Goal: Task Accomplishment & Management: Manage account settings

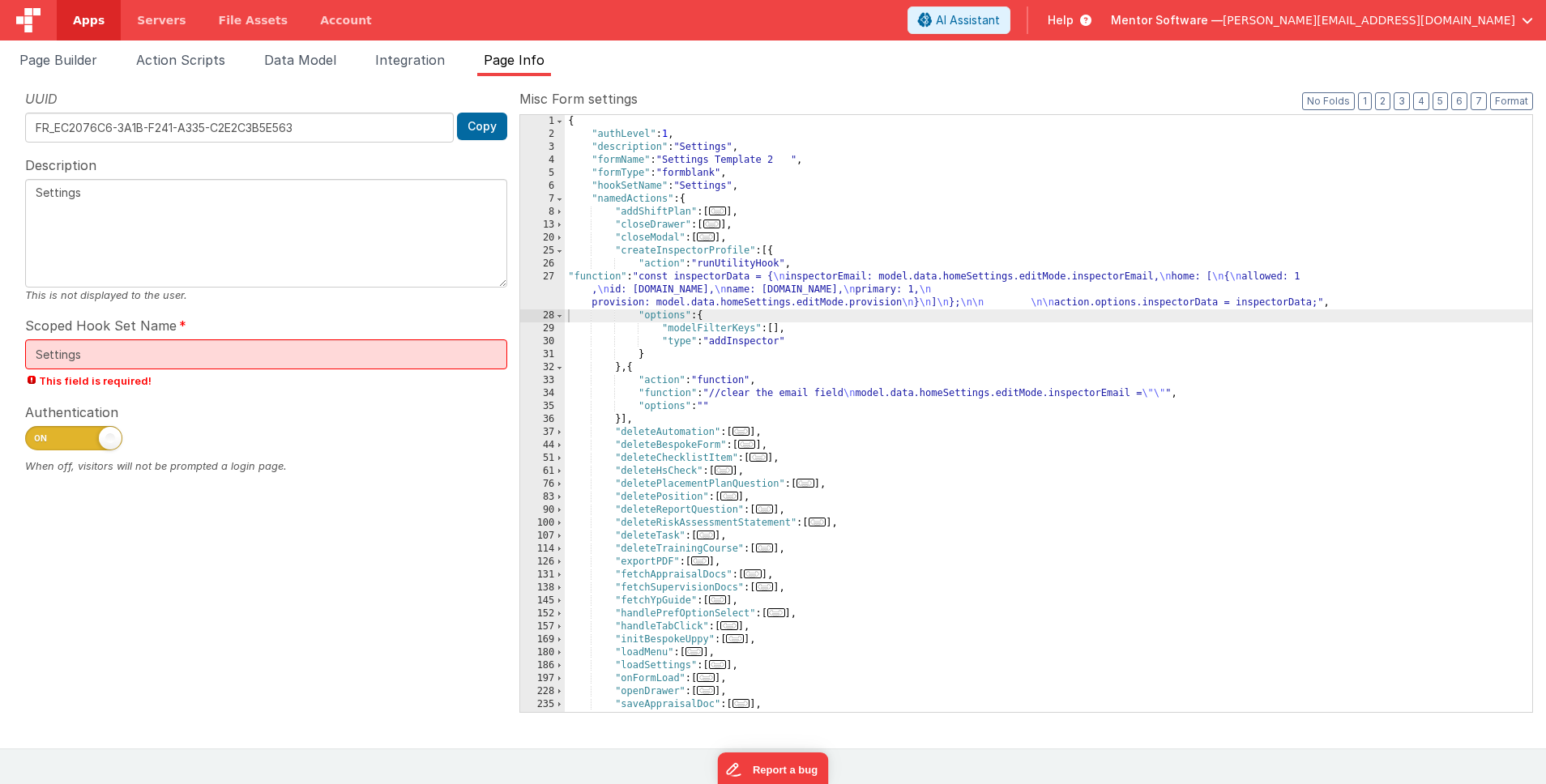
click at [817, 286] on div "{ "authLevel" : 1 , "description" : "Settings" , "formName" : "Settings Templat…" at bounding box center [1048, 426] width 967 height 622
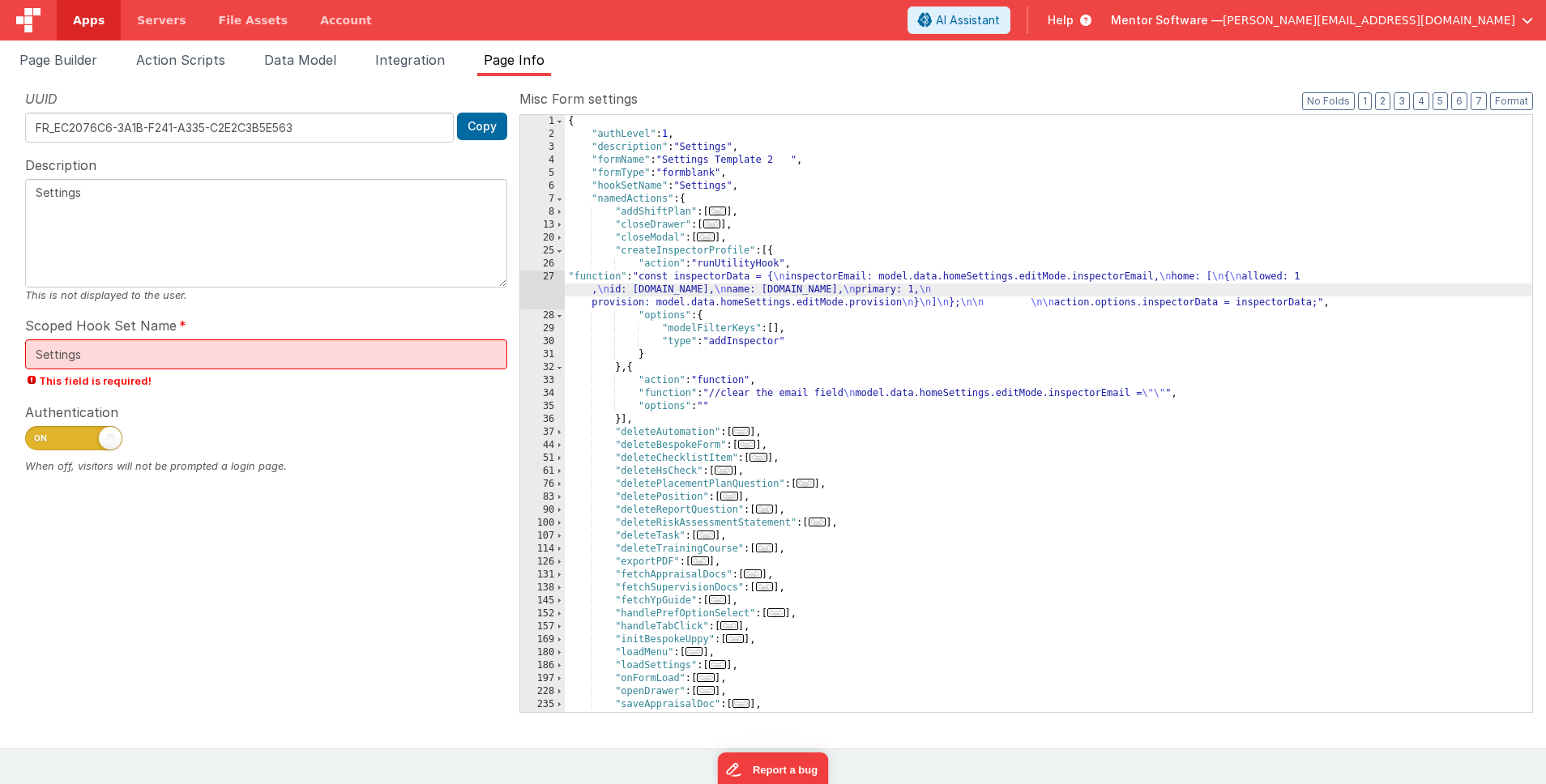
click at [548, 284] on div "27" at bounding box center [542, 290] width 45 height 39
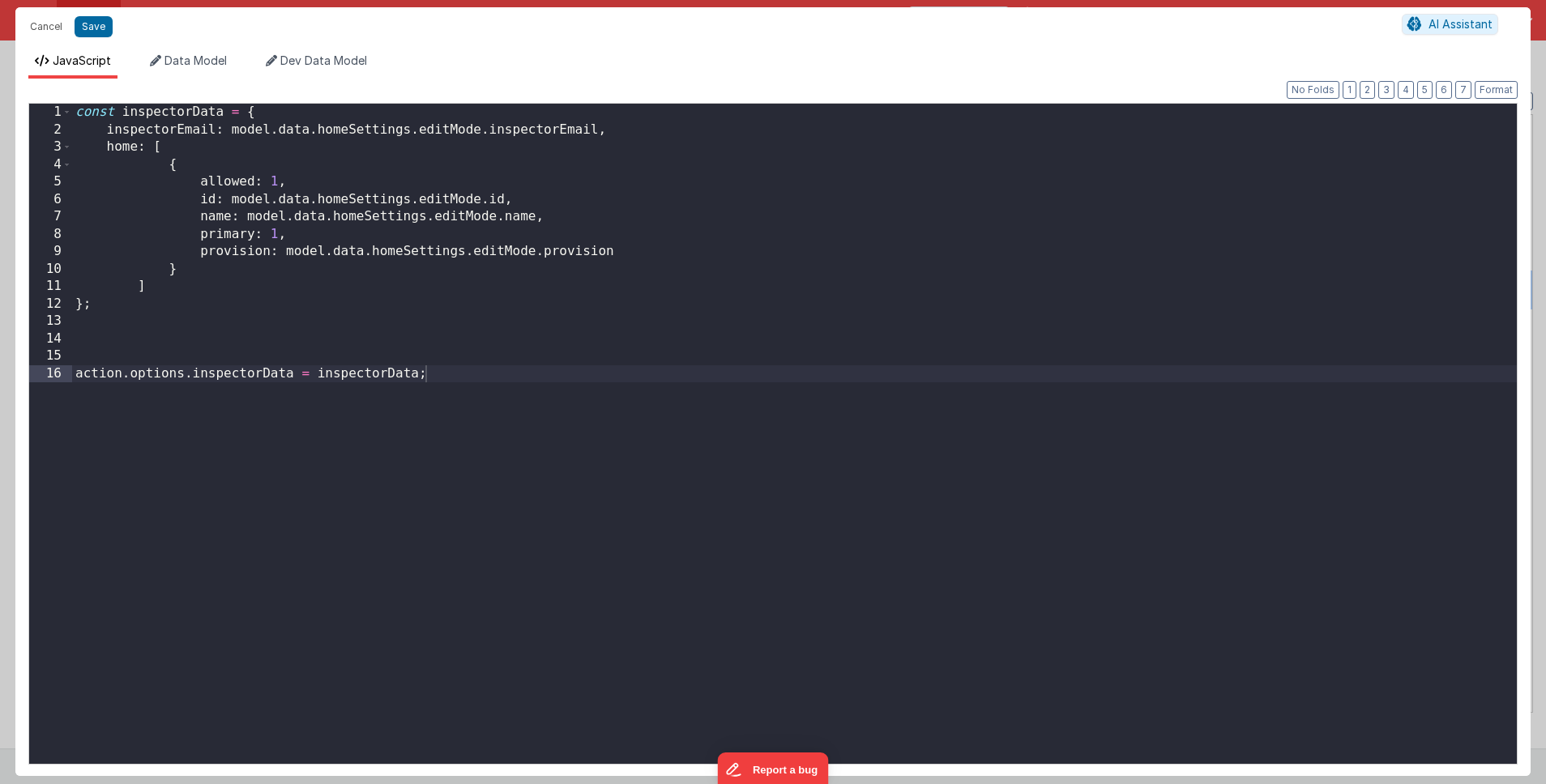
click at [639, 132] on div "const inspectorData = { inspectorEmail : model . data . homeSettings . editMode…" at bounding box center [794, 451] width 1444 height 695
click at [689, 134] on div "const inspectorData = { inspectorEmail : model . data . homeSettings . editMode…" at bounding box center [794, 451] width 1444 height 695
click at [666, 129] on div "const inspectorData = { inspectorEmail : model . data . homeSettings . editMode…" at bounding box center [794, 451] width 1444 height 695
click at [178, 132] on div "const inspectorData = { inspectorEmail : model . data . homeSettings . editMode…" at bounding box center [794, 451] width 1444 height 695
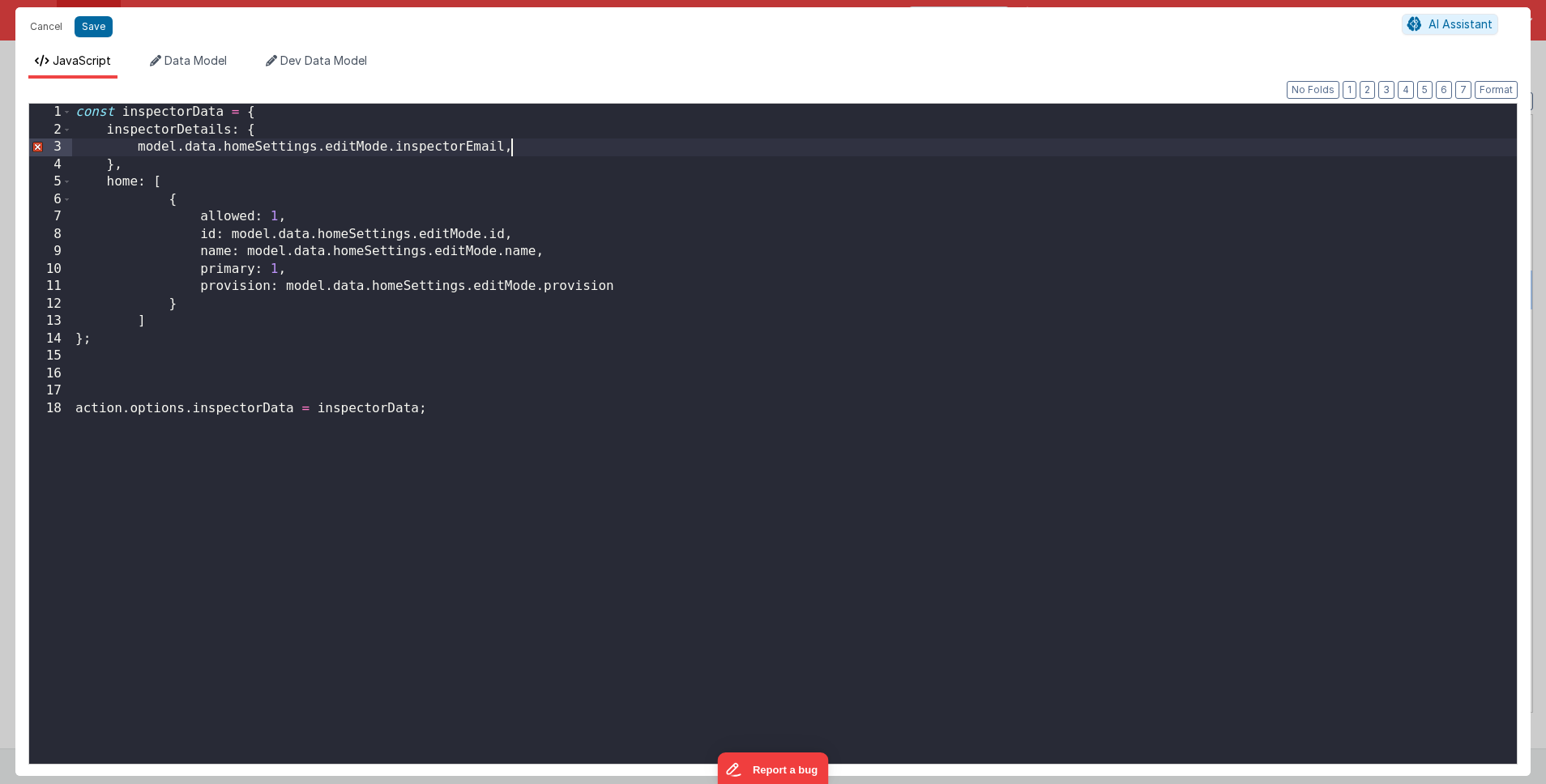
click at [528, 150] on div "const inspectorData = { inspectorDetails : { model . data . homeSettings . edit…" at bounding box center [794, 451] width 1444 height 695
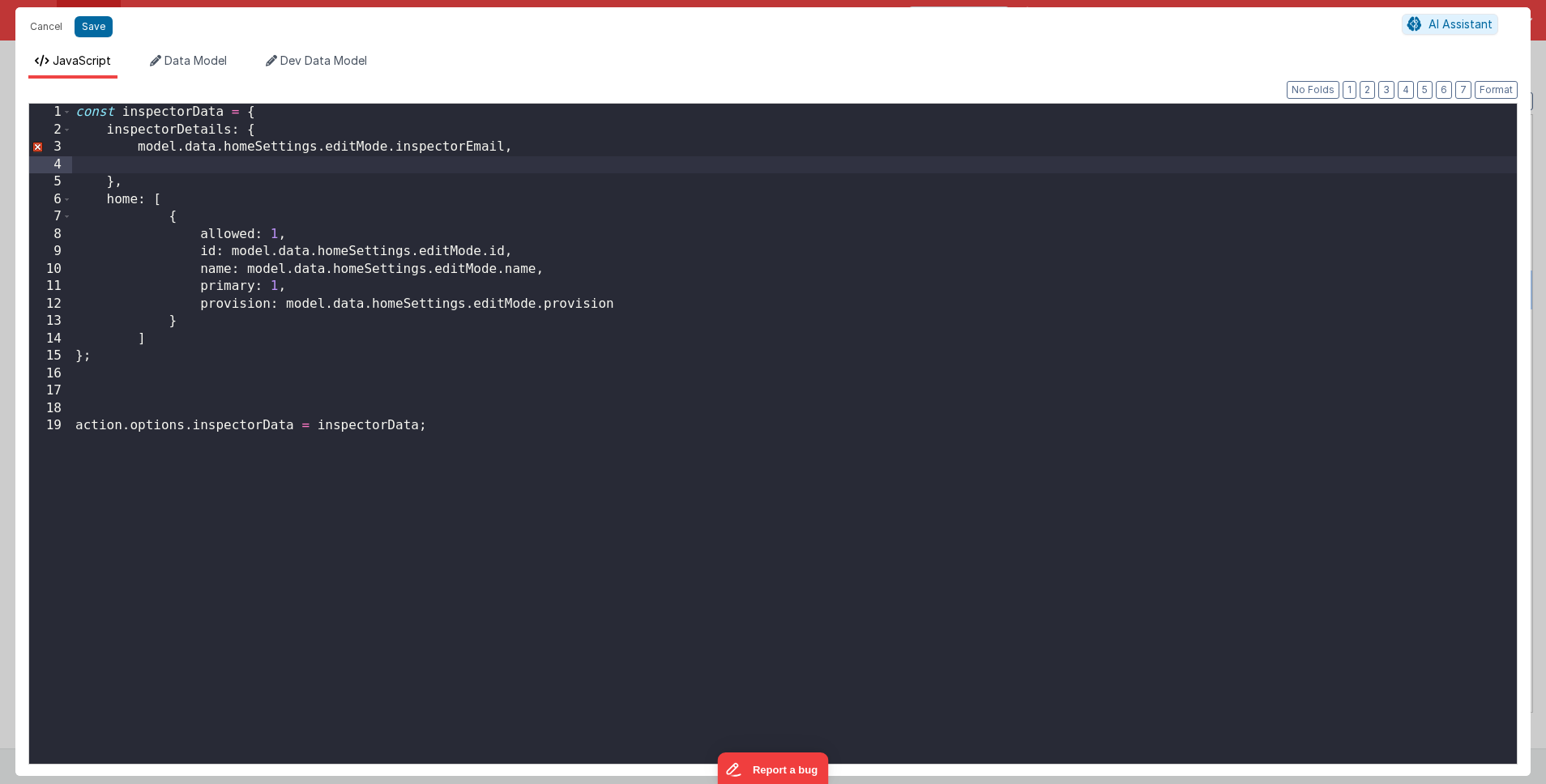
click at [137, 148] on div "const inspectorData = { inspectorDetails : { model . data . homeSettings . edit…" at bounding box center [794, 451] width 1444 height 695
click at [577, 150] on div "const inspectorData = { inspectorDetails : { email : model . data . homeSetting…" at bounding box center [794, 451] width 1444 height 695
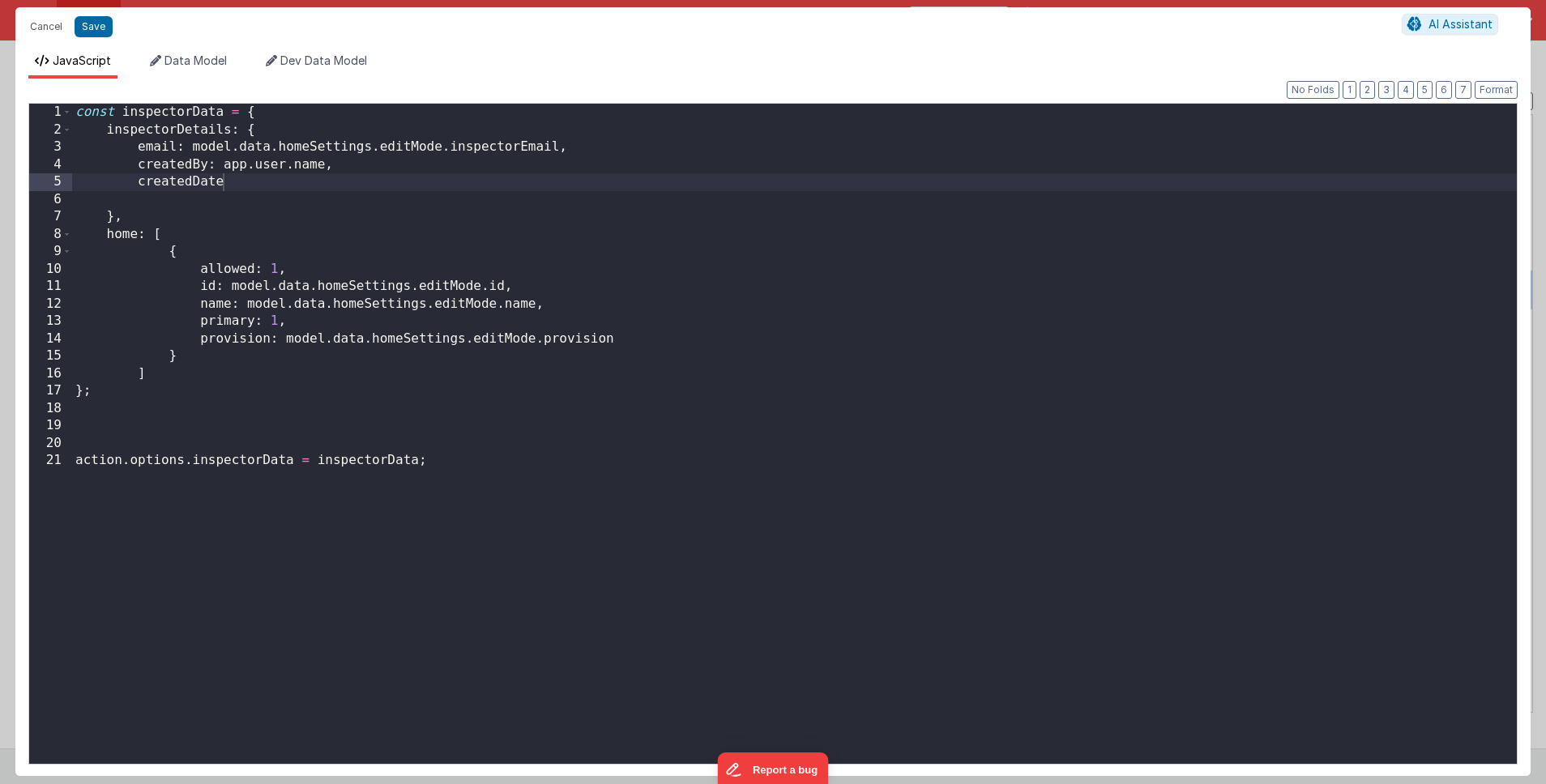
click at [316, 165] on div "const inspectorData = { inspectorDetails : { email : model . data . homeSetting…" at bounding box center [794, 451] width 1444 height 695
click at [278, 179] on div "const inspectorData = { inspectorDetails : { email : model . data . homeSetting…" at bounding box center [794, 451] width 1444 height 695
click at [77, 112] on div "const inspectorData = { inspectorDetails : { email : model . data . homeSetting…" at bounding box center [794, 451] width 1444 height 695
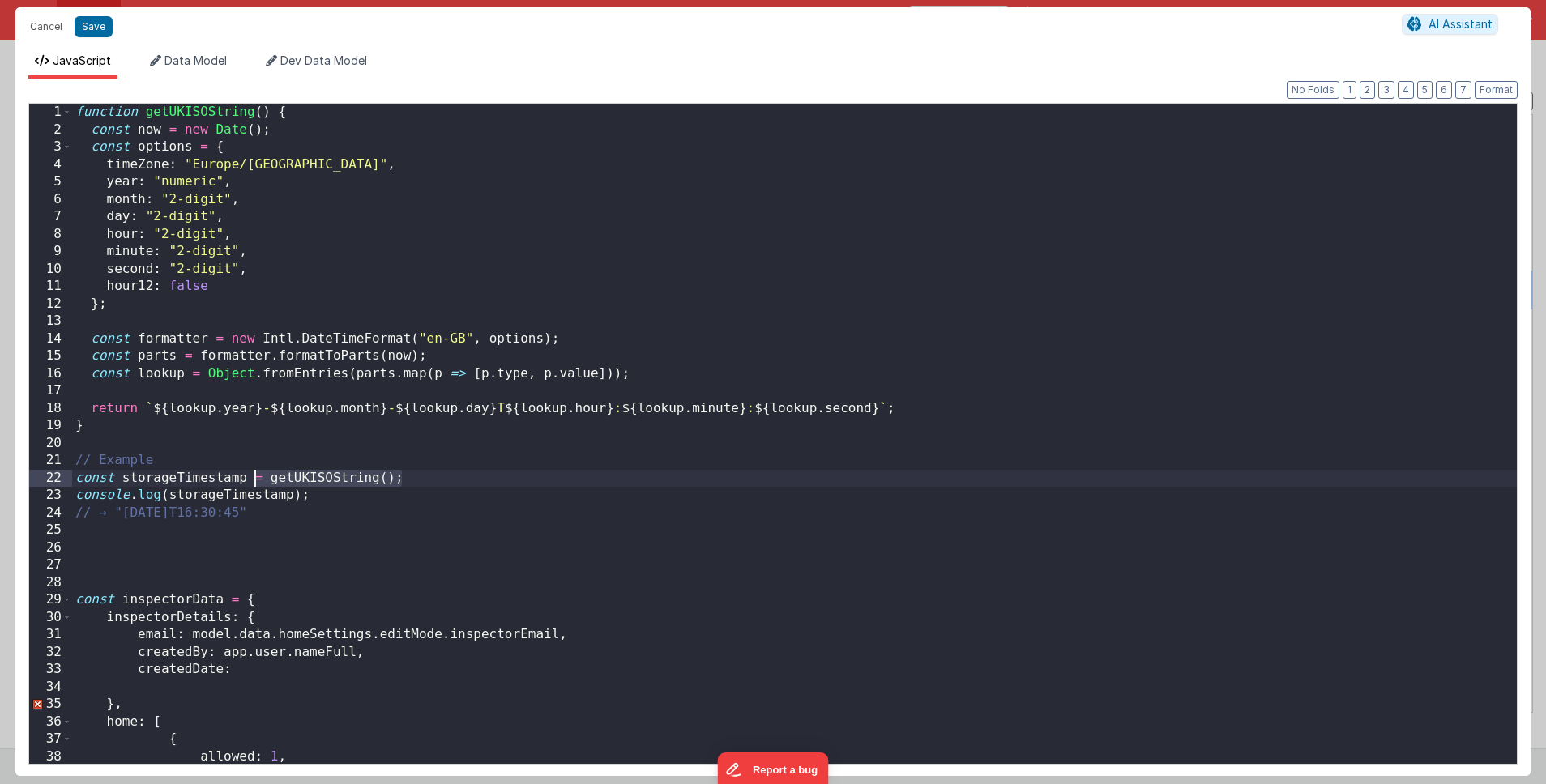
drag, startPoint x: 405, startPoint y: 477, endPoint x: 254, endPoint y: 479, distance: 151.0
click at [254, 479] on div "function getUKISOString ( ) { const now = new Date ( ) ; const options = { time…" at bounding box center [794, 451] width 1444 height 695
click at [265, 669] on div "function getUKISOString ( ) { const now = new Date ( ) ; const options = { time…" at bounding box center [794, 451] width 1444 height 695
click at [249, 669] on div "function getUKISOString ( ) { const now = new Date ( ) ; const options = { time…" at bounding box center [794, 451] width 1444 height 695
click at [647, 543] on div "function getUKISOString ( ) { const now = new Date ( ) ; const options = { time…" at bounding box center [794, 451] width 1444 height 695
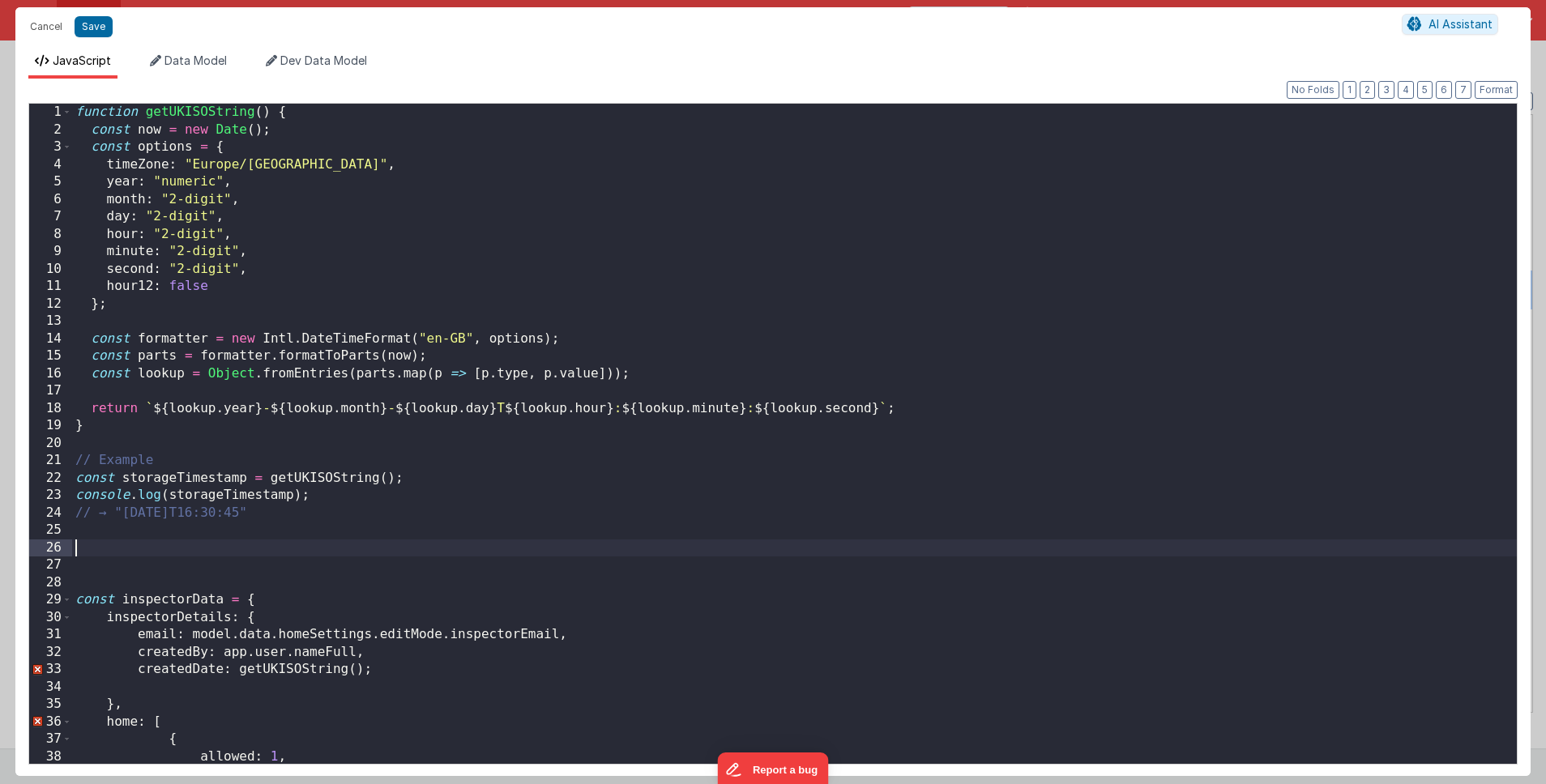
scroll to position [12, 0]
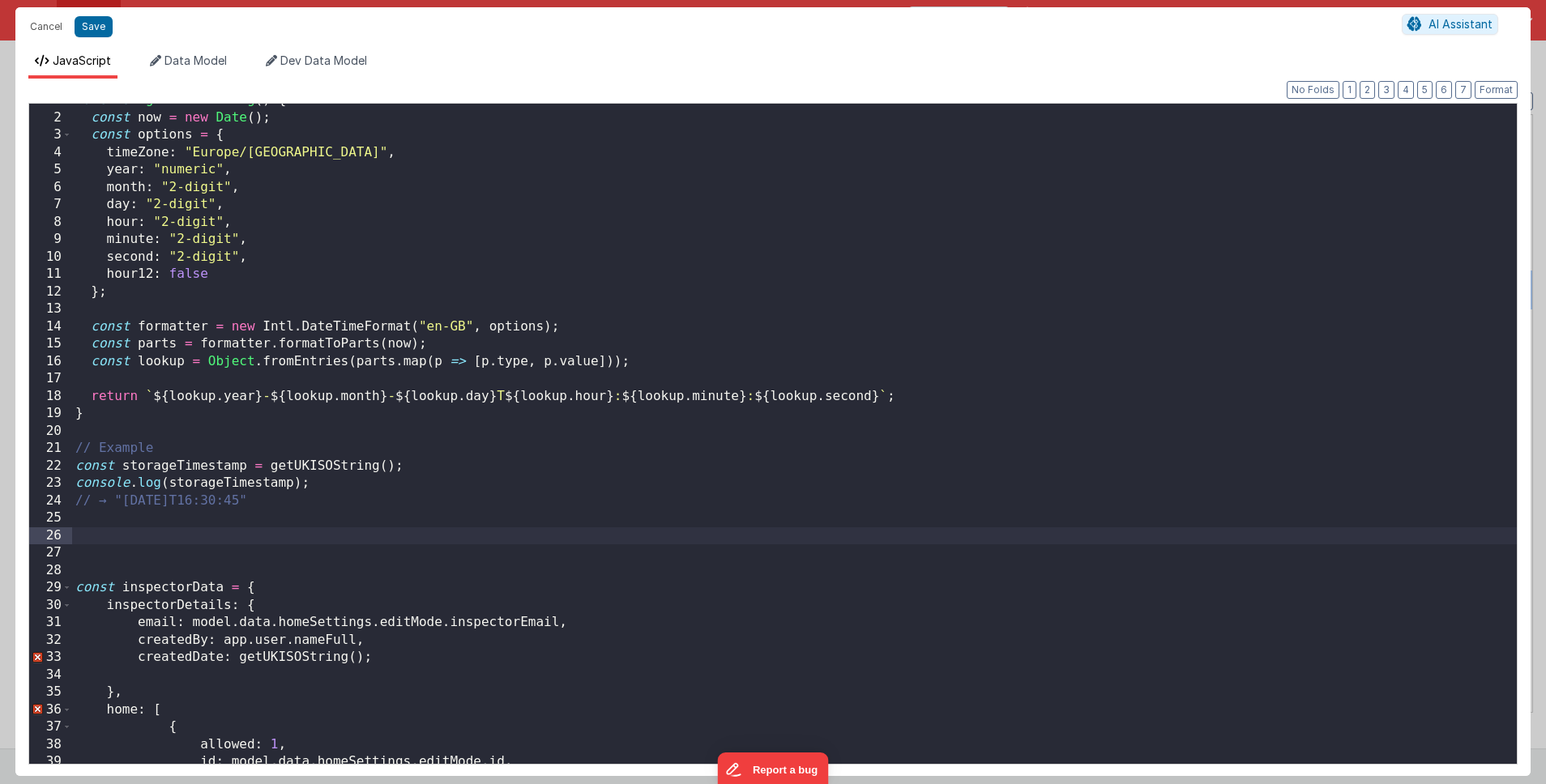
click at [419, 653] on div "function getUKISOString ( ) { const now = new Date ( ) ; const options = { time…" at bounding box center [794, 439] width 1444 height 695
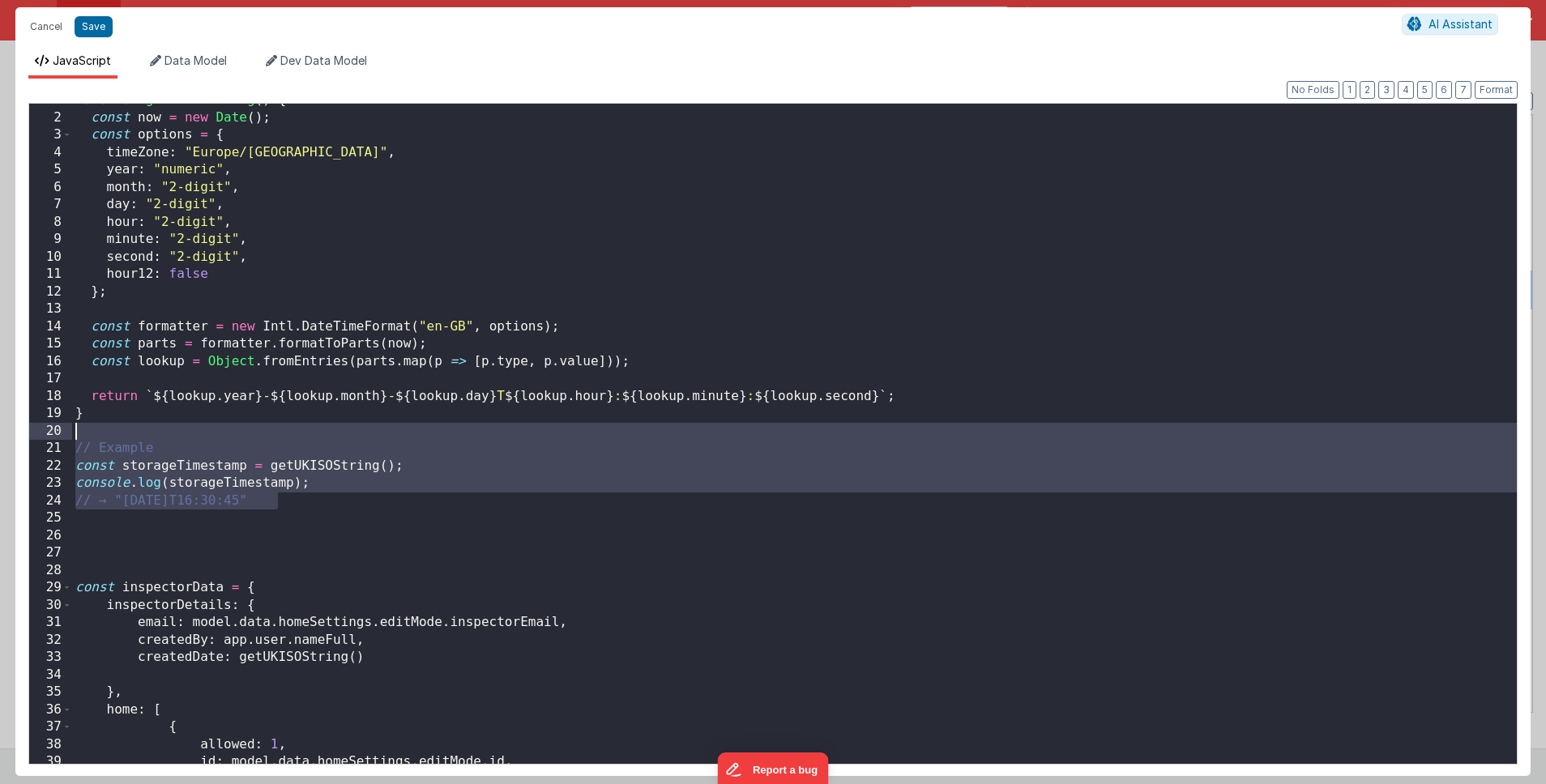
drag, startPoint x: 301, startPoint y: 499, endPoint x: 25, endPoint y: 432, distance: 284.0
click at [25, 432] on div "Format 7 6 5 4 3 2 1 No Folds 1 2 3 4 5 6 7 8 9 10 11 12 13 14 15 16 17 18 19 2…" at bounding box center [773, 427] width 1515 height 697
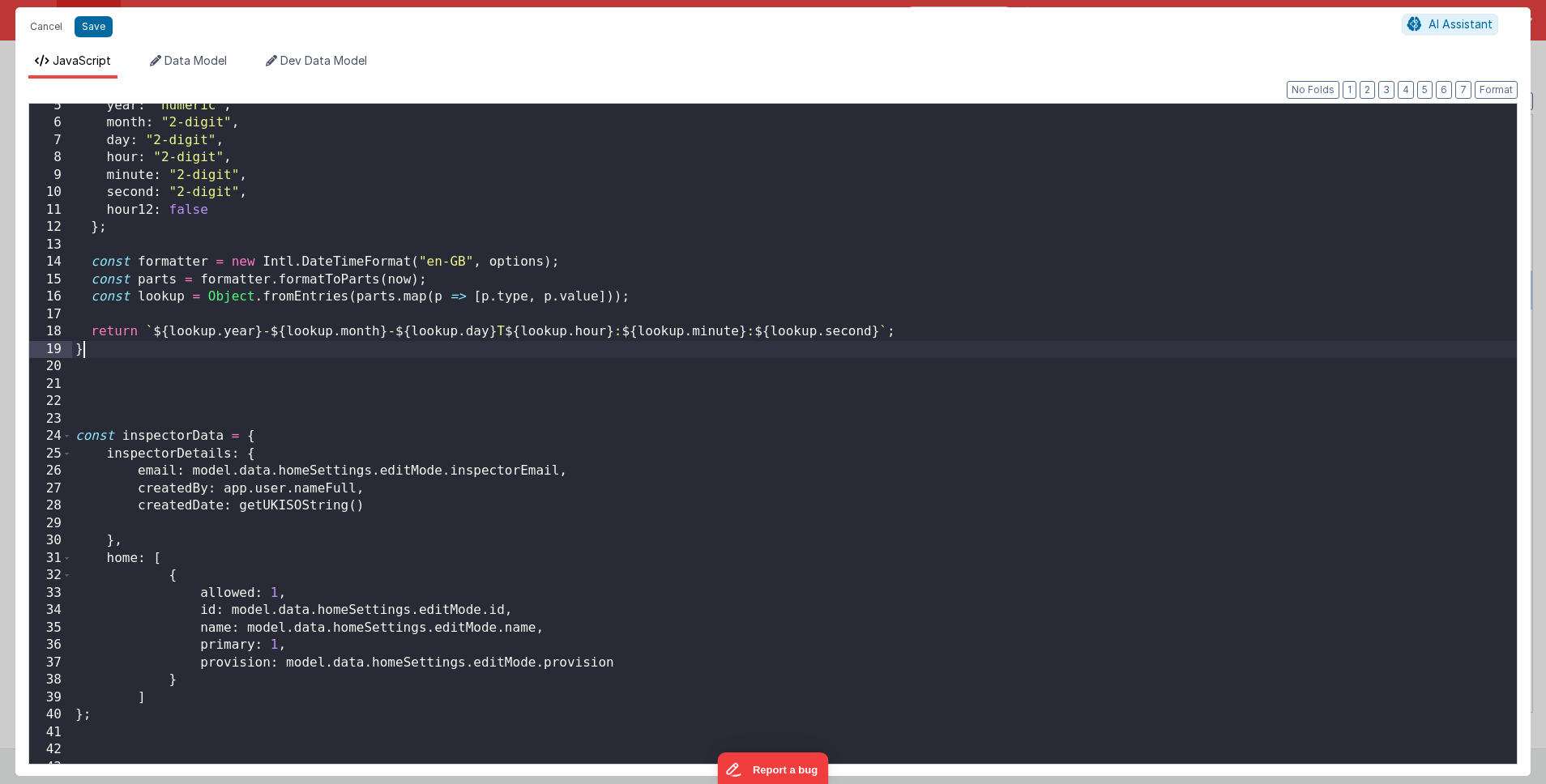
scroll to position [106, 0]
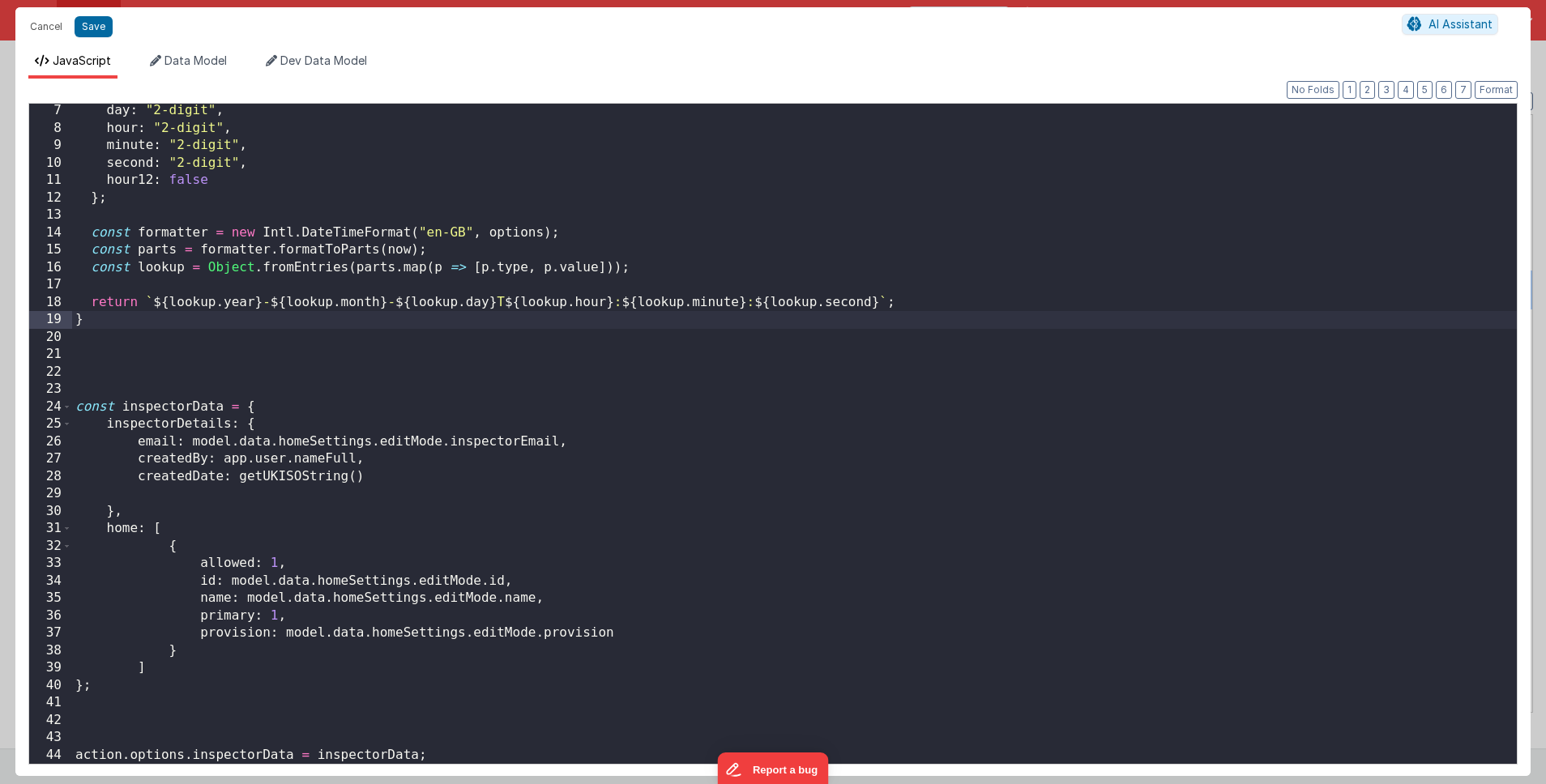
click at [378, 481] on div "day : "2-digit" , hour : "2-digit" , minute : "2-digit" , second : "2-digit" , …" at bounding box center [794, 449] width 1444 height 695
click at [402, 480] on div "day : "2-digit" , hour : "2-digit" , minute : "2-digit" , second : "2-digit" , …" at bounding box center [794, 449] width 1444 height 695
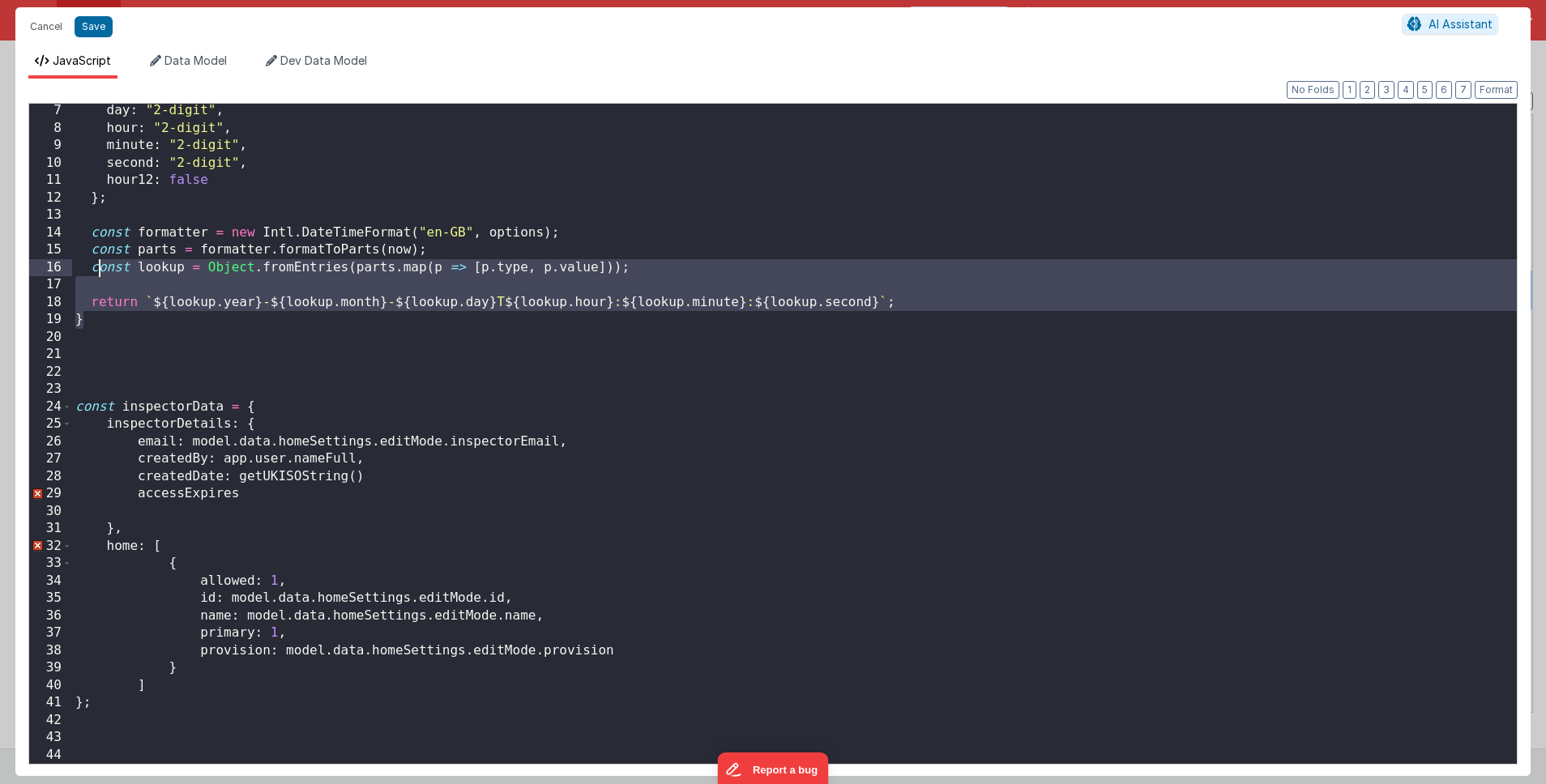
scroll to position [0, 0]
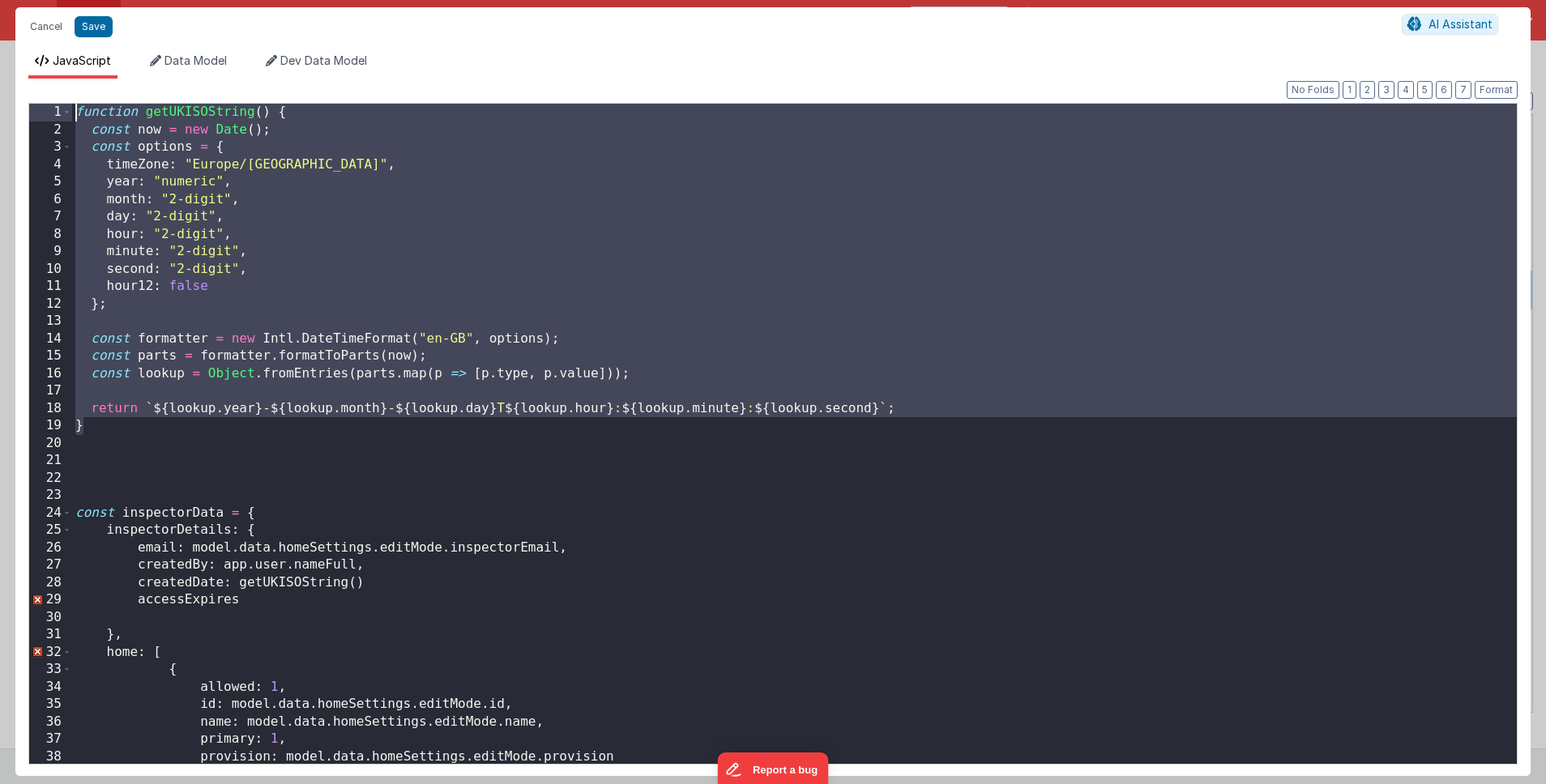
drag, startPoint x: 99, startPoint y: 323, endPoint x: 57, endPoint y: 41, distance: 285.1
click at [57, 41] on div "Cancel Save AI Assistant JavaScript Data Model Dev Data Model Format 7 6 5 4 3 …" at bounding box center [773, 392] width 1515 height 768
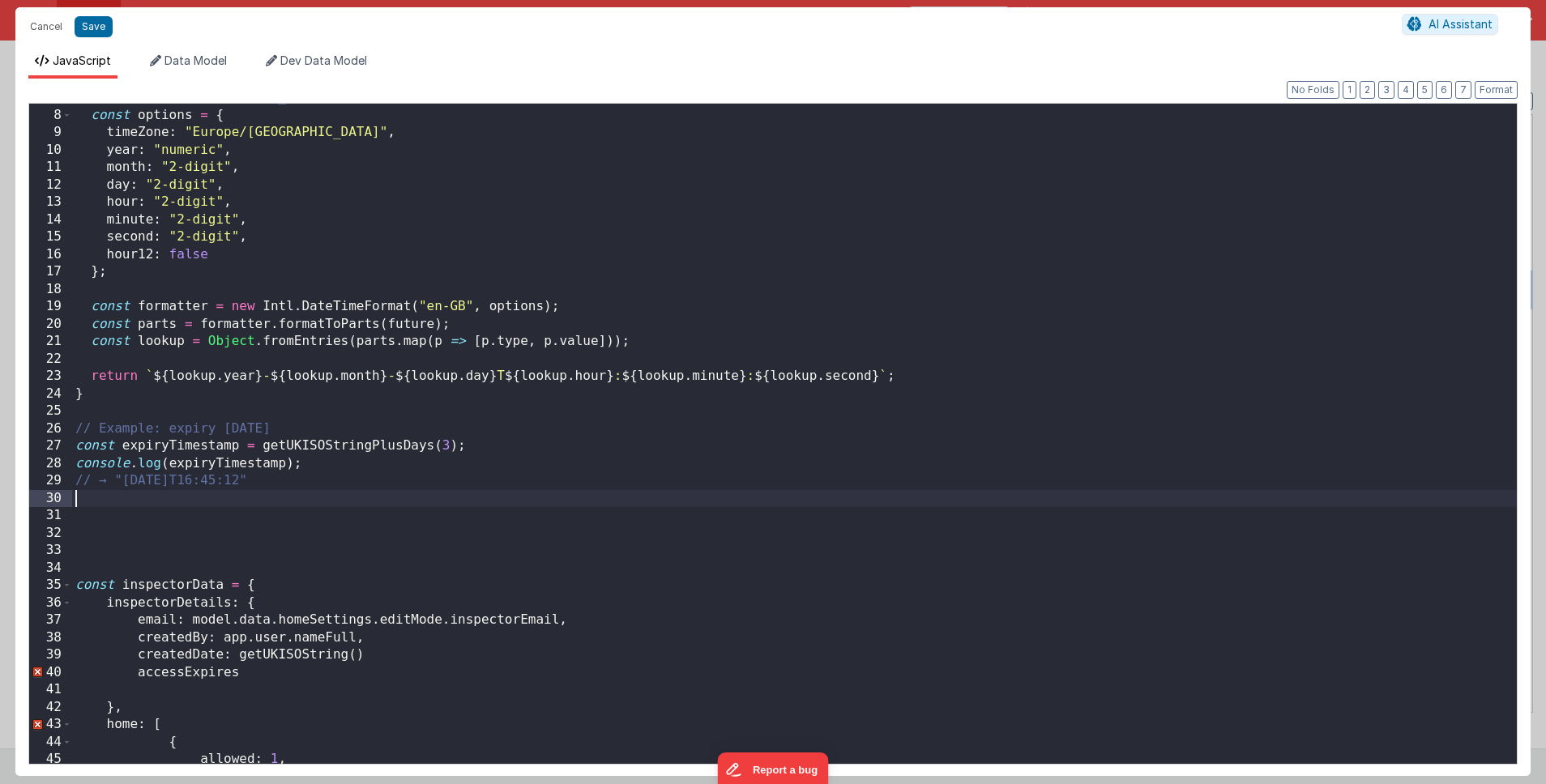
scroll to position [144, 0]
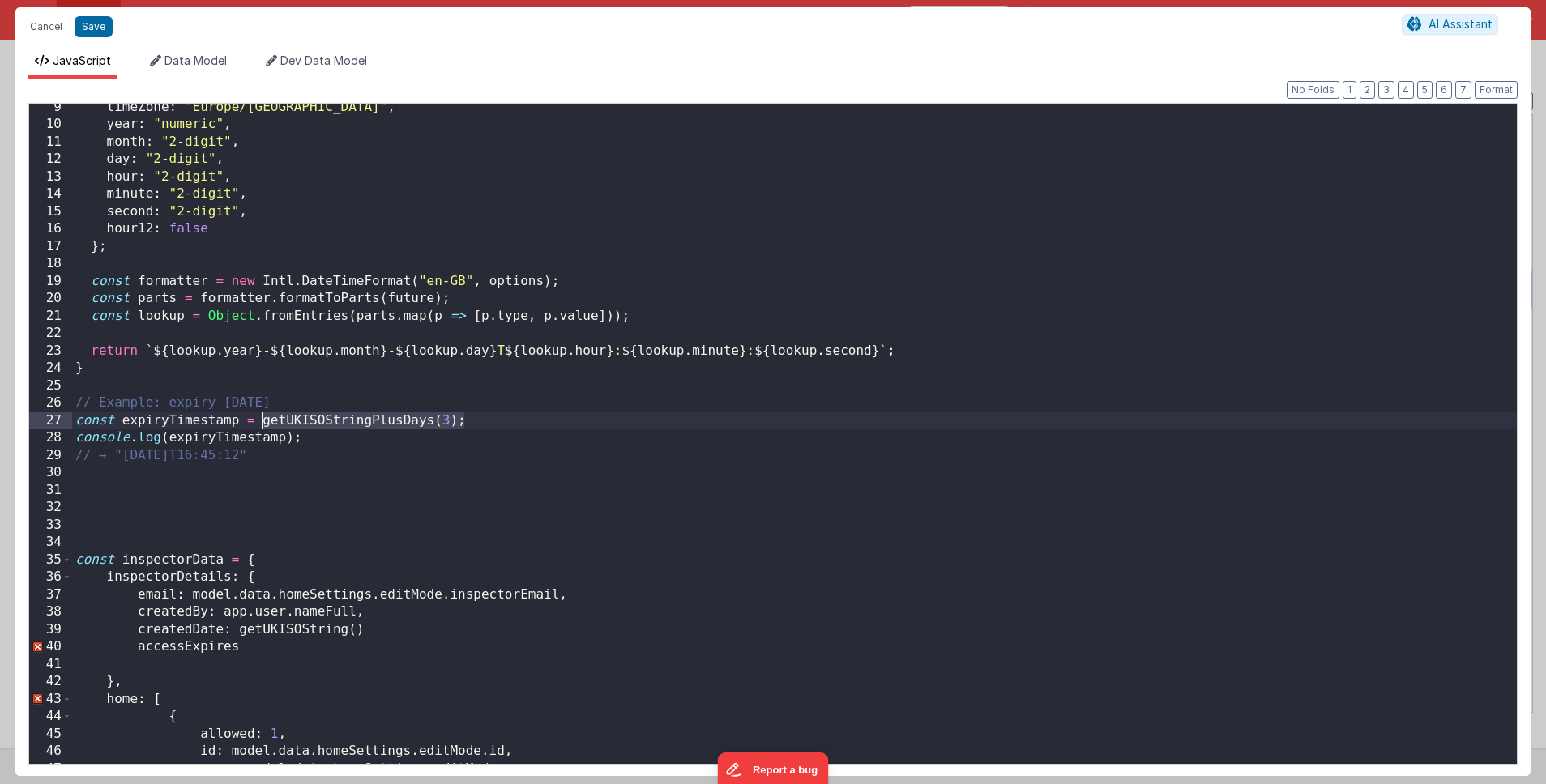
drag, startPoint x: 468, startPoint y: 420, endPoint x: 264, endPoint y: 424, distance: 204.0
click at [264, 424] on div "timeZone : "Europe/London" , year : "numeric" , month : "2-digit" , day : "2-di…" at bounding box center [794, 445] width 1444 height 695
drag, startPoint x: 367, startPoint y: 627, endPoint x: 239, endPoint y: 630, distance: 128.0
click at [239, 630] on div "timeZone : "Europe/London" , year : "numeric" , month : "2-digit" , day : "2-di…" at bounding box center [794, 445] width 1444 height 695
paste textarea
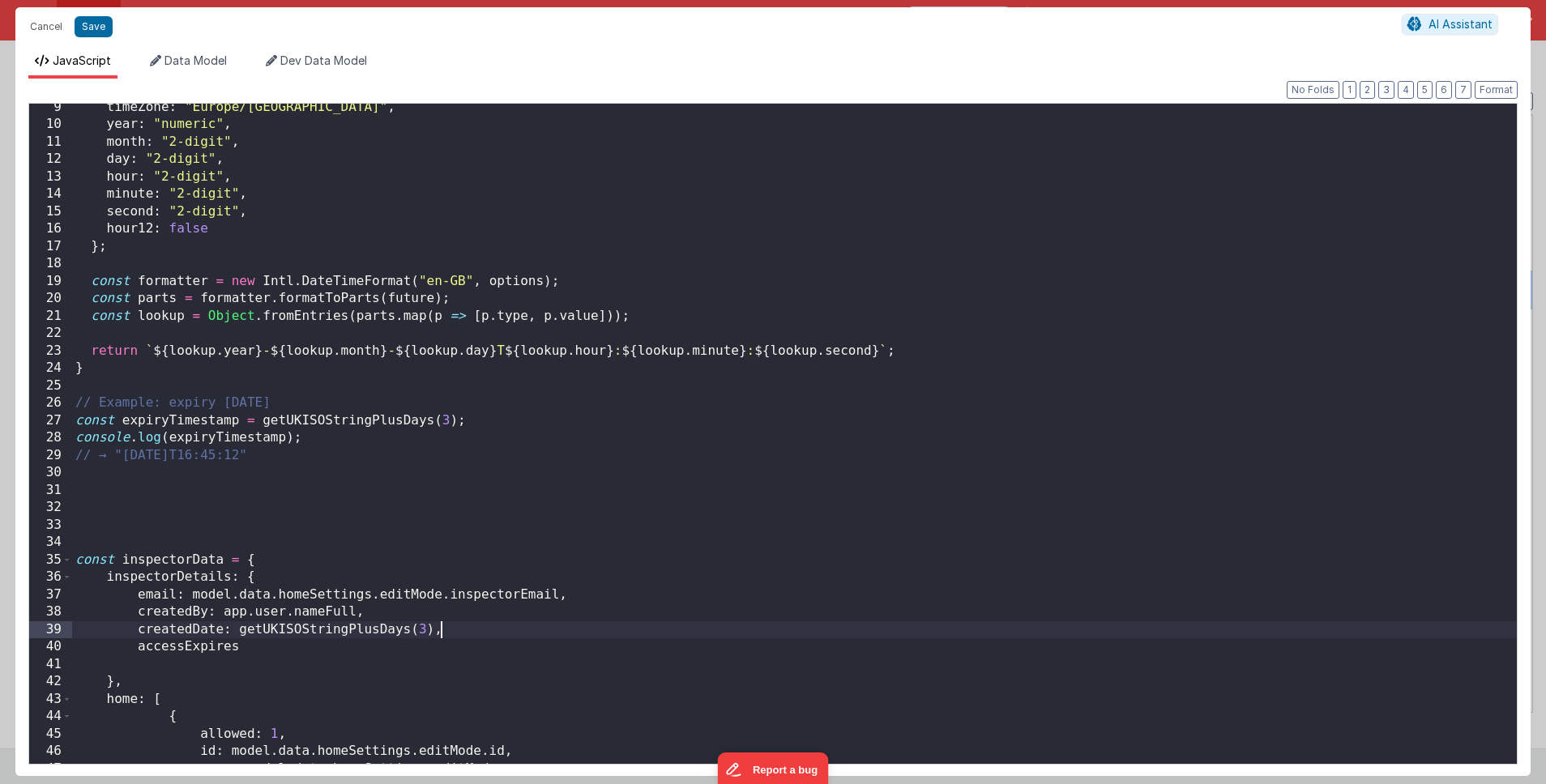
click at [425, 629] on div "timeZone : "Europe/London" , year : "numeric" , month : "2-digit" , day : "2-di…" at bounding box center [794, 445] width 1444 height 695
click at [310, 646] on div "timeZone : "Europe/London" , year : "numeric" , month : "2-digit" , day : "2-di…" at bounding box center [794, 445] width 1444 height 695
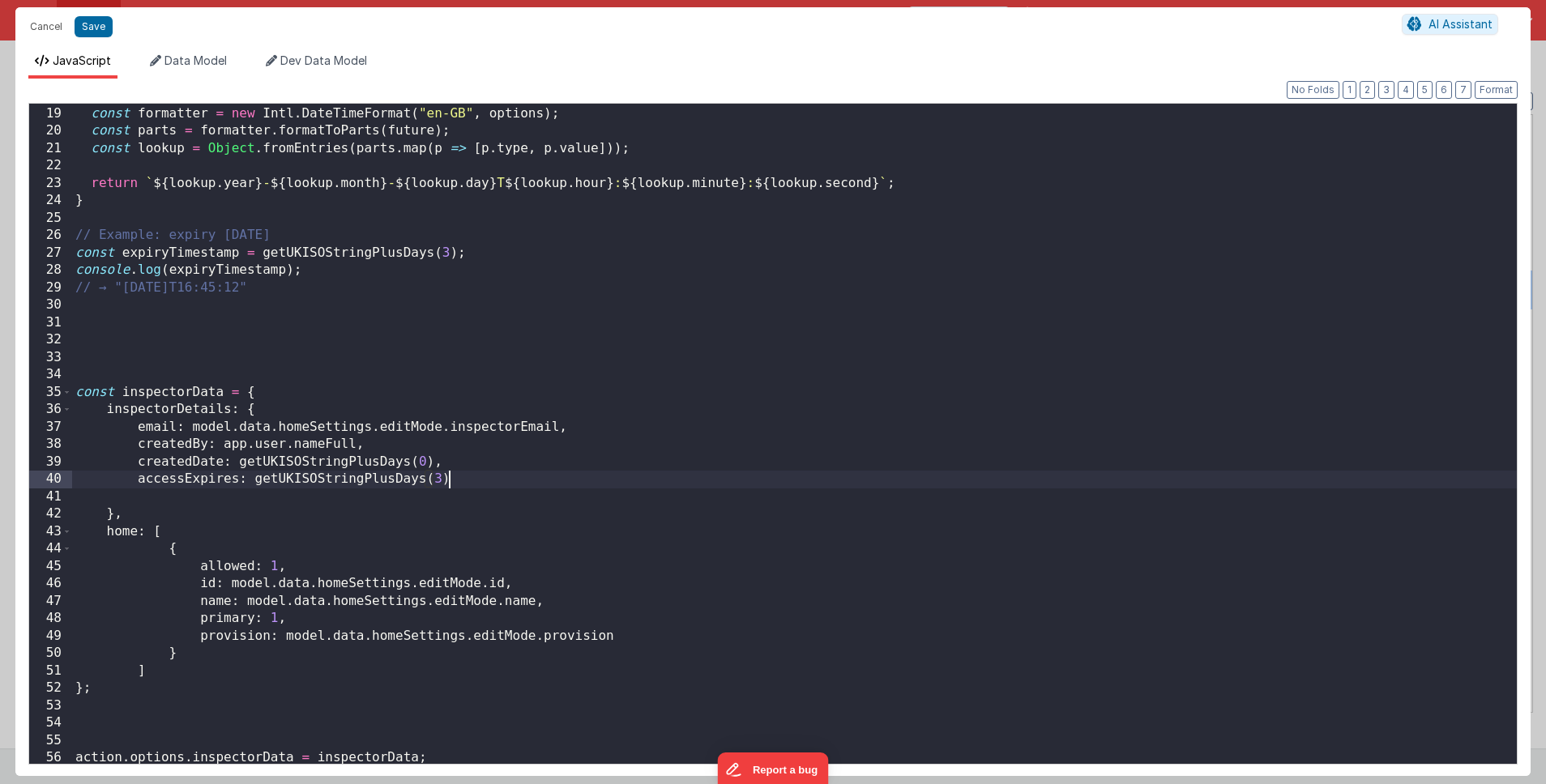
scroll to position [314, 0]
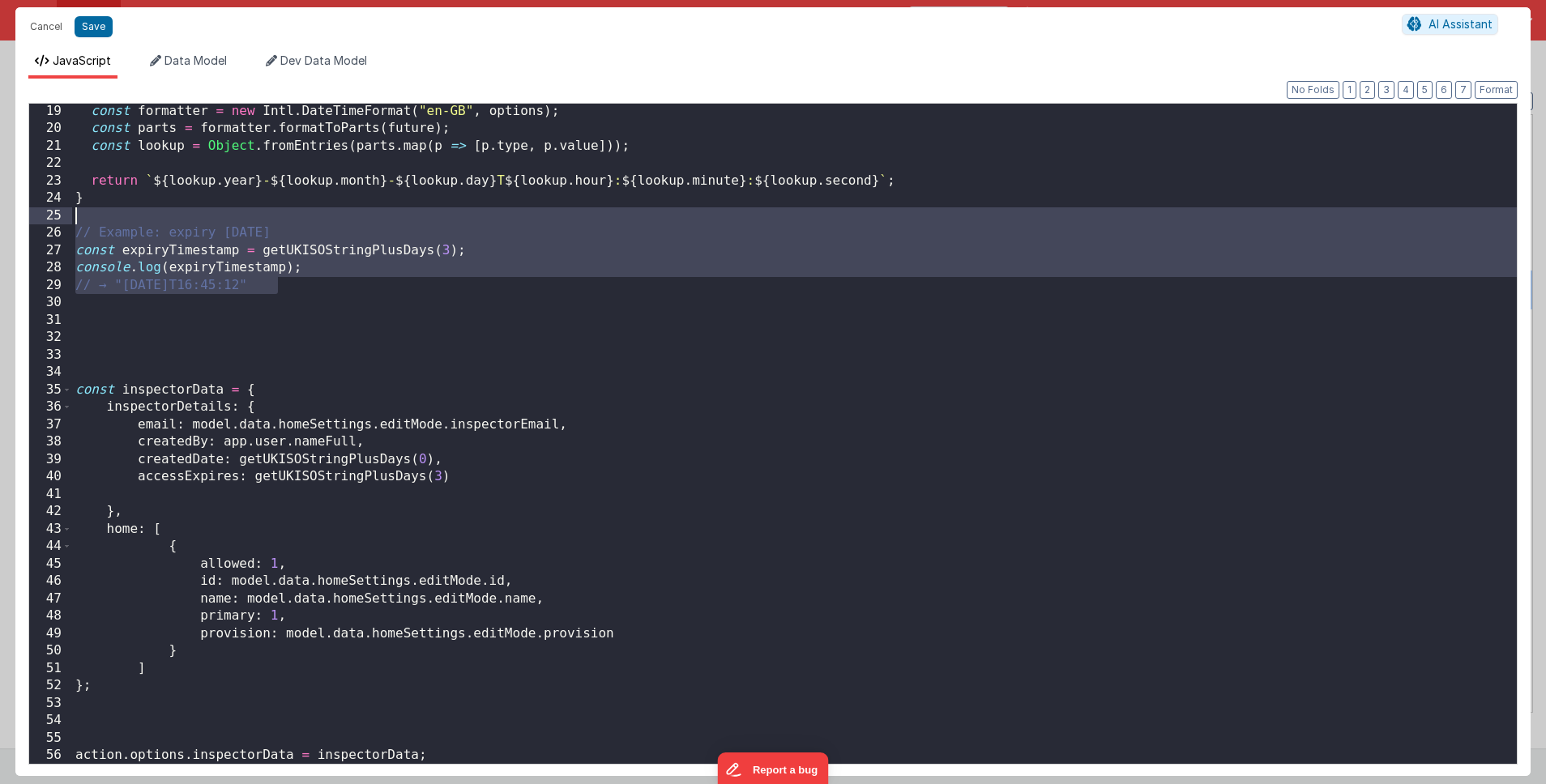
drag, startPoint x: 295, startPoint y: 285, endPoint x: 13, endPoint y: 221, distance: 289.2
click at [13, 221] on div "Cancel Save AI Assistant JavaScript Data Model Dev Data Model Format 7 6 5 4 3 …" at bounding box center [773, 392] width 1546 height 784
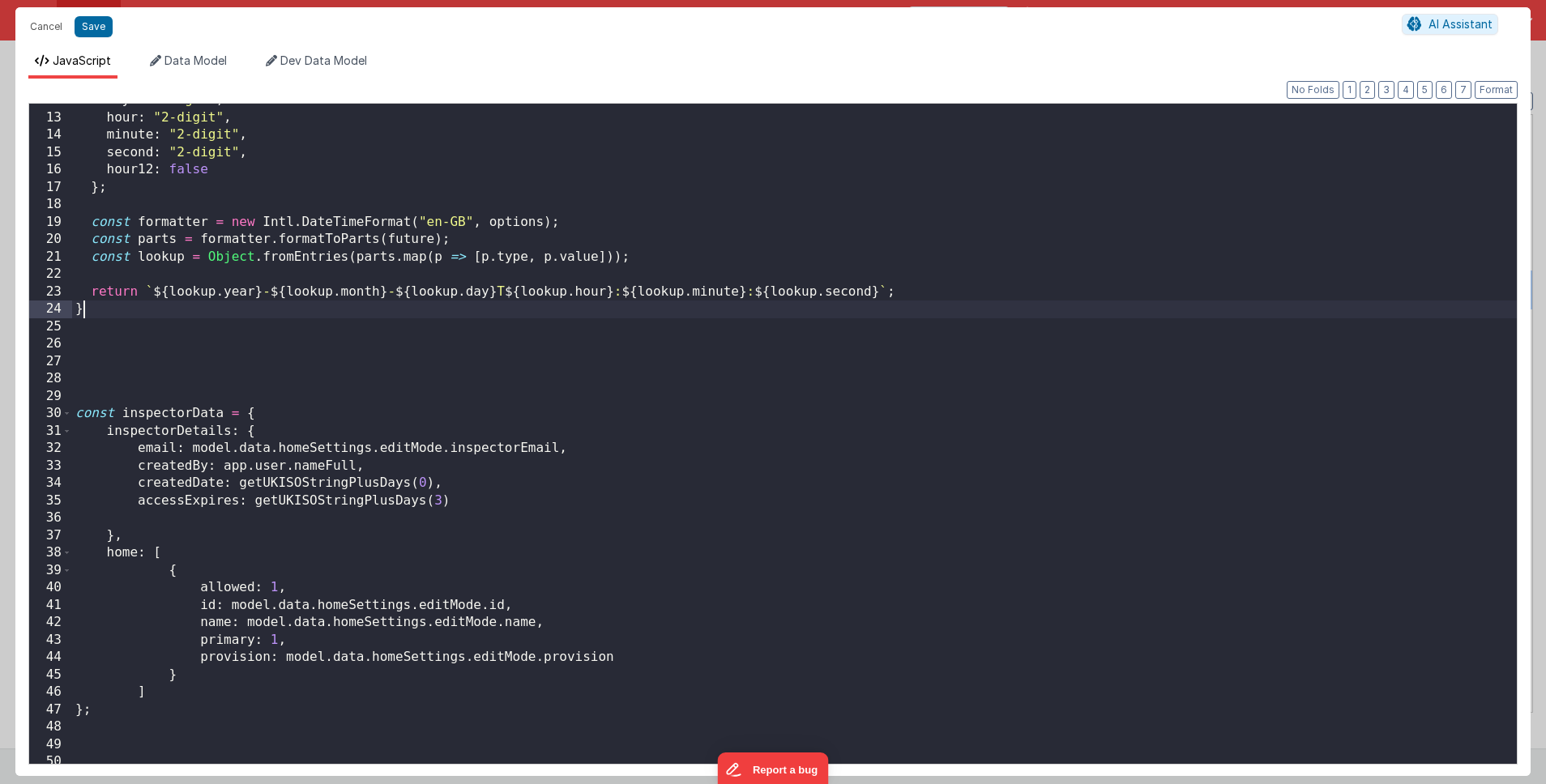
scroll to position [227, 0]
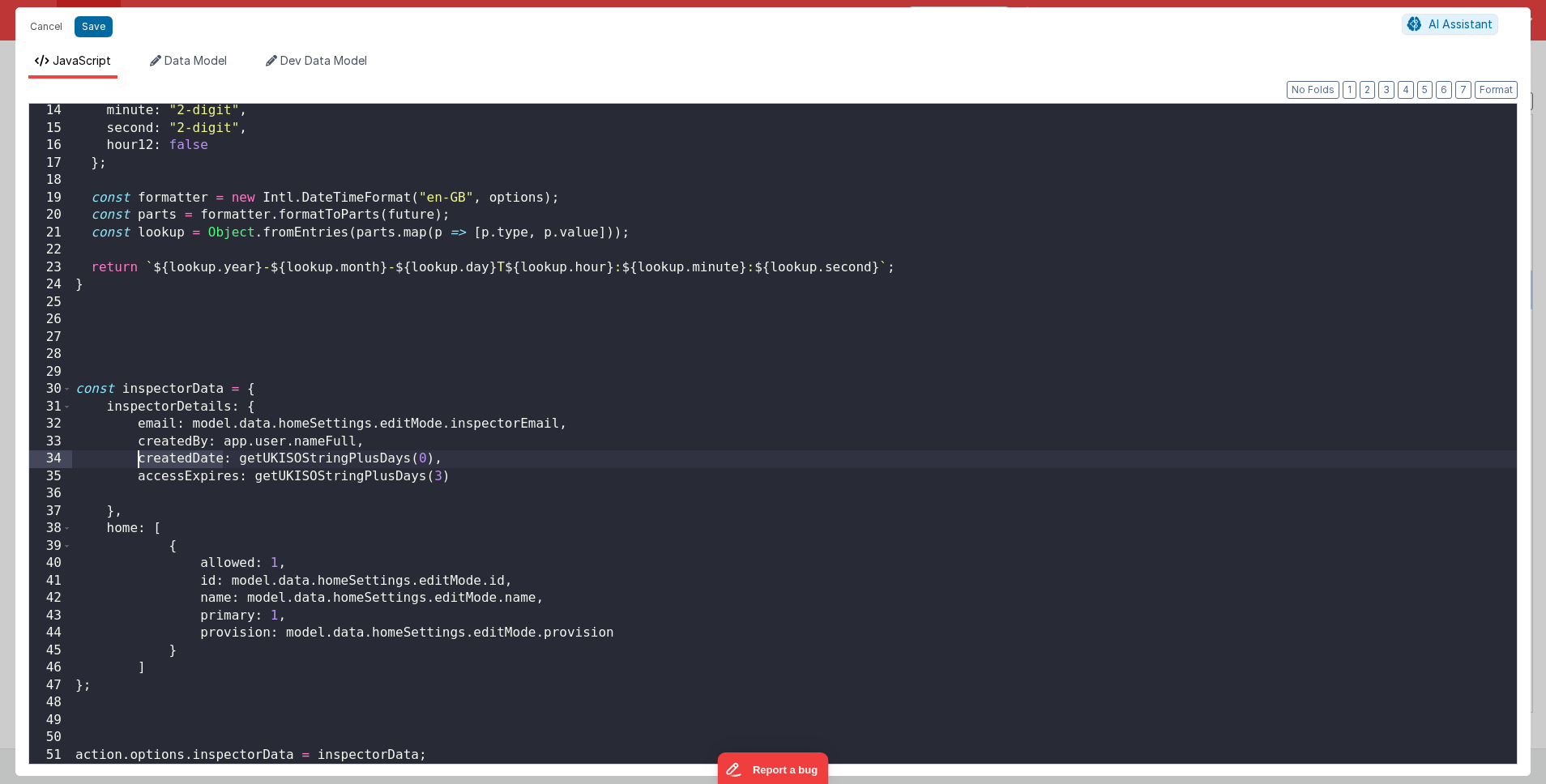
drag, startPoint x: 223, startPoint y: 457, endPoint x: 140, endPoint y: 460, distance: 83.1
click at [138, 460] on div "minute : "2-digit" , second : "2-digit" , hour12 : false } ; const formatter = …" at bounding box center [794, 449] width 1444 height 695
click at [232, 336] on div "minute : "2-digit" , second : "2-digit" , hour12 : false } ; const formatter = …" at bounding box center [794, 449] width 1444 height 695
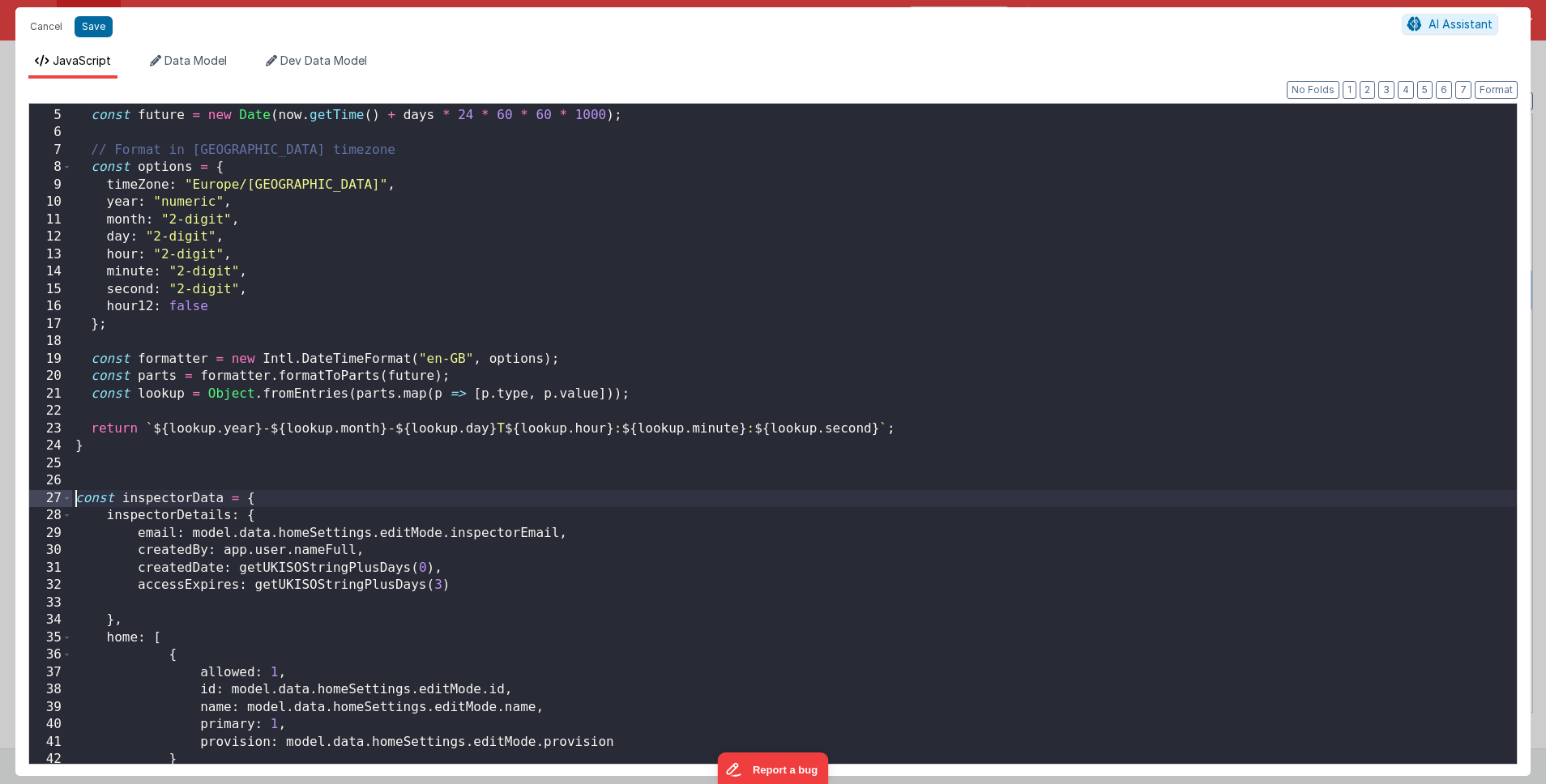
scroll to position [176, 0]
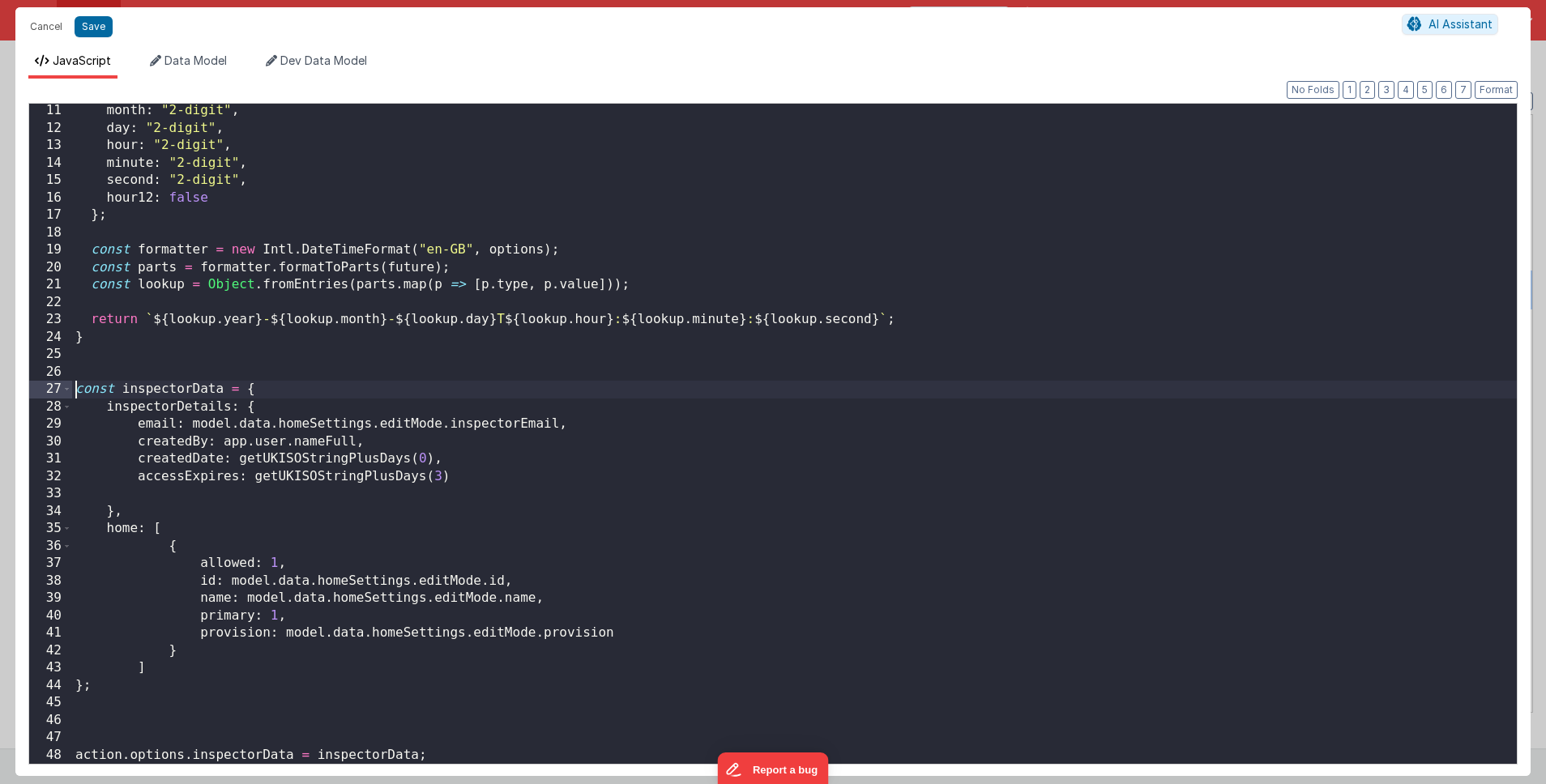
click at [133, 732] on div "month : "2-digit" , day : "2-digit" , hour : "2-digit" , minute : "2-digit" , s…" at bounding box center [794, 449] width 1444 height 695
click at [631, 738] on div "month : "2-digit" , day : "2-digit" , hour : "2-digit" , minute : "2-digit" , s…" at bounding box center [794, 449] width 1444 height 695
click at [92, 19] on button "Save" at bounding box center [93, 26] width 38 height 21
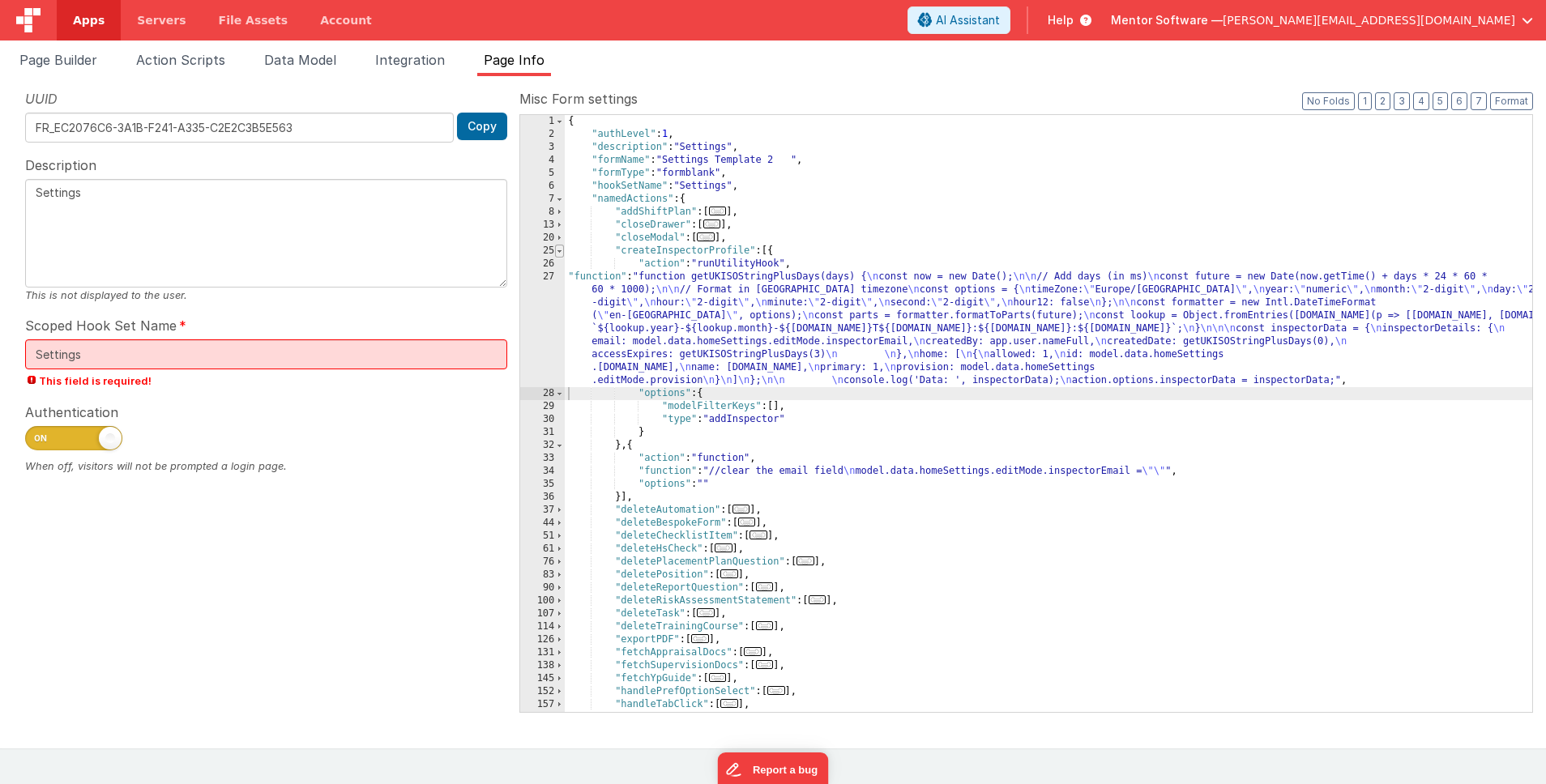
click at [559, 249] on span at bounding box center [559, 250] width 9 height 13
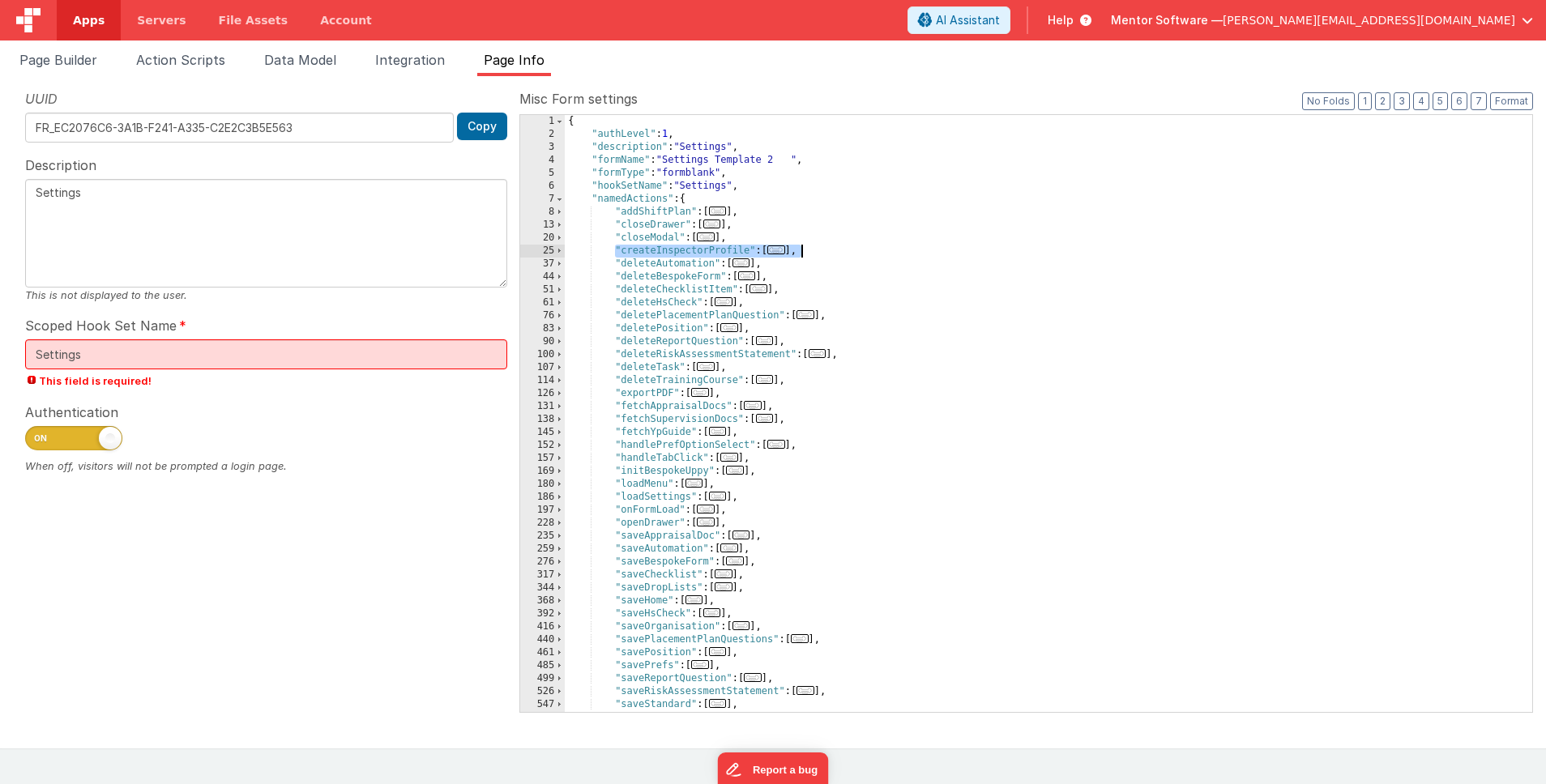
drag, startPoint x: 613, startPoint y: 251, endPoint x: 880, endPoint y: 252, distance: 267.0
click at [880, 252] on div "{ "authLevel" : 1 , "description" : "Settings" , "formName" : "Settings Templat…" at bounding box center [1048, 426] width 967 height 622
click at [748, 252] on div "{ "authLevel" : 1 , "description" : "Settings" , "formName" : "Settings Templat…" at bounding box center [1048, 426] width 967 height 622
click at [758, 235] on div "{ "authLevel" : 1 , "description" : "Settings" , "formName" : "Settings Templat…" at bounding box center [1048, 426] width 967 height 622
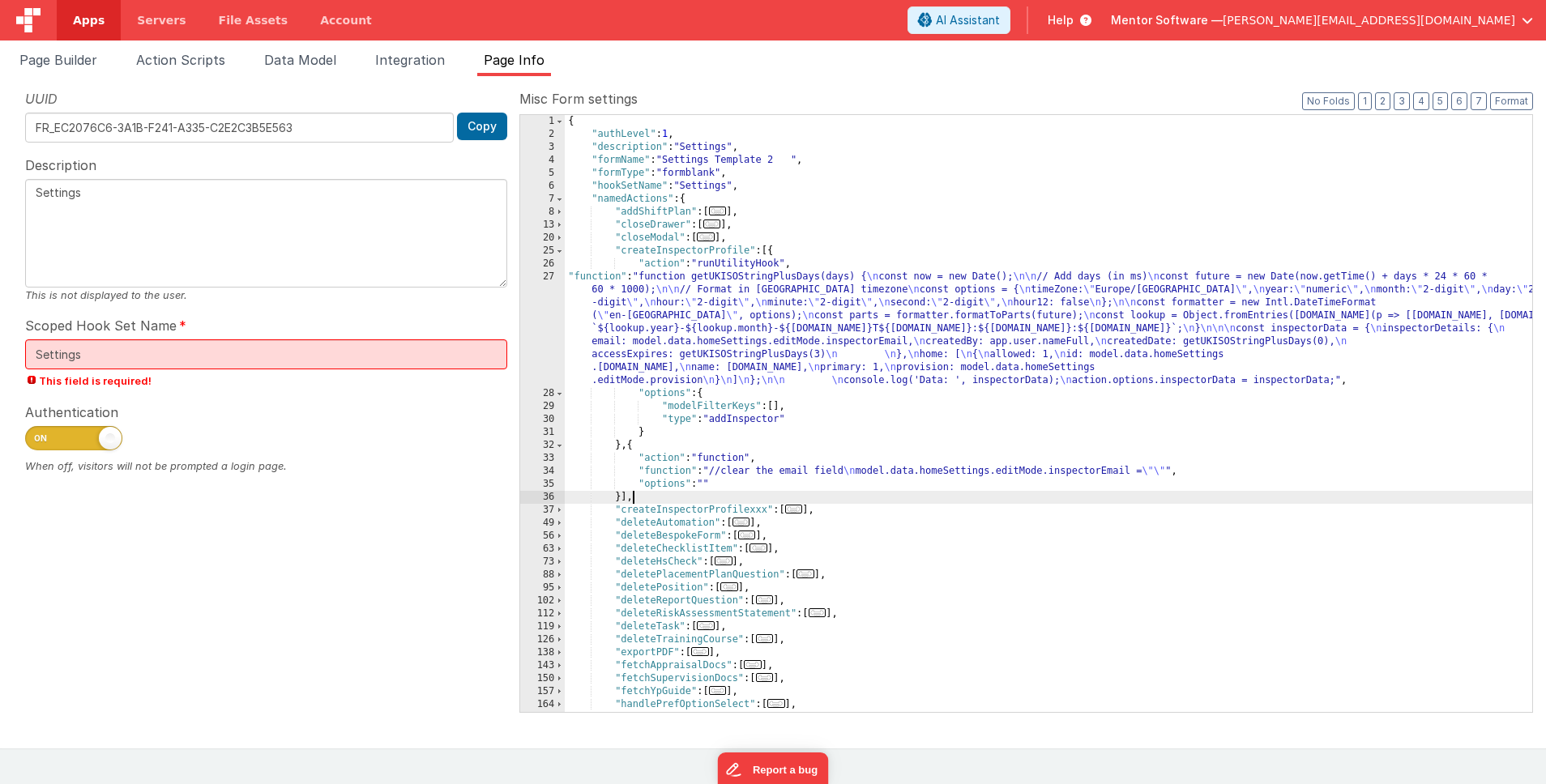
click at [740, 264] on div "{ "authLevel" : 1 , "description" : "Settings" , "formName" : "Settings Templat…" at bounding box center [1048, 426] width 967 height 622
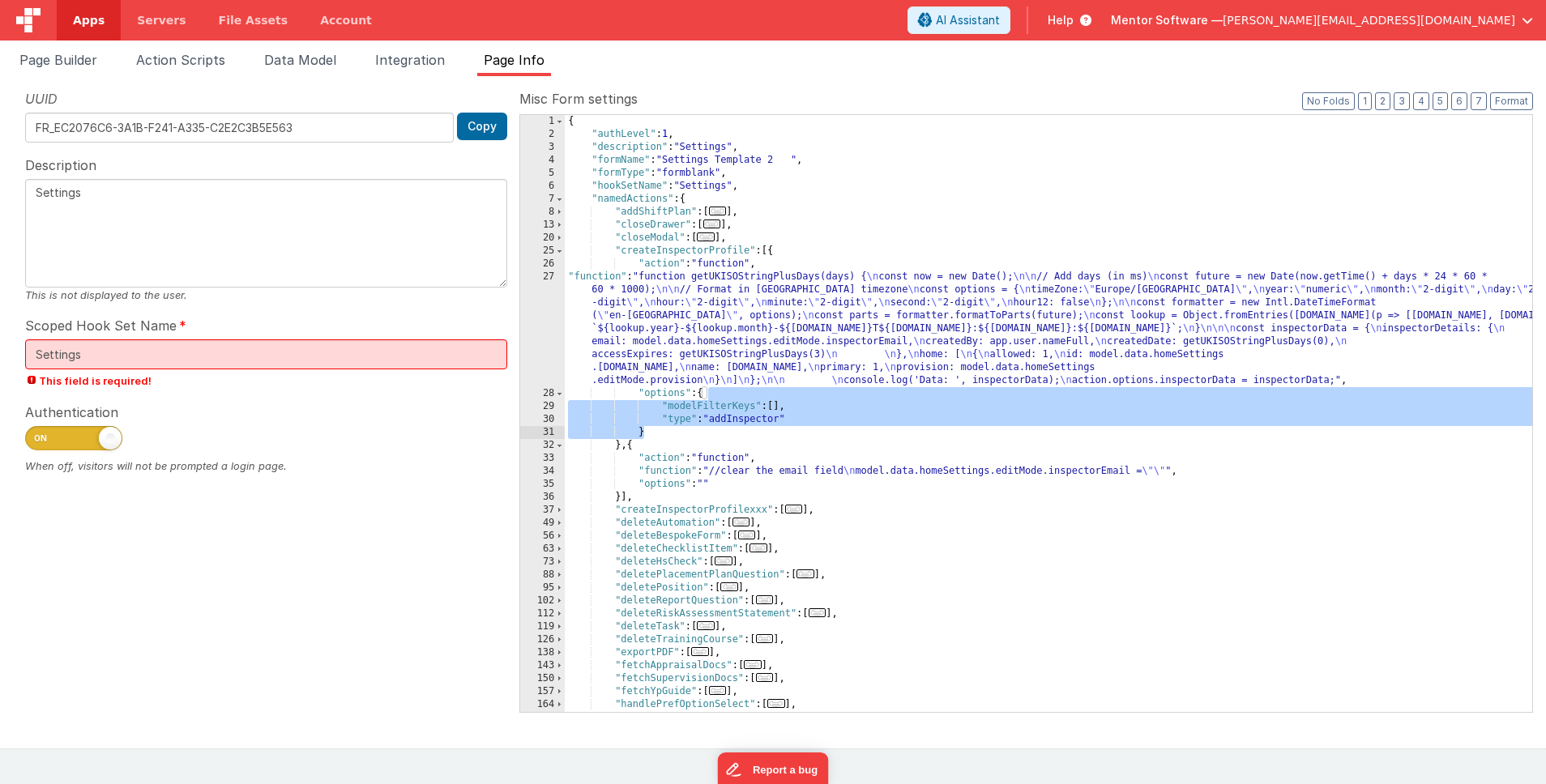
drag, startPoint x: 709, startPoint y: 394, endPoint x: 643, endPoint y: 432, distance: 76.2
click at [643, 432] on div "{ "authLevel" : 1 , "description" : "Settings" , "formName" : "Settings Templat…" at bounding box center [1048, 426] width 967 height 622
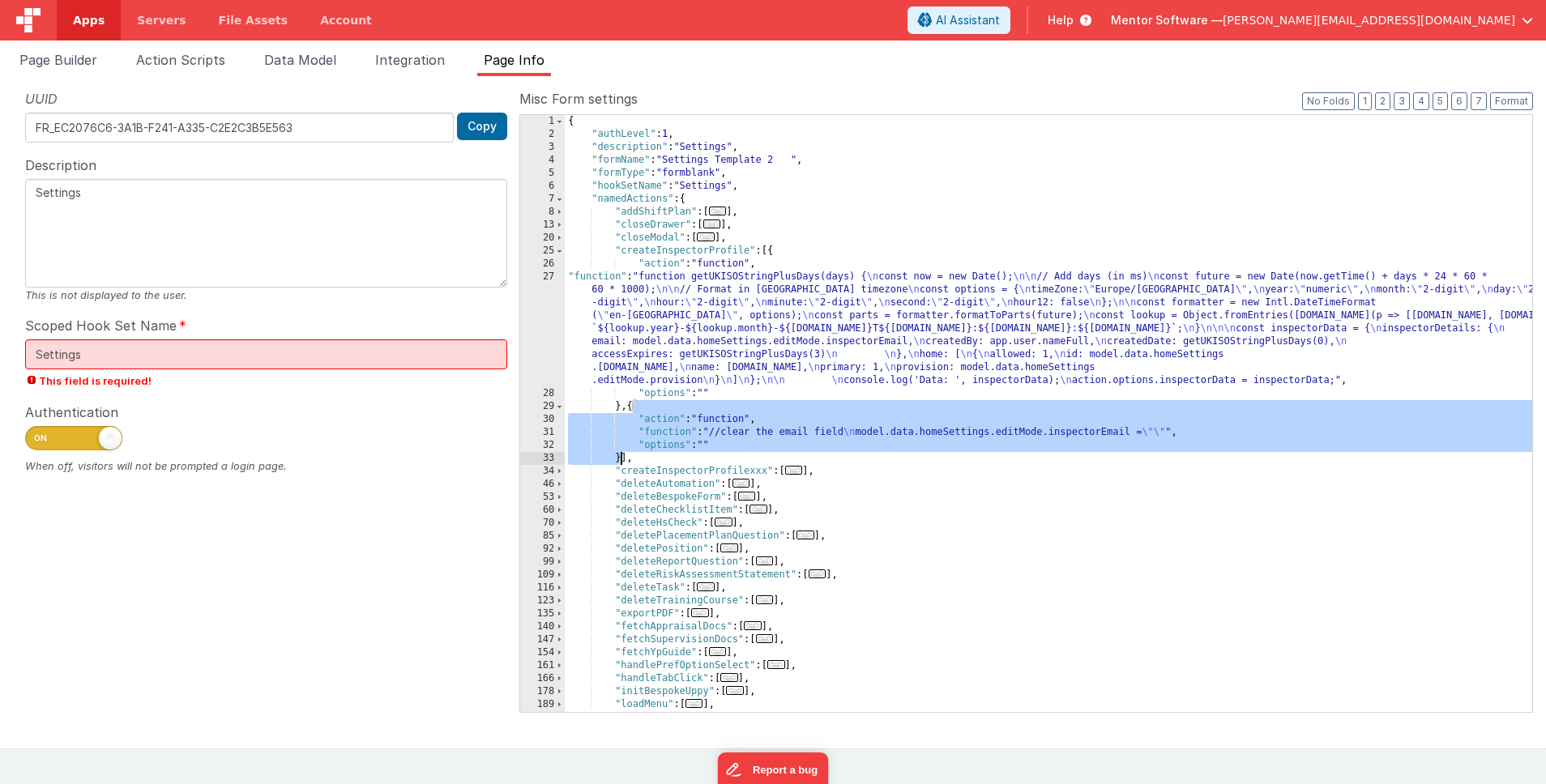
drag, startPoint x: 633, startPoint y: 409, endPoint x: 621, endPoint y: 459, distance: 51.4
click at [621, 459] on div "{ "authLevel" : 1 , "description" : "Settings" , "formName" : "Settings Templat…" at bounding box center [1048, 426] width 967 height 622
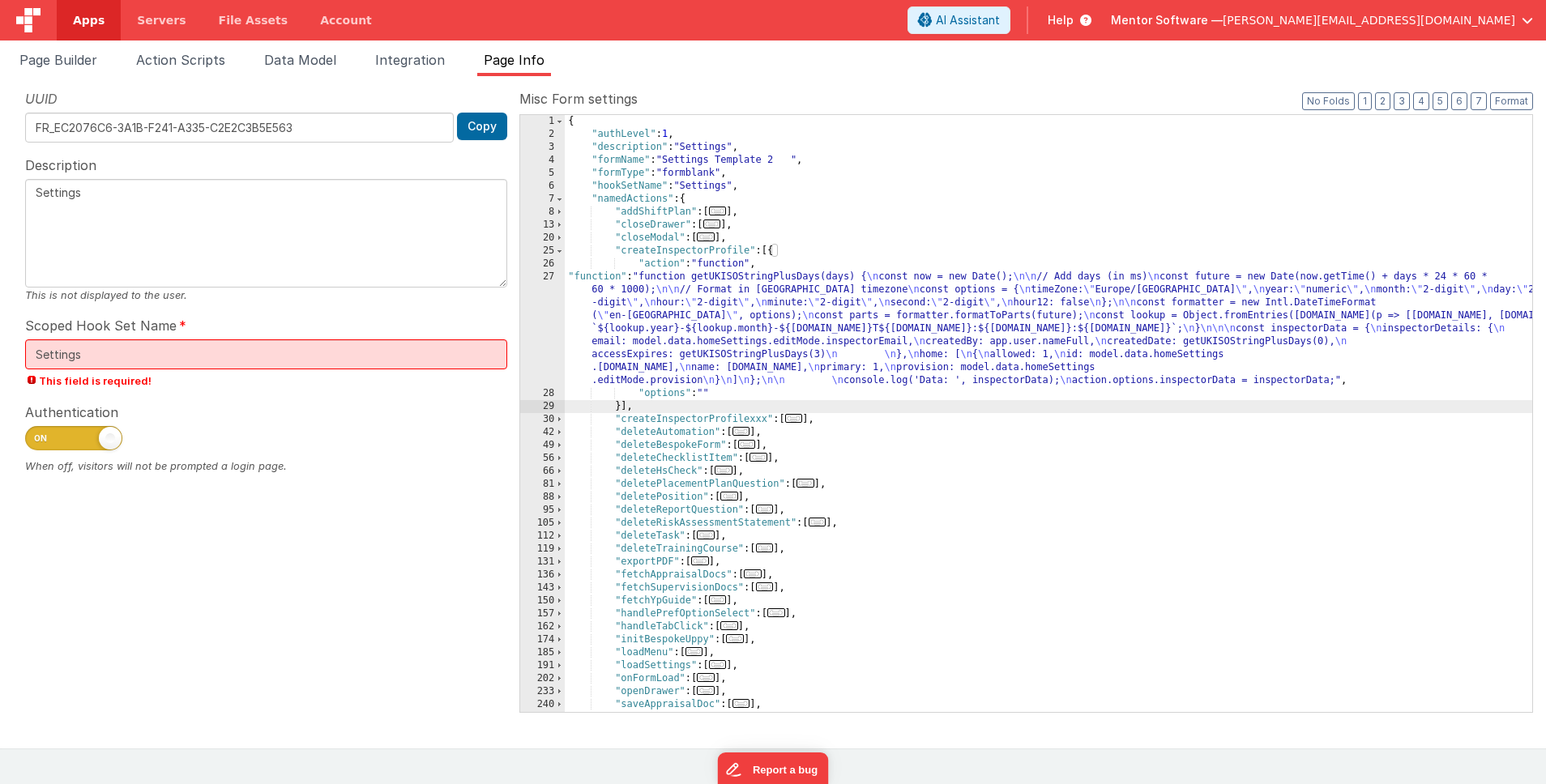
click at [1089, 94] on label "Misc Form settings" at bounding box center [1025, 99] width 1014 height 19
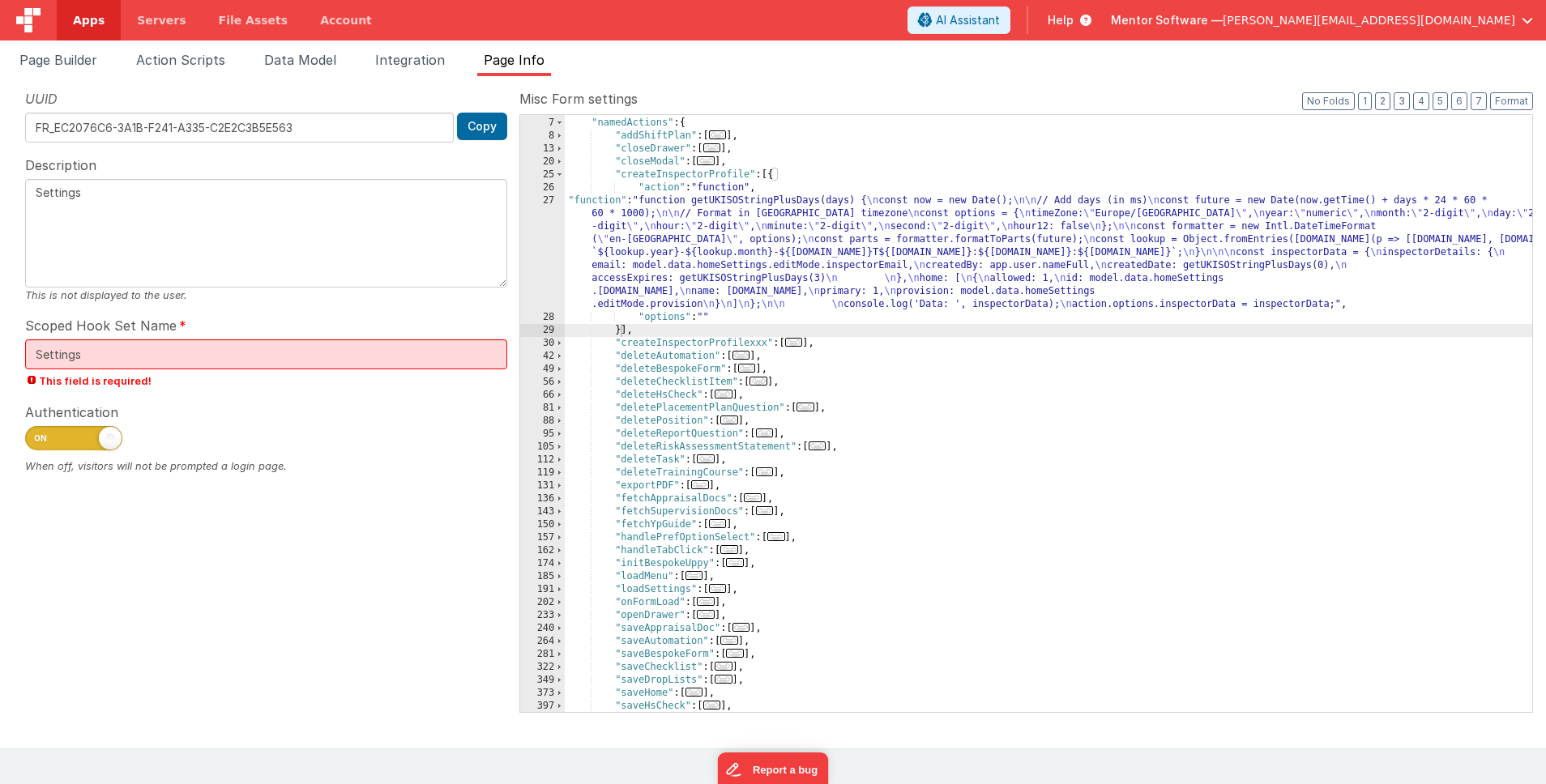
scroll to position [0, 0]
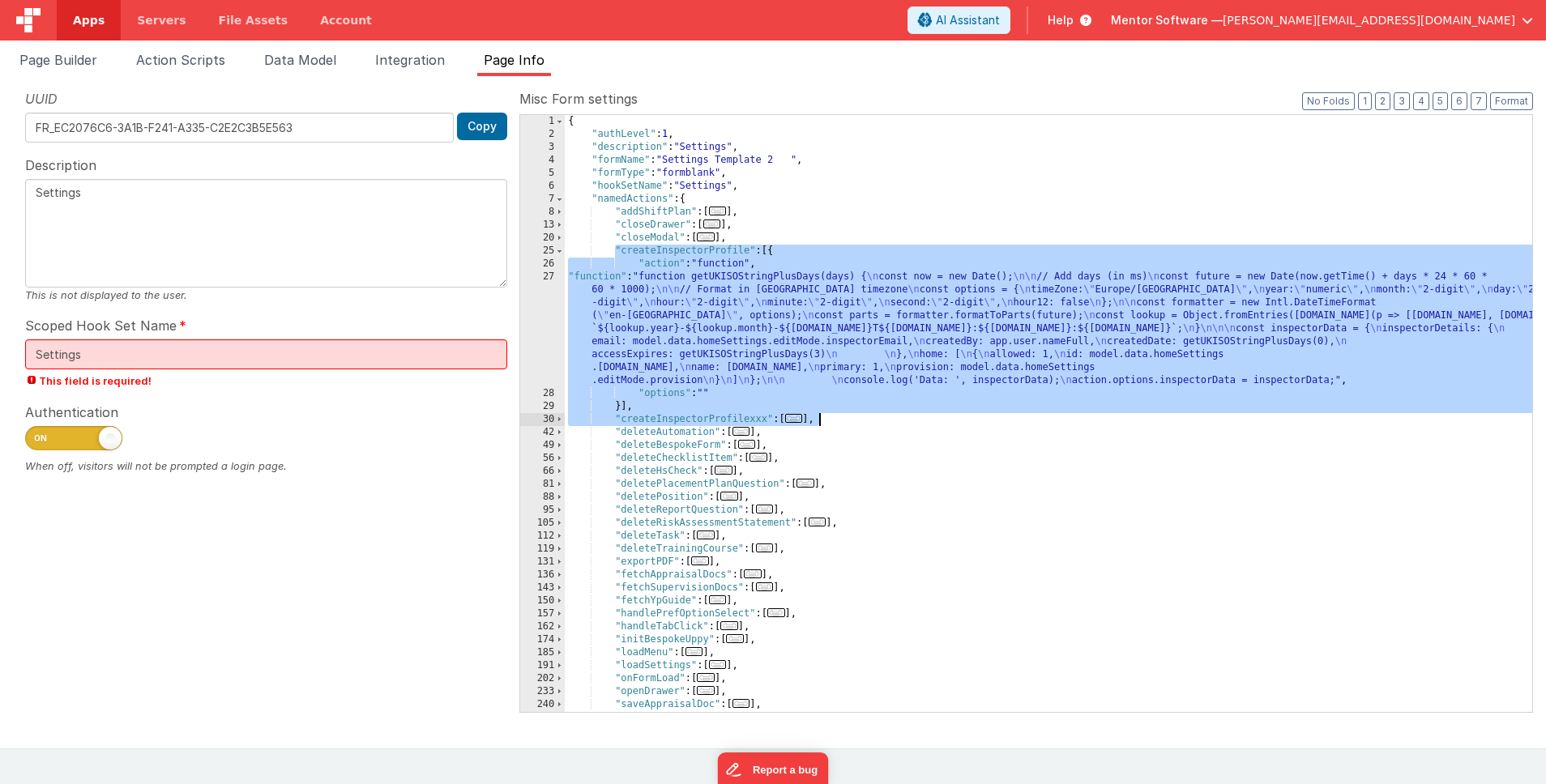
drag, startPoint x: 614, startPoint y: 249, endPoint x: 852, endPoint y: 415, distance: 290.2
click at [852, 415] on div "{ "authLevel" : 1 , "description" : "Settings" , "formName" : "Settings Templat…" at bounding box center [1048, 426] width 967 height 622
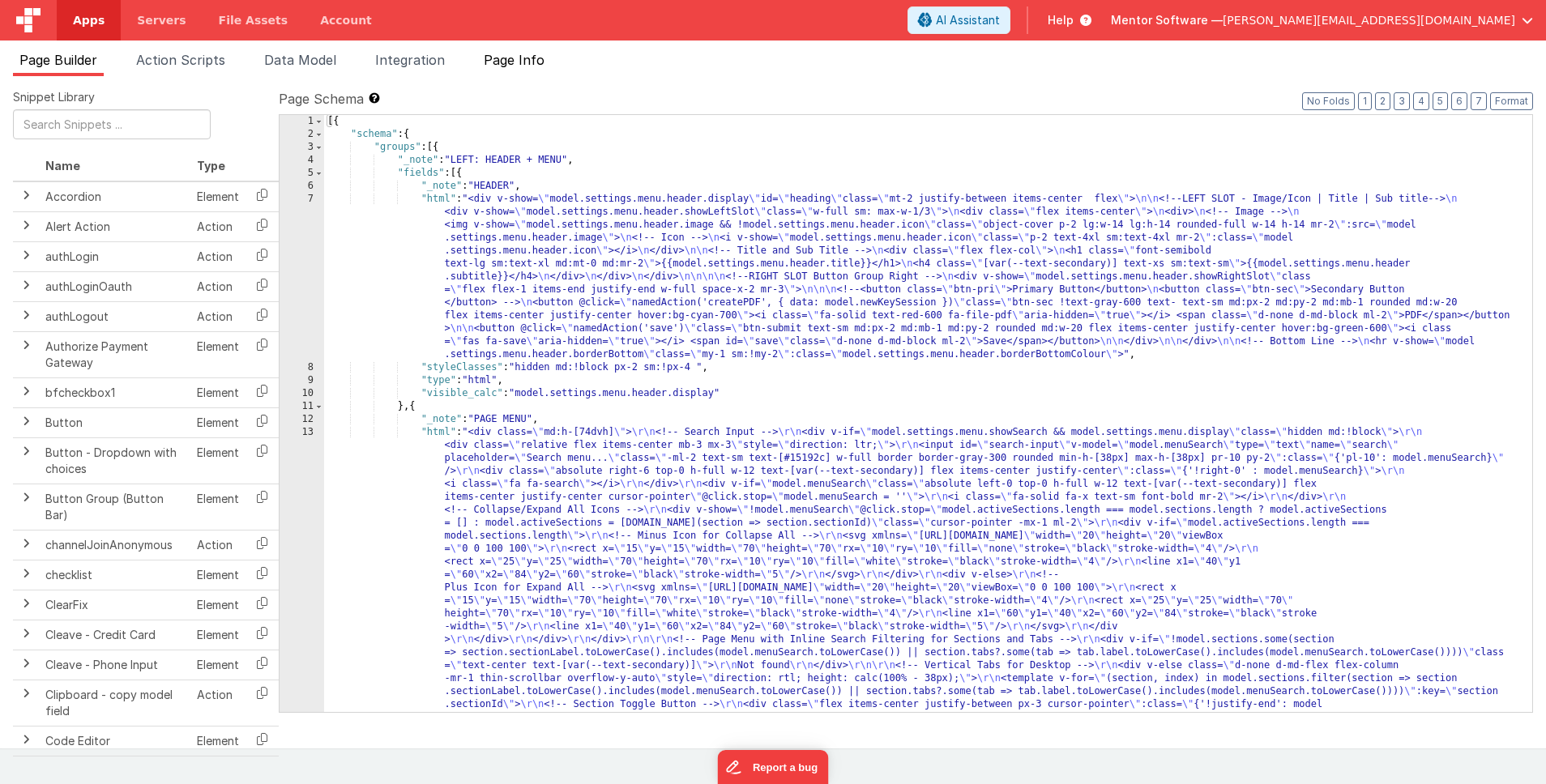
click at [525, 64] on span "Page Info" at bounding box center [514, 60] width 61 height 16
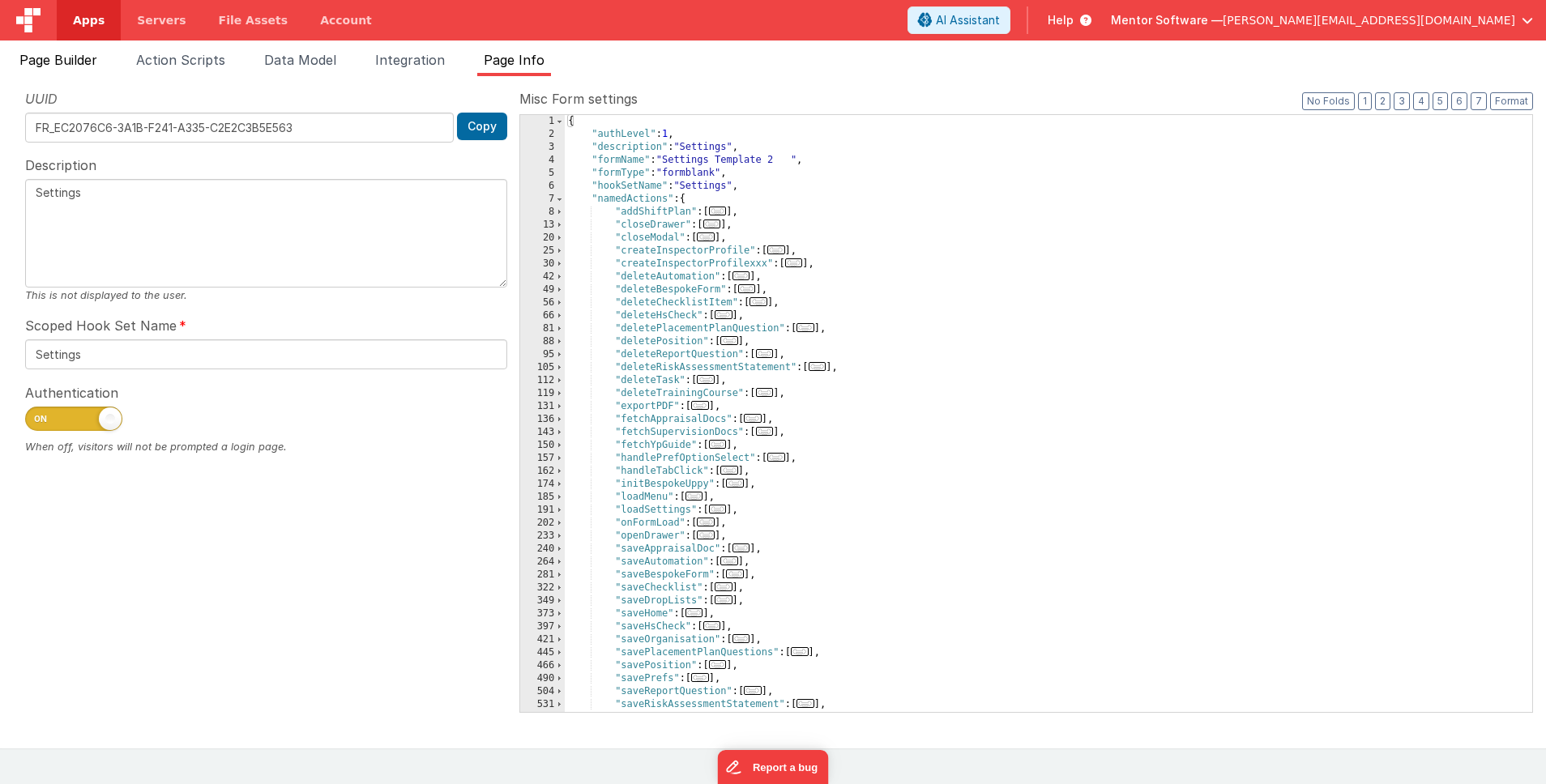
click at [67, 68] on li "Page Builder" at bounding box center [58, 63] width 91 height 26
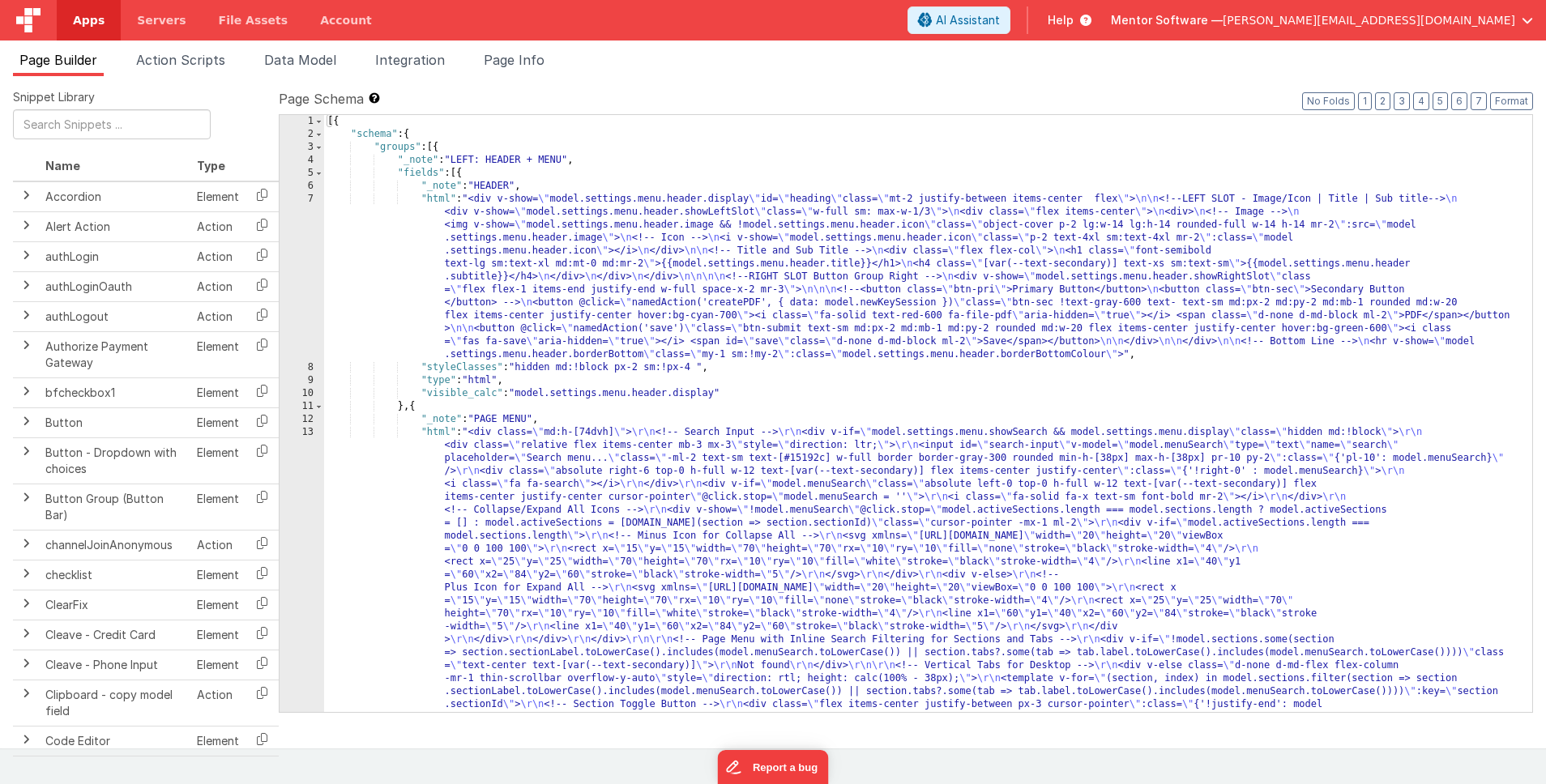
click at [96, 29] on link "Apps" at bounding box center [88, 20] width 64 height 40
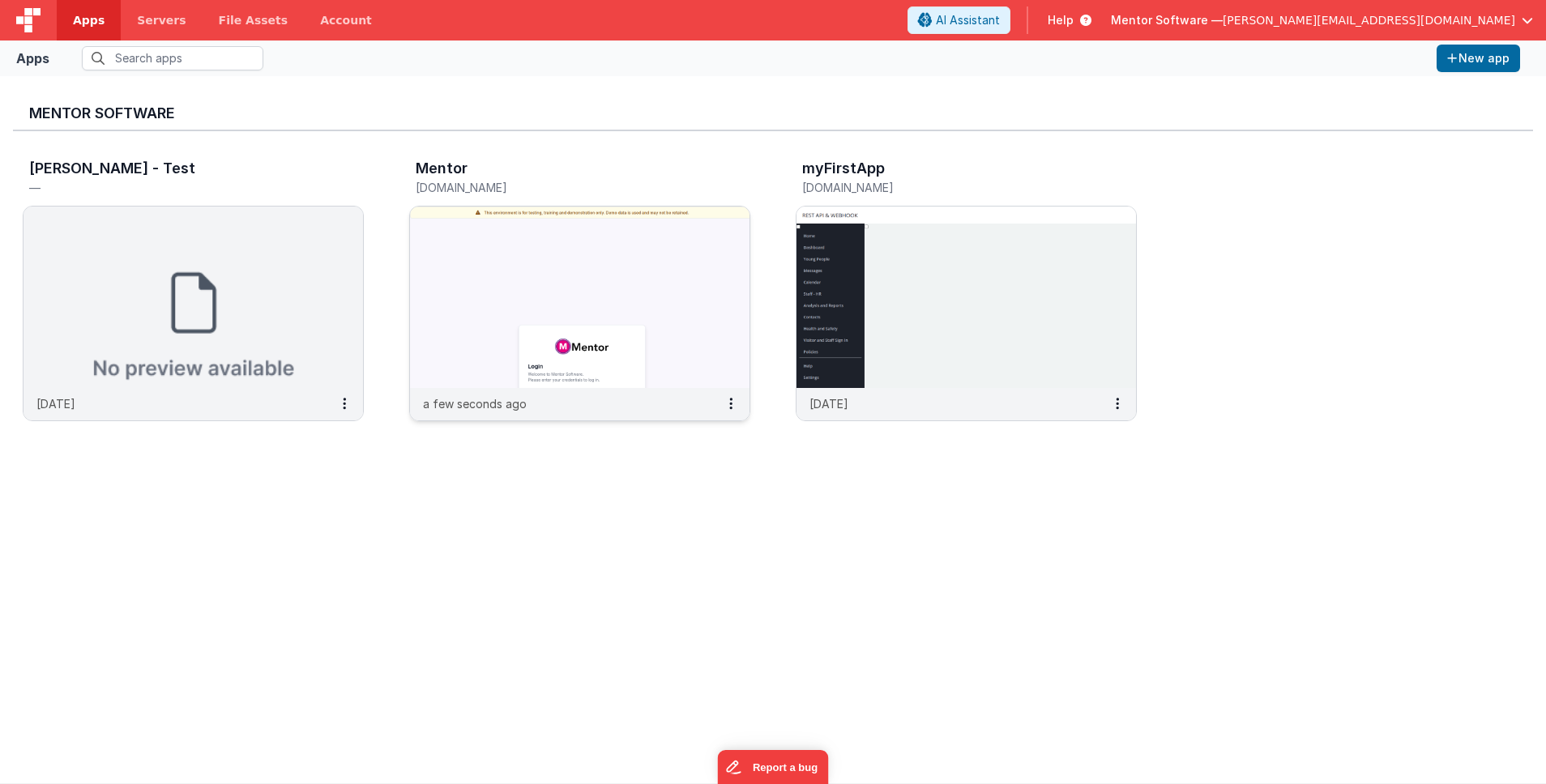
click at [558, 232] on img at bounding box center [580, 296] width 340 height 181
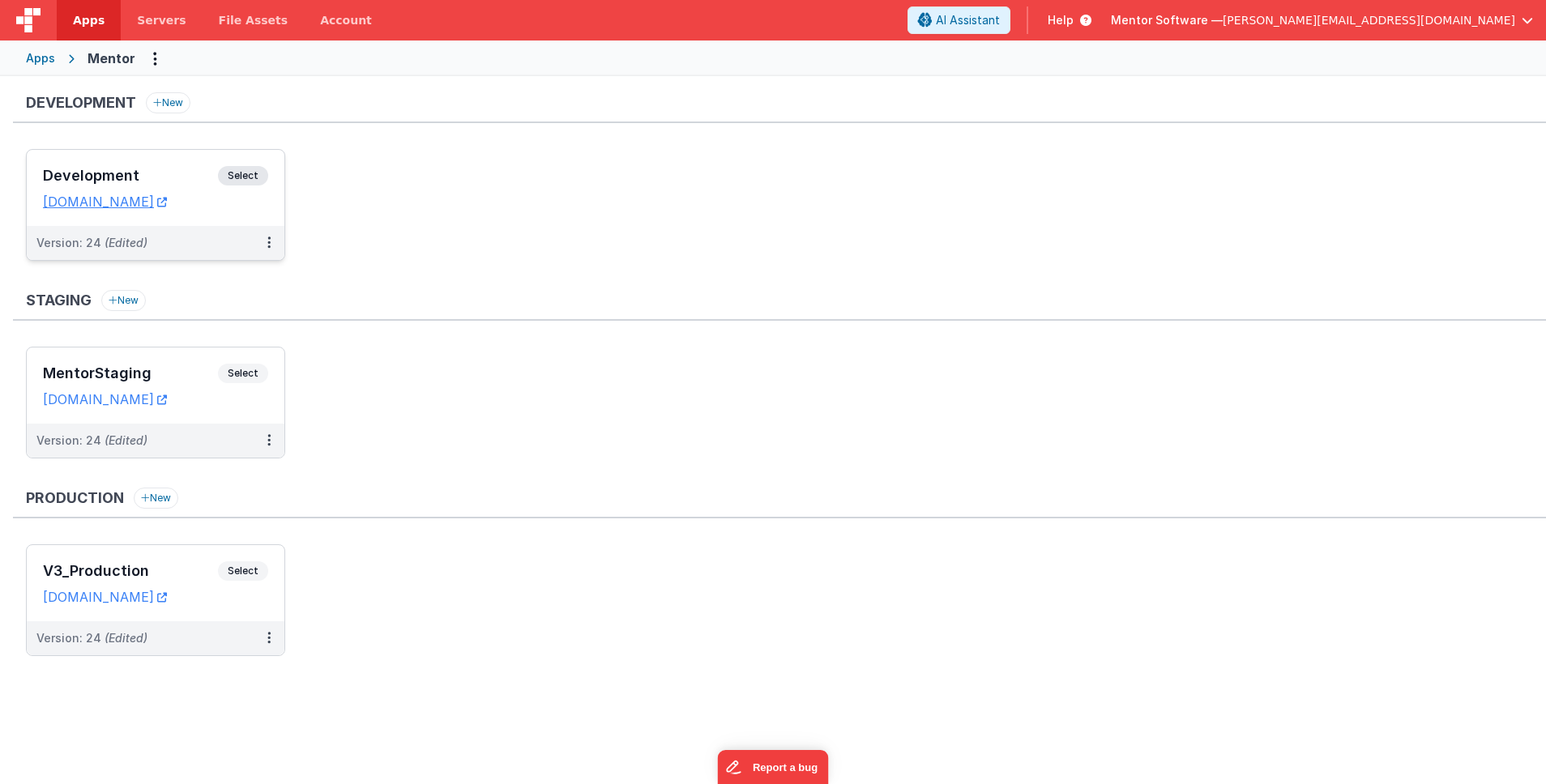
click at [187, 168] on h3 "Development" at bounding box center [131, 175] width 175 height 16
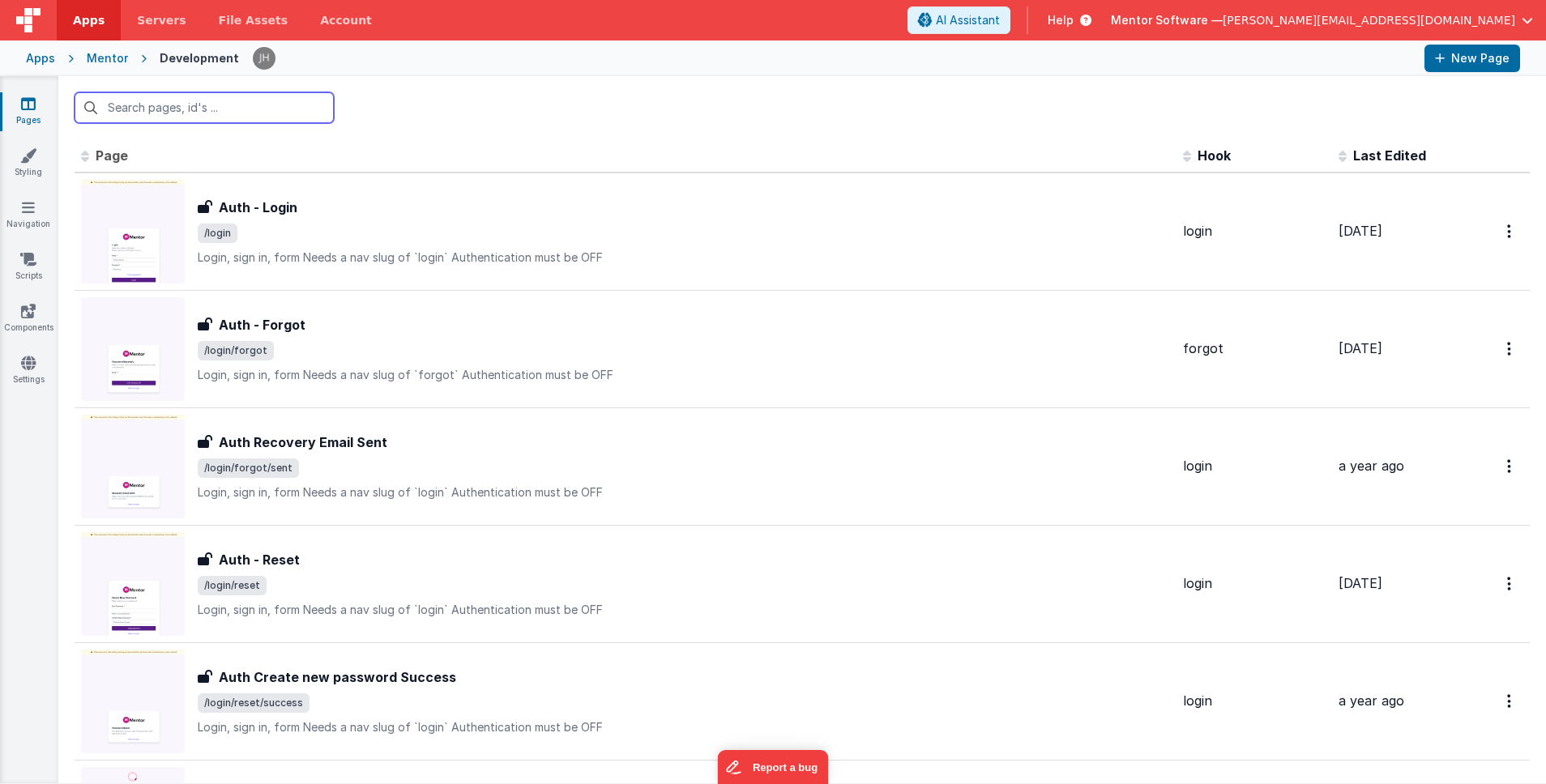
click at [218, 109] on input "text" at bounding box center [204, 108] width 259 height 31
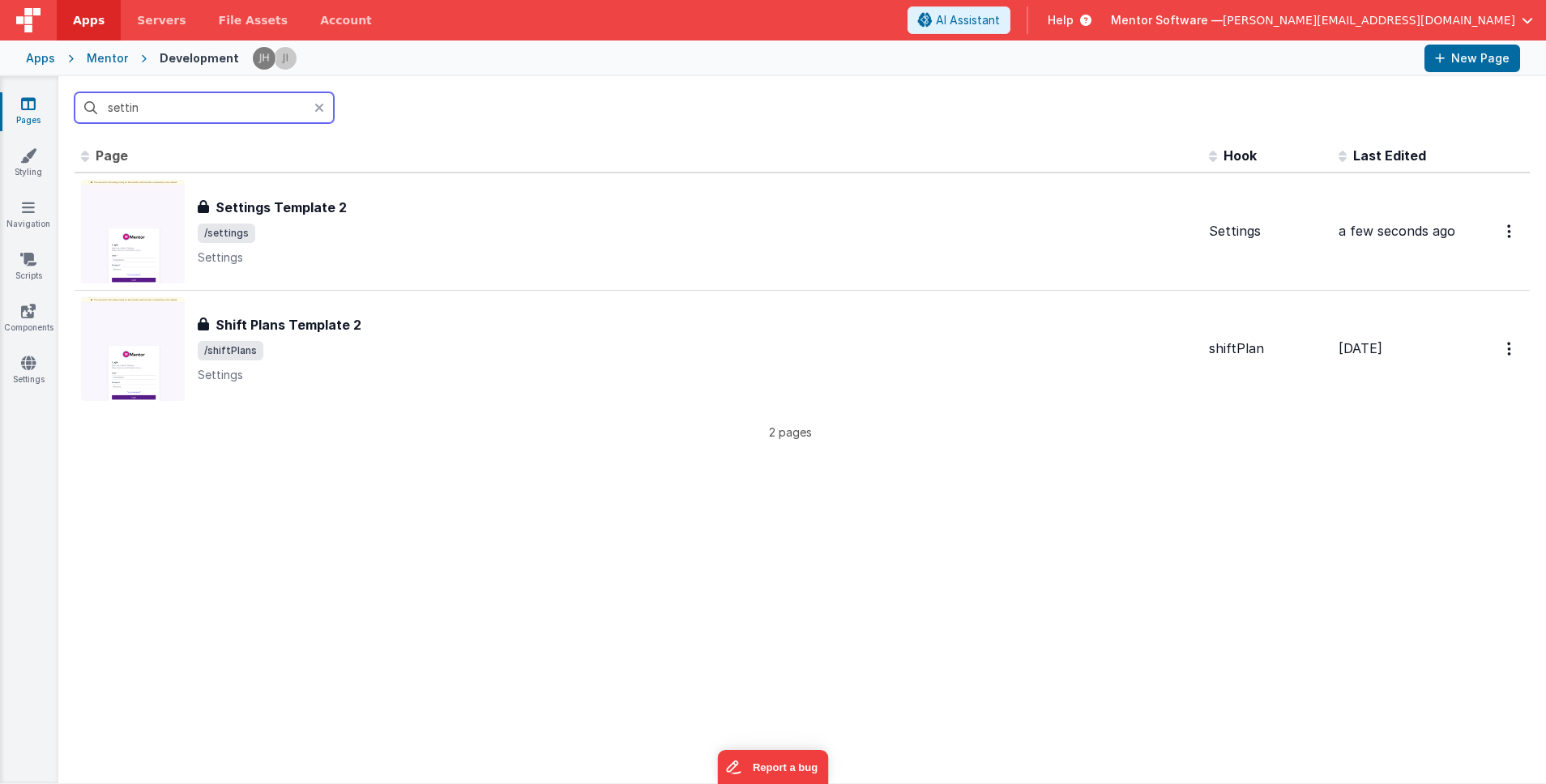
type input "setting"
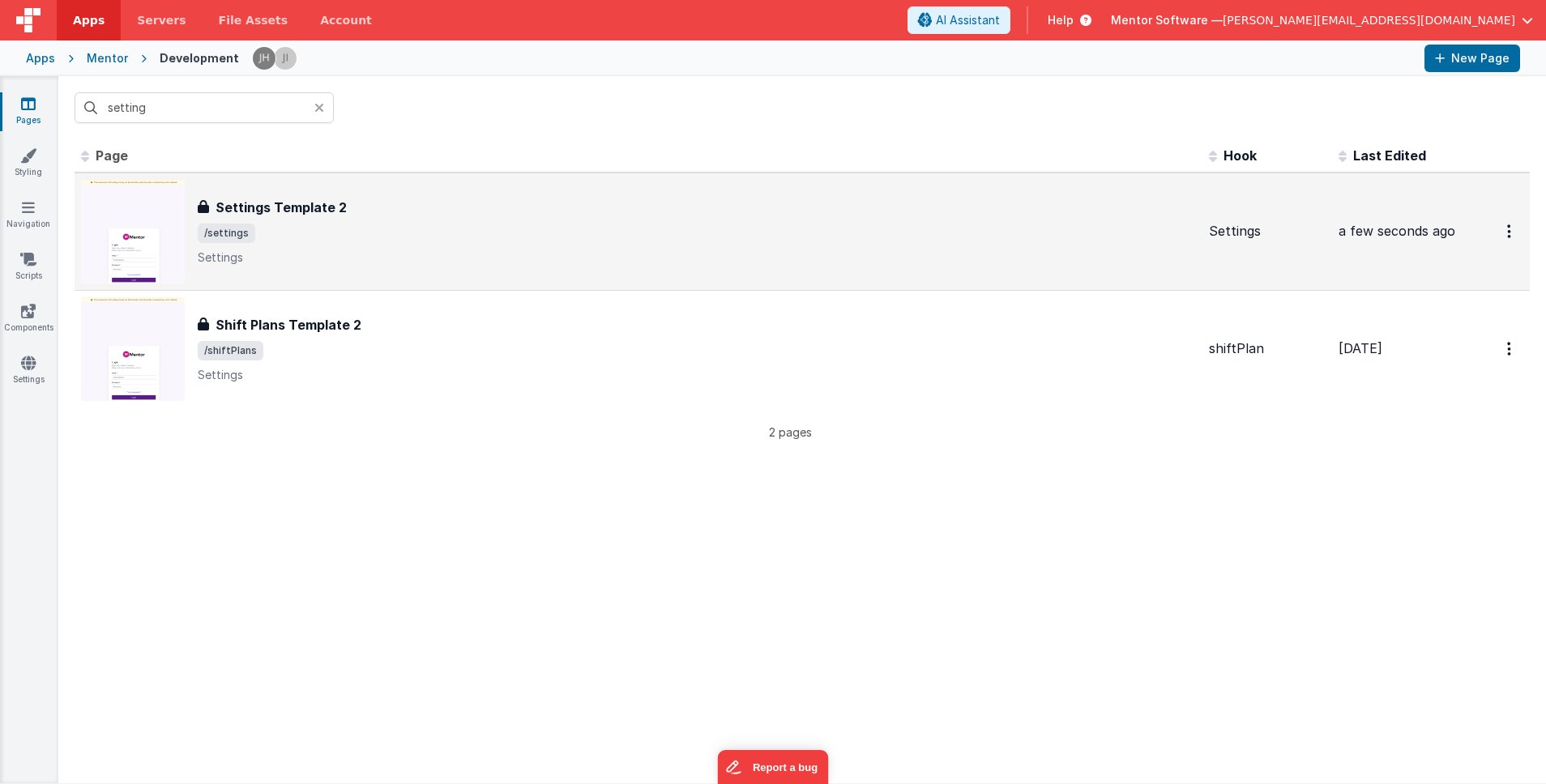
click at [331, 215] on h3 "Settings Template 2" at bounding box center [281, 207] width 131 height 19
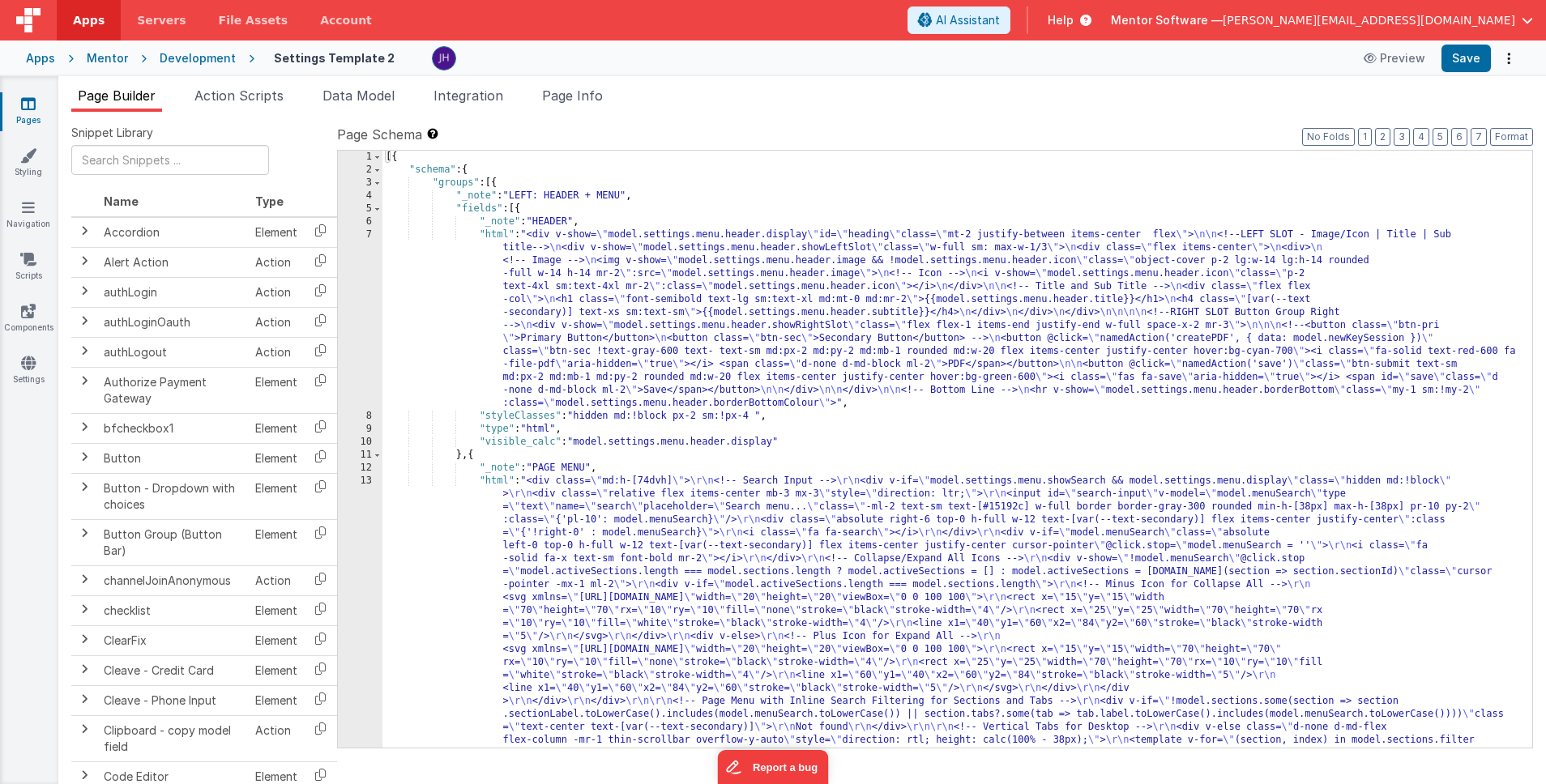
drag, startPoint x: 586, startPoint y: 90, endPoint x: 618, endPoint y: 90, distance: 32.0
click at [586, 90] on span "Page Info" at bounding box center [572, 95] width 61 height 16
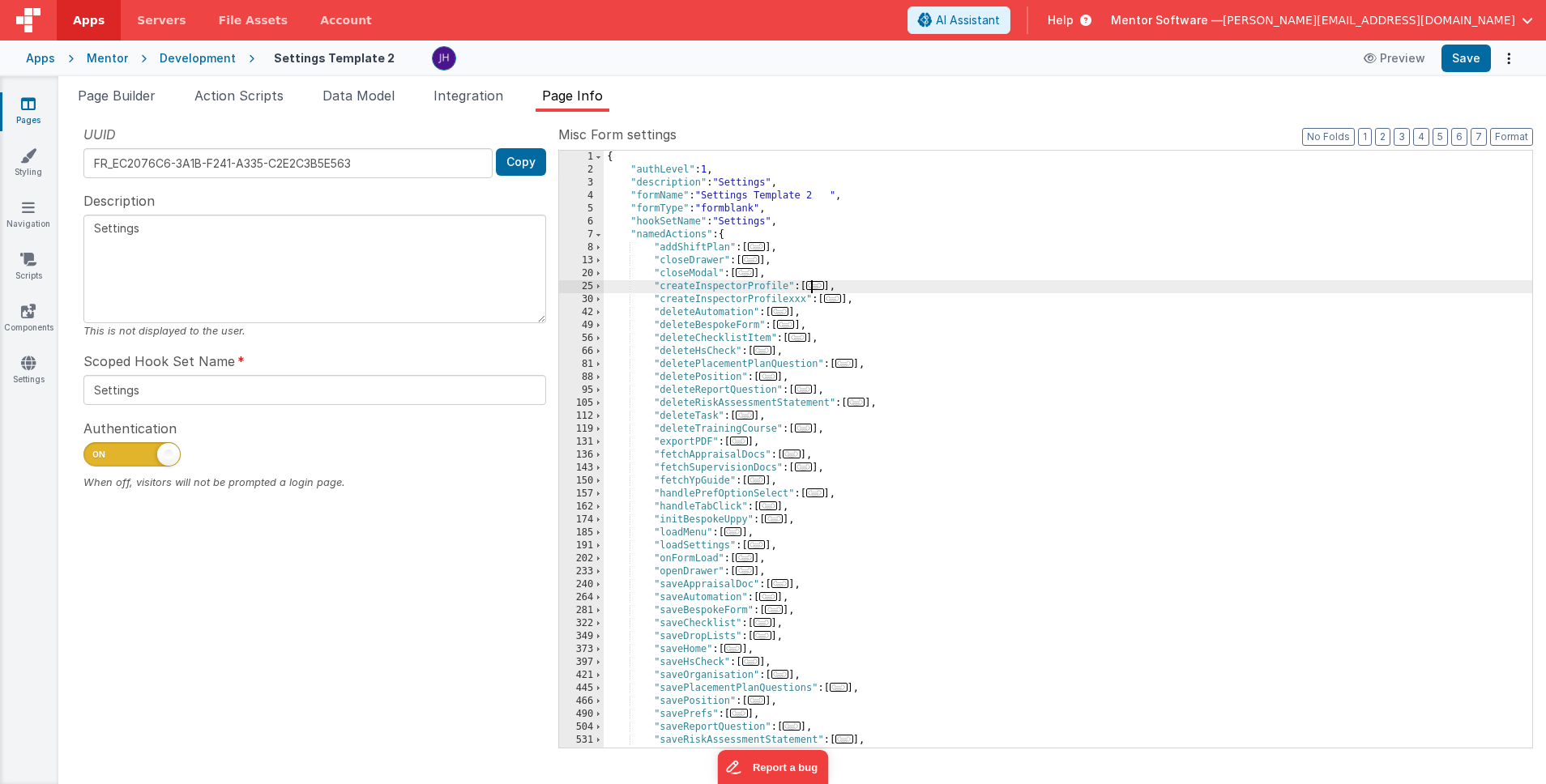
click at [822, 288] on span "..." at bounding box center [815, 285] width 18 height 9
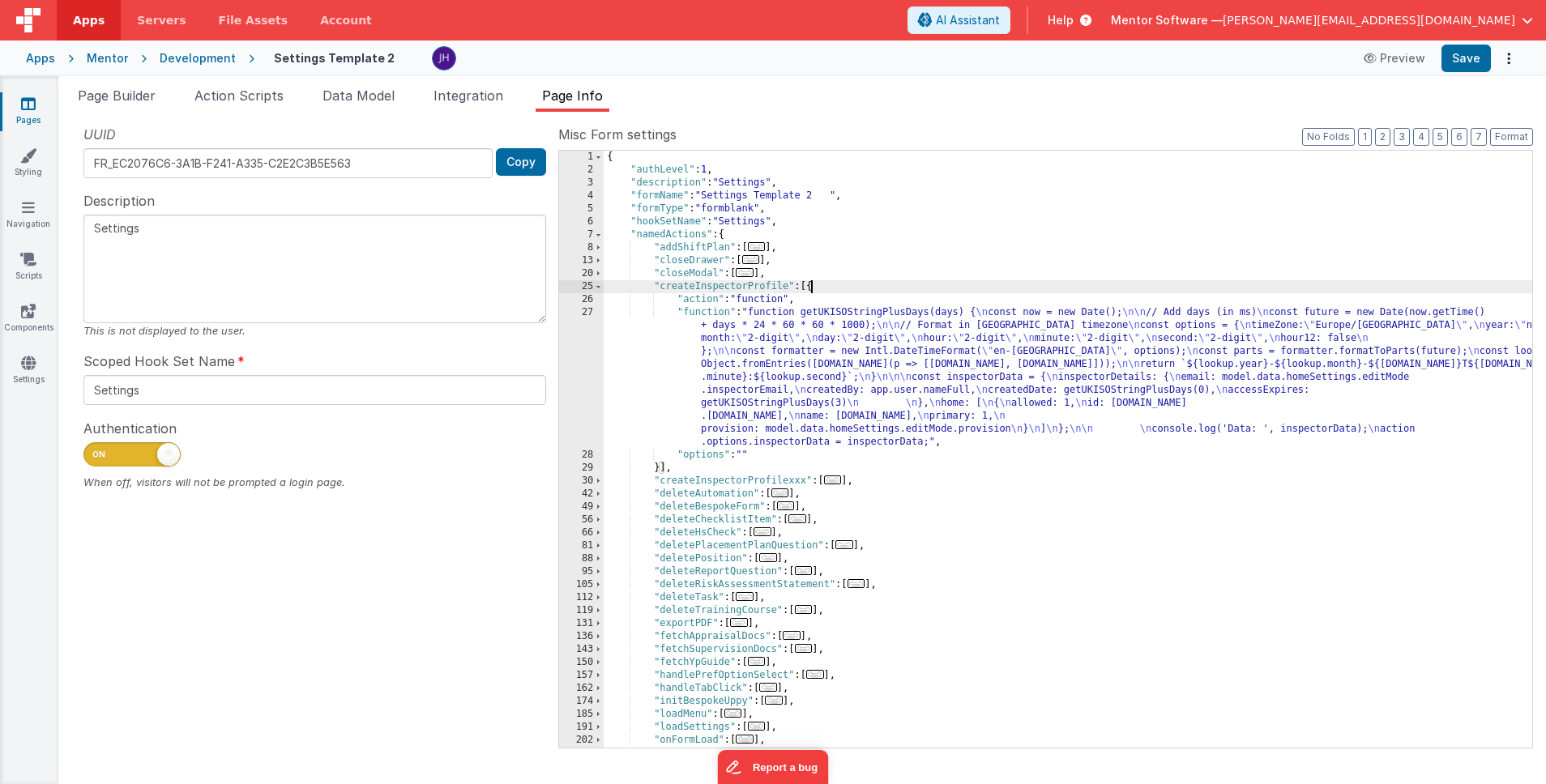
click at [806, 480] on div "{ "authLevel" : 1 , "description" : "Settings" , "formName" : "Settings Templat…" at bounding box center [1067, 461] width 928 height 622
click at [823, 481] on span "..." at bounding box center [815, 479] width 18 height 9
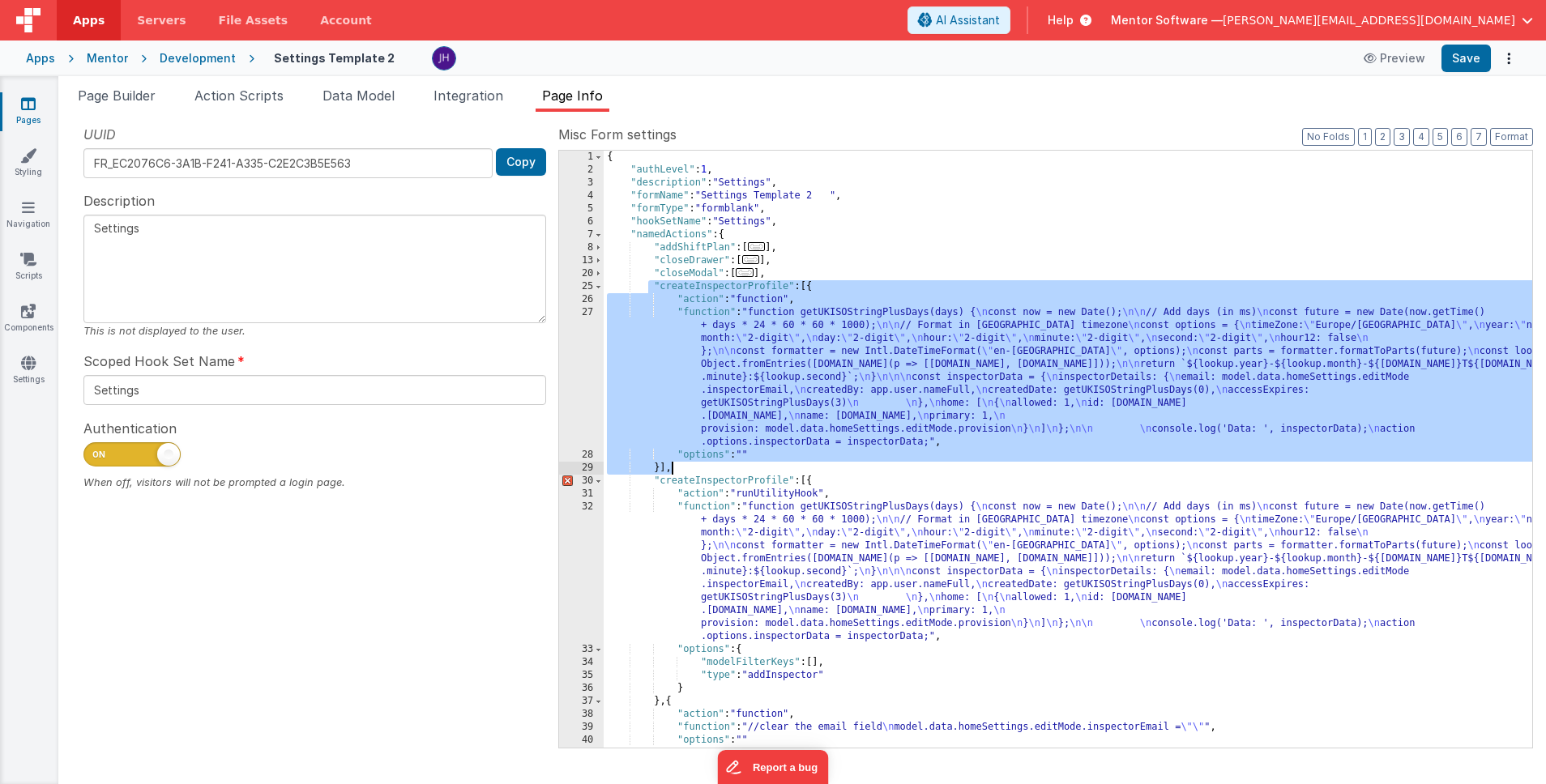
drag, startPoint x: 649, startPoint y: 287, endPoint x: 684, endPoint y: 470, distance: 186.3
click at [684, 470] on div "{ "authLevel" : 1 , "description" : "Settings" , "formName" : "Settings Templat…" at bounding box center [1067, 461] width 928 height 622
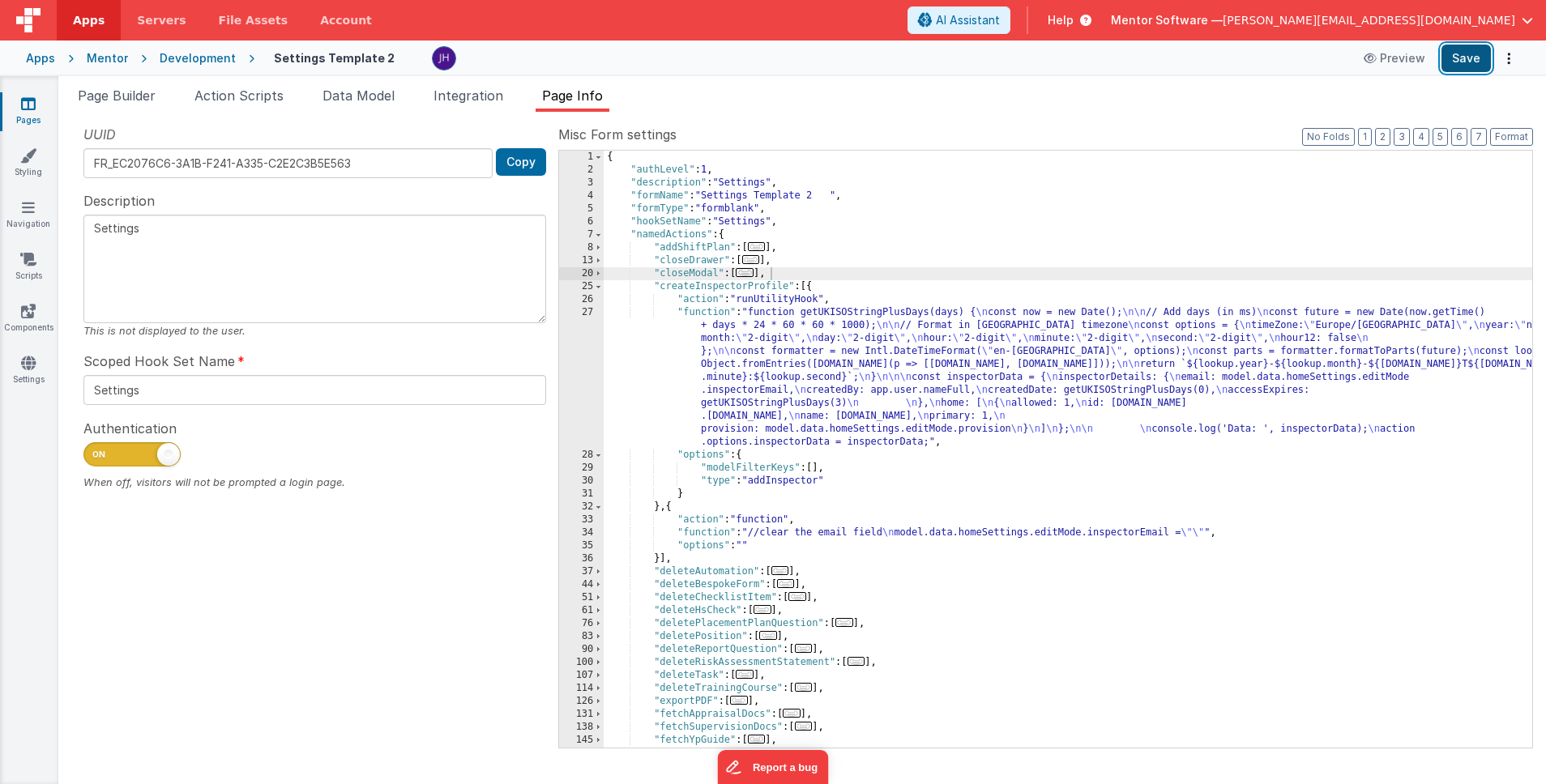
click at [1458, 60] on button "Save" at bounding box center [1465, 58] width 50 height 28
click at [975, 329] on div "{ "authLevel" : 1 , "description" : "Settings" , "formName" : "Settings Templat…" at bounding box center [1067, 461] width 928 height 622
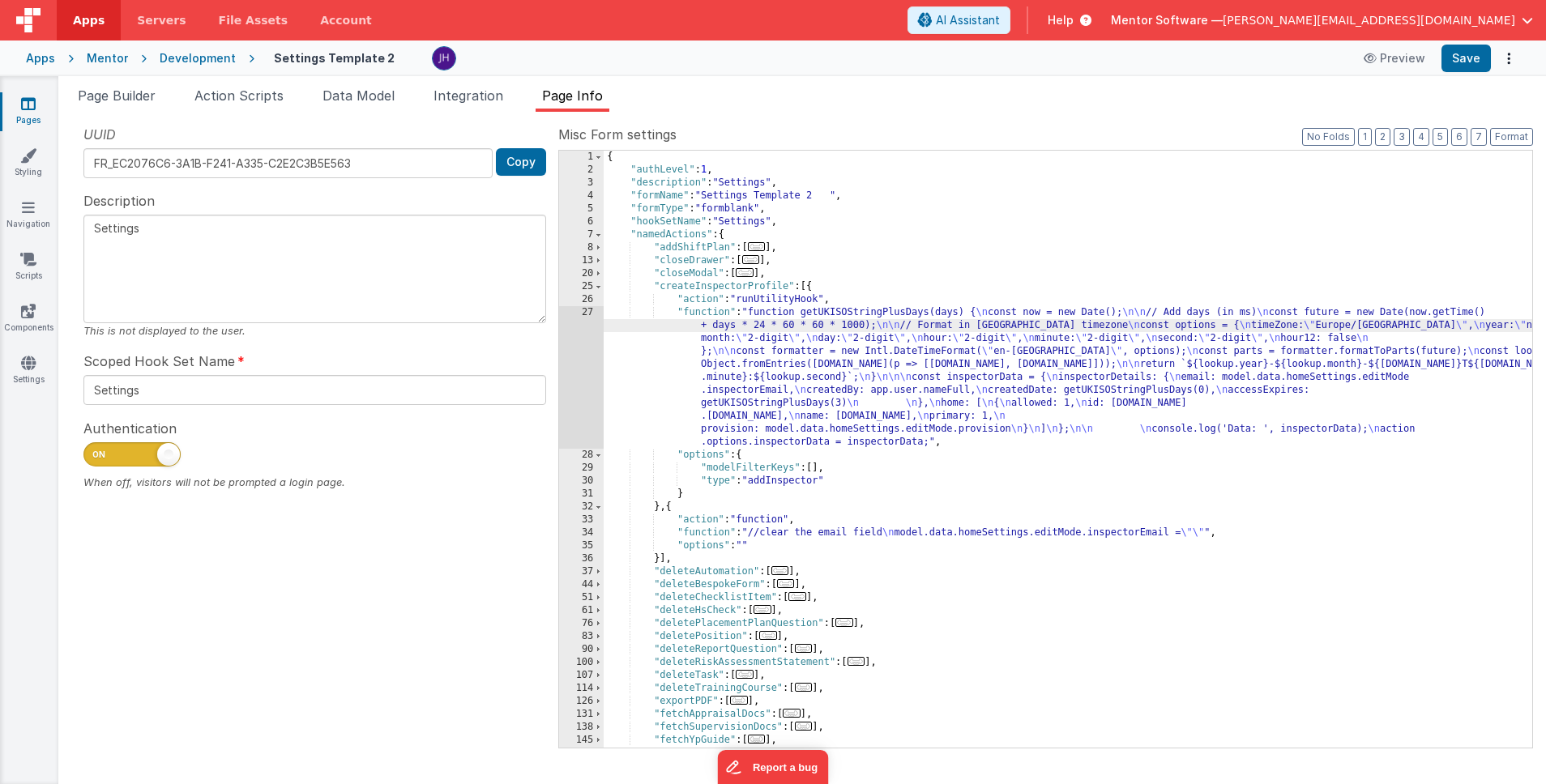
click at [588, 350] on div "27" at bounding box center [580, 376] width 45 height 142
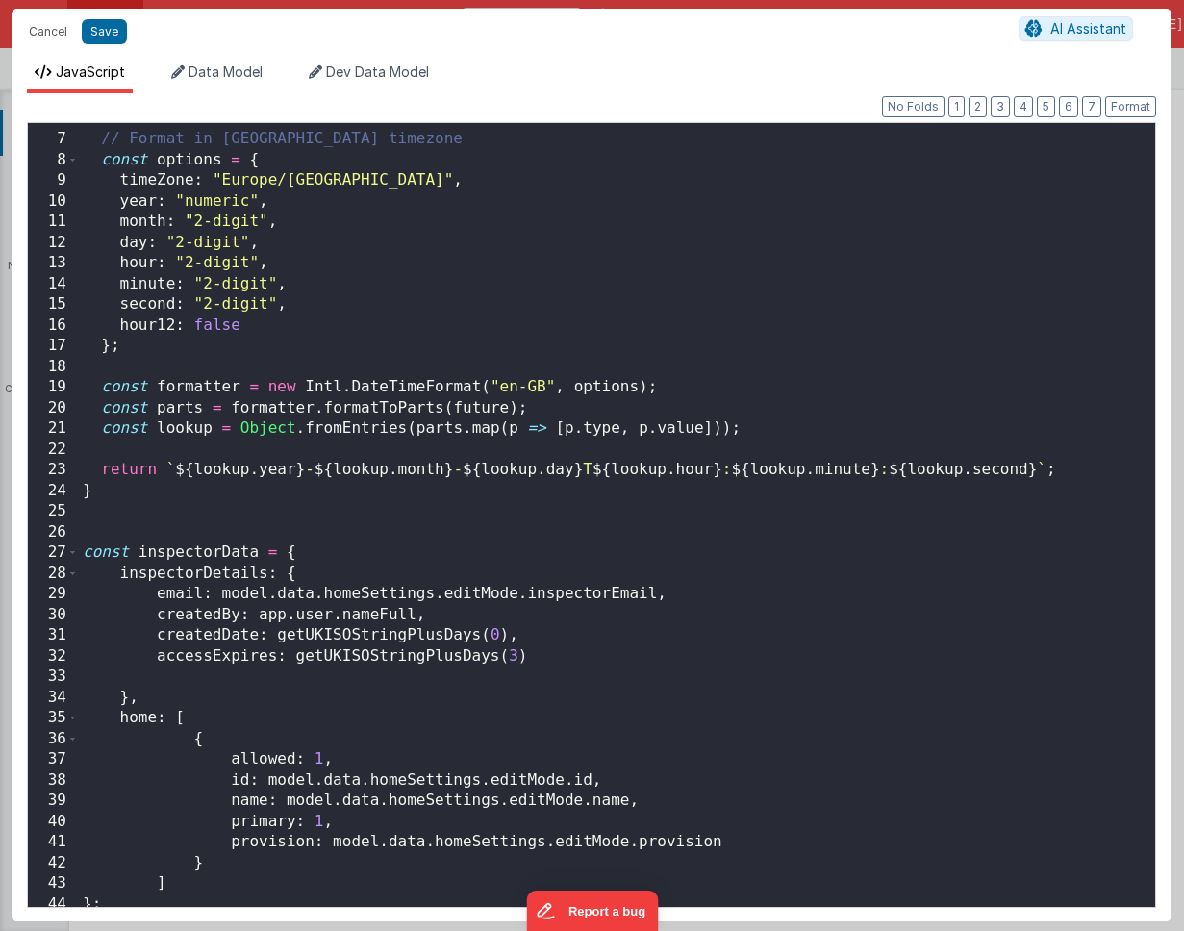
scroll to position [209, 0]
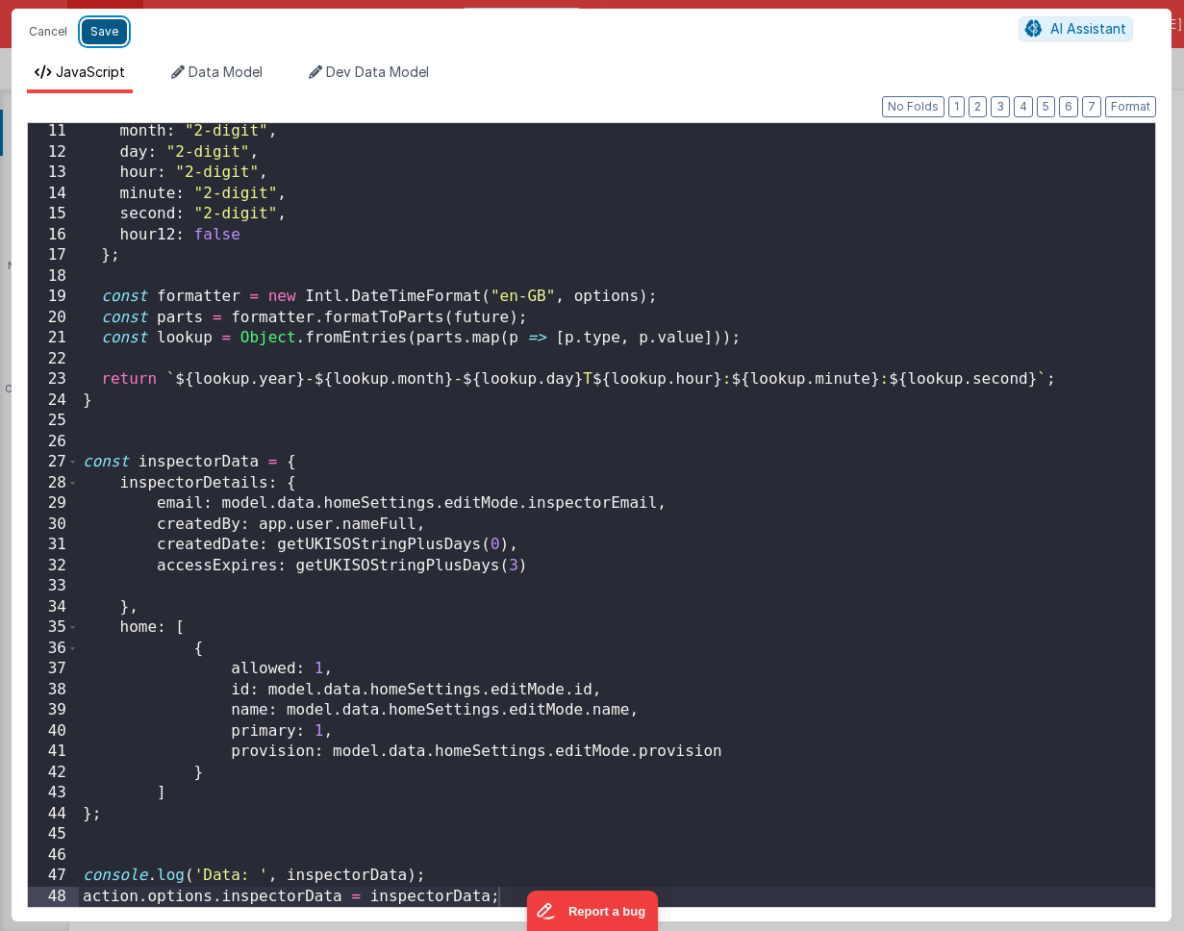
click at [119, 30] on button "Save" at bounding box center [104, 31] width 45 height 25
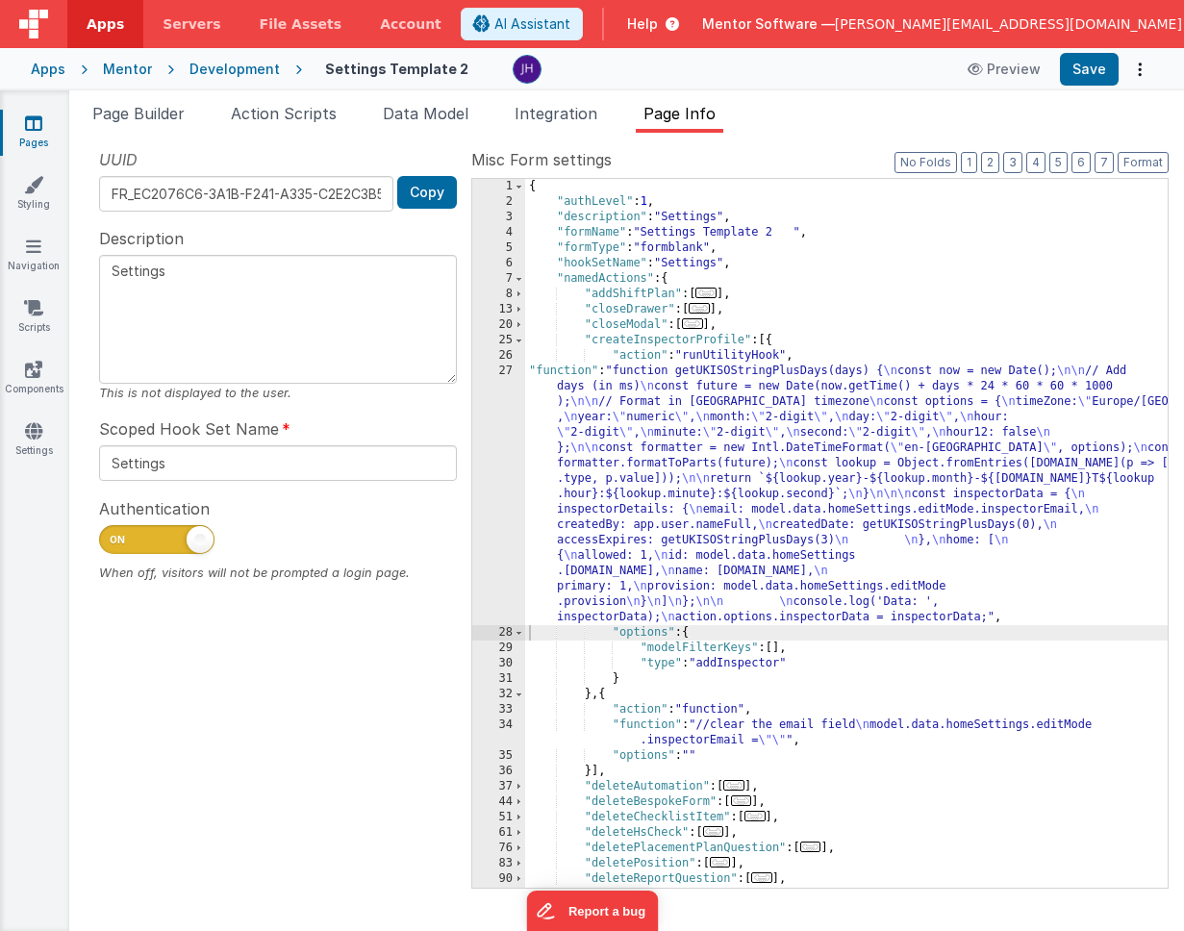
click at [689, 431] on div "{ "authLevel" : 1 , "description" : "Settings" , "formName" : "Settings Templat…" at bounding box center [846, 548] width 642 height 739
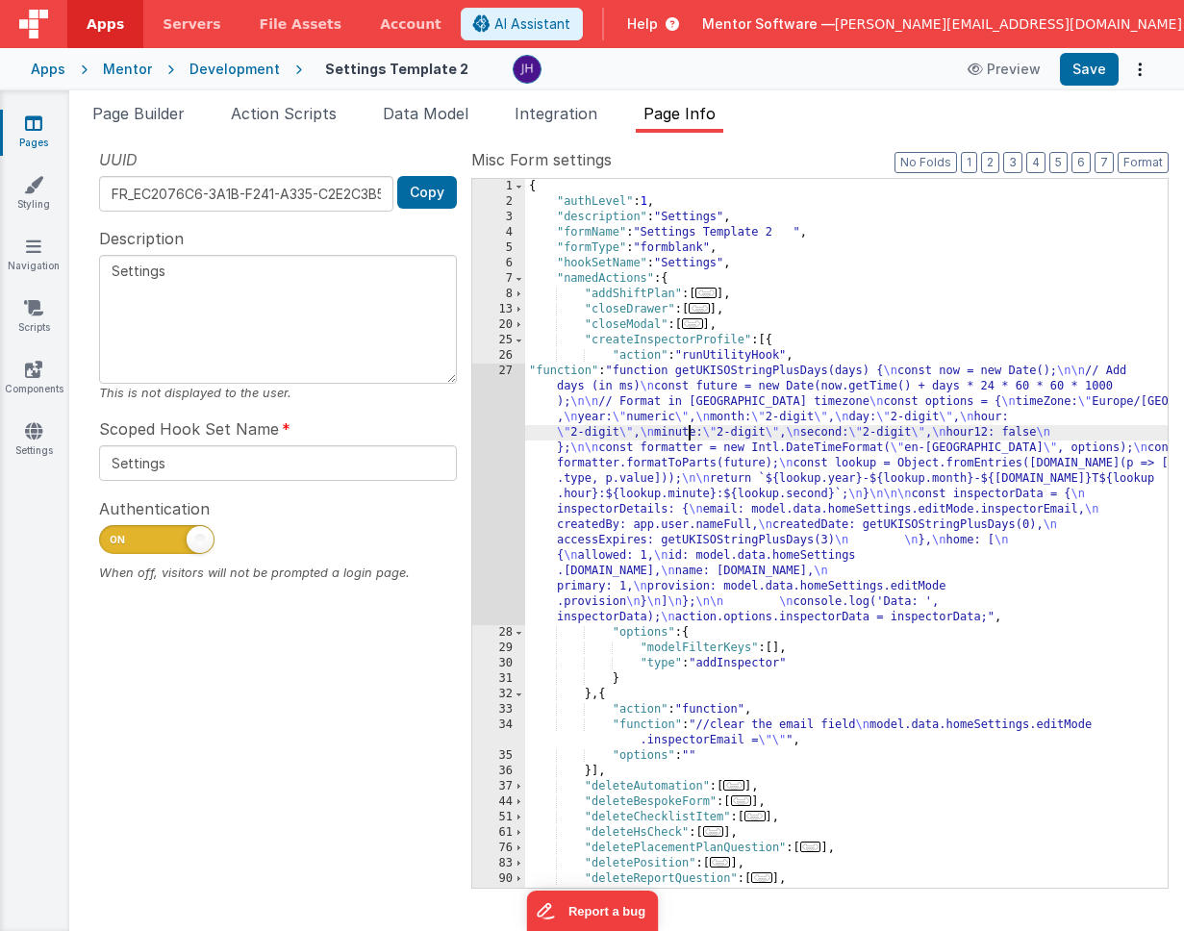
click at [837, 318] on div "{ "authLevel" : 1 , "description" : "Settings" , "formName" : "Settings Templat…" at bounding box center [846, 548] width 642 height 739
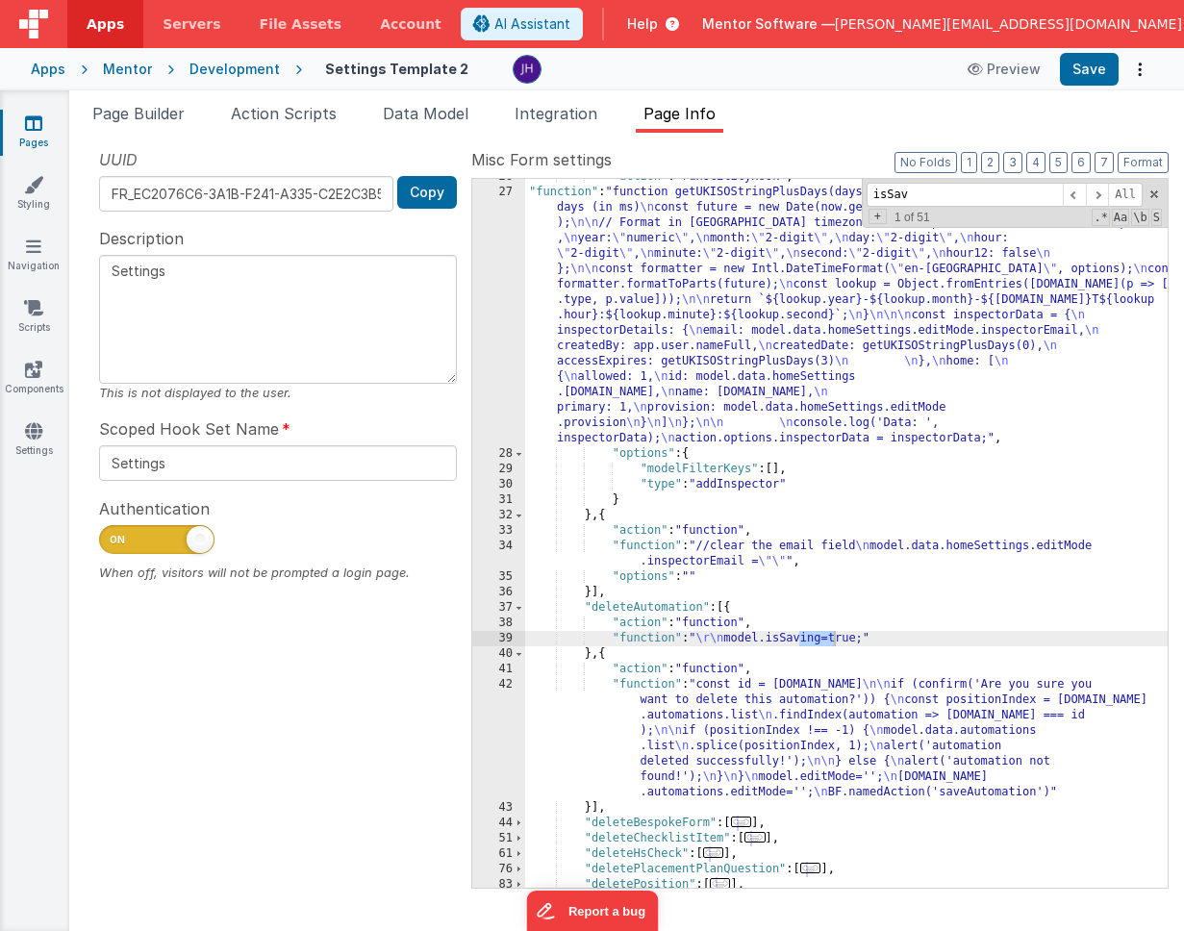
scroll to position [242, 0]
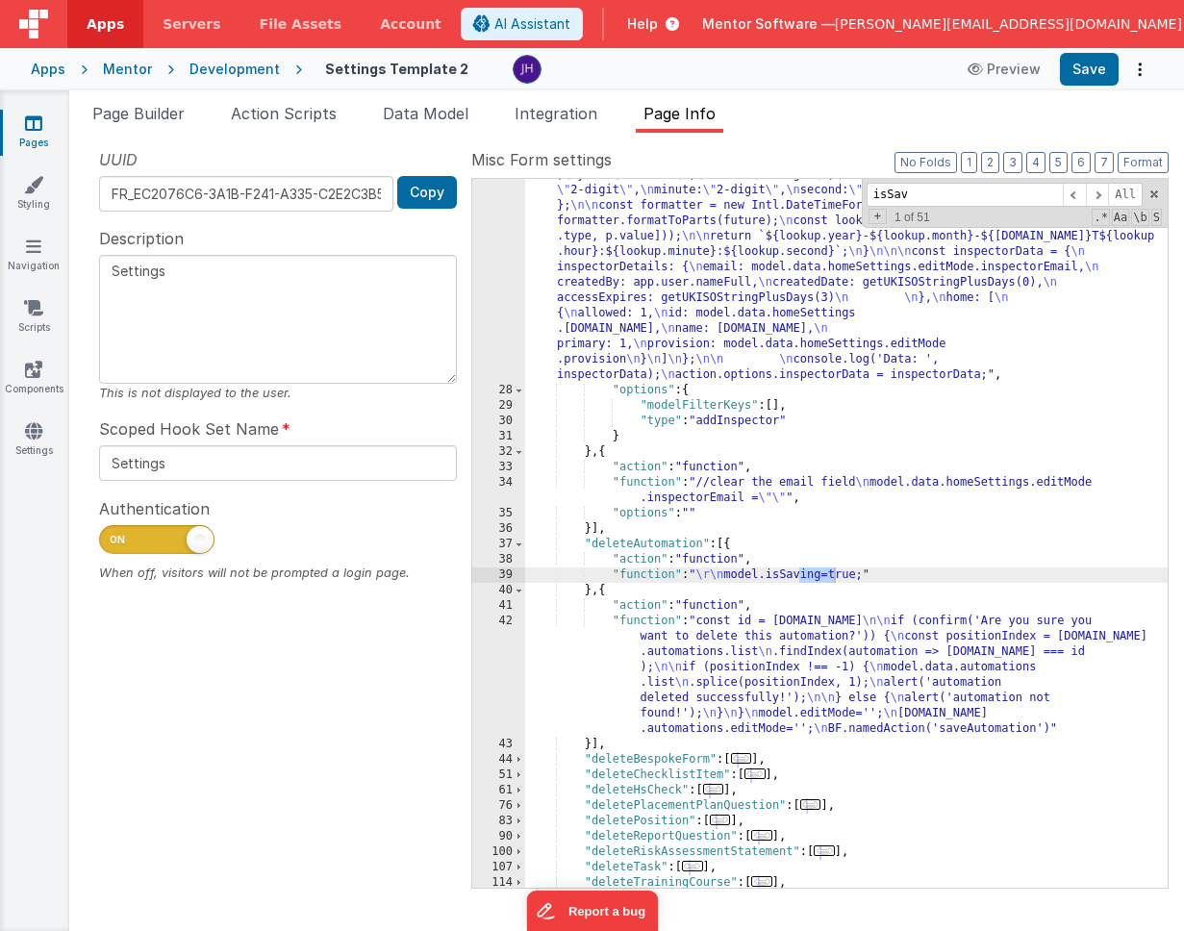
type input "isSav"
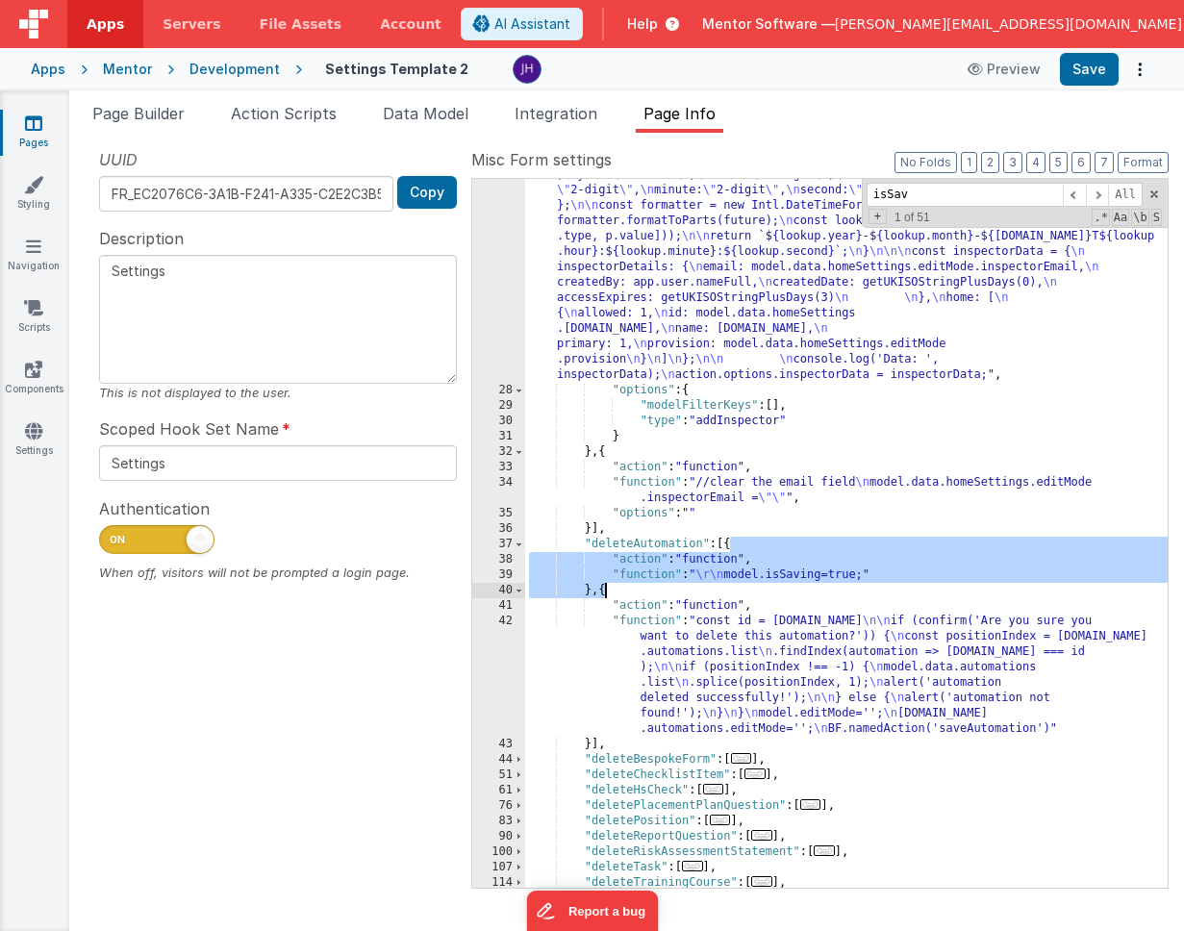
drag, startPoint x: 730, startPoint y: 542, endPoint x: 603, endPoint y: 588, distance: 135.0
click at [603, 588] on div ""function" : "function getUKISOStringPlusDays(days) { \n const now = new Date()…" at bounding box center [846, 614] width 642 height 986
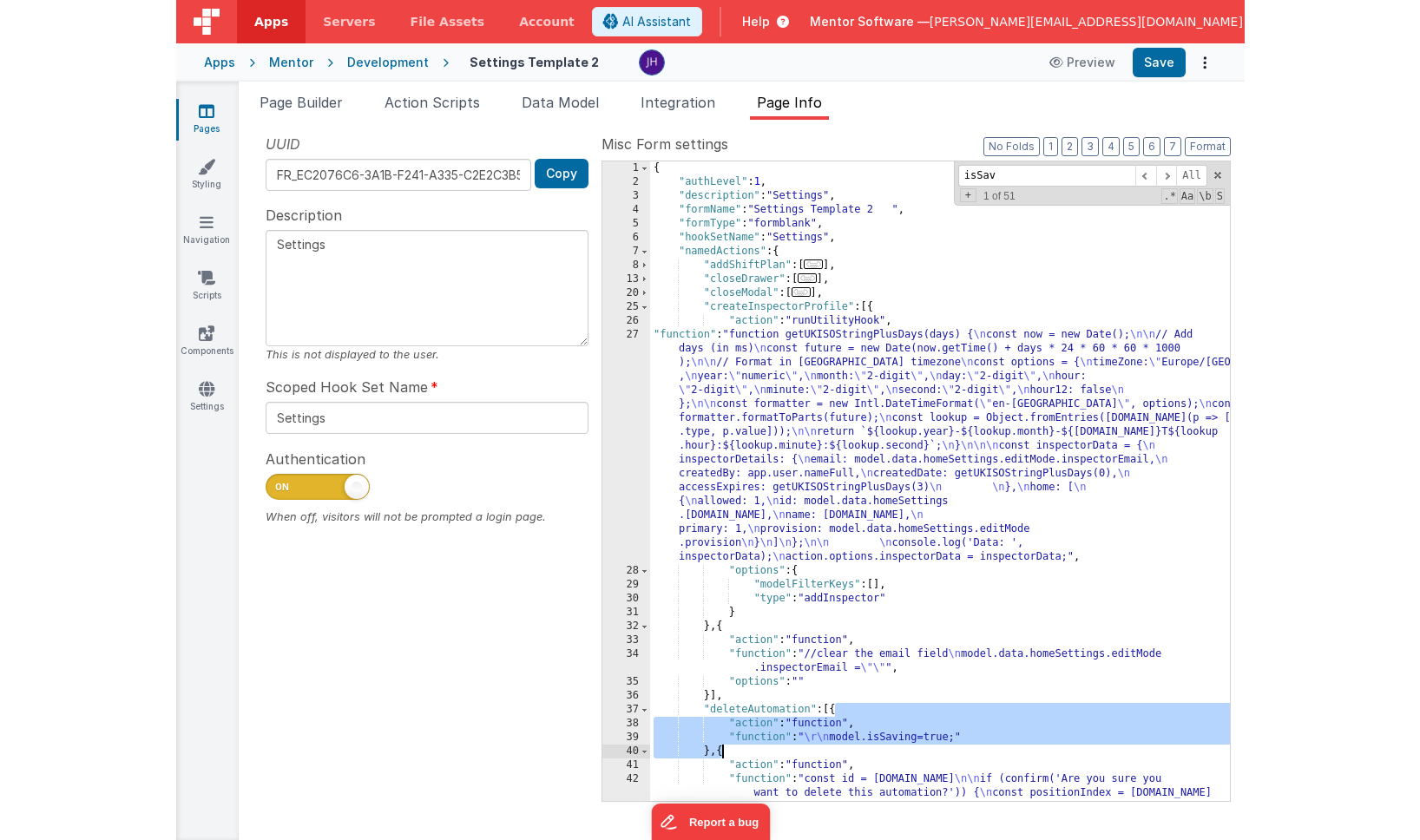
scroll to position [0, 0]
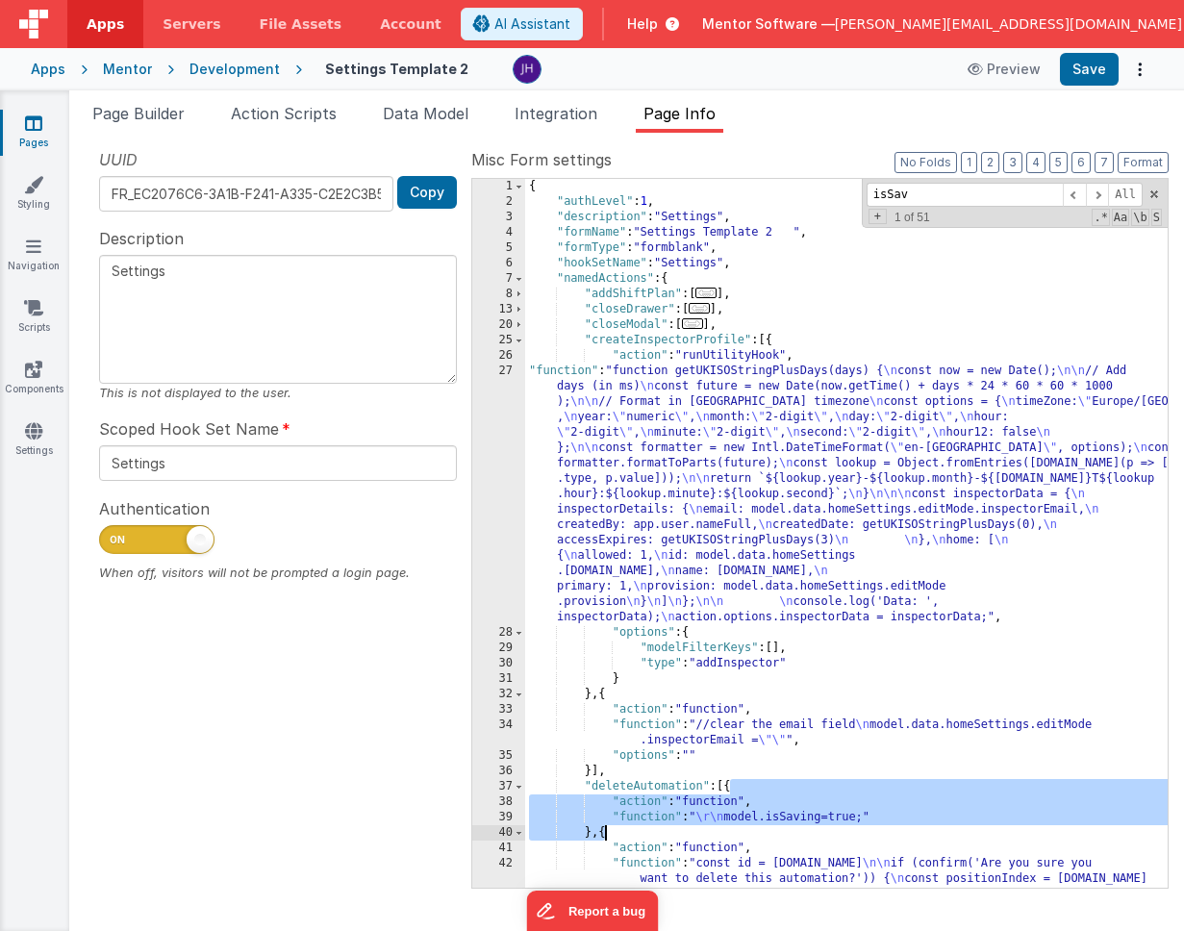
click at [768, 337] on div "{ "authLevel" : 1 , "description" : "Settings" , "formName" : "Settings Templat…" at bounding box center [846, 602] width 642 height 847
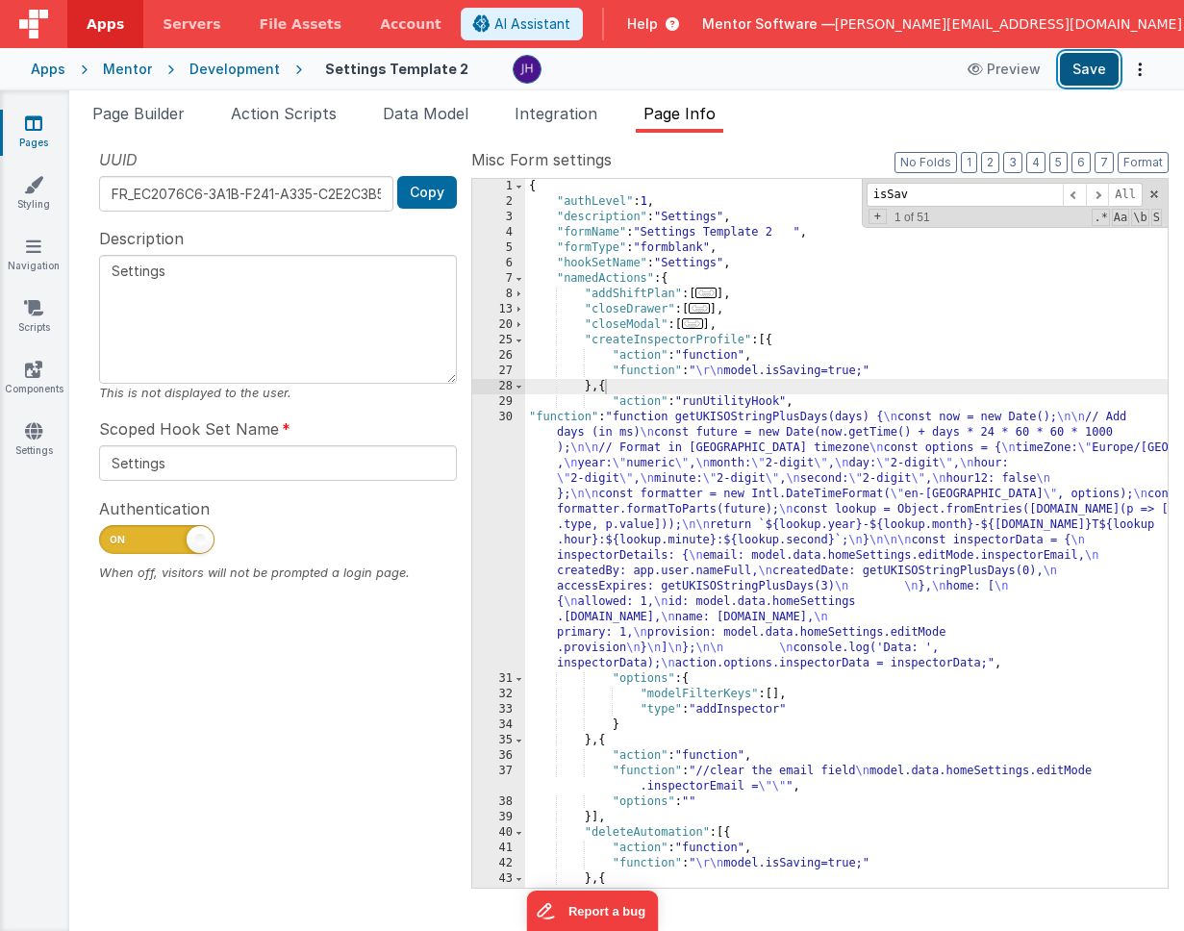
click at [1092, 77] on button "Save" at bounding box center [1089, 69] width 59 height 33
click at [135, 112] on span "Page Builder" at bounding box center [138, 113] width 92 height 19
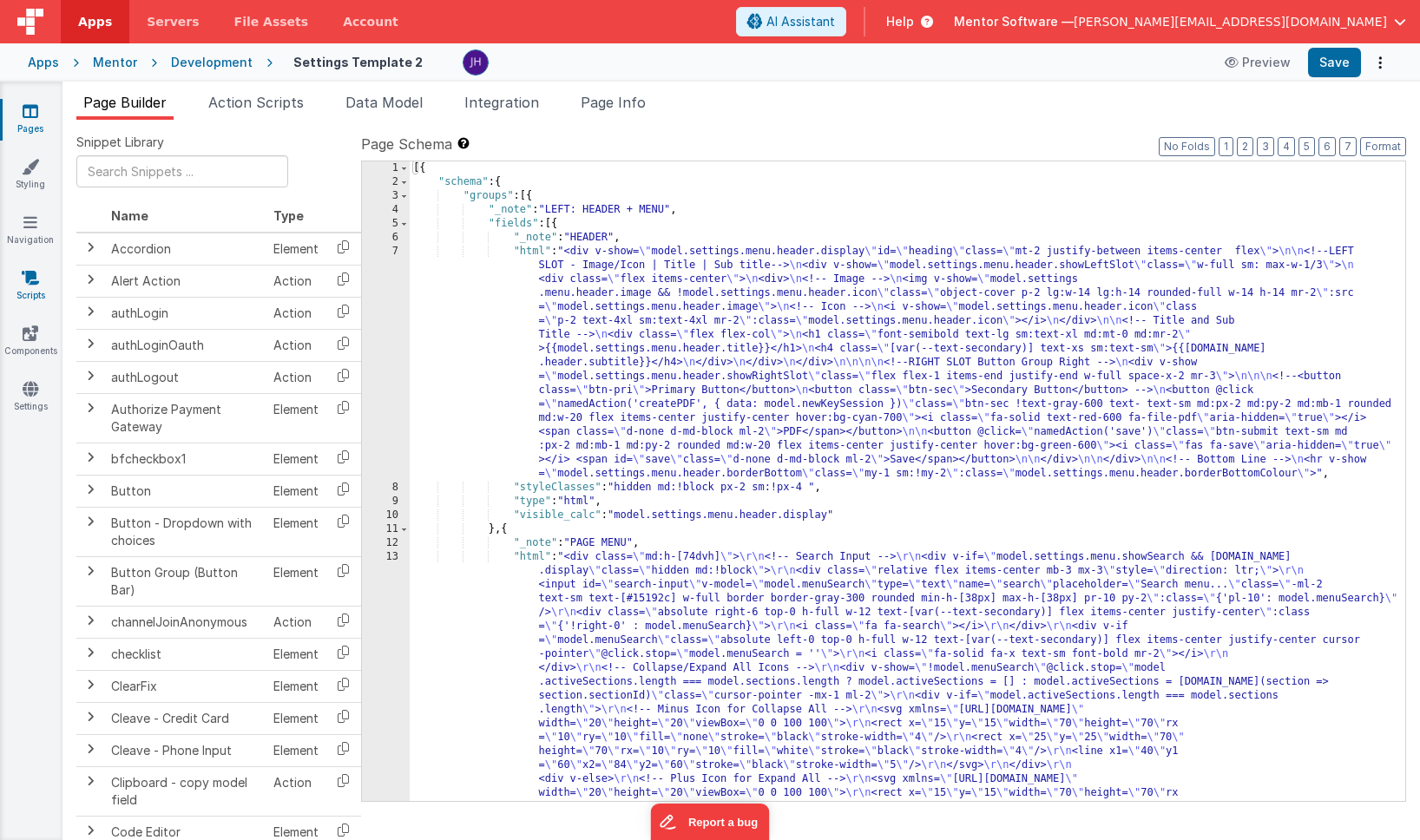
click at [34, 282] on icon at bounding box center [30, 277] width 17 height 17
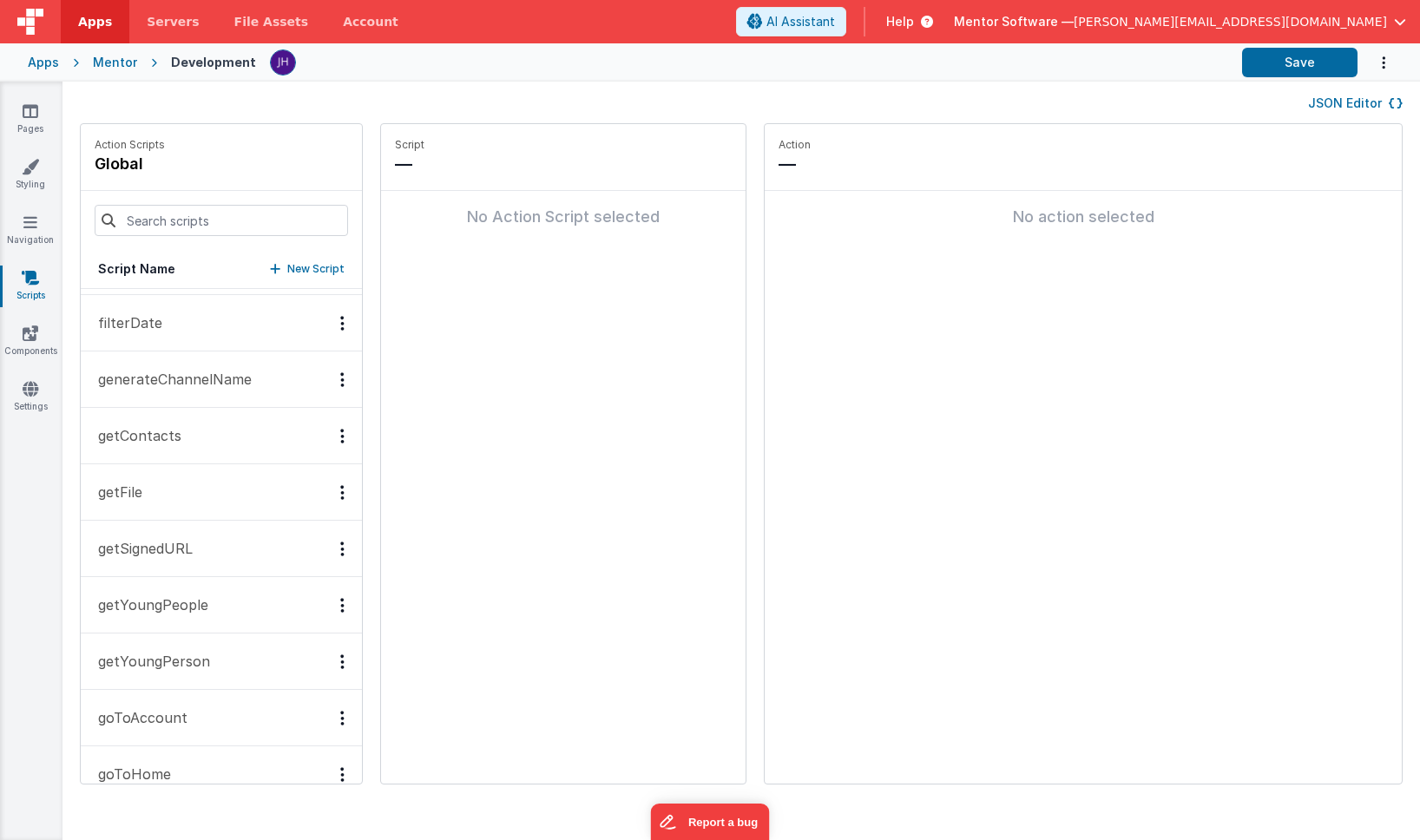
scroll to position [674, 0]
click at [172, 219] on input at bounding box center [221, 220] width 254 height 32
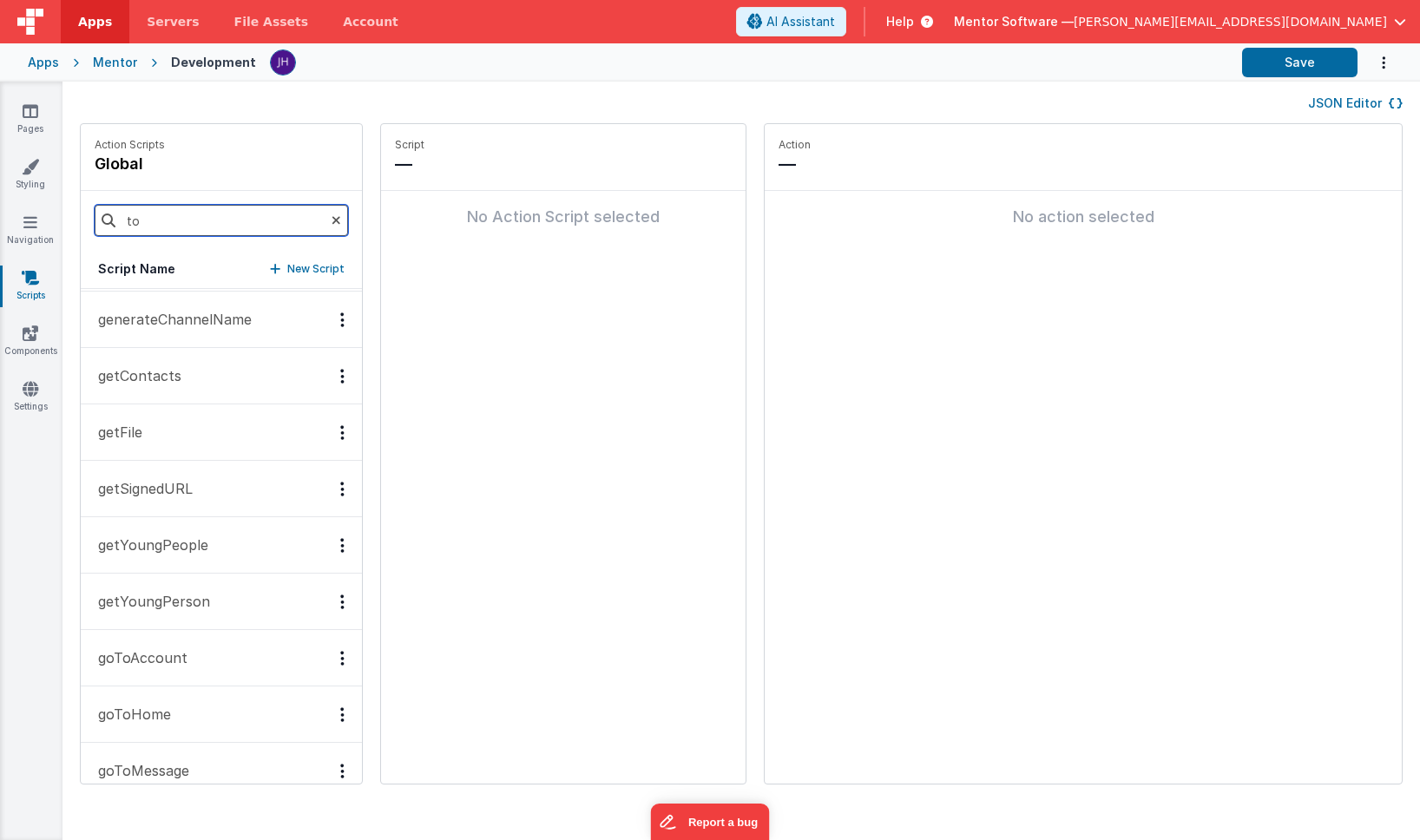
scroll to position [0, 0]
type input "toa"
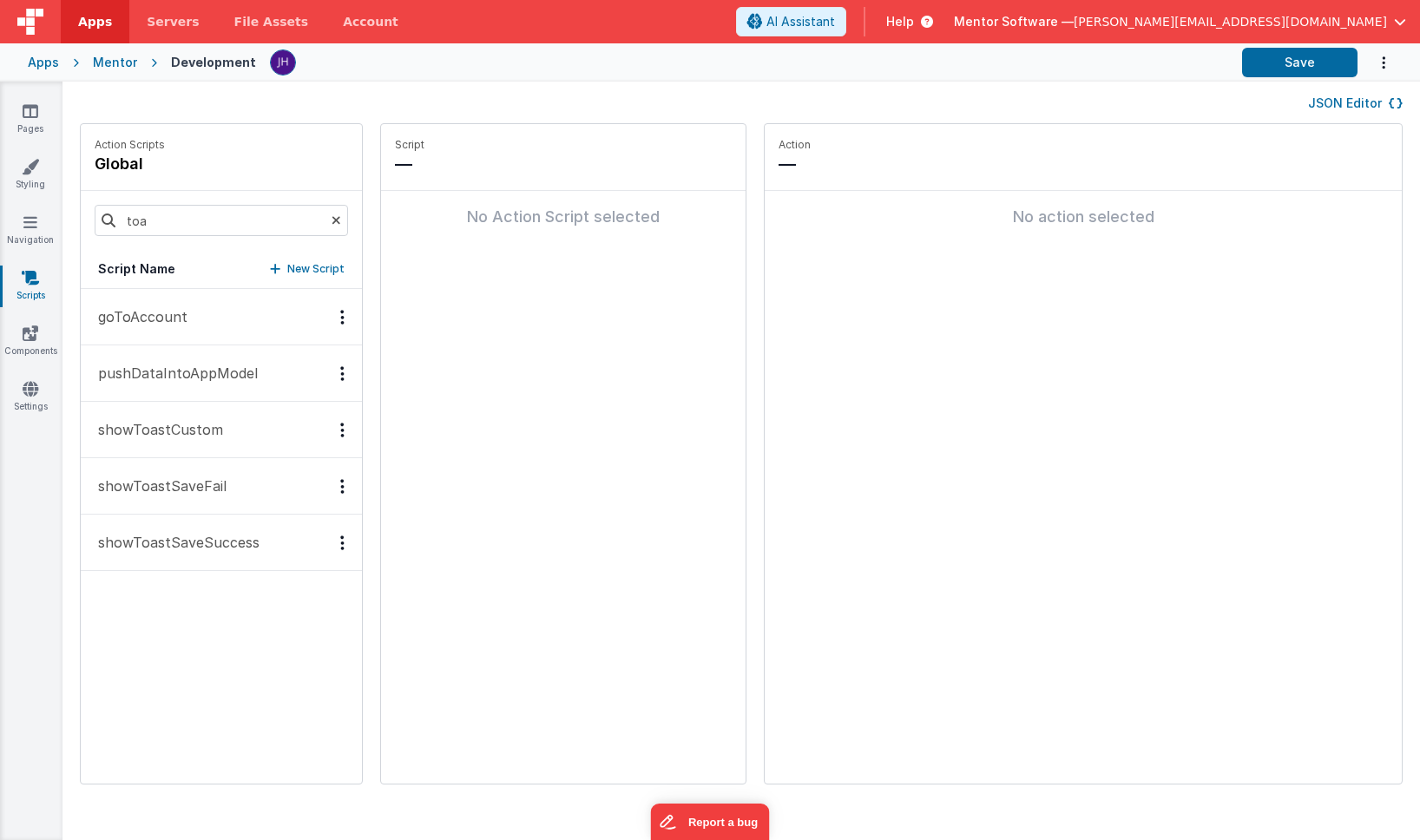
click at [212, 426] on p "showToastCustom" at bounding box center [155, 429] width 135 height 21
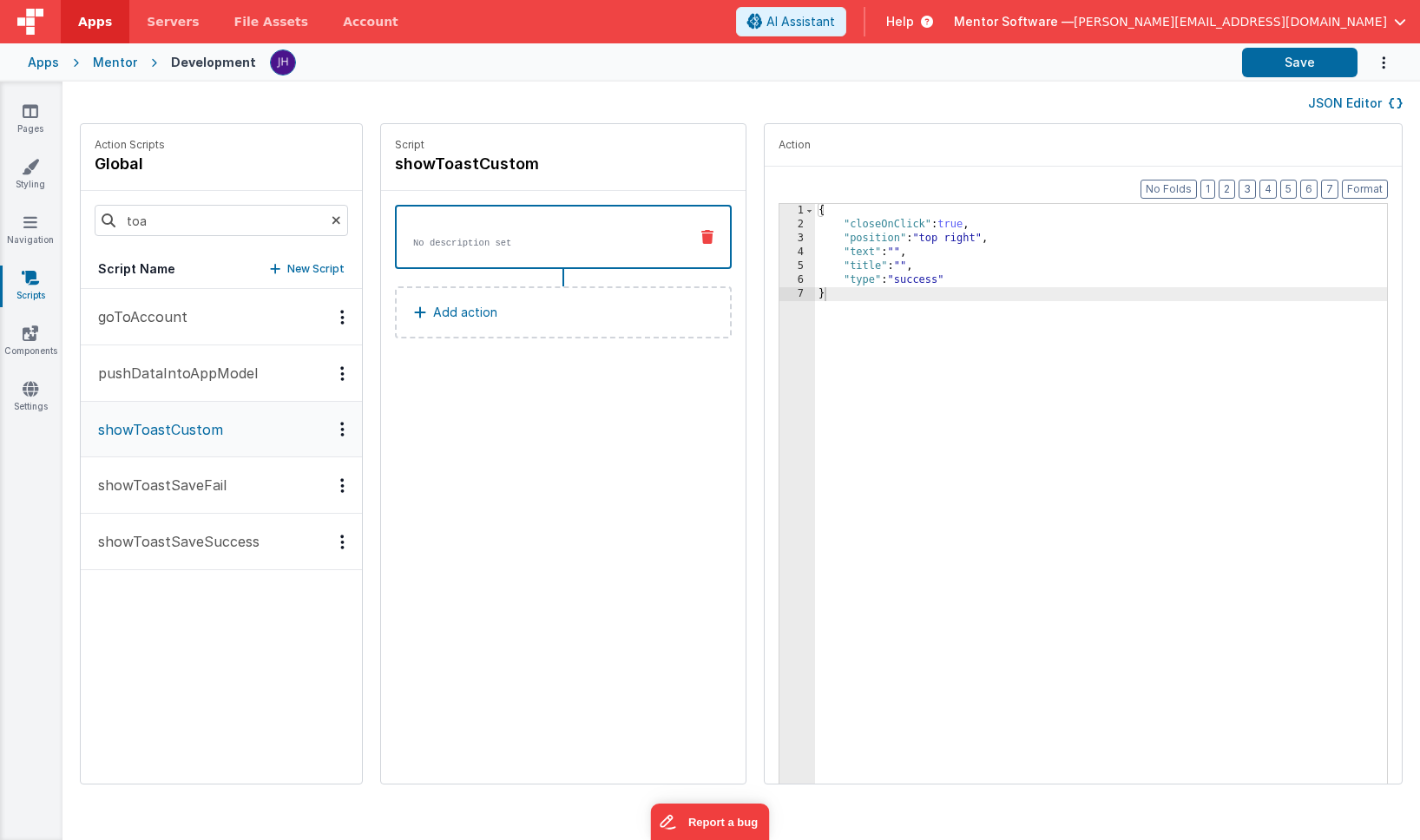
click at [187, 541] on p "showToastSaveSuccess" at bounding box center [173, 540] width 172 height 21
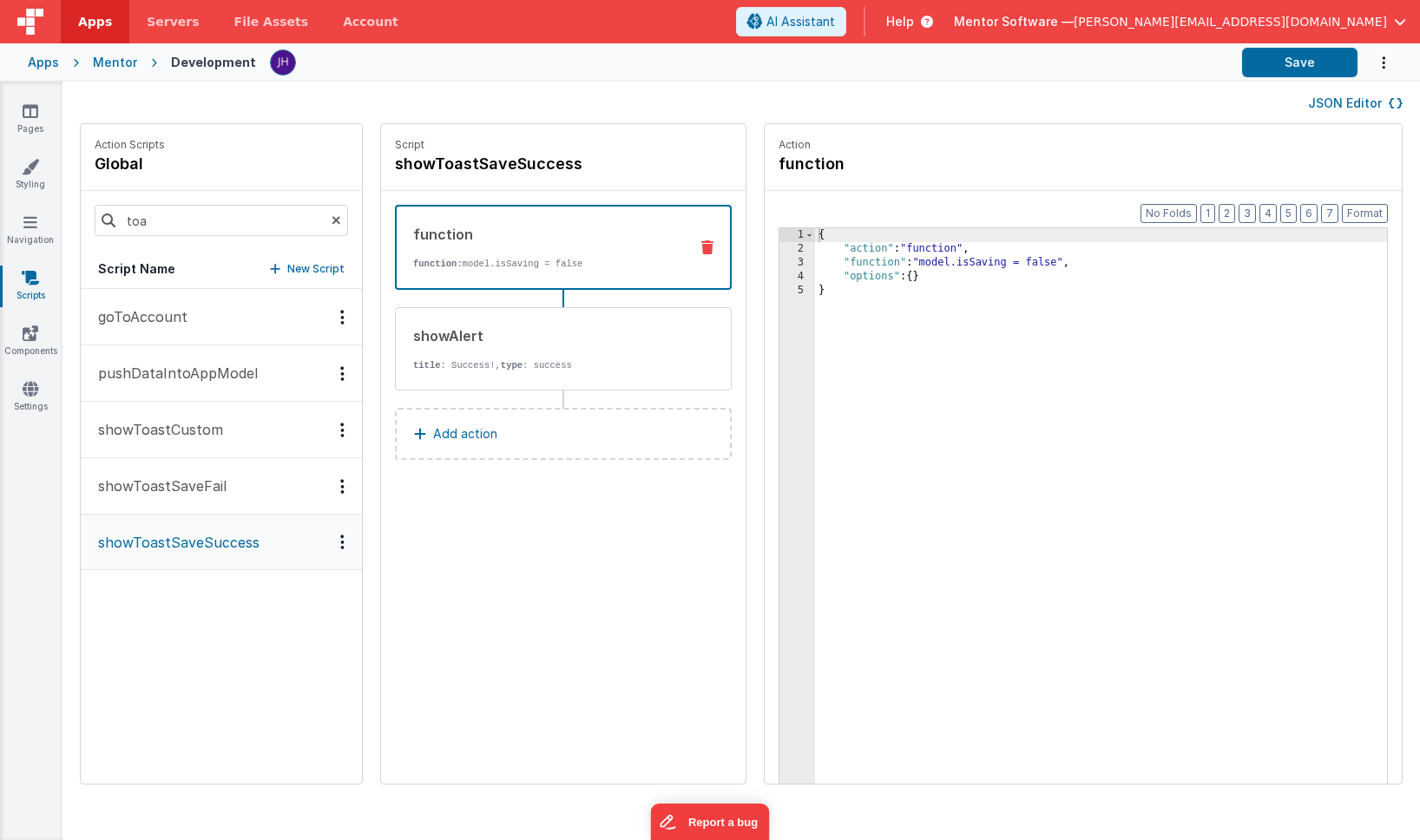
click at [340, 542] on icon "Options" at bounding box center [342, 541] width 5 height 1
click at [241, 572] on div "Duplicate" at bounding box center [278, 572] width 153 height 32
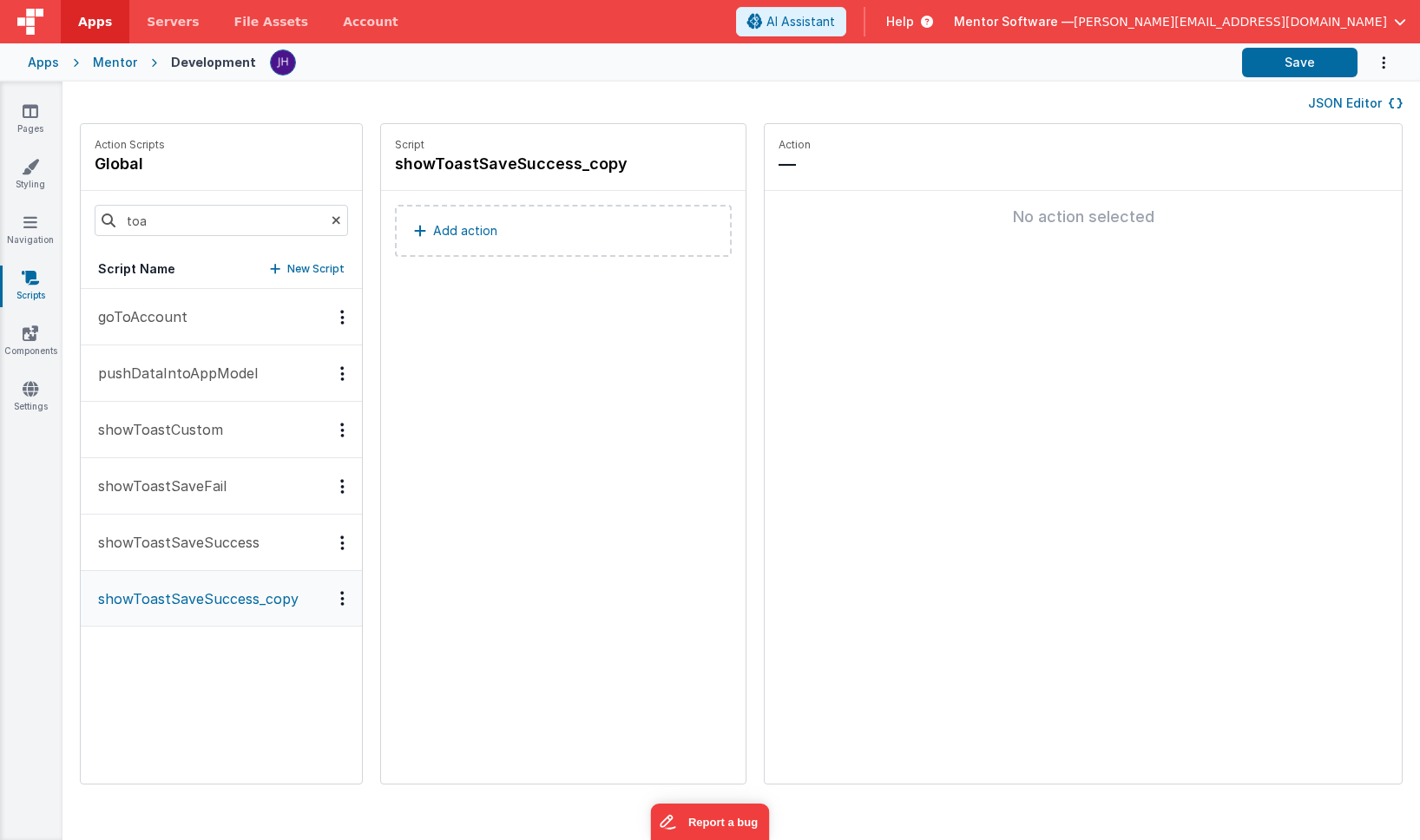
click at [212, 602] on p "showToastSaveSuccess_copy" at bounding box center [193, 598] width 211 height 21
click at [520, 168] on h4 "showToastSaveSuccess_copy" at bounding box center [524, 163] width 260 height 24
drag, startPoint x: 449, startPoint y: 164, endPoint x: 484, endPoint y: 164, distance: 35.0
click at [484, 164] on input "showToastSaveSuccess_copy" at bounding box center [481, 163] width 173 height 24
type input "showToastSentSuccess_copy"
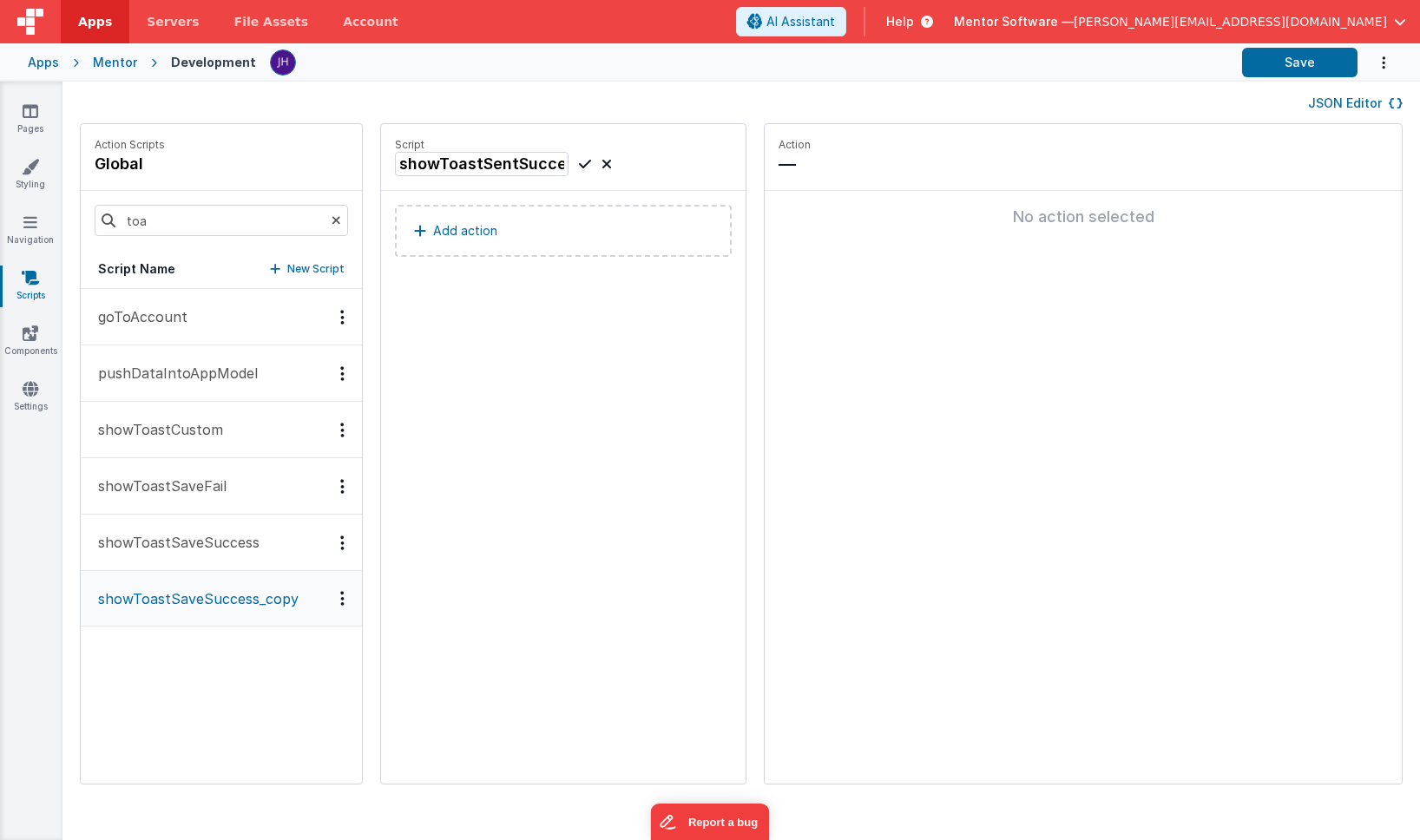
click at [579, 164] on icon at bounding box center [584, 163] width 12 height 21
click at [200, 612] on button "showToastSentSuccess_copy" at bounding box center [221, 599] width 282 height 56
click at [205, 547] on p "showToastSaveSuccess" at bounding box center [173, 541] width 172 height 21
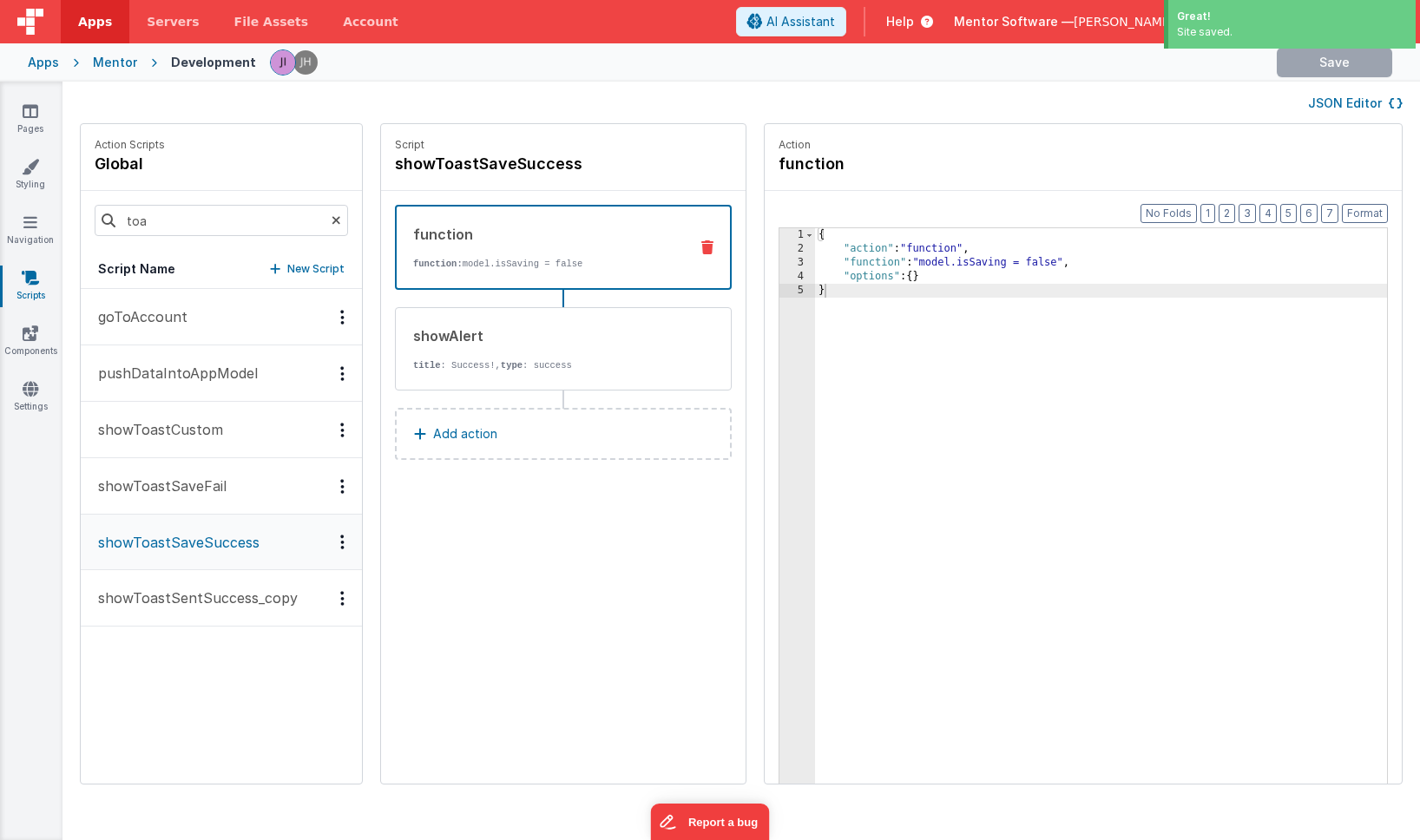
click at [674, 101] on div "JSON Editor" at bounding box center [740, 102] width 1323 height 21
click at [214, 609] on button "showToastSentSuccess_copy" at bounding box center [221, 598] width 282 height 56
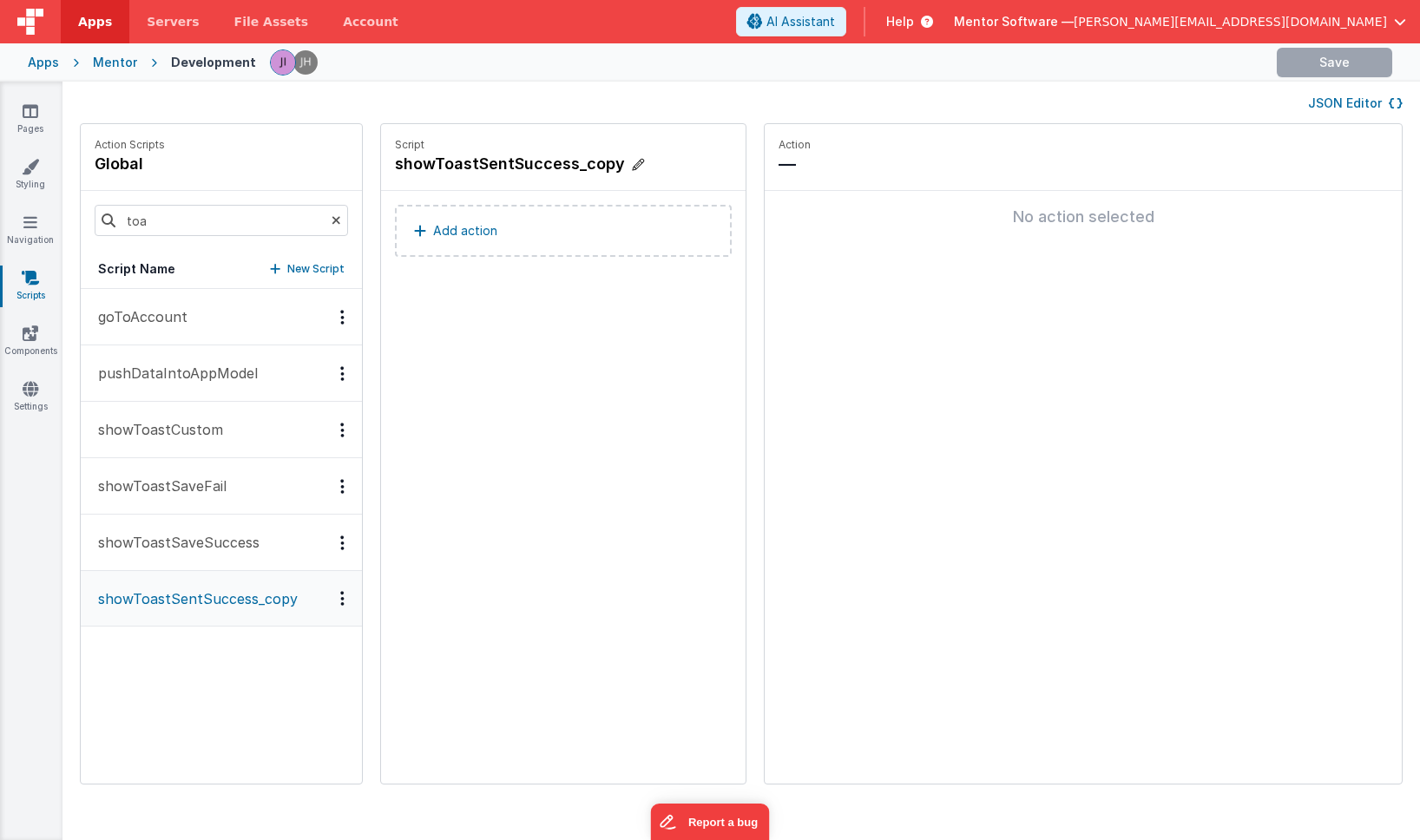
click at [632, 166] on icon at bounding box center [637, 164] width 12 height 17
click at [512, 166] on input "showToastSentSuccess_copy" at bounding box center [481, 163] width 173 height 24
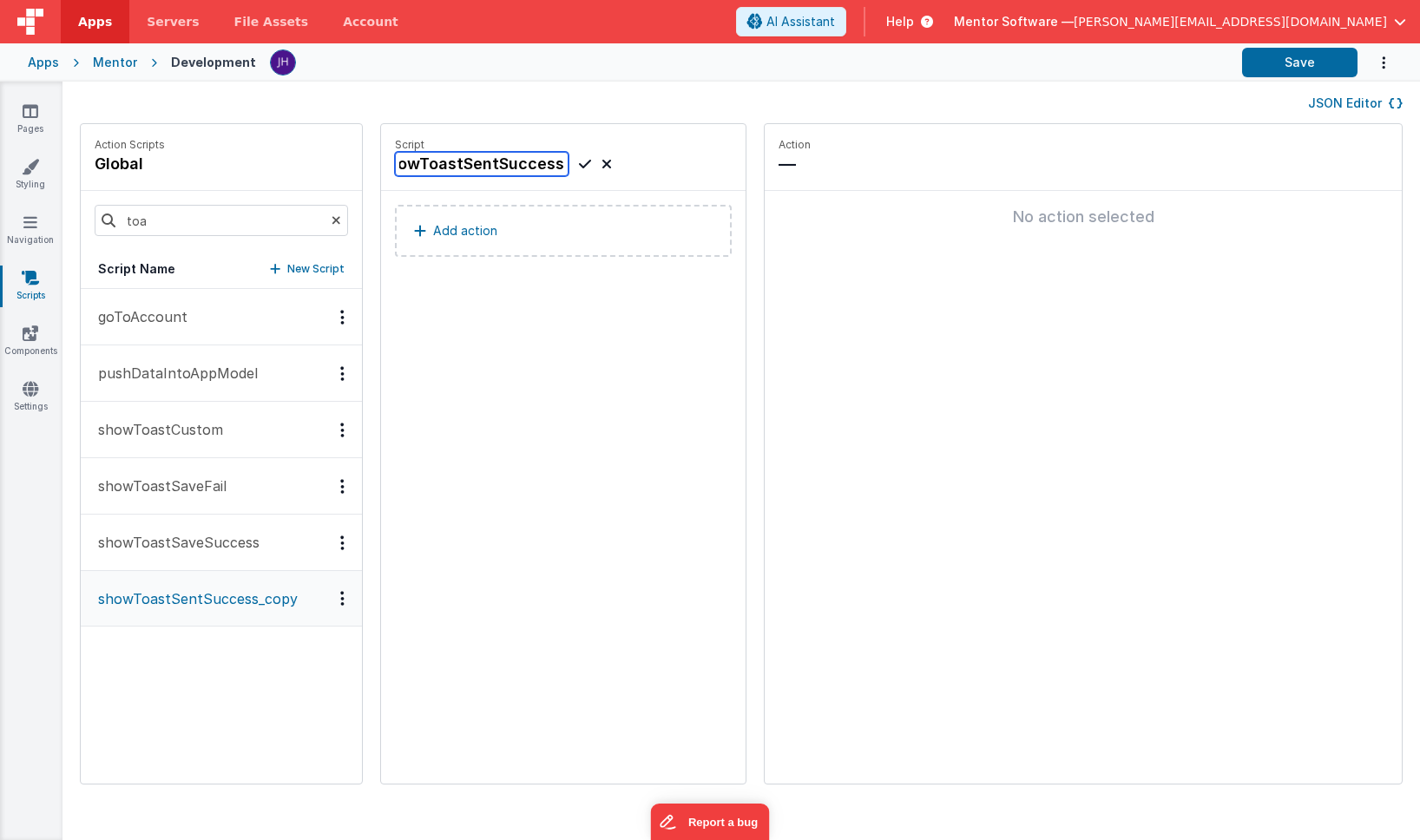
scroll to position [0, 15]
type input "showToastSentSuccess"
click at [579, 160] on icon at bounding box center [584, 163] width 12 height 21
click at [608, 88] on div "JSON Editor" at bounding box center [741, 102] width 1358 height 42
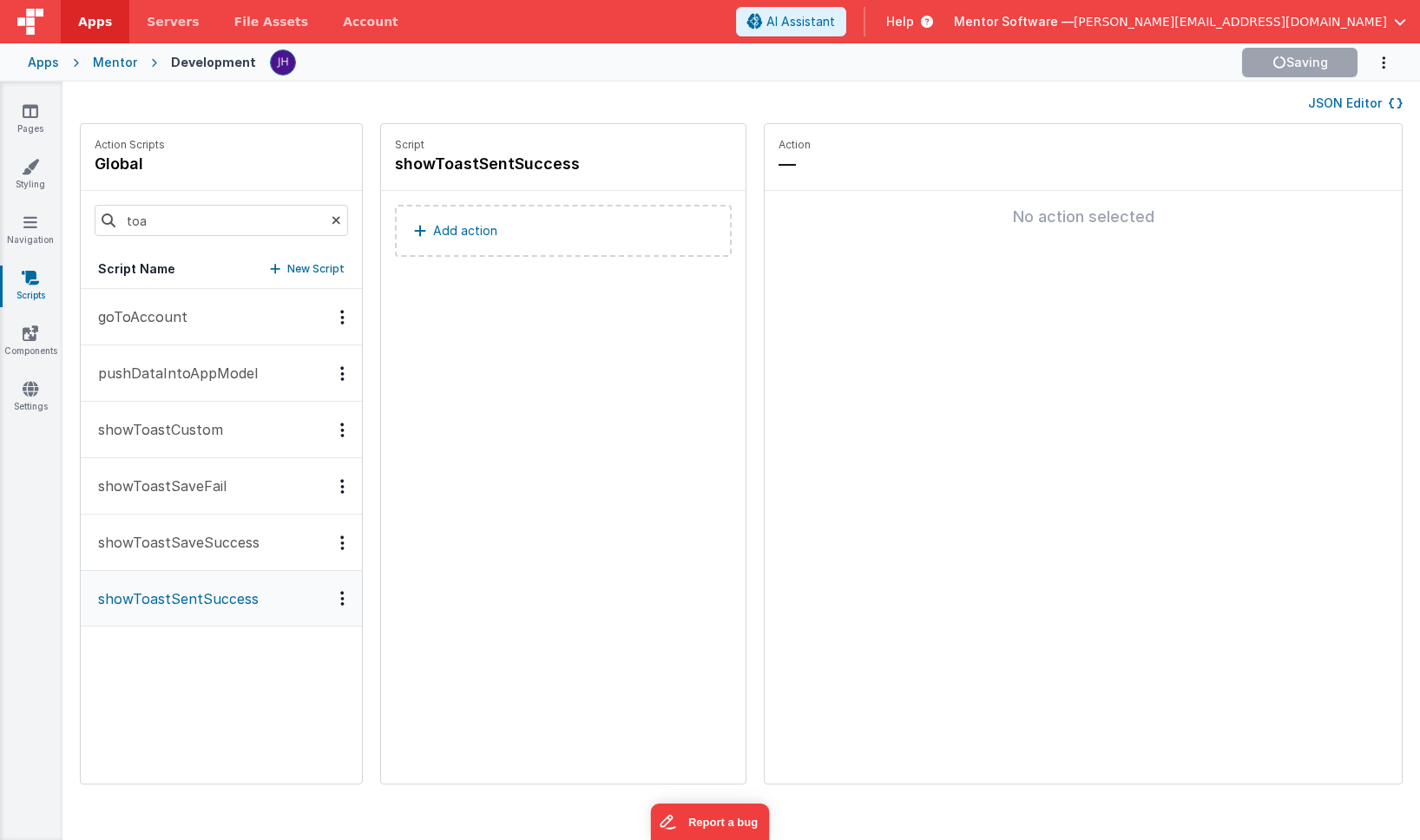
click at [185, 544] on p "showToastSaveSuccess" at bounding box center [173, 541] width 172 height 21
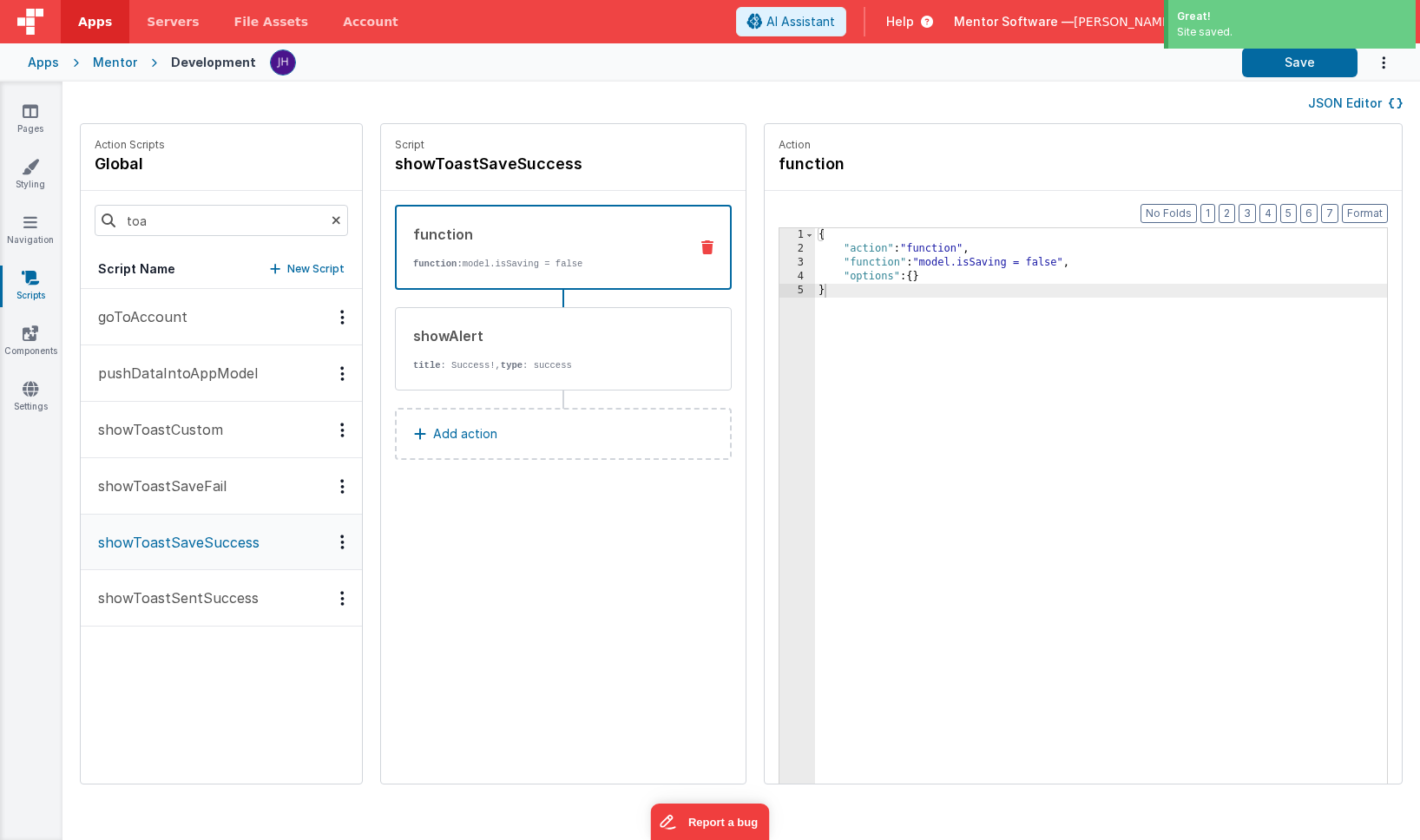
click at [1362, 98] on button "JSON Editor" at bounding box center [1355, 103] width 95 height 17
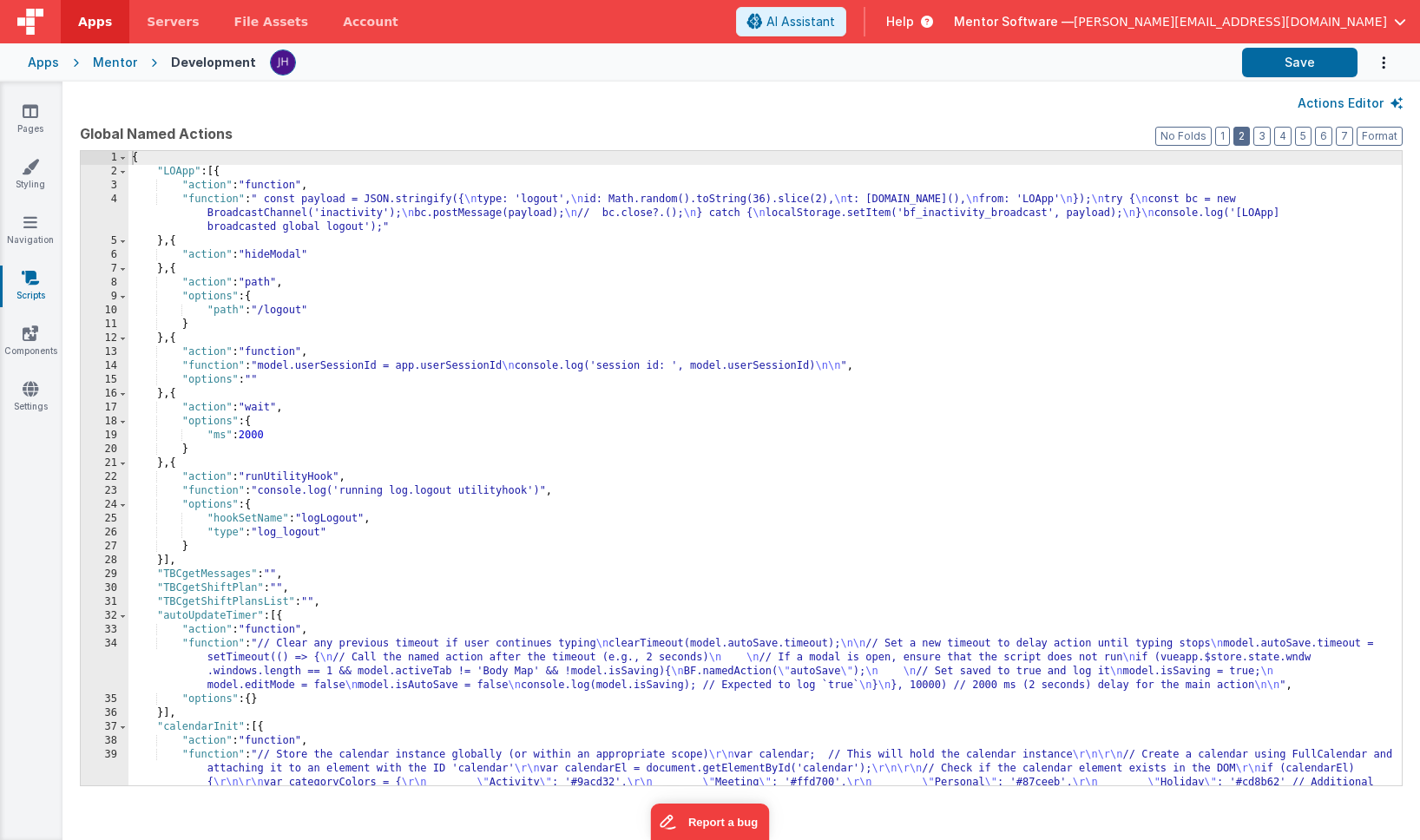
click at [1250, 134] on button "2" at bounding box center [1241, 135] width 16 height 19
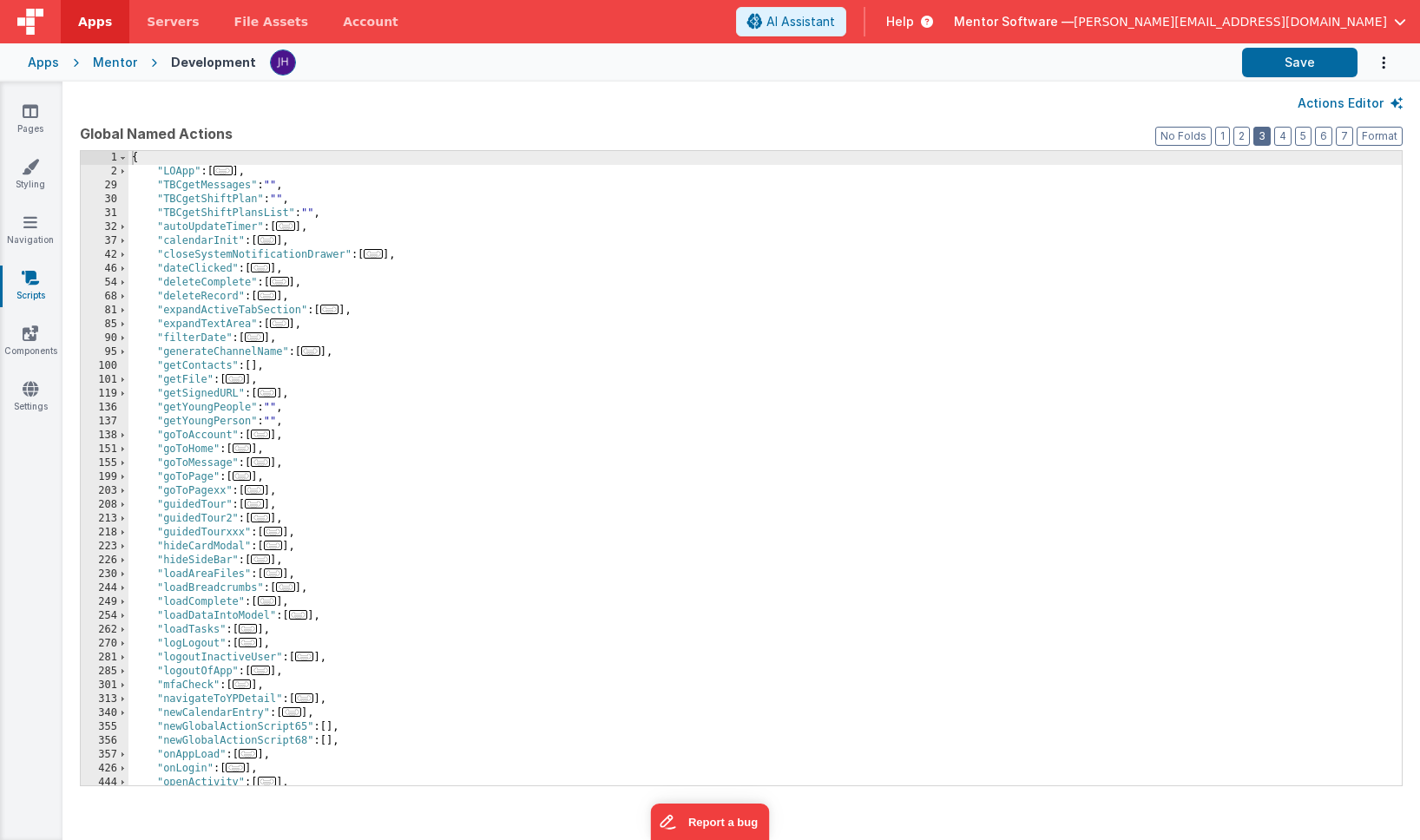
click at [1260, 132] on button "3" at bounding box center [1261, 135] width 17 height 19
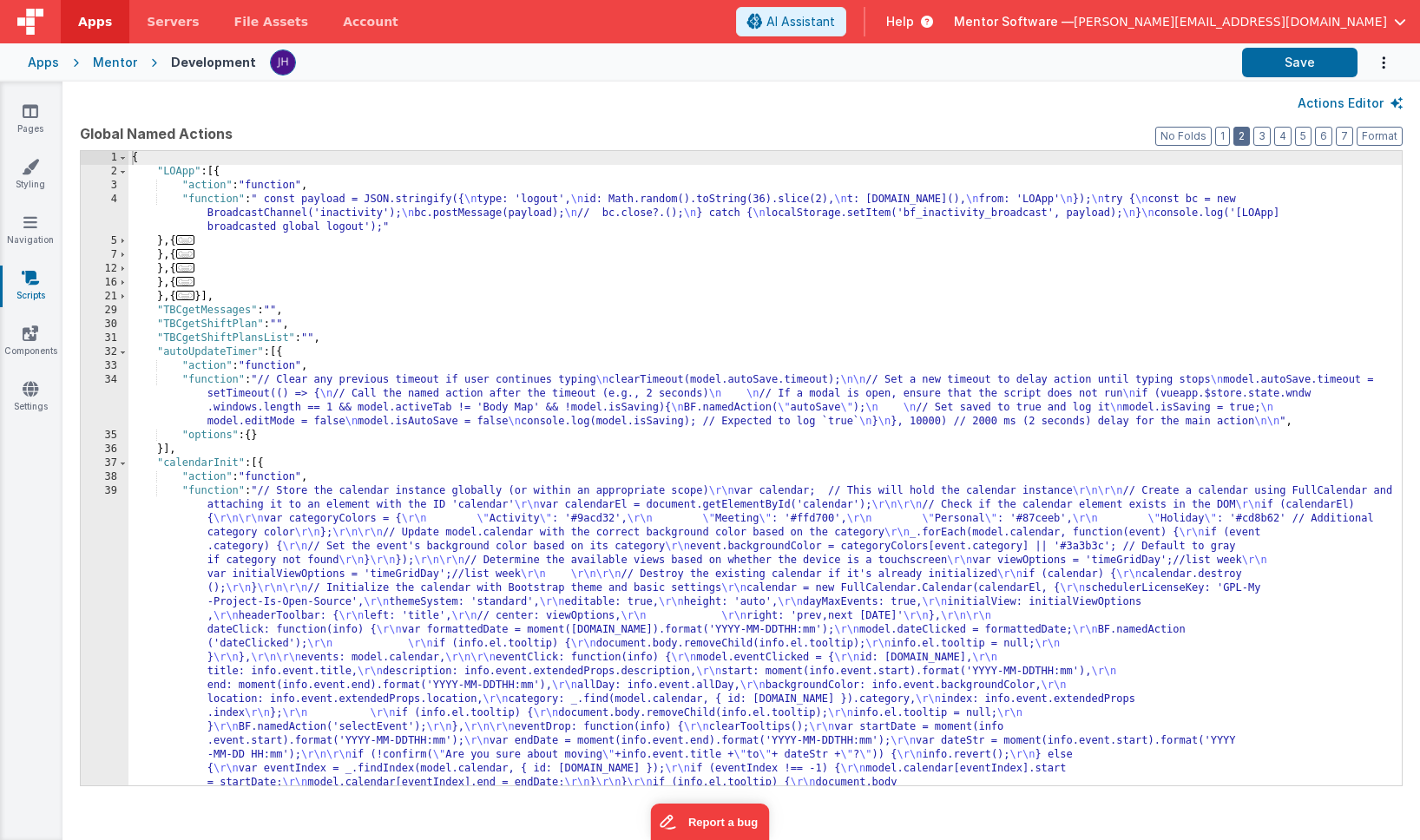
click at [1245, 134] on button "2" at bounding box center [1241, 135] width 16 height 19
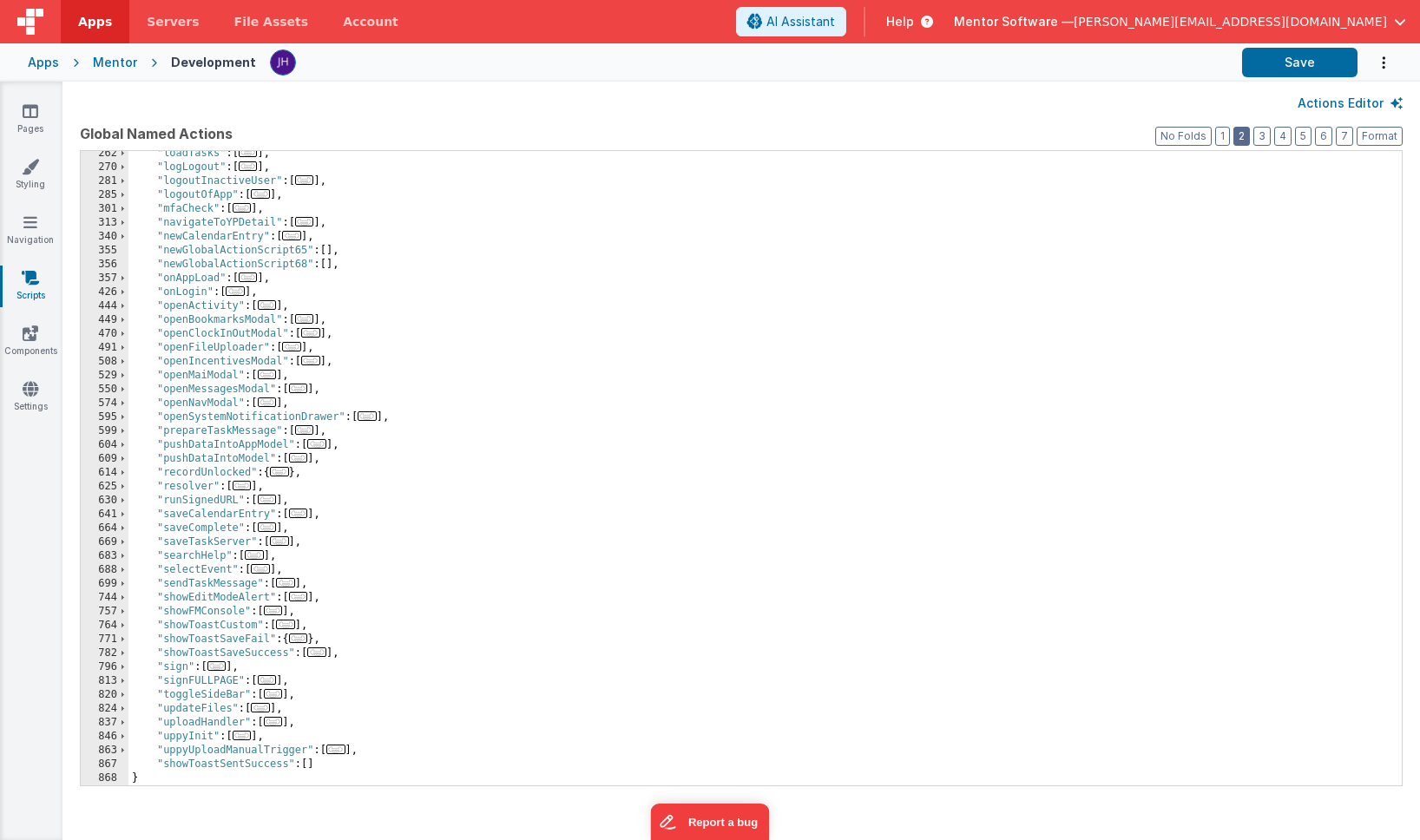
scroll to position [476, 0]
click at [321, 651] on span "..." at bounding box center [316, 651] width 19 height 10
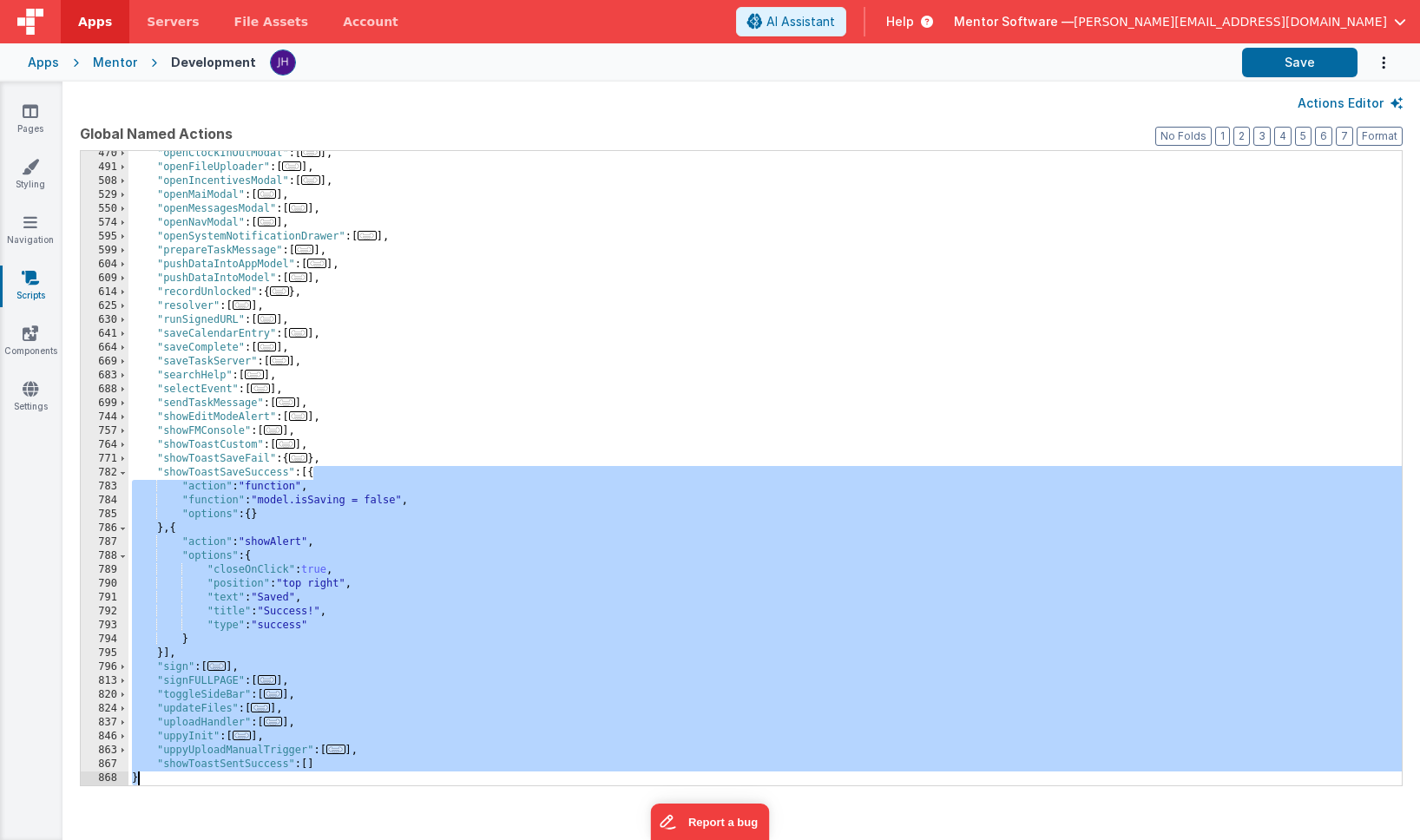
scroll to position [657, 0]
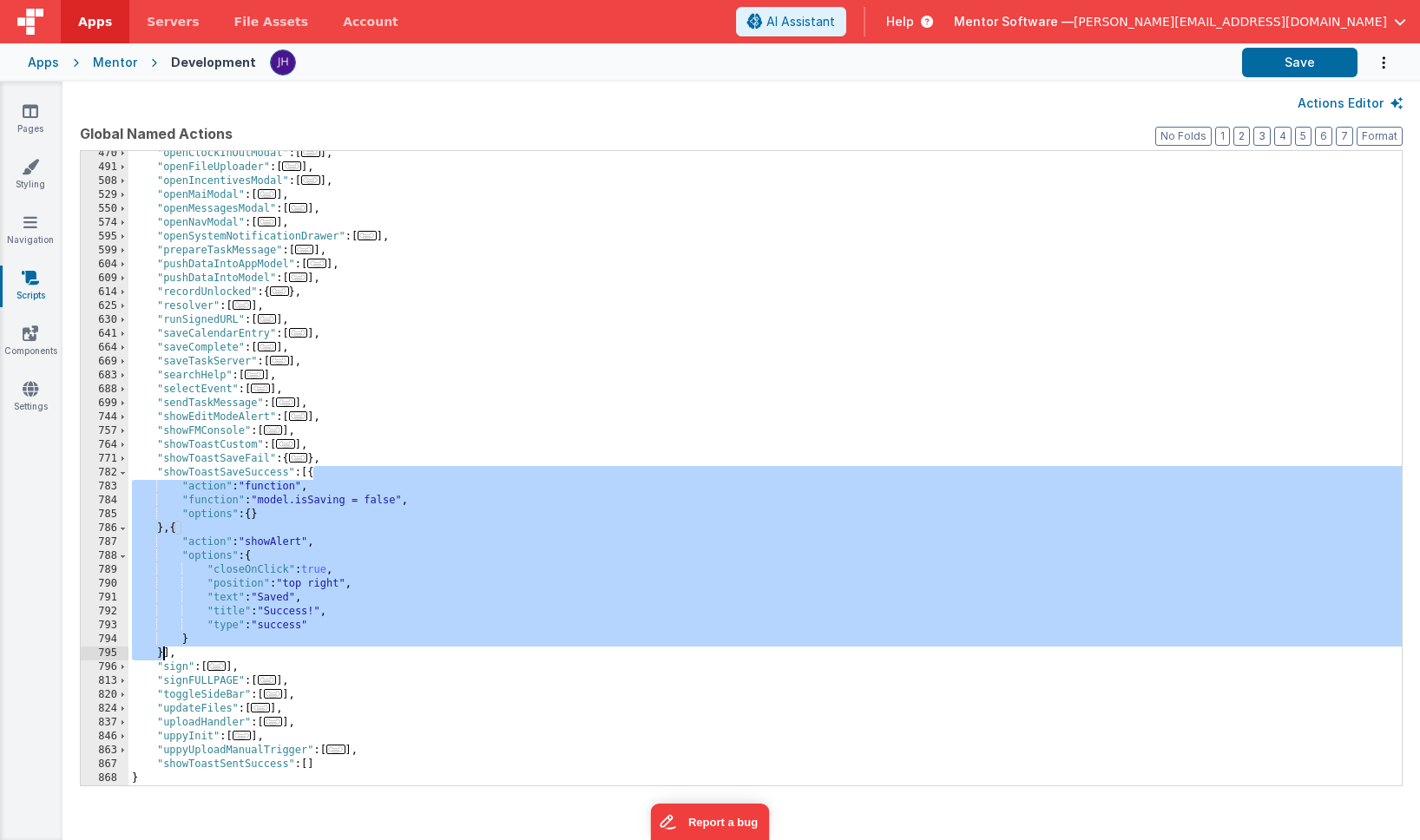
drag, startPoint x: 313, startPoint y: 653, endPoint x: 161, endPoint y: 658, distance: 152.1
click at [161, 658] on div ""openClockInOutModal" : [ ... ] , "openFileUploader" : [ ... ] , "openIncentive…" at bounding box center [765, 477] width 1274 height 662
click at [313, 767] on div ""openClockInOutModal" : [ ... ] , "openFileUploader" : [ ... ] , "openIncentive…" at bounding box center [765, 477] width 1274 height 662
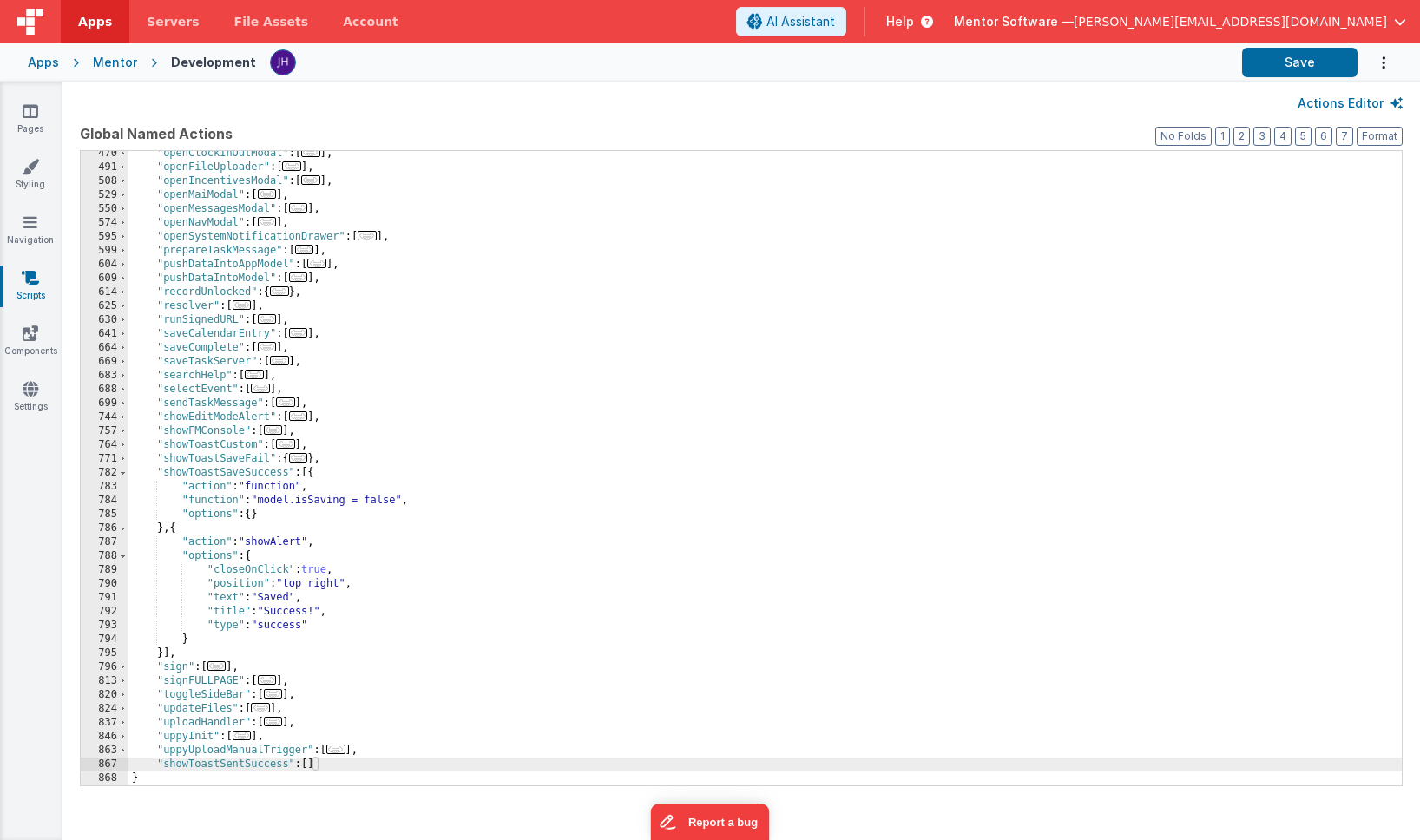
scroll to position [823, 0]
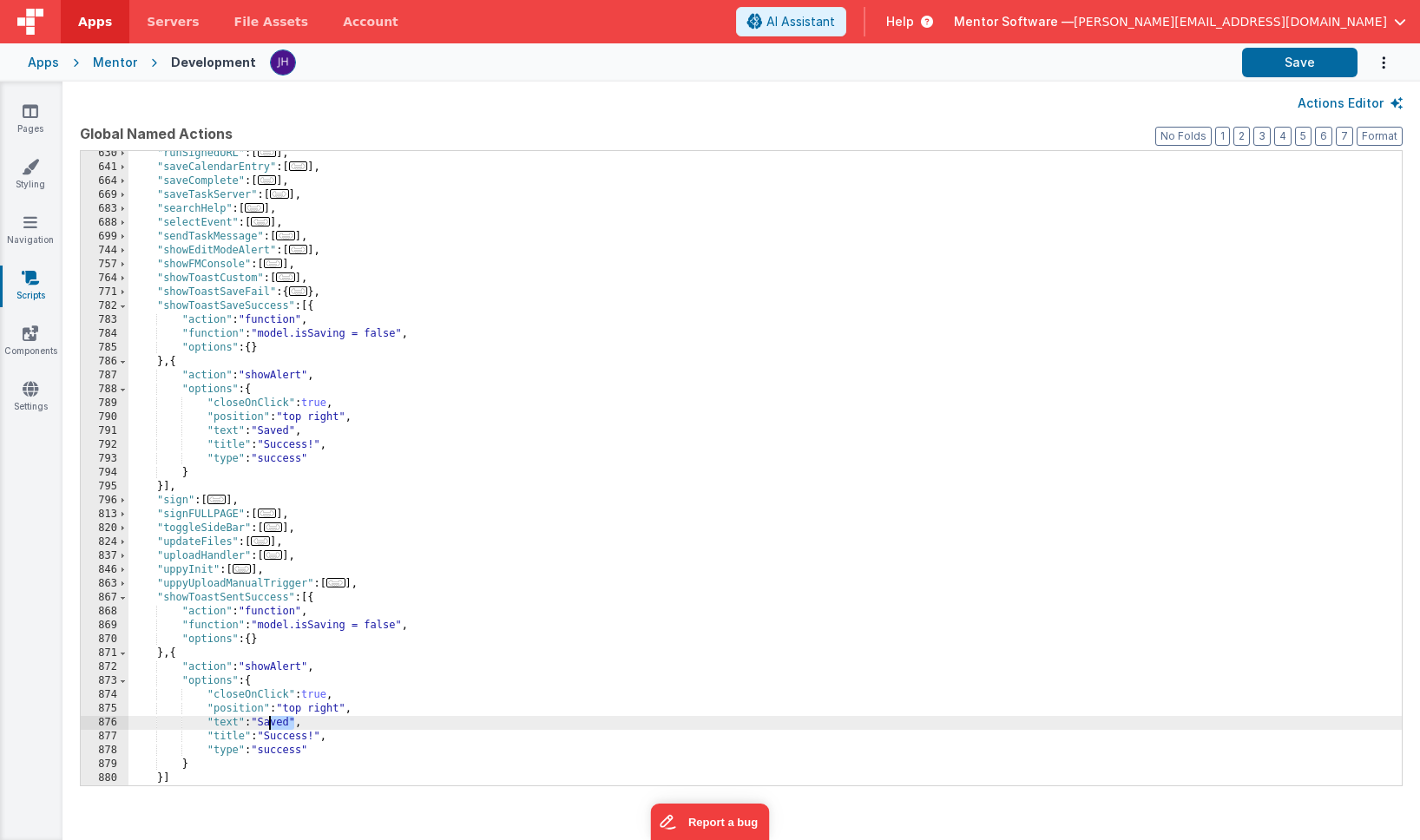
drag, startPoint x: 294, startPoint y: 720, endPoint x: 268, endPoint y: 721, distance: 26.0
click at [268, 721] on div ""runSignedURL" : [ ... ] , "saveCalendarEntry" : [ ... ] , "saveComplete" : [ .…" at bounding box center [765, 477] width 1274 height 662
click at [1313, 57] on button "Save" at bounding box center [1300, 62] width 116 height 30
click at [214, 597] on div ""runSignedURL" : [ ... ] , "saveCalendarEntry" : [ ... ] , "saveComplete" : [ .…" at bounding box center [765, 477] width 1274 height 662
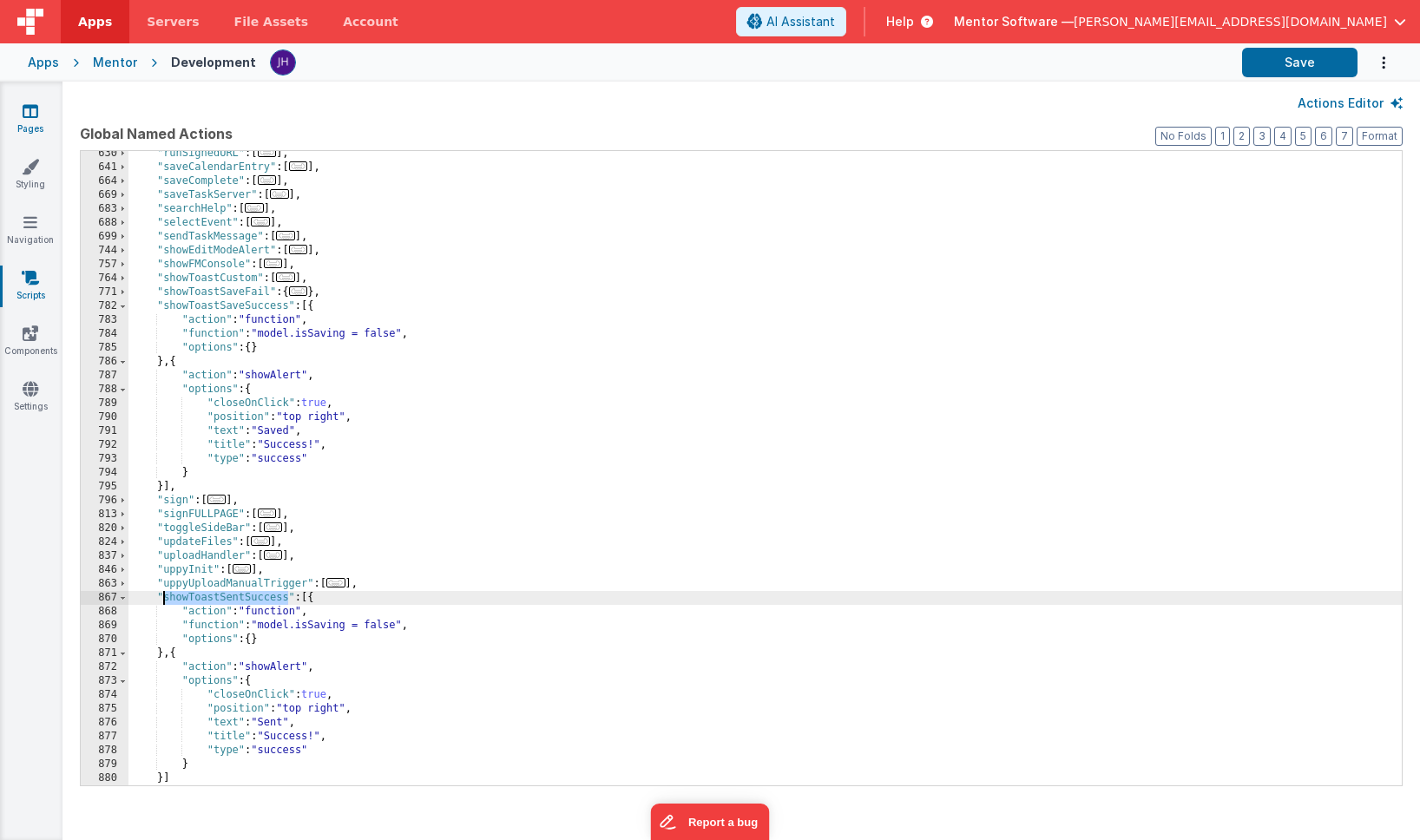
click at [31, 107] on icon at bounding box center [30, 110] width 15 height 17
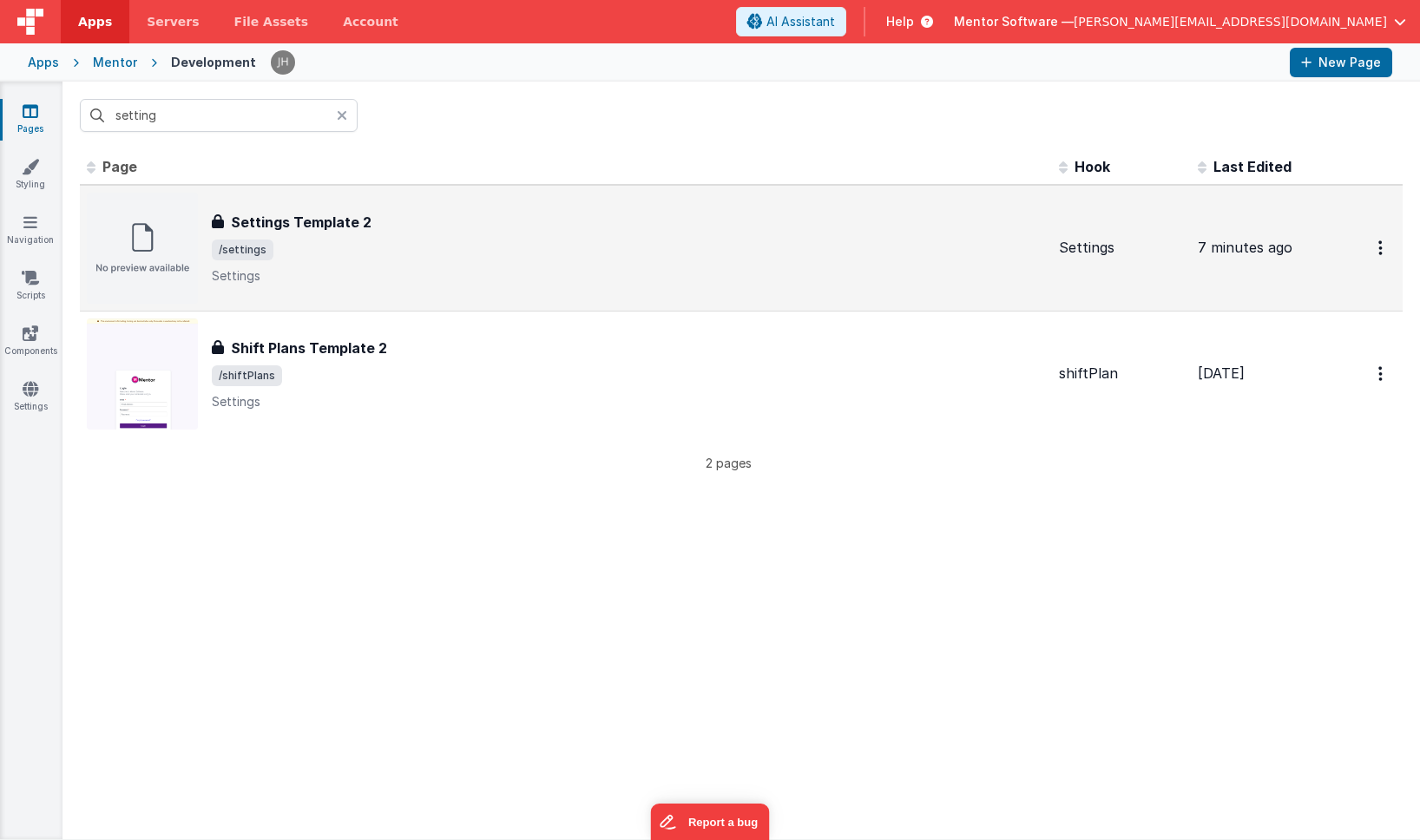
click at [438, 272] on p "Settings" at bounding box center [628, 275] width 833 height 17
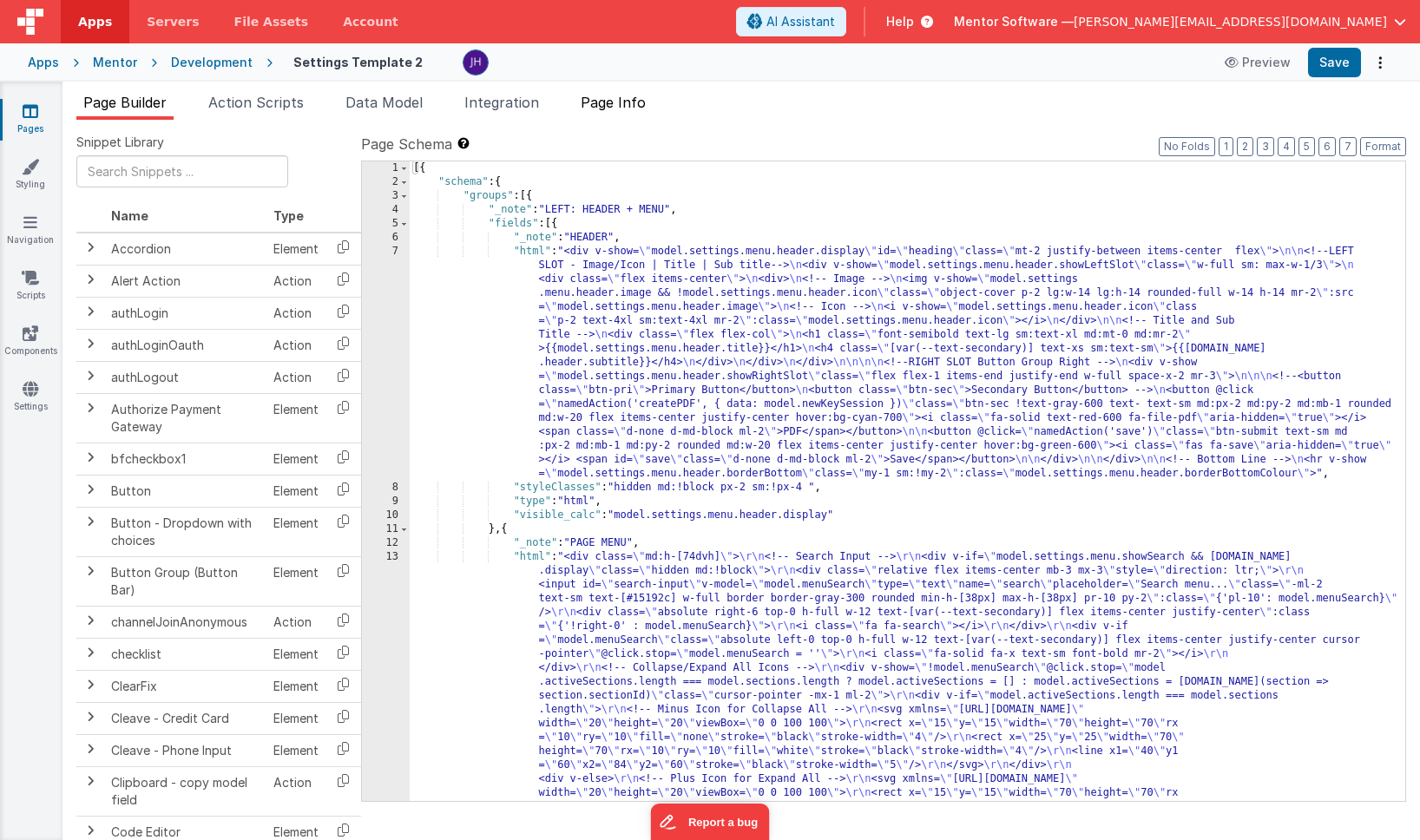
click at [633, 97] on span "Page Info" at bounding box center [613, 102] width 65 height 17
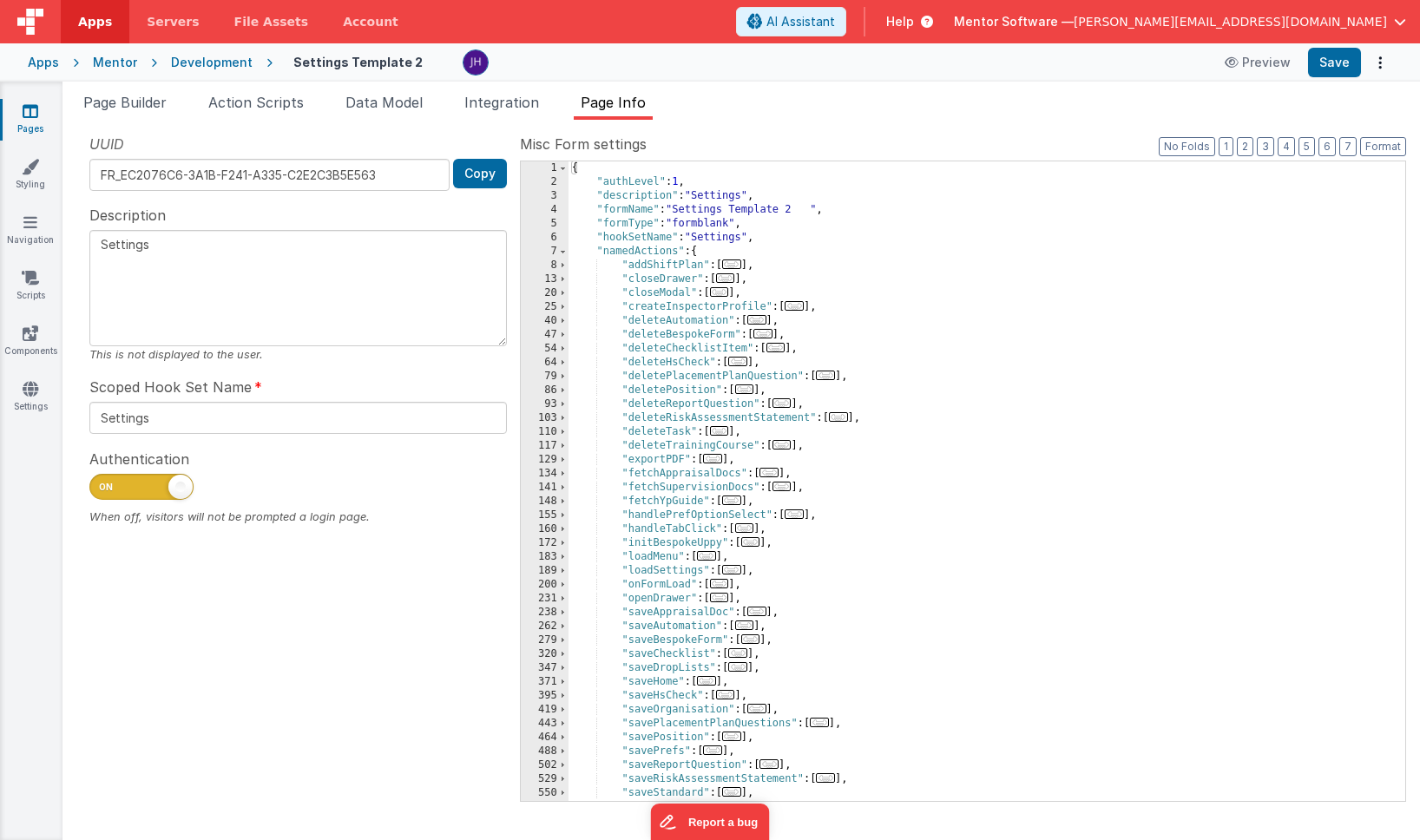
click at [799, 309] on span "..." at bounding box center [794, 306] width 19 height 10
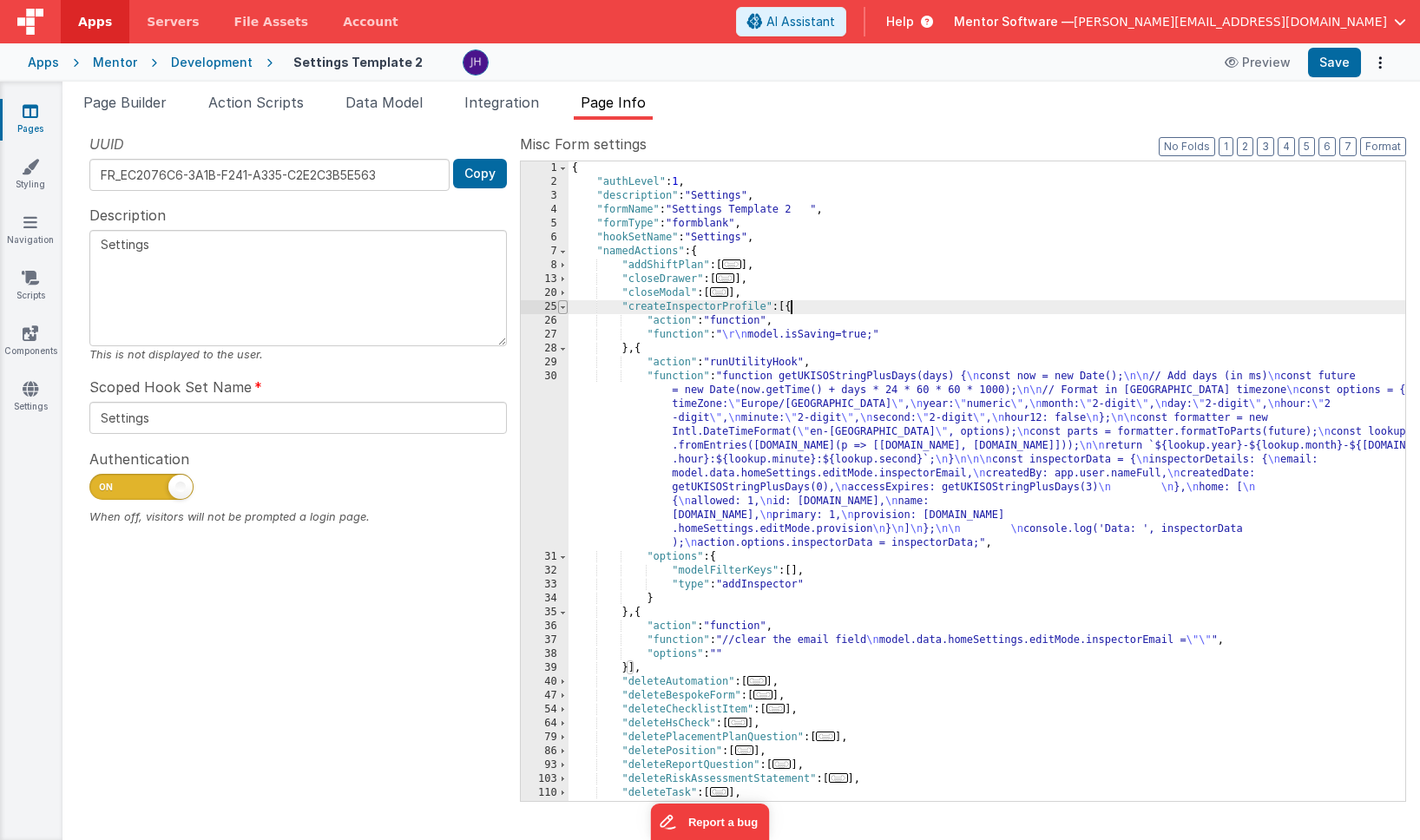
click at [562, 309] on span at bounding box center [562, 307] width 10 height 14
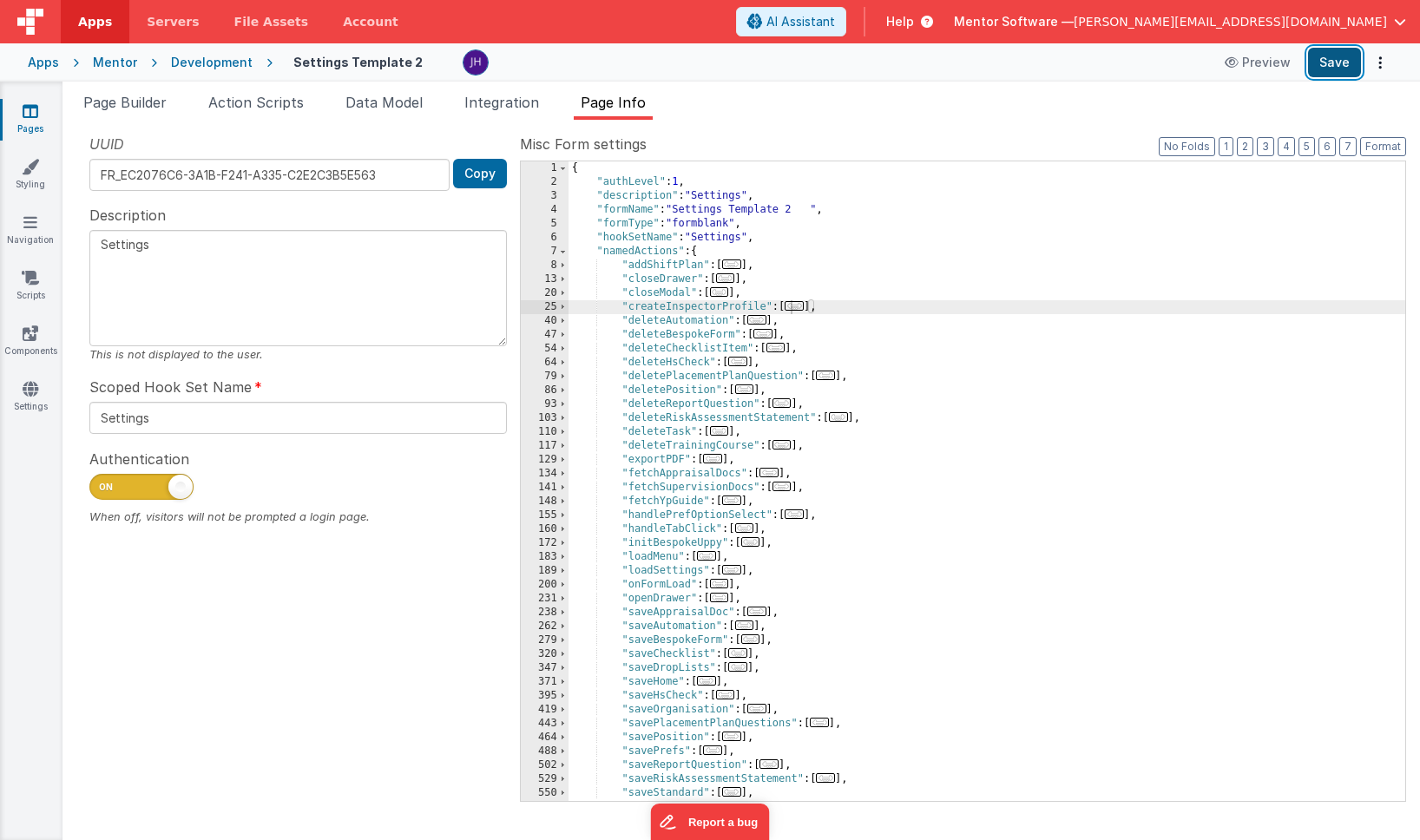
click at [1334, 69] on button "Save" at bounding box center [1334, 62] width 53 height 30
click at [801, 309] on span "..." at bounding box center [794, 306] width 19 height 10
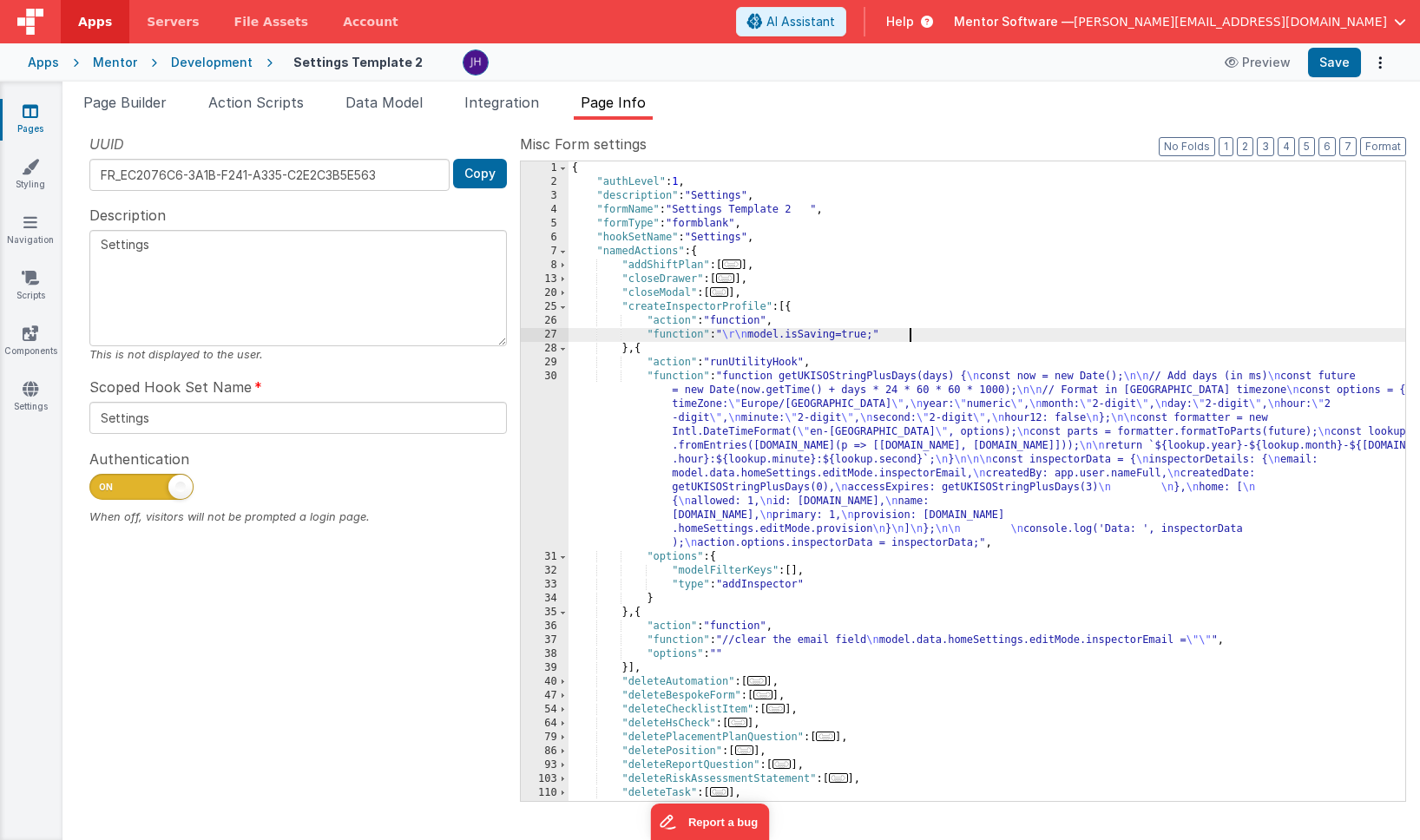
click at [961, 328] on div "{ "authLevel" : 1 , "description" : "Settings" , "formName" : "Settings Templat…" at bounding box center [987, 494] width 837 height 667
click at [557, 334] on div "27" at bounding box center [544, 334] width 48 height 14
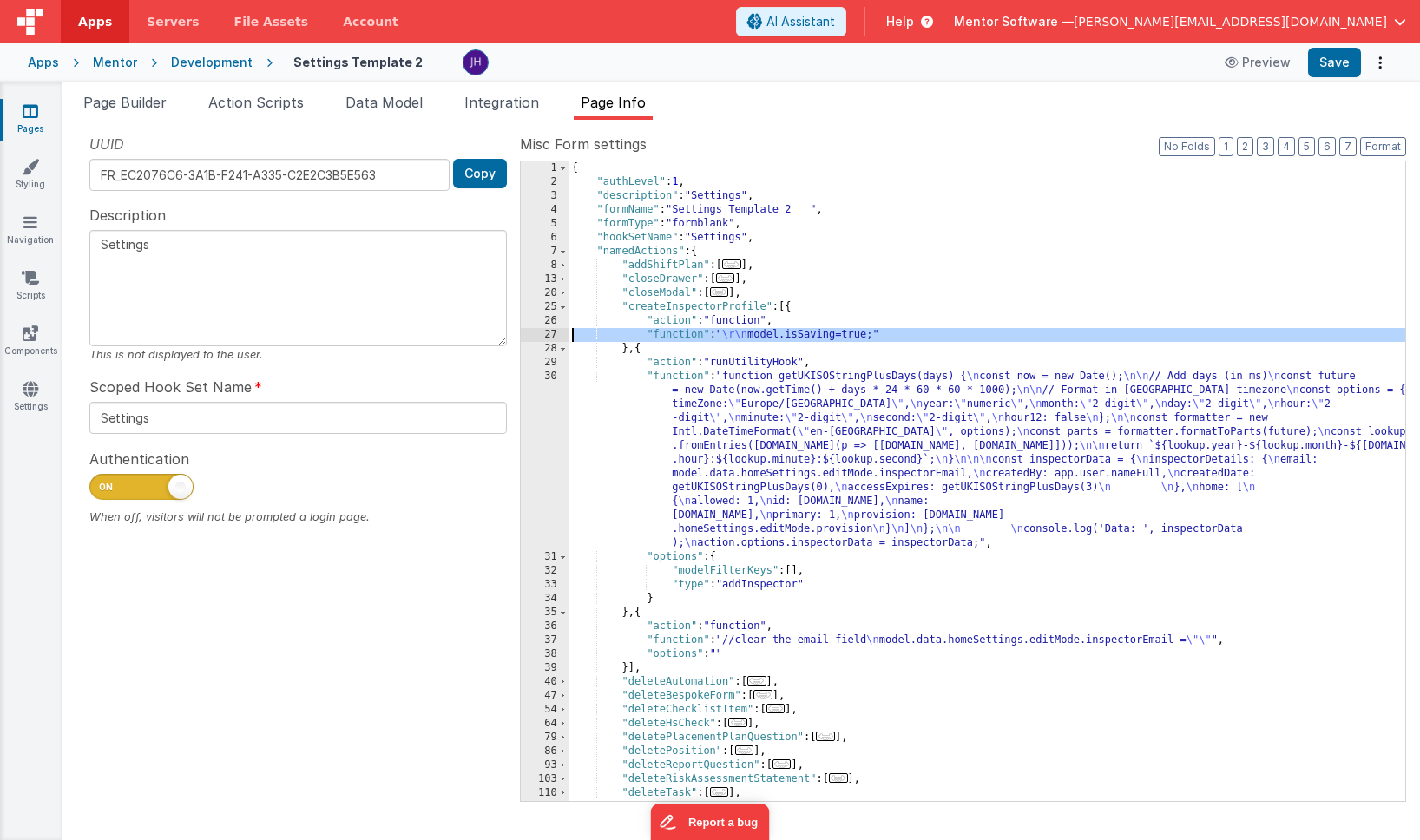
click at [552, 334] on div "27" at bounding box center [544, 334] width 48 height 14
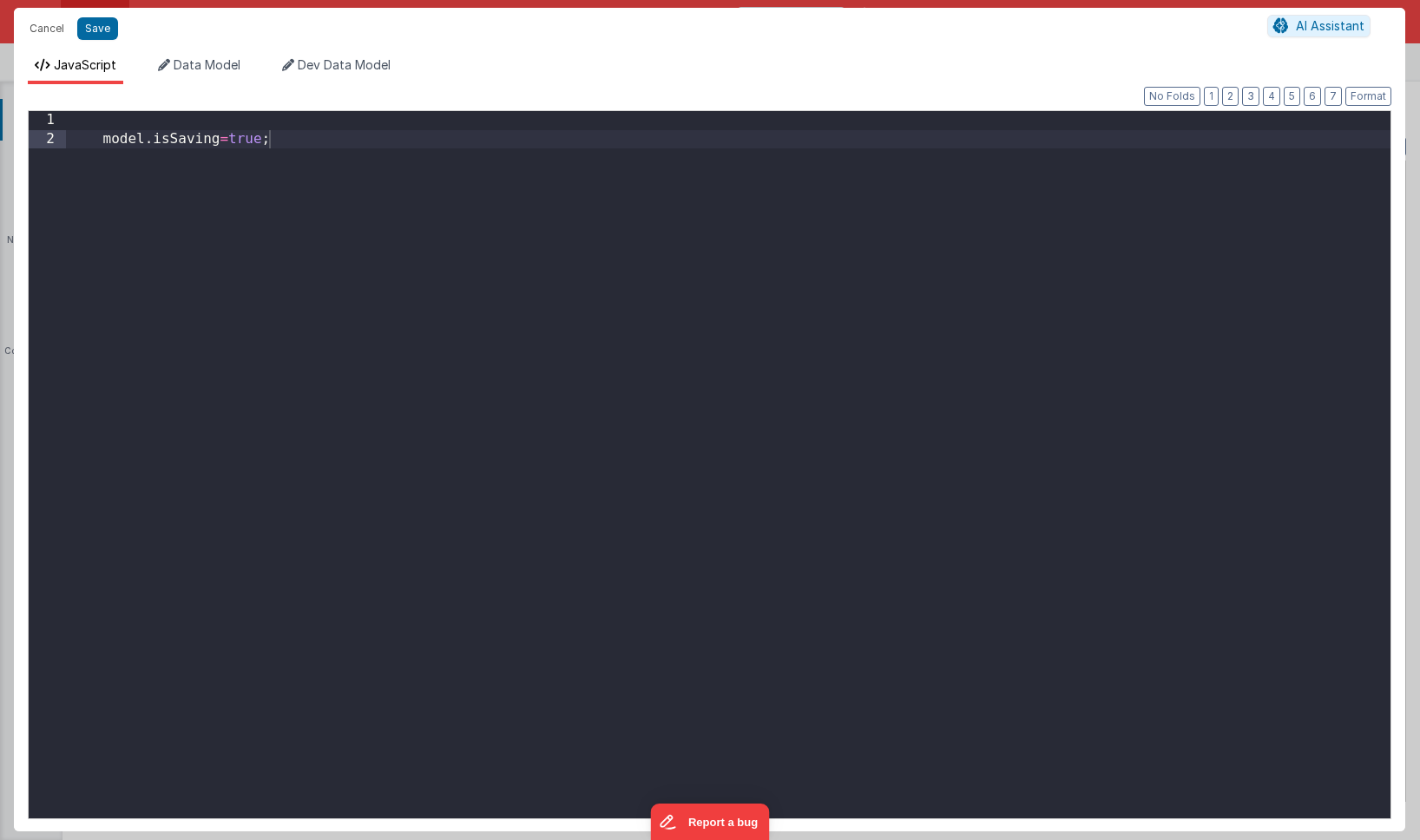
click at [364, 120] on div "model . isSaving = true ;" at bounding box center [728, 483] width 1324 height 744
click at [90, 30] on button "Save" at bounding box center [97, 28] width 41 height 23
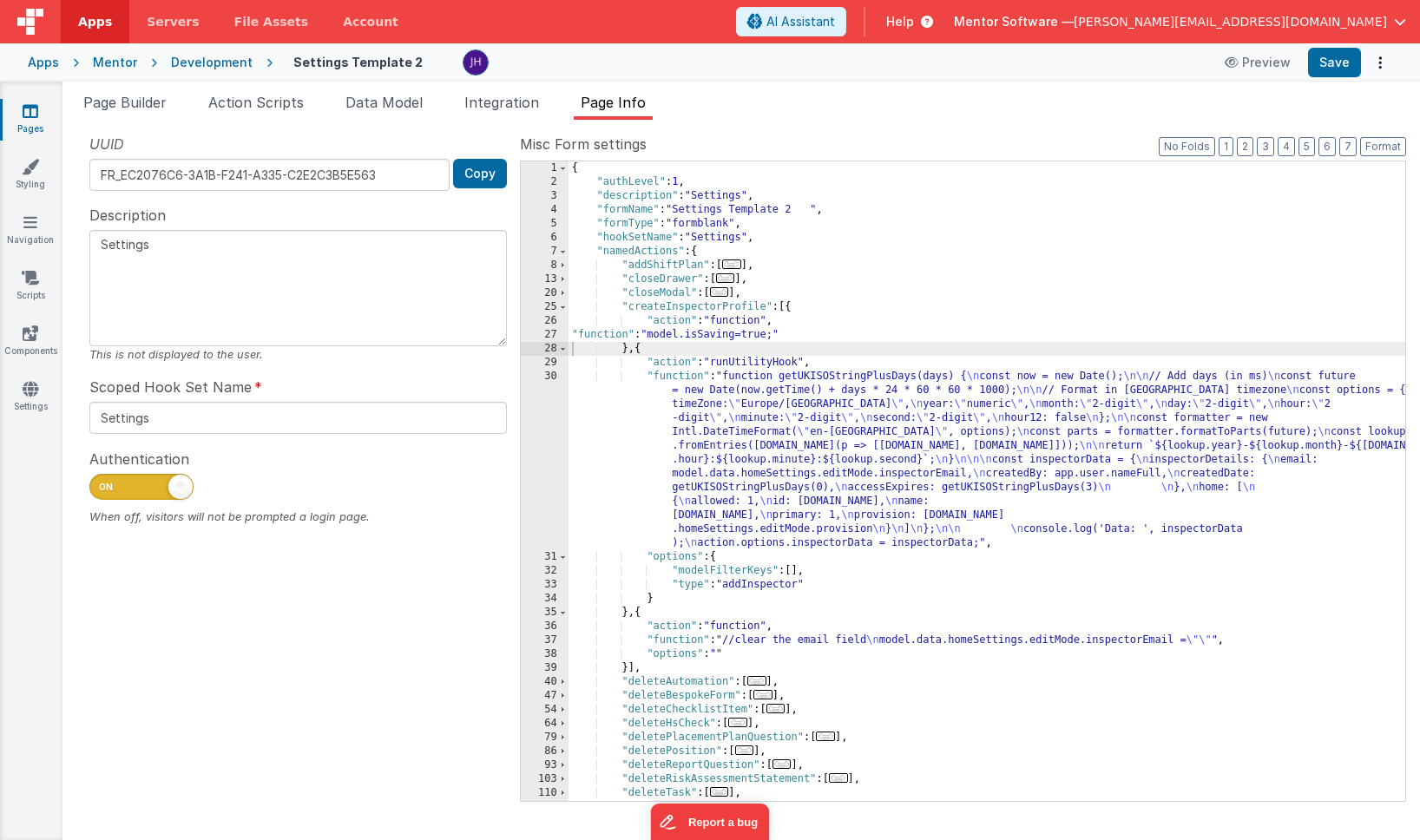
click at [1332, 78] on div "Apps Mentor Development Settings Template 2 Preview Save" at bounding box center [710, 62] width 1420 height 38
click at [1338, 60] on button "Save" at bounding box center [1334, 62] width 53 height 30
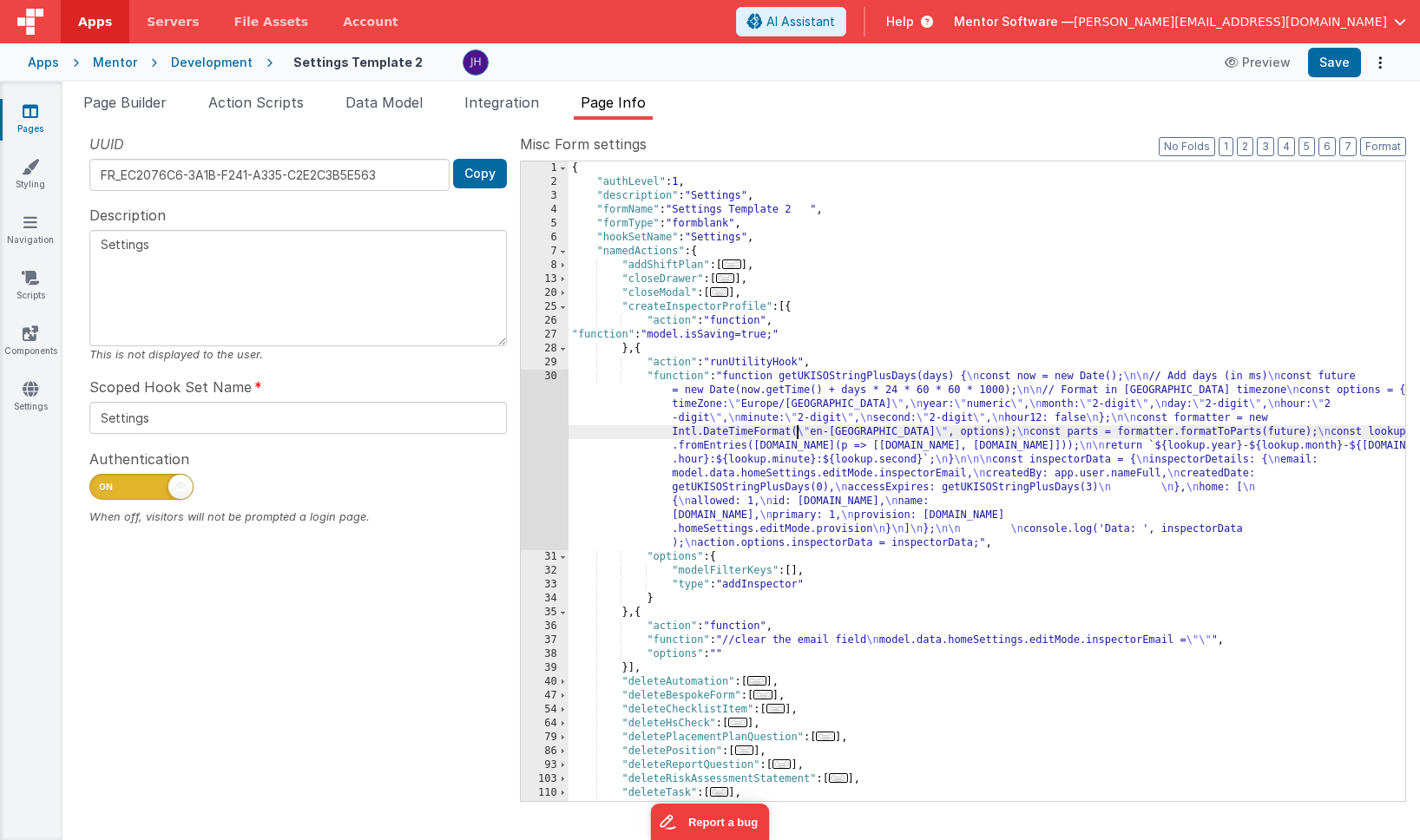
click at [794, 429] on div "{ "authLevel" : 1 , "description" : "Settings" , "formName" : "Settings Templat…" at bounding box center [987, 494] width 837 height 667
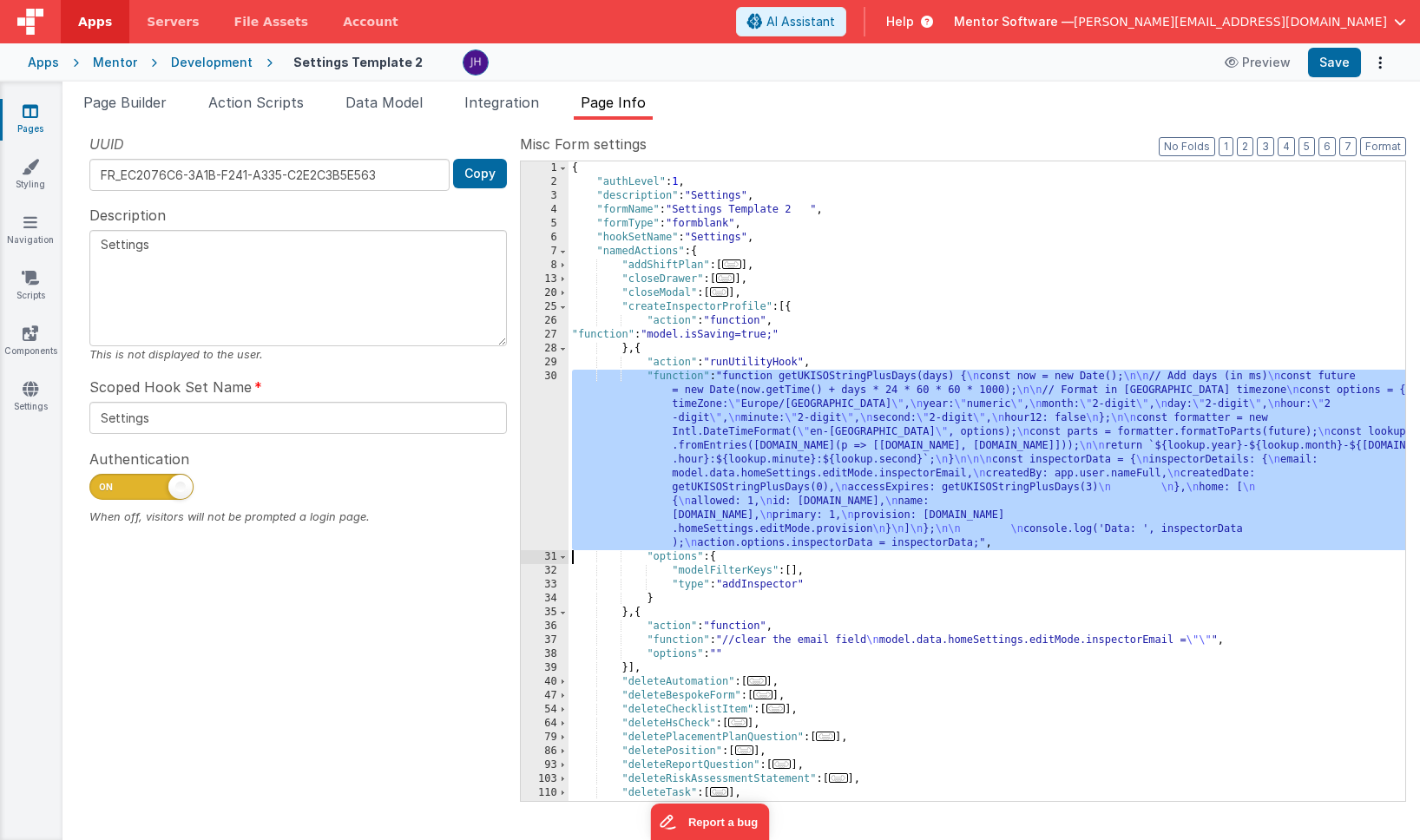
click at [545, 445] on div "30" at bounding box center [544, 460] width 48 height 180
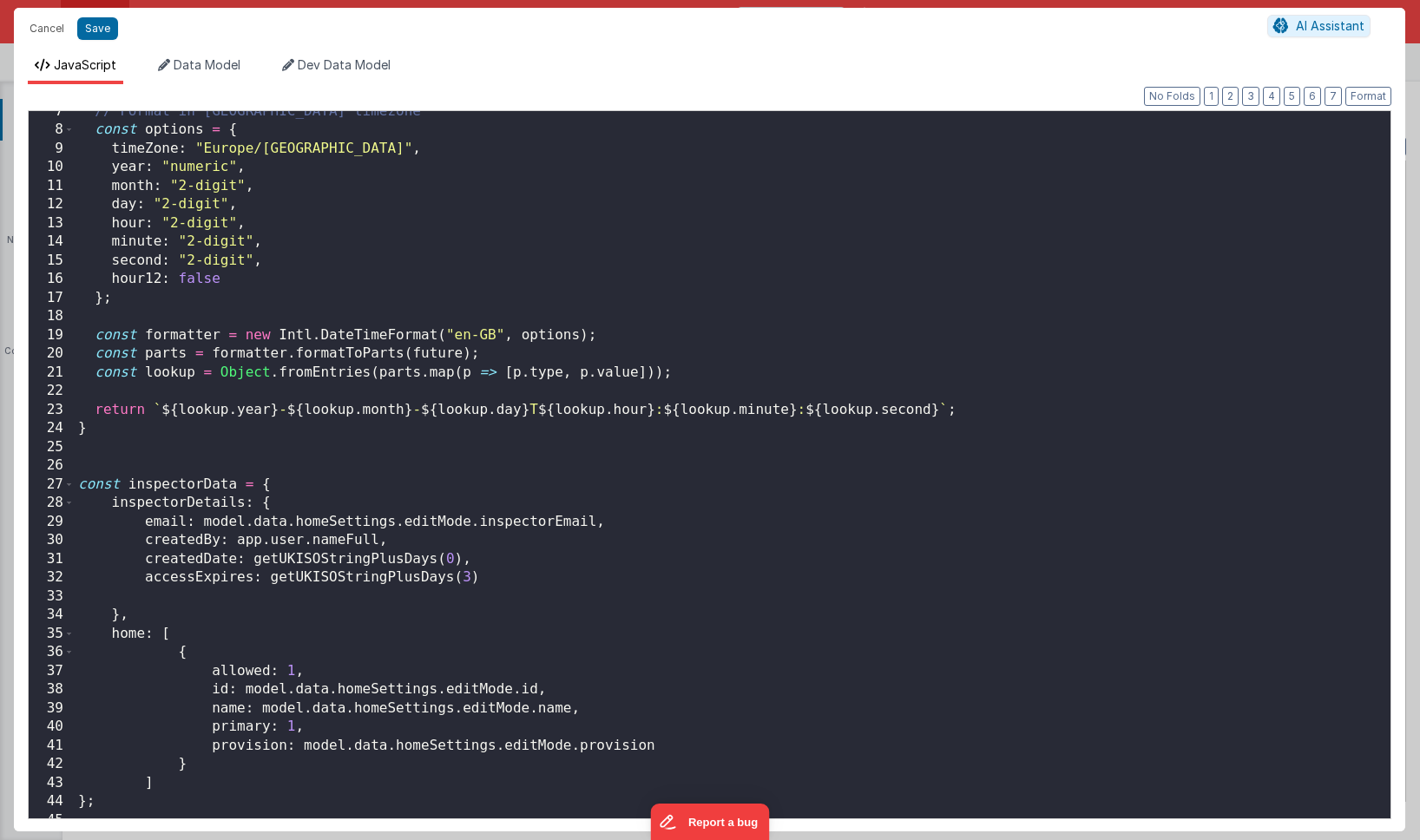
scroll to position [189, 0]
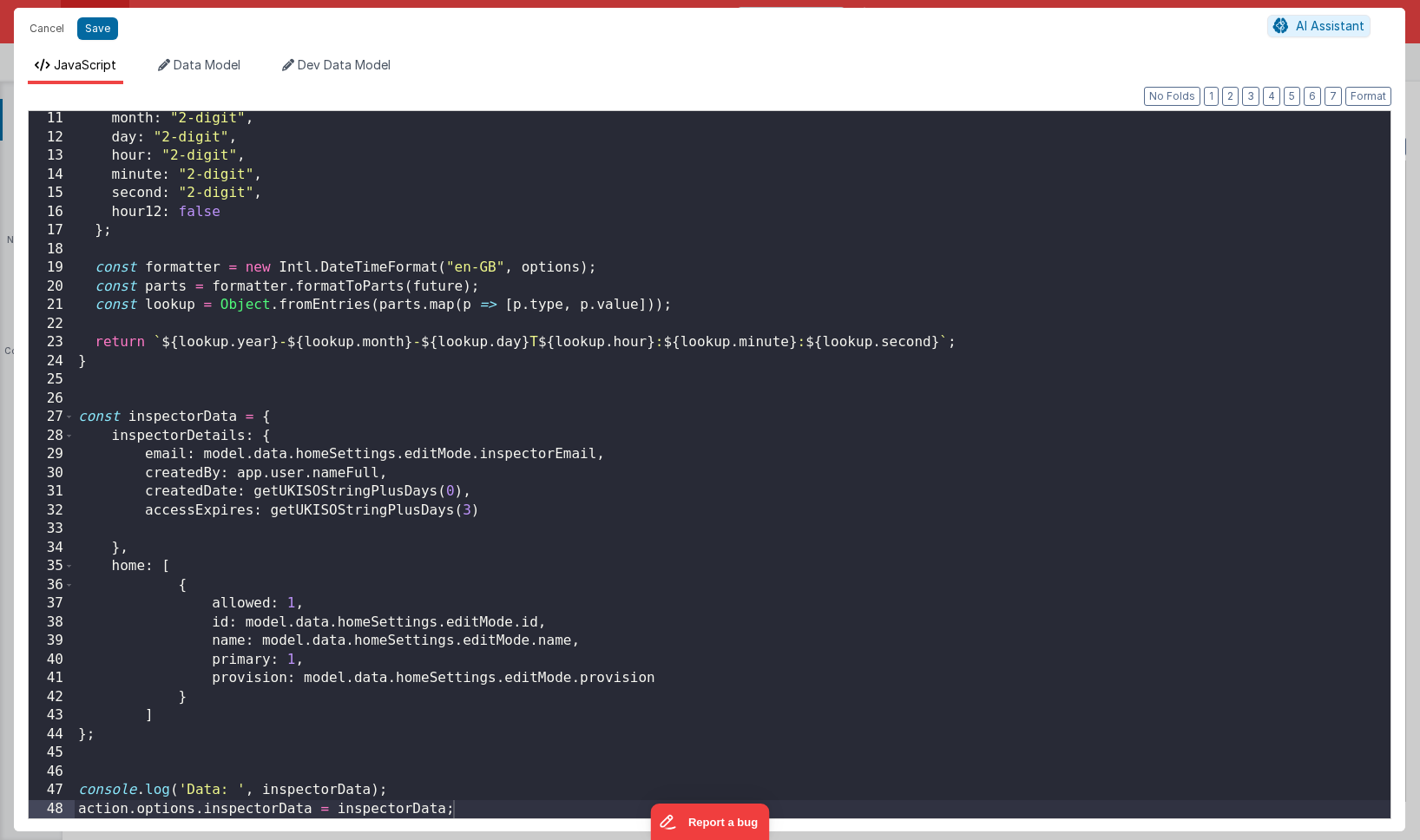
click at [288, 733] on div "month : "2-digit" , day : "2-digit" , hour : "2-digit" , minute : "2-digit" , s…" at bounding box center [733, 481] width 1316 height 744
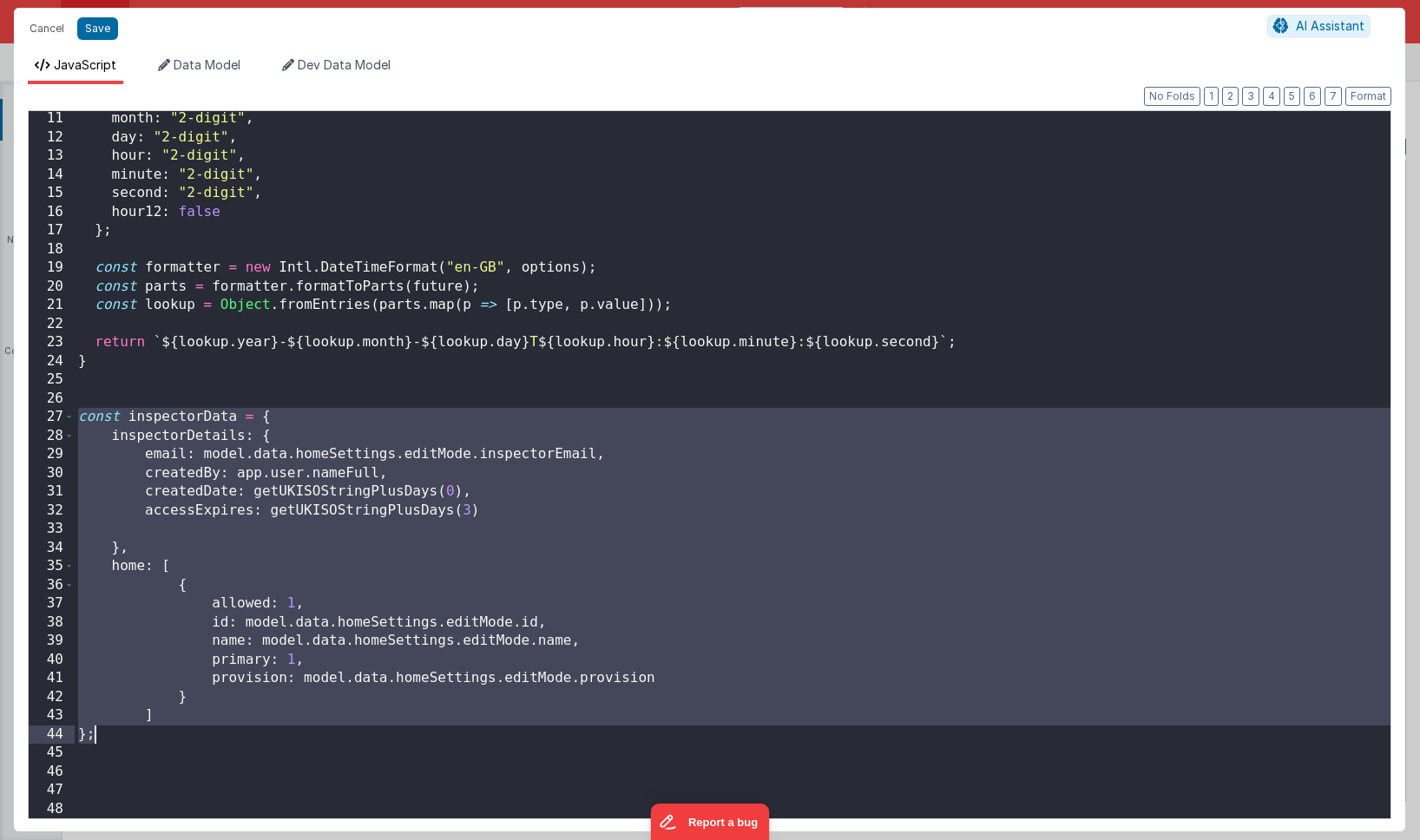
drag, startPoint x: 79, startPoint y: 418, endPoint x: 170, endPoint y: 734, distance: 328.8
click at [170, 734] on div "month : "2-digit" , day : "2-digit" , hour : "2-digit" , minute : "2-digit" , s…" at bounding box center [733, 481] width 1316 height 744
click at [560, 569] on div "month : "2-digit" , day : "2-digit" , hour : "2-digit" , minute : "2-digit" , s…" at bounding box center [733, 481] width 1316 height 744
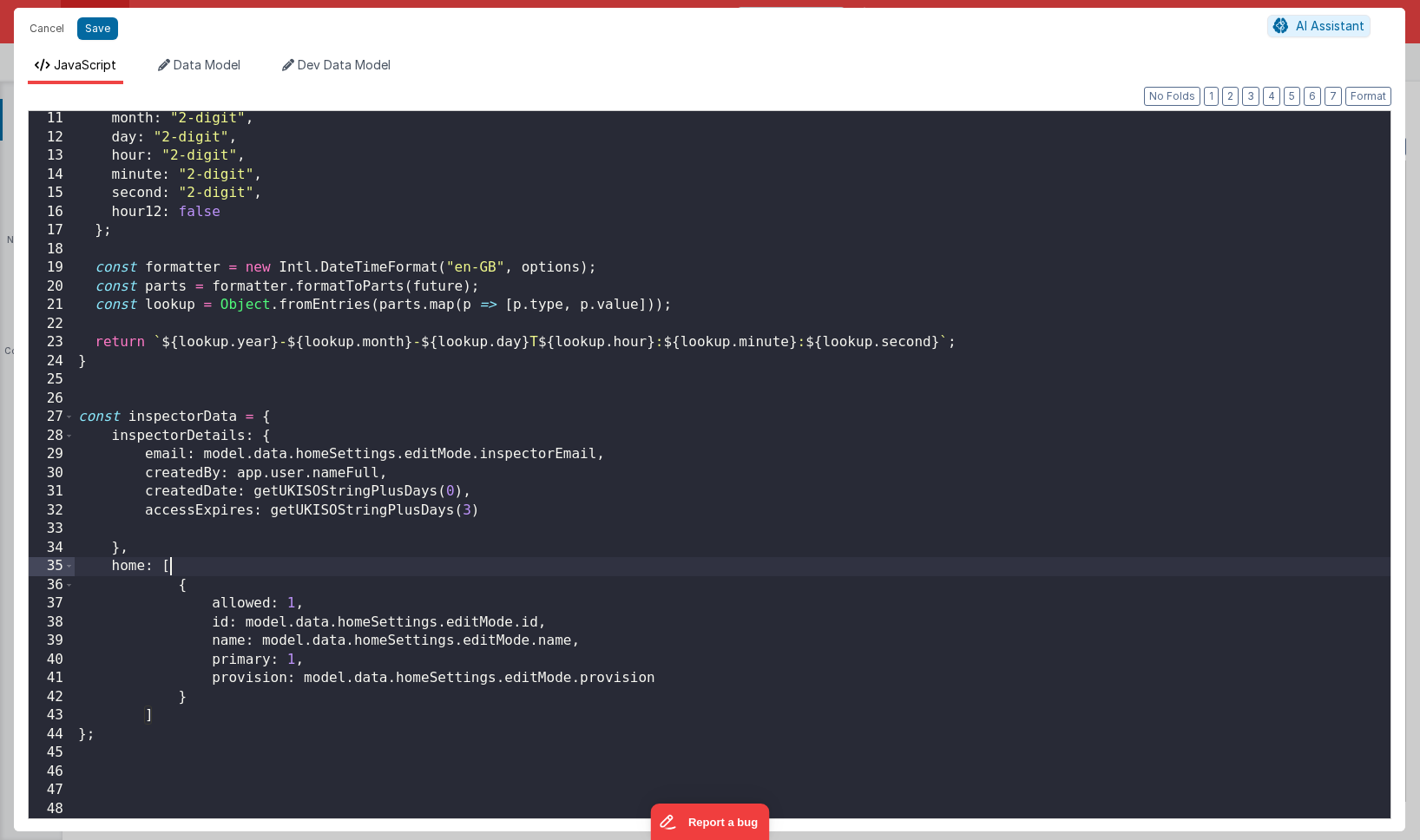
scroll to position [226, 0]
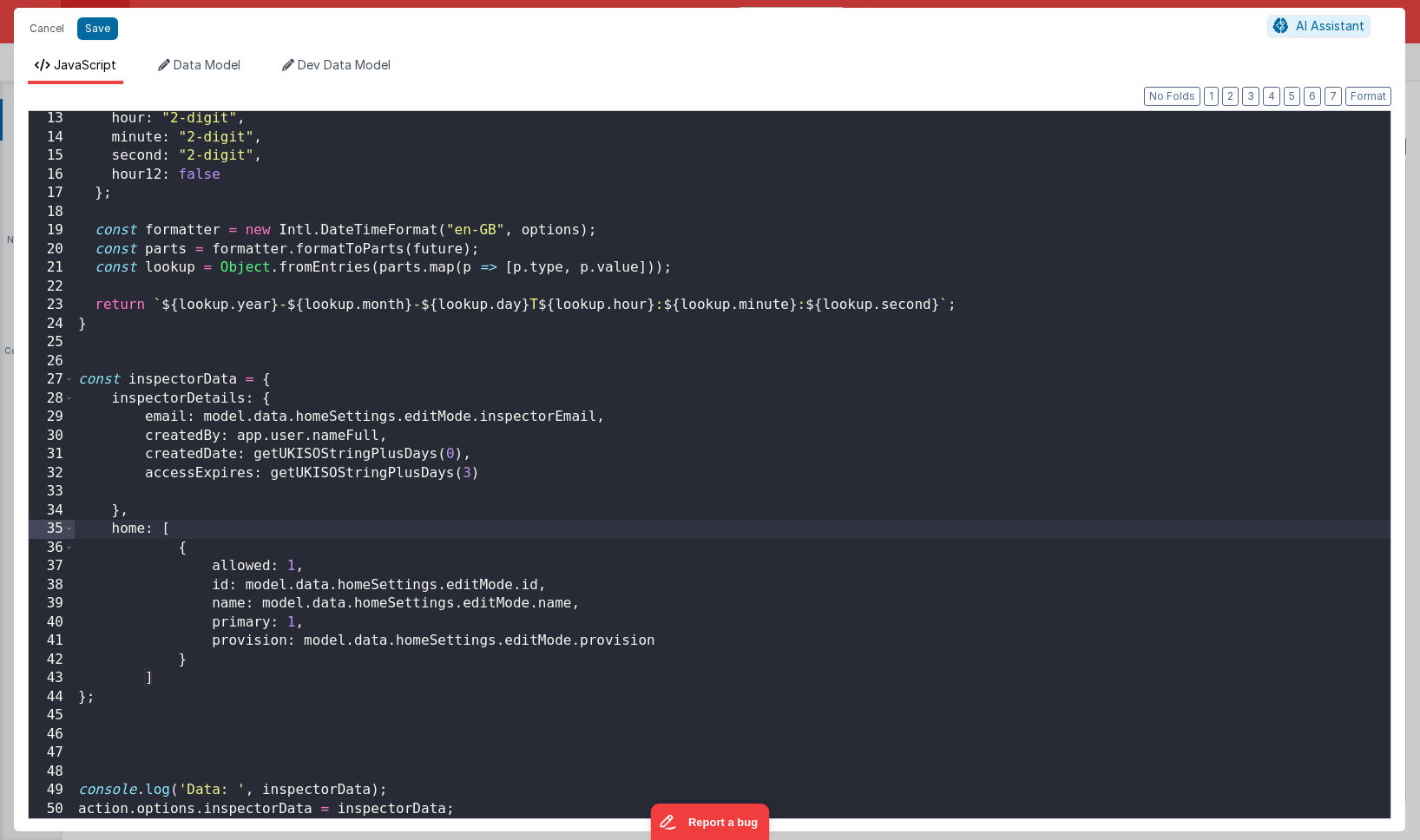
click at [184, 751] on div "hour : "2-digit" , minute : "2-digit" , second : "2-digit" , hour12 : false } ;…" at bounding box center [733, 481] width 1316 height 744
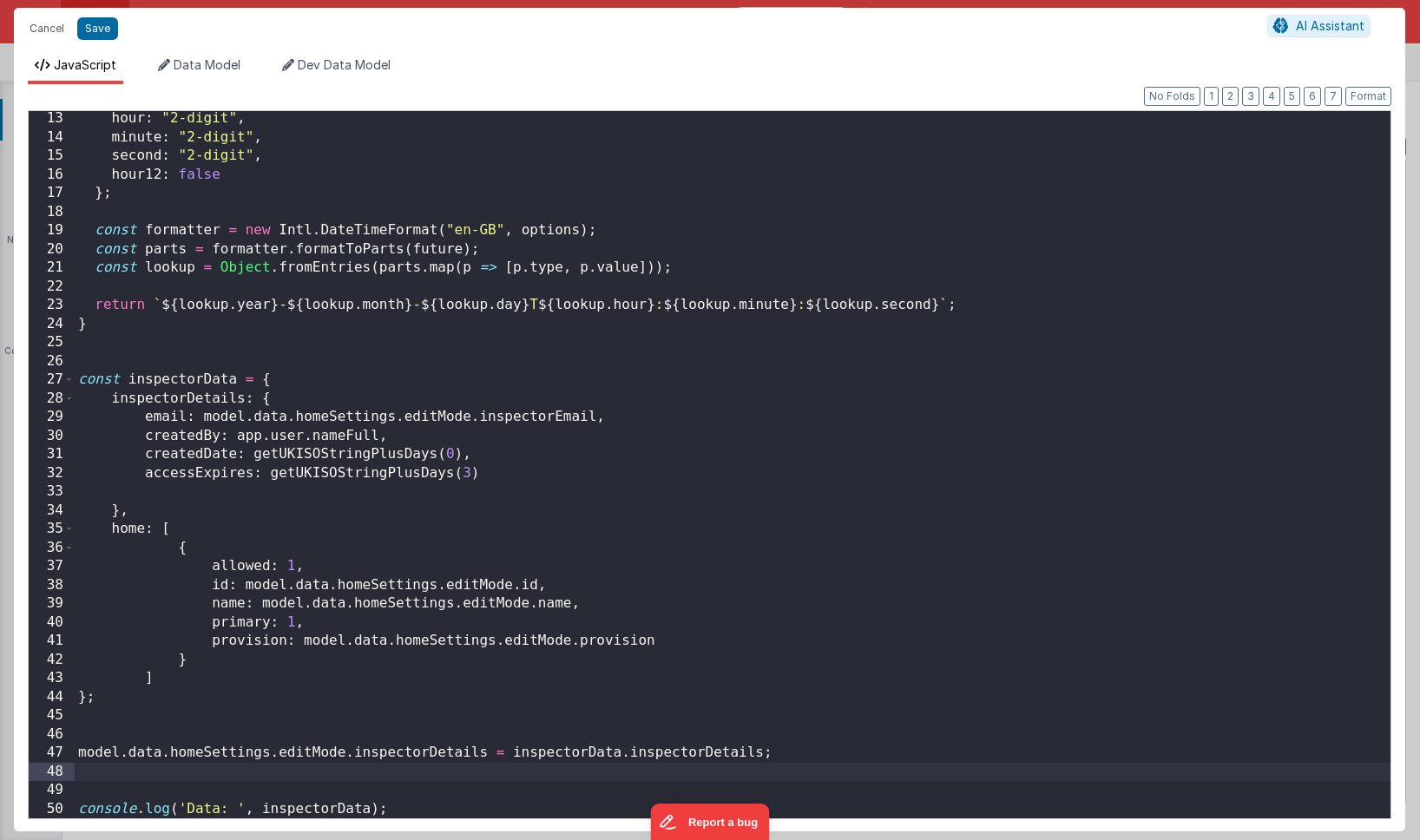
scroll to position [244, 0]
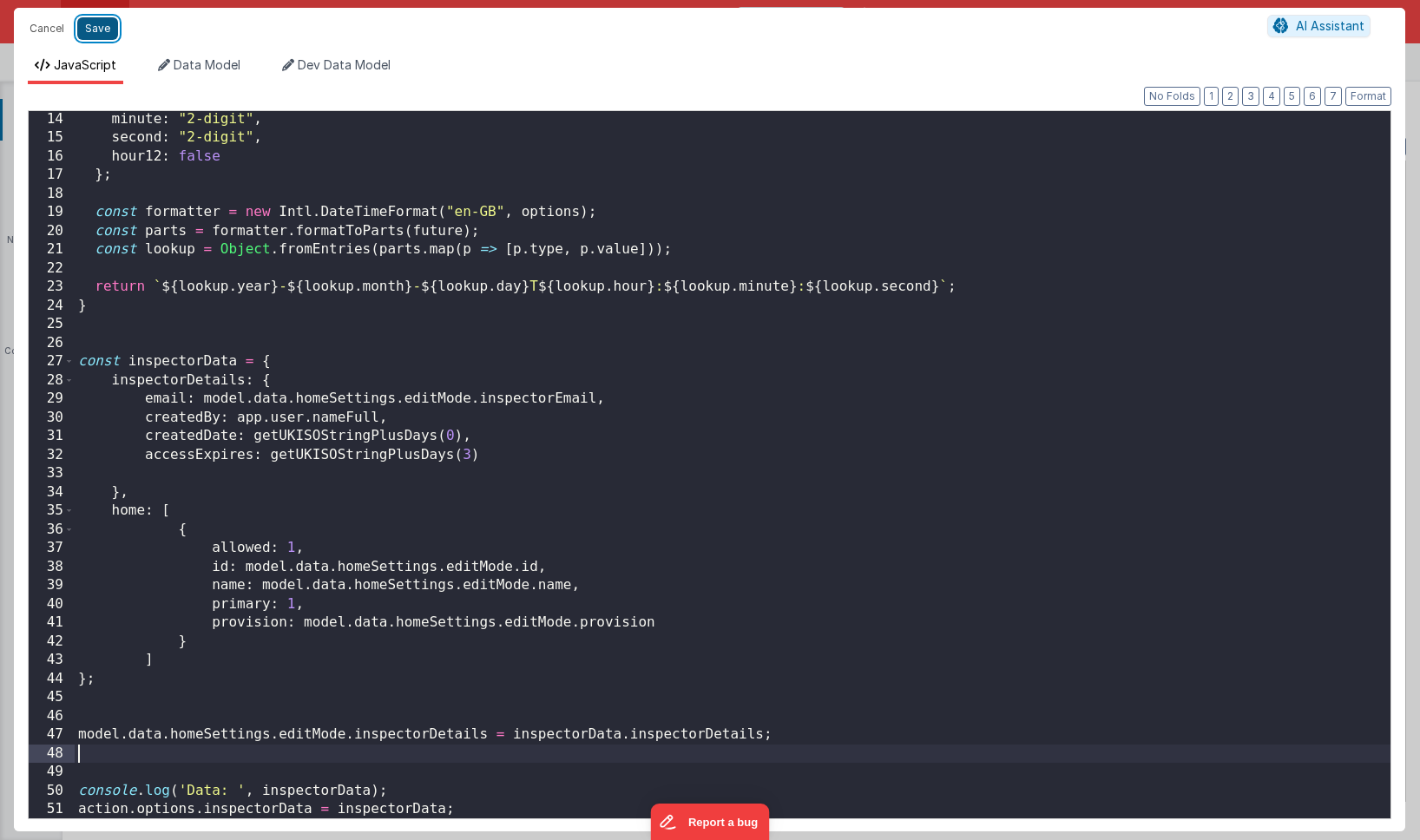
click at [101, 31] on button "Save" at bounding box center [97, 28] width 41 height 23
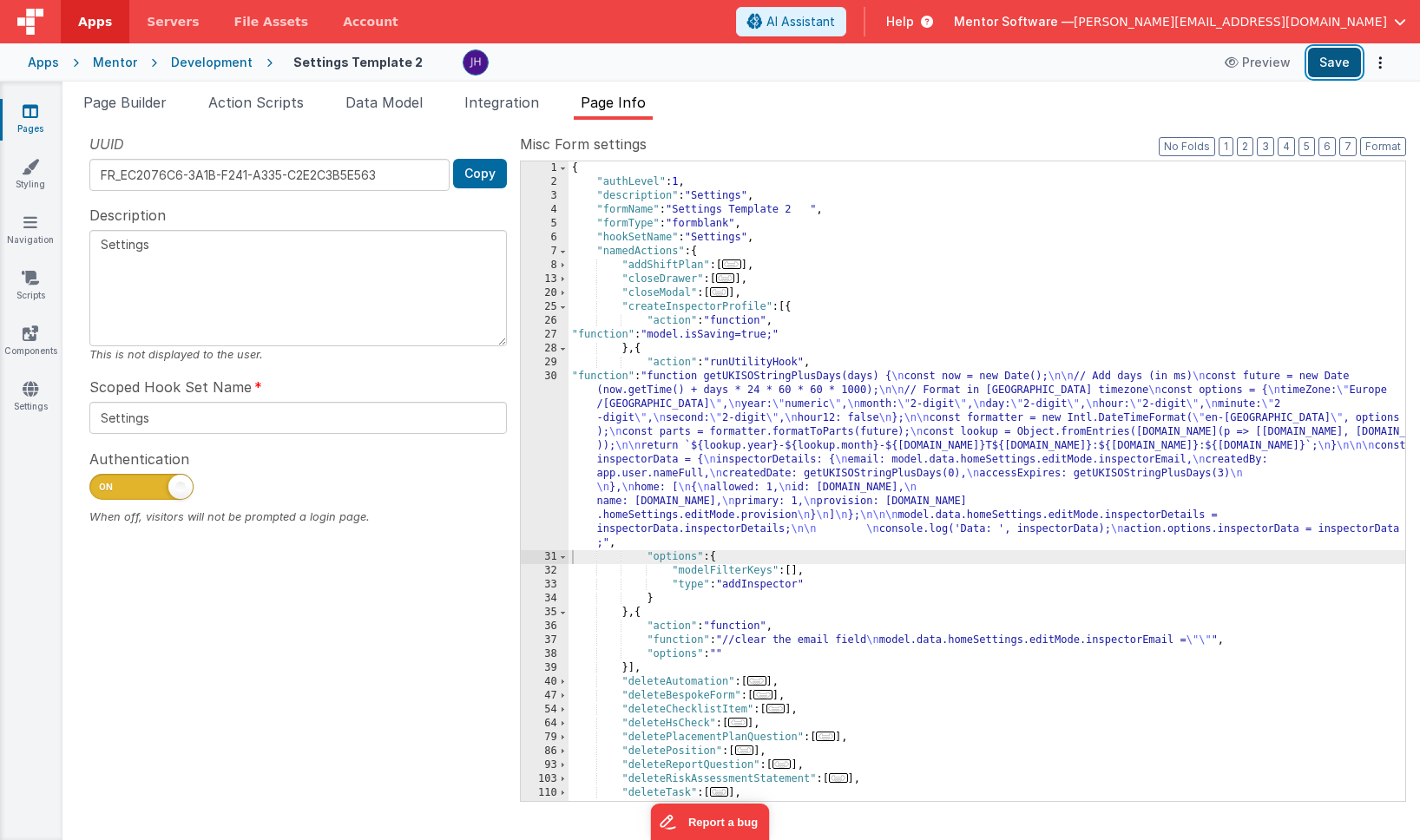
click at [1327, 65] on button "Save" at bounding box center [1334, 62] width 53 height 30
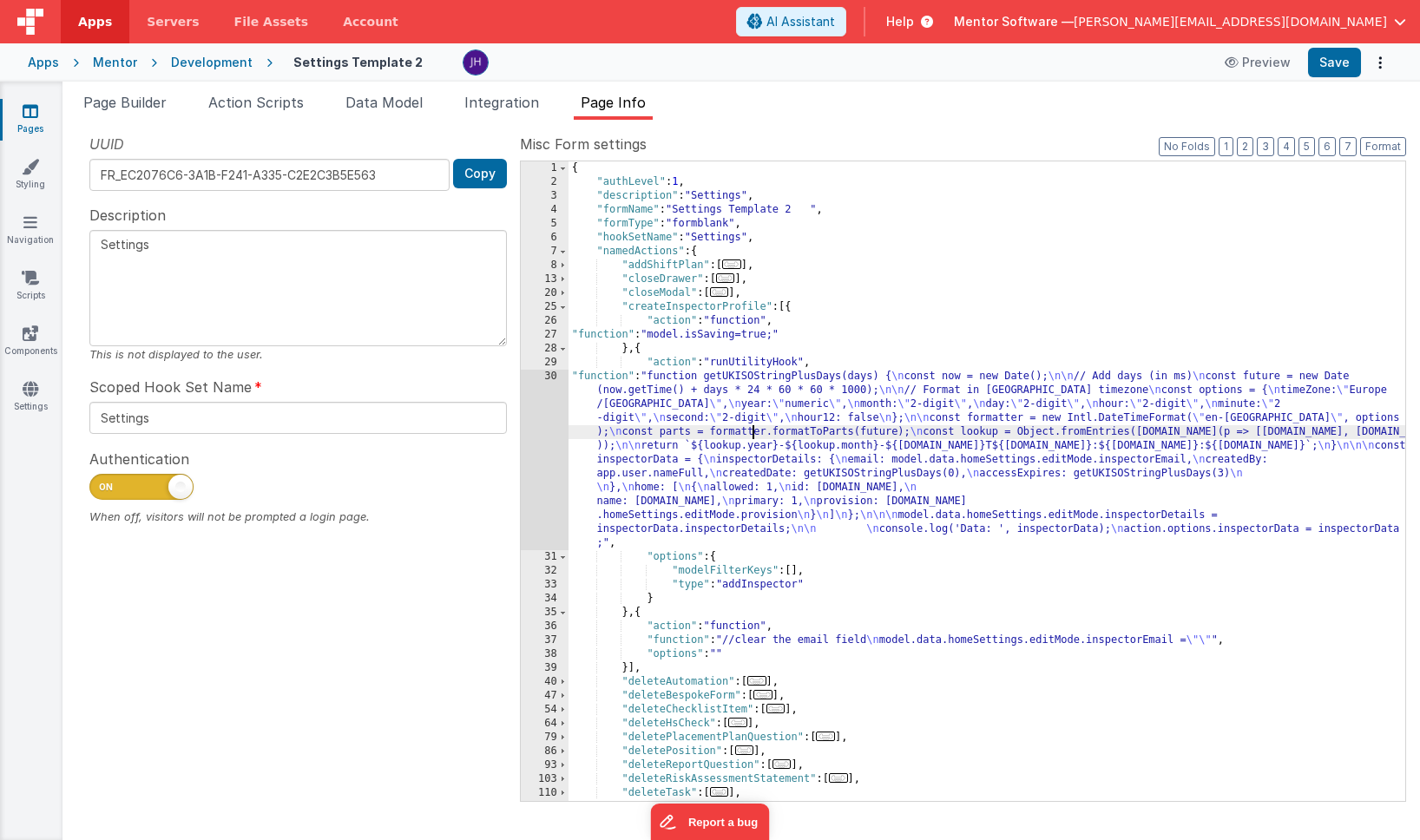
click at [755, 432] on div "{ "authLevel" : 1 , "description" : "Settings" , "formName" : "Settings Templat…" at bounding box center [987, 494] width 837 height 667
click at [539, 423] on div "30" at bounding box center [544, 460] width 48 height 180
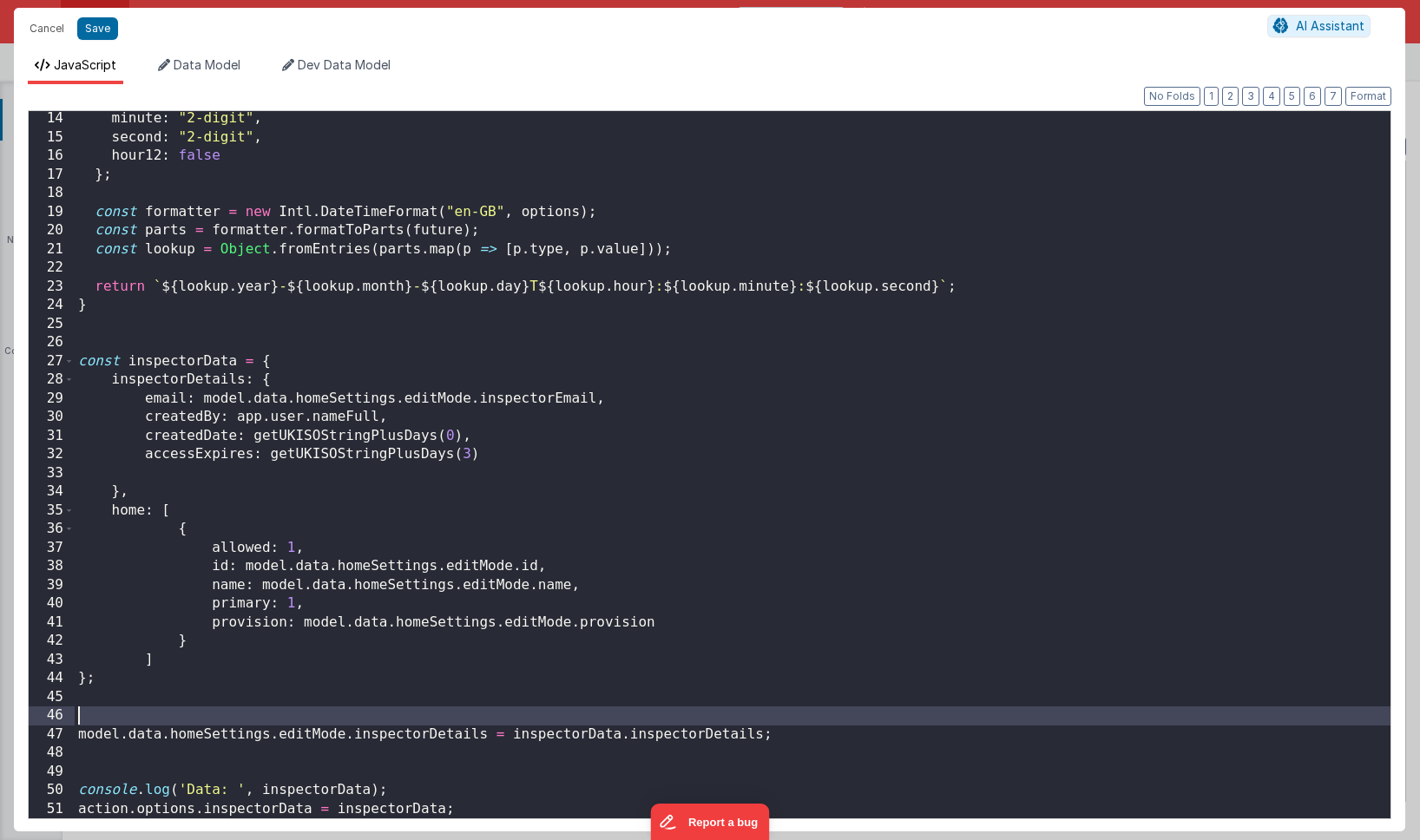
drag, startPoint x: 76, startPoint y: 733, endPoint x: 807, endPoint y: 725, distance: 731.0
click at [807, 725] on div "minute : "2-digit" , second : "2-digit" , hour12 : false } ; const formatter = …" at bounding box center [733, 481] width 1316 height 744
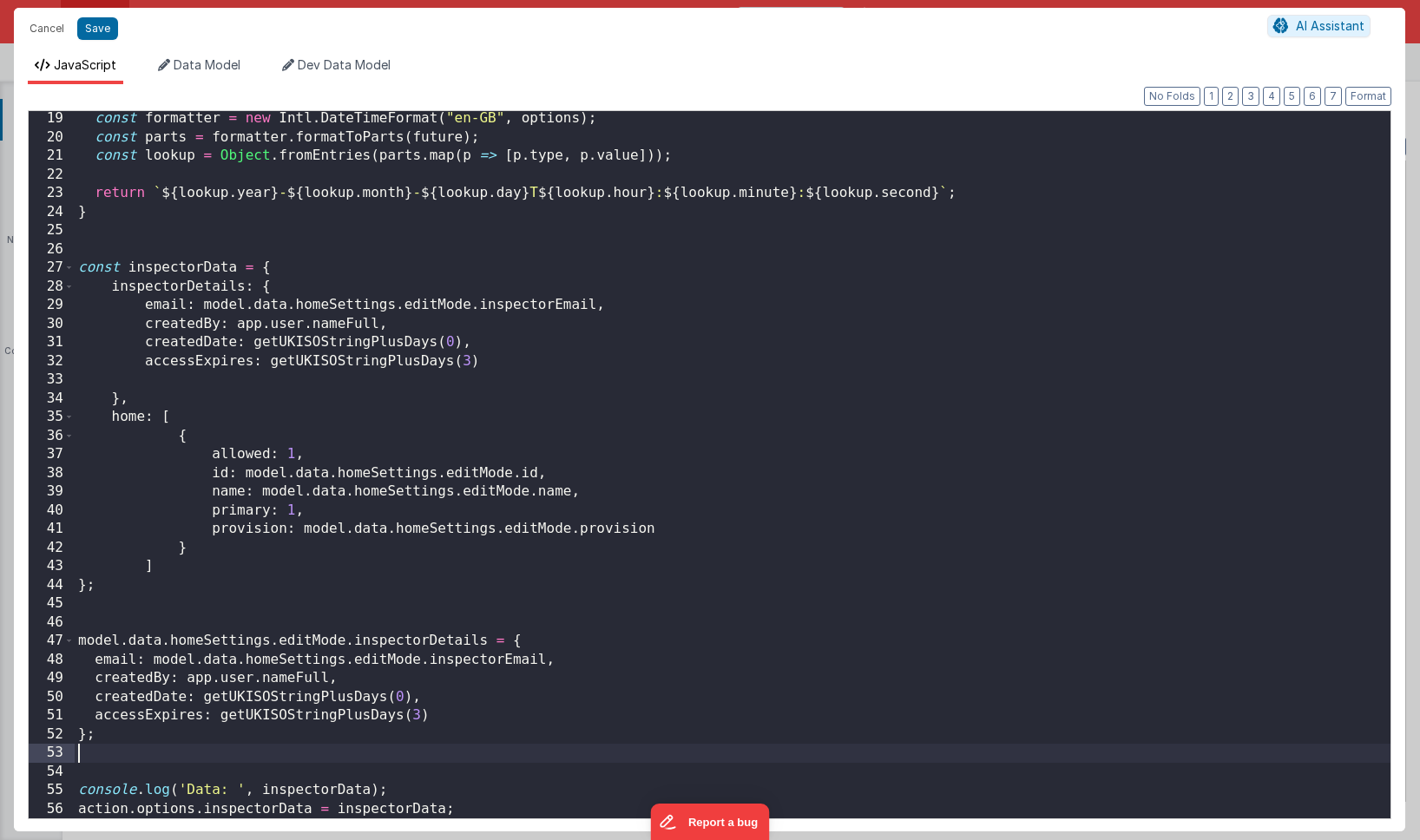
scroll to position [337, 0]
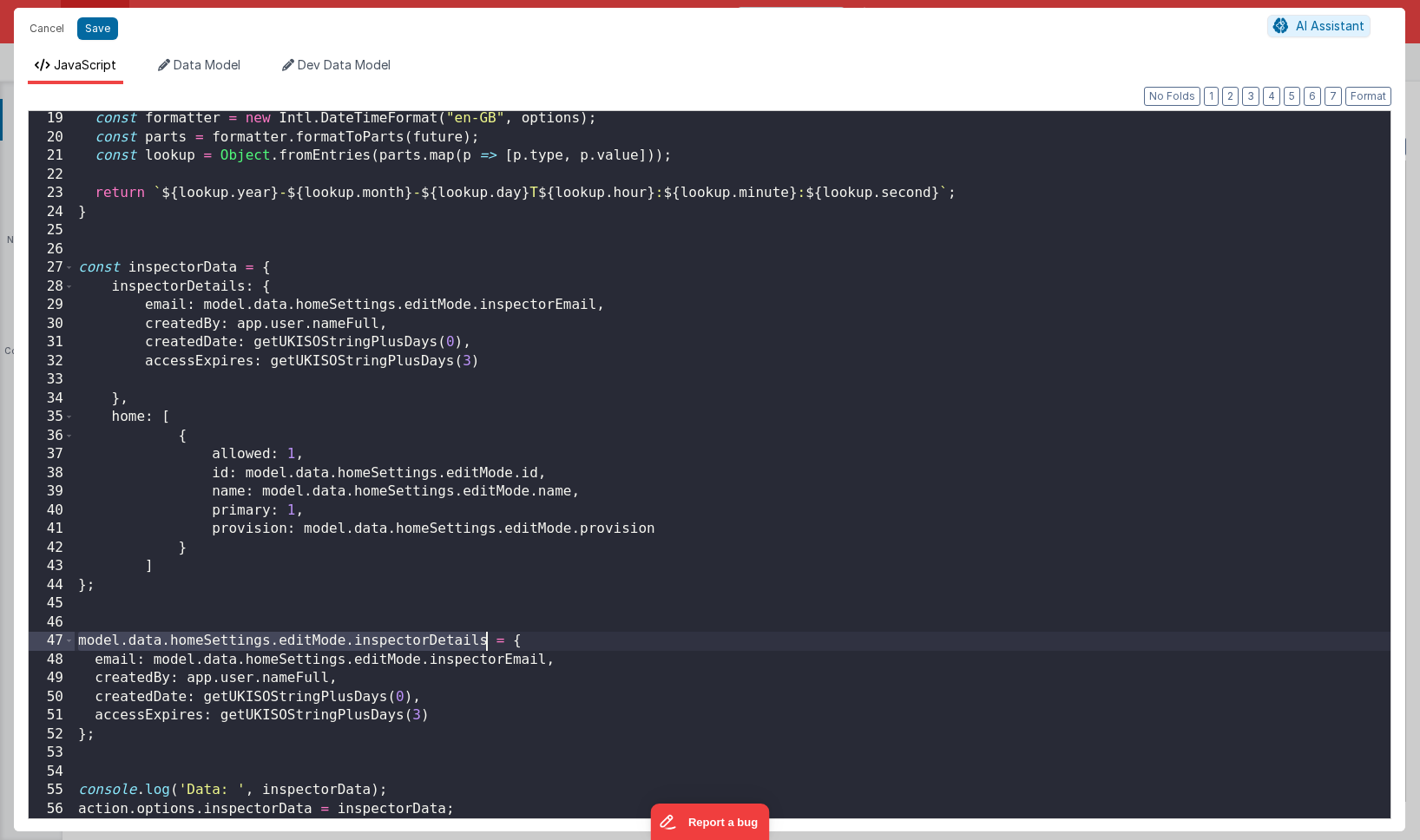
drag, startPoint x: 79, startPoint y: 639, endPoint x: 486, endPoint y: 638, distance: 407.0
click at [486, 638] on div "const formatter = new Intl . DateTimeFormat ( "en-GB" , options ) ; const parts…" at bounding box center [733, 481] width 1316 height 744
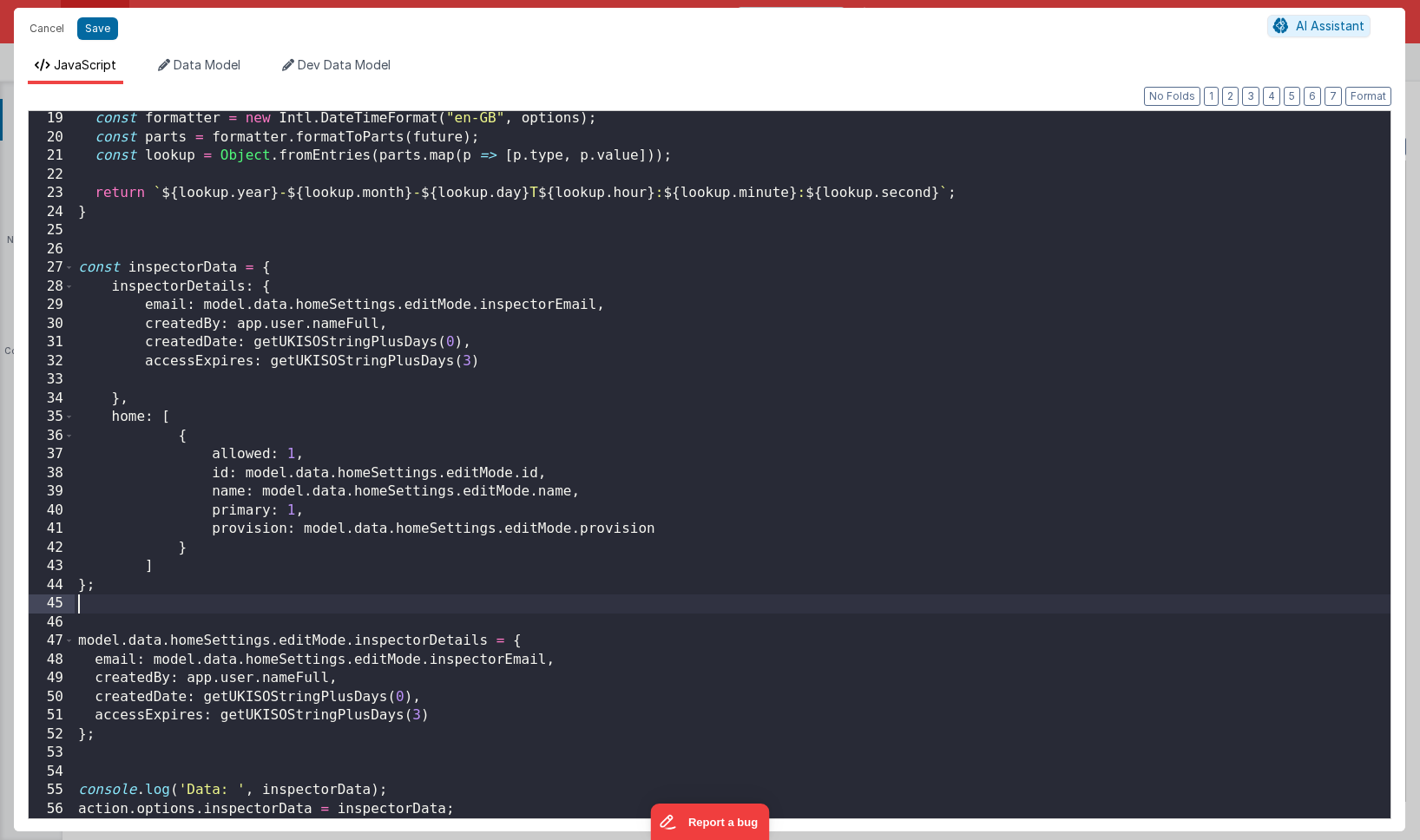
click at [326, 611] on div "const formatter = new Intl . DateTimeFormat ( "en-GB" , options ) ; const parts…" at bounding box center [733, 481] width 1316 height 744
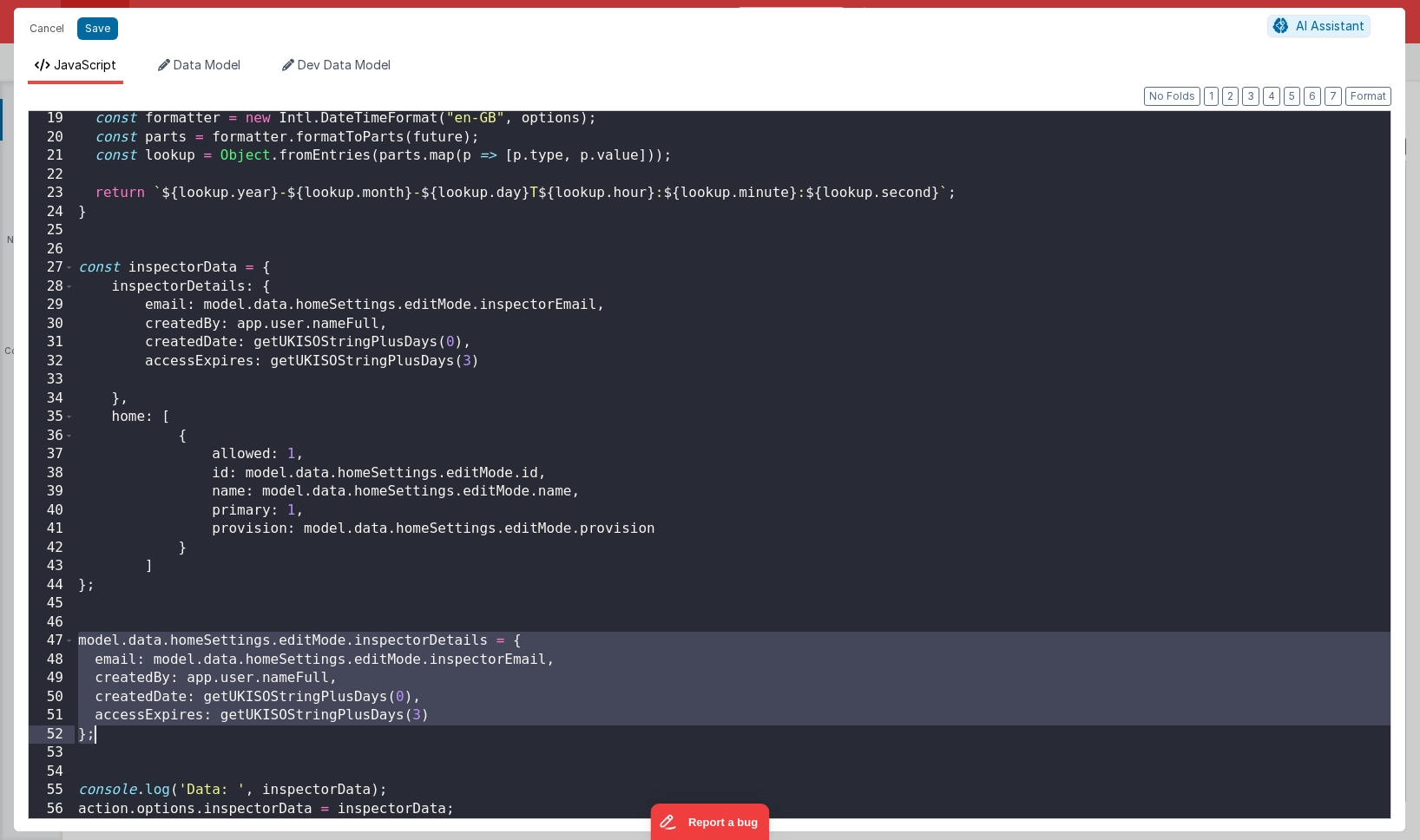
drag, startPoint x: 78, startPoint y: 639, endPoint x: 126, endPoint y: 728, distance: 101.1
click at [126, 728] on div "const formatter = new Intl . DateTimeFormat ( "en-GB" , options ) ; const parts…" at bounding box center [733, 481] width 1316 height 744
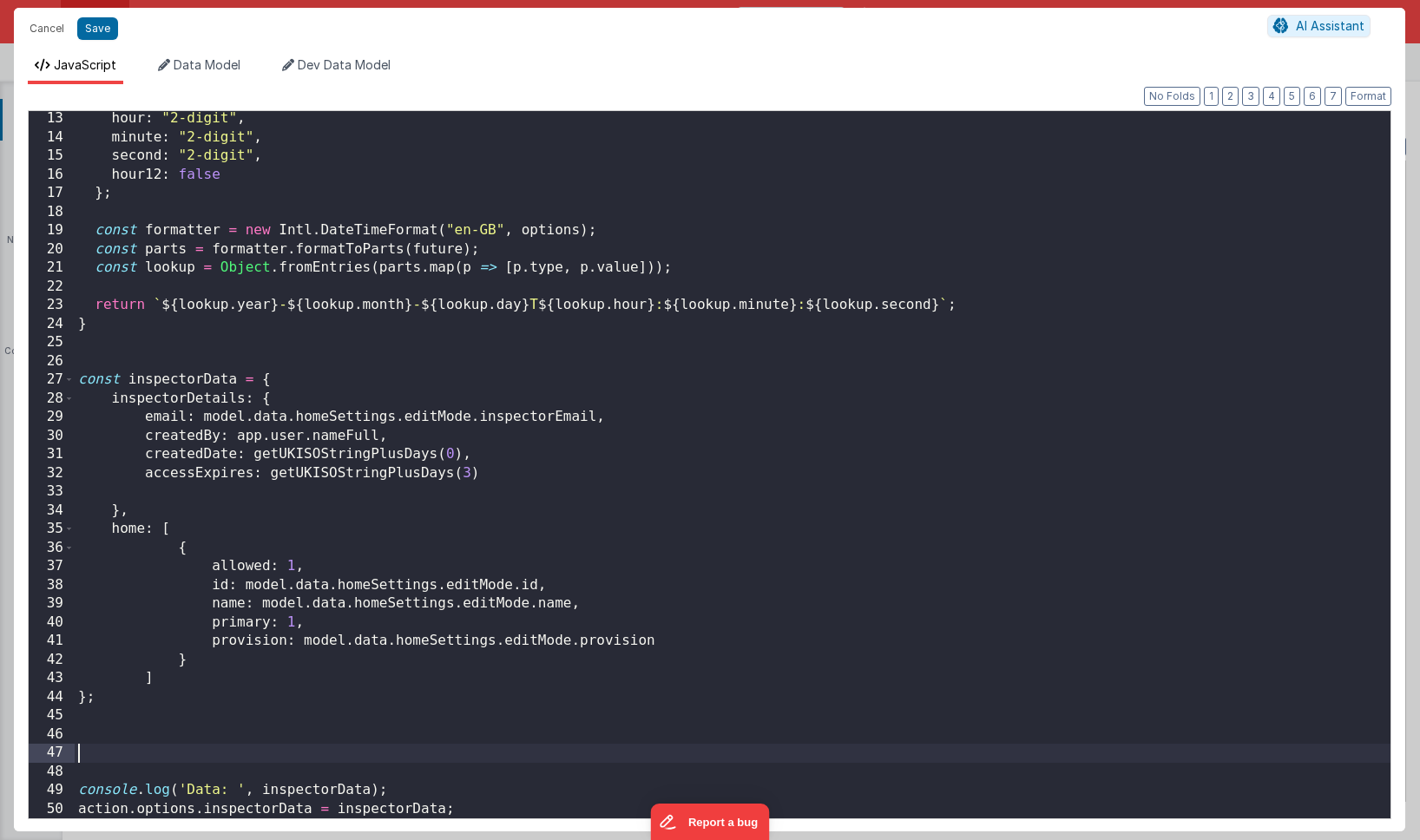
scroll to position [207, 0]
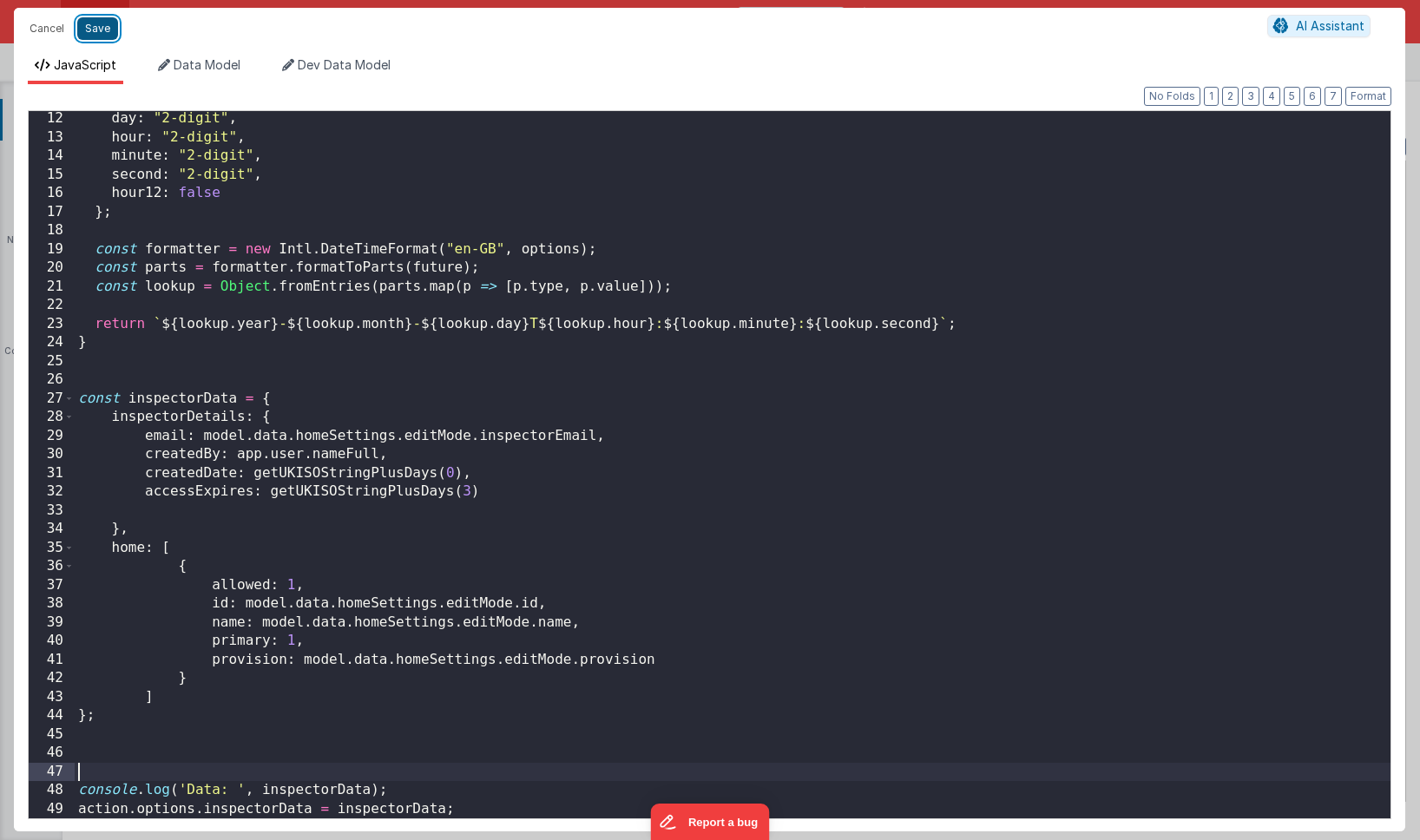
click at [89, 26] on button "Save" at bounding box center [97, 28] width 41 height 23
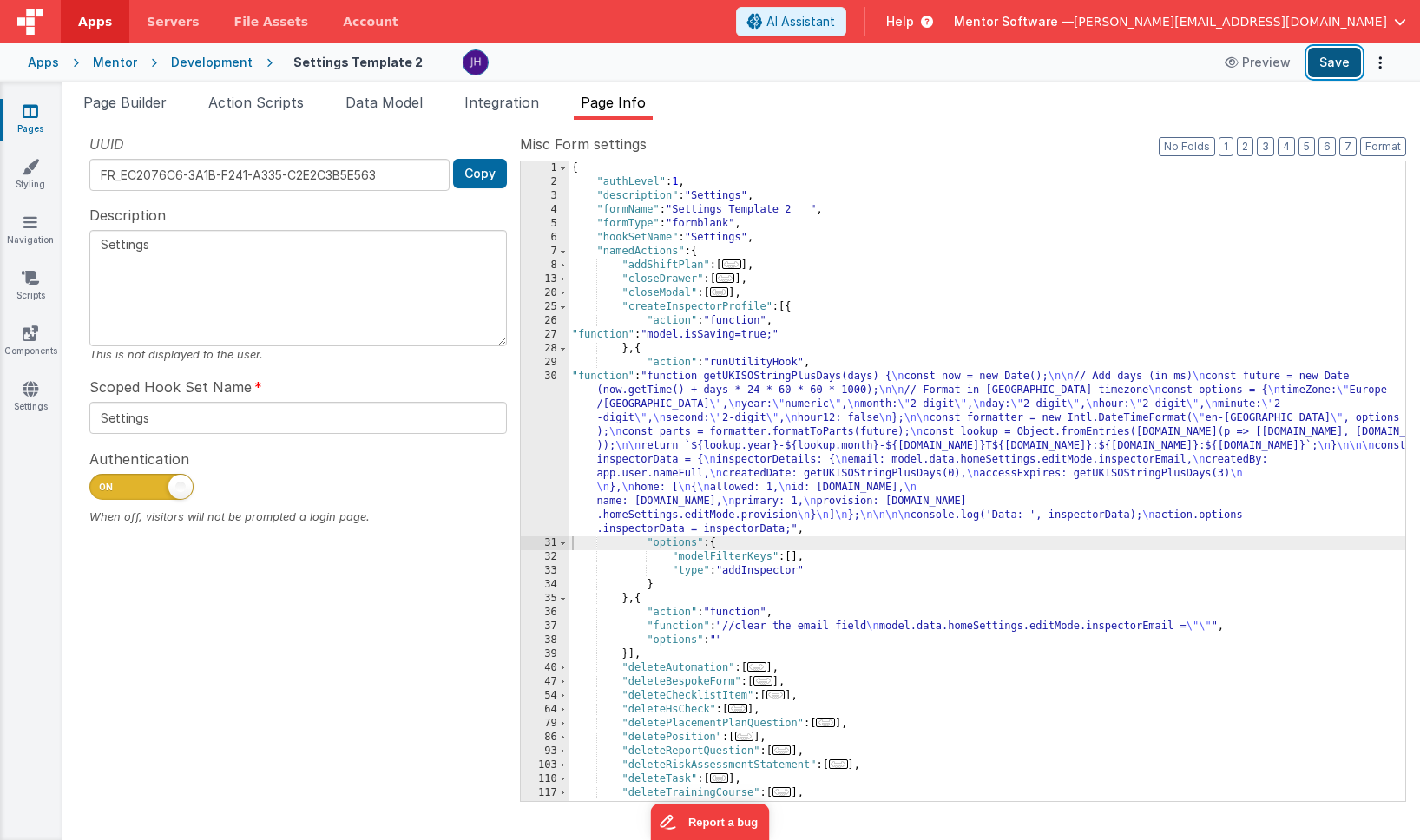
click at [1334, 68] on button "Save" at bounding box center [1334, 62] width 53 height 30
click at [27, 388] on icon at bounding box center [30, 388] width 15 height 17
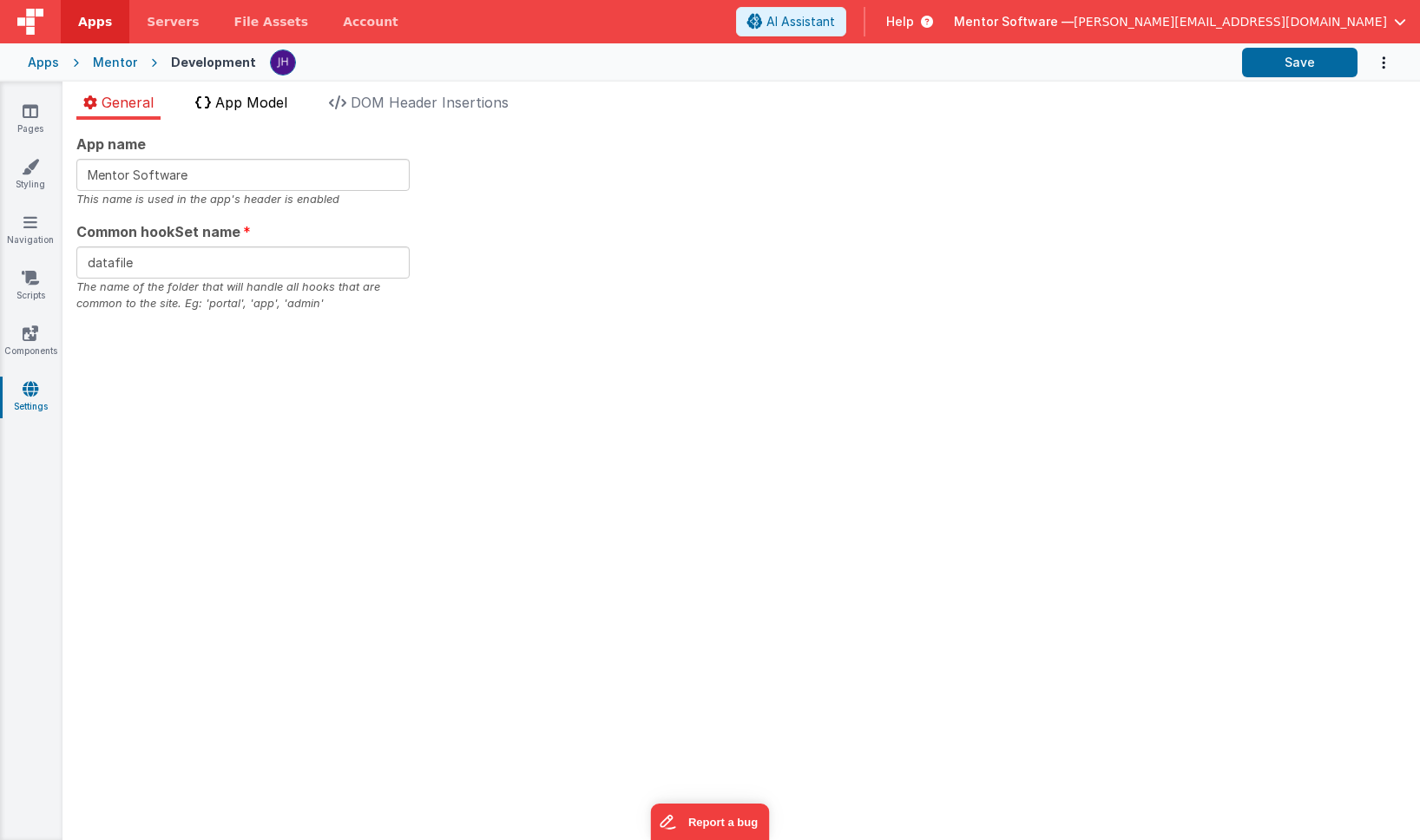
click at [274, 103] on span "App Model" at bounding box center [251, 102] width 72 height 17
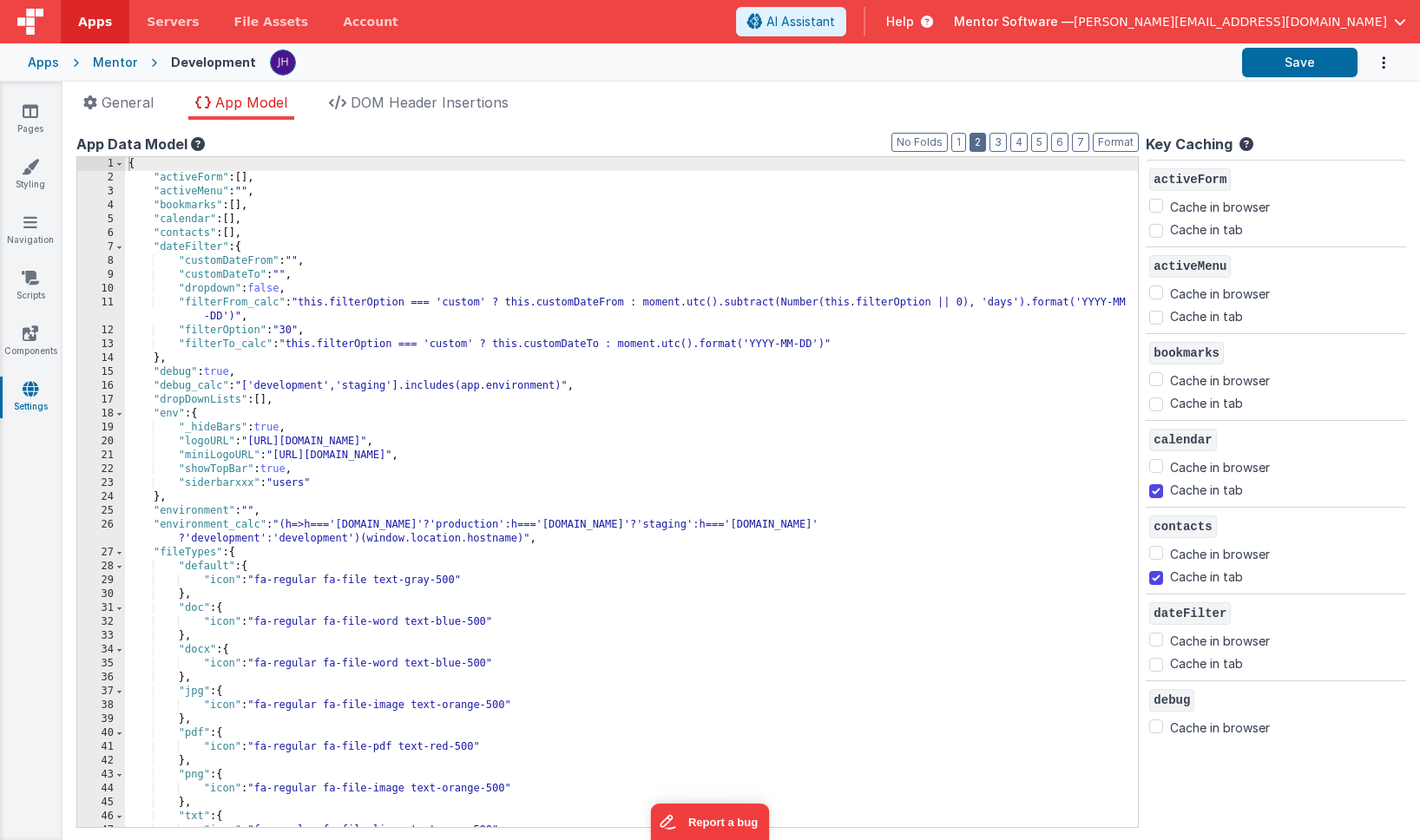
click at [984, 148] on button "2" at bounding box center [978, 142] width 16 height 19
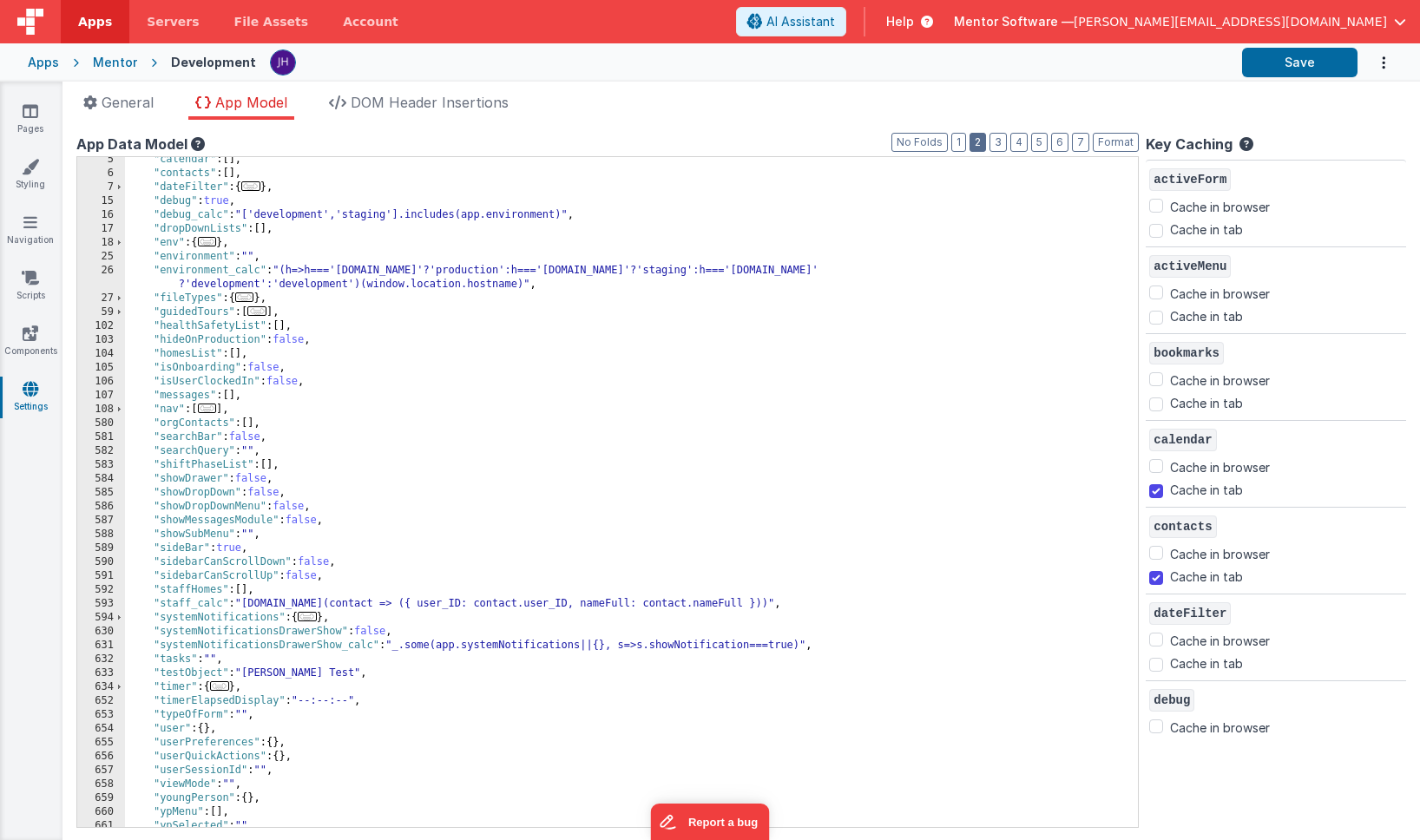
scroll to position [79, 0]
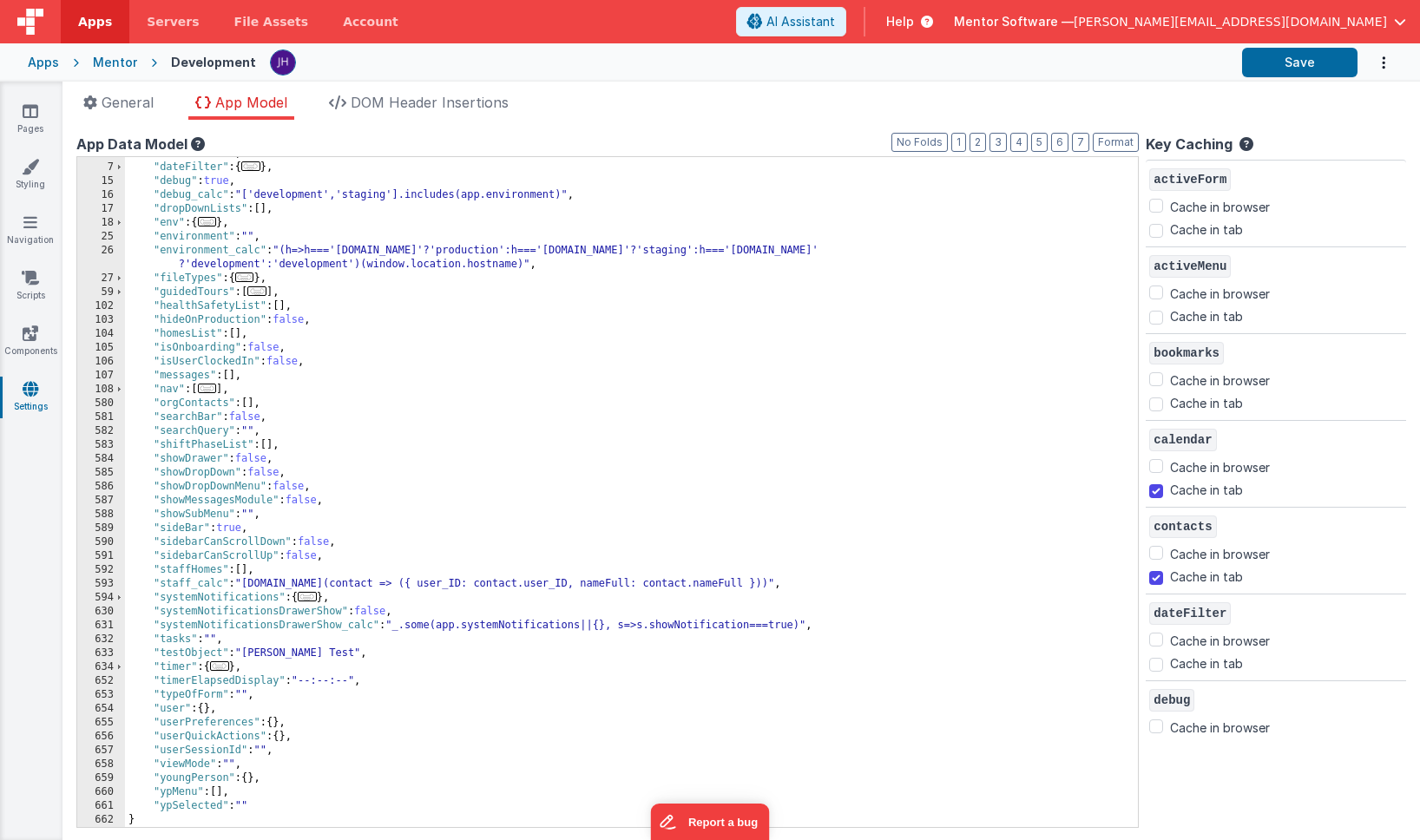
click at [214, 388] on span "..." at bounding box center [207, 388] width 19 height 10
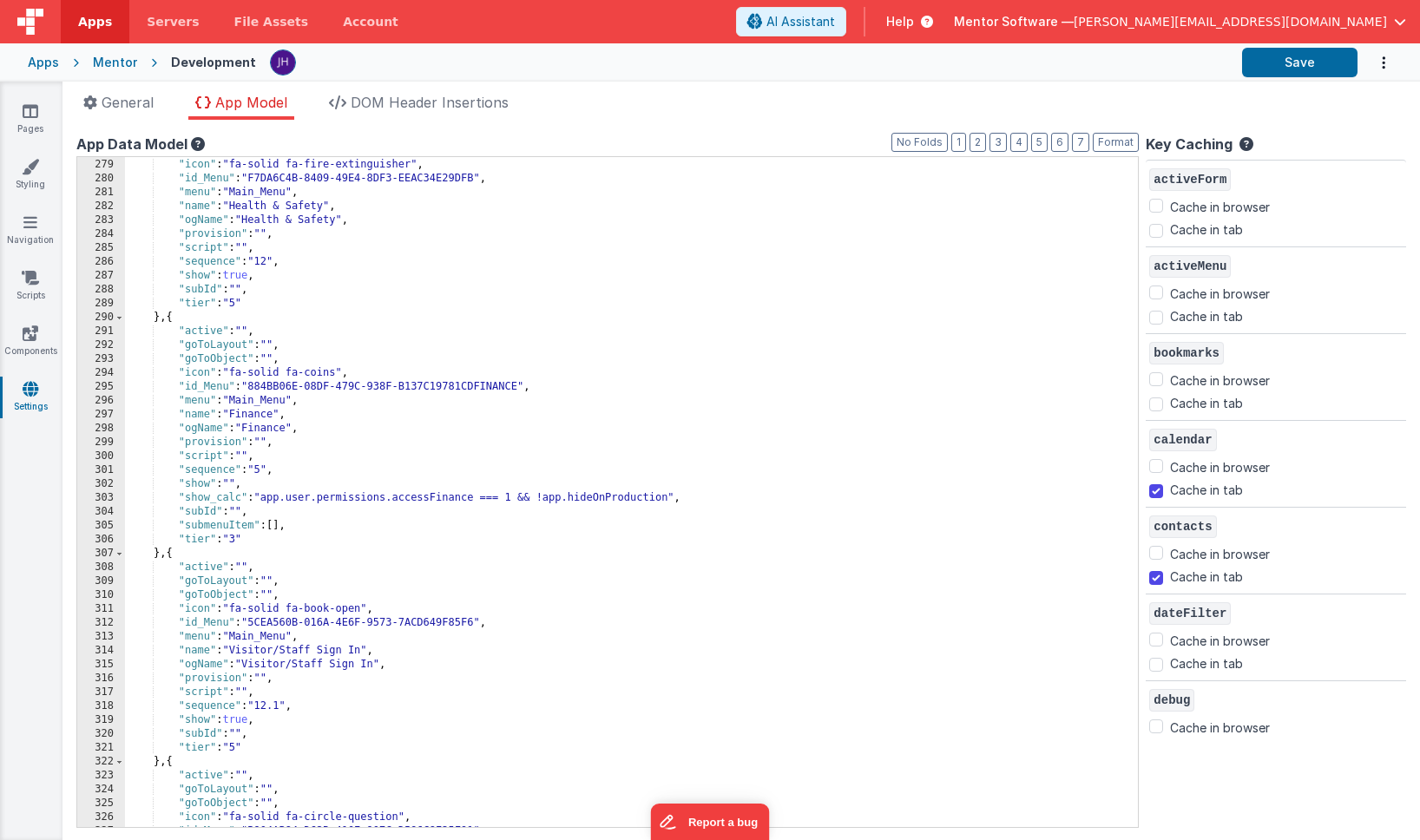
scroll to position [2567, 0]
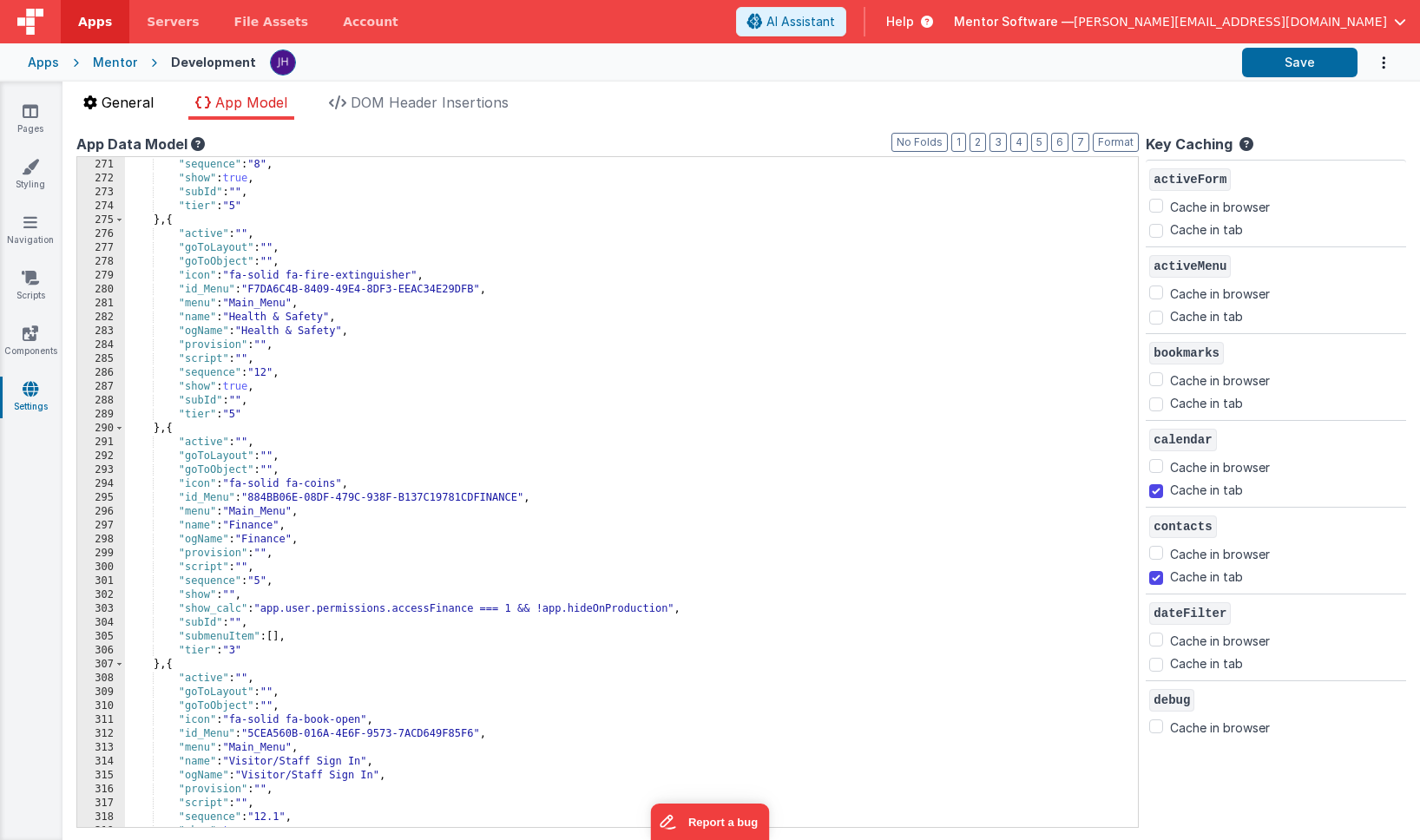
click at [124, 101] on span "General" at bounding box center [127, 102] width 52 height 17
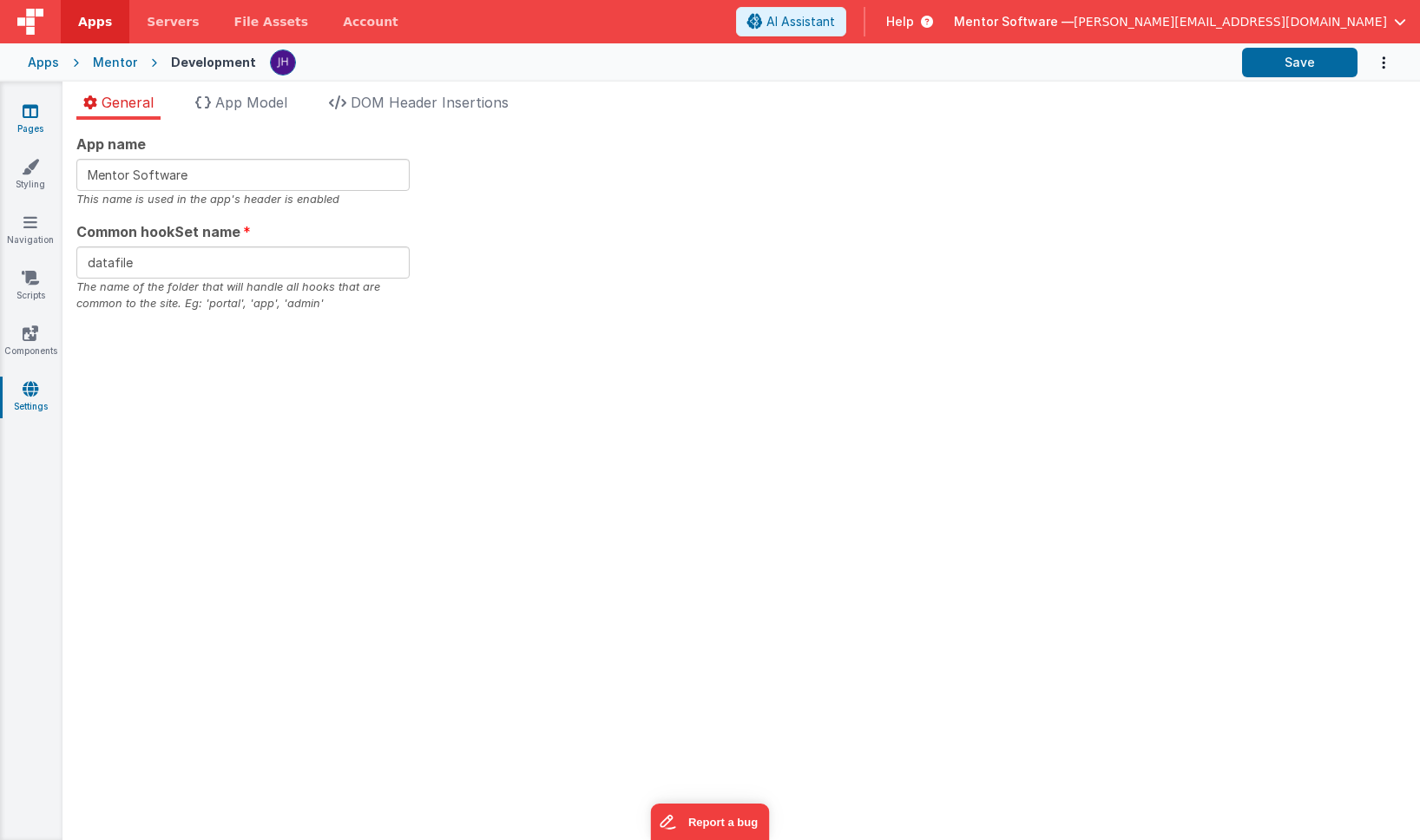
click at [47, 110] on link "Pages" at bounding box center [30, 119] width 62 height 34
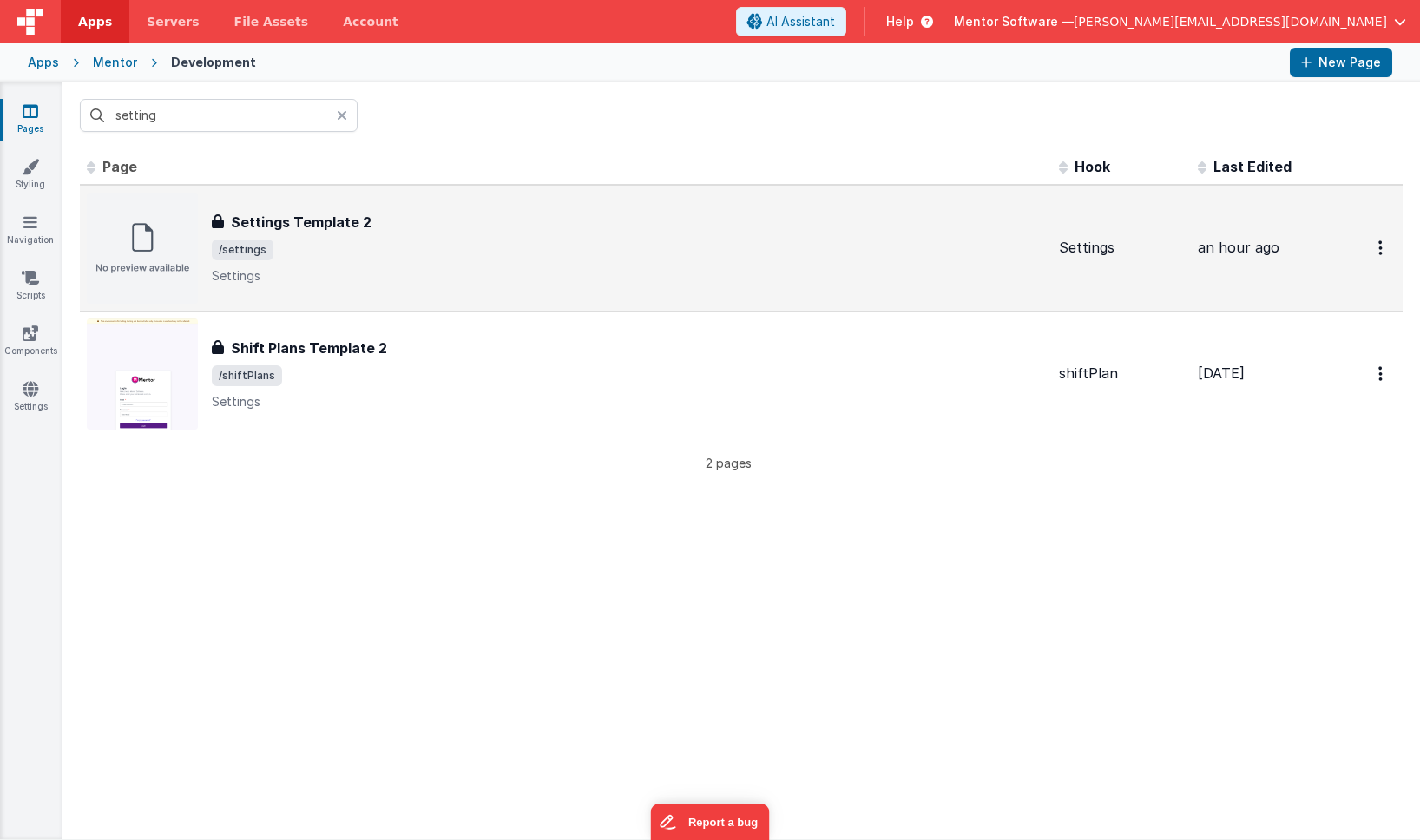
click at [617, 254] on span "/settings" at bounding box center [628, 249] width 833 height 21
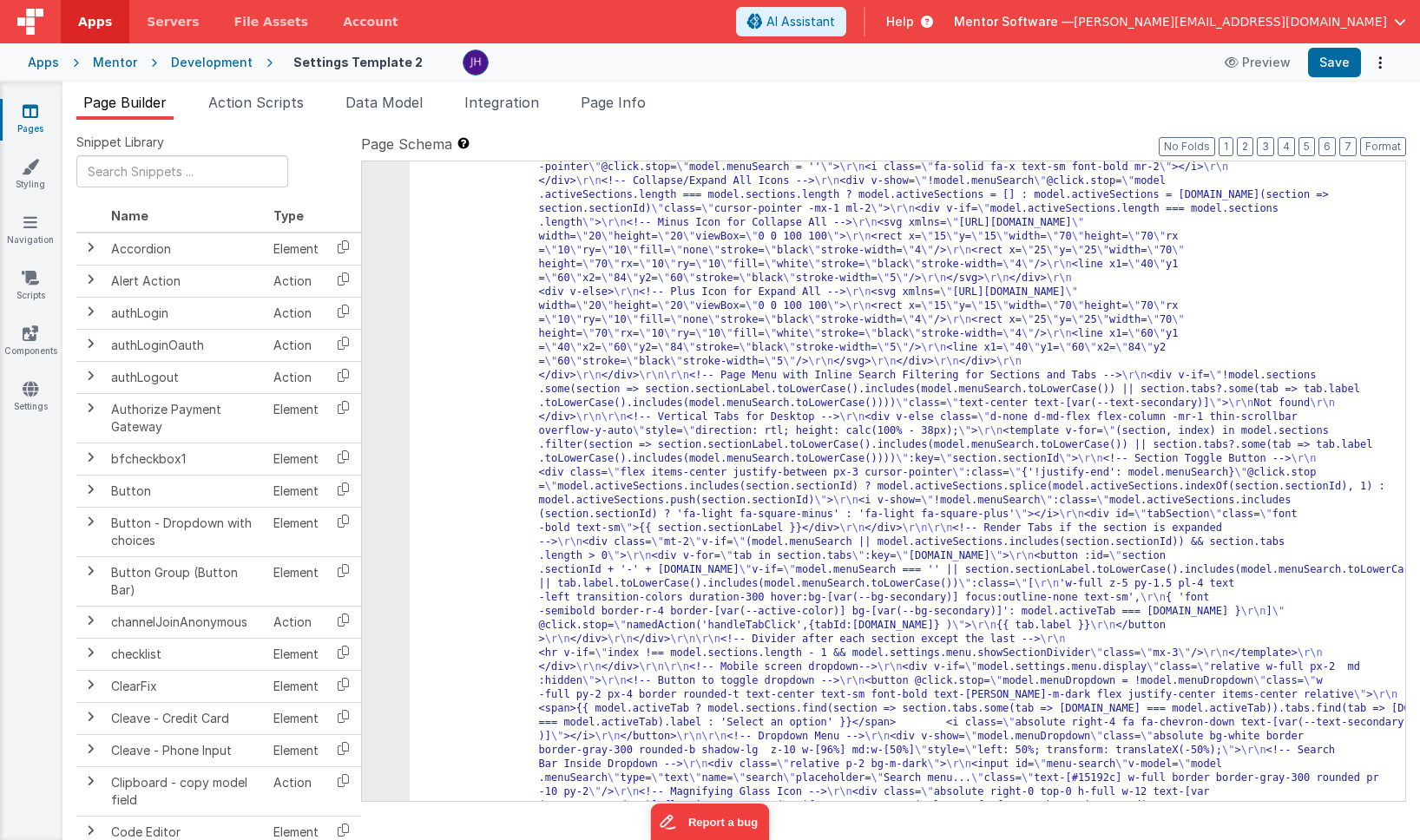
scroll to position [409, 0]
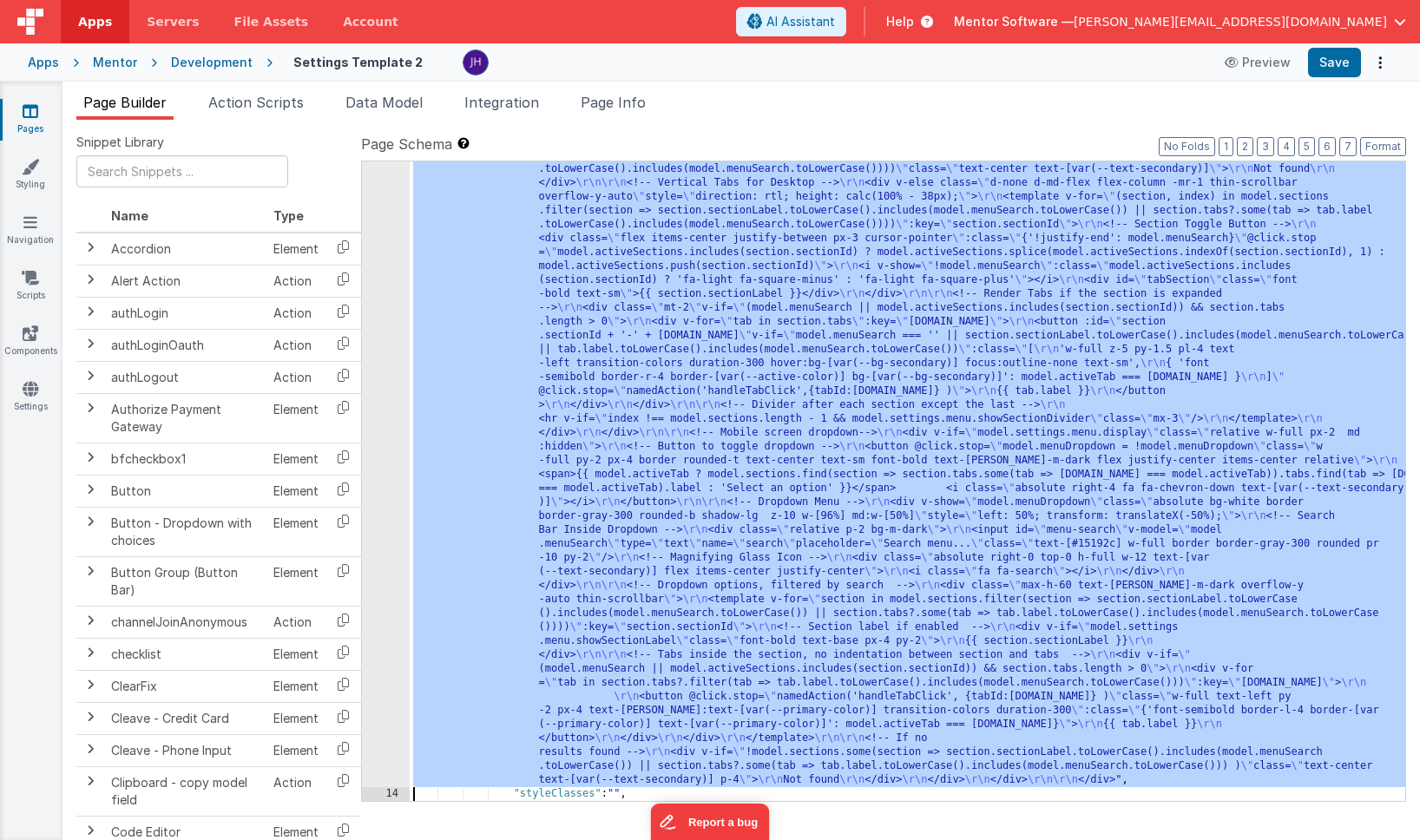
click at [393, 343] on div "13" at bounding box center [385, 308] width 48 height 957
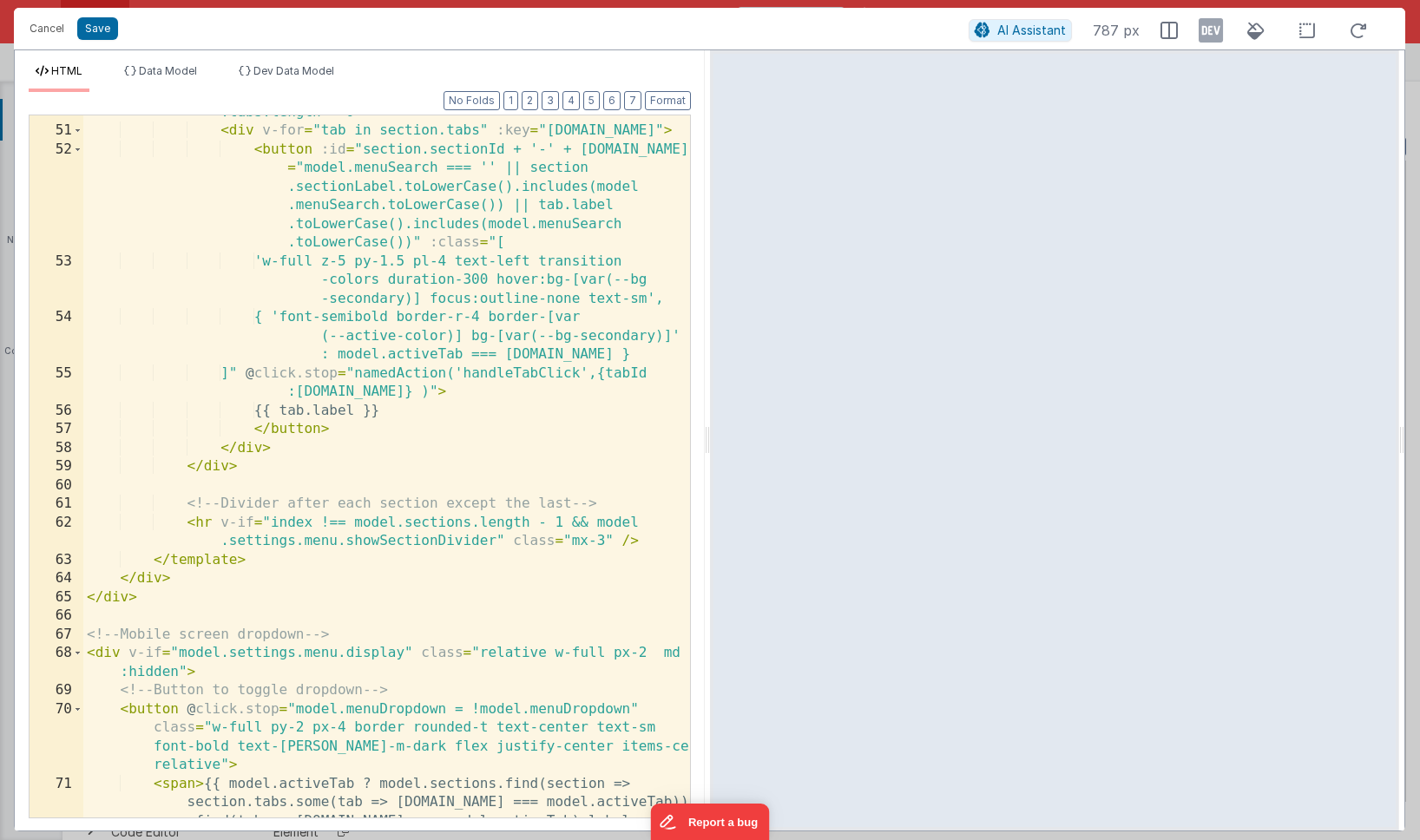
scroll to position [1931, 0]
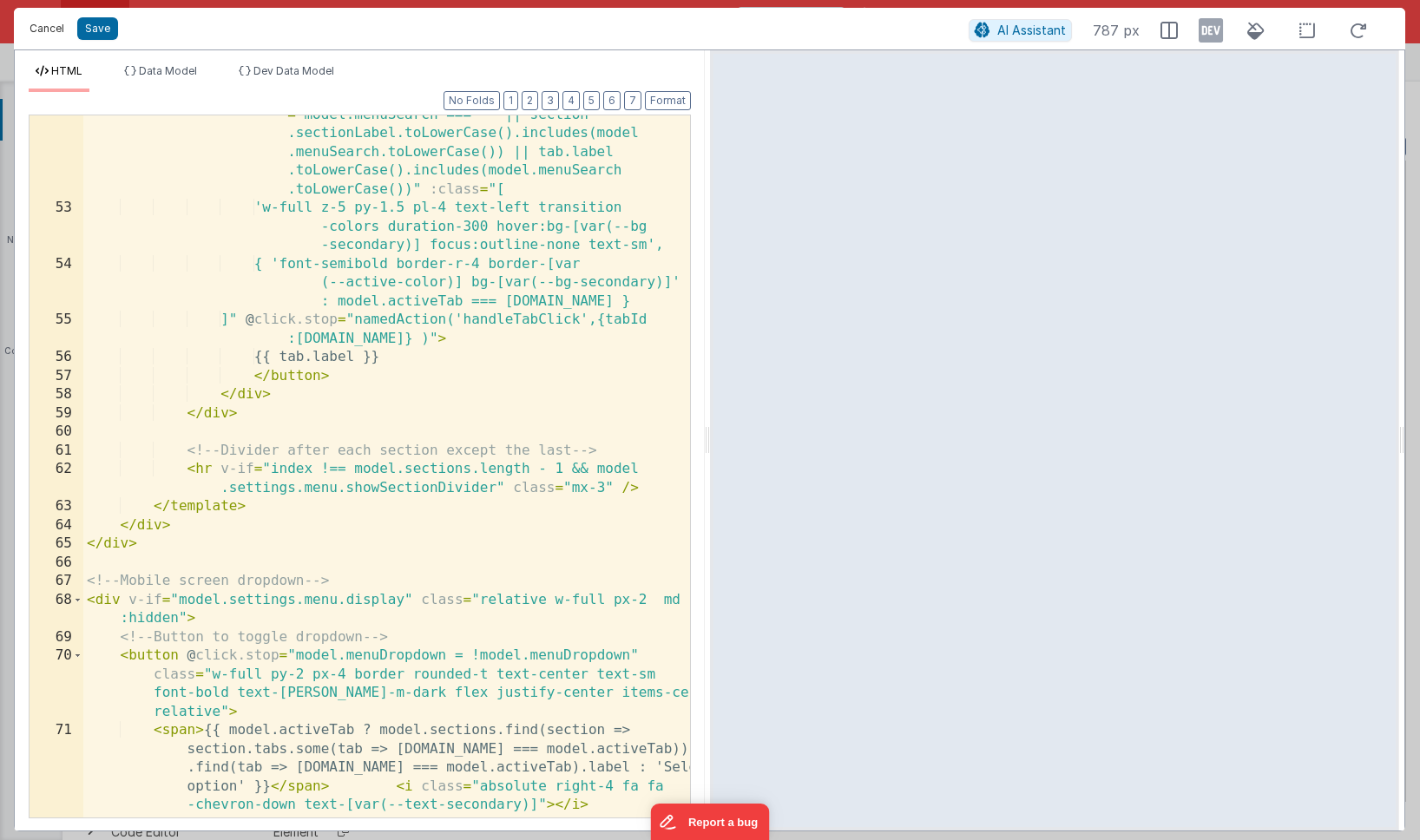
click at [35, 21] on button "Cancel" at bounding box center [47, 28] width 52 height 24
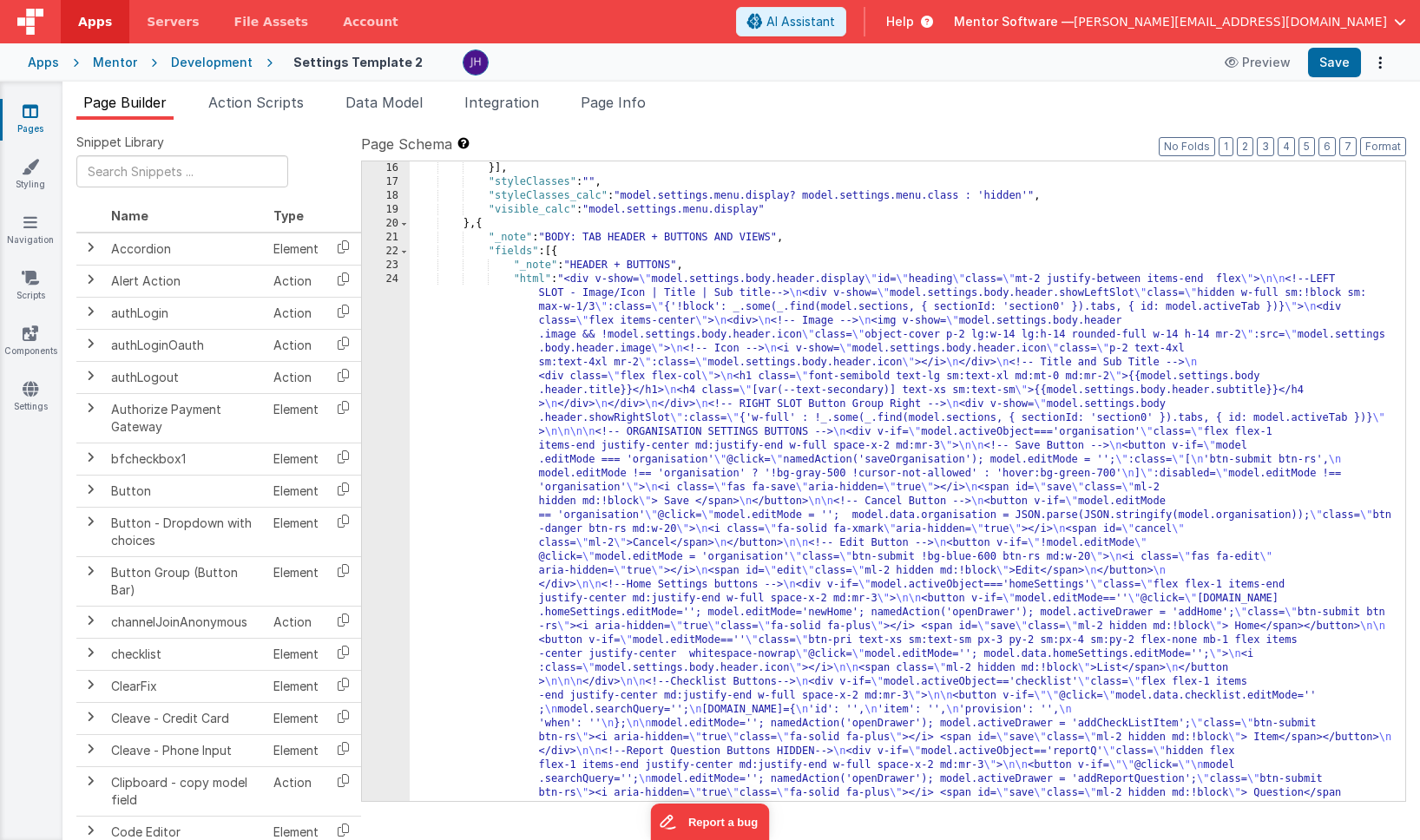
scroll to position [1139, 0]
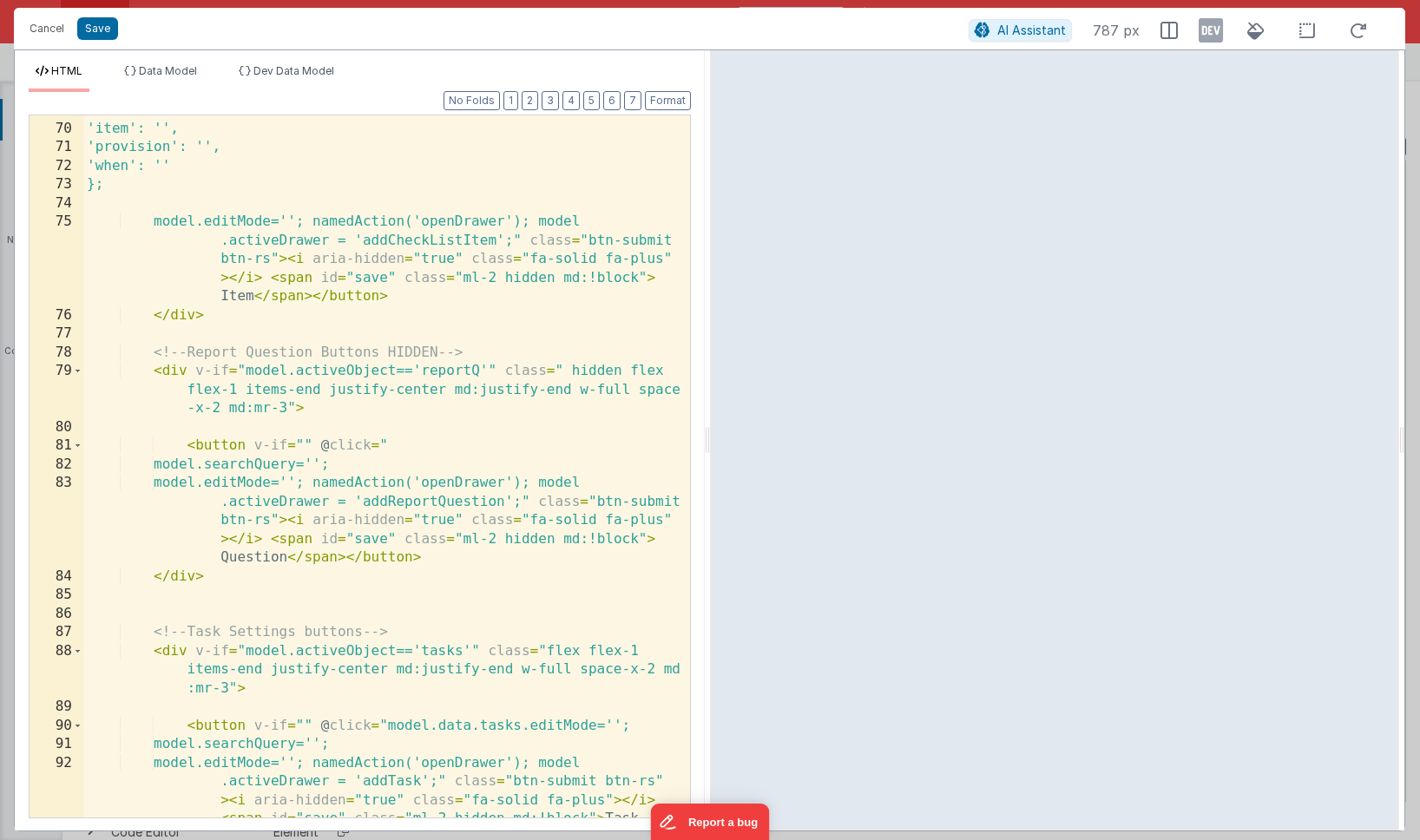
scroll to position [1992, 0]
click at [525, 104] on button "2" at bounding box center [530, 100] width 16 height 19
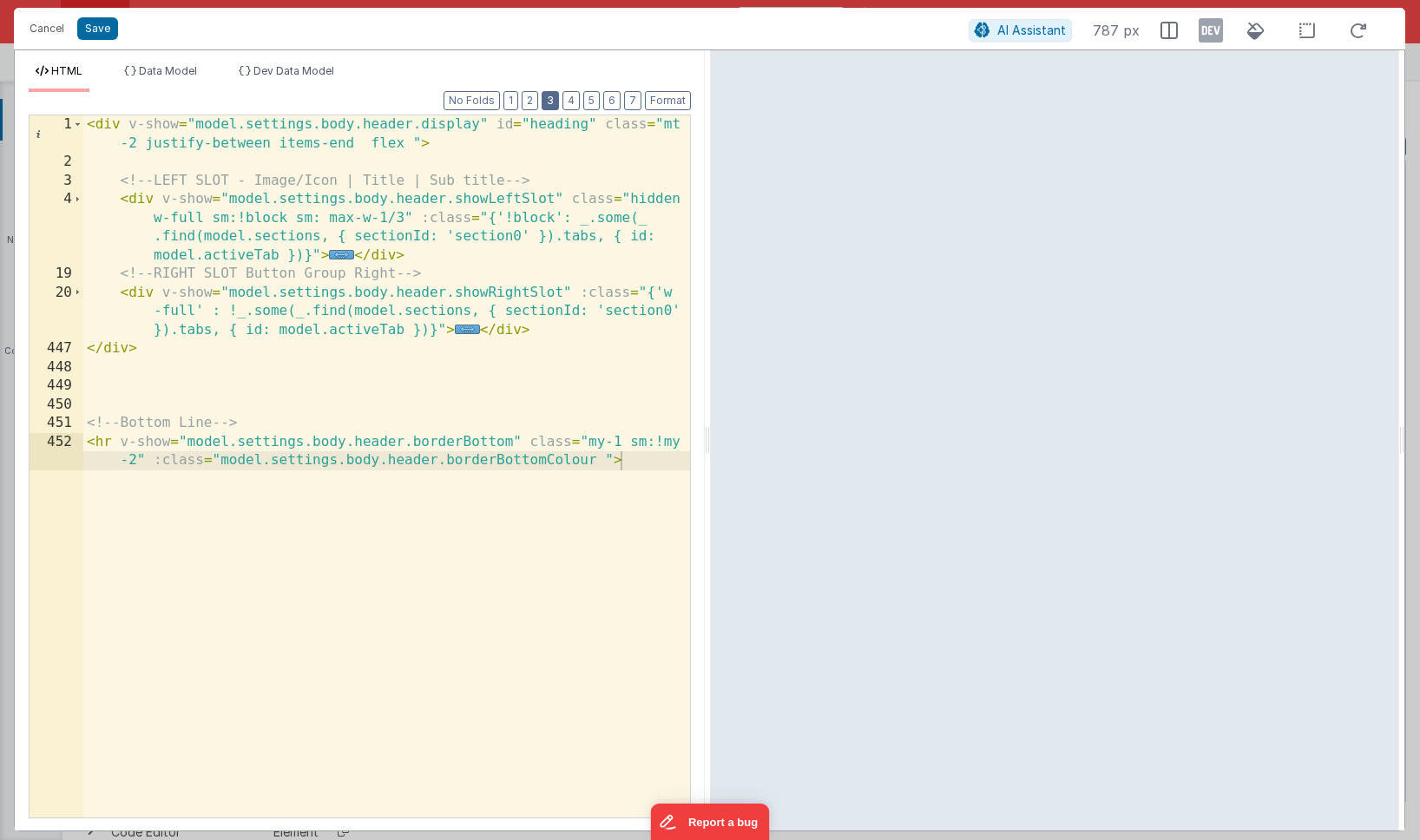
click at [557, 101] on button "3" at bounding box center [550, 100] width 17 height 19
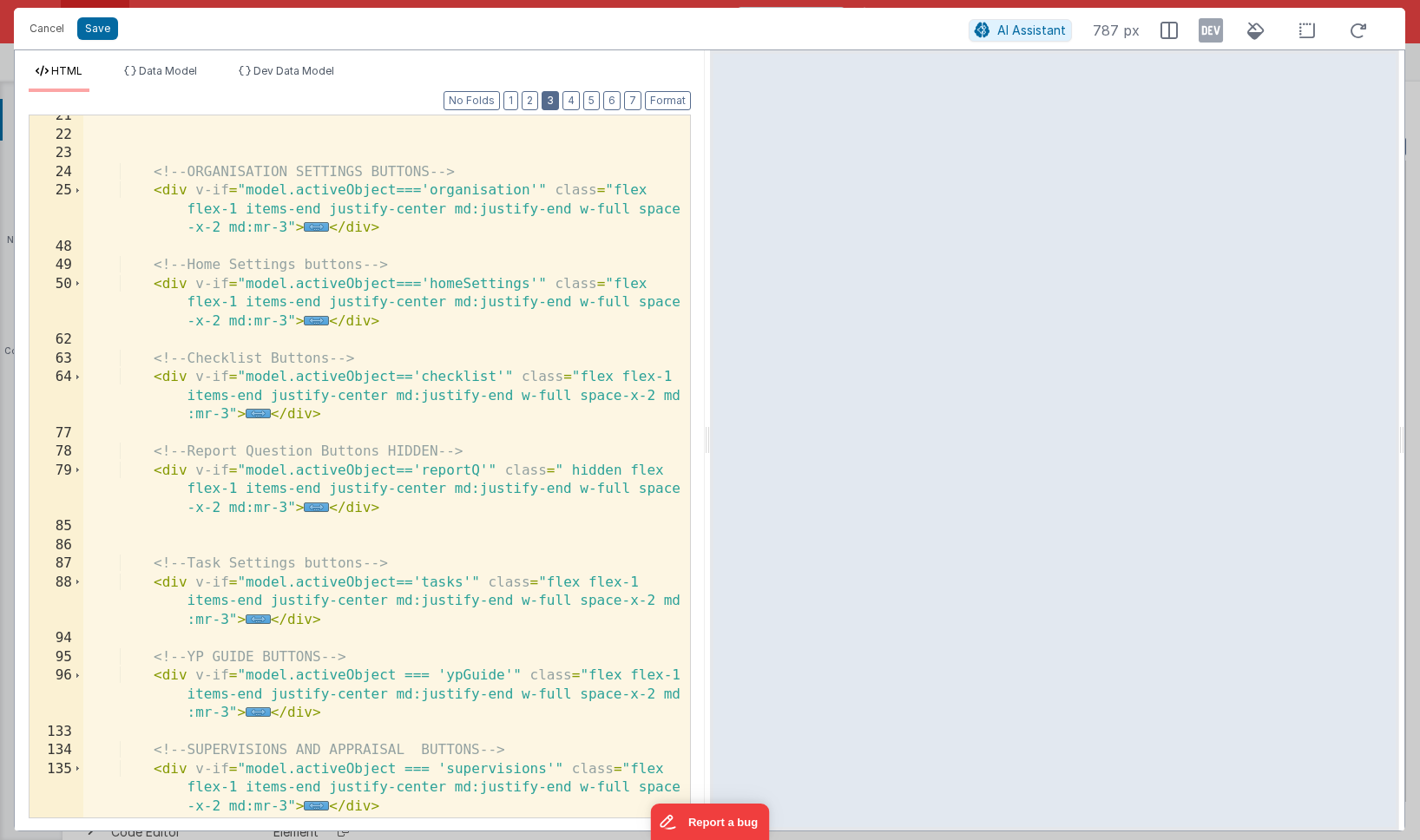
scroll to position [270, 0]
click at [54, 33] on button "Cancel" at bounding box center [47, 28] width 52 height 24
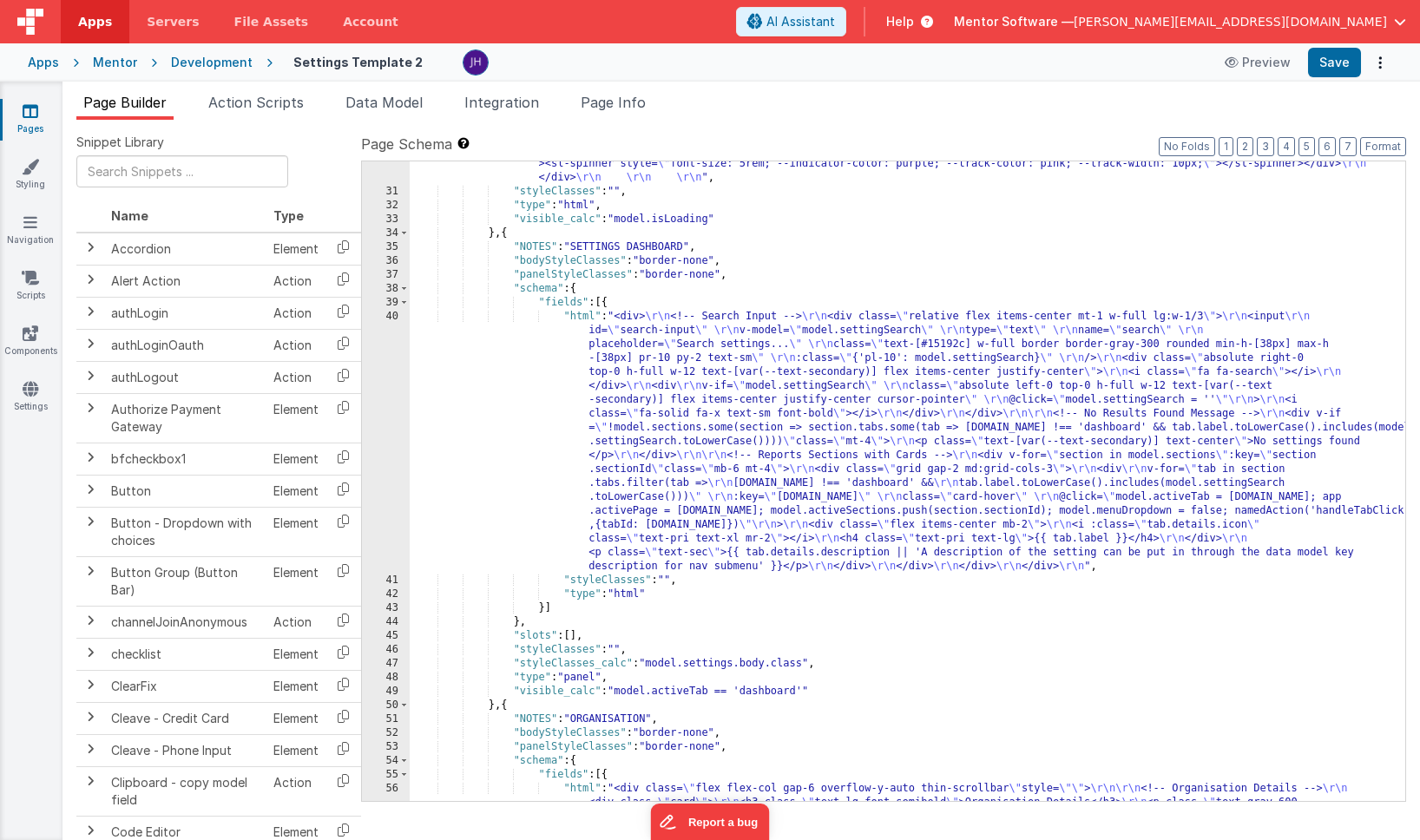
scroll to position [3280, 0]
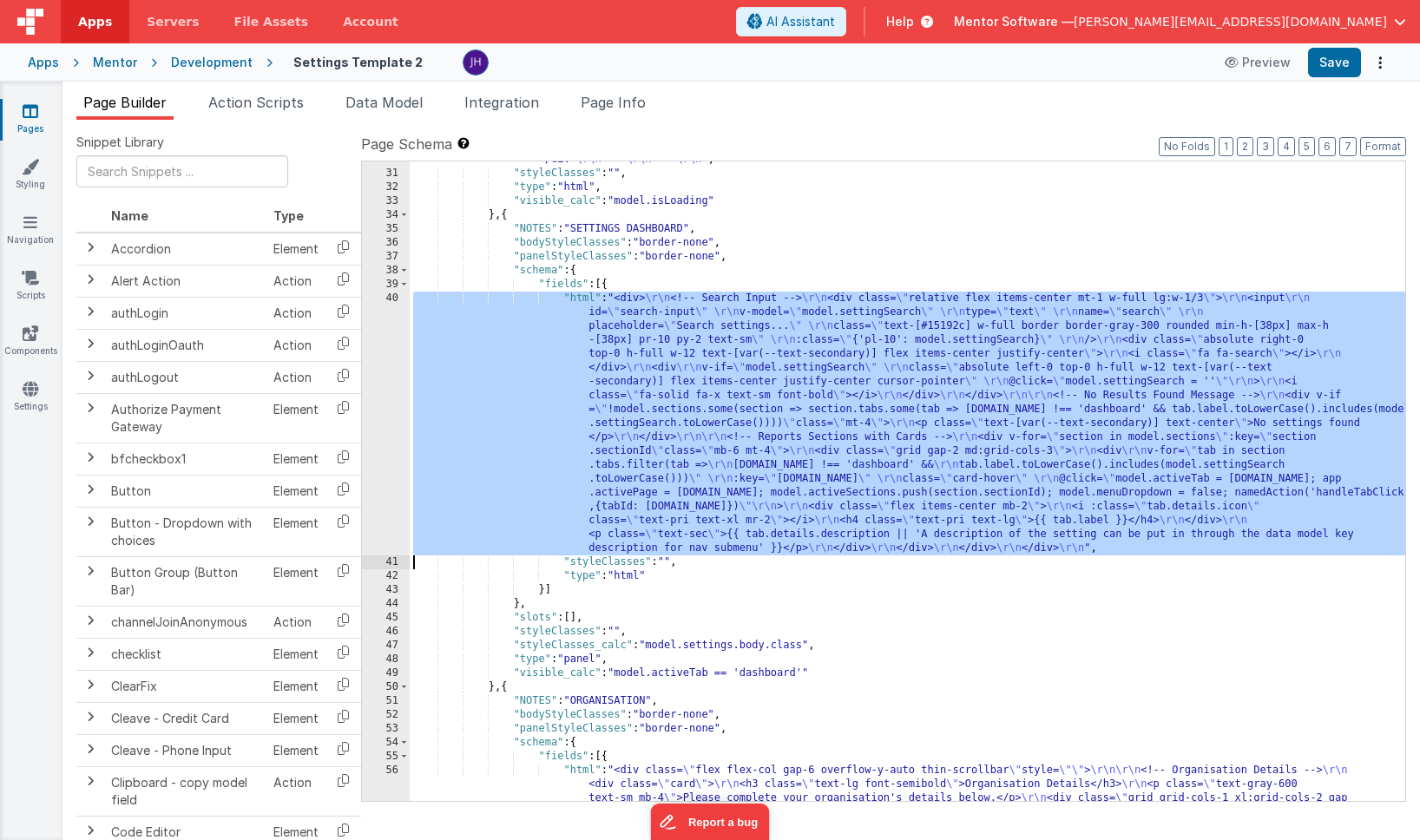
click at [391, 357] on div "40" at bounding box center [385, 423] width 48 height 263
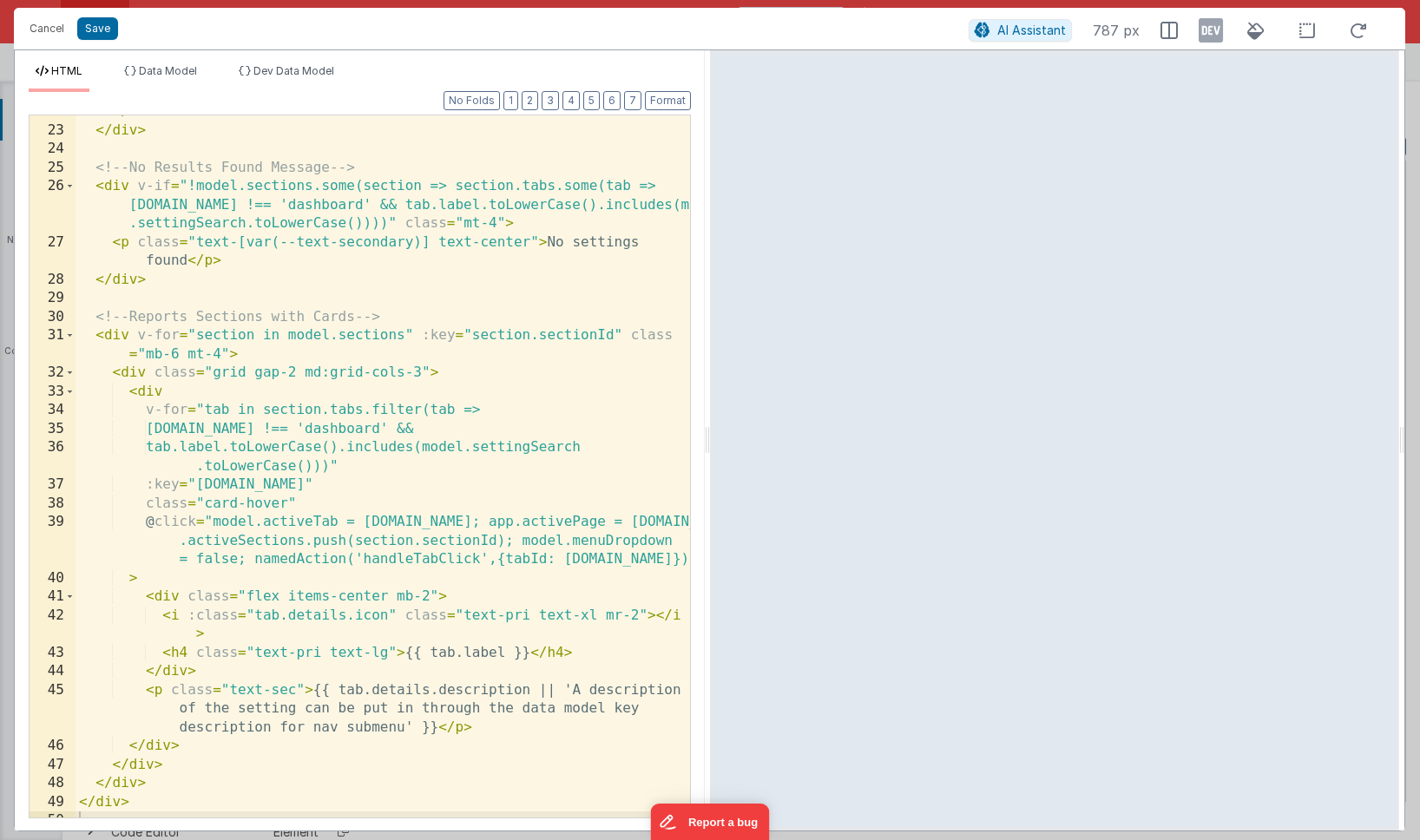
scroll to position [473, 0]
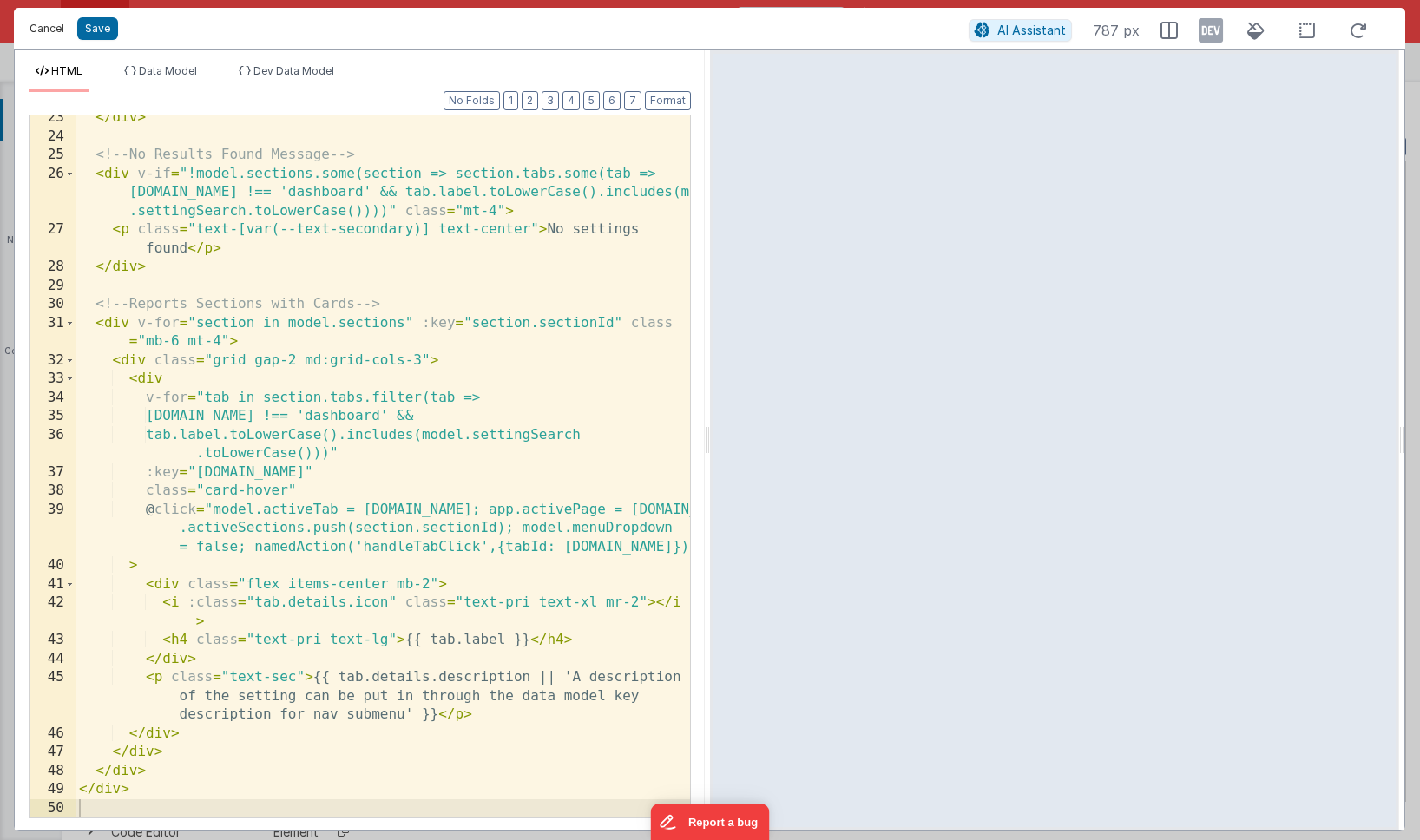
click at [56, 25] on button "Cancel" at bounding box center [47, 28] width 52 height 24
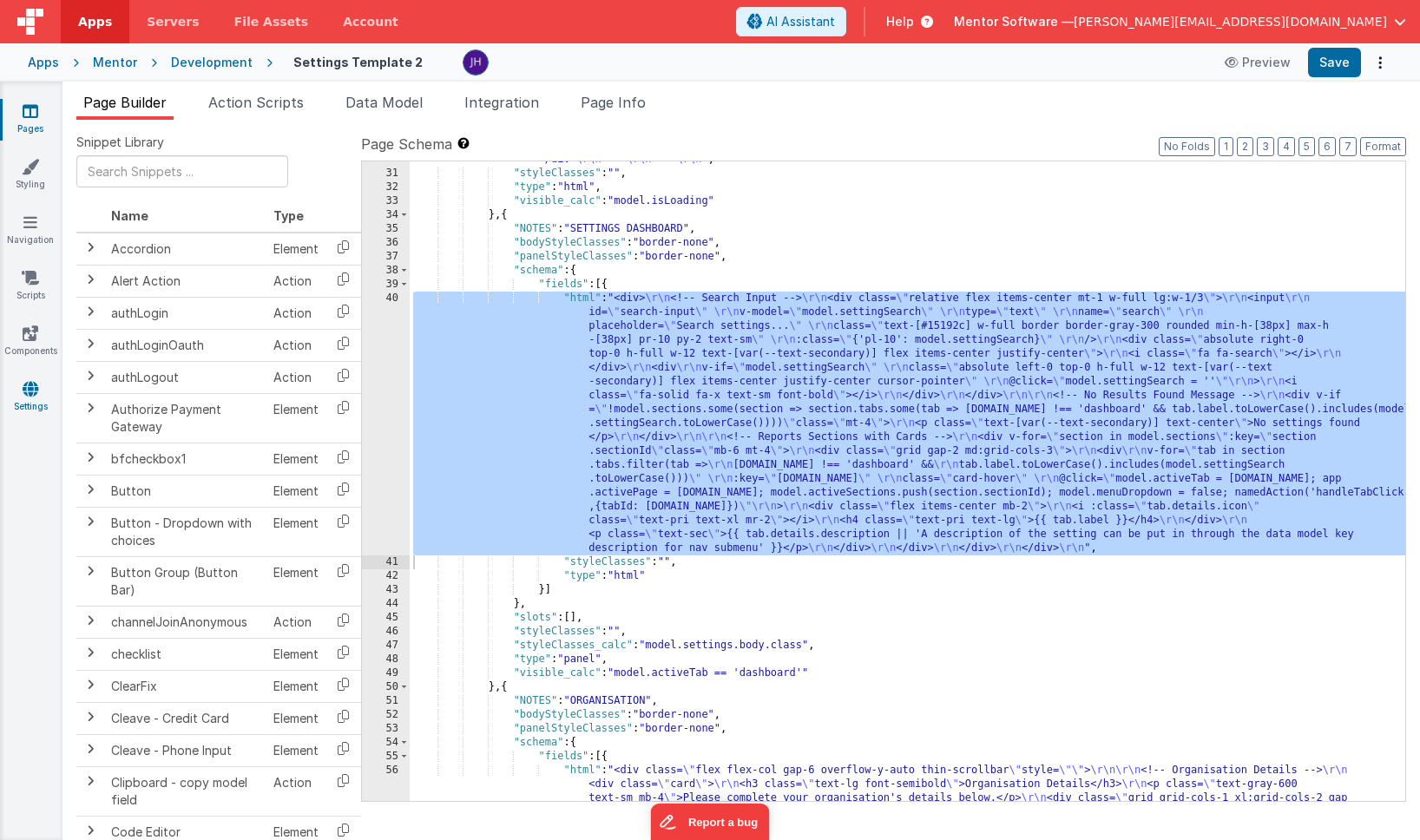
click at [28, 392] on icon at bounding box center [30, 388] width 15 height 17
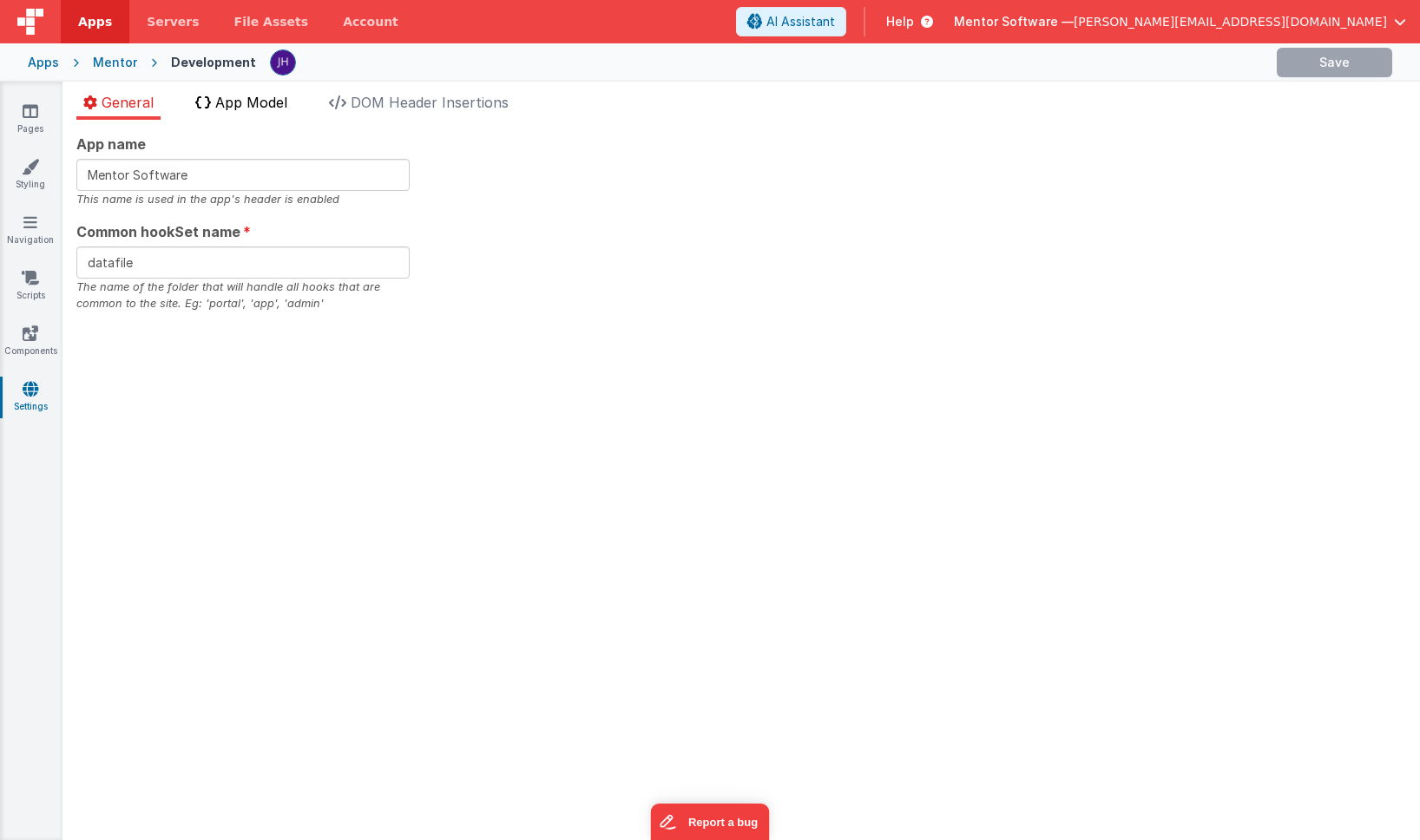
click at [246, 103] on span "App Model" at bounding box center [251, 102] width 72 height 17
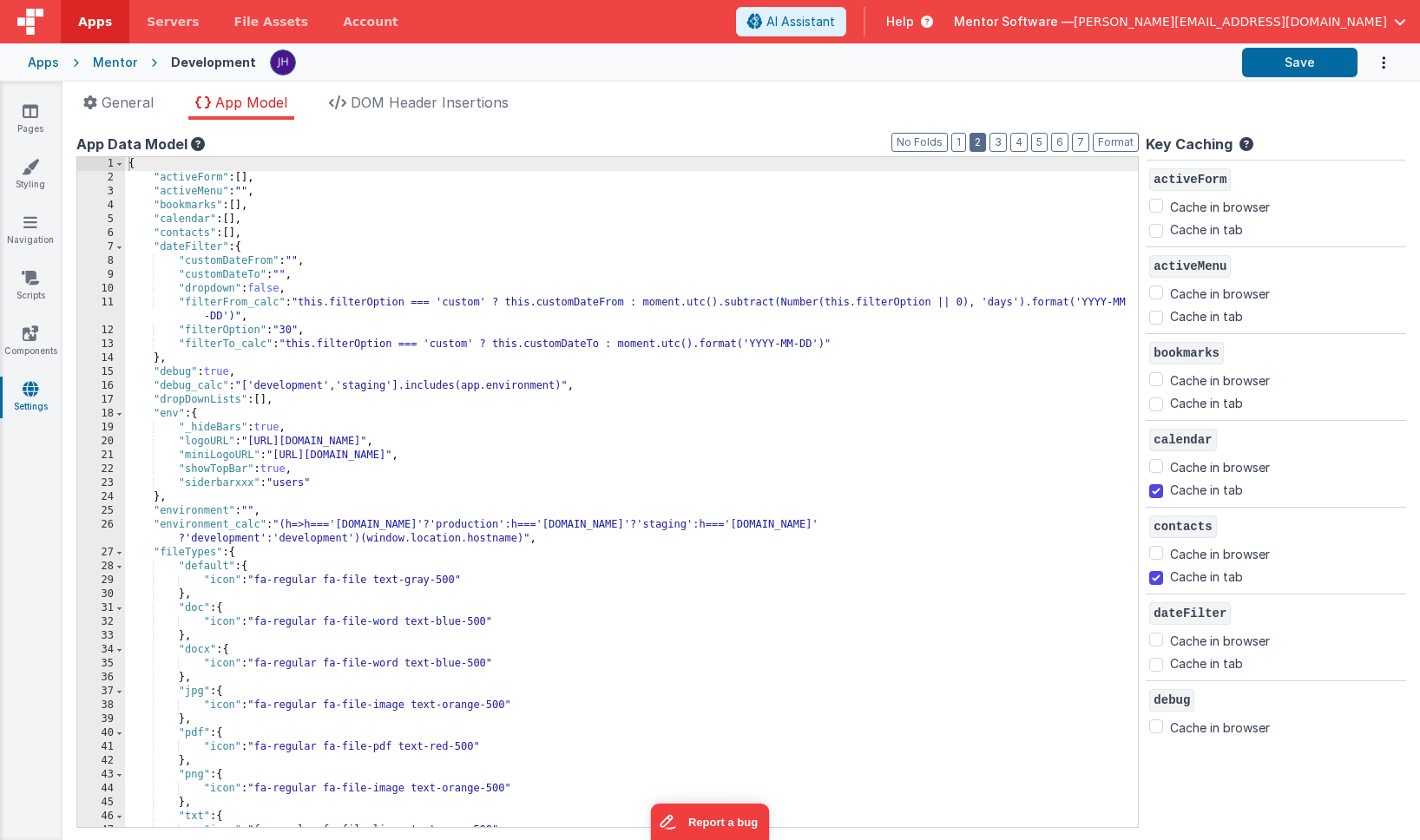
click at [982, 143] on button "2" at bounding box center [978, 142] width 16 height 19
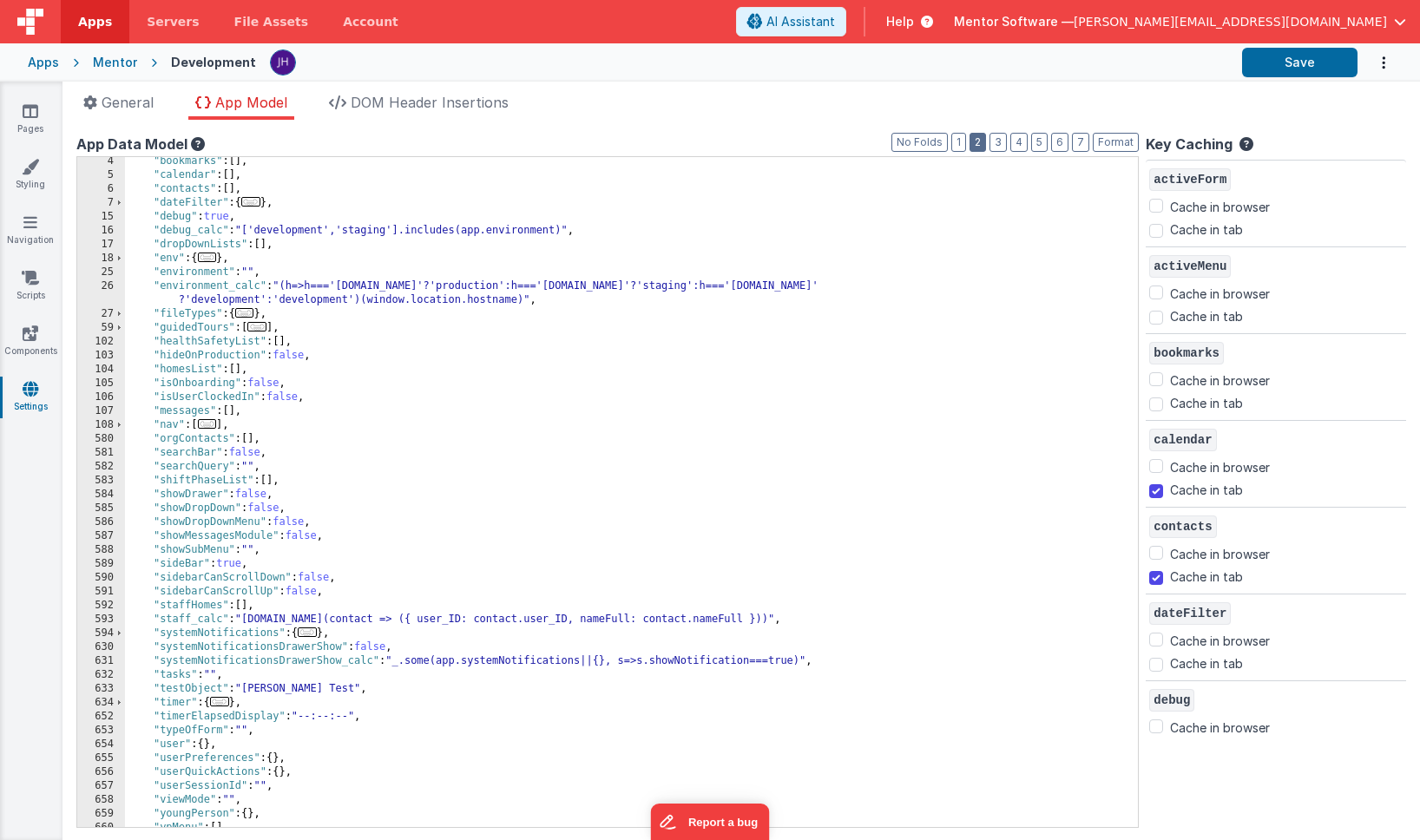
scroll to position [78, 0]
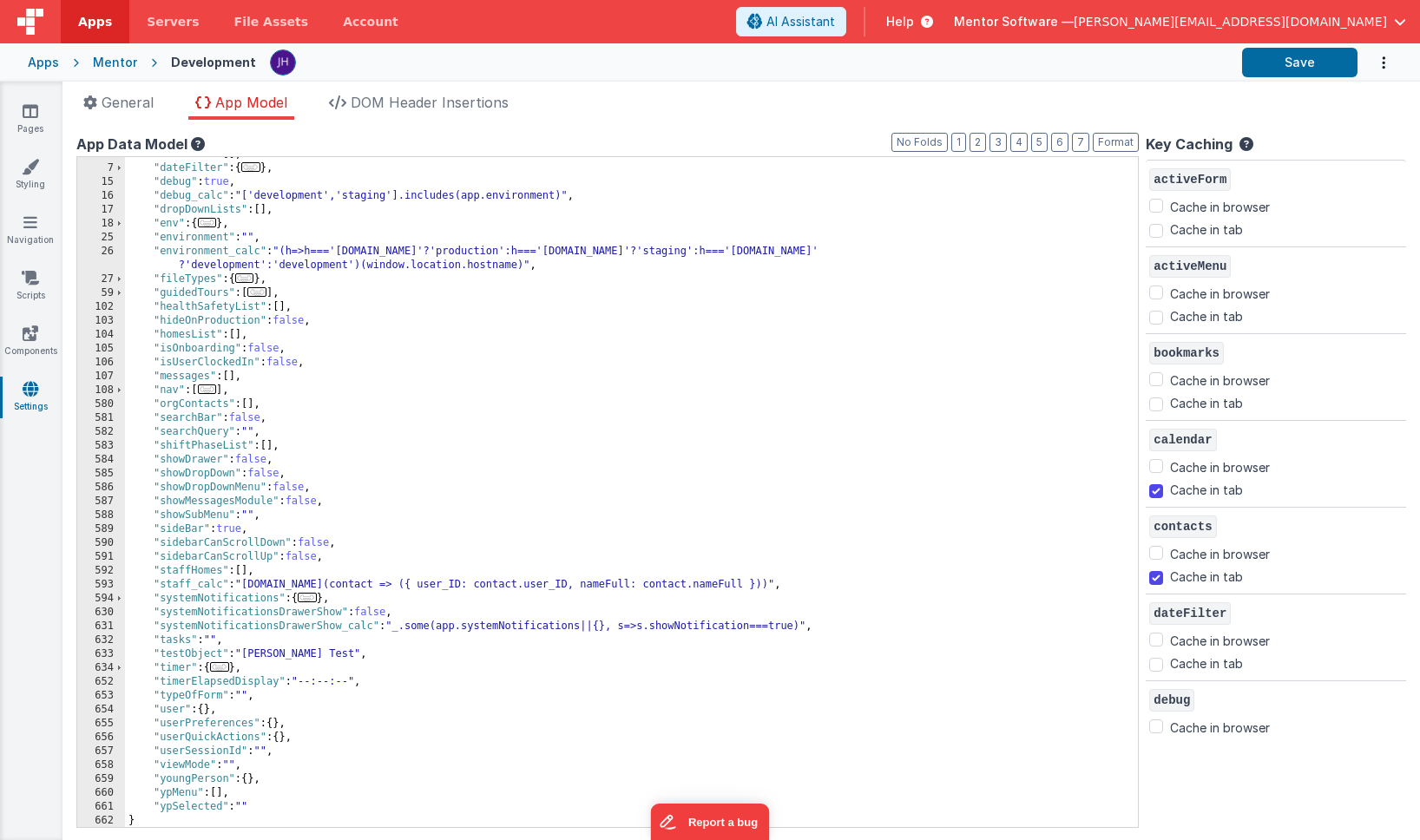
click at [214, 387] on span "..." at bounding box center [207, 389] width 19 height 10
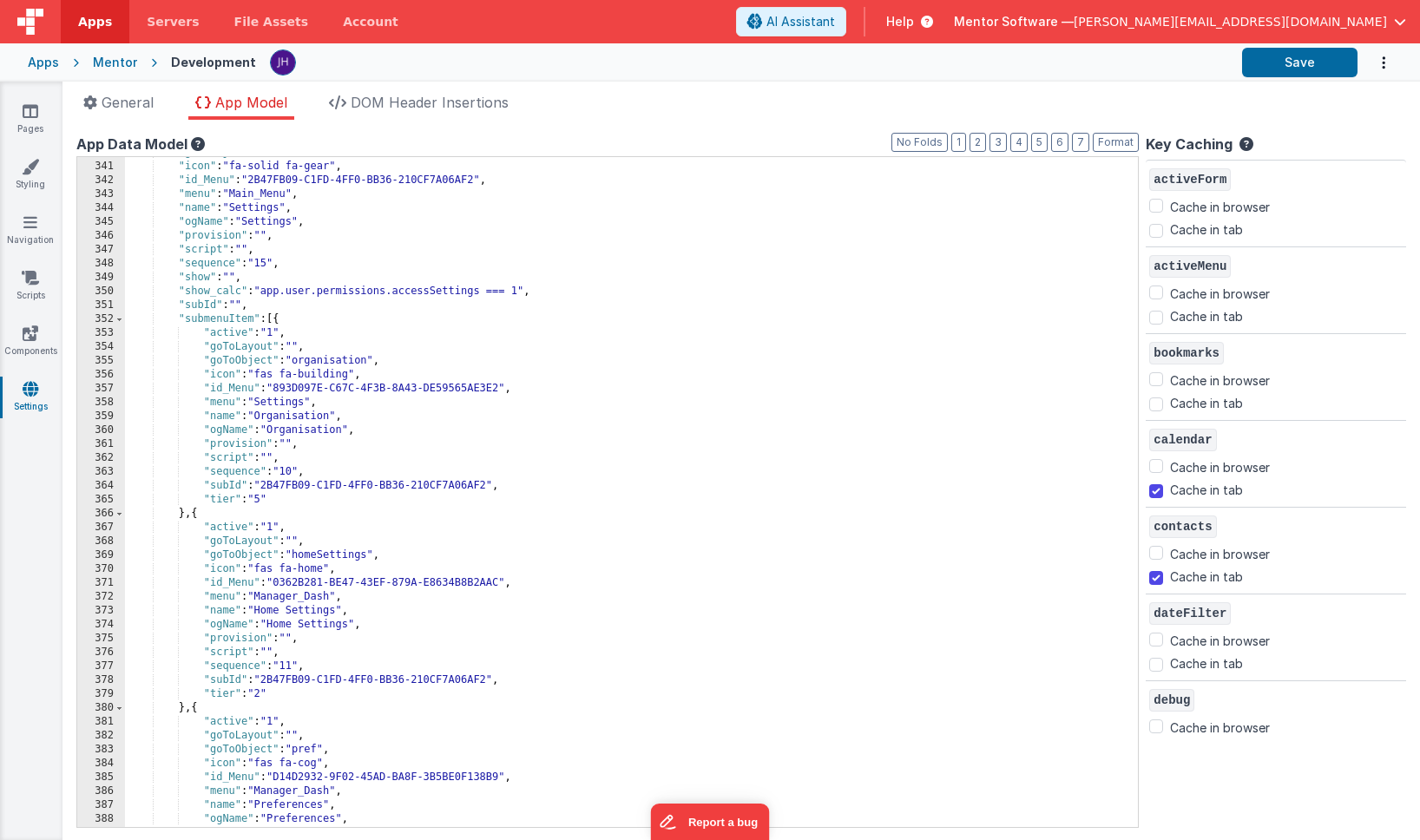
scroll to position [3537, 0]
click at [394, 431] on div ""goToObject" : "" , "icon" : "fa-solid fa-gear" , "id_Menu" : "2B47FB09-C1FD-4F…" at bounding box center [631, 494] width 1013 height 697
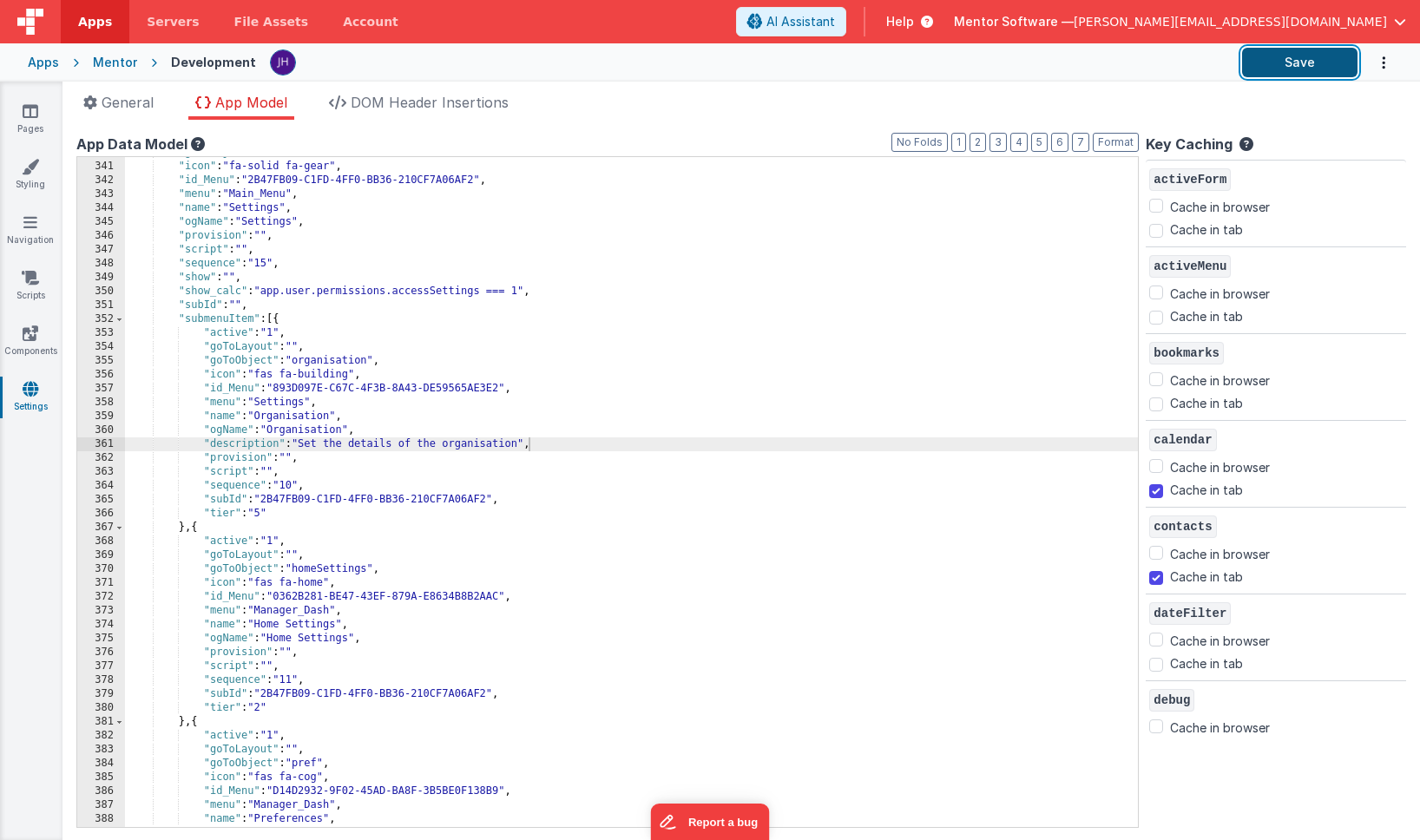
click at [1302, 67] on button "Save" at bounding box center [1300, 62] width 116 height 30
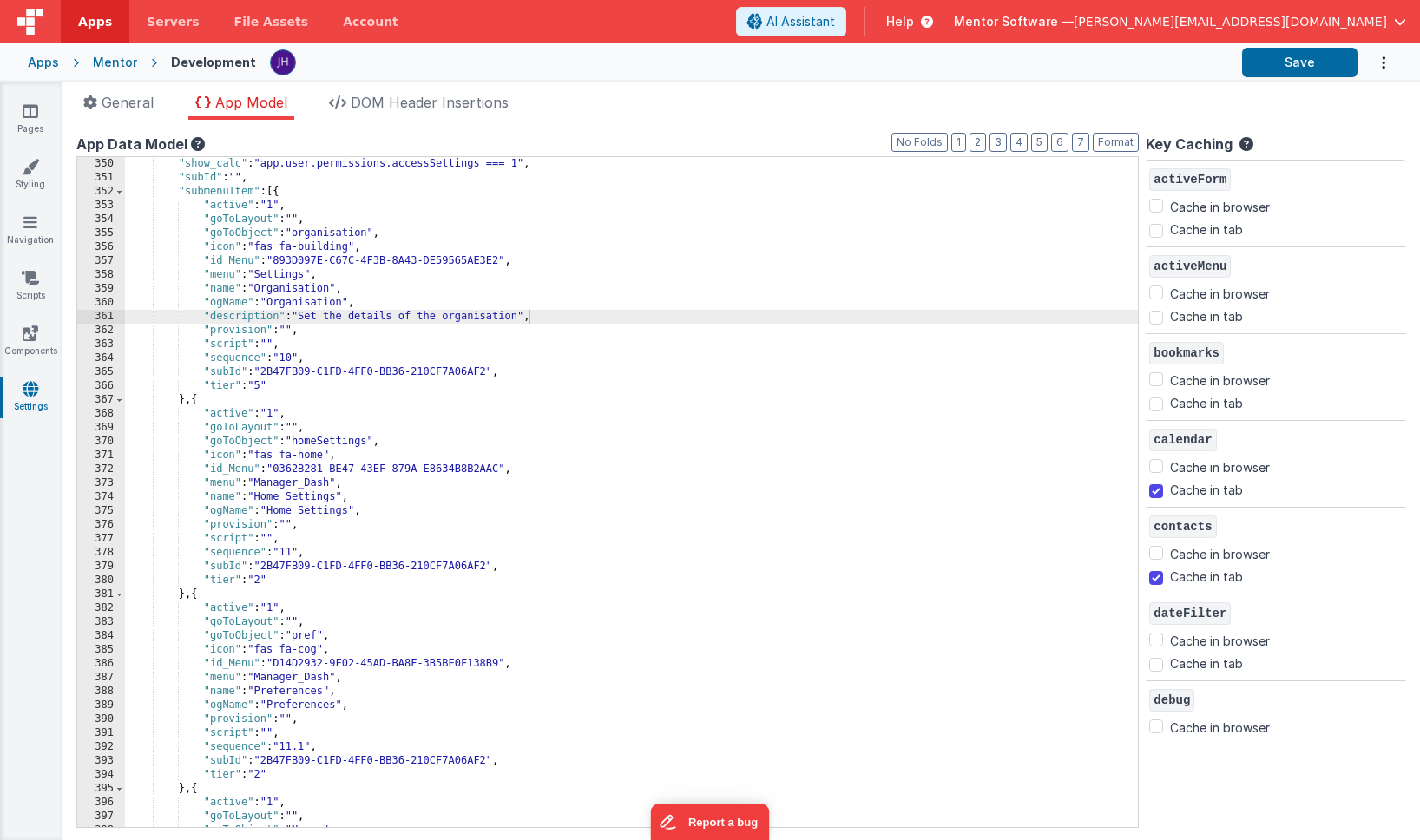
scroll to position [3690, 0]
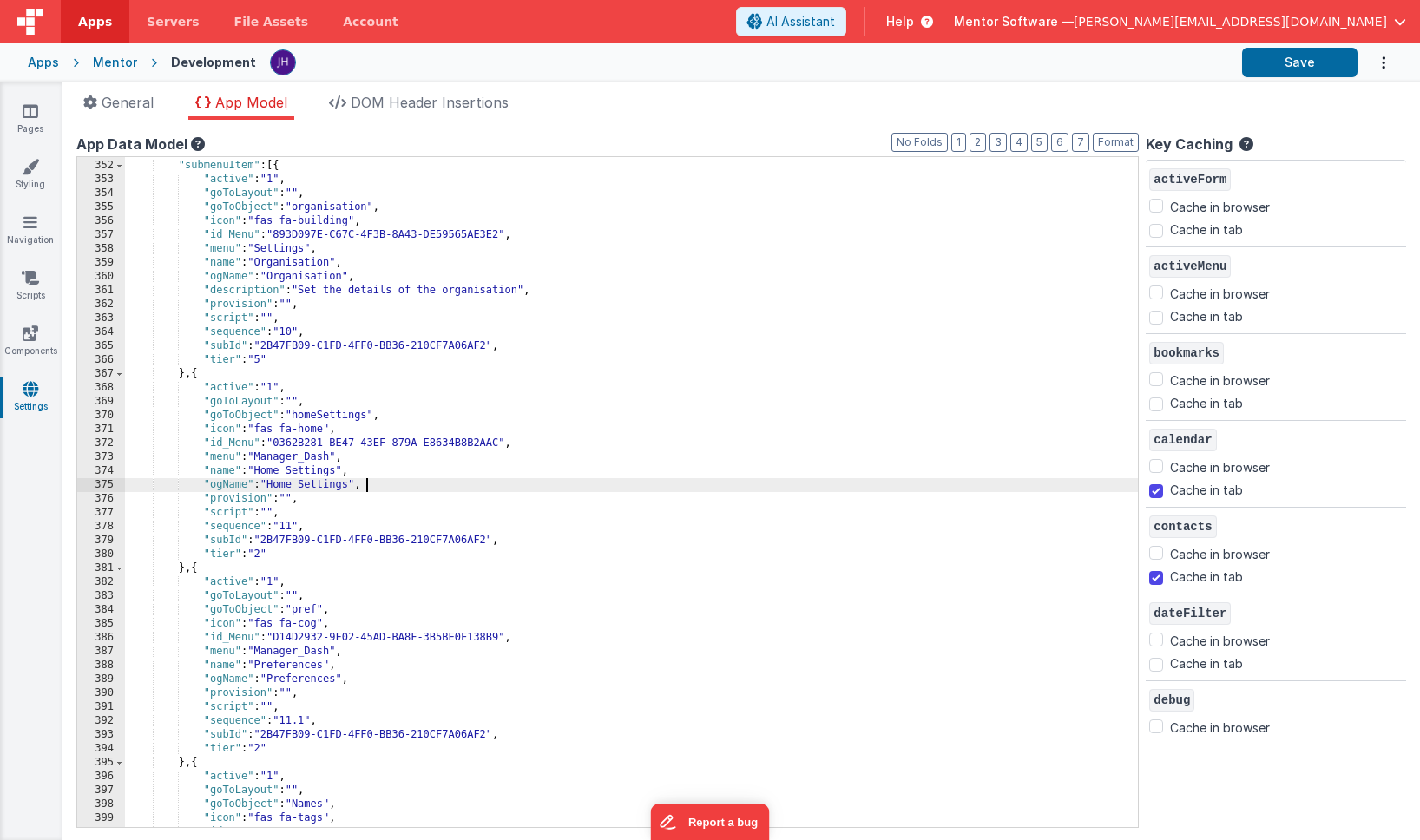
click at [387, 485] on div ""subId" : "" , "submenuItem" : [{ "active" : "1" , "goToLayout" : "" , "goToObj…" at bounding box center [631, 494] width 1013 height 697
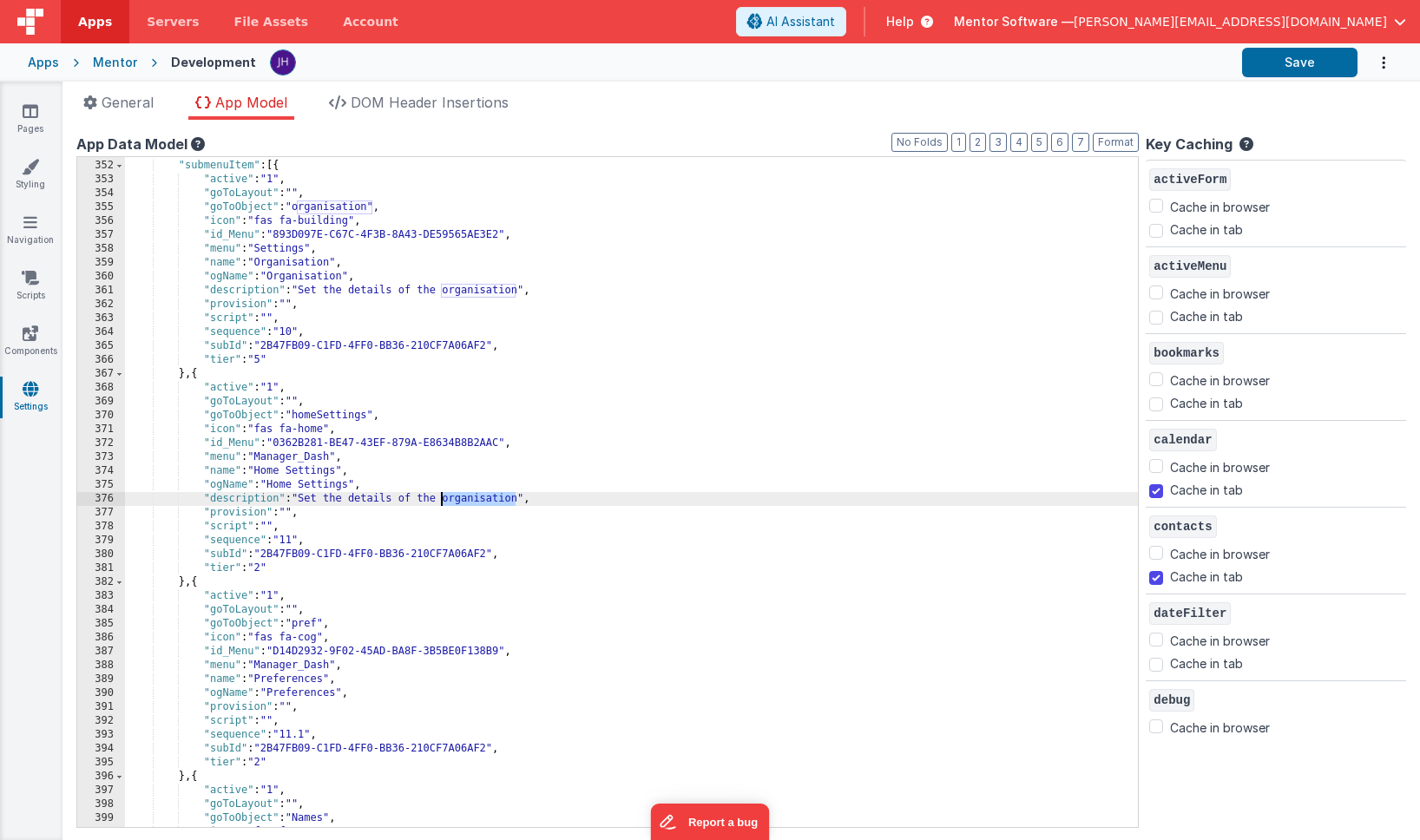
drag, startPoint x: 516, startPoint y: 499, endPoint x: 441, endPoint y: 499, distance: 75.0
click at [441, 499] on div ""subId" : "" , "submenuItem" : [{ "active" : "1" , "goToLayout" : "" , "goToObj…" at bounding box center [631, 494] width 1013 height 697
click at [794, 501] on div ""subId" : "" , "submenuItem" : [{ "active" : "1" , "goToLayout" : "" , "goToObj…" at bounding box center [631, 494] width 1013 height 697
drag, startPoint x: 753, startPoint y: 498, endPoint x: 613, endPoint y: 498, distance: 140.0
click at [613, 498] on div ""subId" : "" , "submenuItem" : [{ "active" : "1" , "goToLayout" : "" , "goToObj…" at bounding box center [631, 494] width 1013 height 697
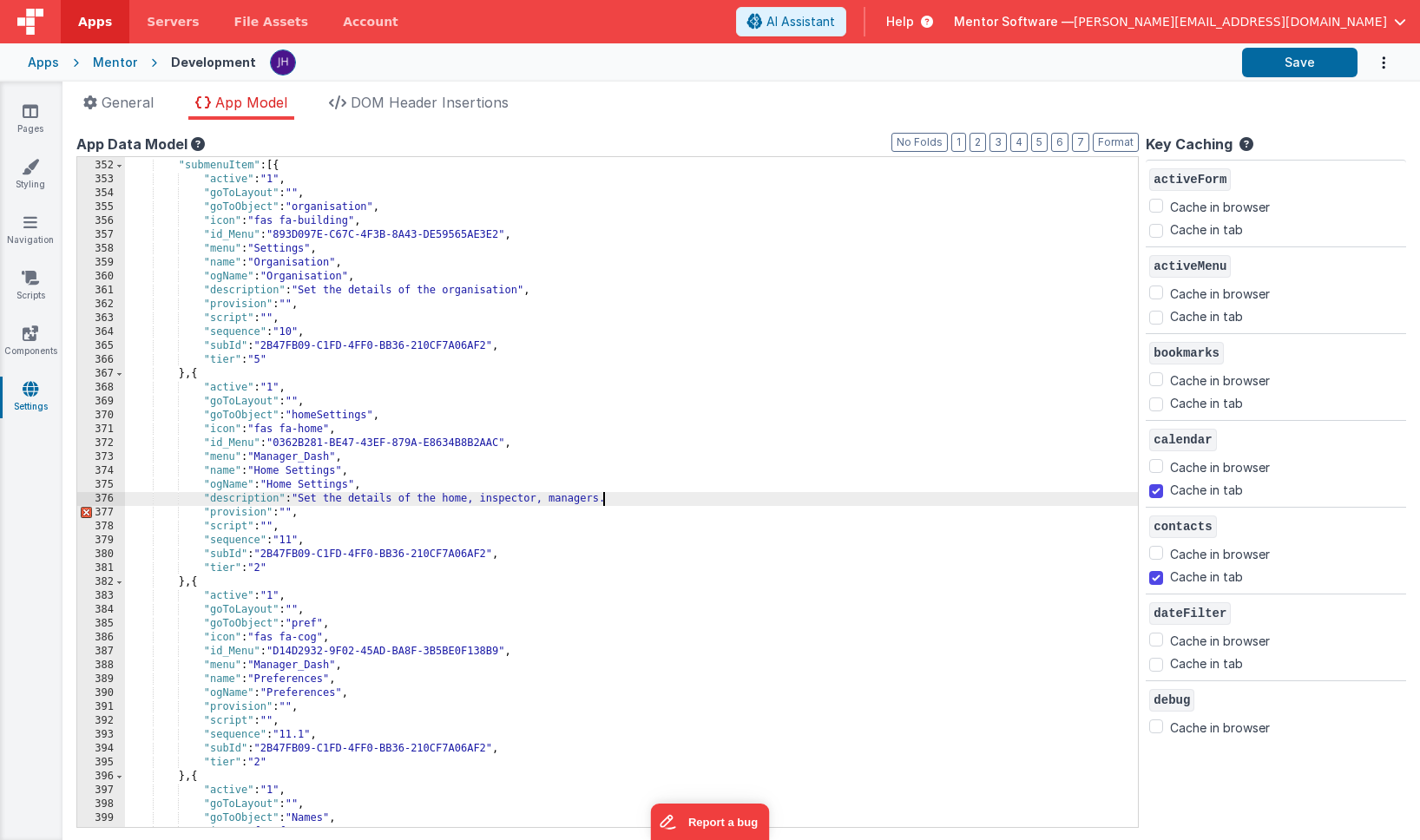
click at [547, 498] on div ""subId" : "" , "submenuItem" : [{ "active" : "1" , "goToLayout" : "" , "goToObj…" at bounding box center [631, 494] width 1013 height 697
click at [541, 497] on div ""subId" : "" , "submenuItem" : [{ "active" : "1" , "goToLayout" : "" , "goToObj…" at bounding box center [631, 494] width 1013 height 697
click at [755, 499] on div ""subId" : "" , "submenuItem" : [{ "active" : "1" , "goToLayout" : "" , "goToObj…" at bounding box center [631, 494] width 1013 height 697
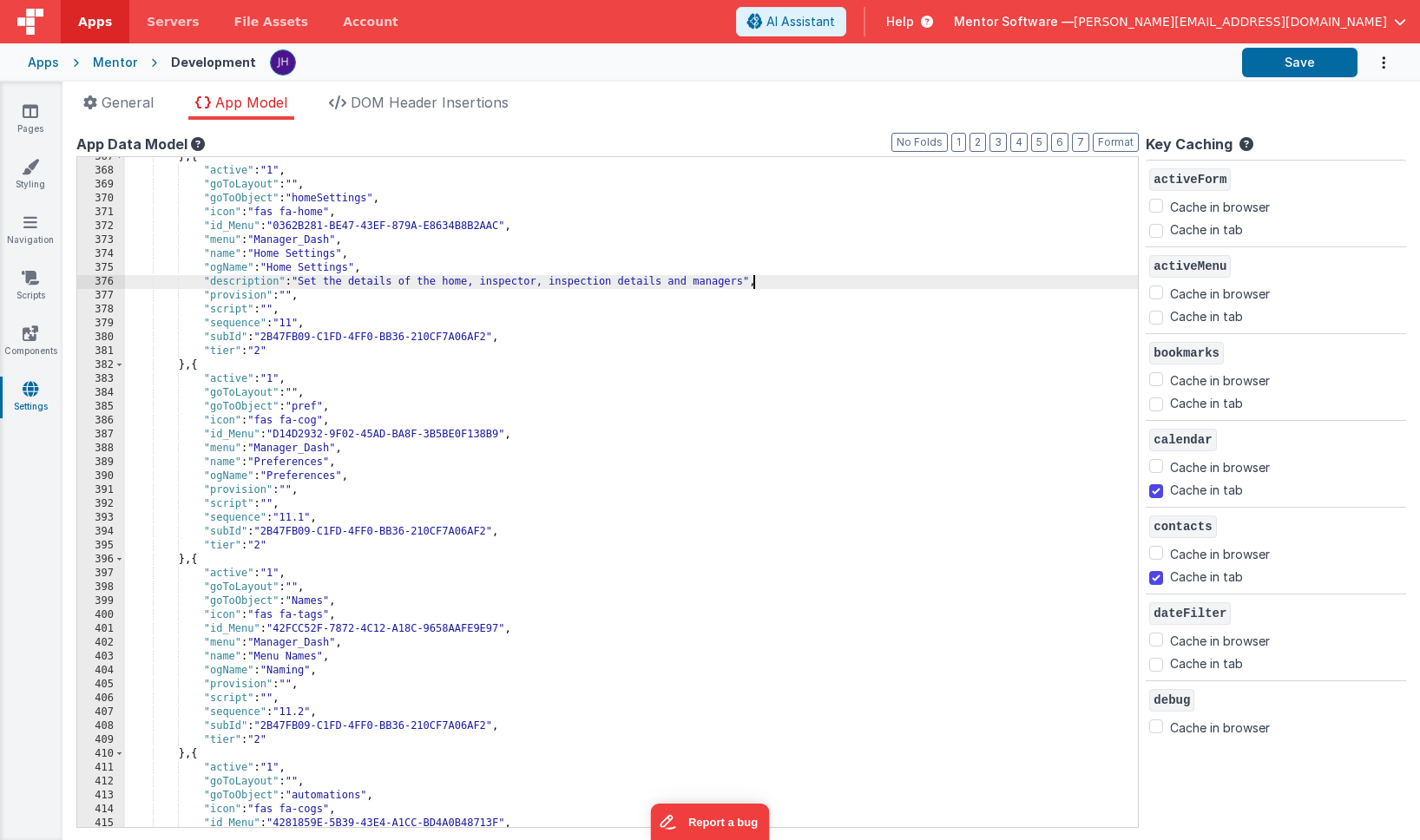
scroll to position [3925, 0]
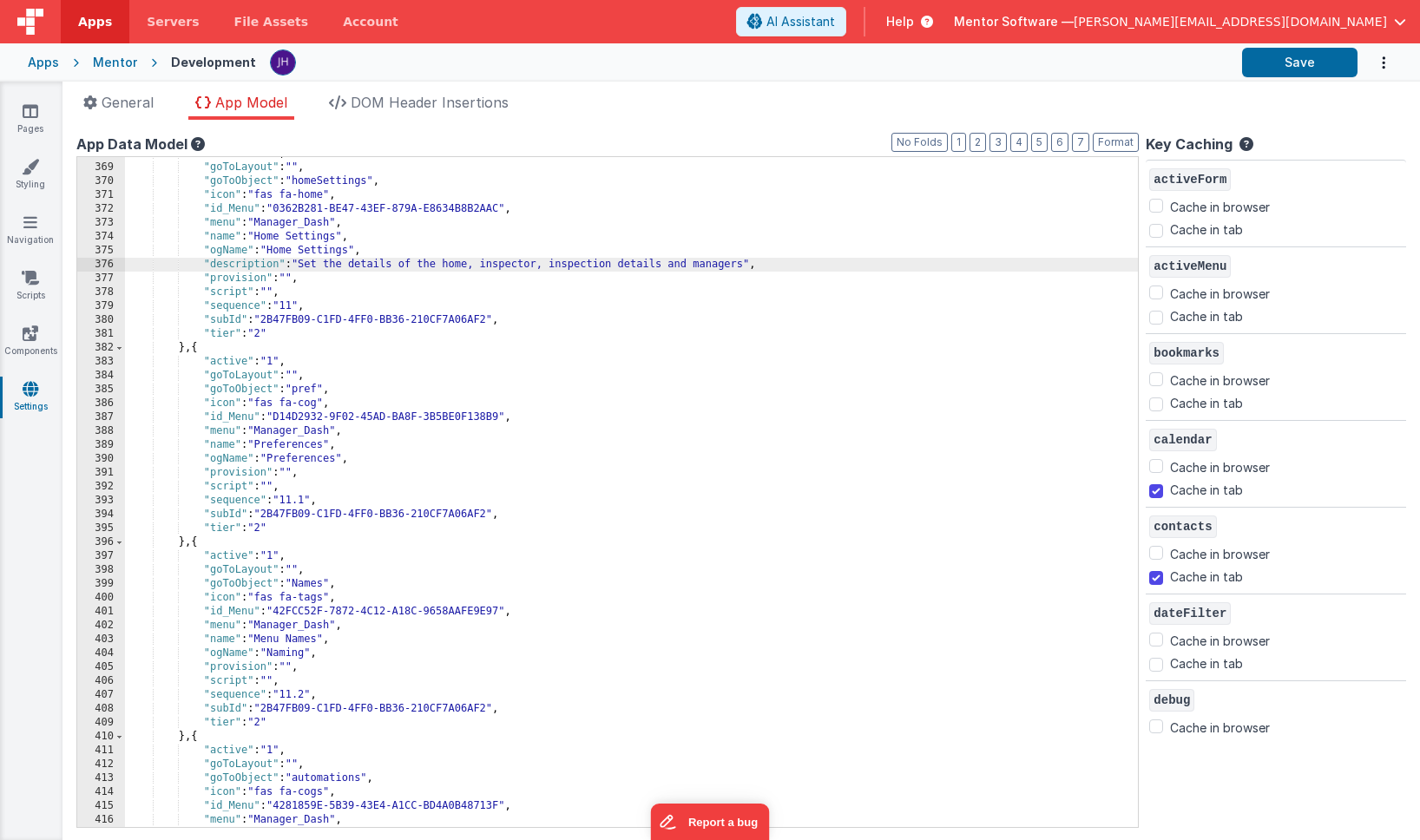
click at [367, 457] on div ""active" : "1" , "goToLayout" : "" , "goToObject" : "homeSettings" , "icon" : "…" at bounding box center [631, 494] width 1013 height 697
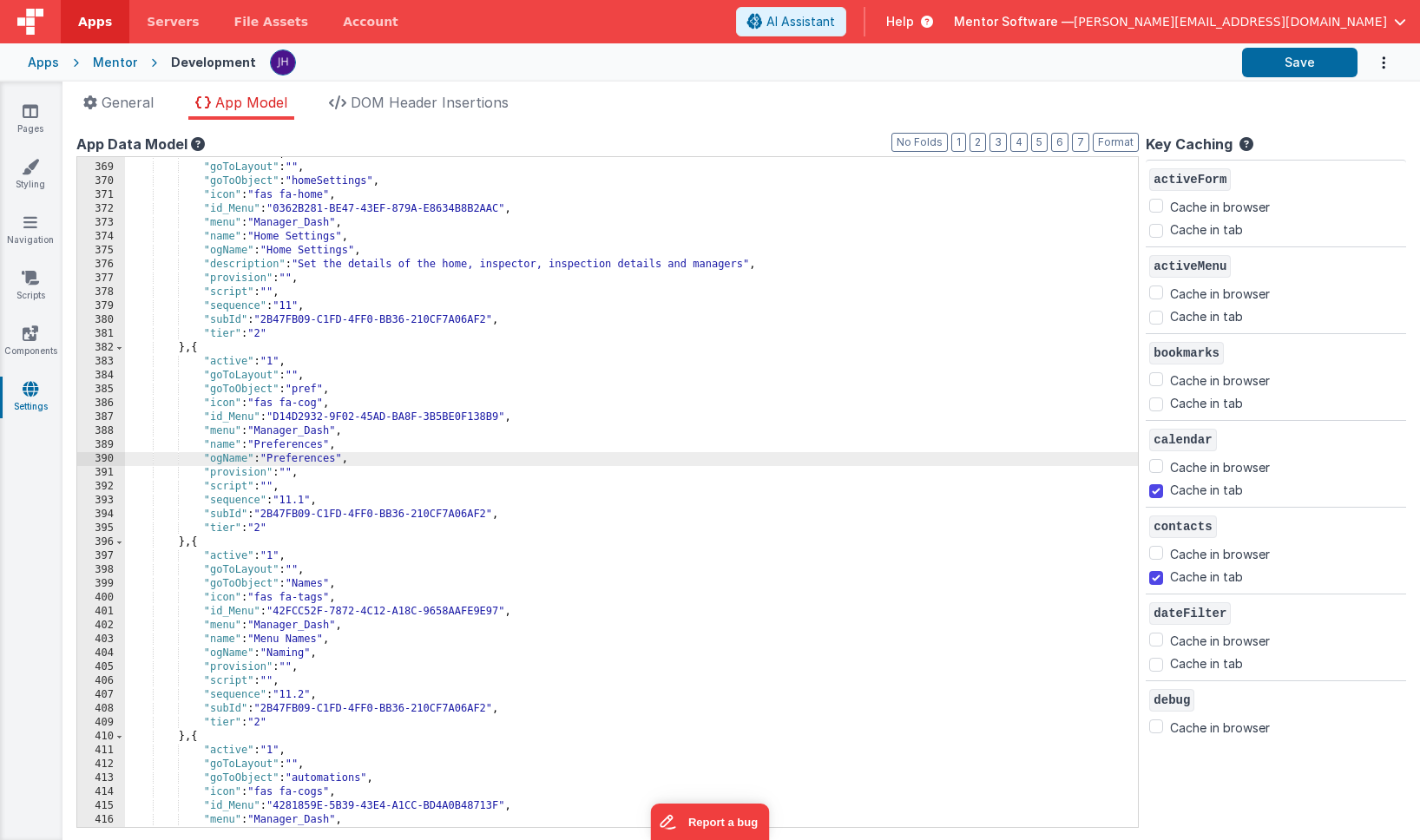
click at [372, 462] on div ""active" : "1" , "goToLayout" : "" , "goToObject" : "homeSettings" , "icon" : "…" at bounding box center [631, 494] width 1013 height 697
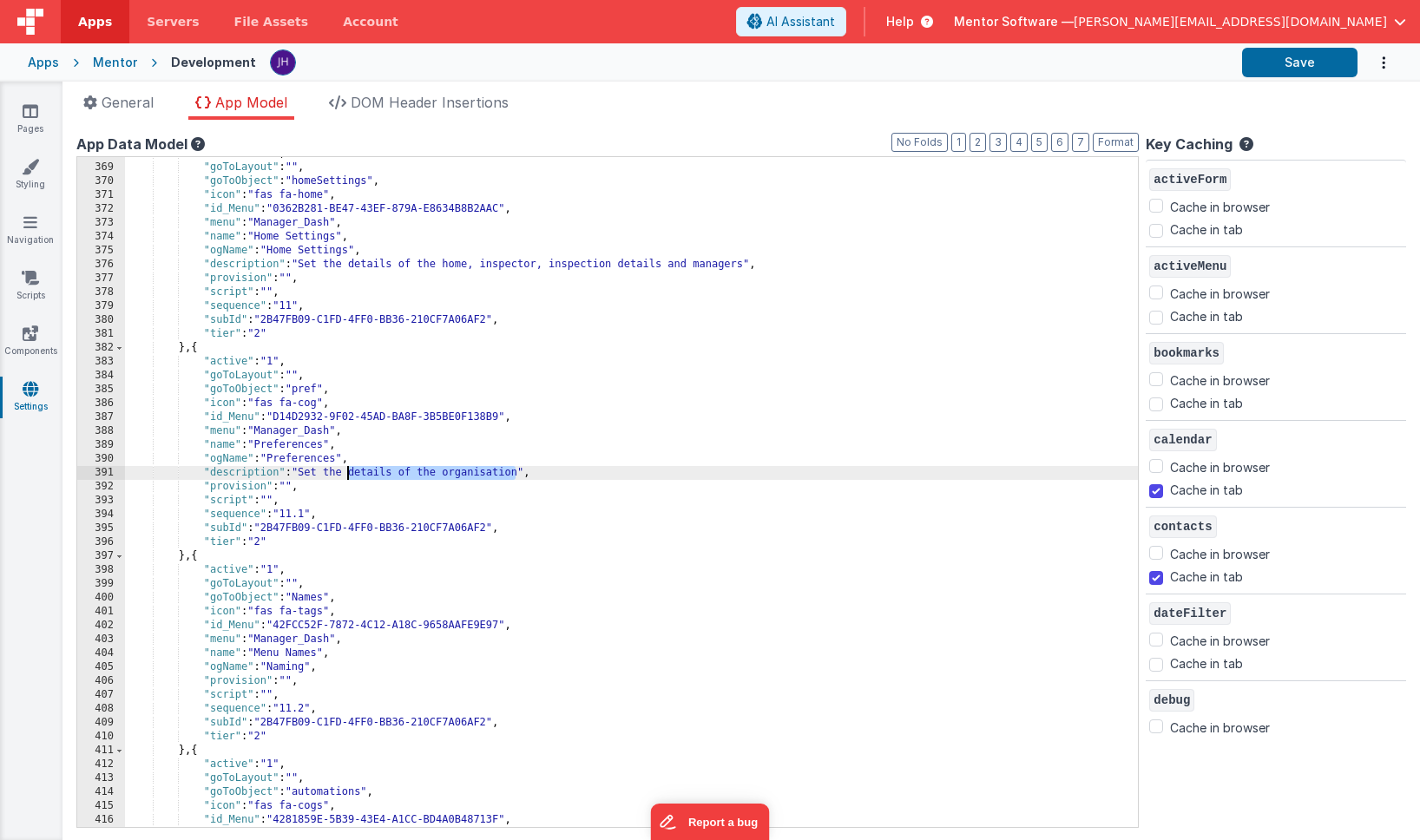
drag, startPoint x: 516, startPoint y: 475, endPoint x: 348, endPoint y: 472, distance: 168.0
click at [348, 472] on div ""active" : "1" , "goToLayout" : "" , "goToObject" : "homeSettings" , "icon" : "…" at bounding box center [631, 494] width 1013 height 697
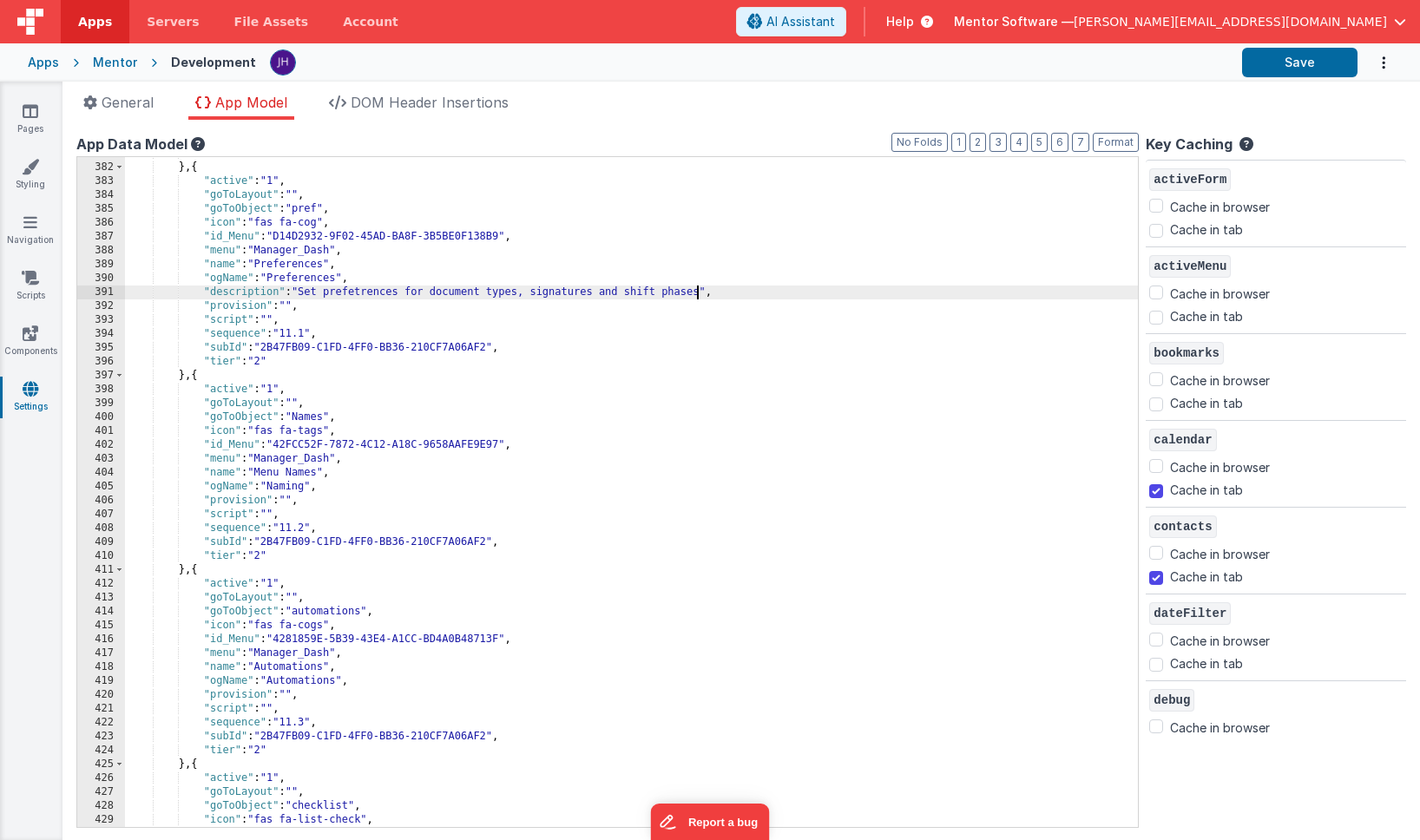
scroll to position [4110, 0]
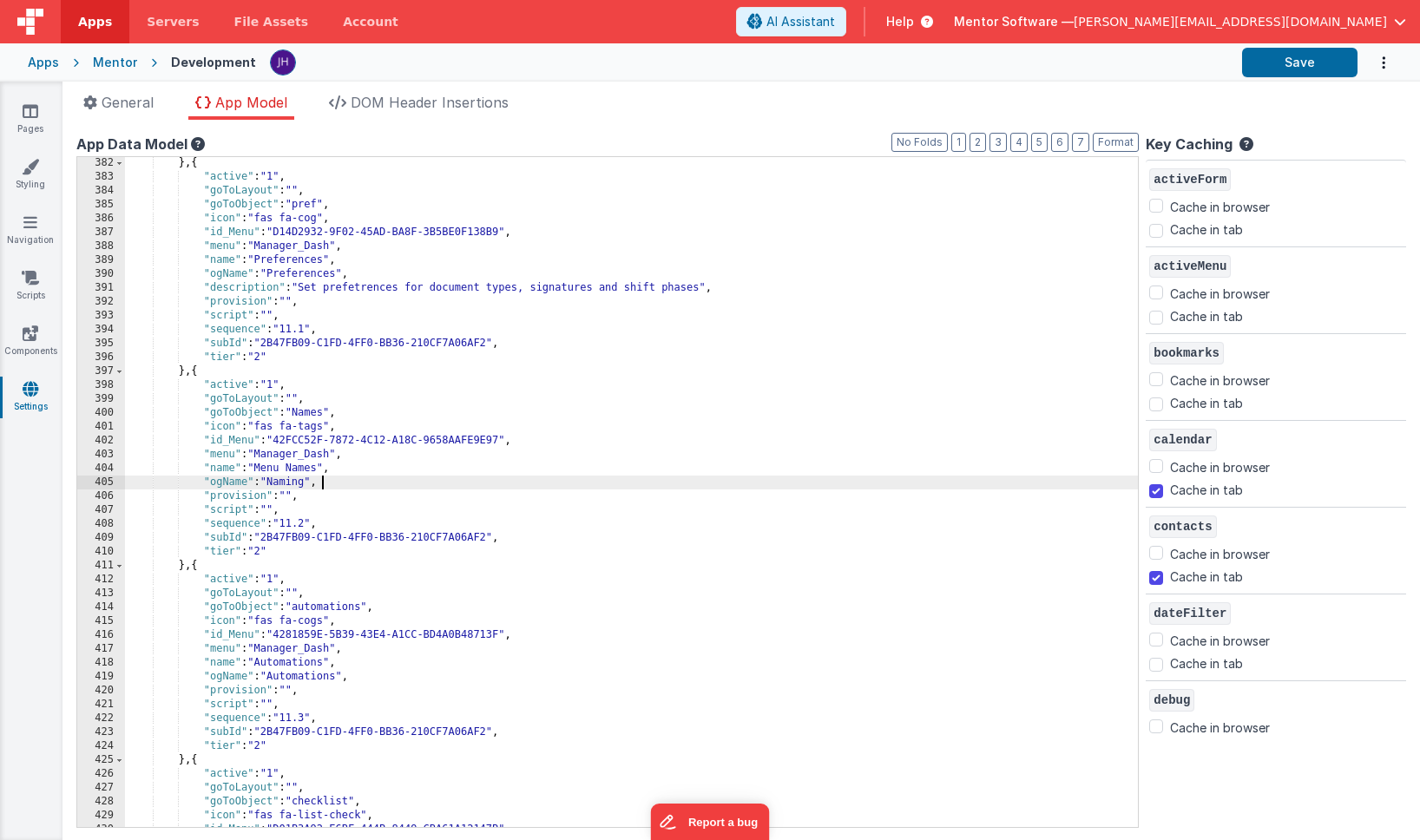
click at [361, 485] on div "} , { "active" : "1" , "goToLayout" : "" , "goToObject" : "pref" , "icon" : "fa…" at bounding box center [631, 504] width 1013 height 697
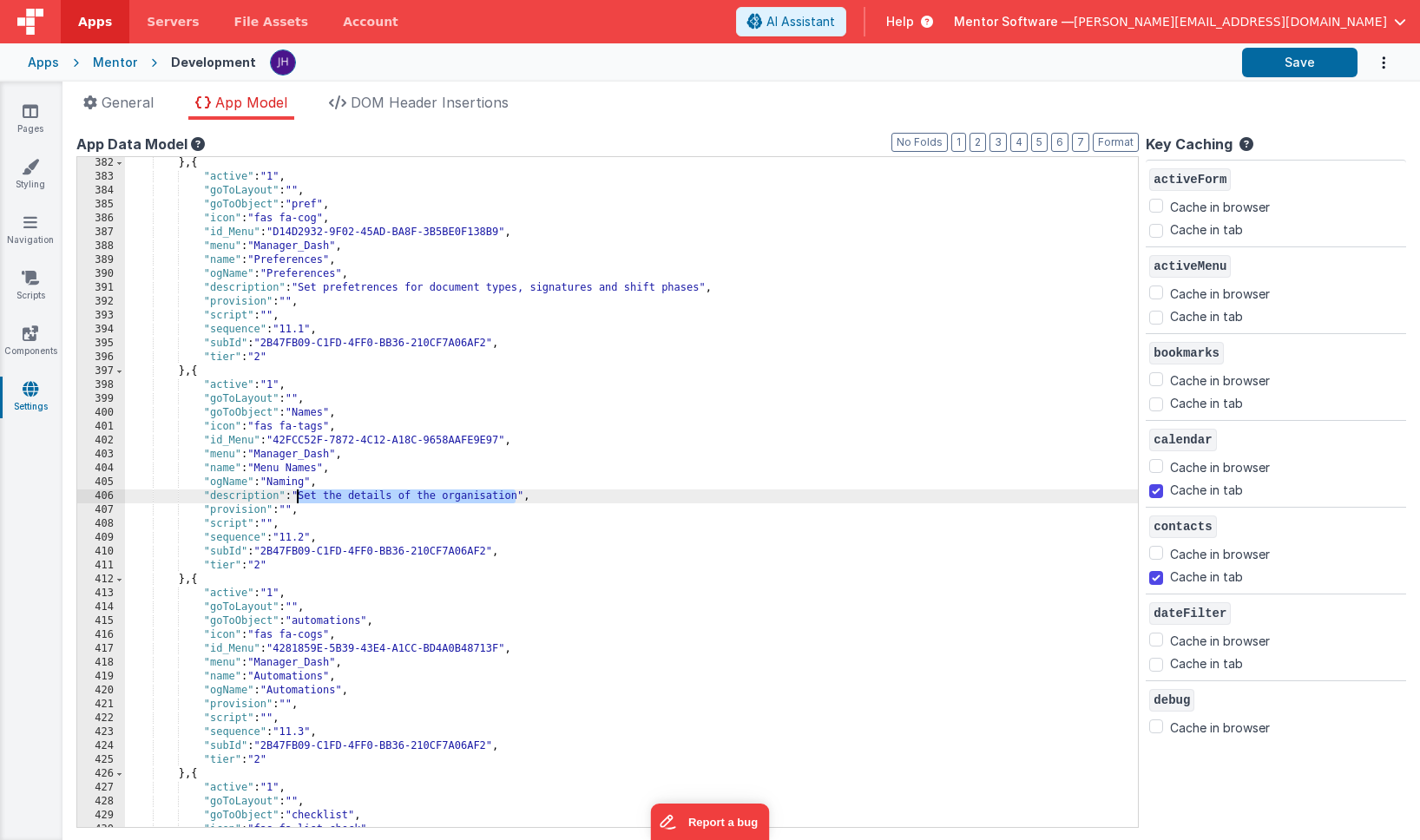
drag, startPoint x: 516, startPoint y: 497, endPoint x: 298, endPoint y: 494, distance: 218.0
click at [298, 494] on div "} , { "active" : "1" , "goToLayout" : "" , "goToObject" : "pref" , "icon" : "fa…" at bounding box center [631, 504] width 1013 height 697
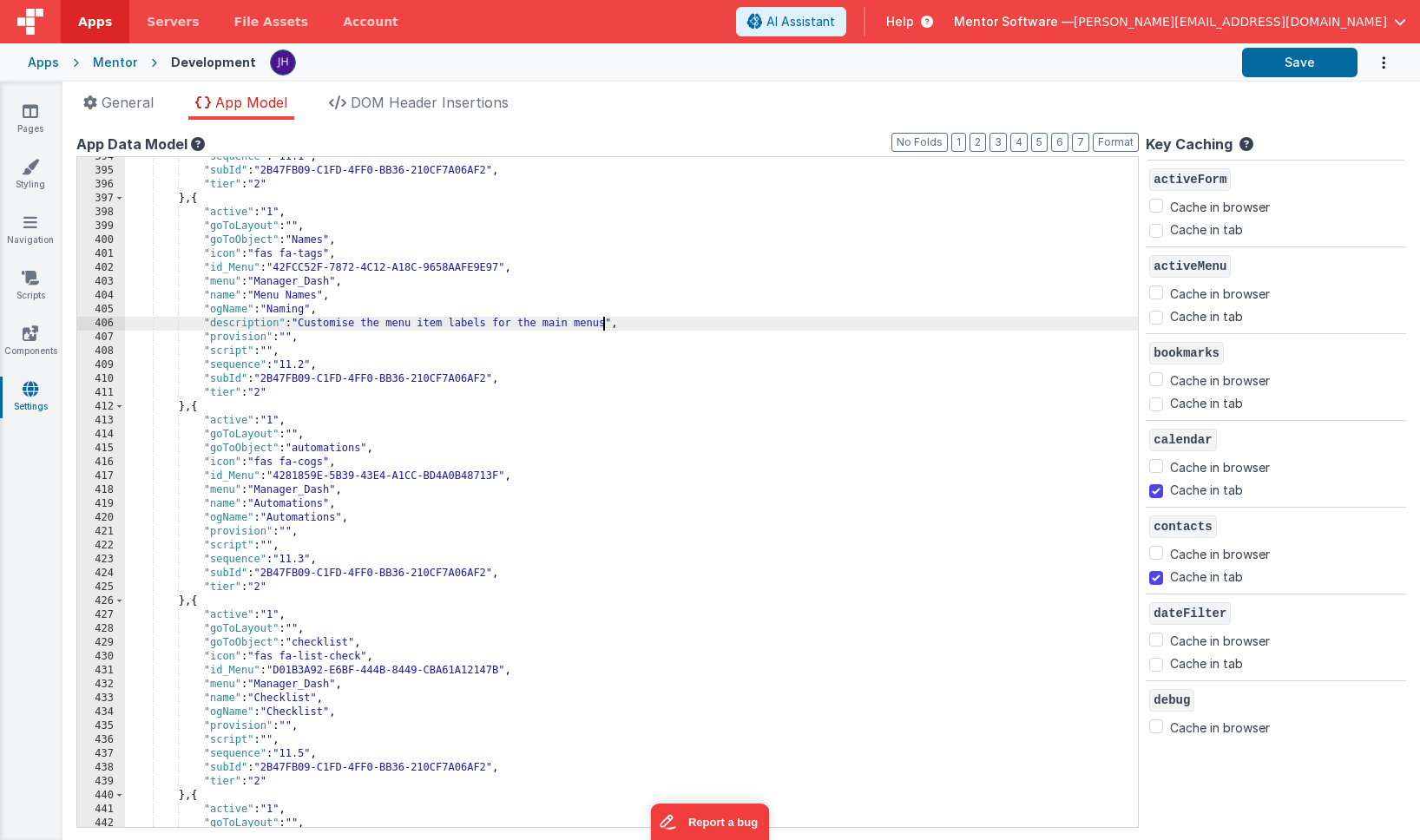
scroll to position [4287, 0]
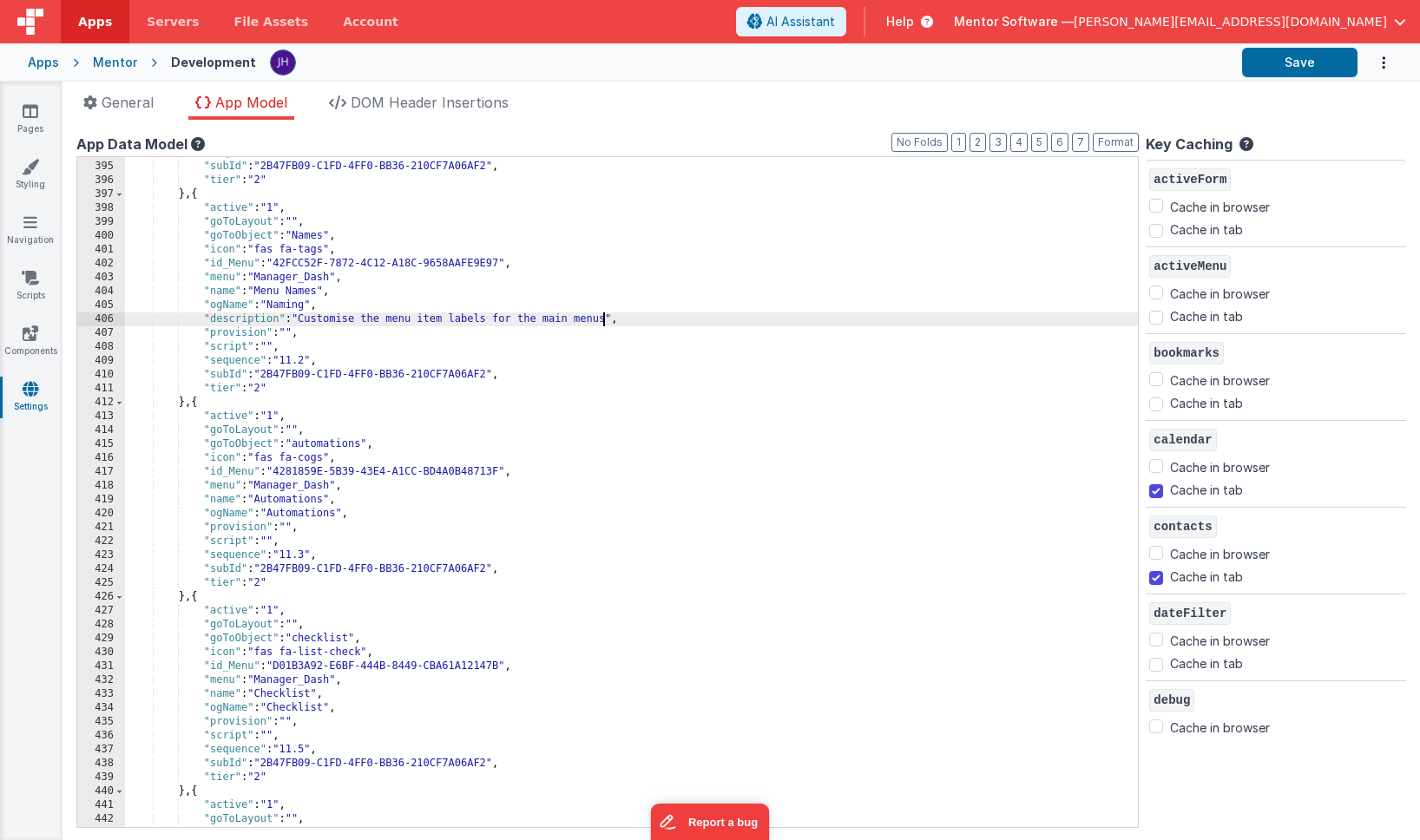
click at [406, 512] on div ""sequence" : "11.1" , "subId" : "2B47FB09-C1FD-4FF0-BB36-210CF7A06AF2" , "tier"…" at bounding box center [631, 494] width 1013 height 697
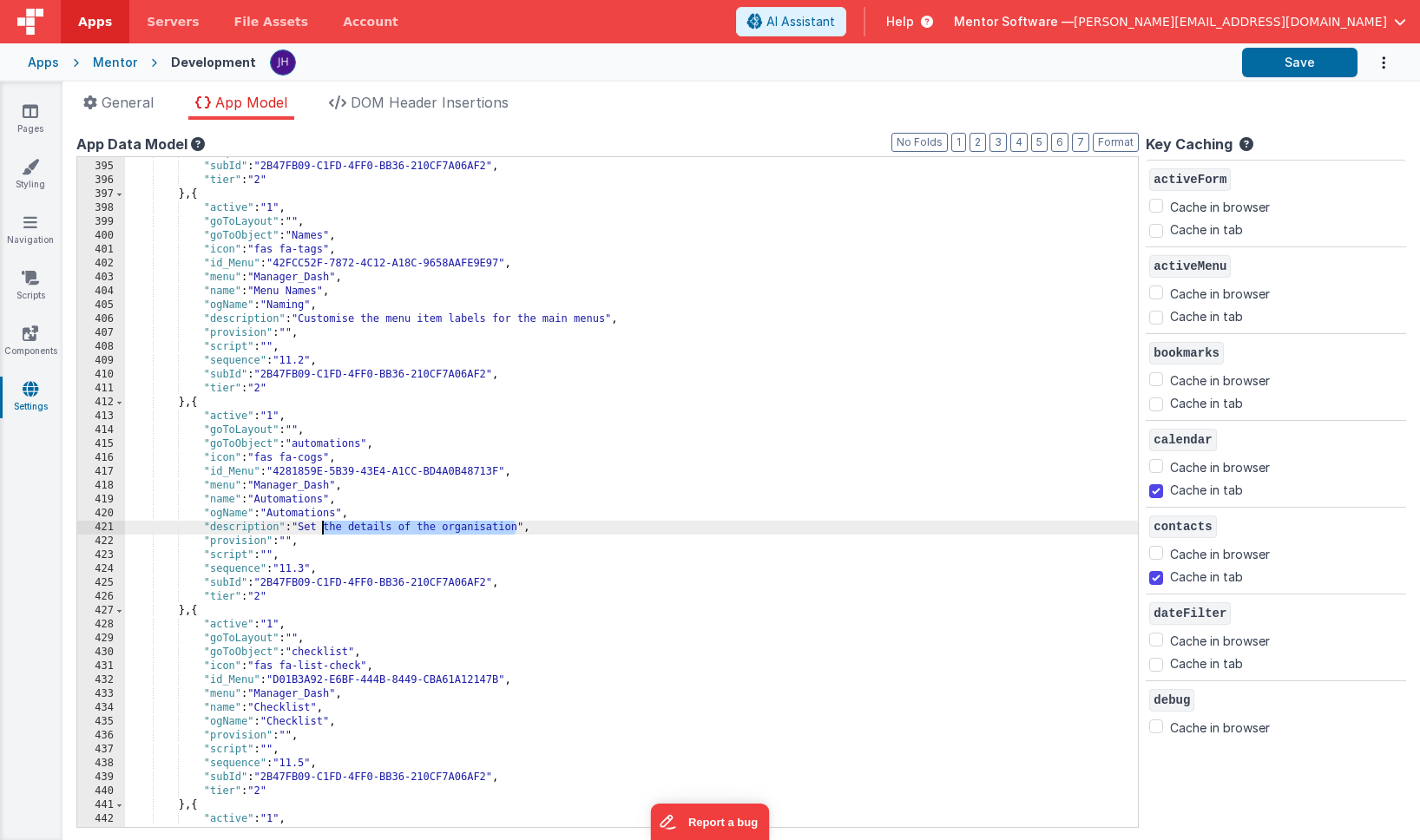
drag, startPoint x: 515, startPoint y: 528, endPoint x: 325, endPoint y: 527, distance: 190.0
click at [325, 527] on div ""sequence" : "11.1" , "subId" : "2B47FB09-C1FD-4FF0-BB36-210CF7A06AF2" , "tier"…" at bounding box center [631, 494] width 1013 height 697
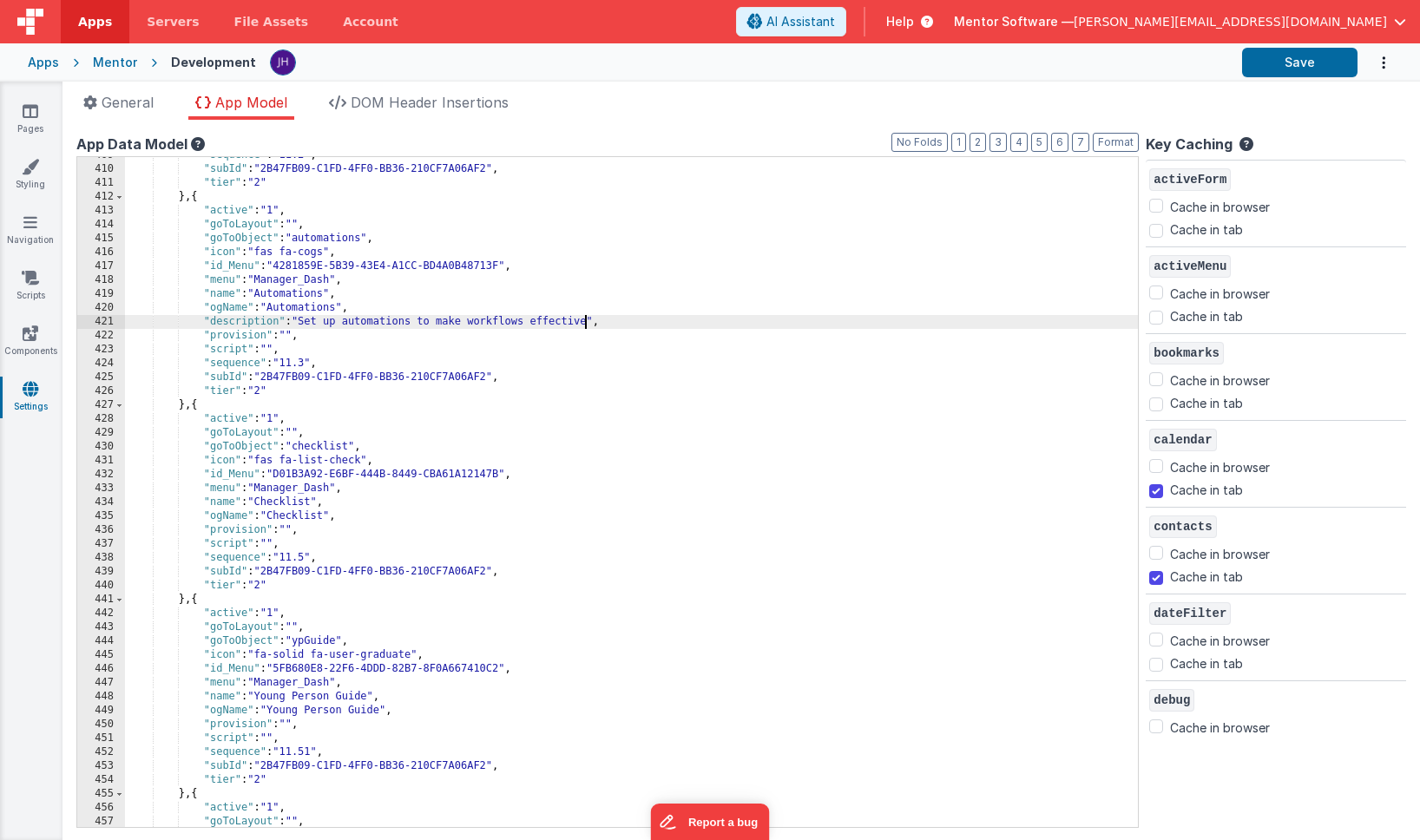
scroll to position [4511, 0]
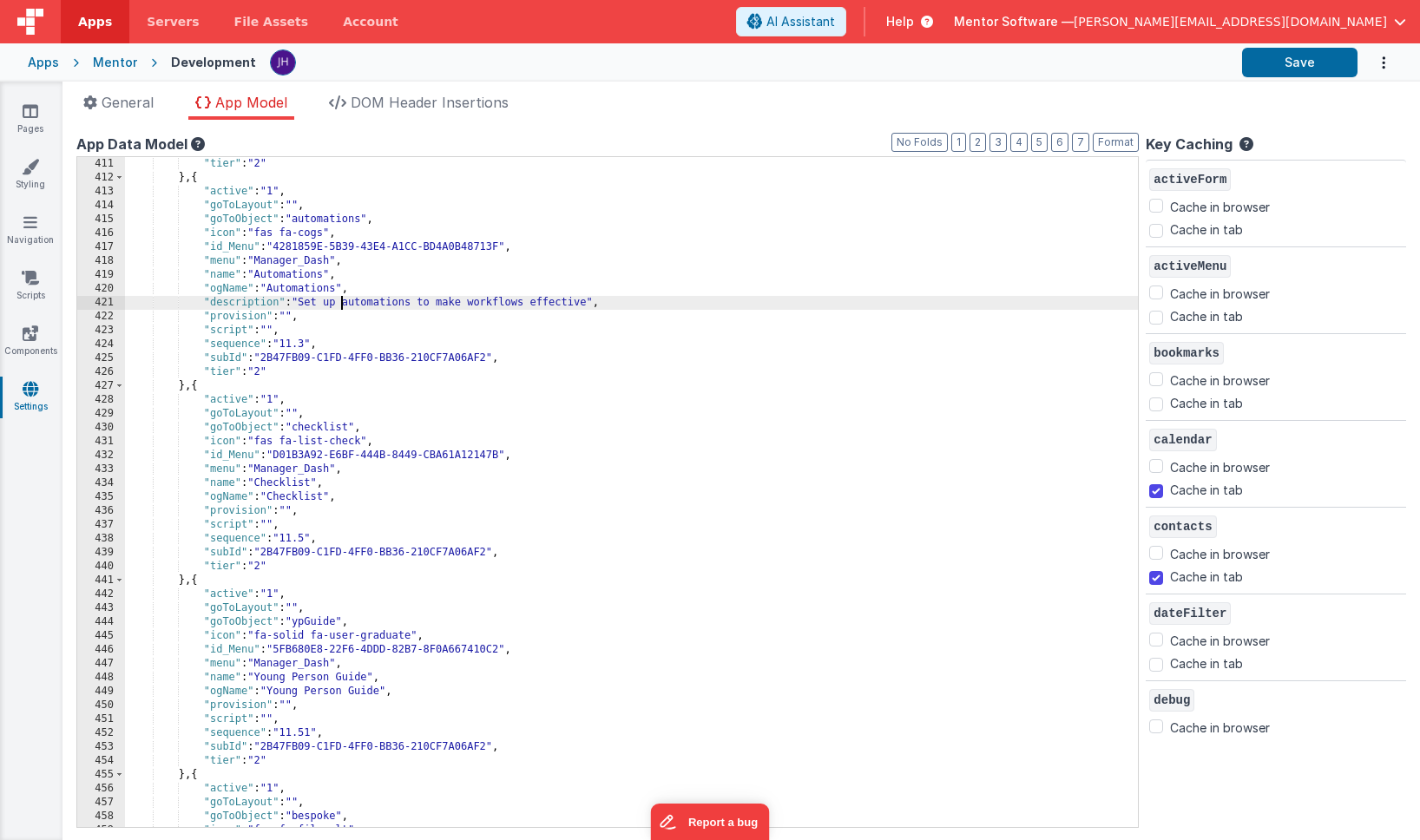
click at [340, 298] on div ""tier" : "2" } , { "active" : "1" , "goToLayout" : "" , "goToObject" : "automat…" at bounding box center [631, 505] width 1013 height 697
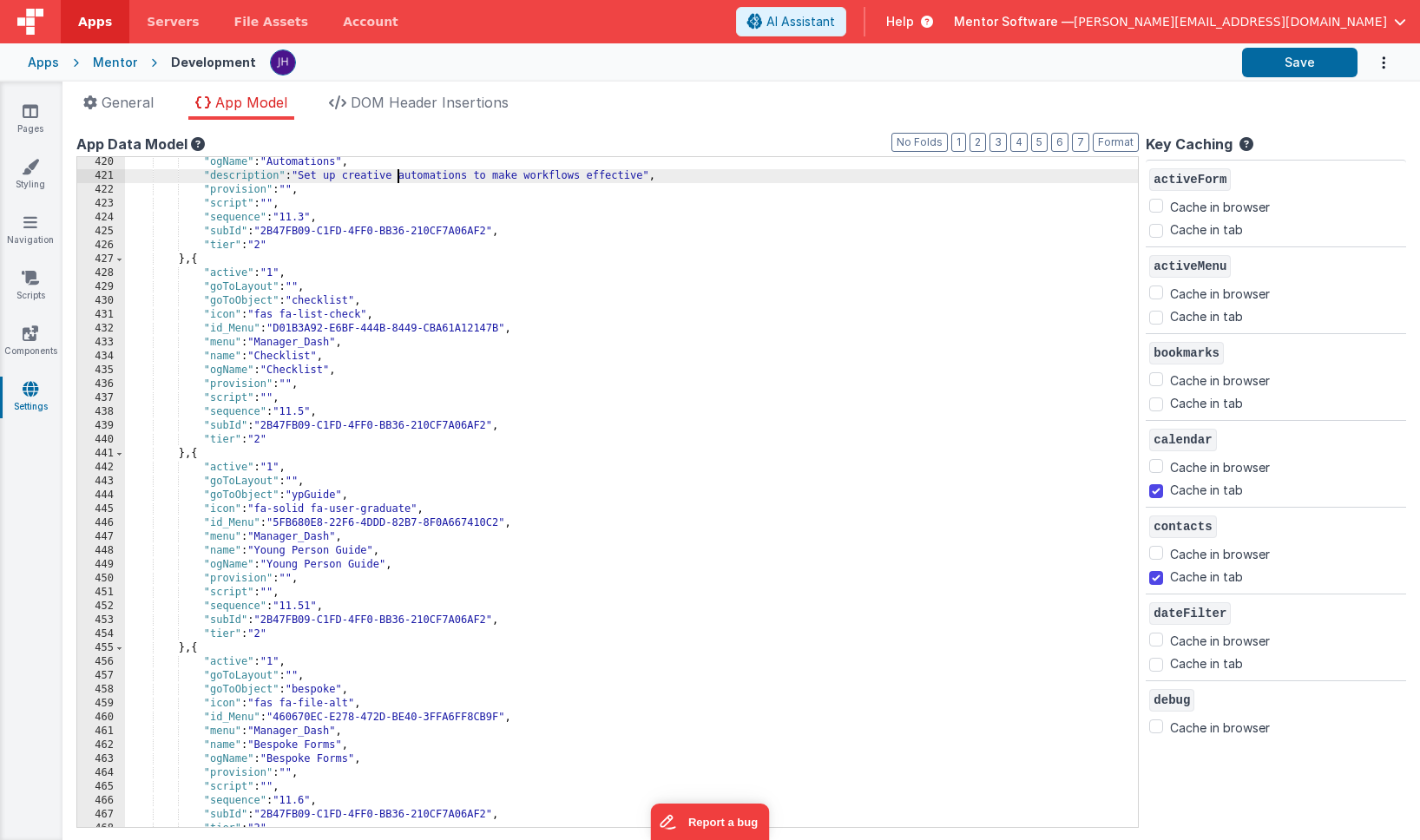
scroll to position [4648, 0]
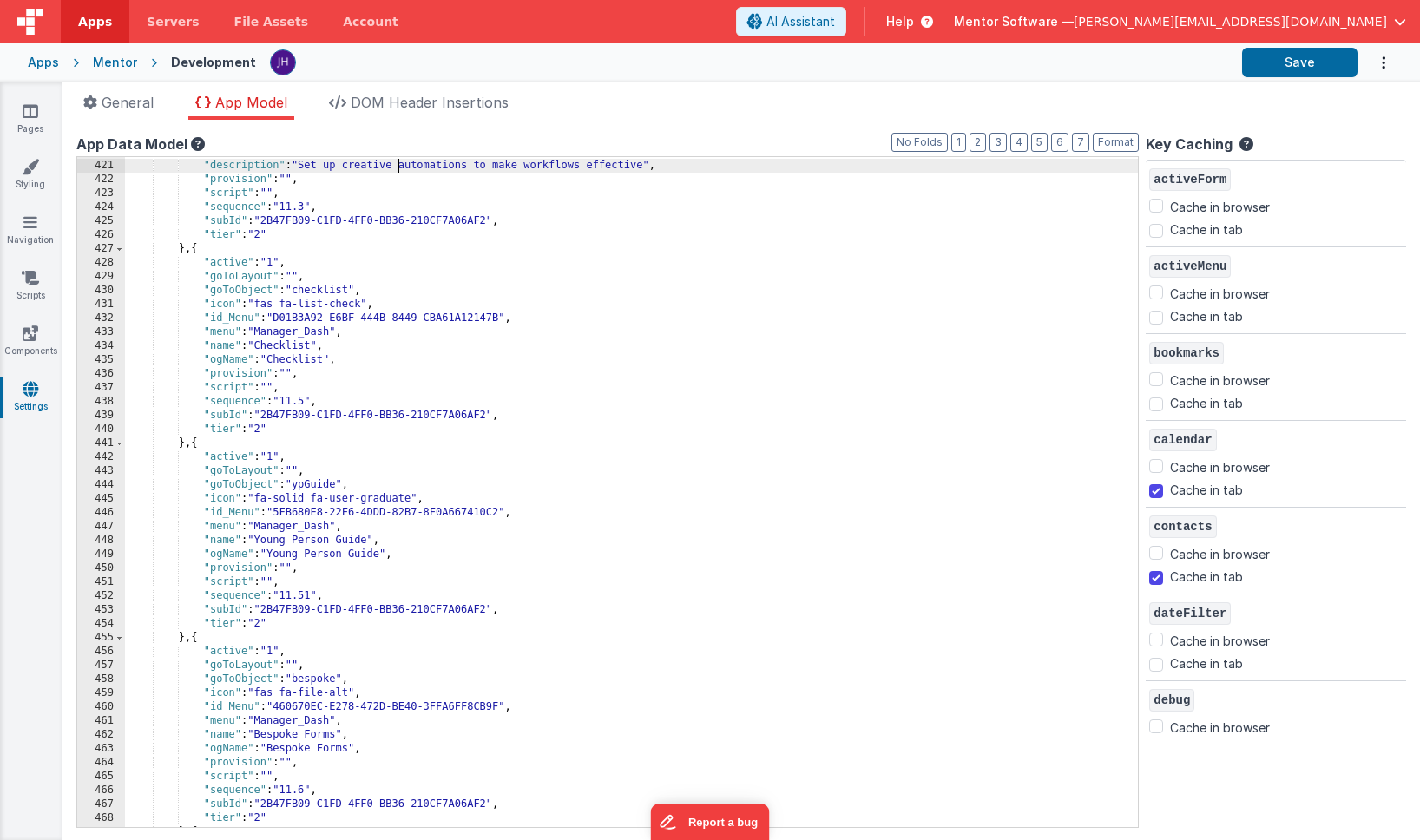
click at [424, 358] on div ""ogName" : "Automations" , "description" : "Set up creative automations to make…" at bounding box center [631, 494] width 1013 height 697
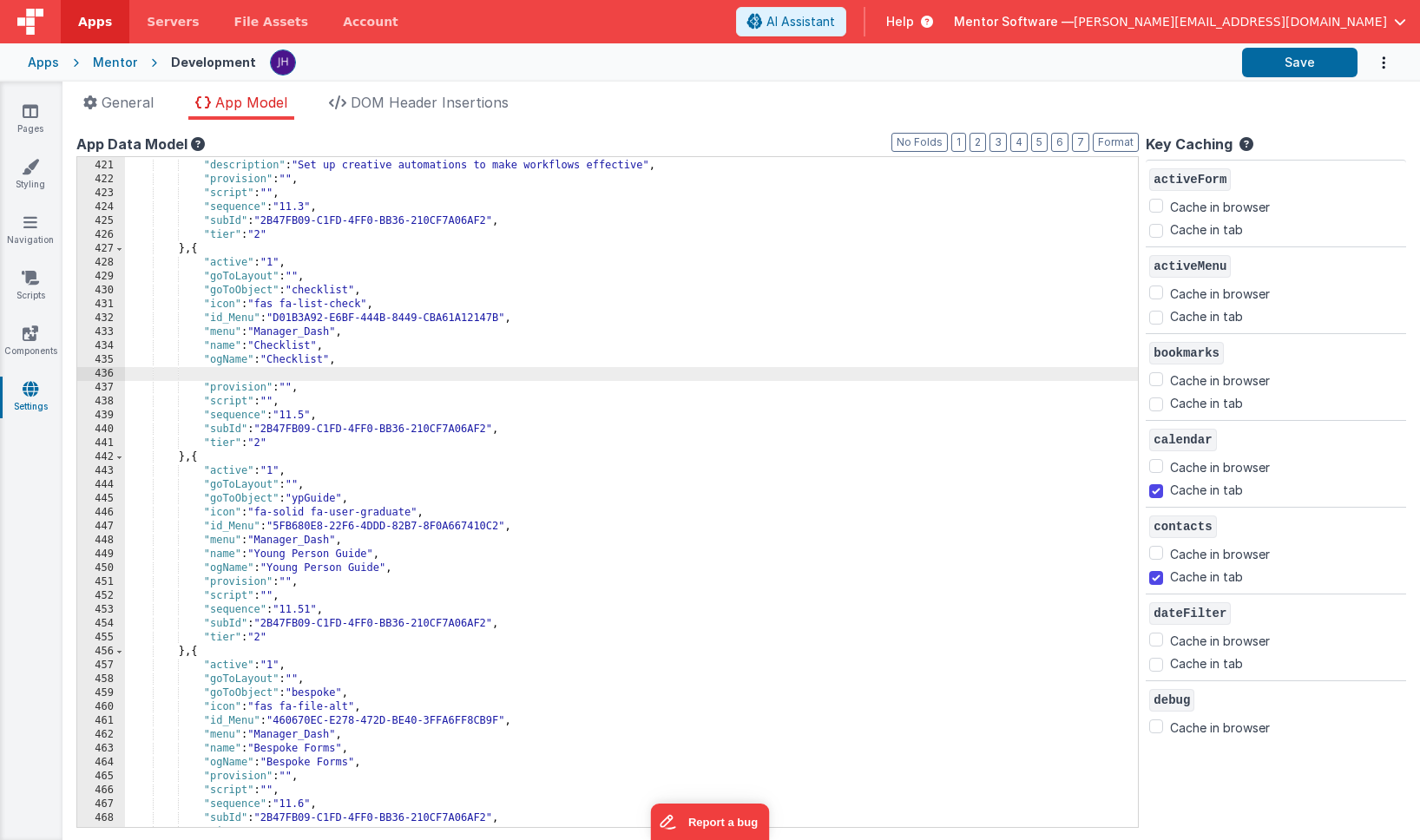
paste textarea
click at [310, 374] on div ""ogName" : "Automations" , "description" : "Set up creative automations to make…" at bounding box center [631, 494] width 1013 height 697
drag, startPoint x: 733, startPoint y: 378, endPoint x: 542, endPoint y: 375, distance: 191.0
click at [542, 375] on div ""ogName" : "Automations" , "description" : "Set up creative automations to make…" at bounding box center [631, 494] width 1013 height 697
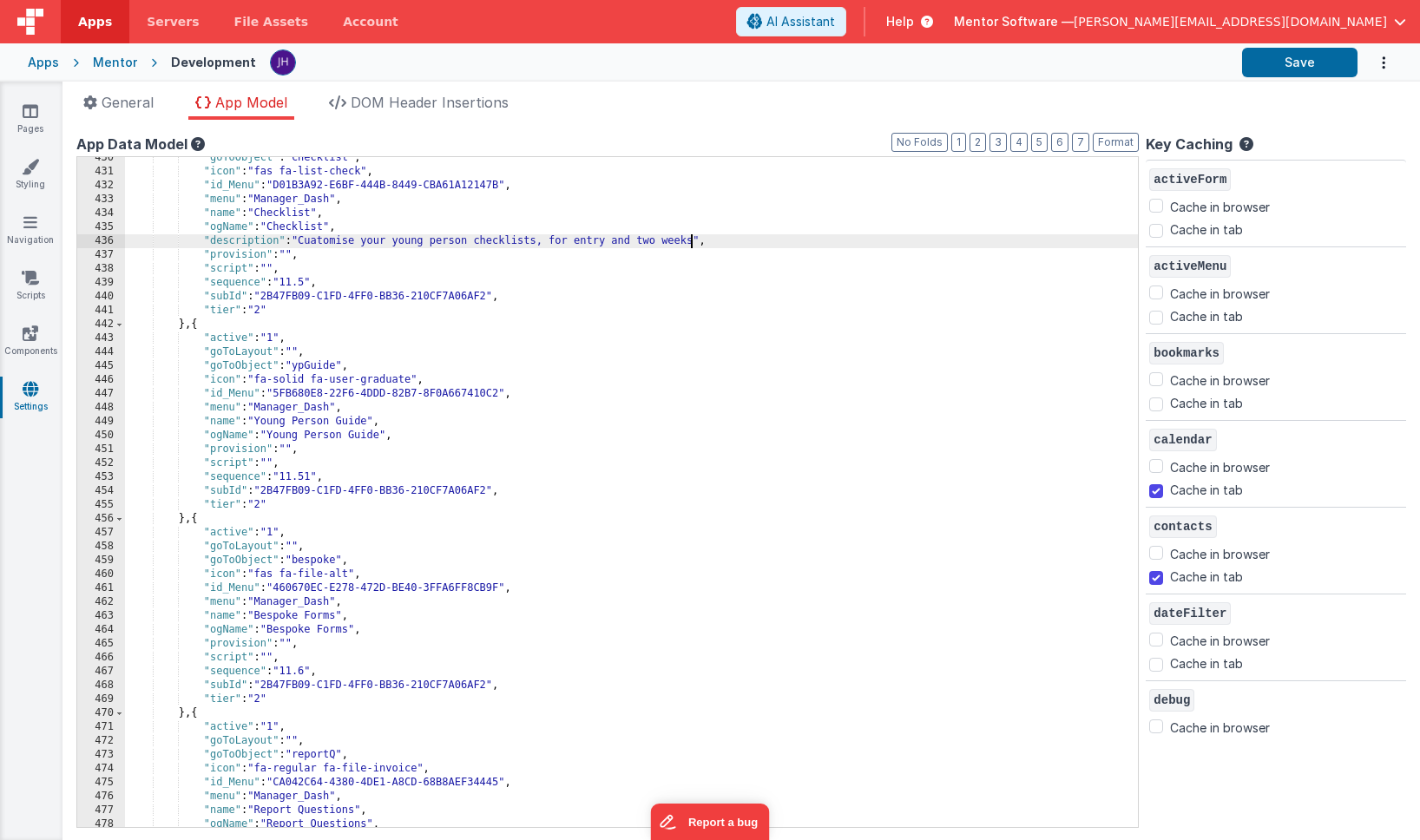
scroll to position [4808, 0]
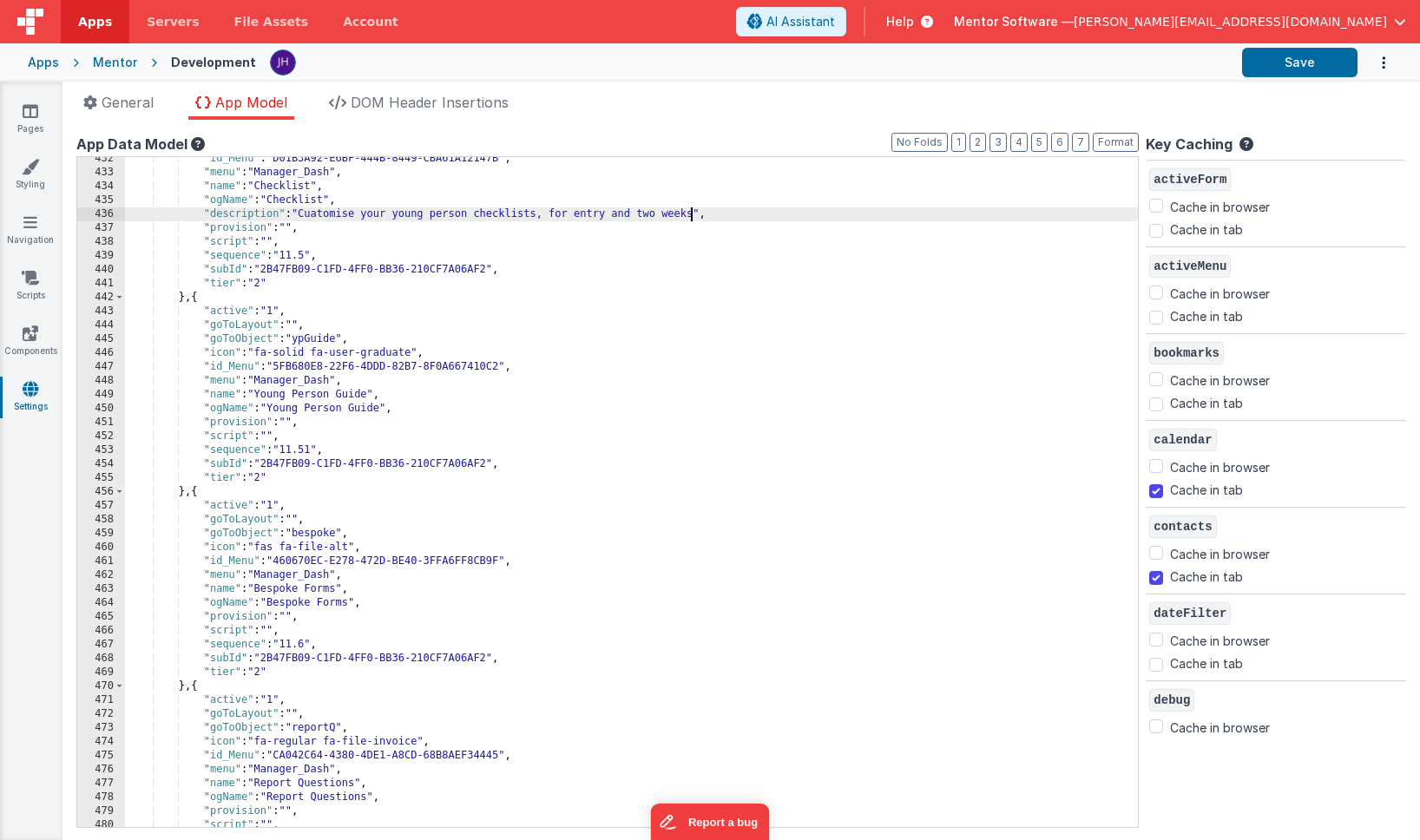
click at [469, 413] on div ""id_Menu" : "D01B3A92-E6BF-444B-8449-CBA61A12147B" , "menu" : "Manager_Dash" , …" at bounding box center [631, 500] width 1013 height 697
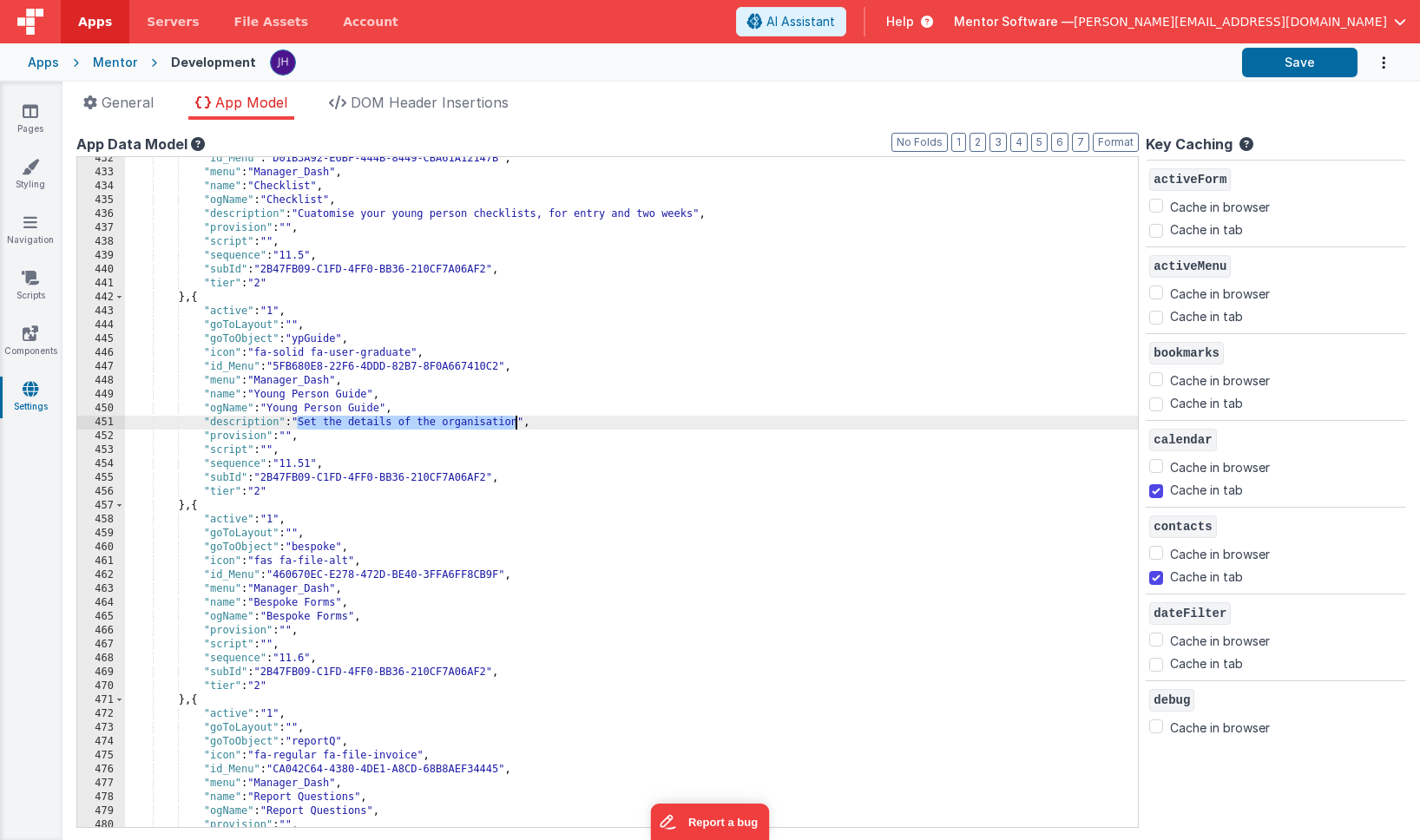
drag, startPoint x: 297, startPoint y: 422, endPoint x: 515, endPoint y: 422, distance: 218.0
click at [515, 422] on div ""id_Menu" : "D01B3A92-E6BF-444B-8449-CBA61A12147B" , "menu" : "Manager_Dash" , …" at bounding box center [631, 500] width 1013 height 697
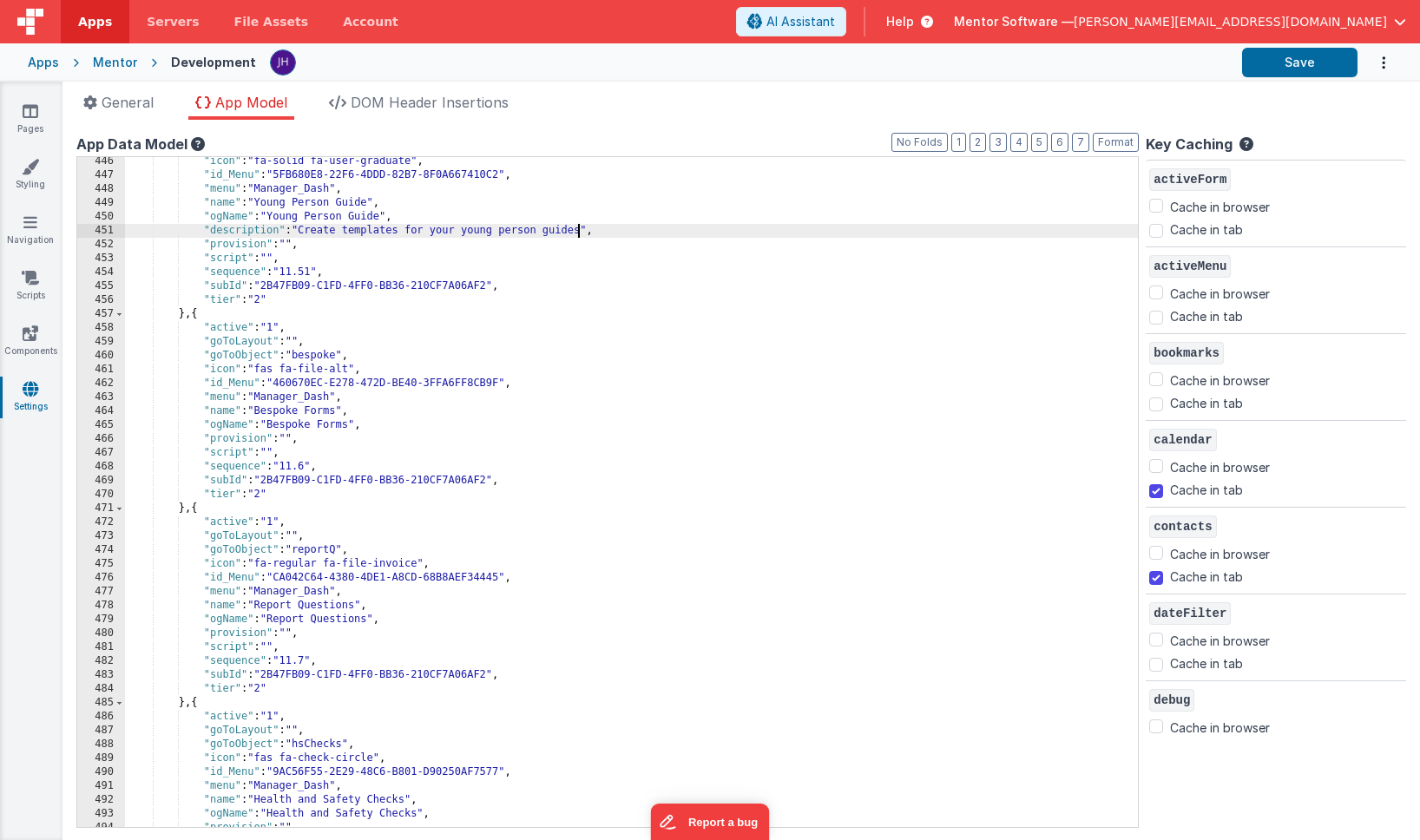
scroll to position [5026, 0]
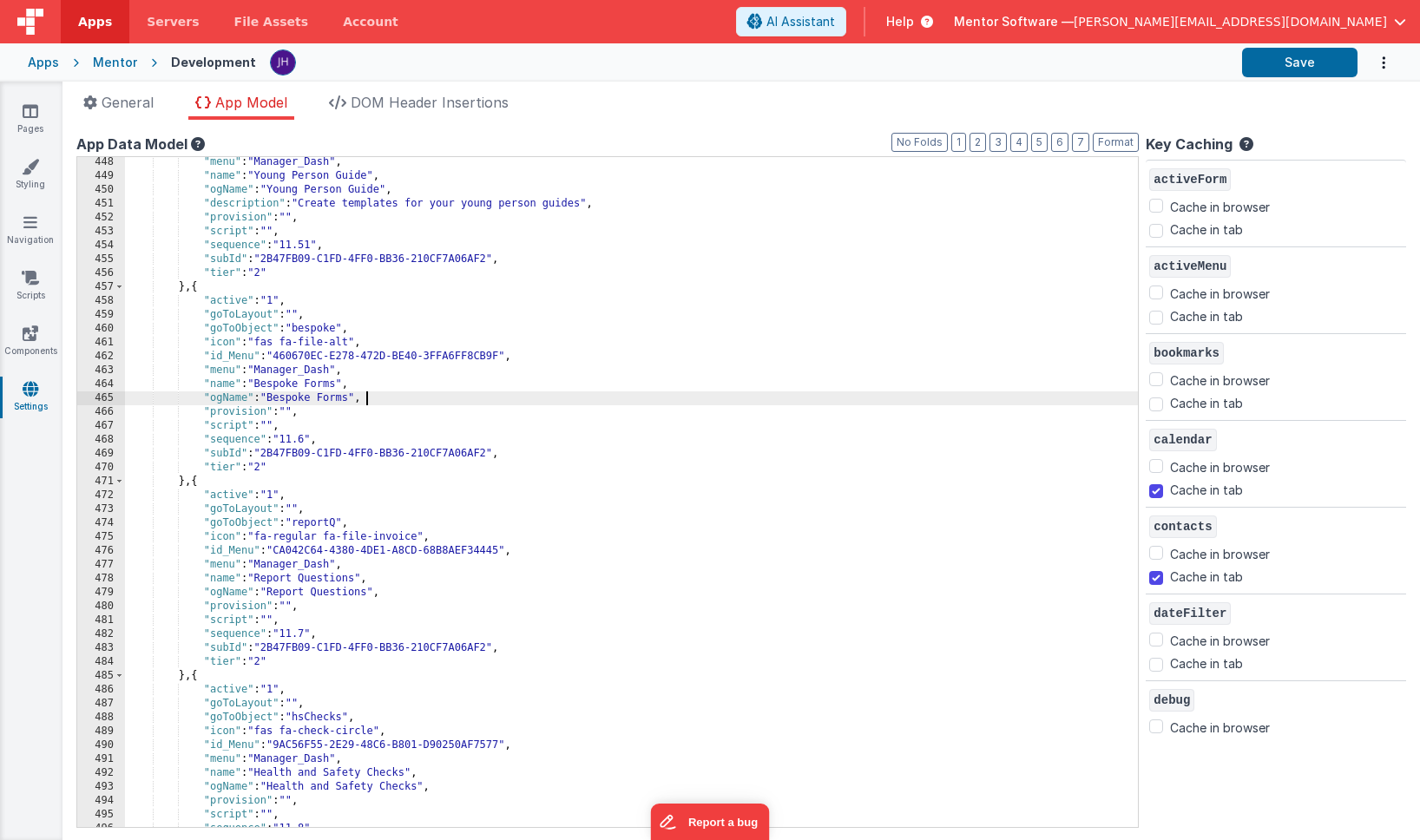
click at [399, 395] on div ""menu" : "Manager_Dash" , "name" : "Young Person Guide" , "ogName" : "Young Per…" at bounding box center [631, 503] width 1013 height 697
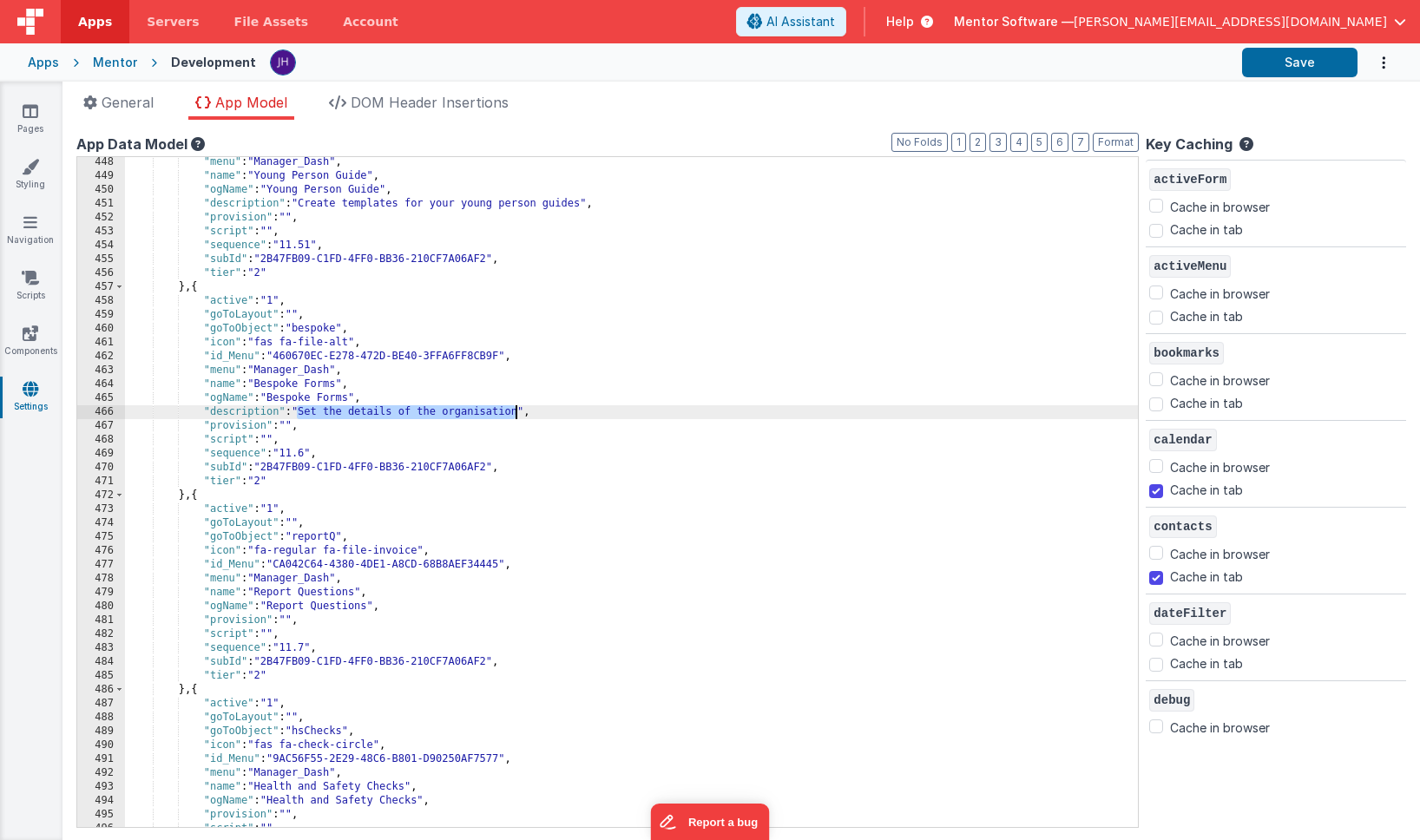
drag, startPoint x: 298, startPoint y: 411, endPoint x: 518, endPoint y: 412, distance: 220.0
click at [518, 412] on div ""menu" : "Manager_Dash" , "name" : "Young Person Guide" , "ogName" : "Young Per…" at bounding box center [631, 503] width 1013 height 697
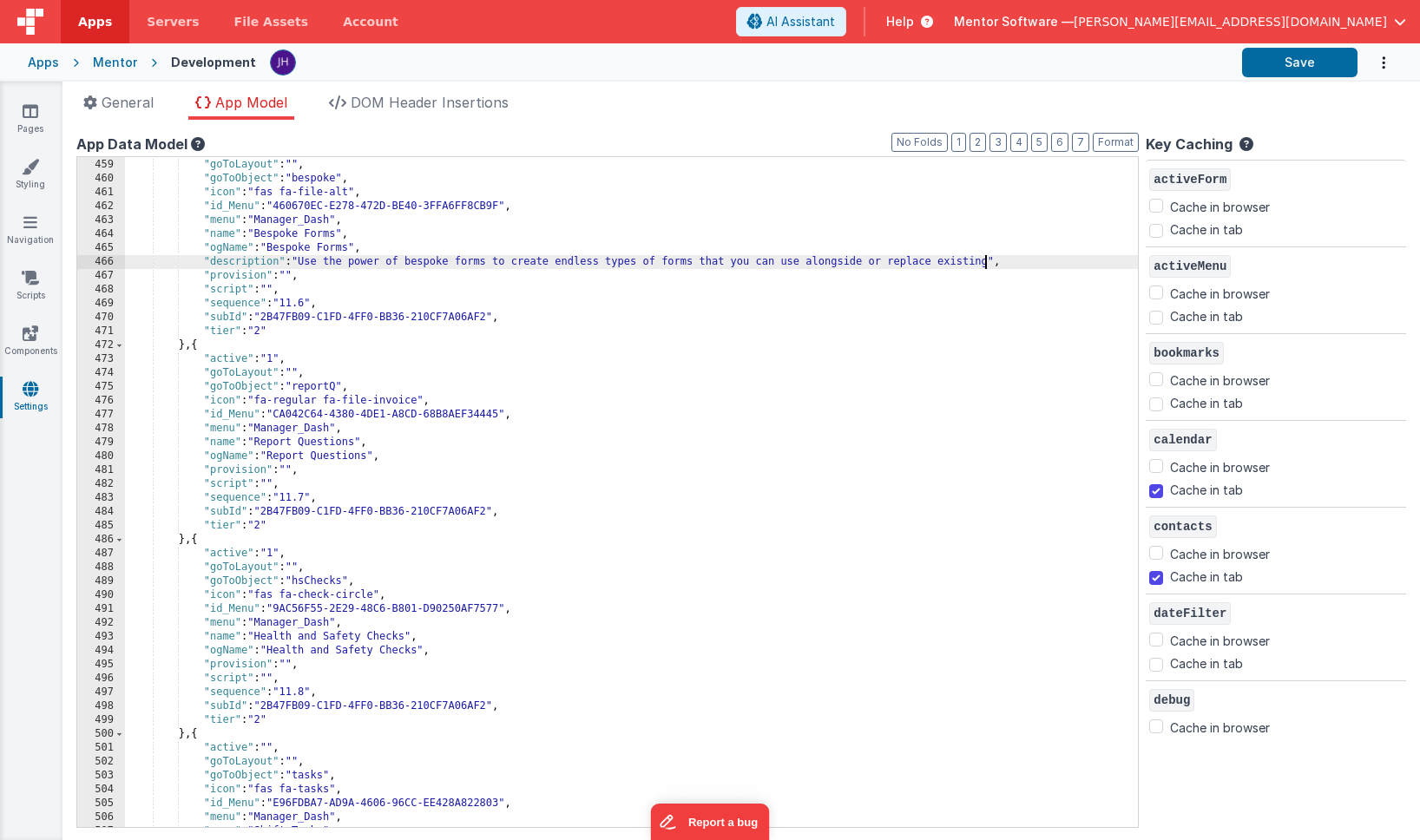
scroll to position [5176, 0]
click at [428, 452] on div ""active" : "1" , "goToLayout" : "" , "goToObject" : "bespoke" , "icon" : "fas f…" at bounding box center [631, 493] width 1013 height 697
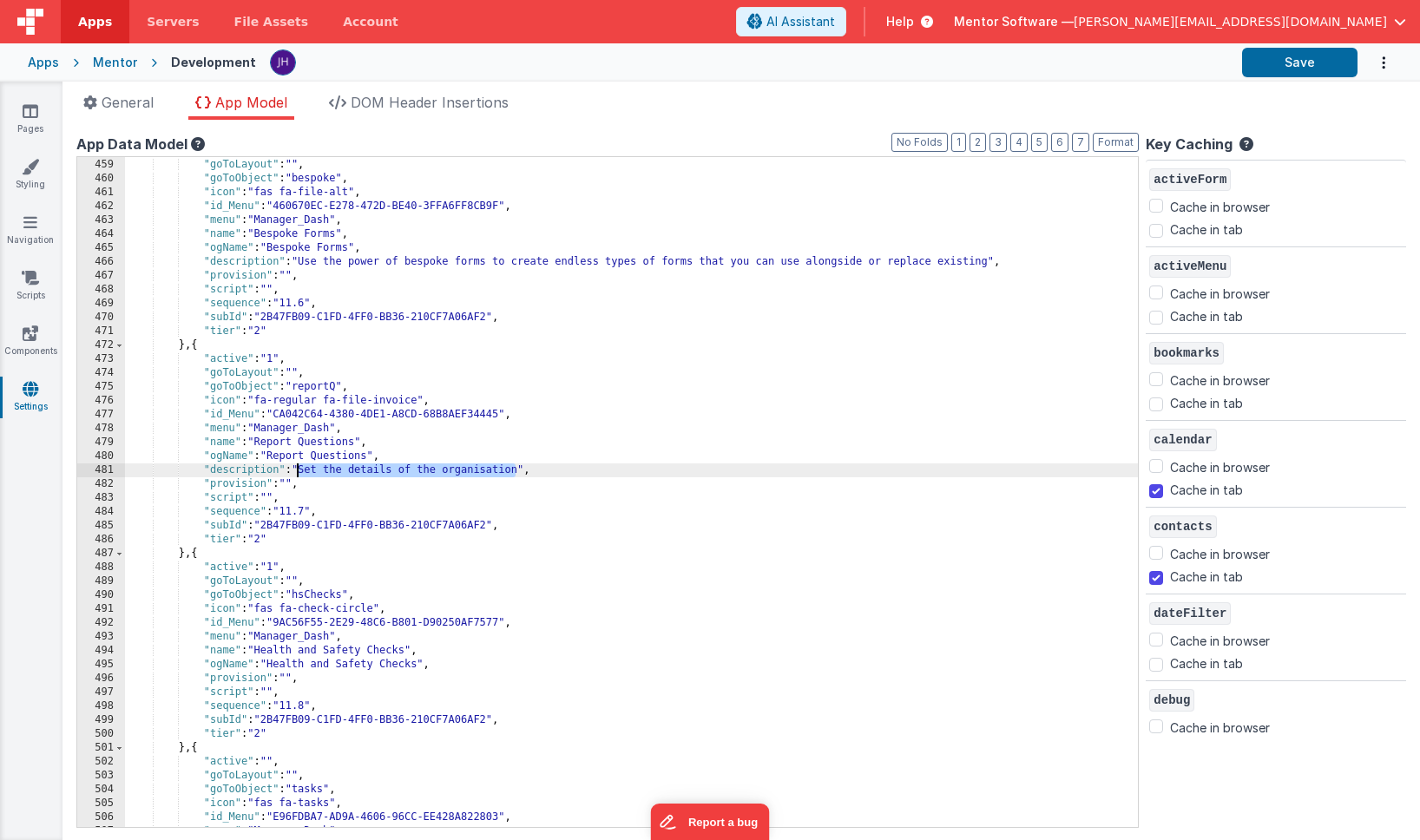
drag, startPoint x: 515, startPoint y: 469, endPoint x: 294, endPoint y: 468, distance: 221.0
click at [294, 468] on div ""active" : "1" , "goToLayout" : "" , "goToObject" : "bespoke" , "icon" : "fas f…" at bounding box center [631, 493] width 1013 height 697
click at [299, 471] on div ""active" : "1" , "goToLayout" : "" , "goToObject" : "bespoke" , "icon" : "fas f…" at bounding box center [631, 493] width 1013 height 697
click at [301, 472] on div ""active" : "1" , "goToLayout" : "" , "goToObject" : "bespoke" , "icon" : "fas f…" at bounding box center [631, 493] width 1013 height 697
click at [367, 470] on div ""active" : "1" , "goToLayout" : "" , "goToObject" : "bespoke" , "icon" : "fas f…" at bounding box center [631, 493] width 1013 height 697
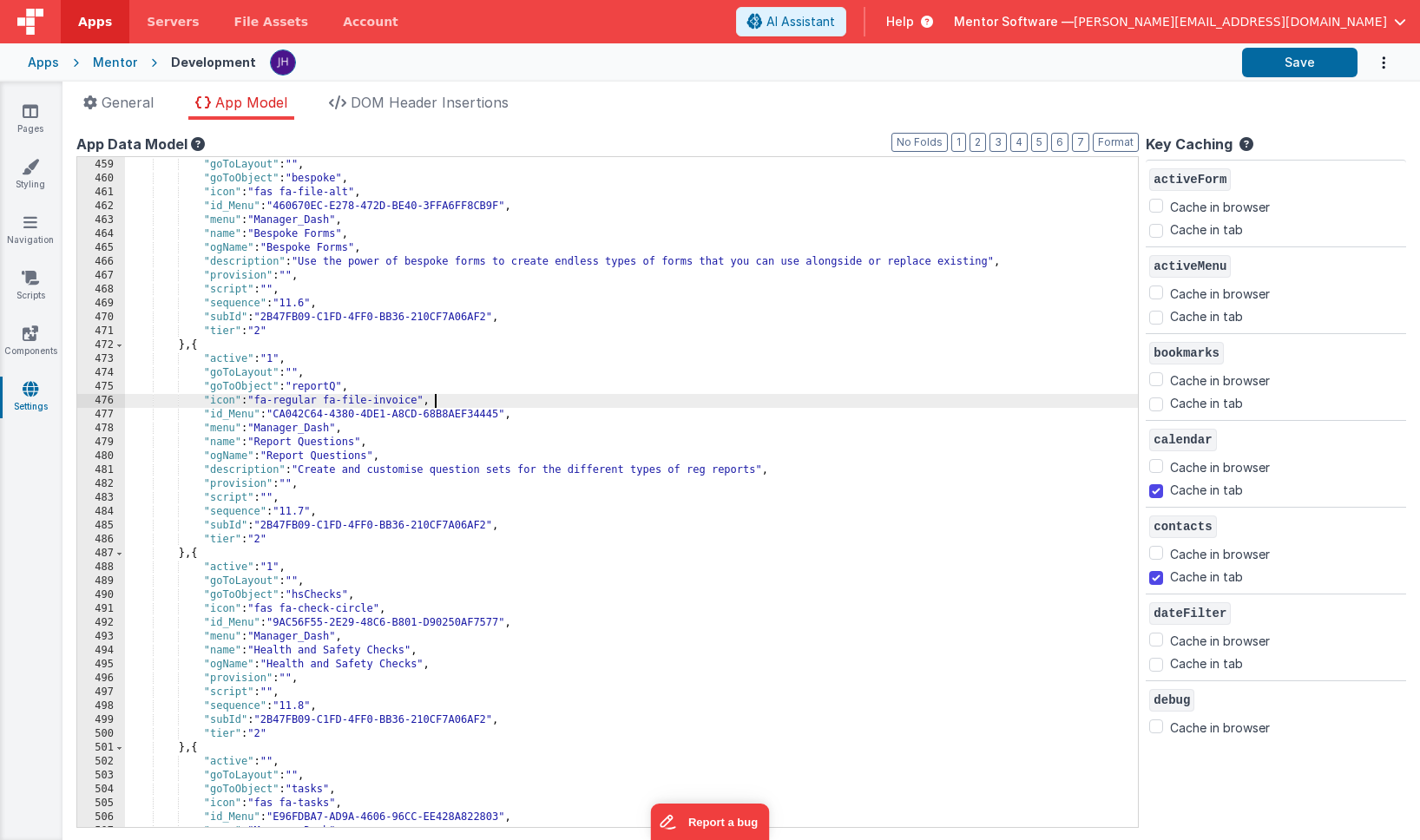
click at [473, 406] on div ""active" : "1" , "goToLayout" : "" , "goToObject" : "bespoke" , "icon" : "fas f…" at bounding box center [631, 493] width 1013 height 697
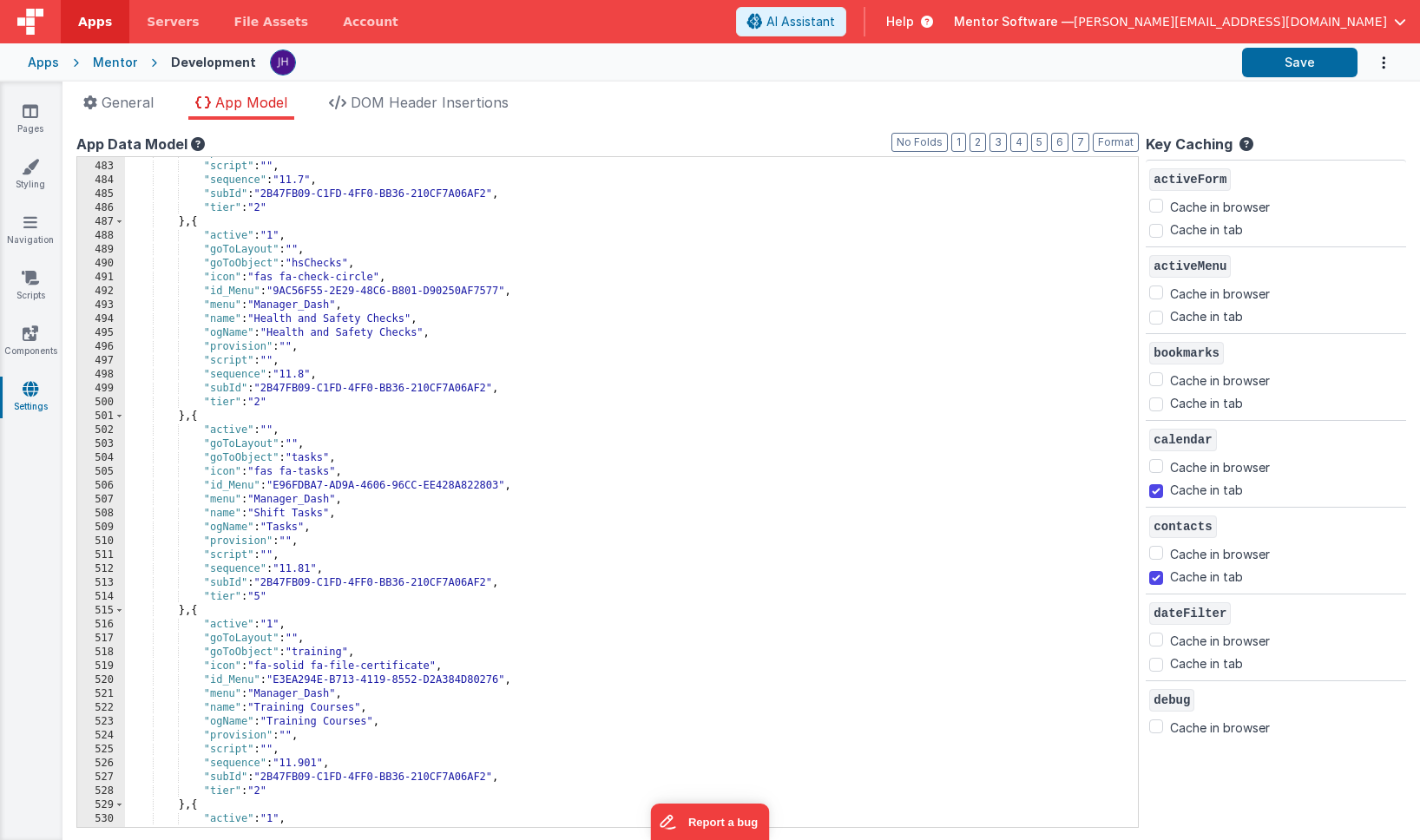
scroll to position [5508, 0]
click at [461, 332] on div ""provision" : "" , "script" : "" , "sequence" : "11.7" , "subId" : "2B47FB09-C1…" at bounding box center [631, 494] width 1013 height 697
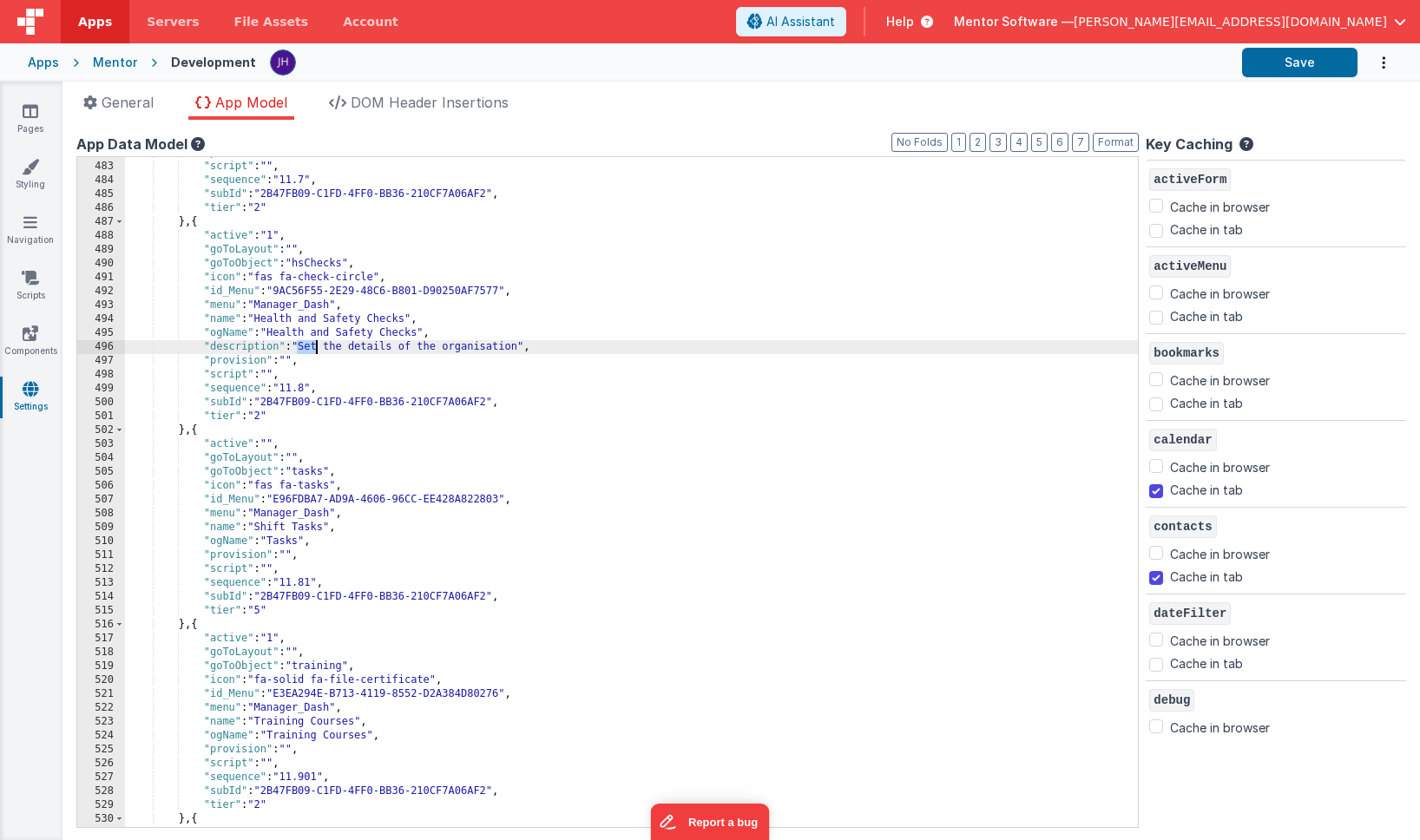
drag, startPoint x: 299, startPoint y: 347, endPoint x: 322, endPoint y: 348, distance: 23.0
click at [322, 348] on div ""provision" : "" , "script" : "" , "sequence" : "11.7" , "subId" : "2B47FB09-C1…" at bounding box center [631, 494] width 1013 height 697
drag, startPoint x: 785, startPoint y: 346, endPoint x: 586, endPoint y: 349, distance: 199.0
click at [586, 349] on div ""provision" : "" , "script" : "" , "sequence" : "11.7" , "subId" : "2B47FB09-C1…" at bounding box center [631, 494] width 1013 height 697
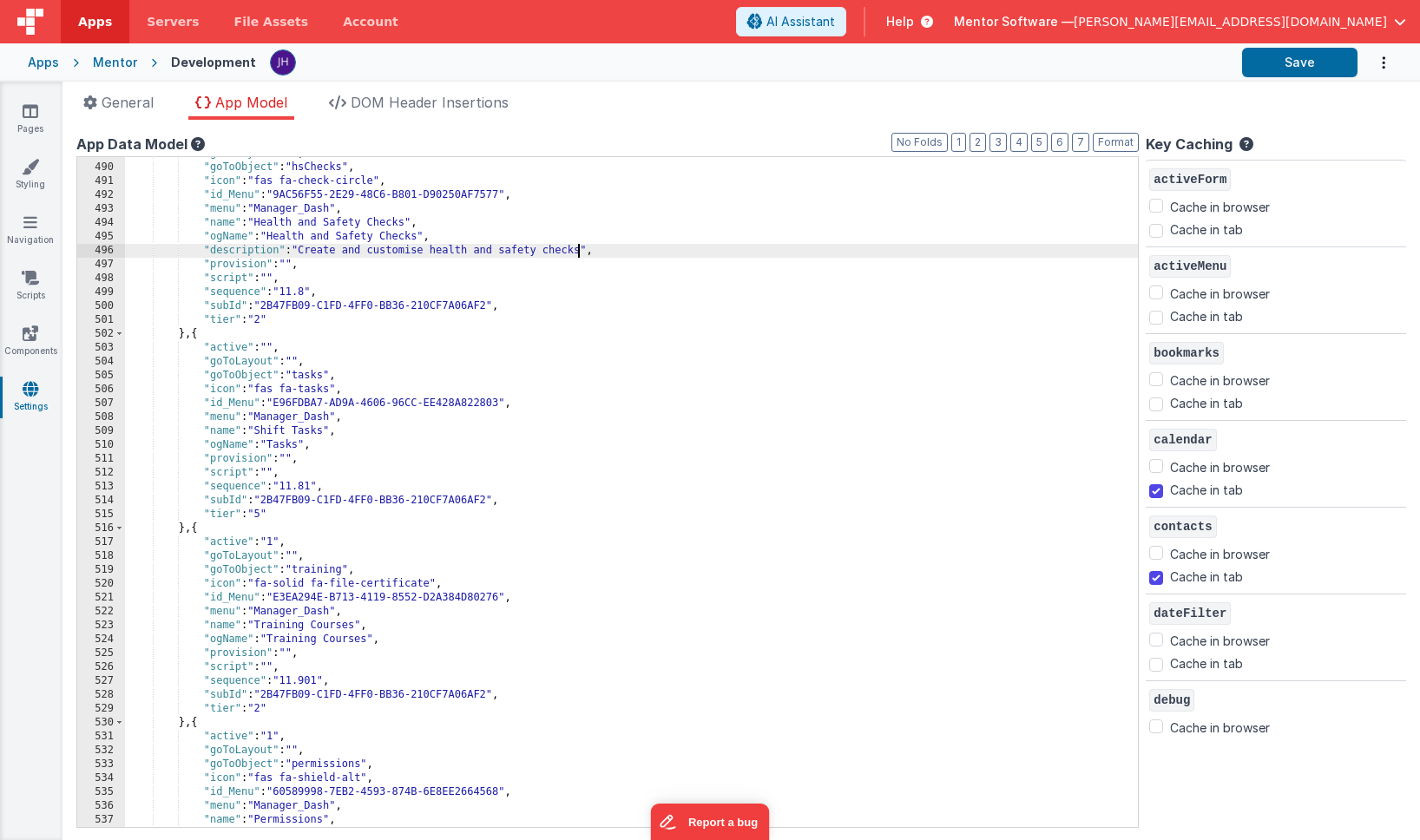
scroll to position [5604, 0]
click at [370, 434] on div ""goToLayout" : "" , "goToObject" : "hsChecks" , "icon" : "fas fa-check-circle" …" at bounding box center [631, 494] width 1013 height 697
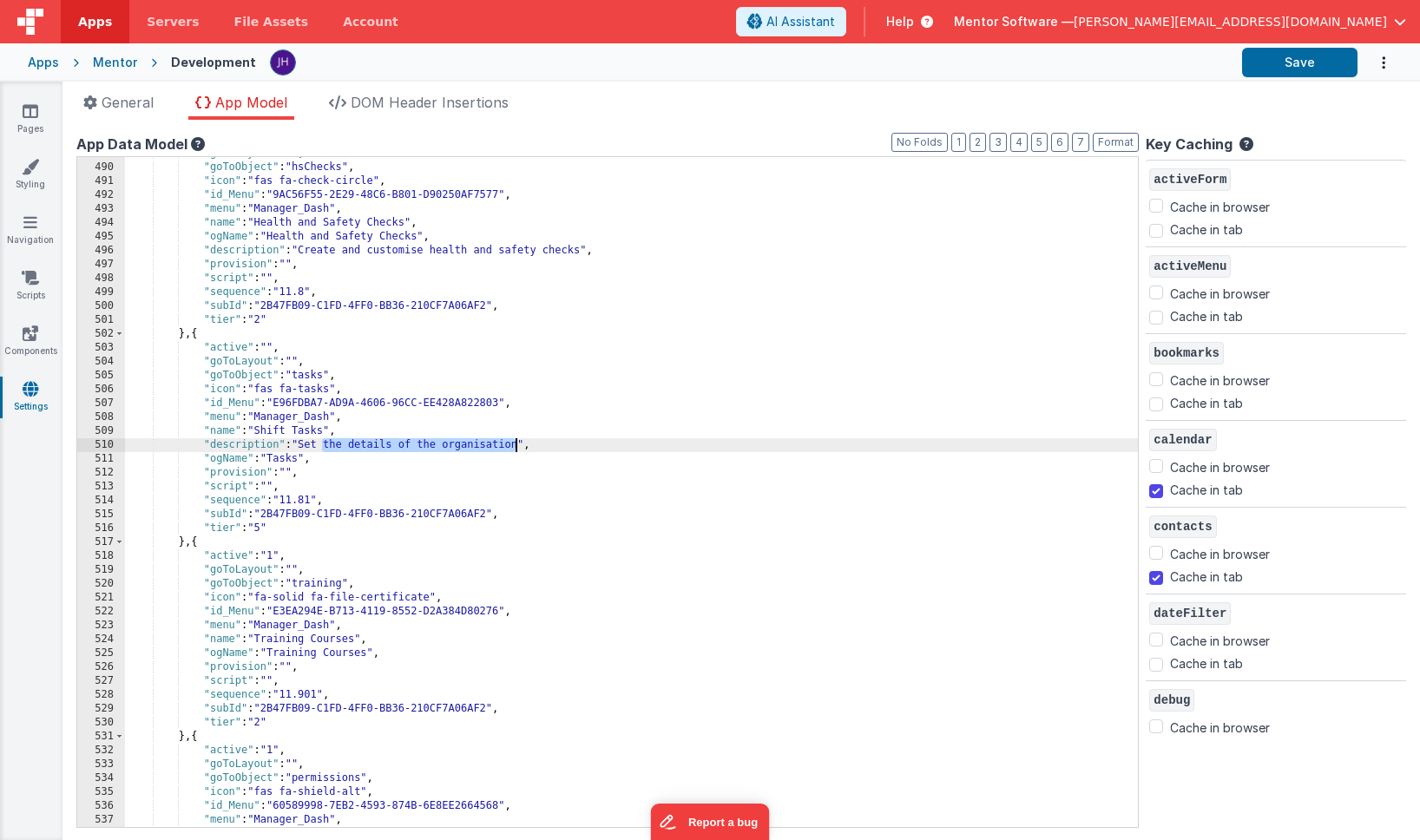
drag, startPoint x: 322, startPoint y: 444, endPoint x: 515, endPoint y: 447, distance: 193.0
click at [515, 447] on div ""goToLayout" : "" , "goToObject" : "hsChecks" , "icon" : "fas fa-check-circle" …" at bounding box center [631, 494] width 1013 height 697
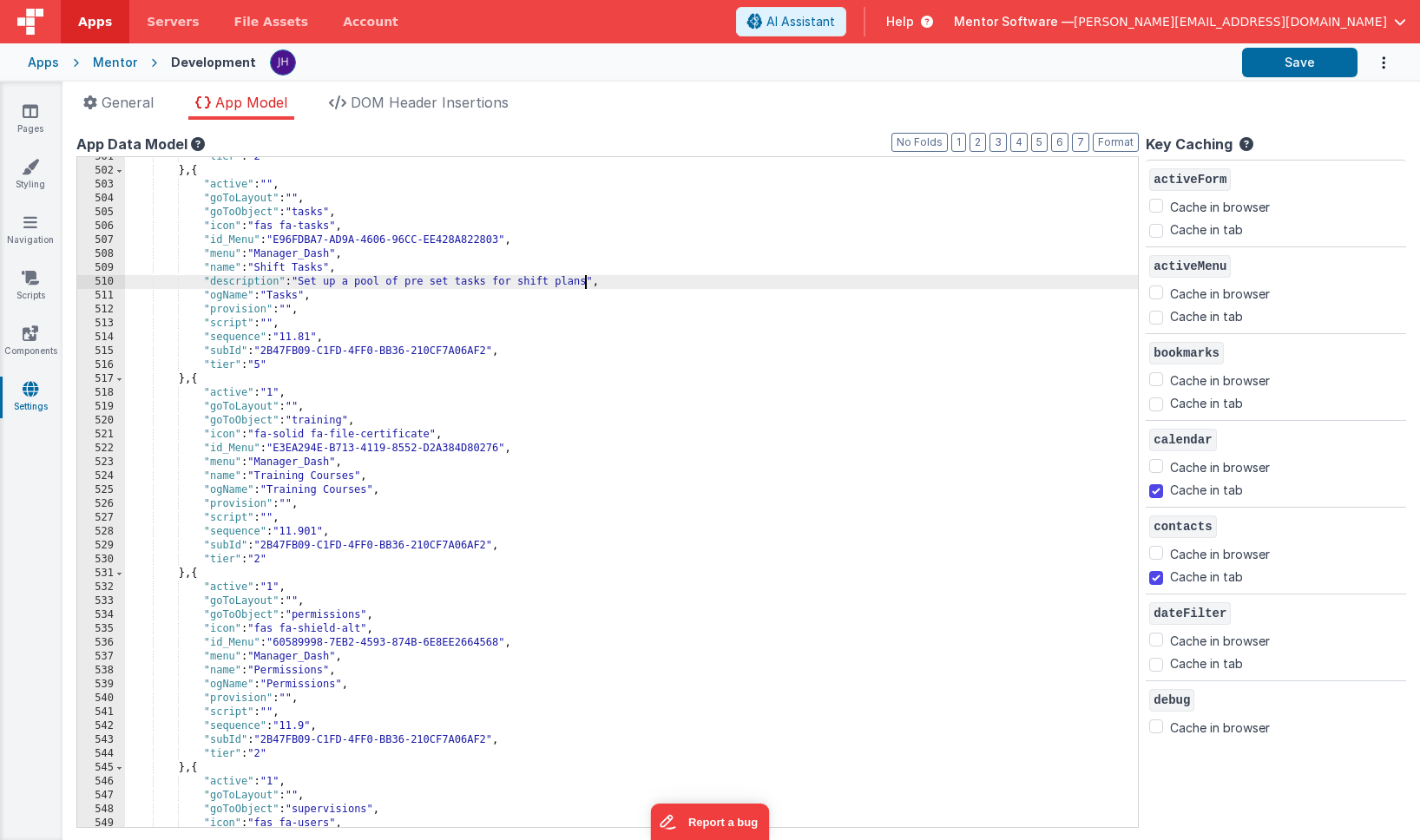
scroll to position [5791, 0]
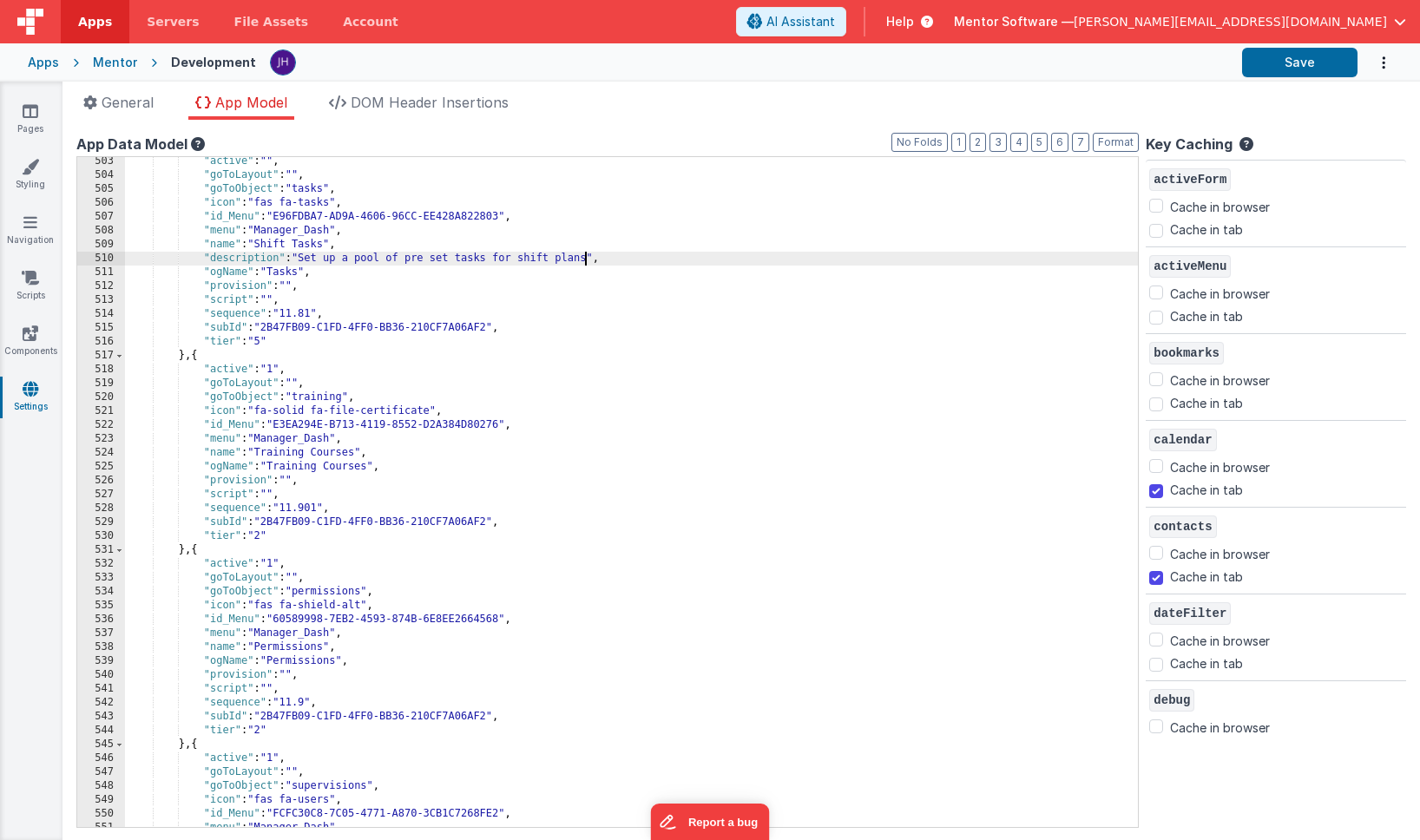
click at [412, 468] on div ""active" : "" , "goToLayout" : "" , "goToObject" : "tasks" , "icon" : "fas fa-t…" at bounding box center [631, 503] width 1013 height 697
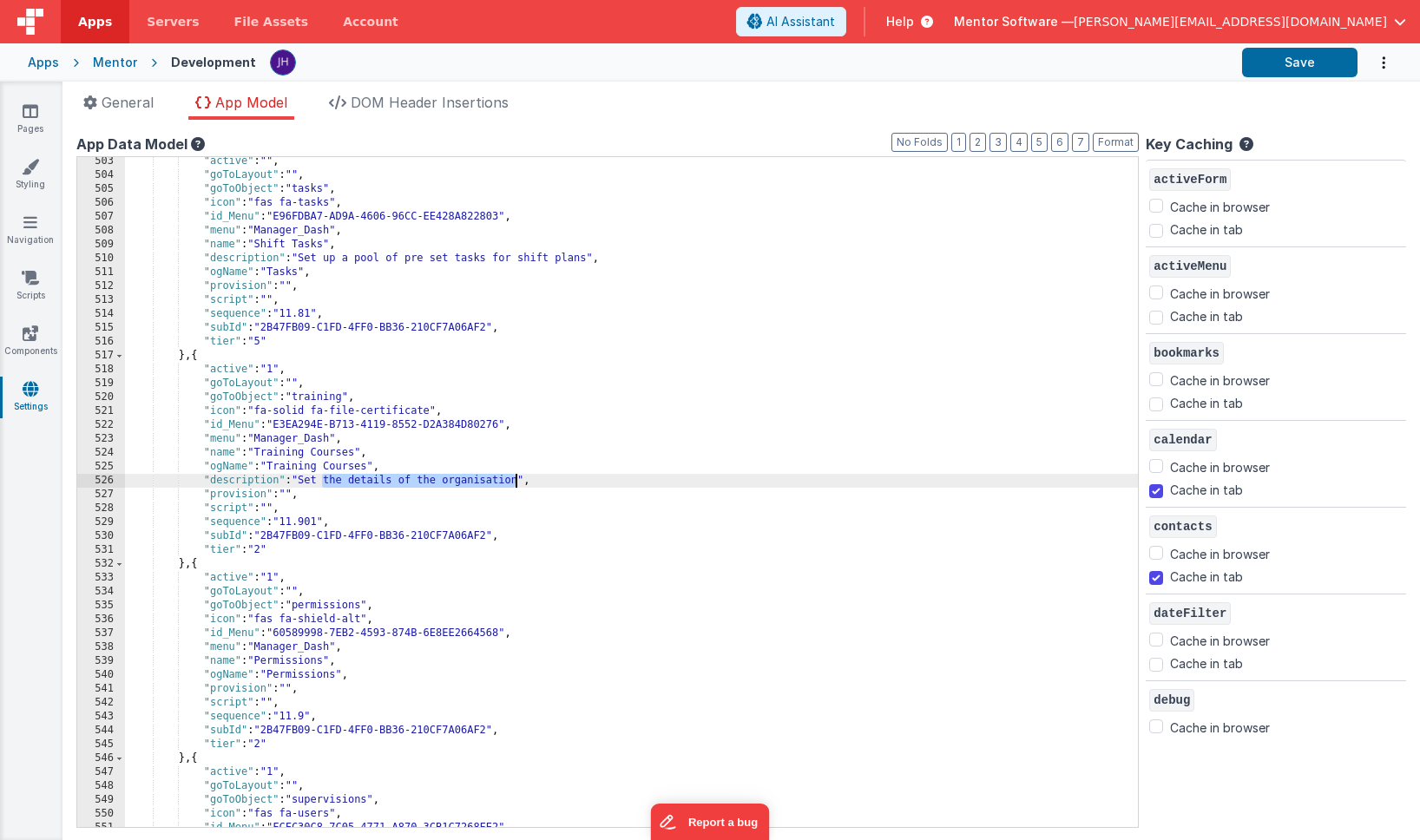
drag, startPoint x: 323, startPoint y: 481, endPoint x: 515, endPoint y: 482, distance: 192.0
click at [515, 482] on div ""active" : "" , "goToLayout" : "" , "goToObject" : "tasks" , "icon" : "fas fa-t…" at bounding box center [631, 503] width 1013 height 697
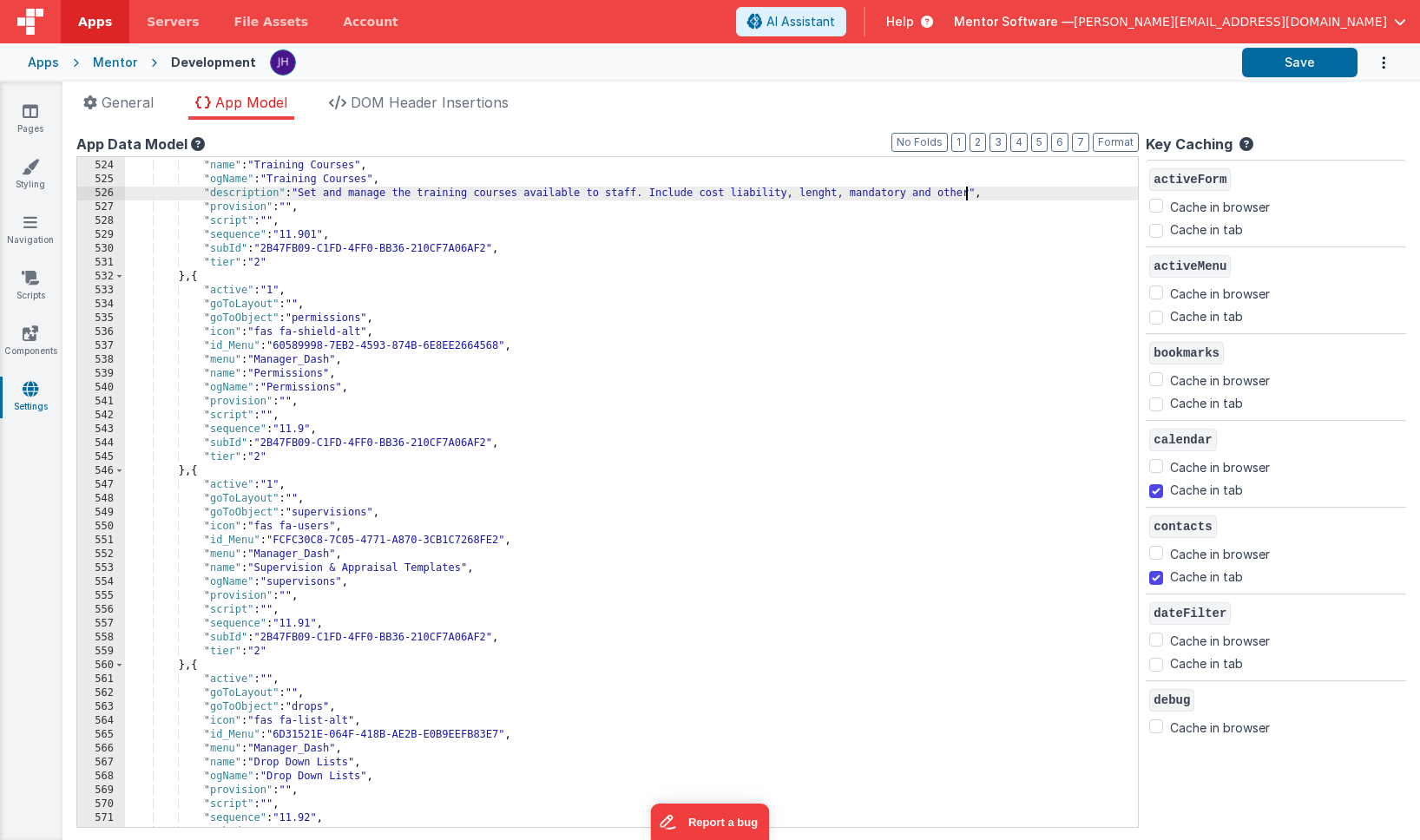
scroll to position [6124, 0]
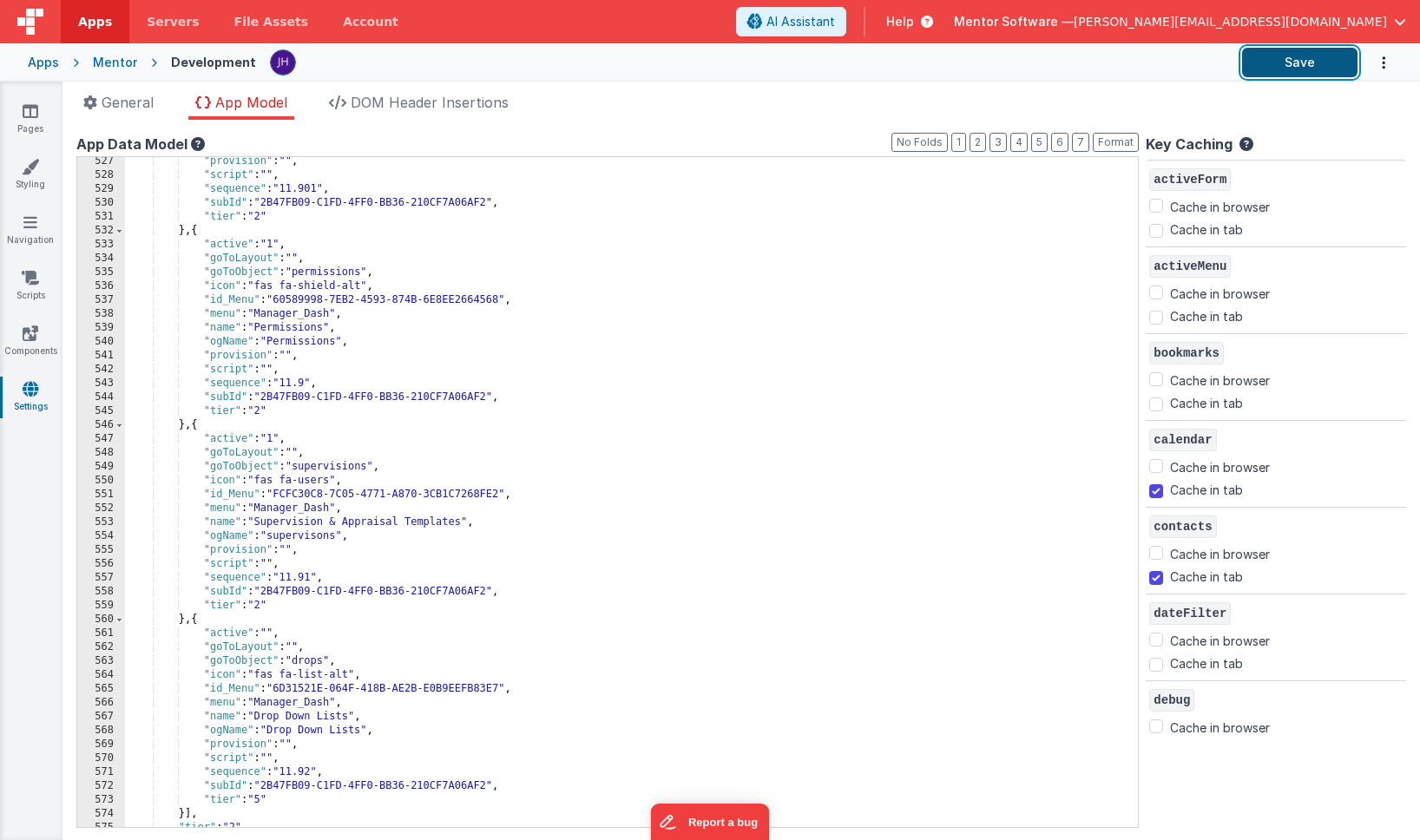
click at [1281, 65] on button "Save" at bounding box center [1300, 62] width 116 height 30
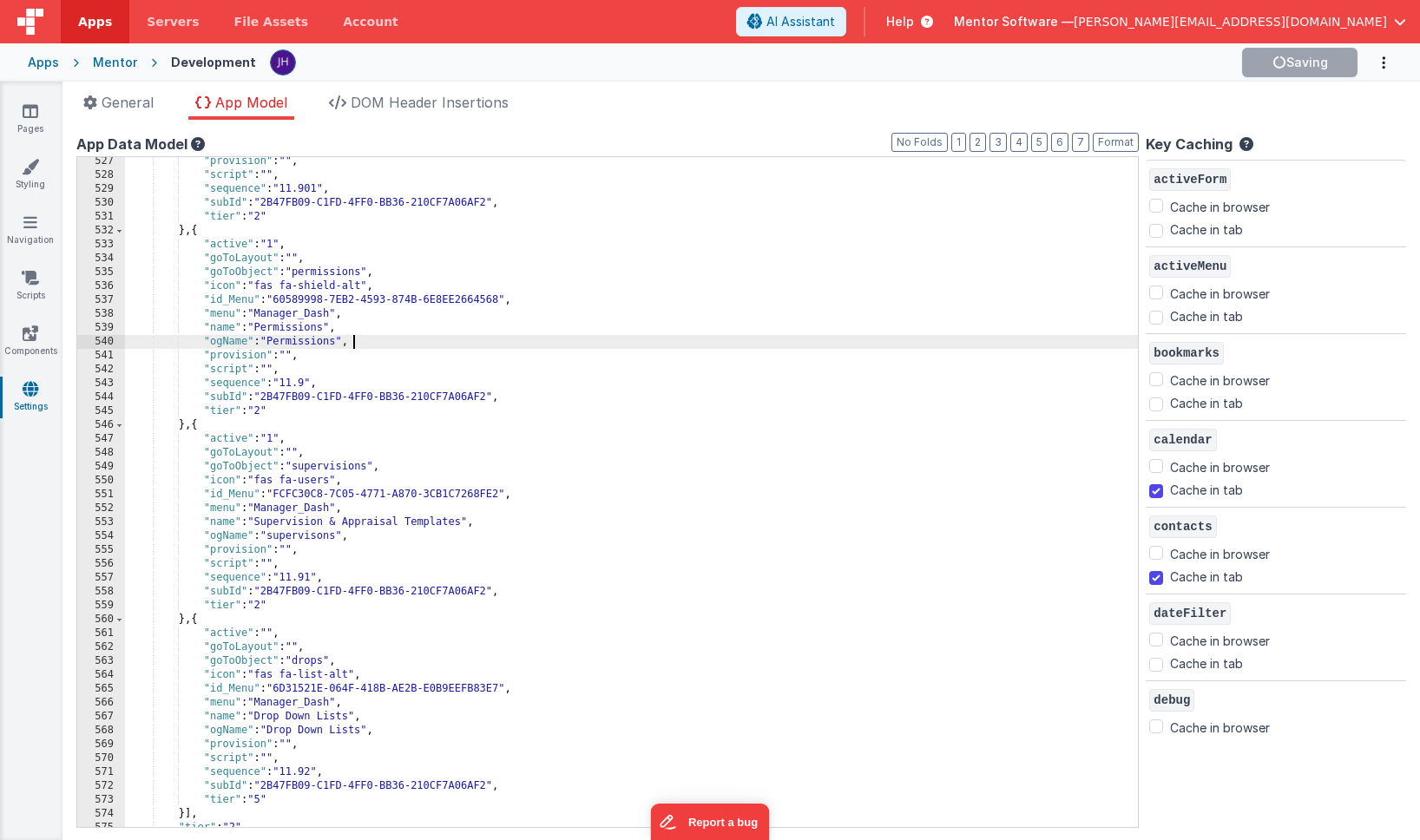
click at [394, 339] on div ""provision" : "" , "script" : "" , "sequence" : "11.901" , "subId" : "2B47FB09-…" at bounding box center [631, 503] width 1013 height 697
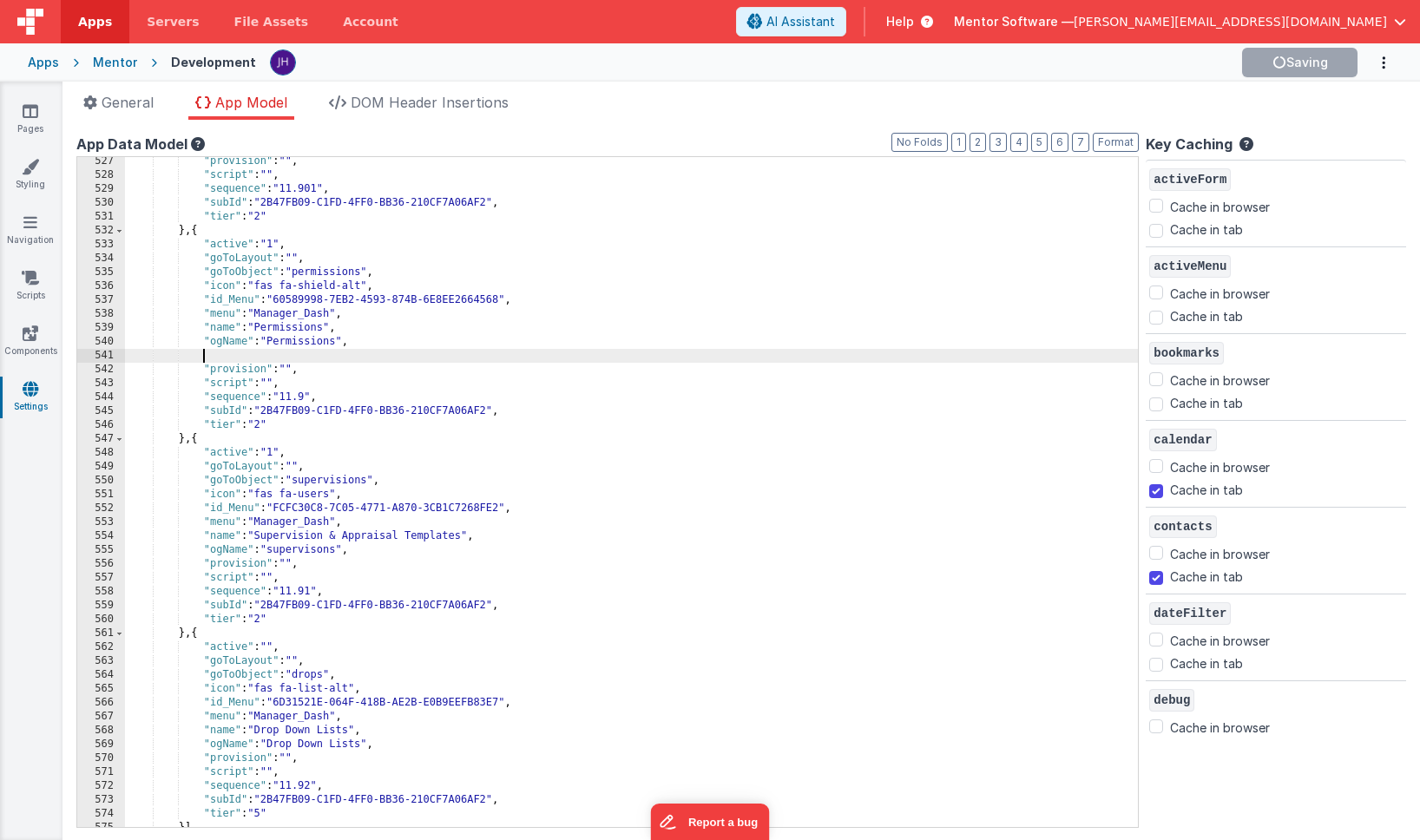
paste textarea
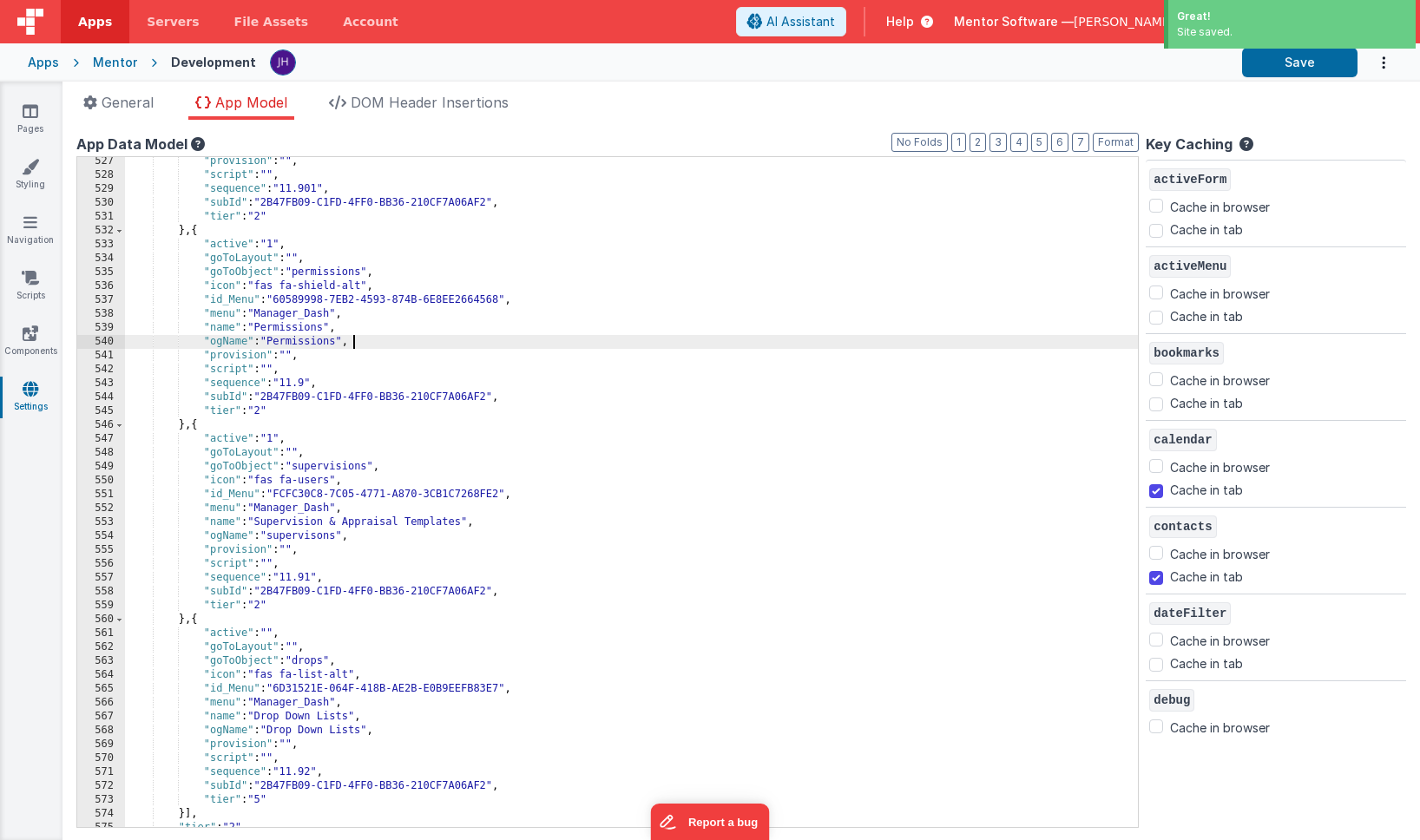
click at [394, 345] on div ""provision" : "" , "script" : "" , "sequence" : "11.901" , "subId" : "2B47FB09-…" at bounding box center [631, 503] width 1013 height 697
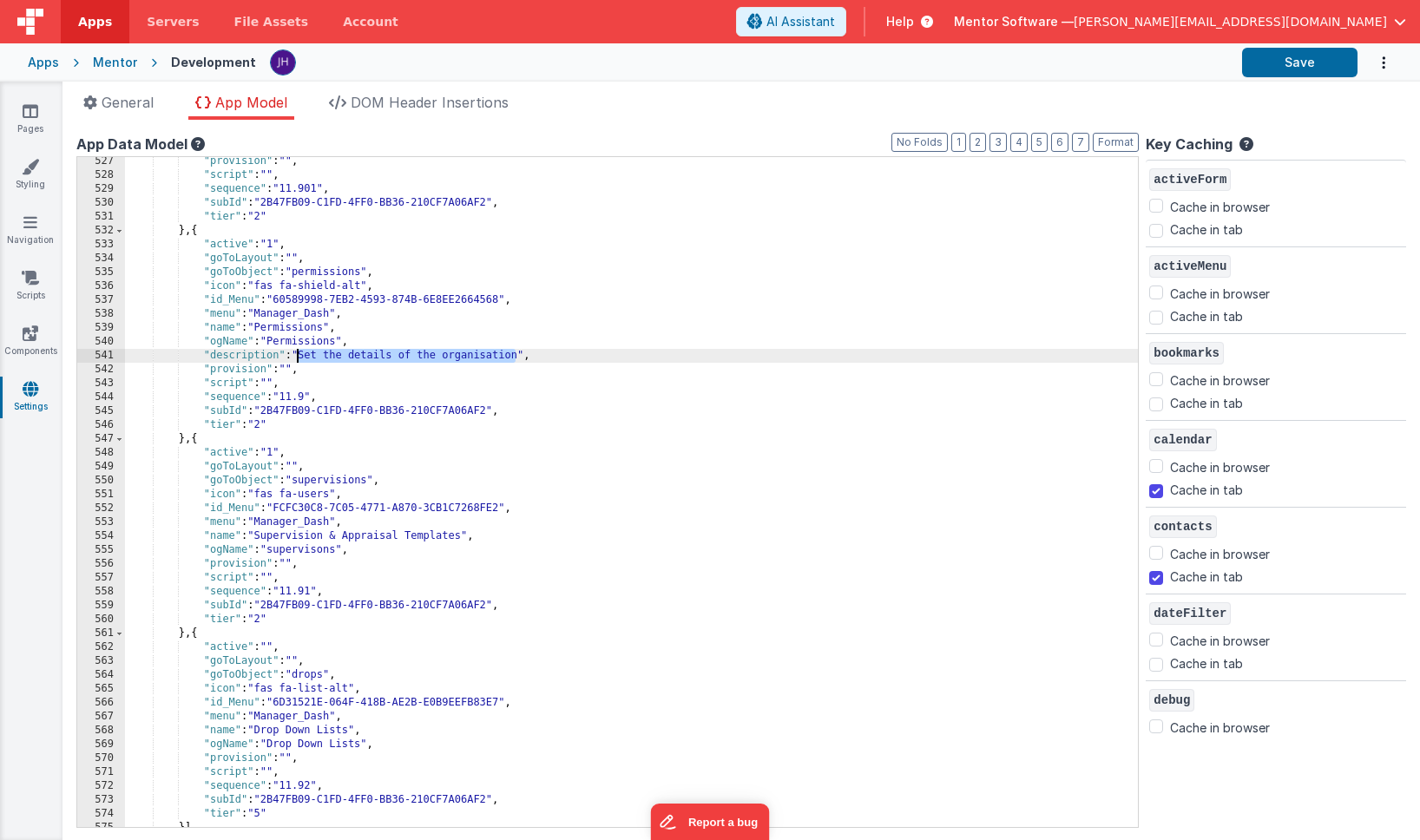
drag, startPoint x: 515, startPoint y: 355, endPoint x: 300, endPoint y: 355, distance: 215.0
click at [300, 355] on div ""provision" : "" , "script" : "" , "sequence" : "11.901" , "subId" : "2B47FB09-…" at bounding box center [631, 503] width 1013 height 697
click at [572, 355] on div ""provision" : "" , "script" : "" , "sequence" : "11.901" , "subId" : "2B47FB09-…" at bounding box center [631, 503] width 1013 height 697
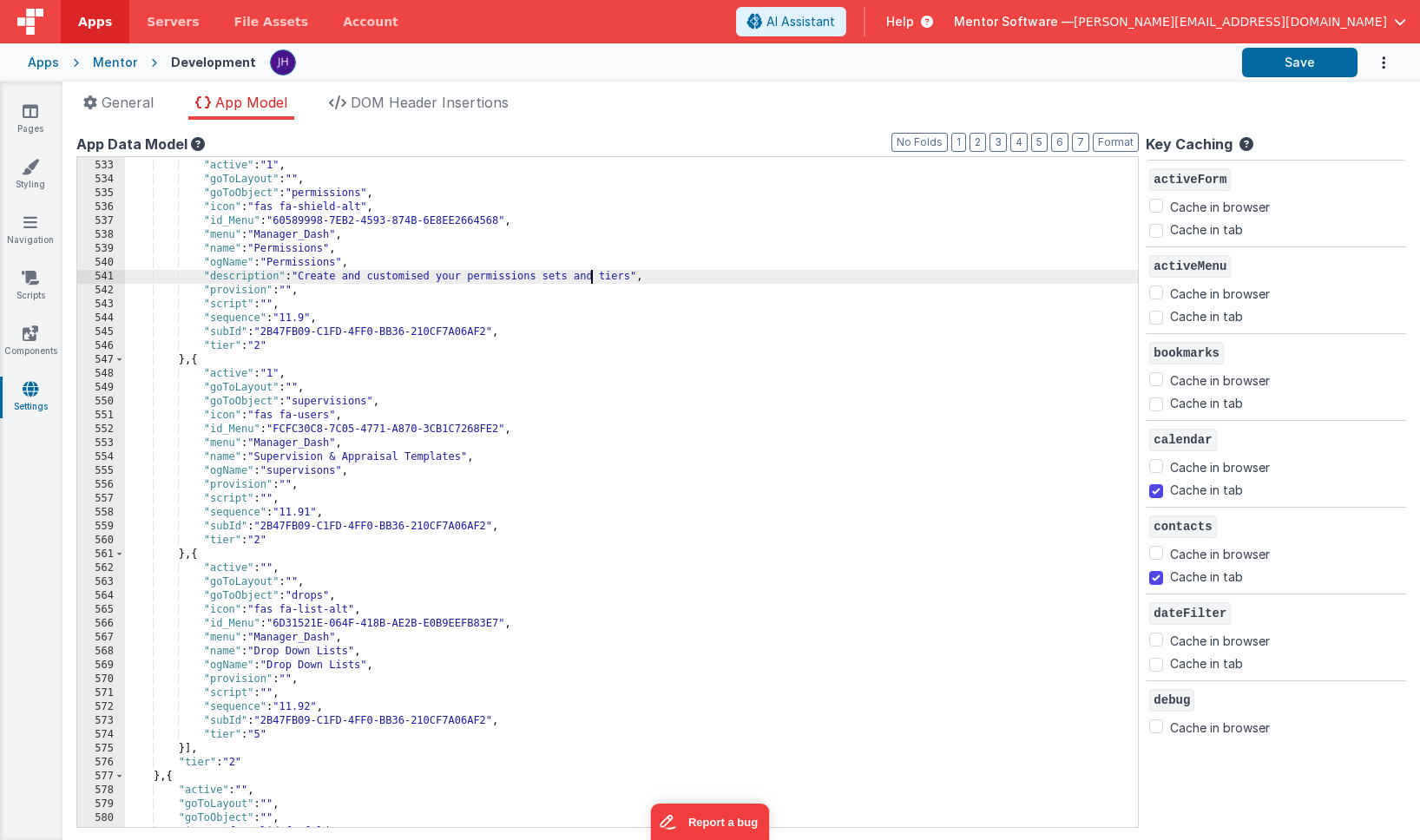
scroll to position [7435, 0]
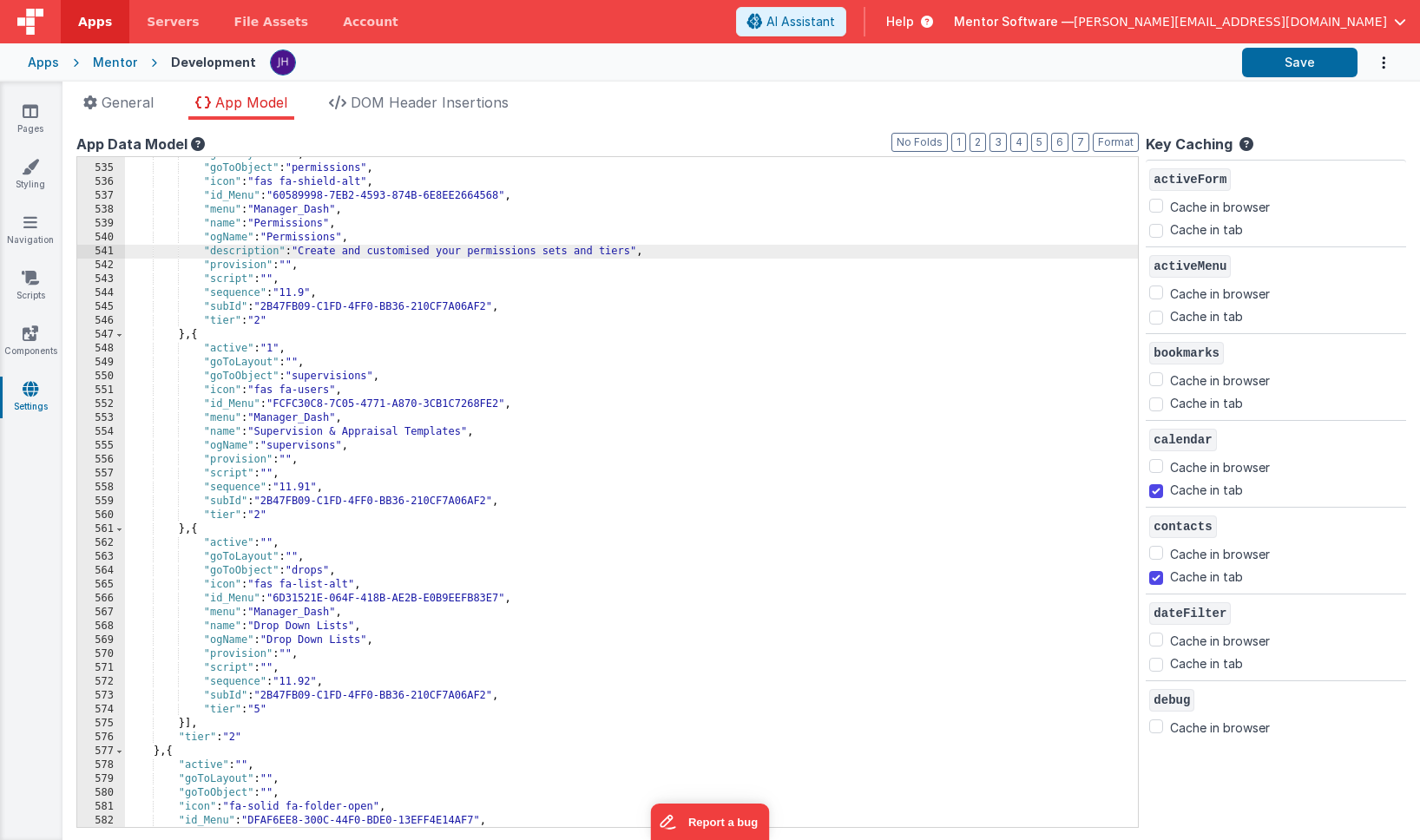
click at [534, 254] on div ""goToLayout" : "" , "goToObject" : "permissions" , "icon" : "fas fa-shield-alt"…" at bounding box center [631, 495] width 1013 height 697
click at [370, 448] on div ""goToLayout" : "" , "goToObject" : "permissions" , "icon" : "fas fa-shield-alt"…" at bounding box center [631, 495] width 1013 height 697
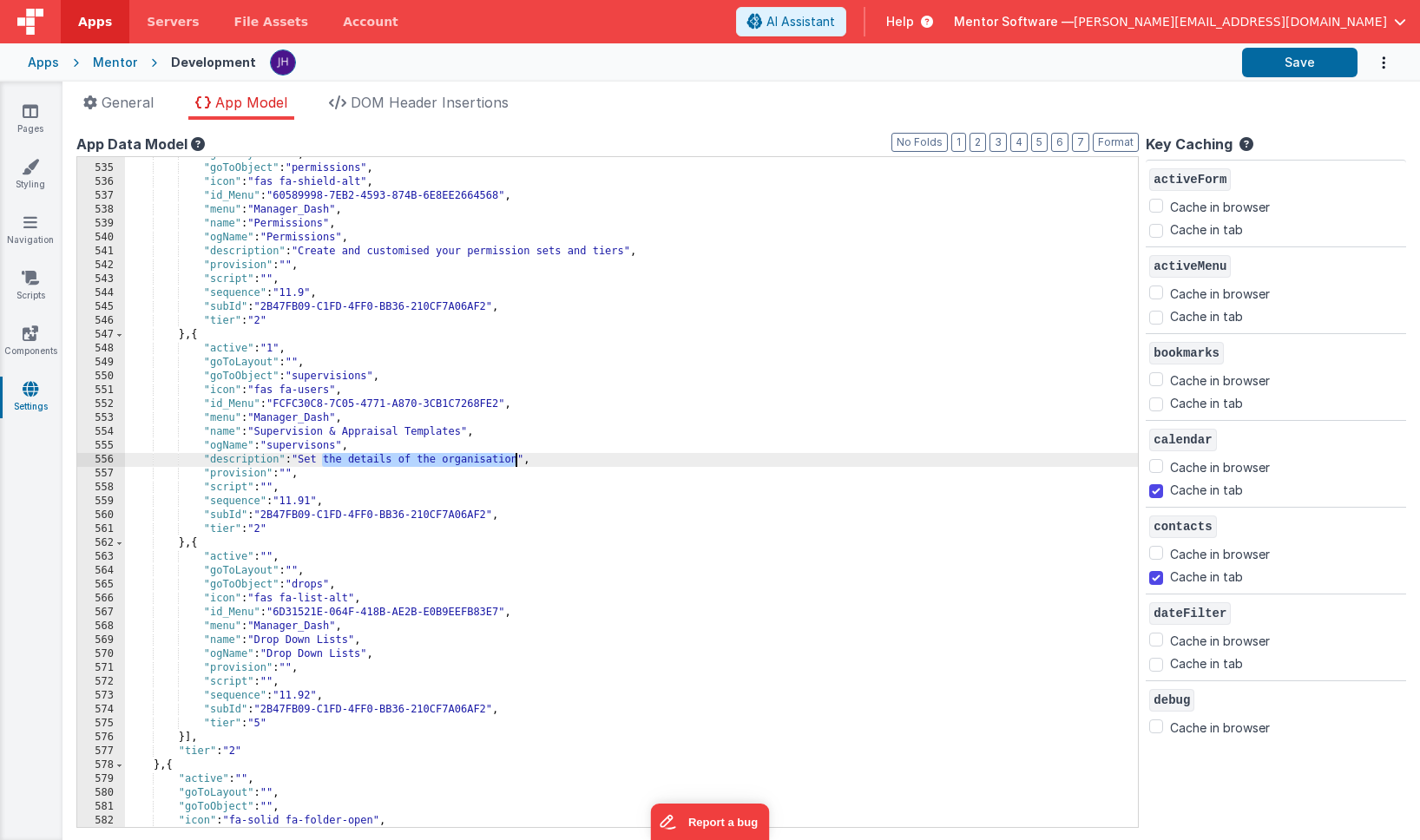
drag, startPoint x: 323, startPoint y: 458, endPoint x: 516, endPoint y: 462, distance: 193.0
click at [516, 462] on div ""goToLayout" : "" , "goToObject" : "permissions" , "icon" : "fas fa-shield-alt"…" at bounding box center [631, 495] width 1013 height 697
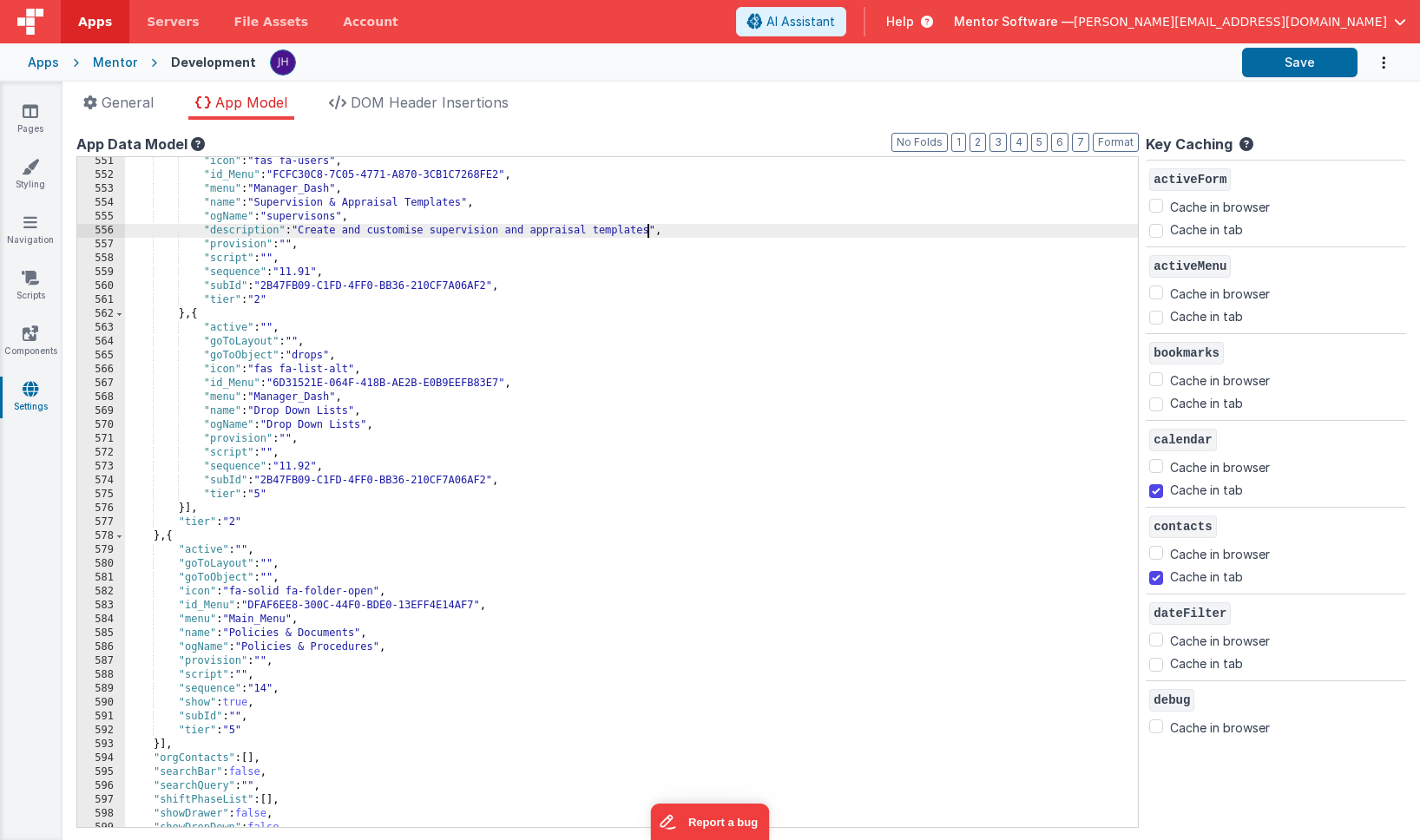
scroll to position [7665, 0]
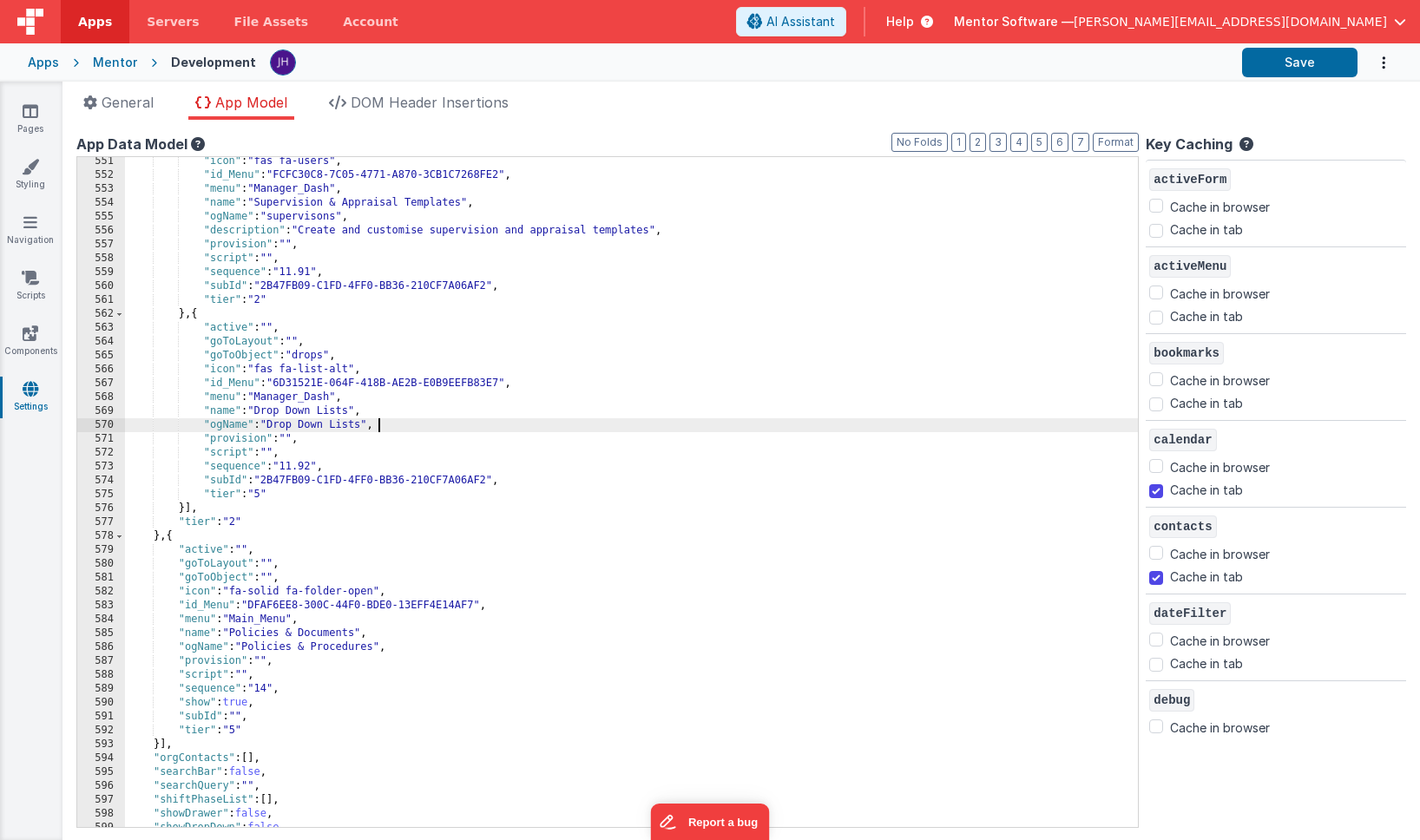
click at [413, 426] on div ""icon" : "fas fa-users" , "id_Menu" : "FCFC30C8-7C05-4771-A870-3CB1C7268FE2" , …" at bounding box center [631, 503] width 1013 height 697
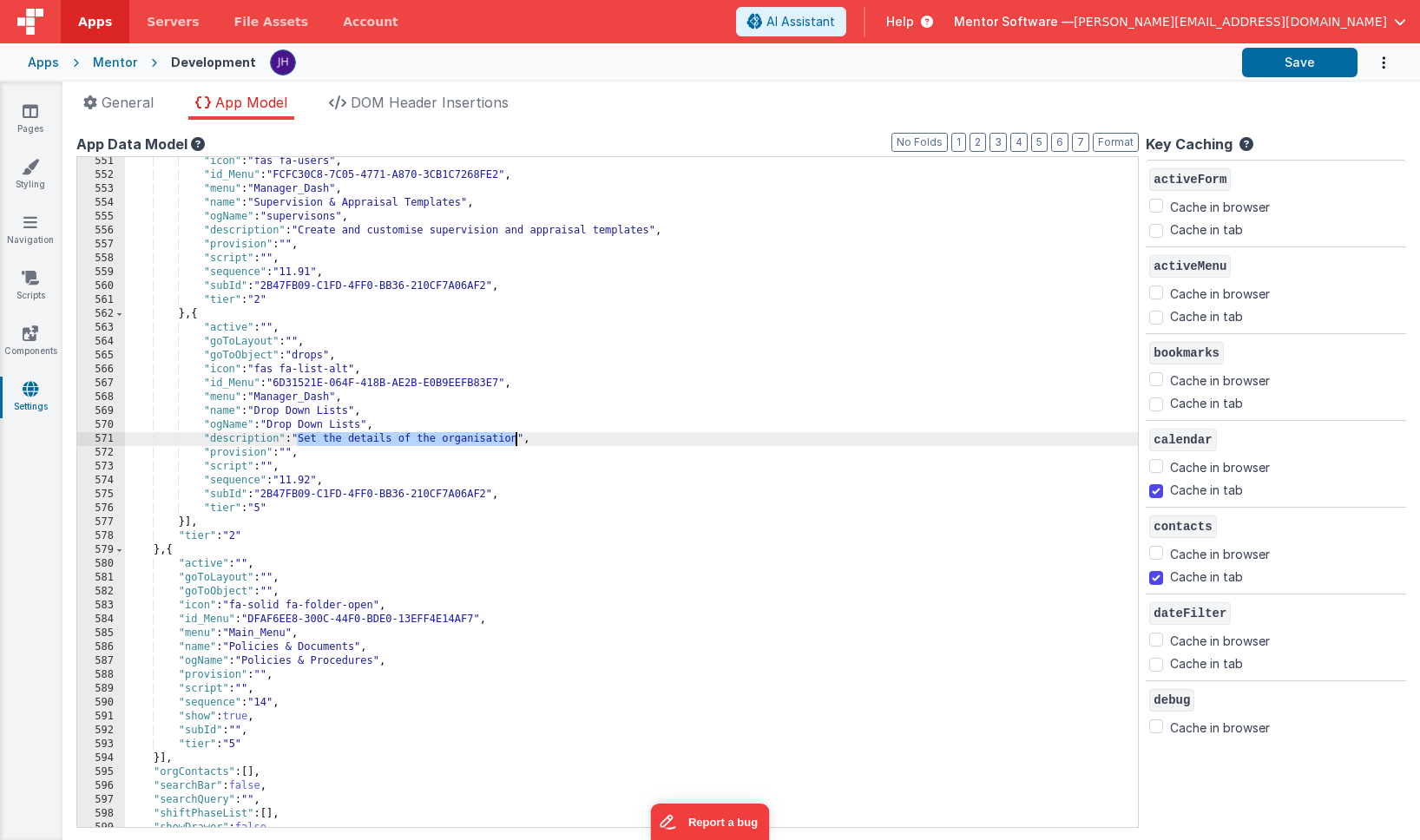
drag, startPoint x: 297, startPoint y: 435, endPoint x: 514, endPoint y: 439, distance: 217.0
click at [514, 439] on div ""icon" : "fas fa-users" , "id_Menu" : "FCFC30C8-7C05-4771-A870-3CB1C7268FE2" , …" at bounding box center [631, 503] width 1013 height 697
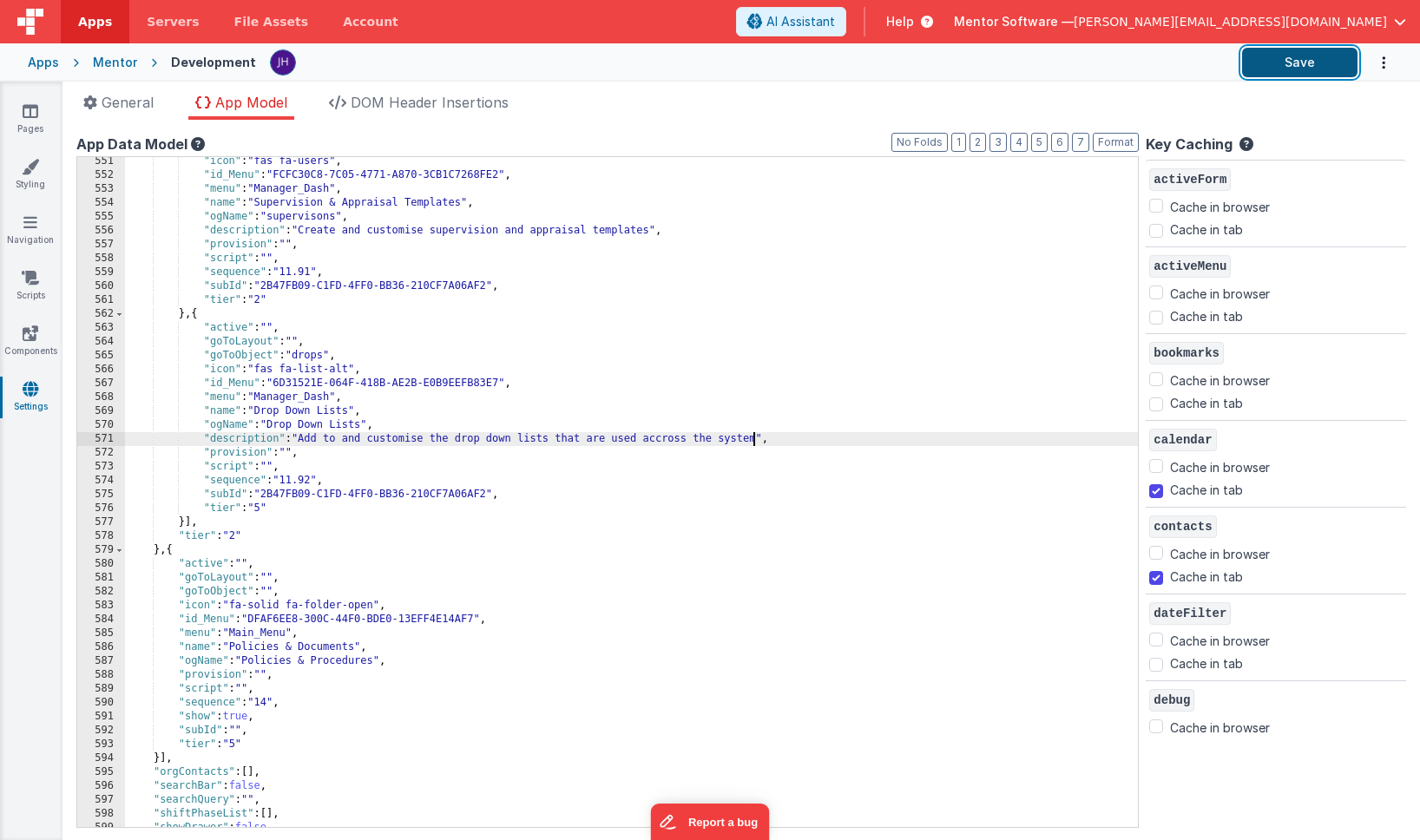
click at [1315, 64] on button "Save" at bounding box center [1300, 62] width 116 height 30
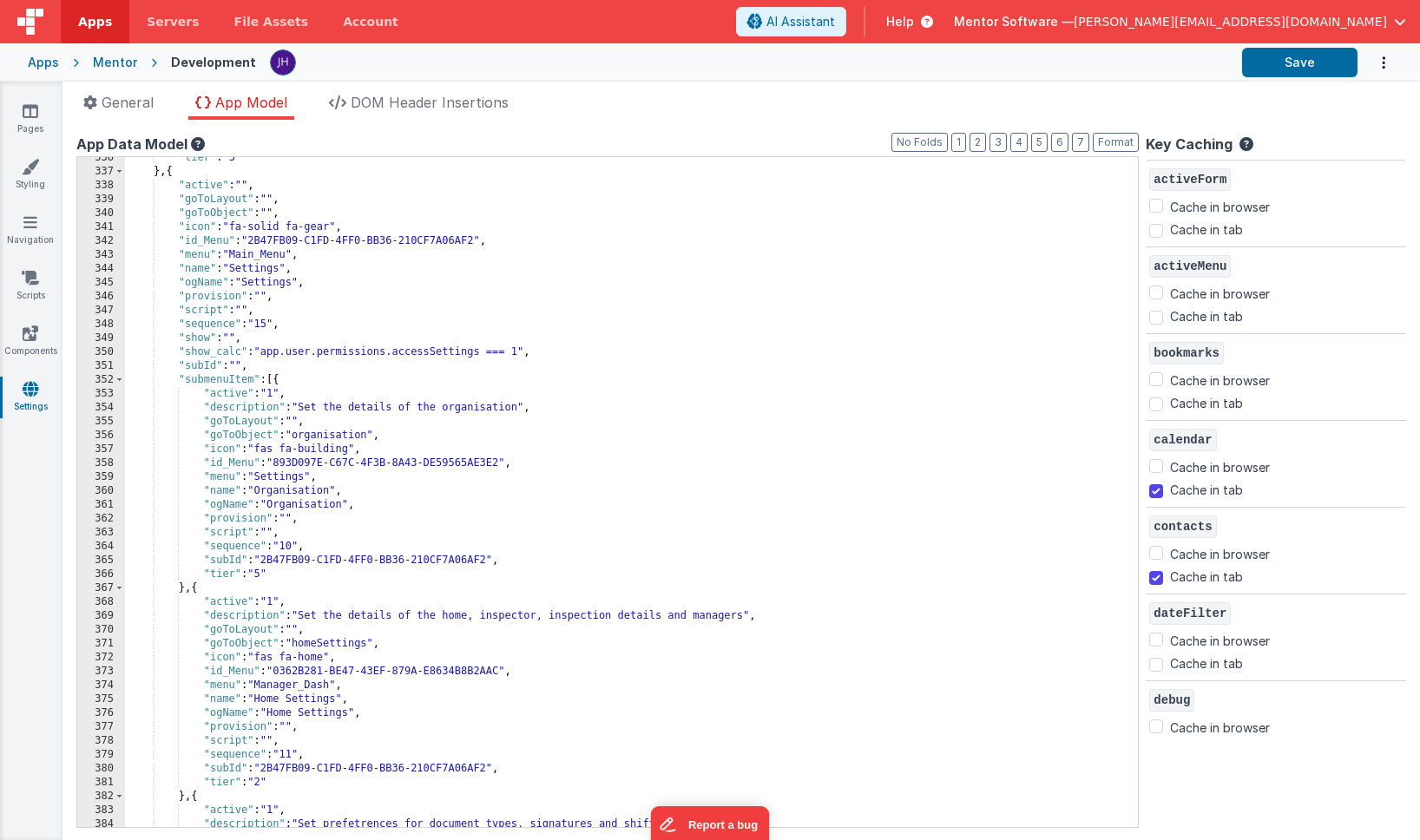
scroll to position [4619, 0]
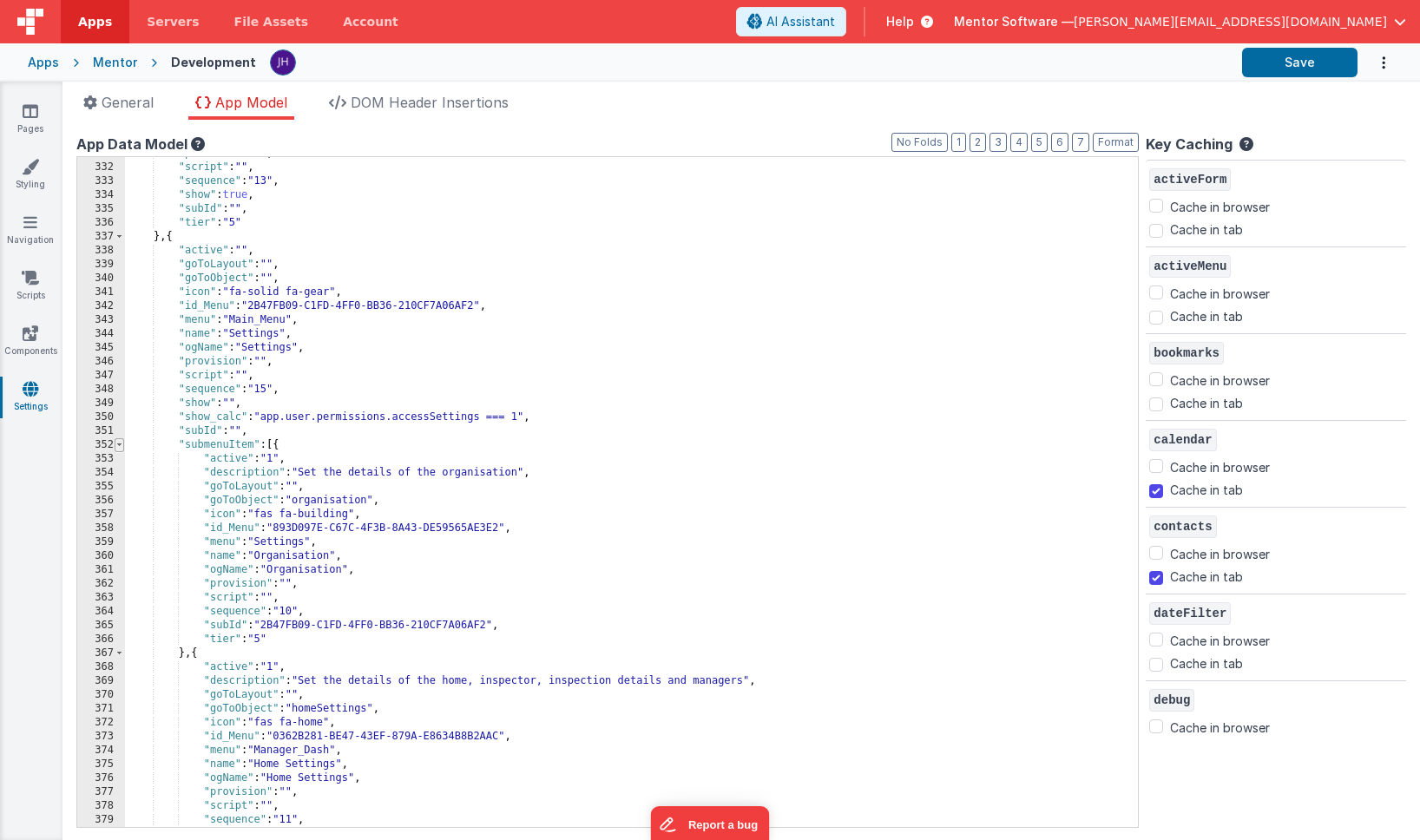
click at [121, 444] on span at bounding box center [119, 445] width 10 height 14
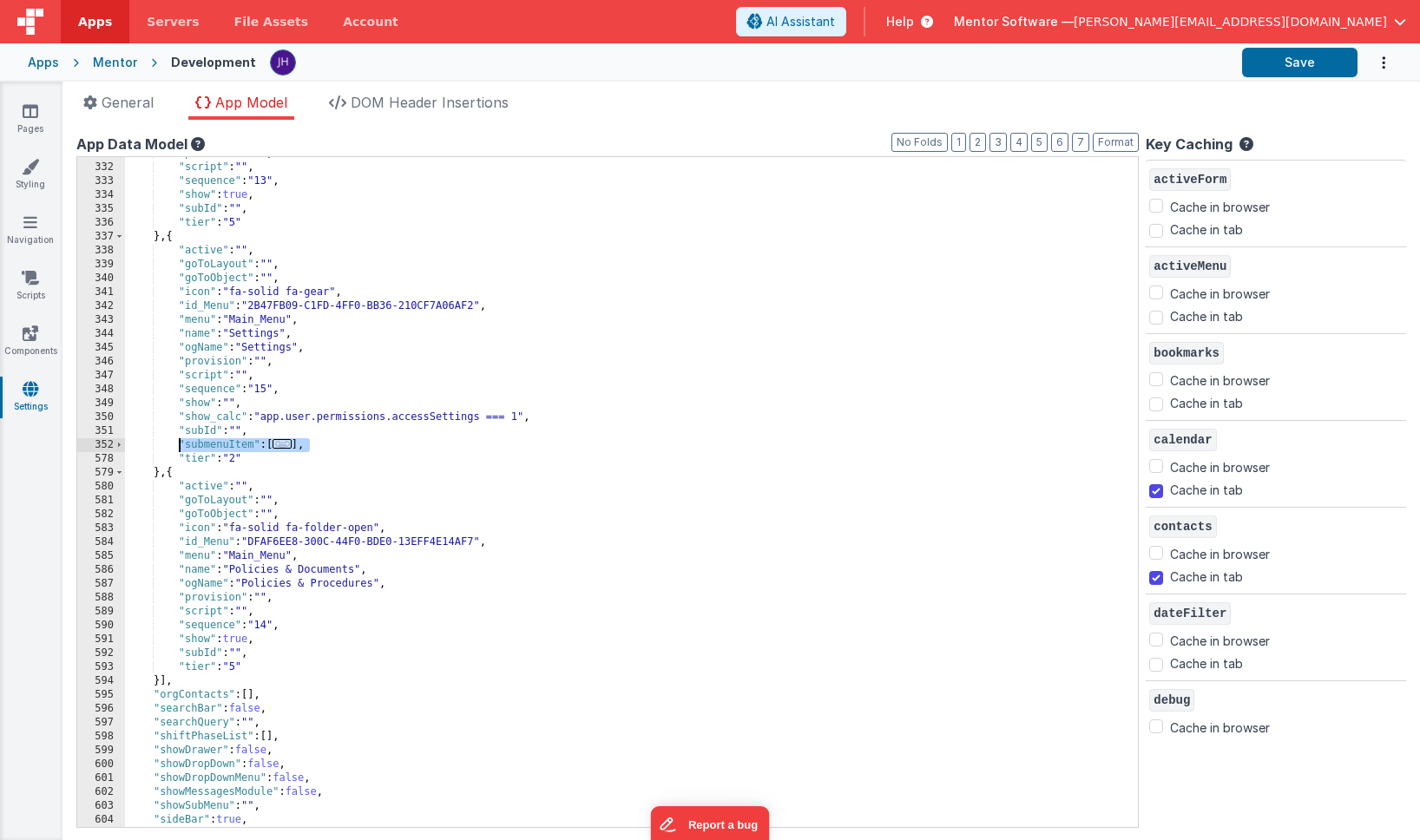
drag, startPoint x: 311, startPoint y: 442, endPoint x: 176, endPoint y: 440, distance: 135.0
click at [176, 440] on div ""provision" : "" , "script" : "" , "sequence" : "13" , "show" : true , "subId" …" at bounding box center [631, 494] width 1013 height 697
click at [107, 65] on div "Mentor" at bounding box center [115, 62] width 44 height 17
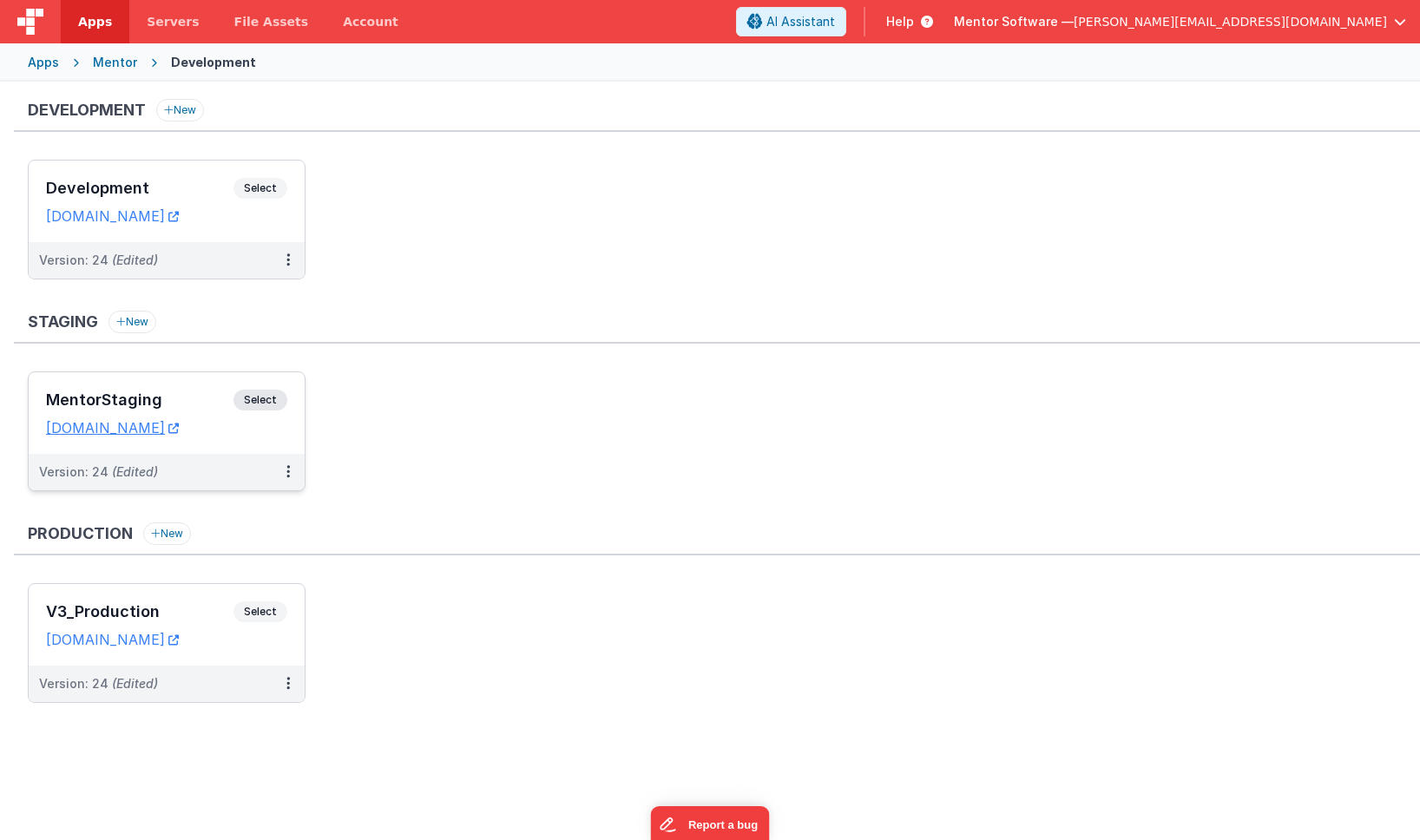
click at [211, 389] on div "MentorStaging Select URLs mentorstaging.fmbetterforms.com" at bounding box center [167, 412] width 276 height 81
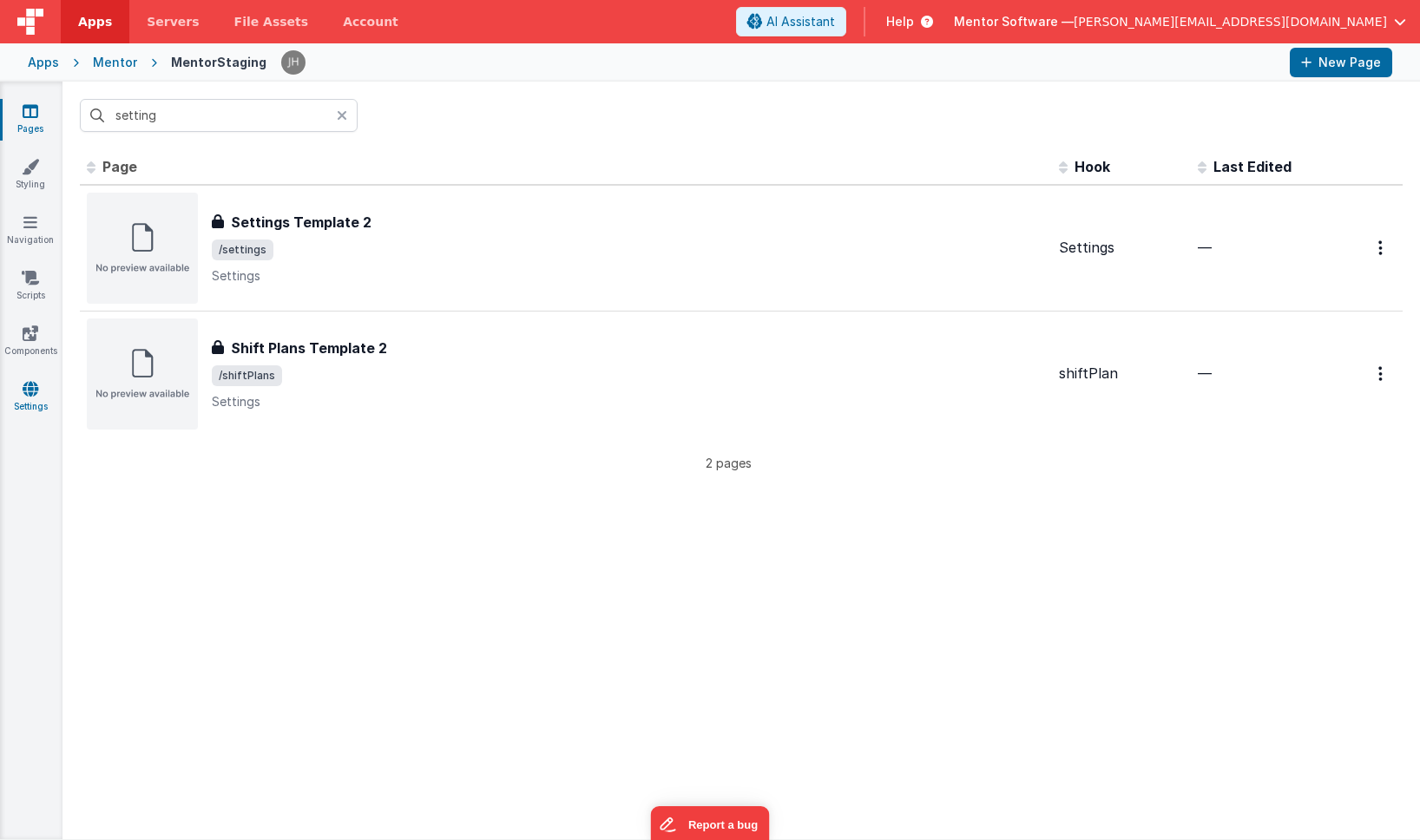
click at [24, 390] on icon at bounding box center [30, 388] width 15 height 17
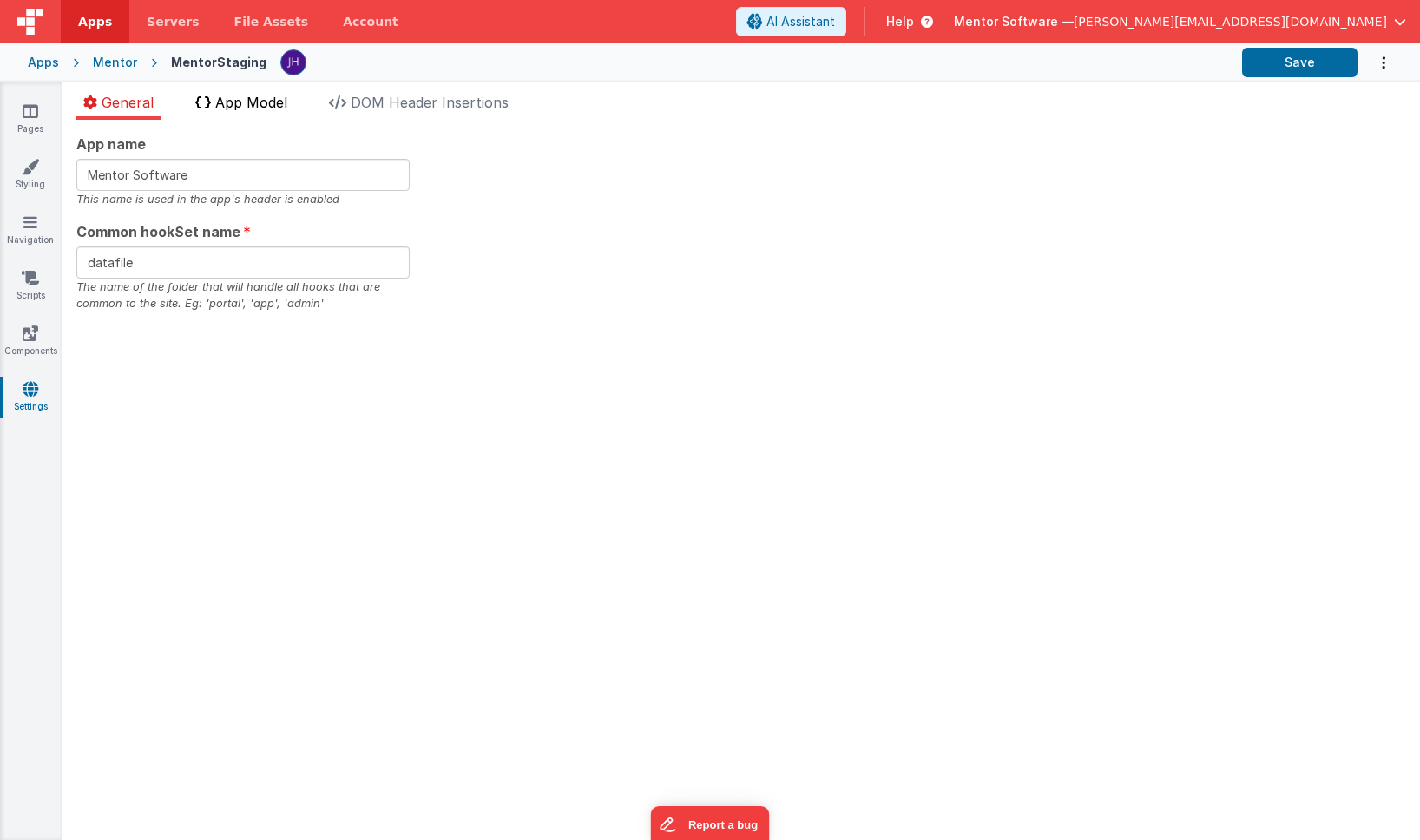
click at [272, 108] on span "App Model" at bounding box center [251, 102] width 72 height 17
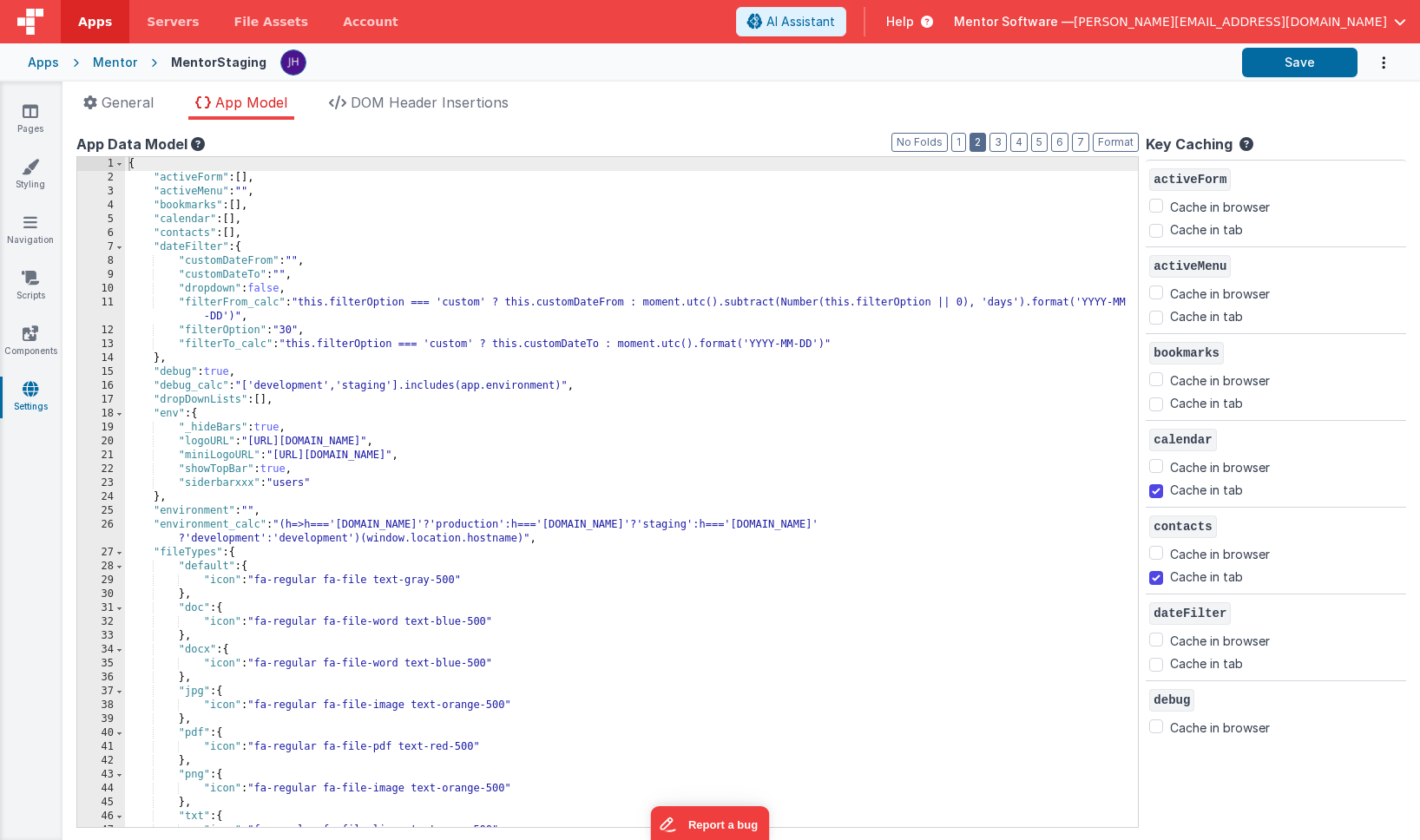
click at [985, 146] on button "2" at bounding box center [978, 142] width 16 height 19
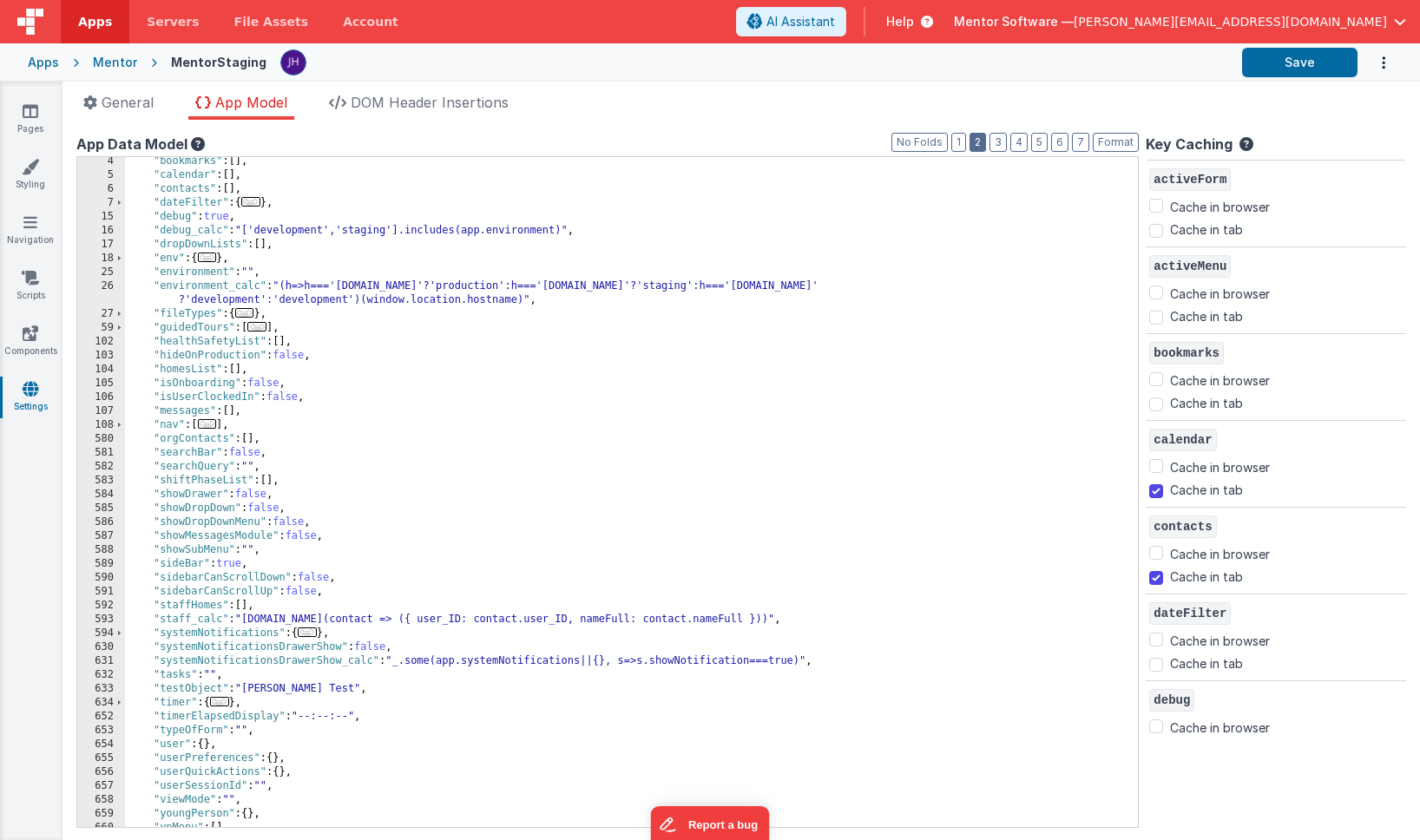
scroll to position [60, 0]
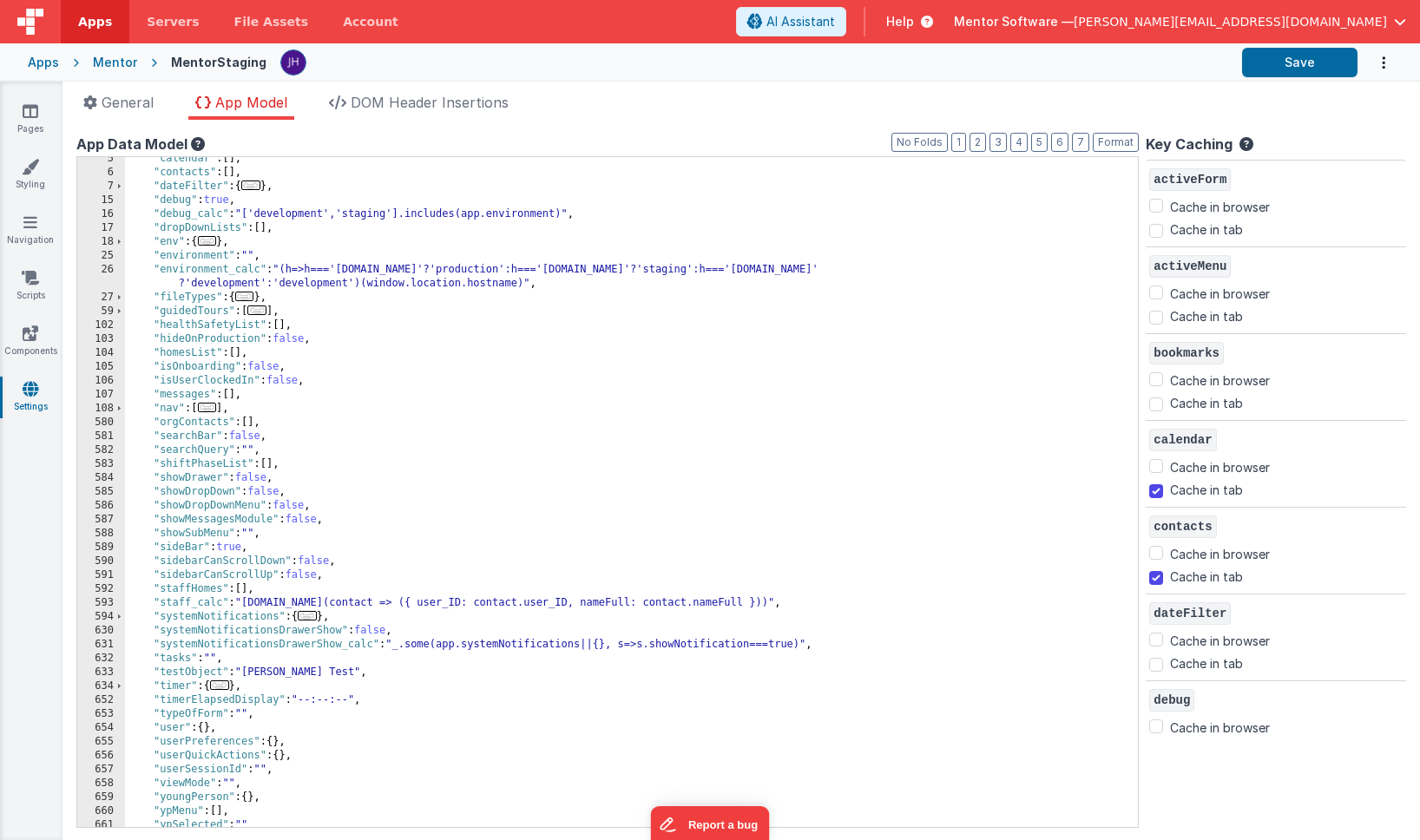
click at [209, 409] on span "..." at bounding box center [207, 407] width 19 height 10
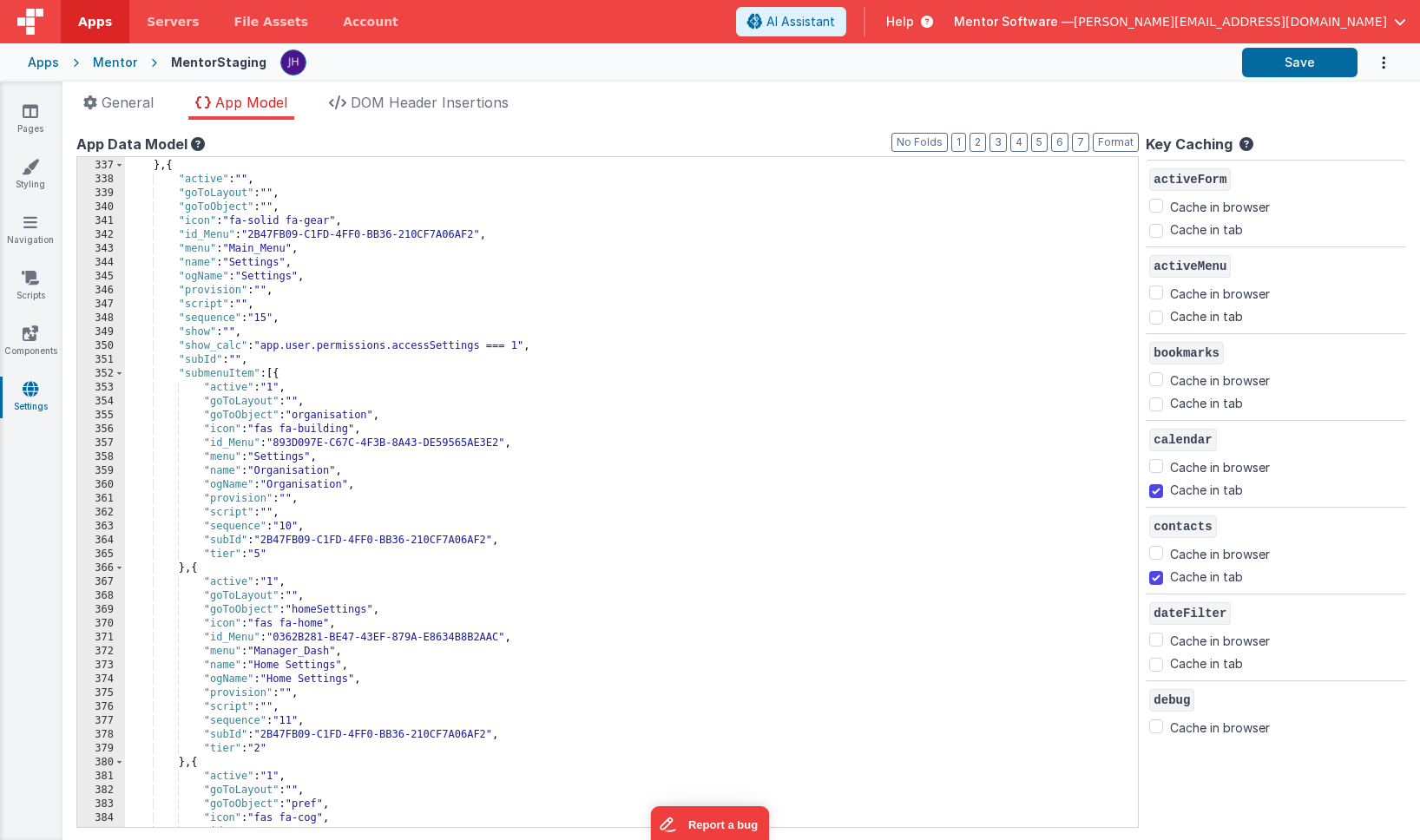
scroll to position [3498, 0]
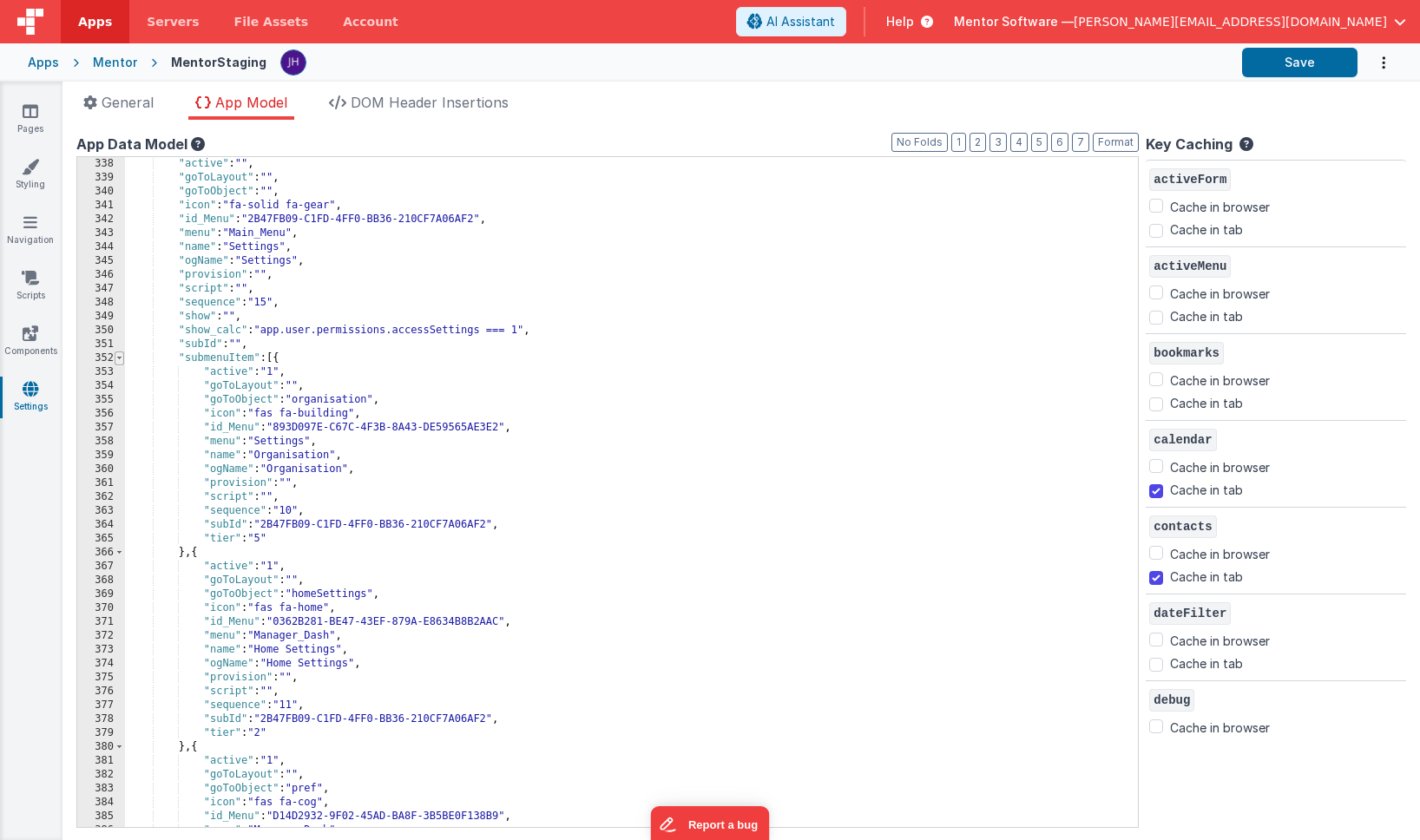
click at [121, 357] on span at bounding box center [119, 357] width 10 height 14
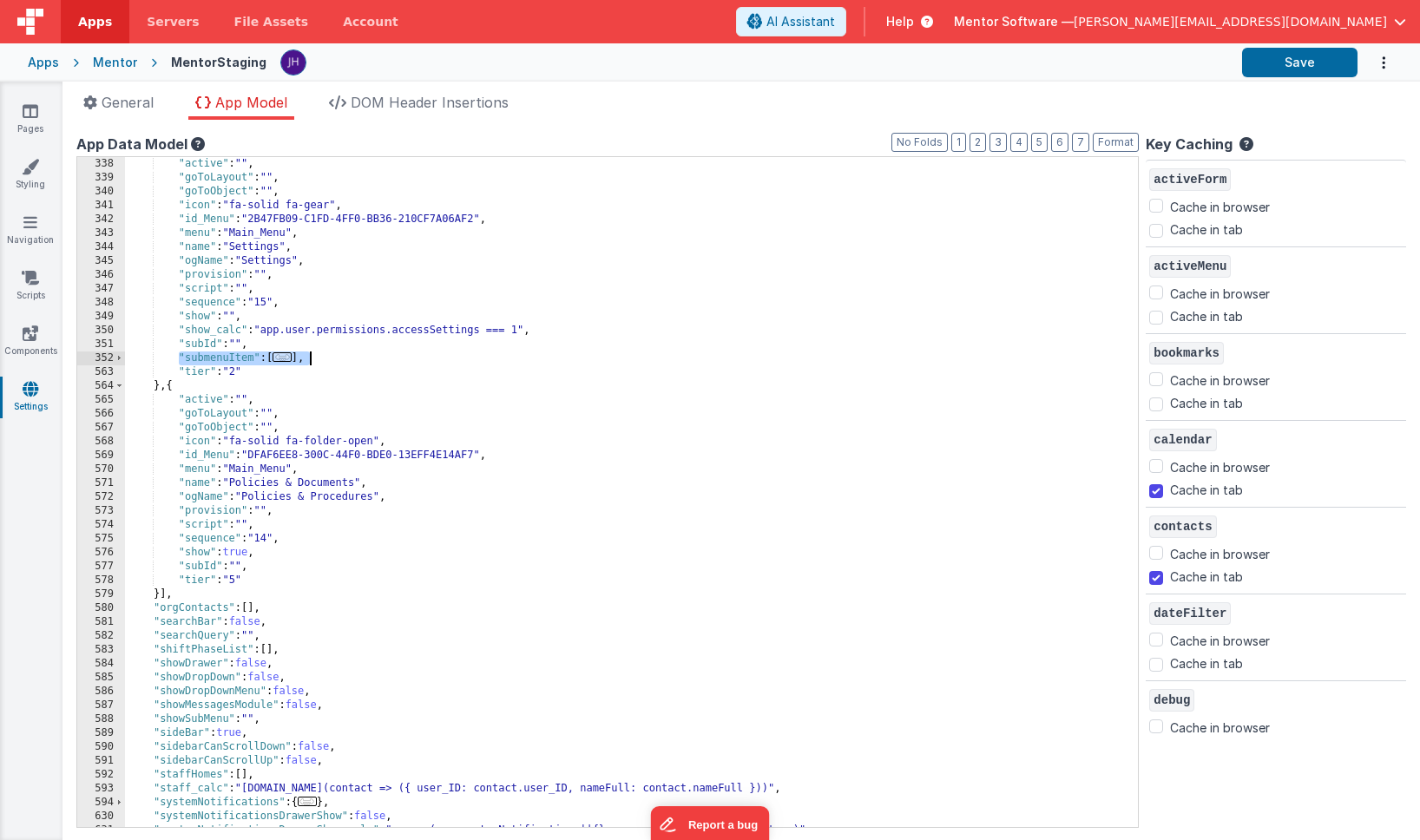
drag, startPoint x: 178, startPoint y: 355, endPoint x: 308, endPoint y: 359, distance: 130.1
click at [308, 359] on div ""active" : "" , "goToLayout" : "" , "goToObject" : "" , "icon" : "fa-solid fa-g…" at bounding box center [631, 505] width 1013 height 697
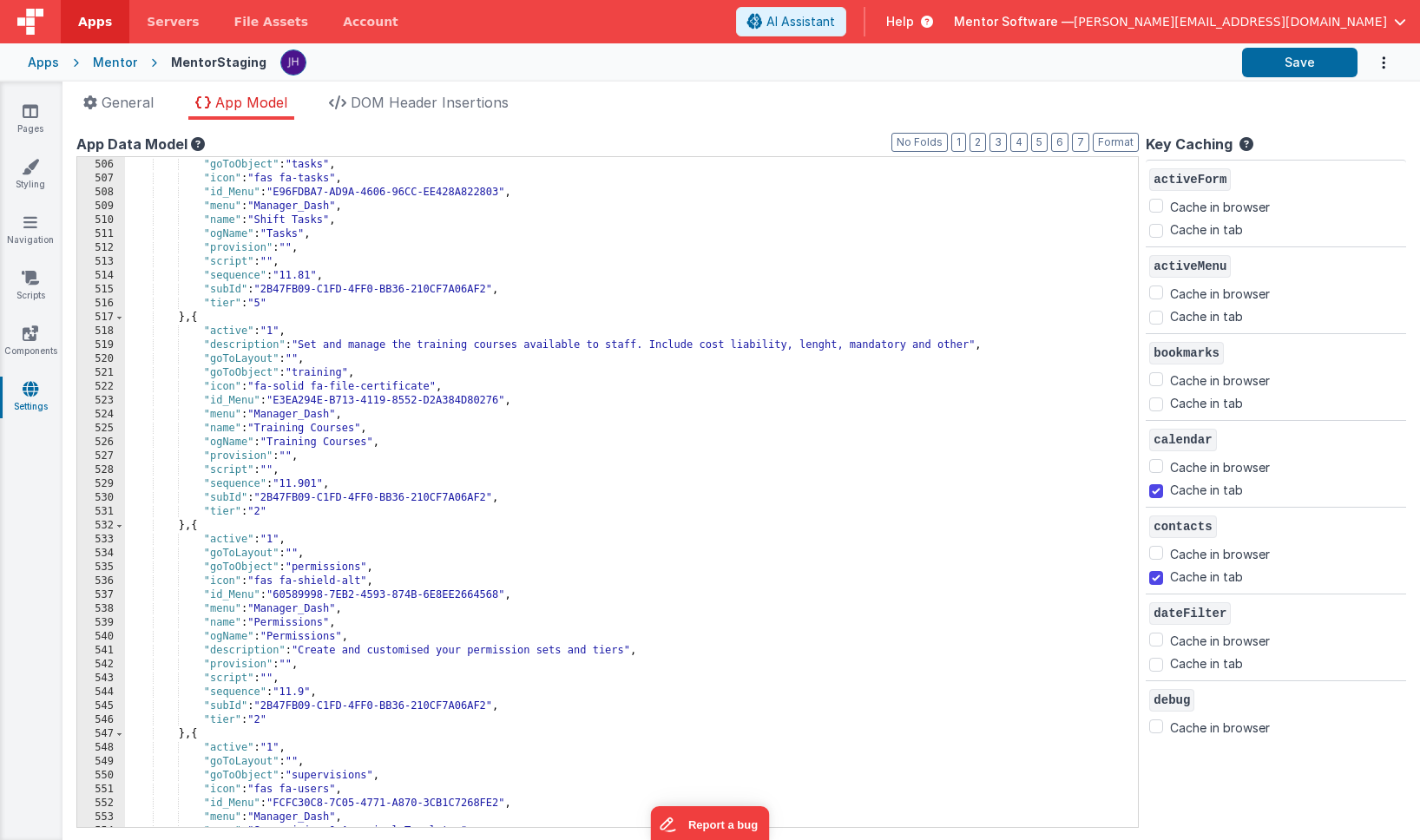
scroll to position [5595, 0]
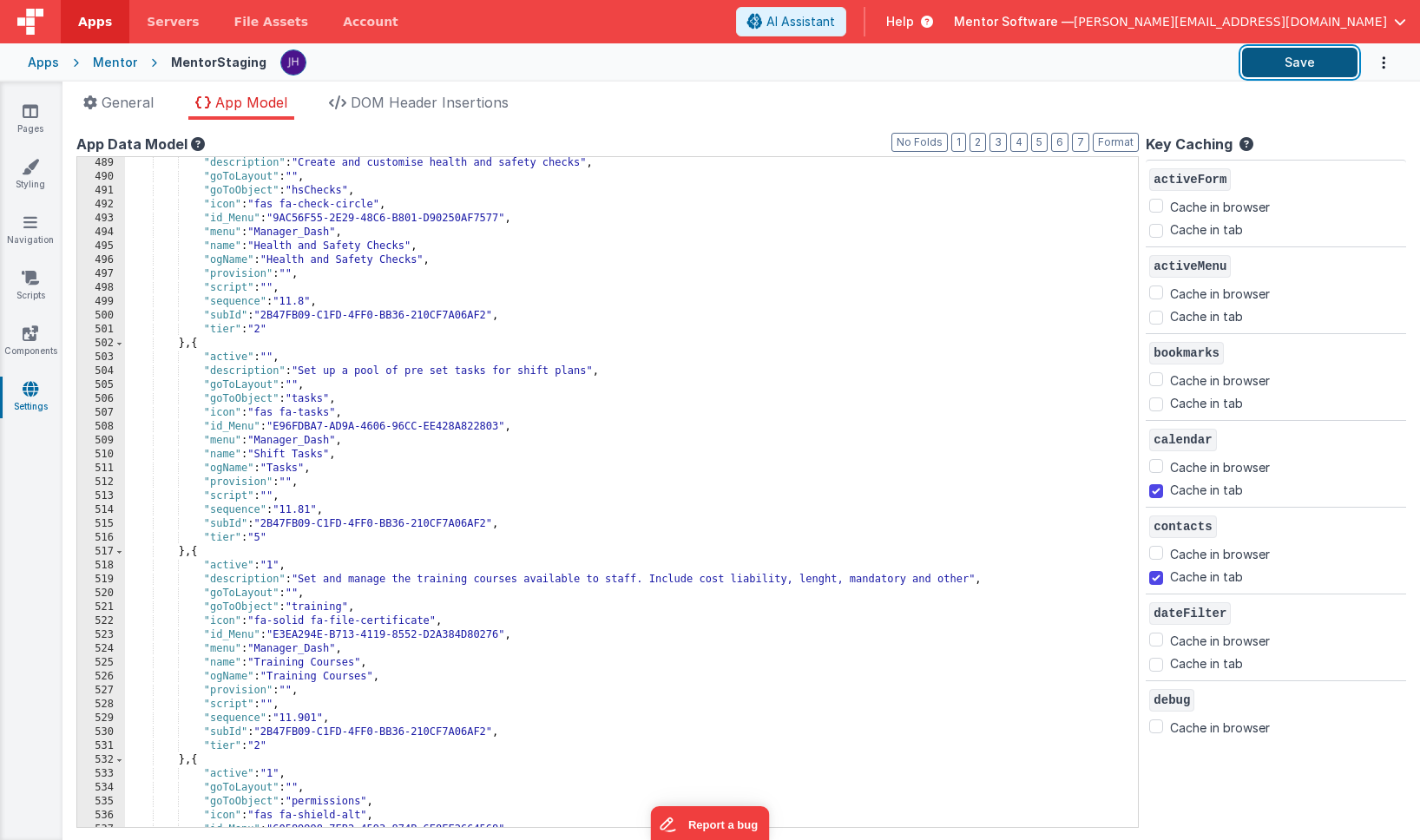
click at [1327, 62] on button "Save" at bounding box center [1300, 62] width 116 height 30
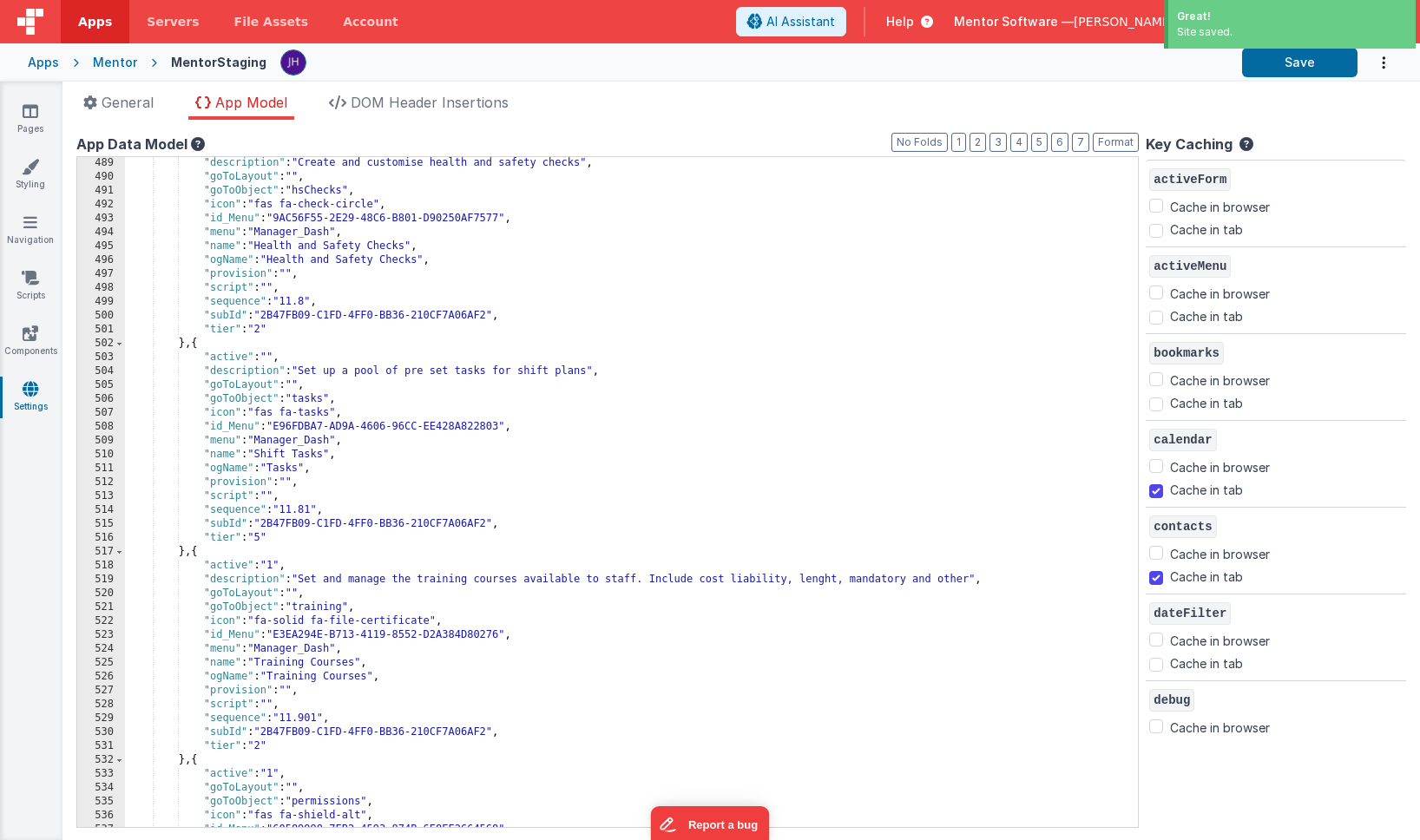
click at [112, 65] on div "Mentor" at bounding box center [115, 62] width 44 height 17
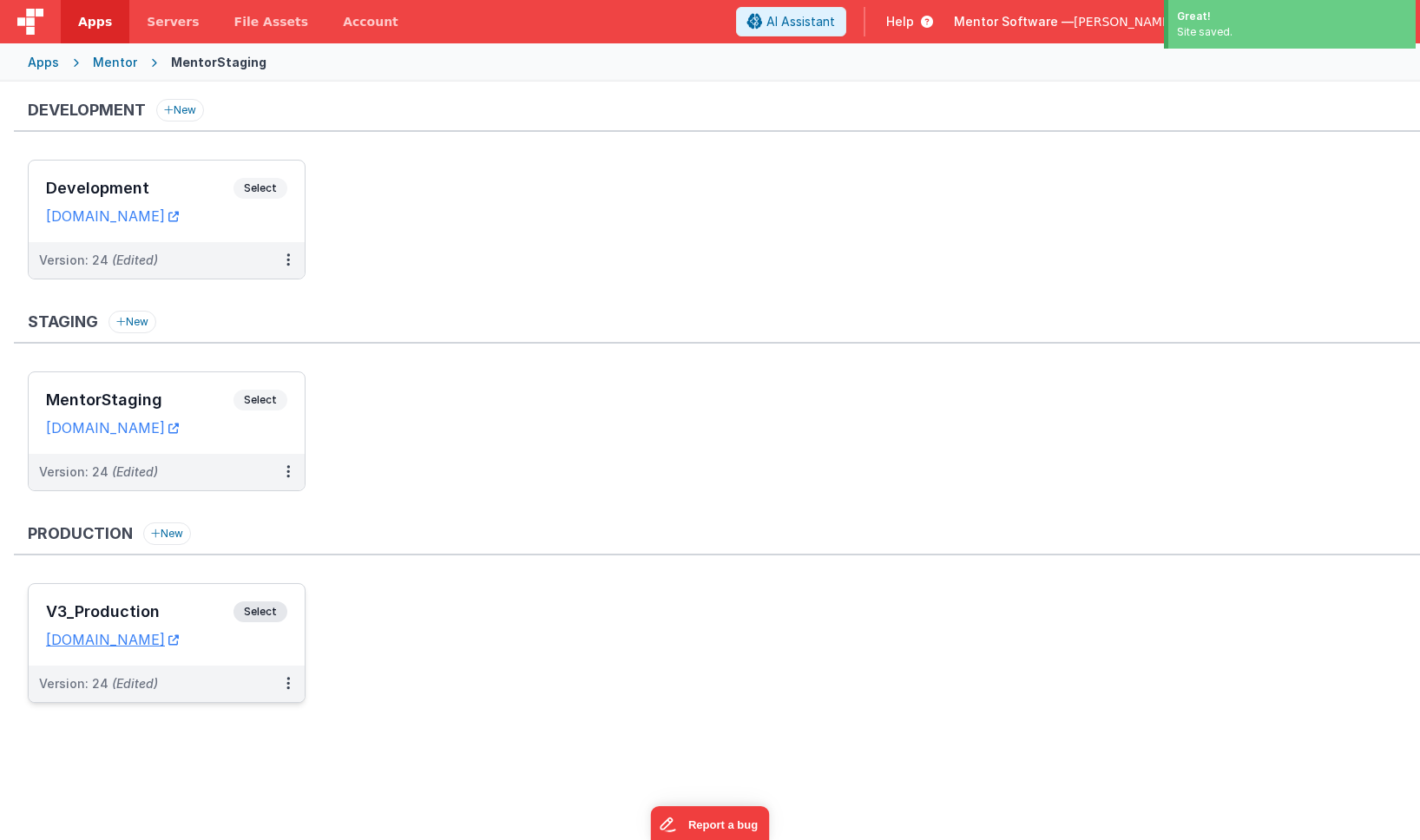
click at [180, 599] on div "V3_Production Select URLs homes.mentorsoftware.co.uk" at bounding box center [167, 624] width 276 height 81
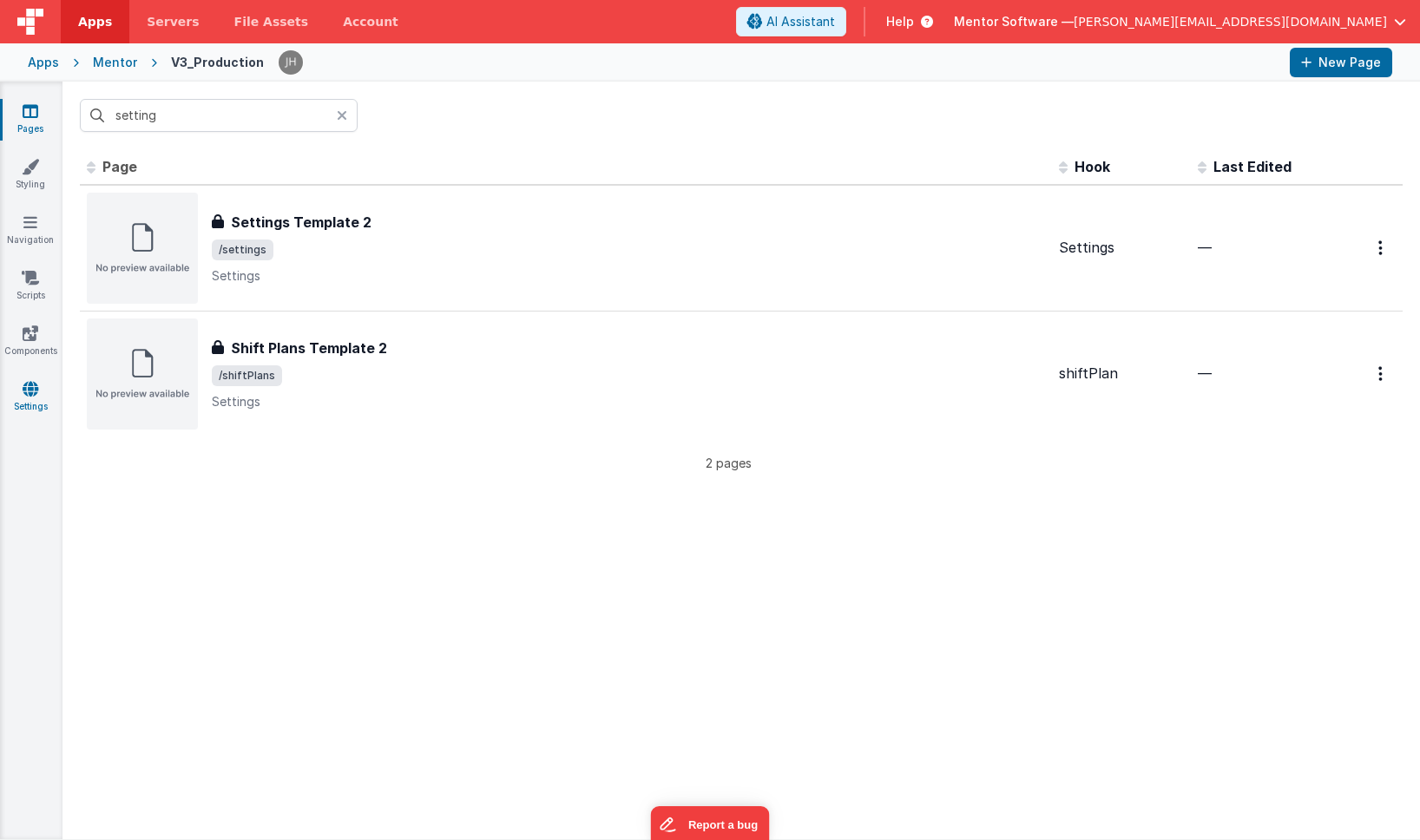
click at [28, 394] on icon at bounding box center [30, 388] width 15 height 17
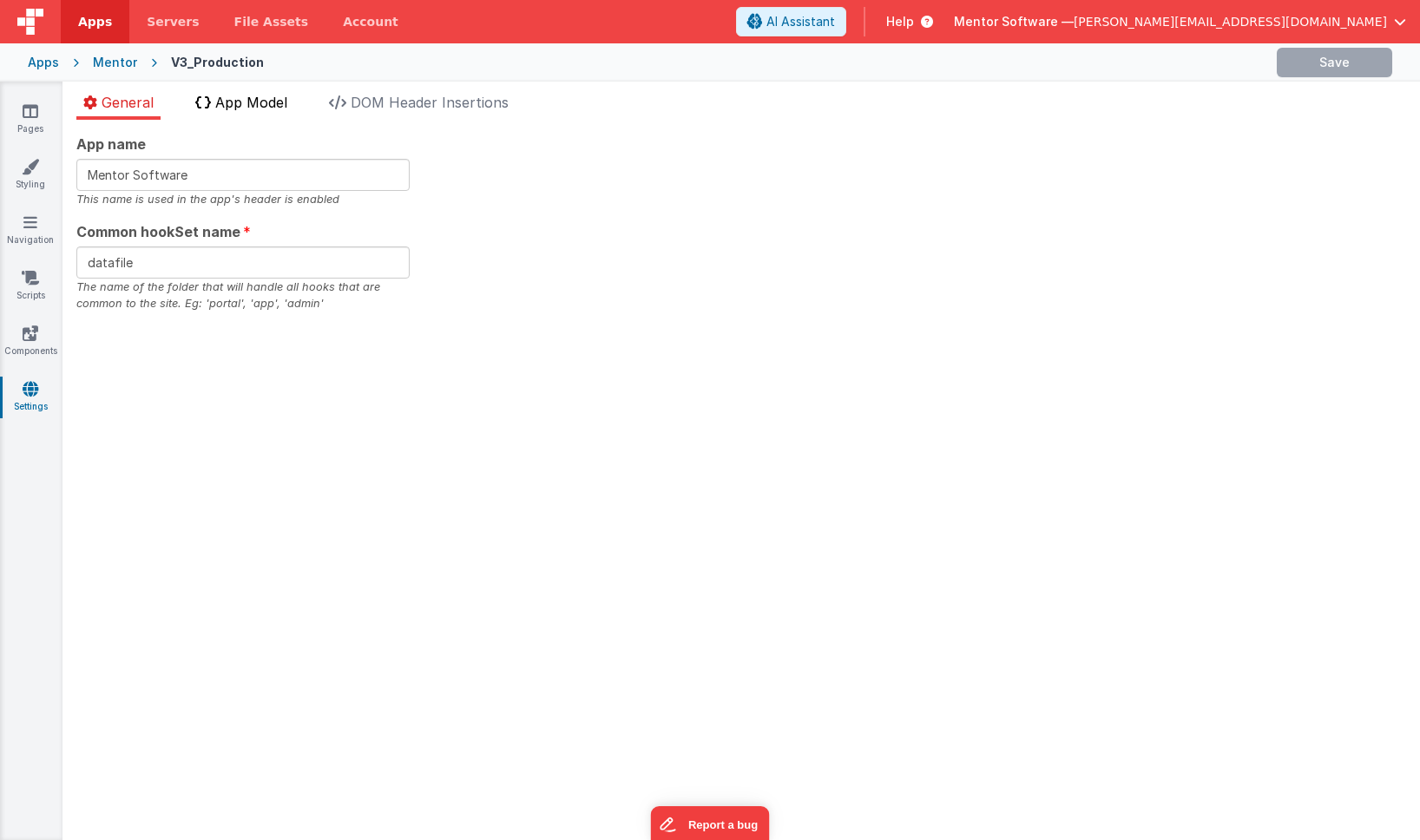
click at [252, 95] on span "App Model" at bounding box center [251, 102] width 72 height 17
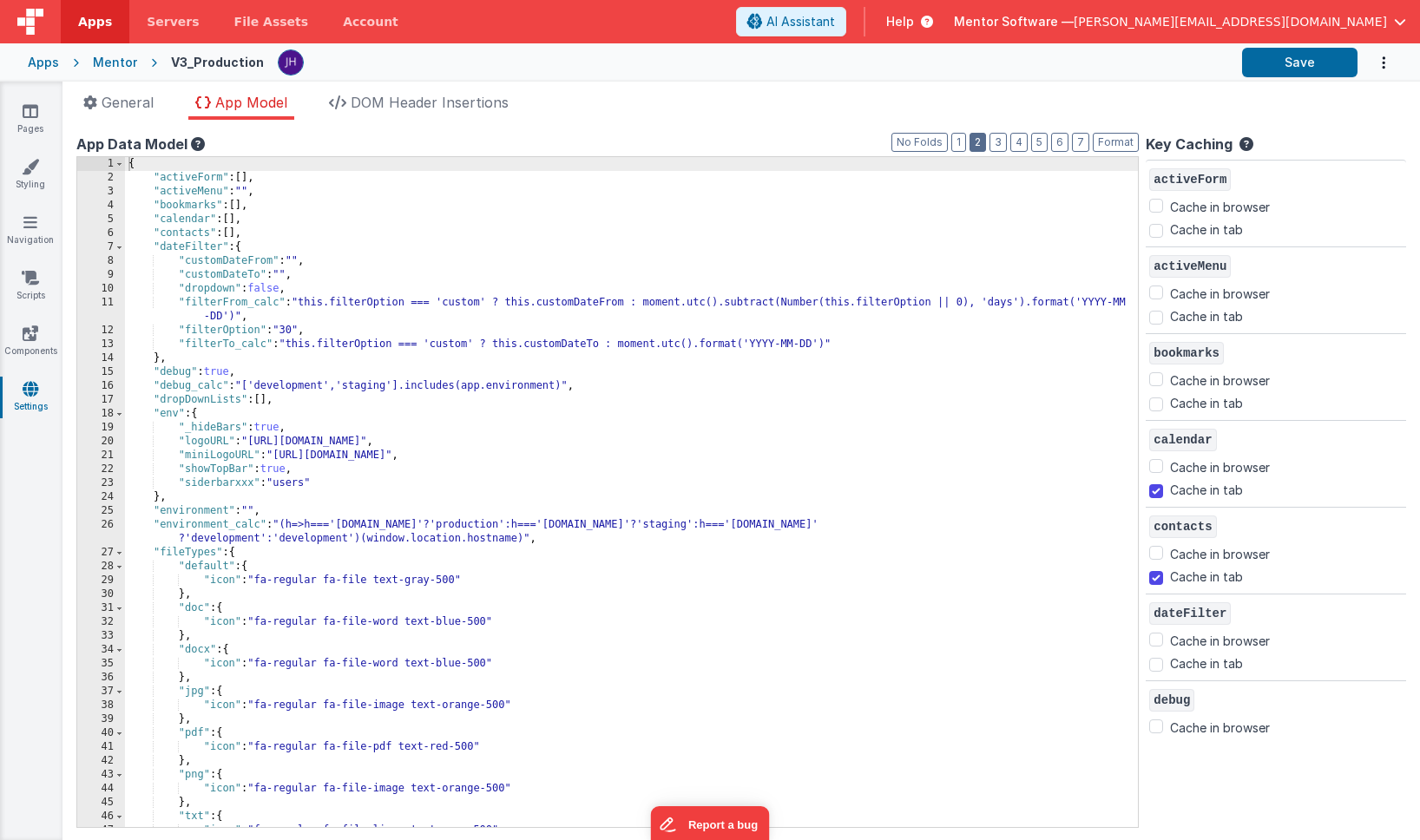
click at [977, 144] on button "2" at bounding box center [978, 142] width 16 height 19
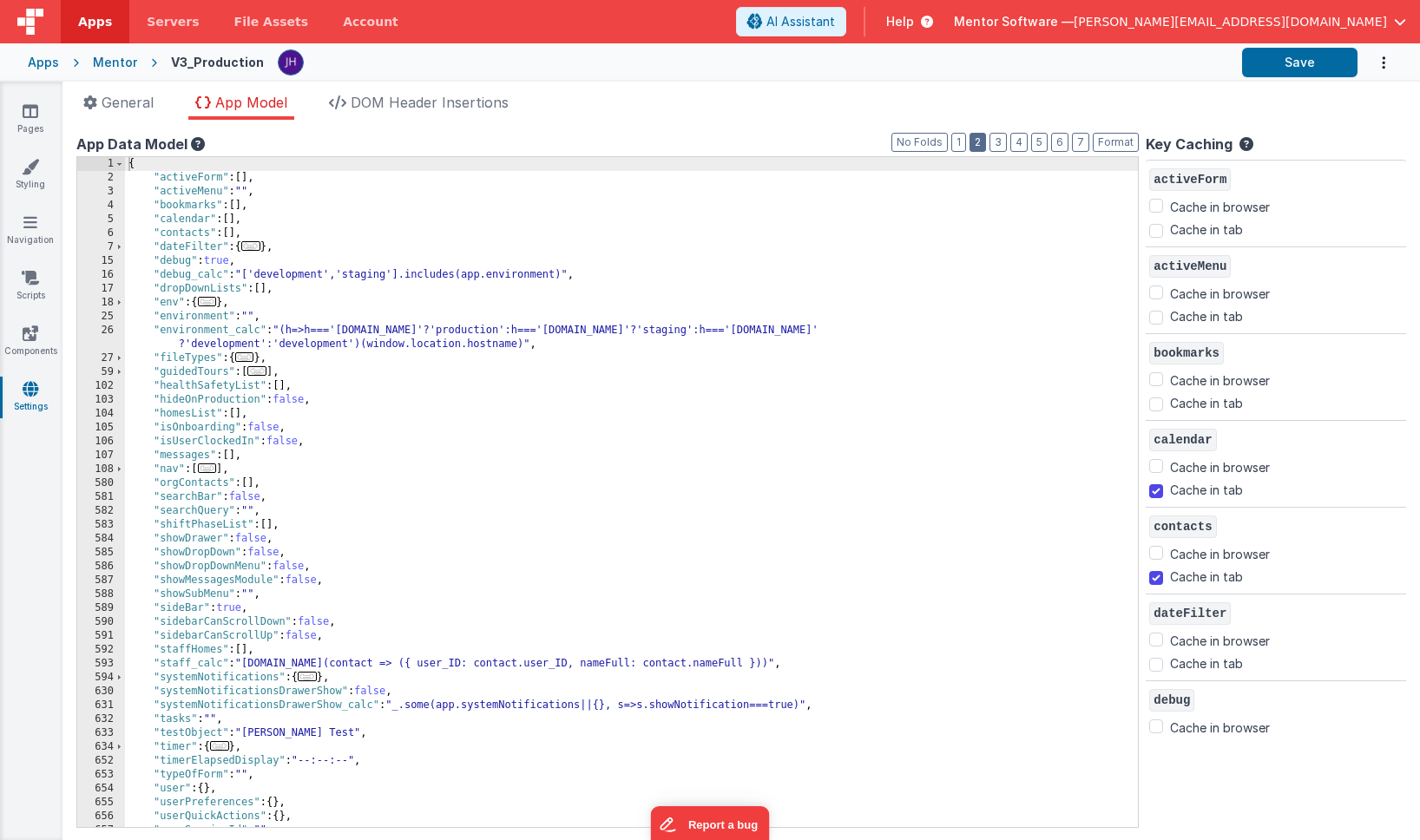
scroll to position [79, 0]
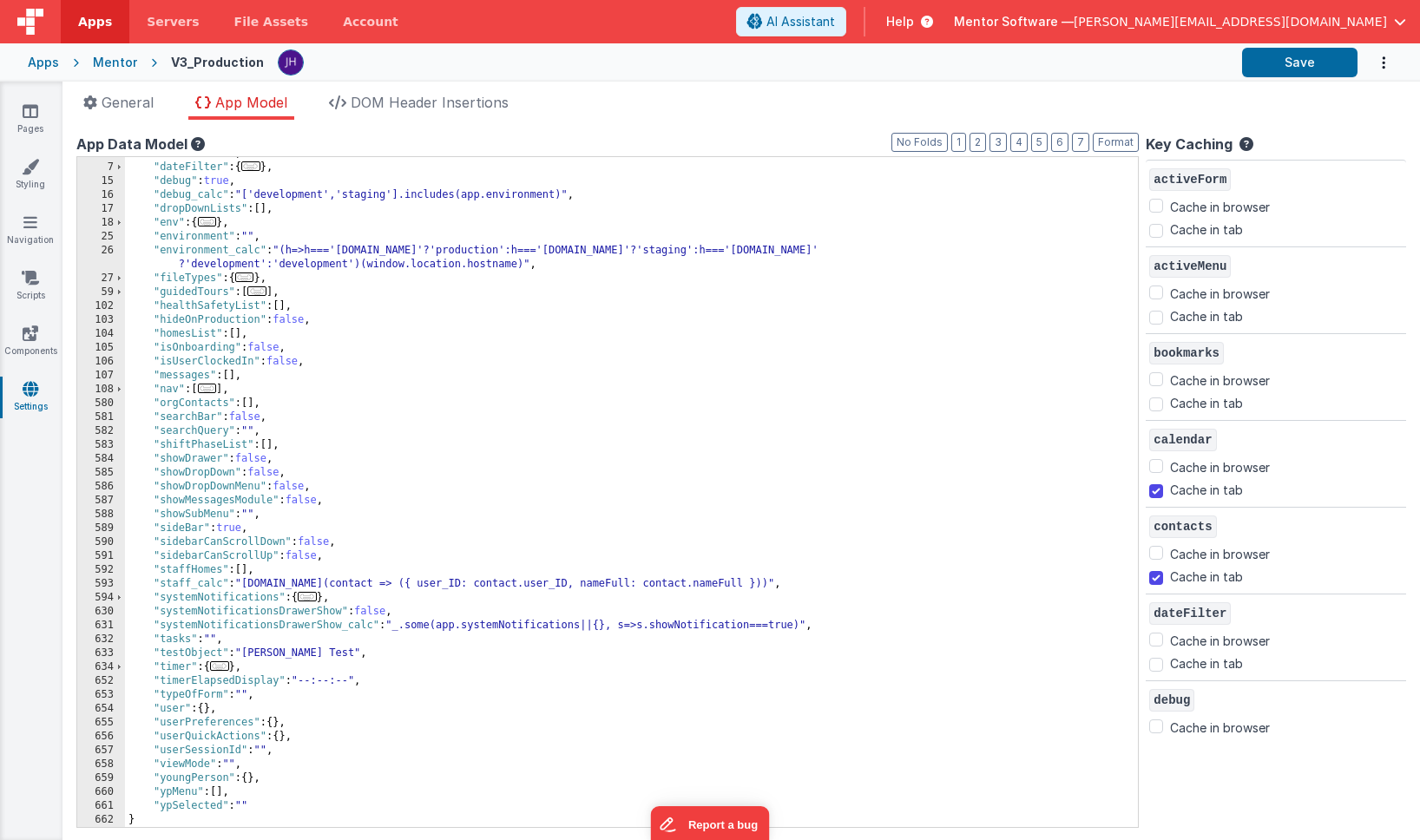
click at [214, 389] on span "..." at bounding box center [207, 388] width 19 height 10
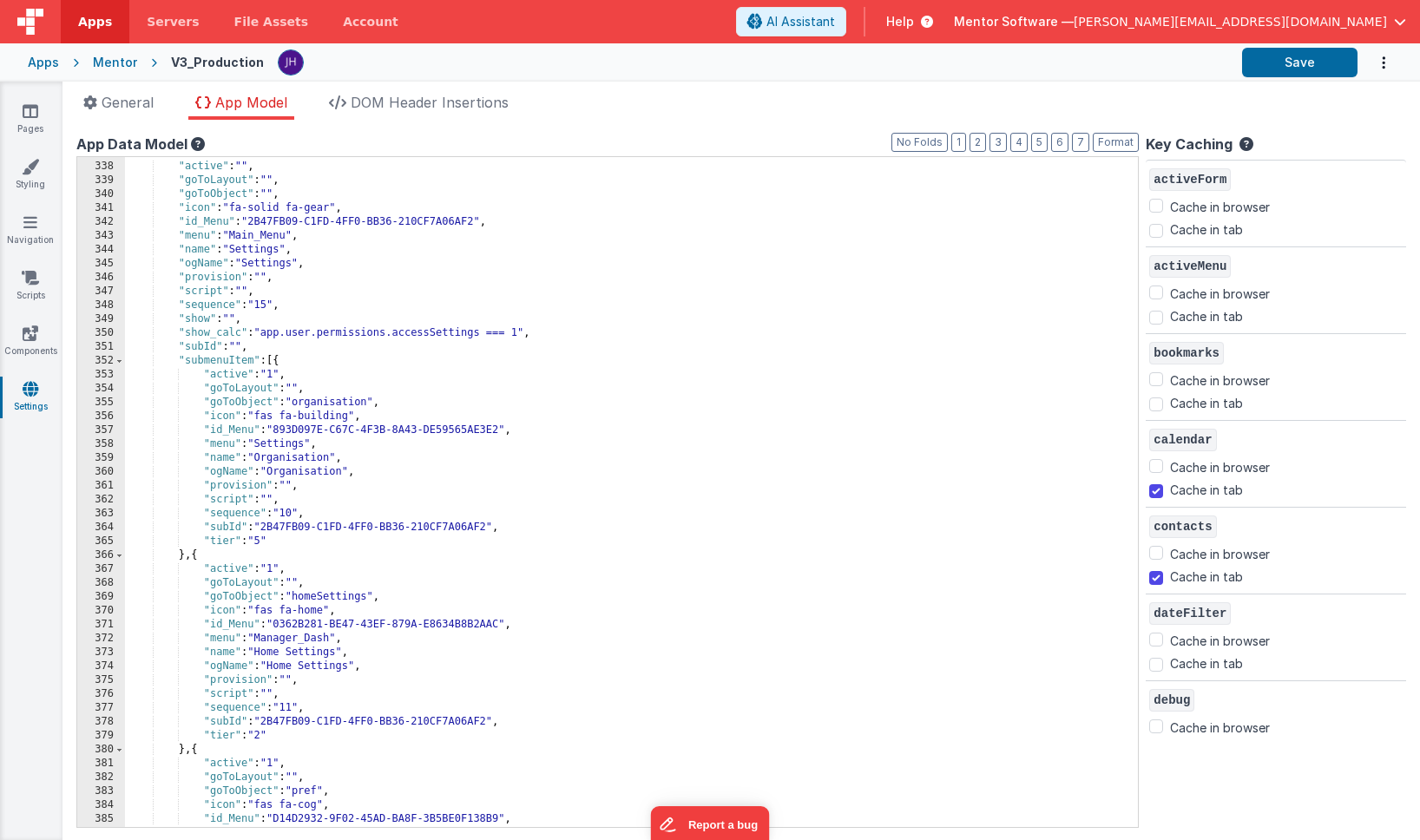
scroll to position [3499, 0]
click at [120, 359] on span at bounding box center [119, 356] width 10 height 14
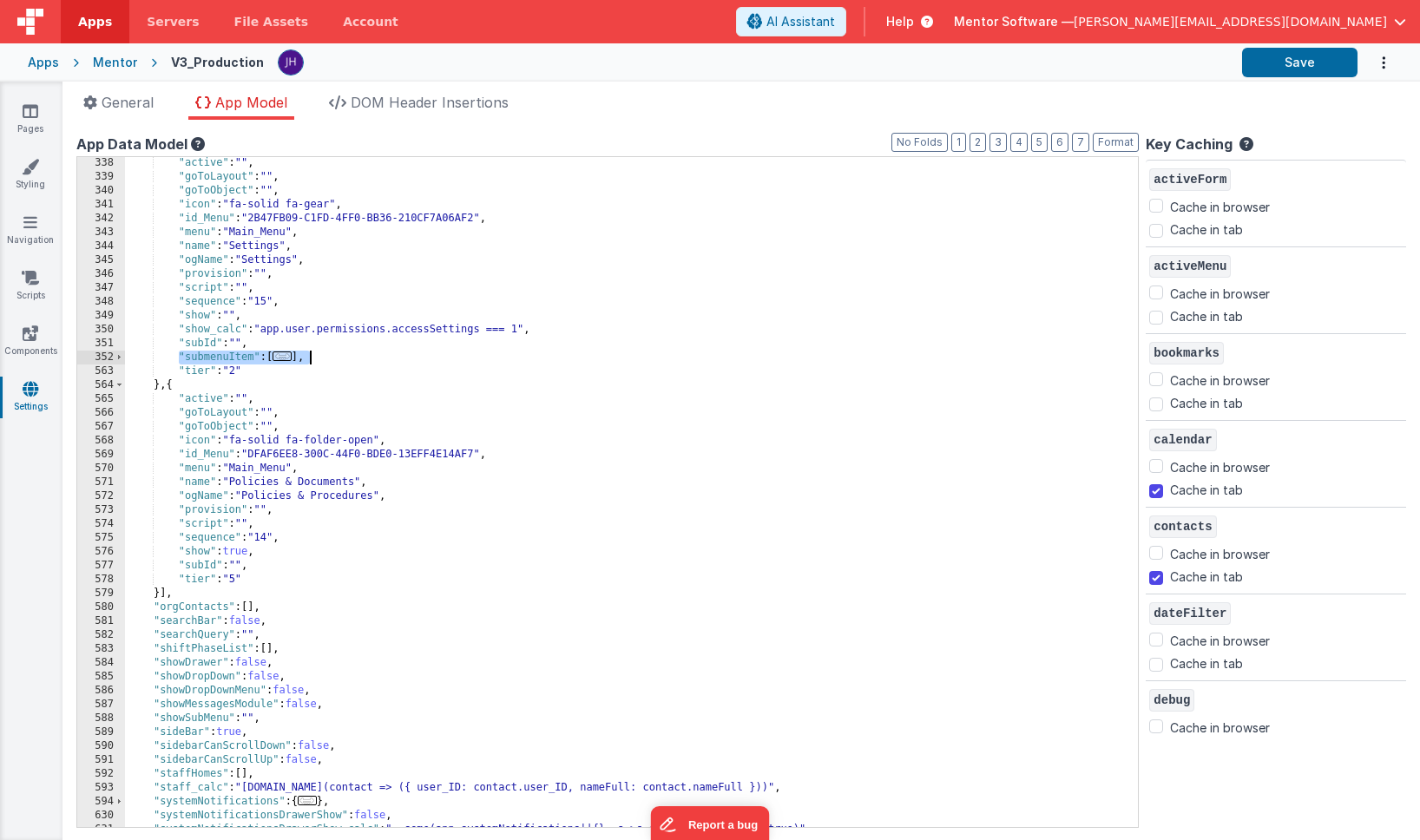
drag, startPoint x: 178, startPoint y: 355, endPoint x: 342, endPoint y: 355, distance: 164.0
click at [342, 355] on div ""active" : "" , "goToLayout" : "" , "goToObject" : "" , "icon" : "fa-solid fa-g…" at bounding box center [631, 504] width 1013 height 697
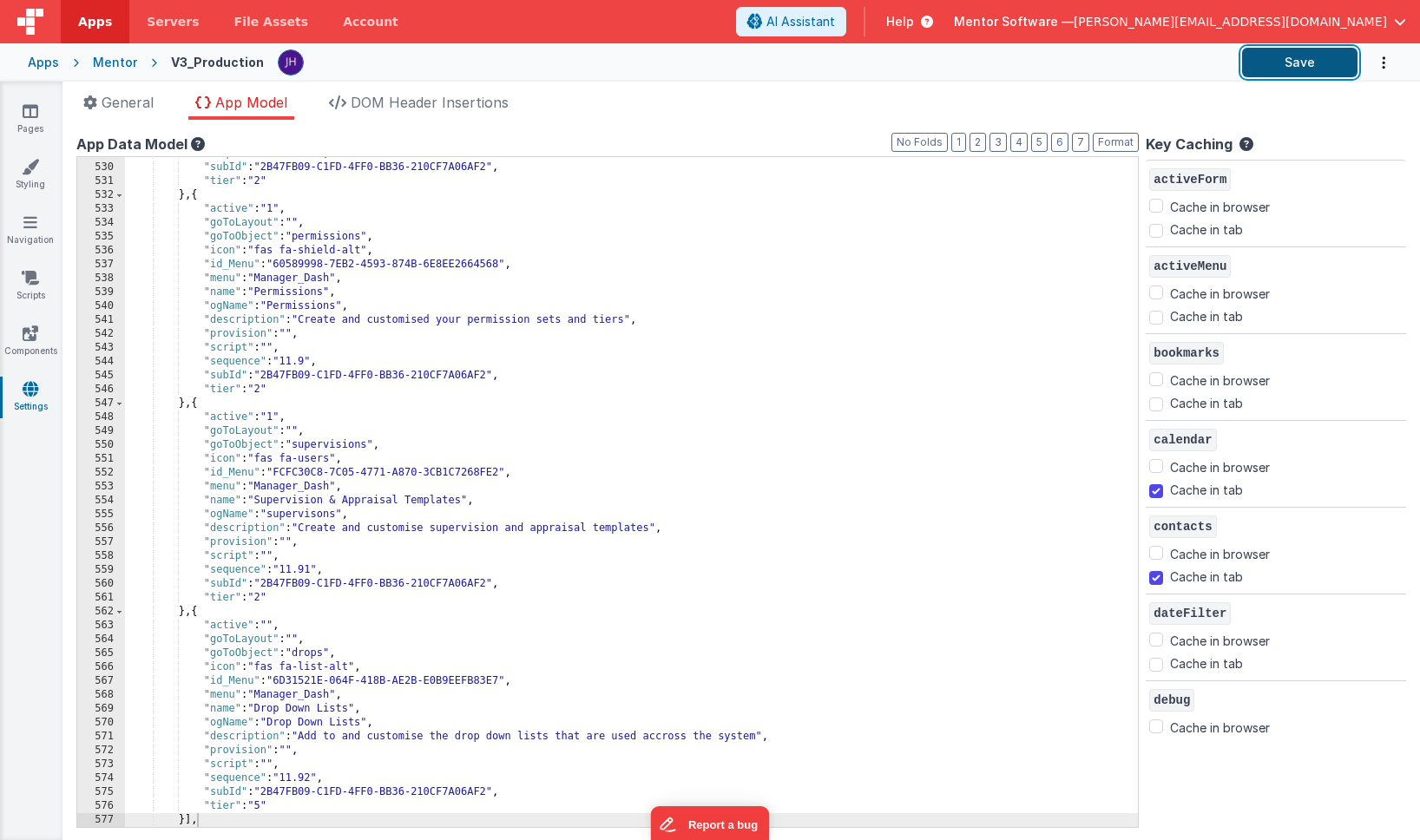
click at [1293, 68] on button "Save" at bounding box center [1300, 62] width 116 height 30
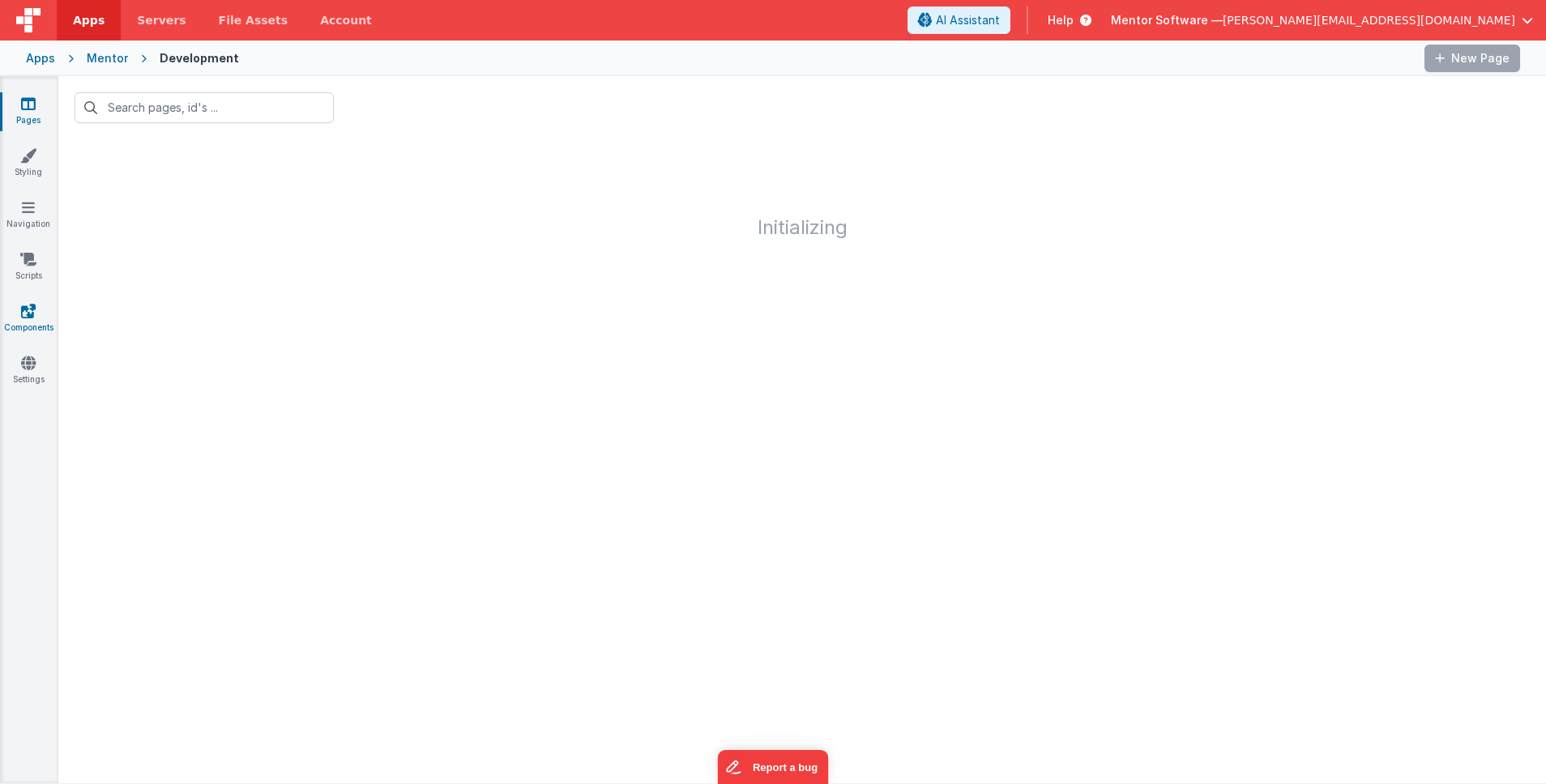
click at [35, 316] on icon at bounding box center [28, 311] width 14 height 16
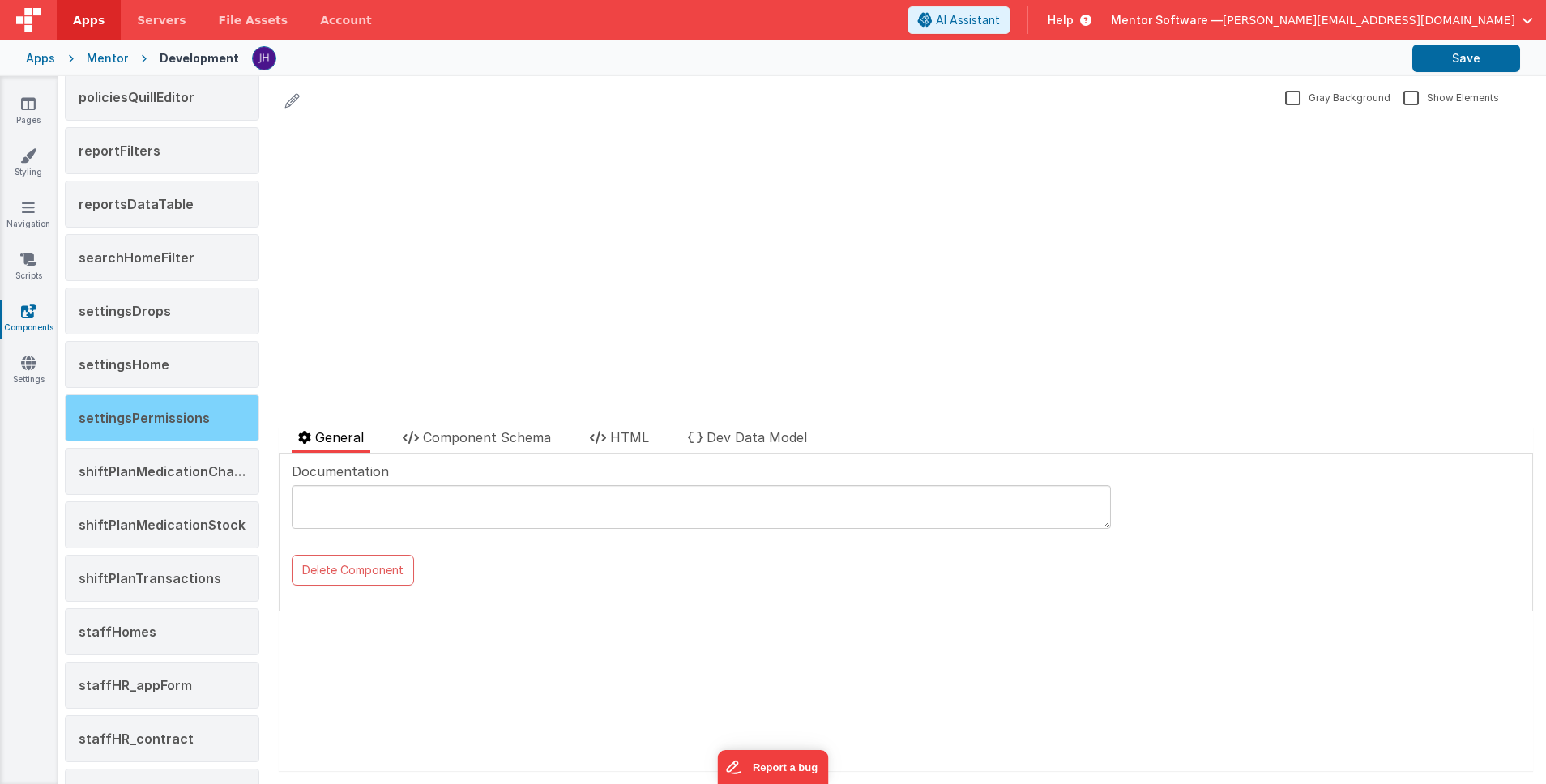
scroll to position [1446, 0]
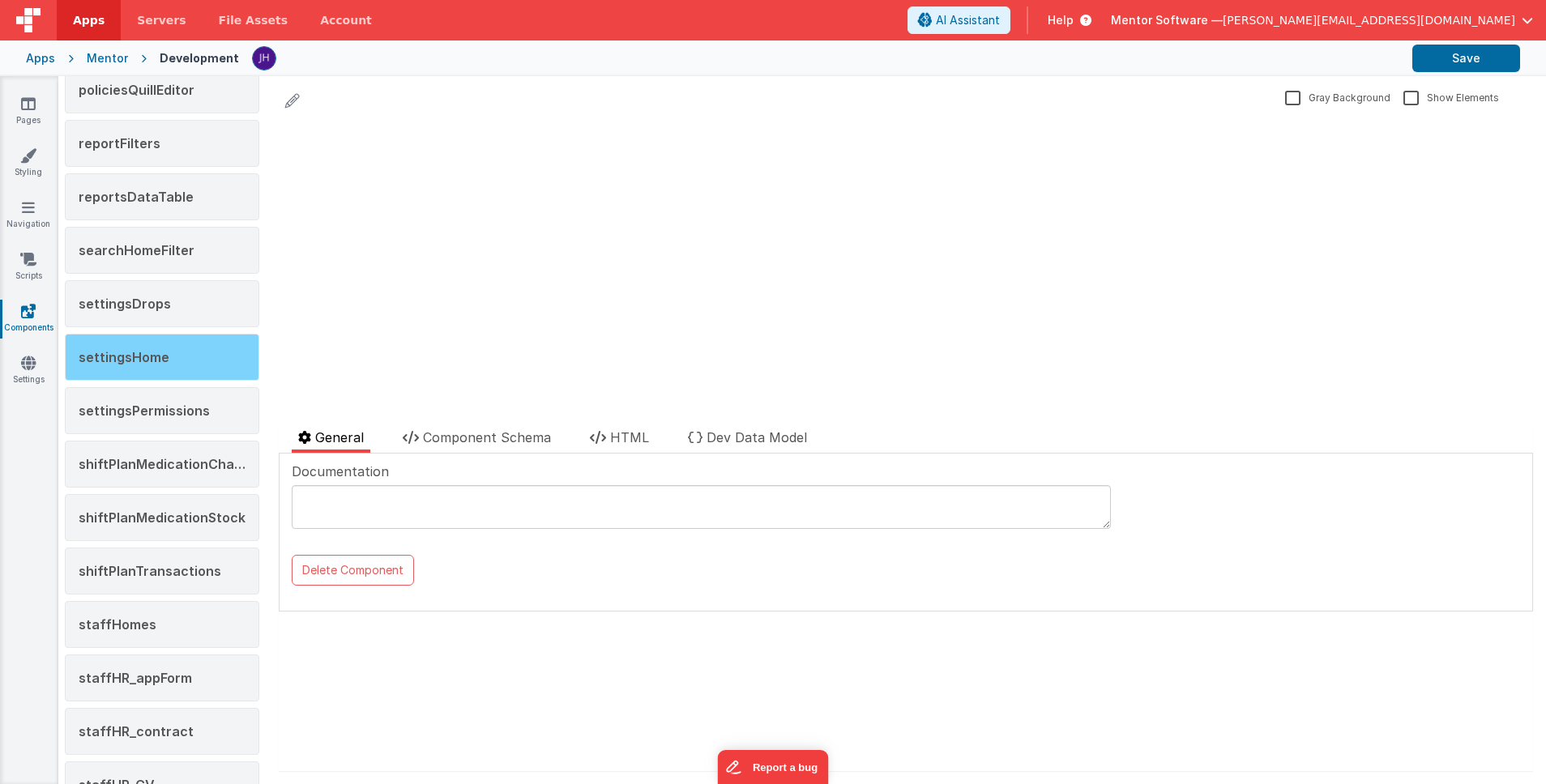
click at [154, 365] on div "settingsHome" at bounding box center [162, 357] width 195 height 47
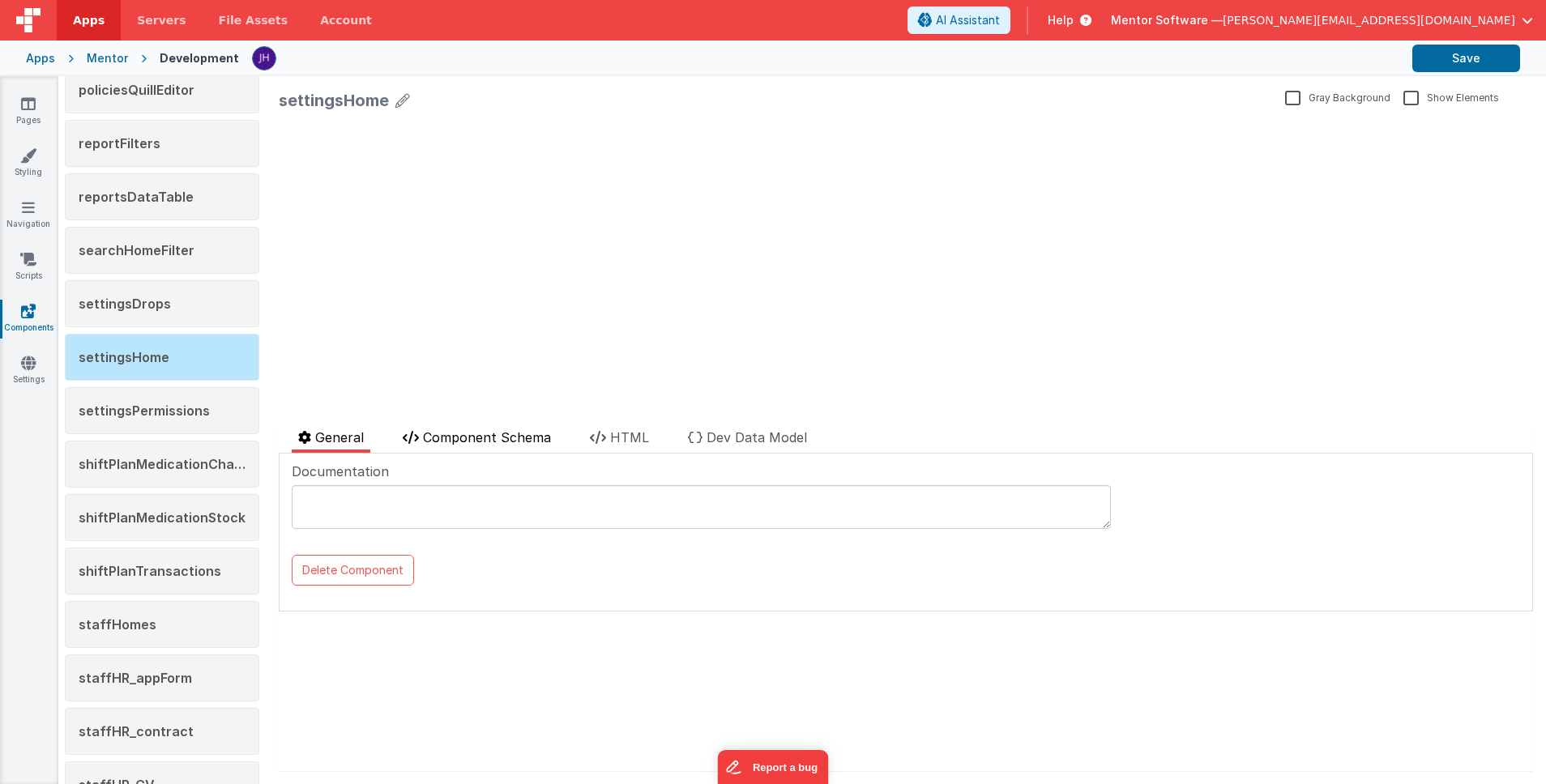
click at [490, 435] on span "Component Schema" at bounding box center [487, 437] width 128 height 16
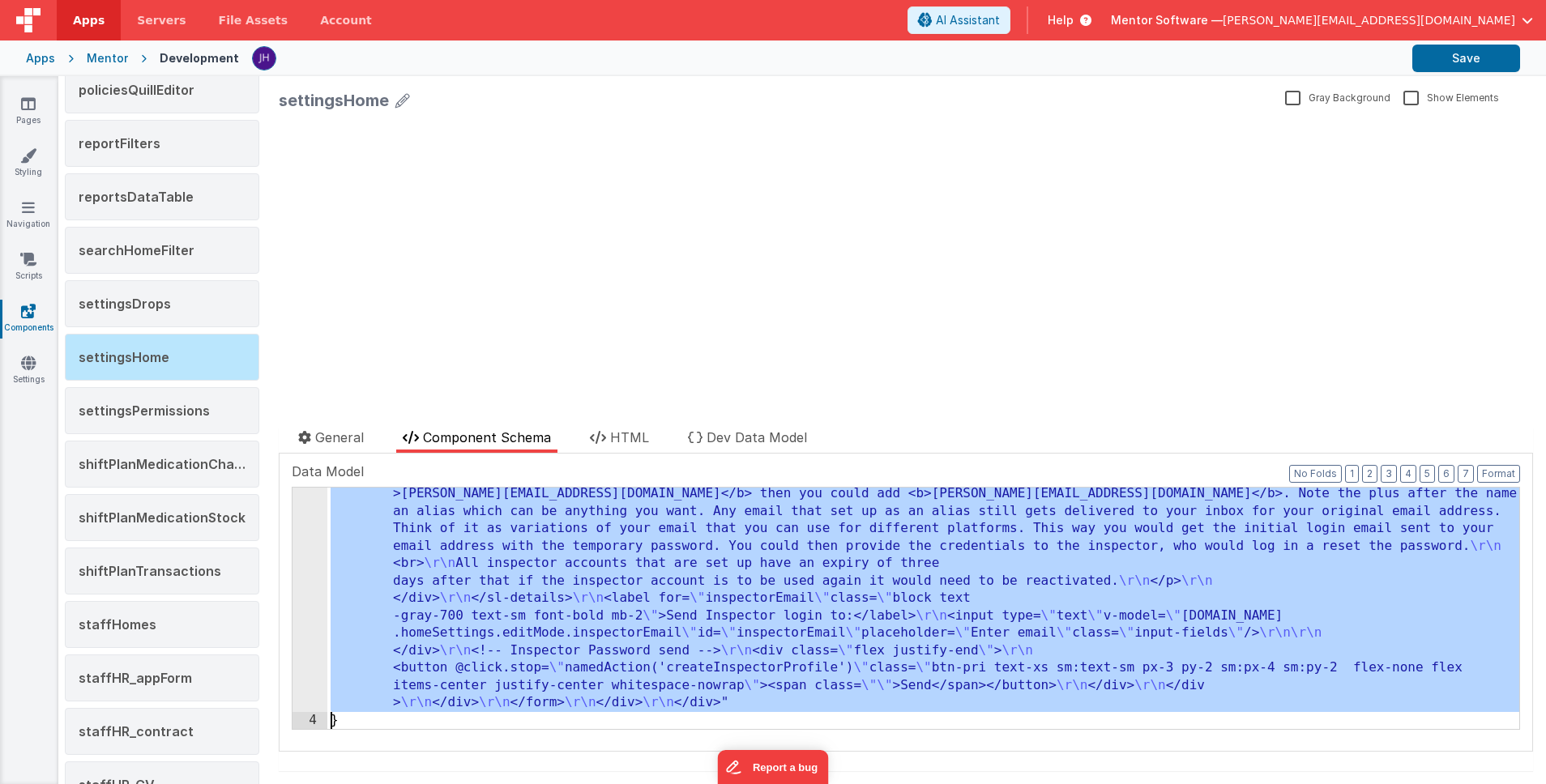
scroll to position [3223, 0]
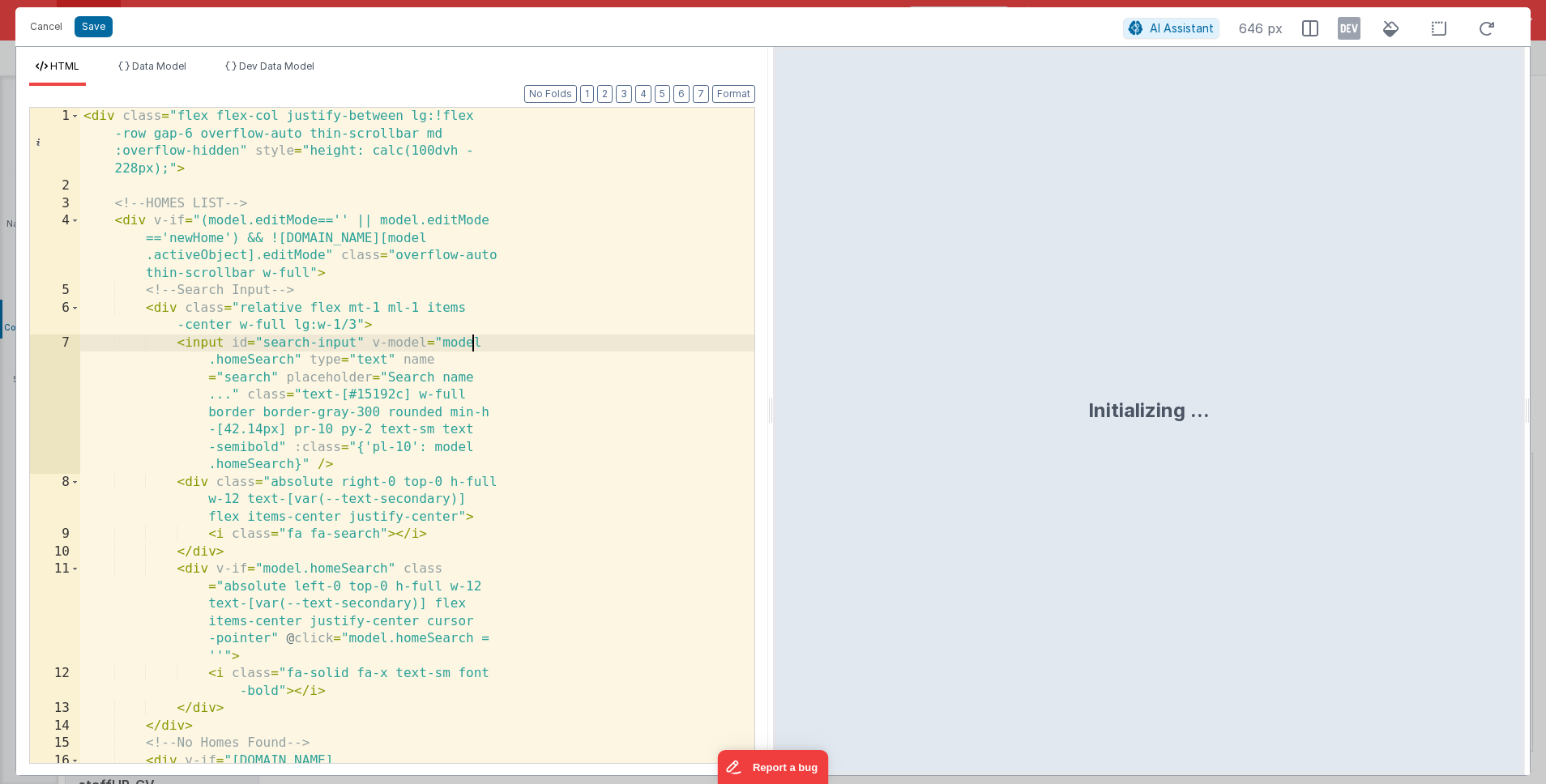
click at [535, 346] on div "< div class = "flex flex-col justify-between lg:!flex -row gap-6 overflow-auto …" at bounding box center [417, 488] width 674 height 760
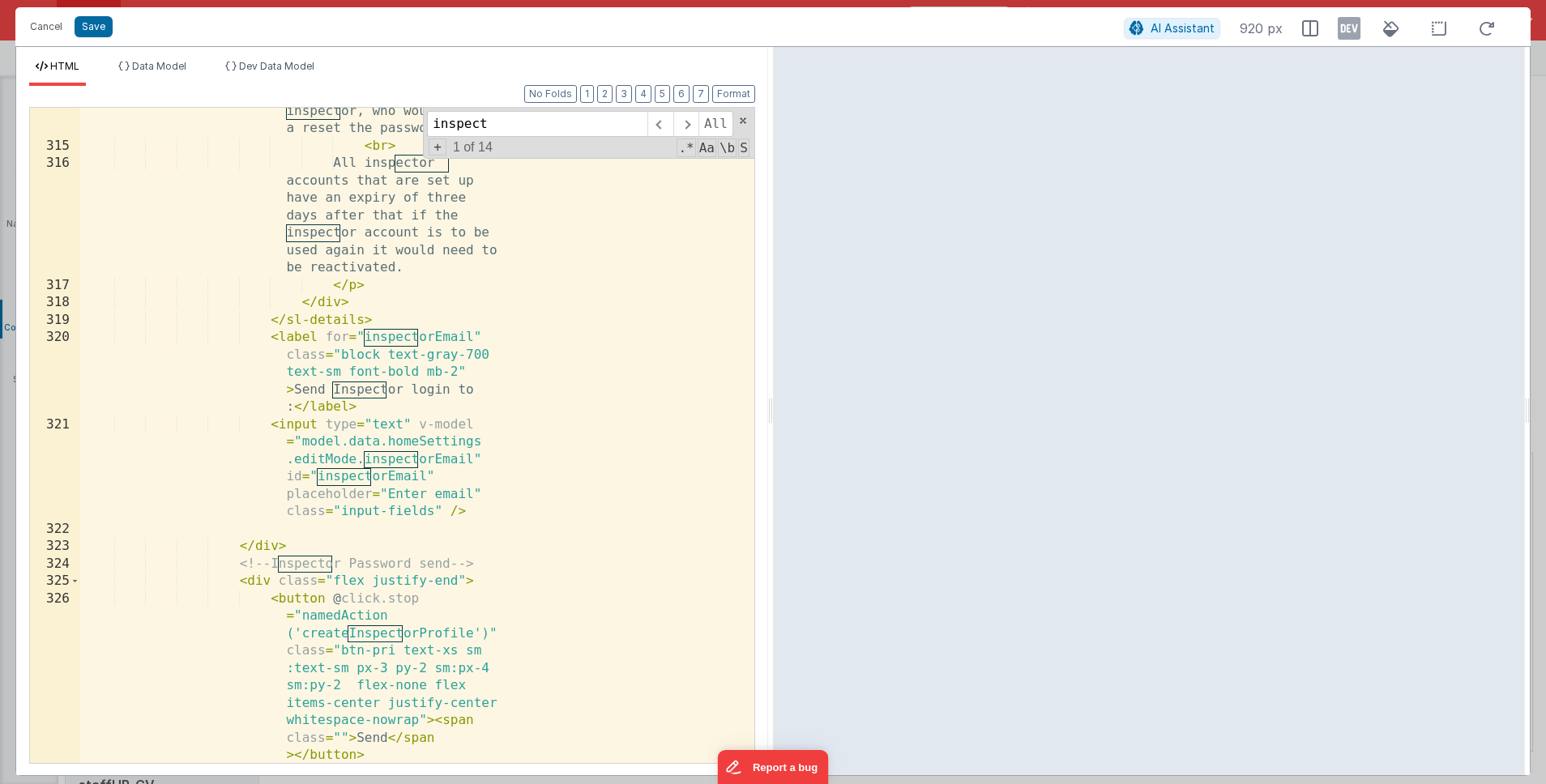
scroll to position [15325, 0]
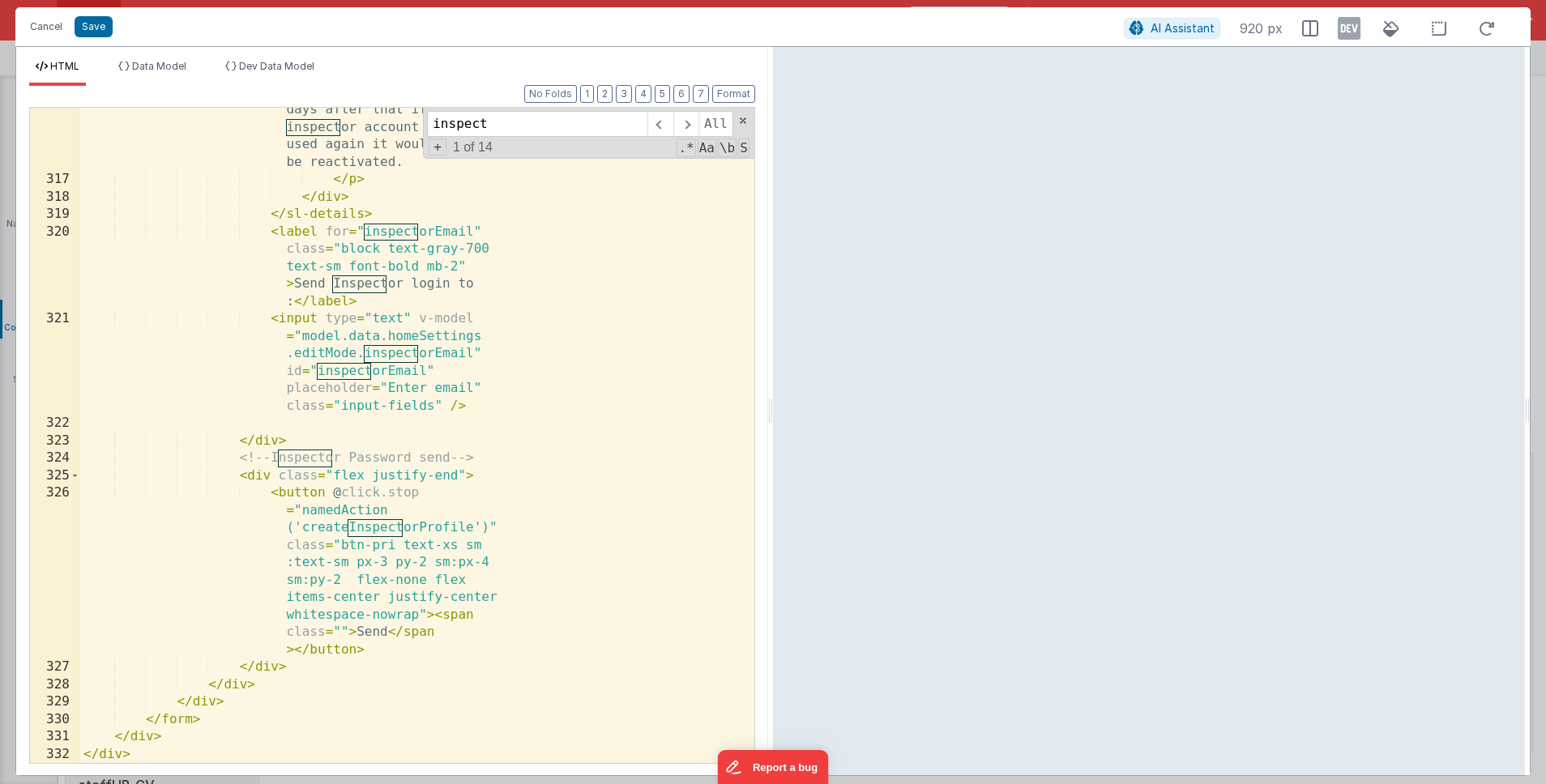
type input "inspect"
click at [386, 494] on div "All inspector accounts that are set up have an expiry of three days after that …" at bounding box center [417, 446] width 674 height 794
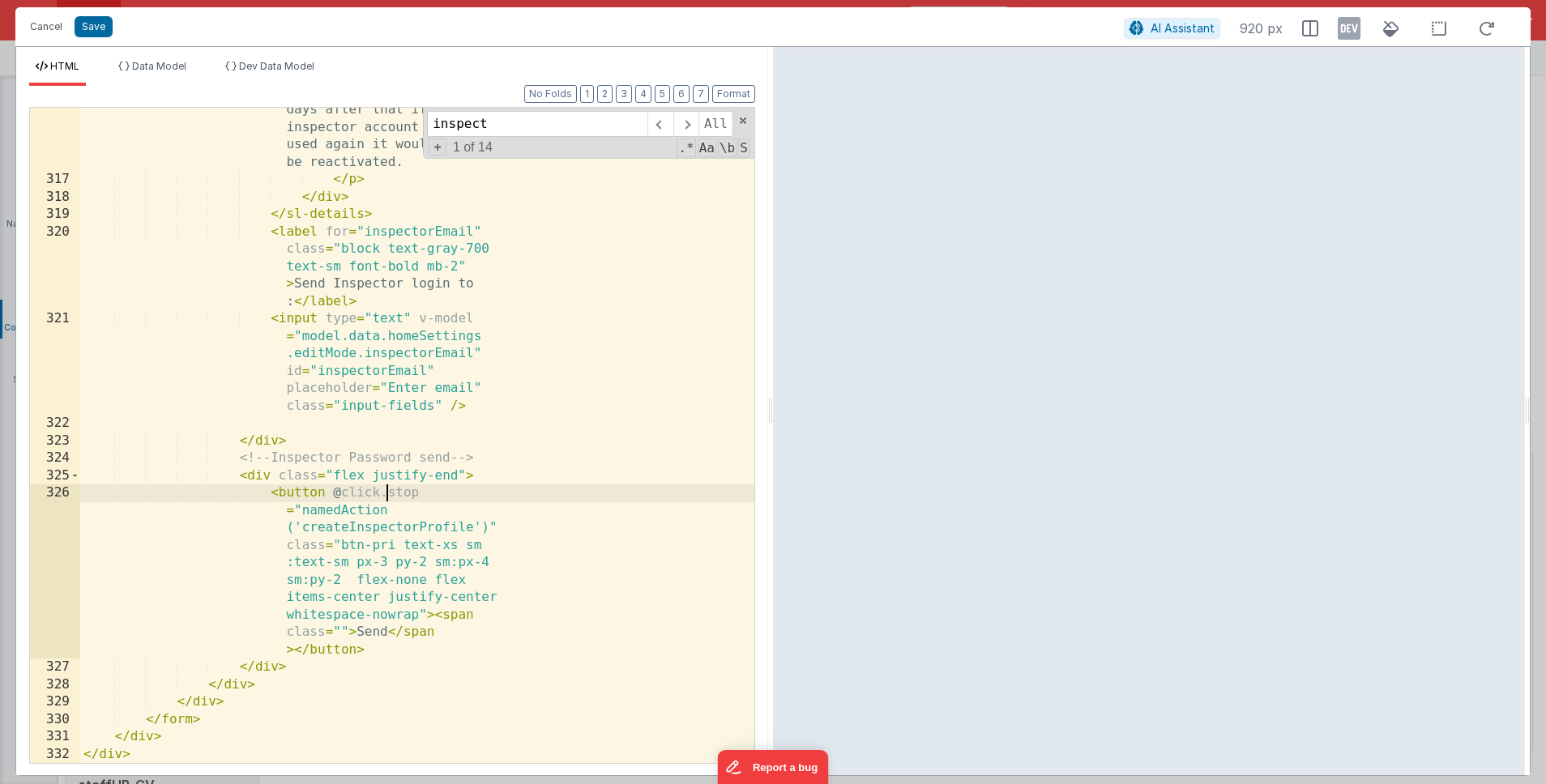
click at [419, 494] on div "All inspector accounts that are set up have an expiry of three days after that …" at bounding box center [417, 446] width 674 height 794
click at [94, 31] on button "Save" at bounding box center [93, 26] width 38 height 21
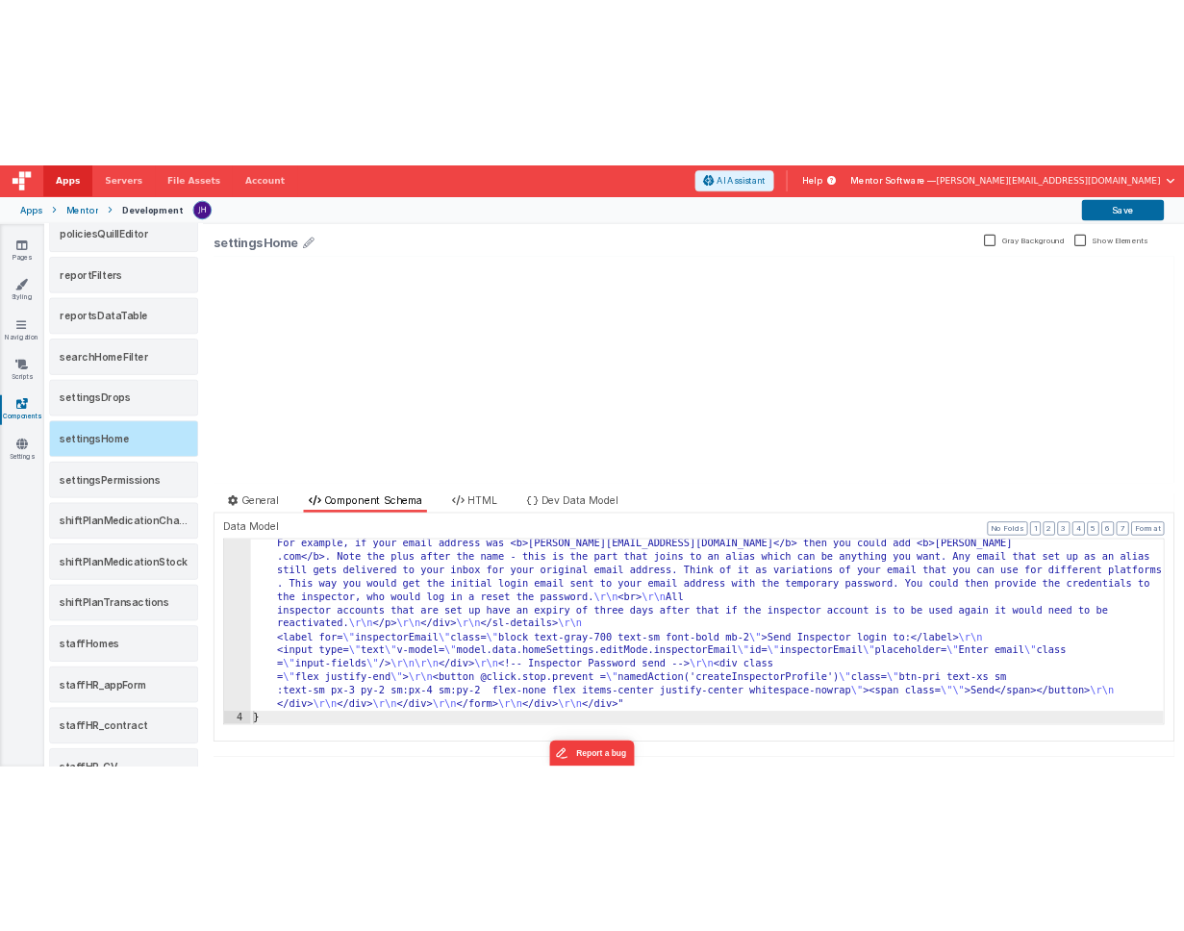
scroll to position [3703, 0]
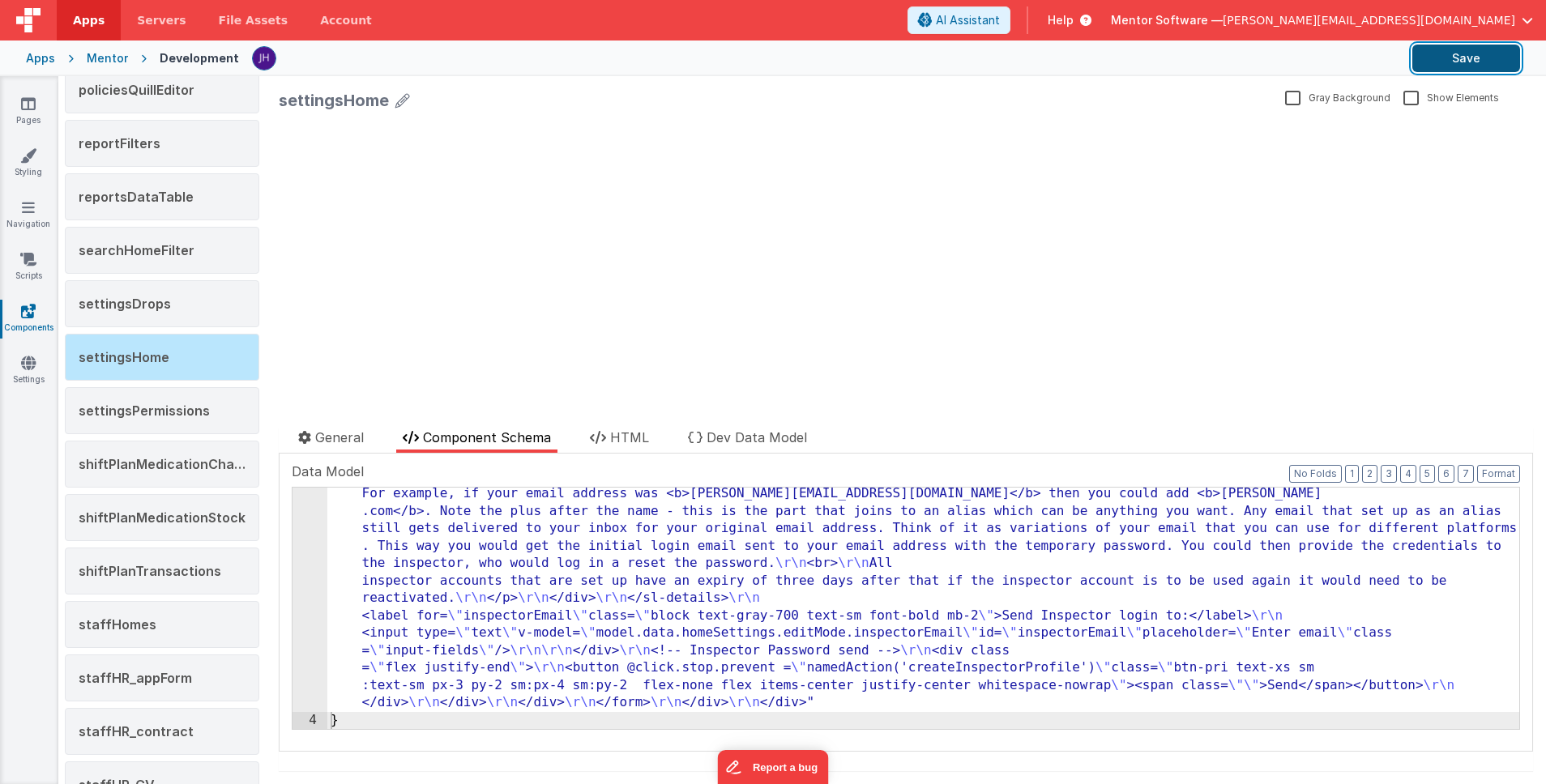
click at [1460, 58] on button "Save" at bounding box center [1466, 58] width 108 height 28
click at [35, 105] on link "Pages" at bounding box center [28, 111] width 58 height 32
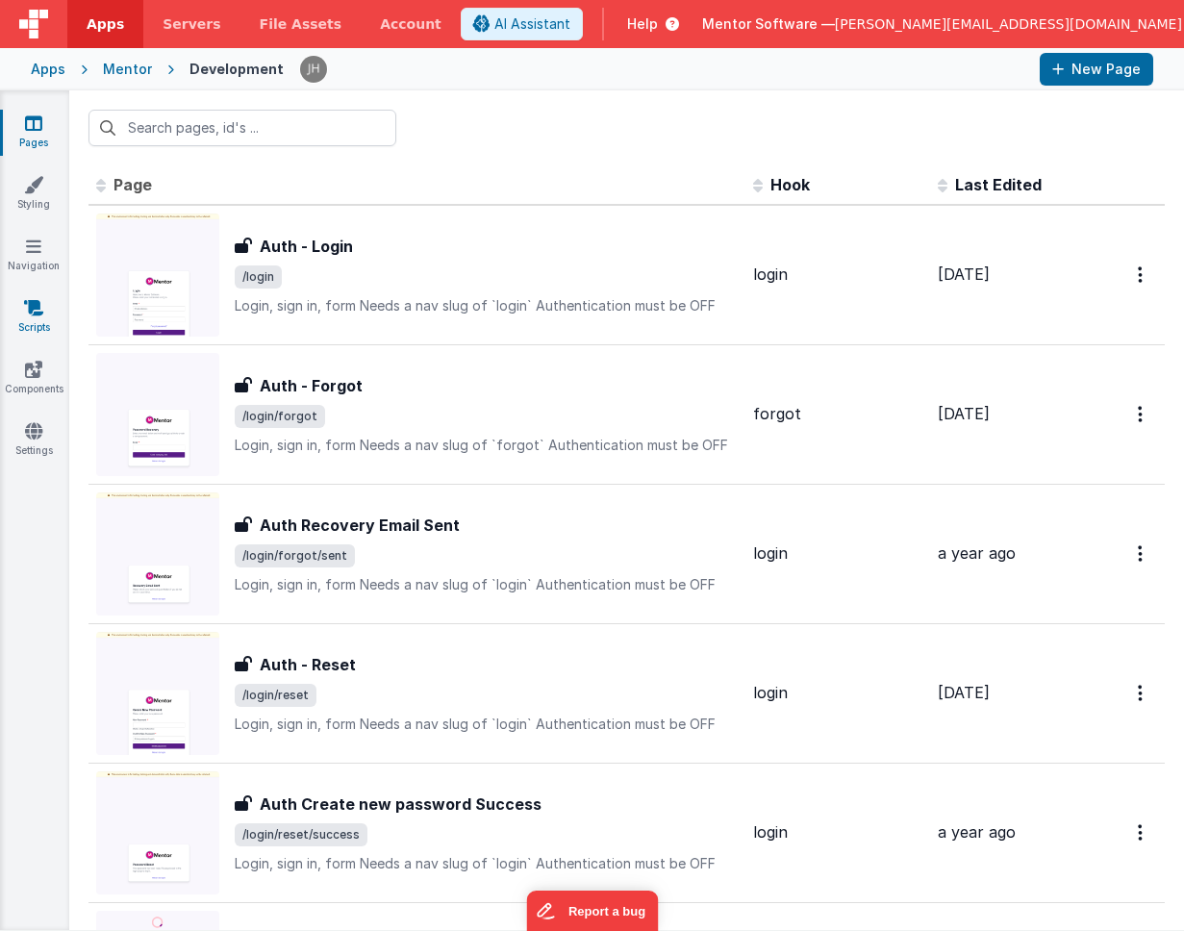
click at [29, 306] on icon at bounding box center [33, 307] width 19 height 19
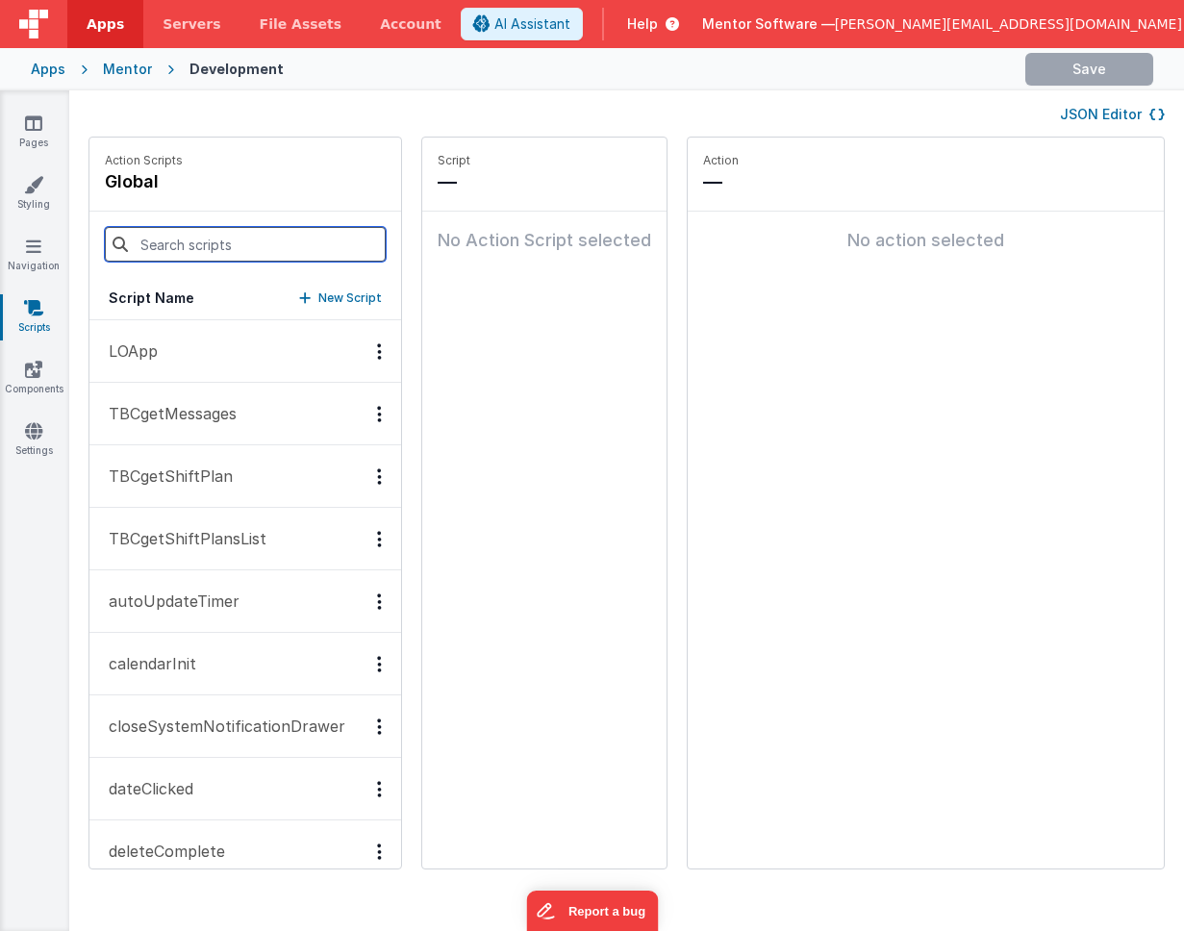
click at [172, 241] on input at bounding box center [245, 244] width 281 height 35
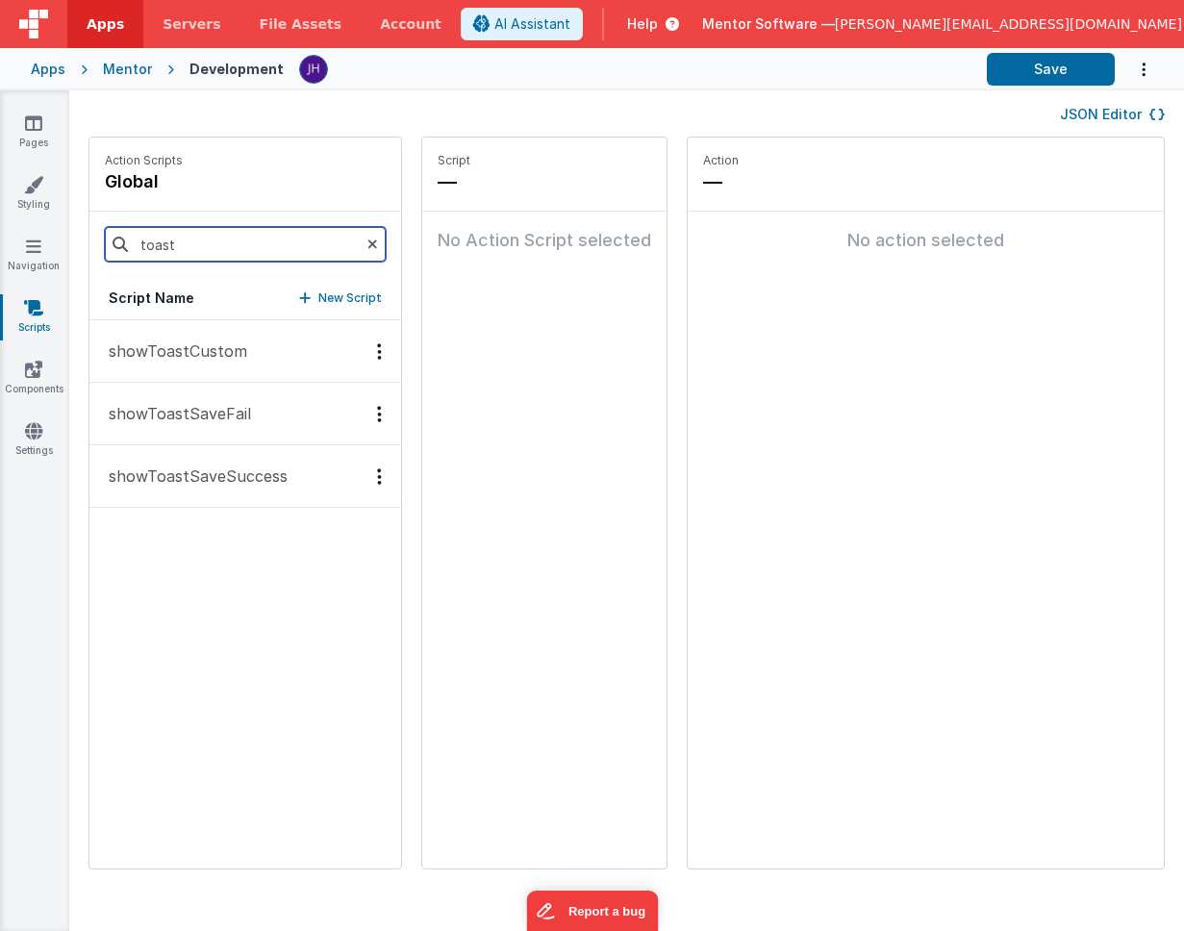
type input "toast"
click at [176, 465] on p "showToastSaveSuccess" at bounding box center [192, 475] width 190 height 23
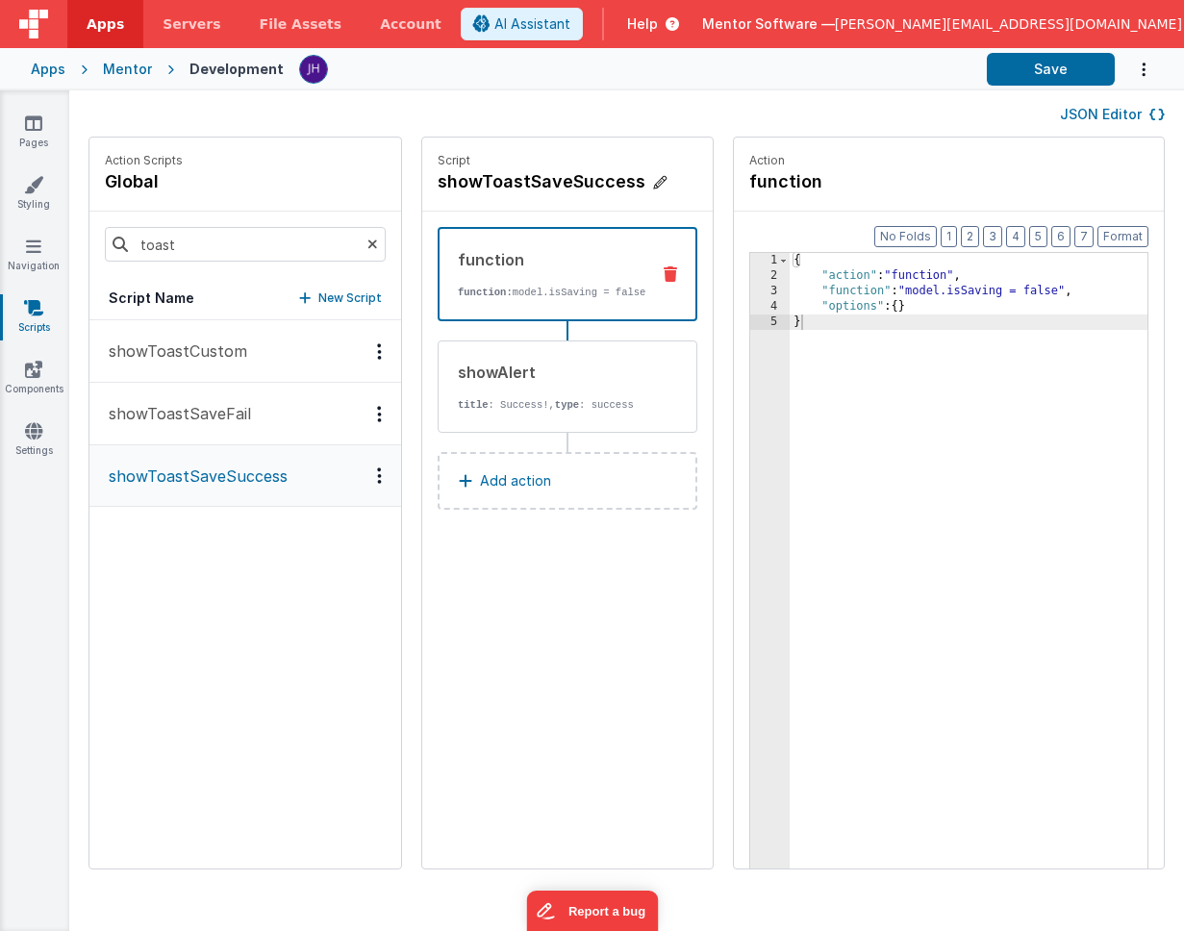
click at [461, 181] on h4 "showToastSaveSuccess" at bounding box center [567, 181] width 260 height 27
click at [461, 181] on input "showToastSaveSuccess" at bounding box center [533, 181] width 192 height 27
click at [607, 179] on div "showToastSaveSuccess" at bounding box center [557, 181] width 240 height 27
click at [666, 185] on icon at bounding box center [672, 181] width 12 height 23
click at [448, 92] on div "JSON Editor" at bounding box center [626, 113] width 1114 height 46
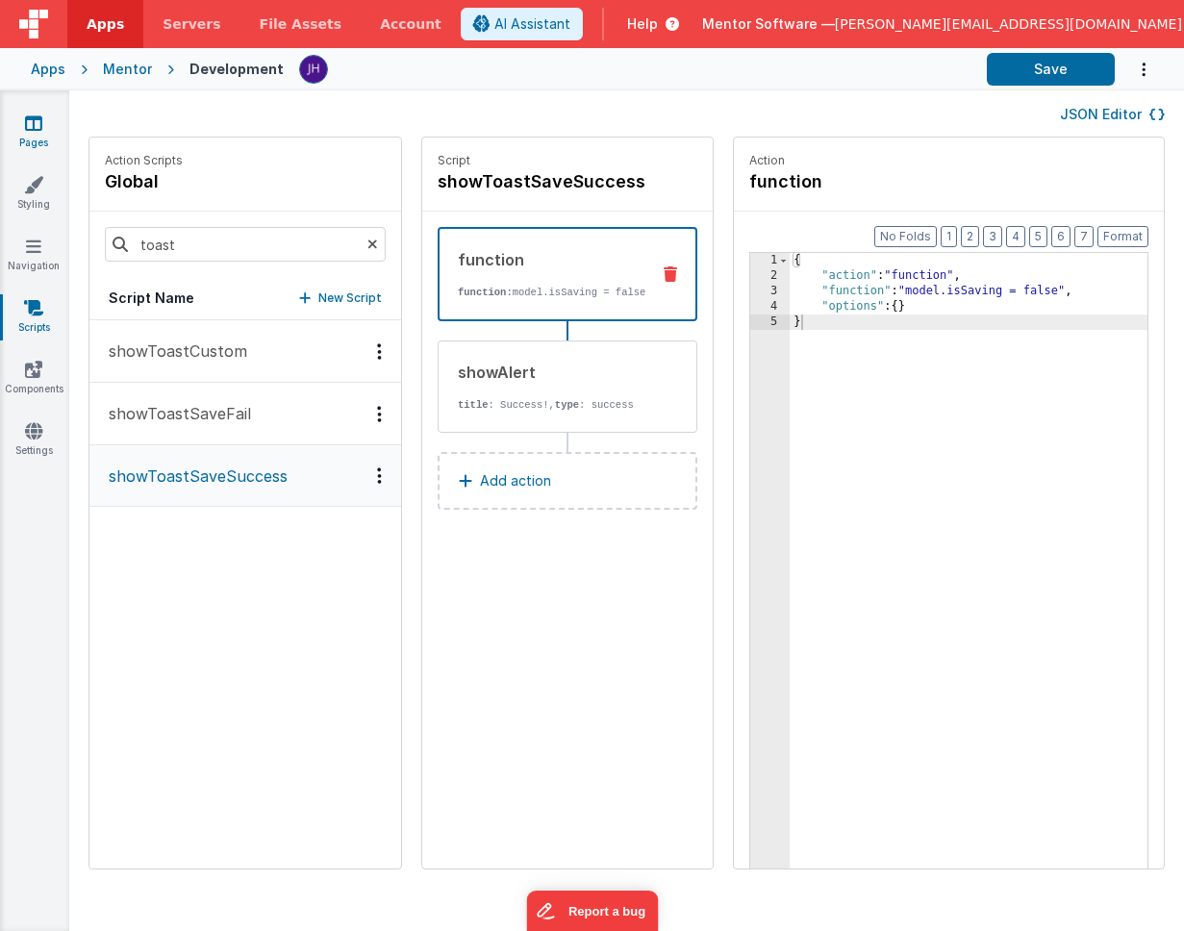
click at [29, 128] on icon at bounding box center [33, 122] width 17 height 19
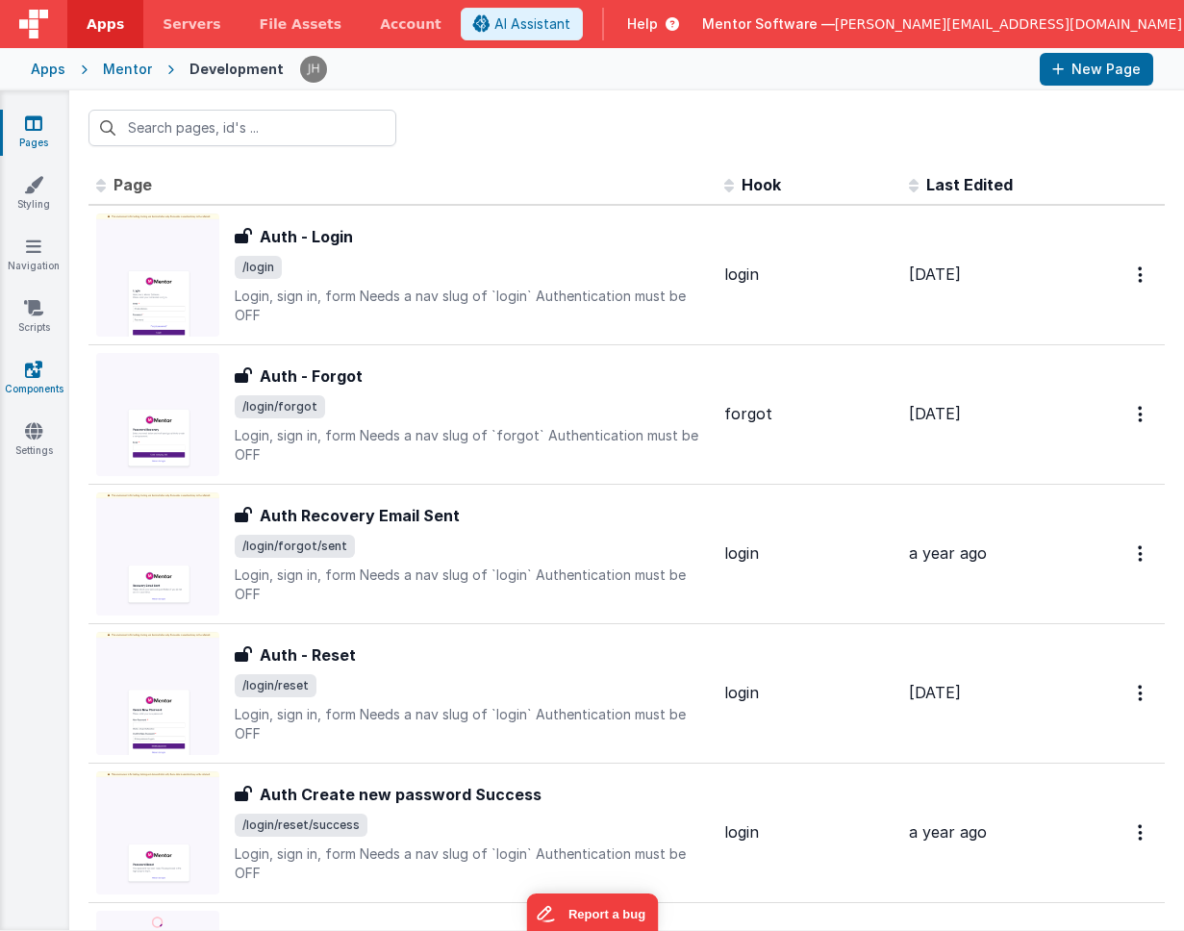
click at [41, 374] on icon at bounding box center [33, 369] width 17 height 19
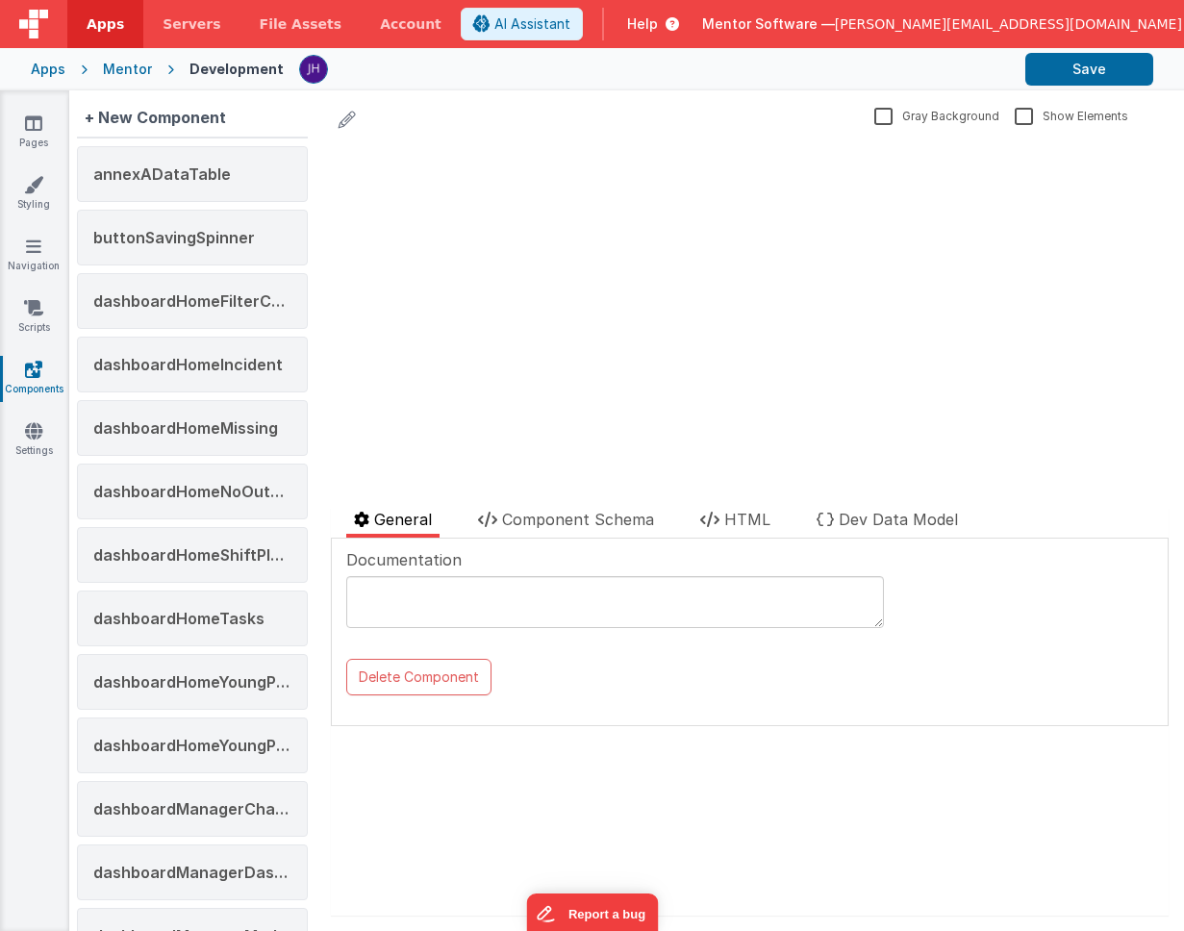
click at [441, 190] on div "update page model (See schema to hide after dev) { "component": { "comp": { "fi…" at bounding box center [749, 316] width 837 height 352
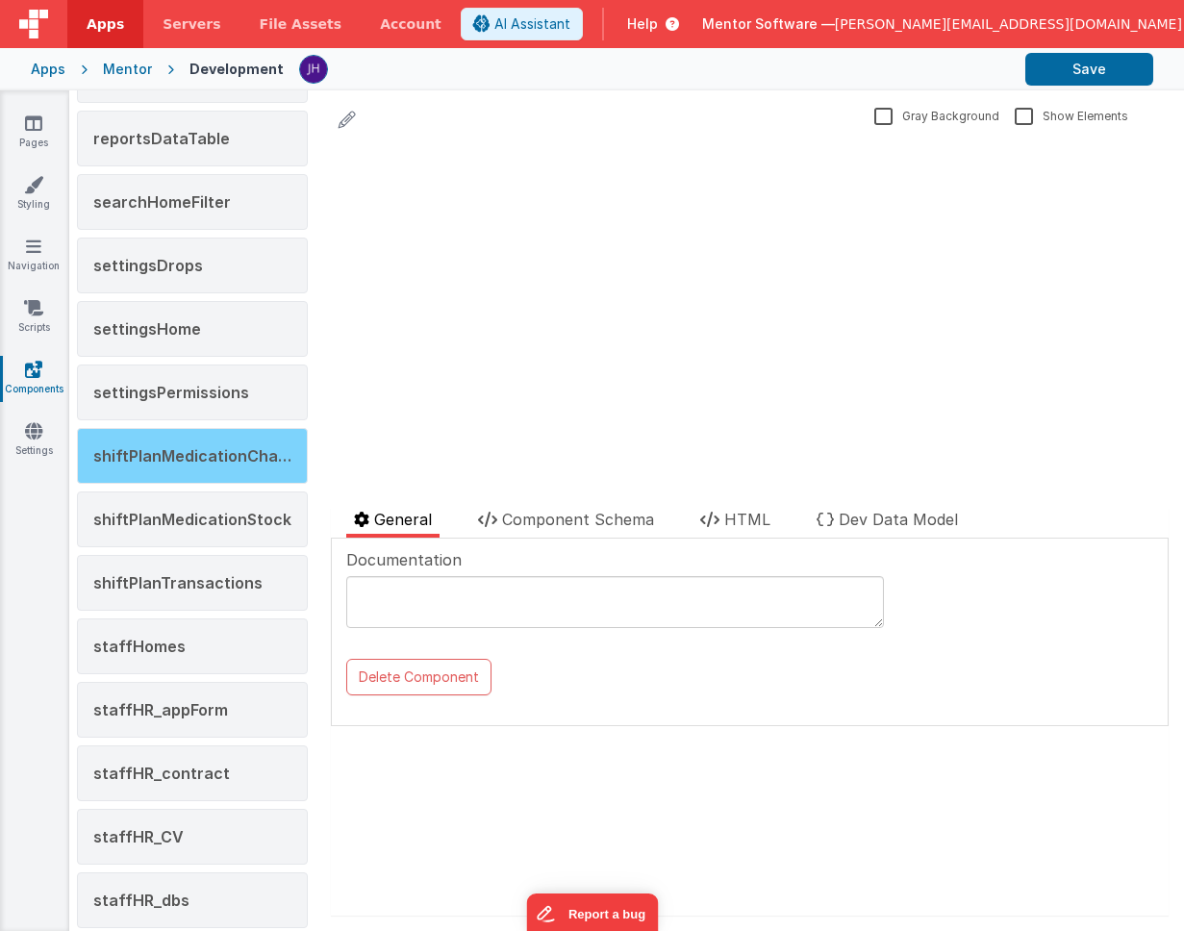
scroll to position [1789, 0]
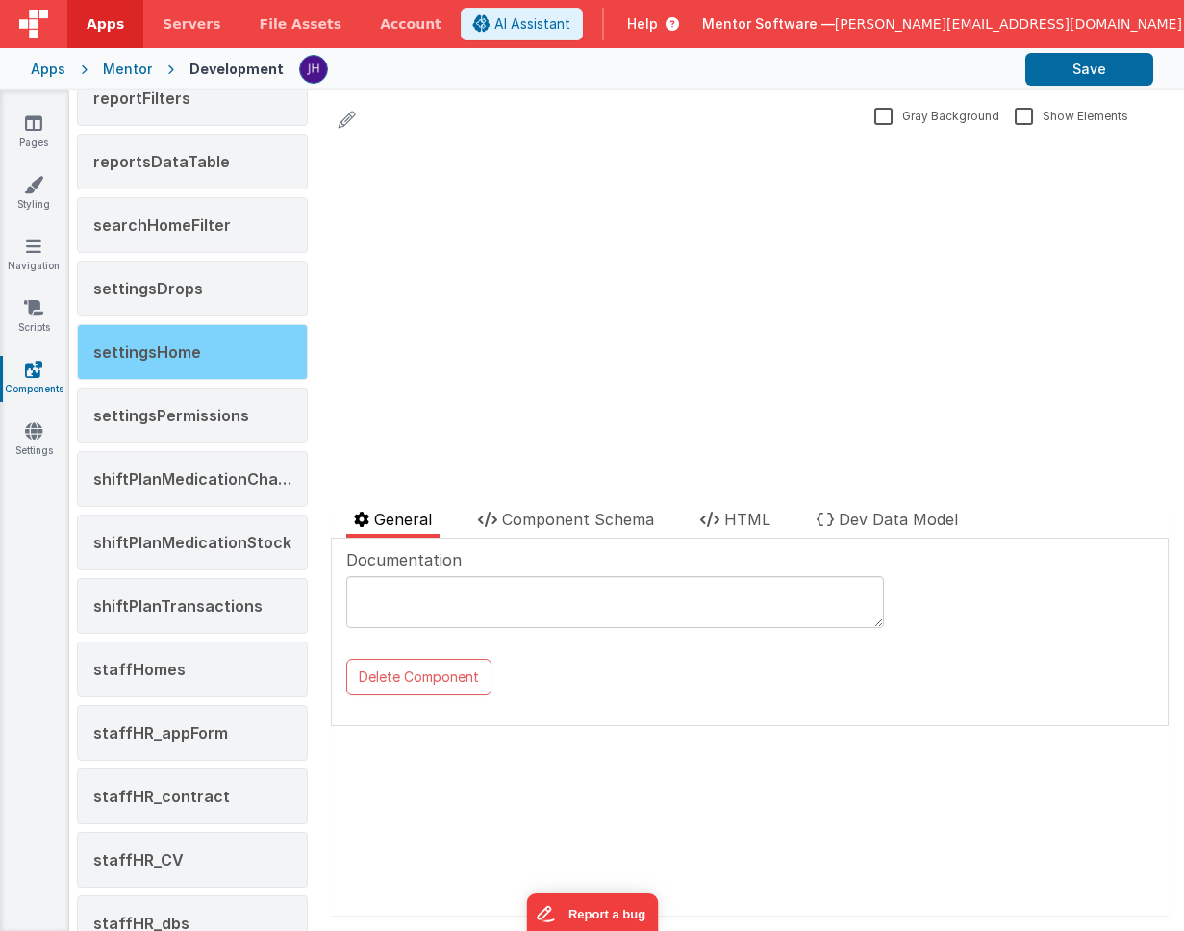
click at [177, 362] on div "settingsHome" at bounding box center [192, 352] width 231 height 56
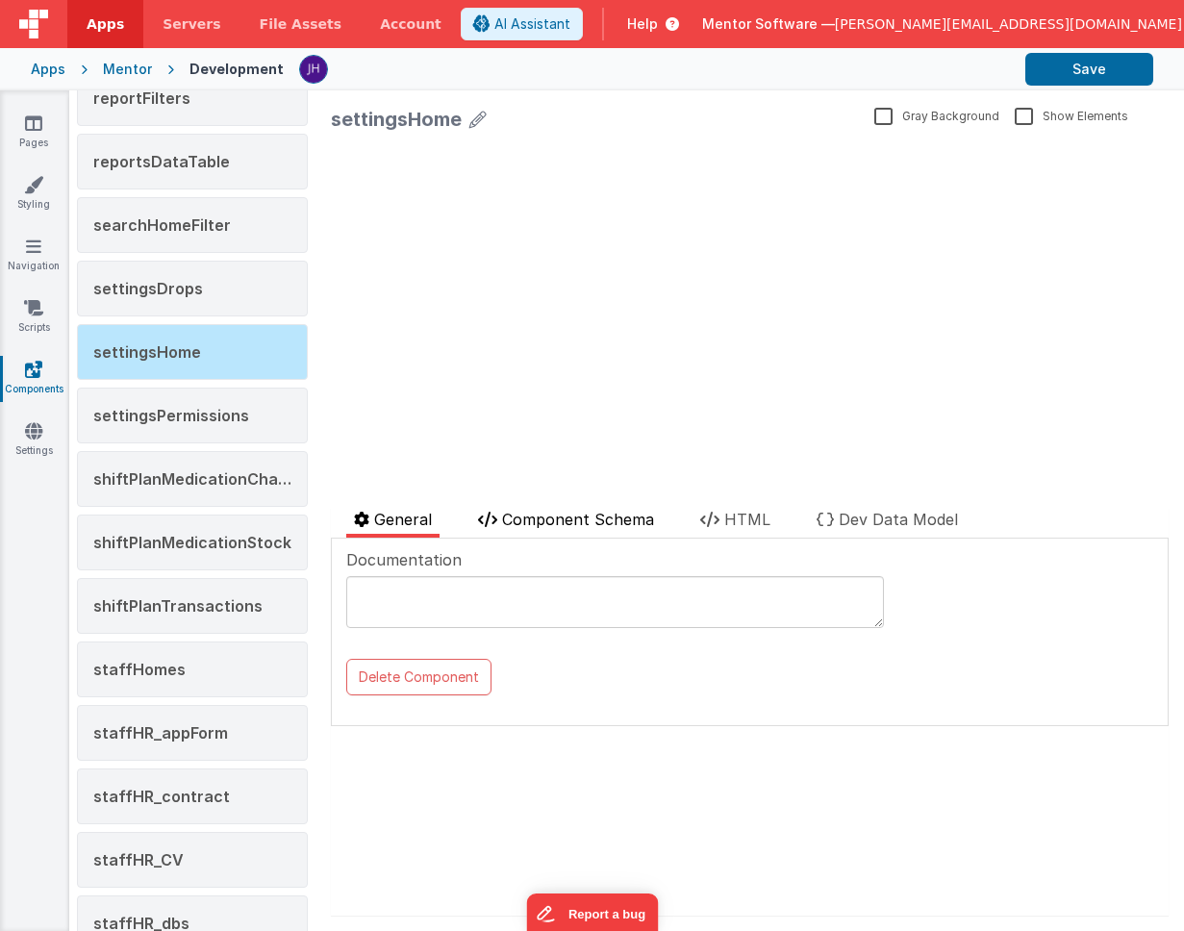
click at [560, 517] on span "Component Schema" at bounding box center [578, 519] width 152 height 19
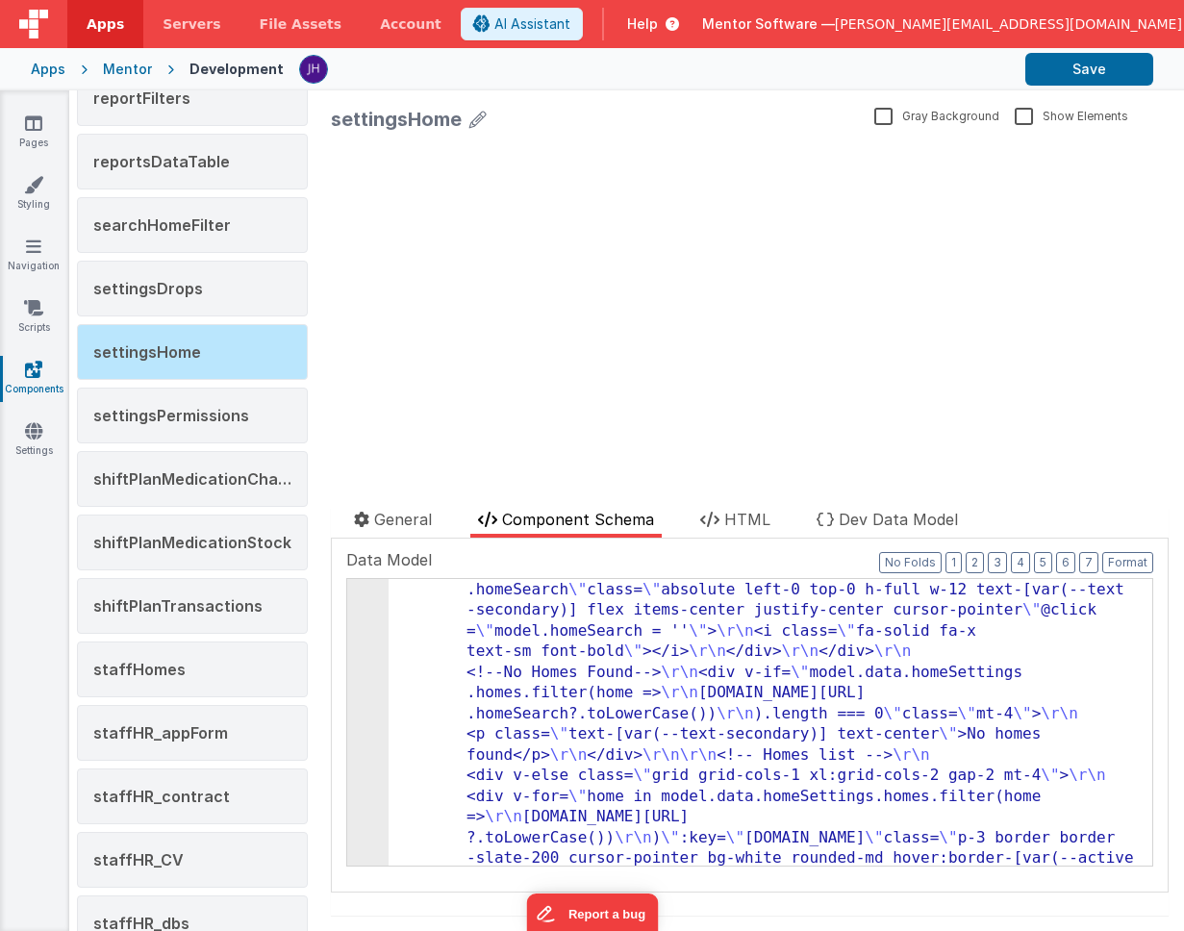
scroll to position [399, 0]
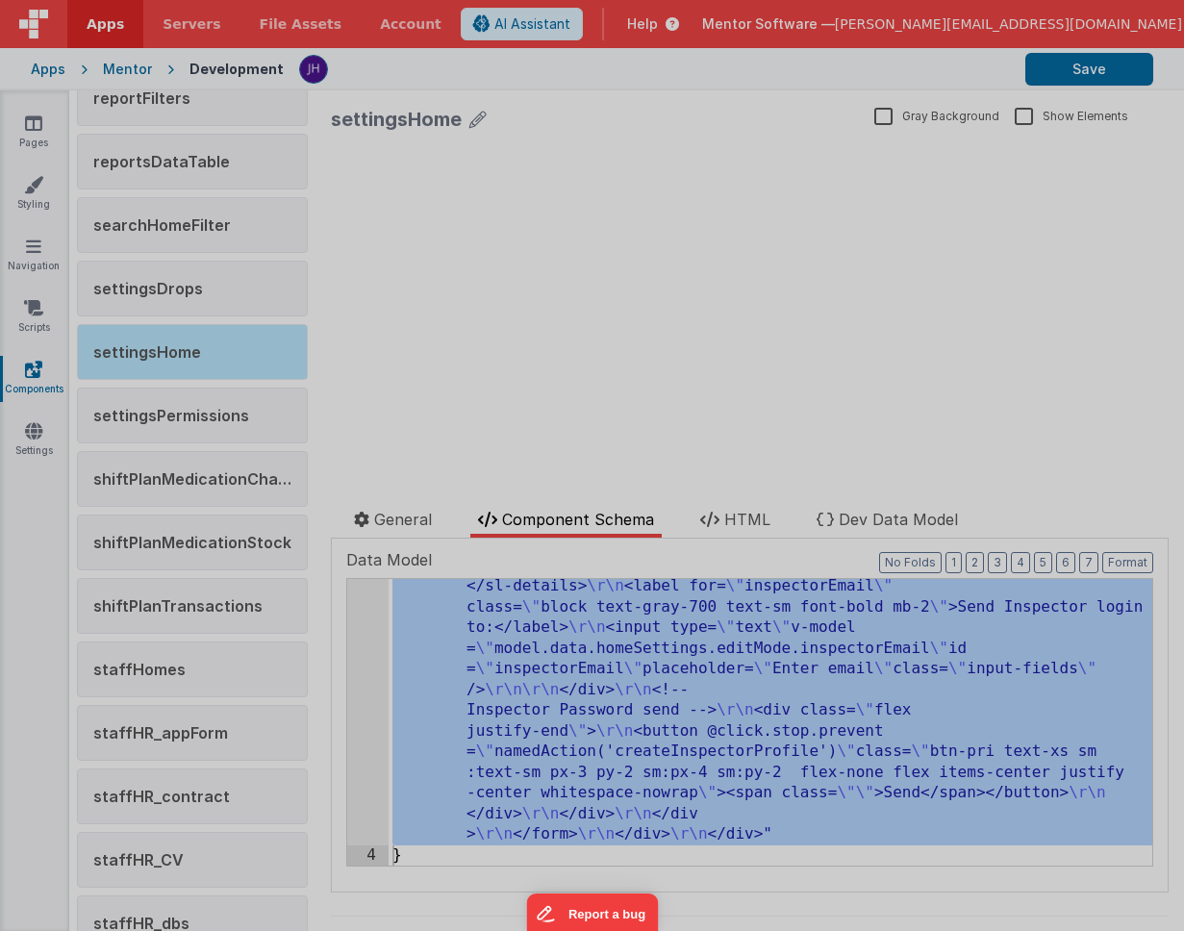
scroll to position [7858, 0]
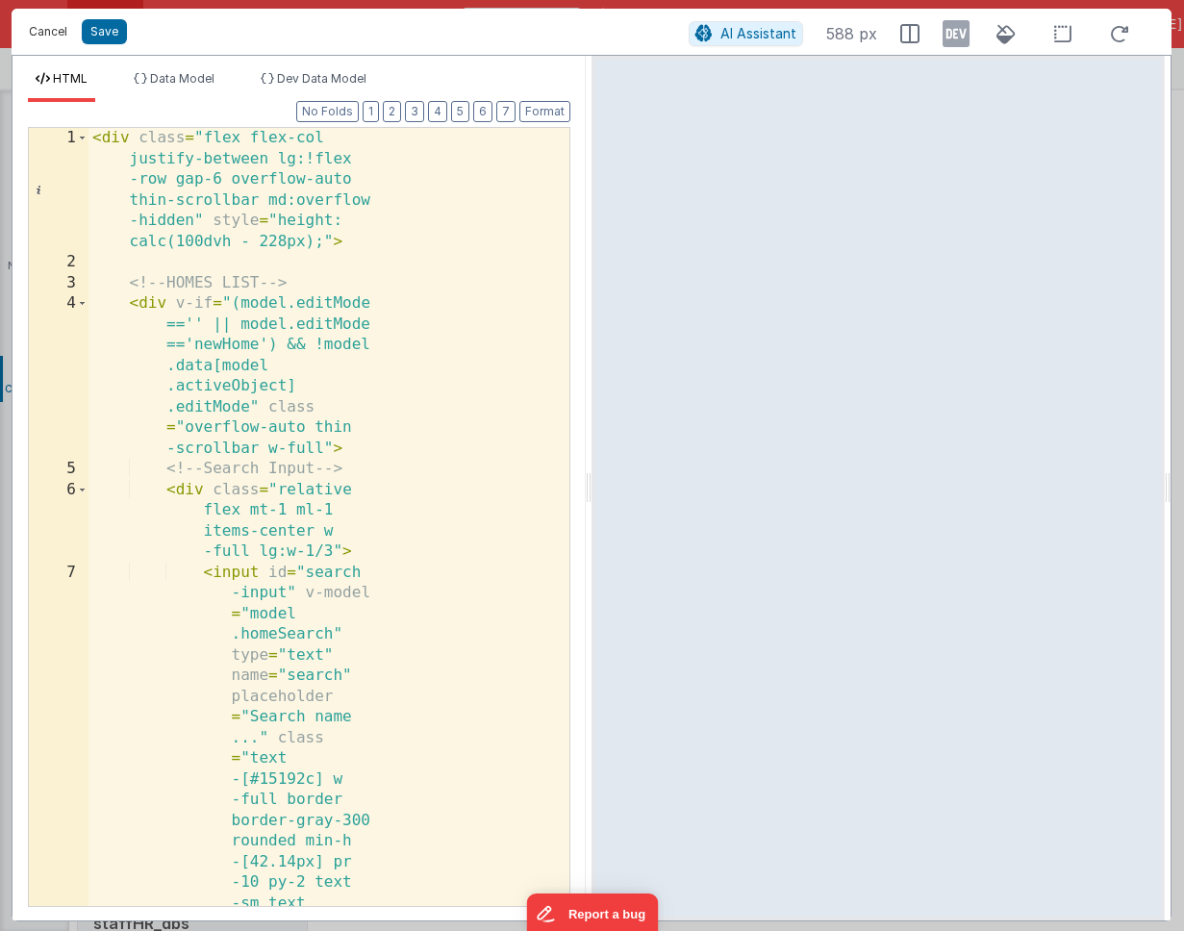
click at [58, 37] on button "Cancel" at bounding box center [48, 31] width 58 height 27
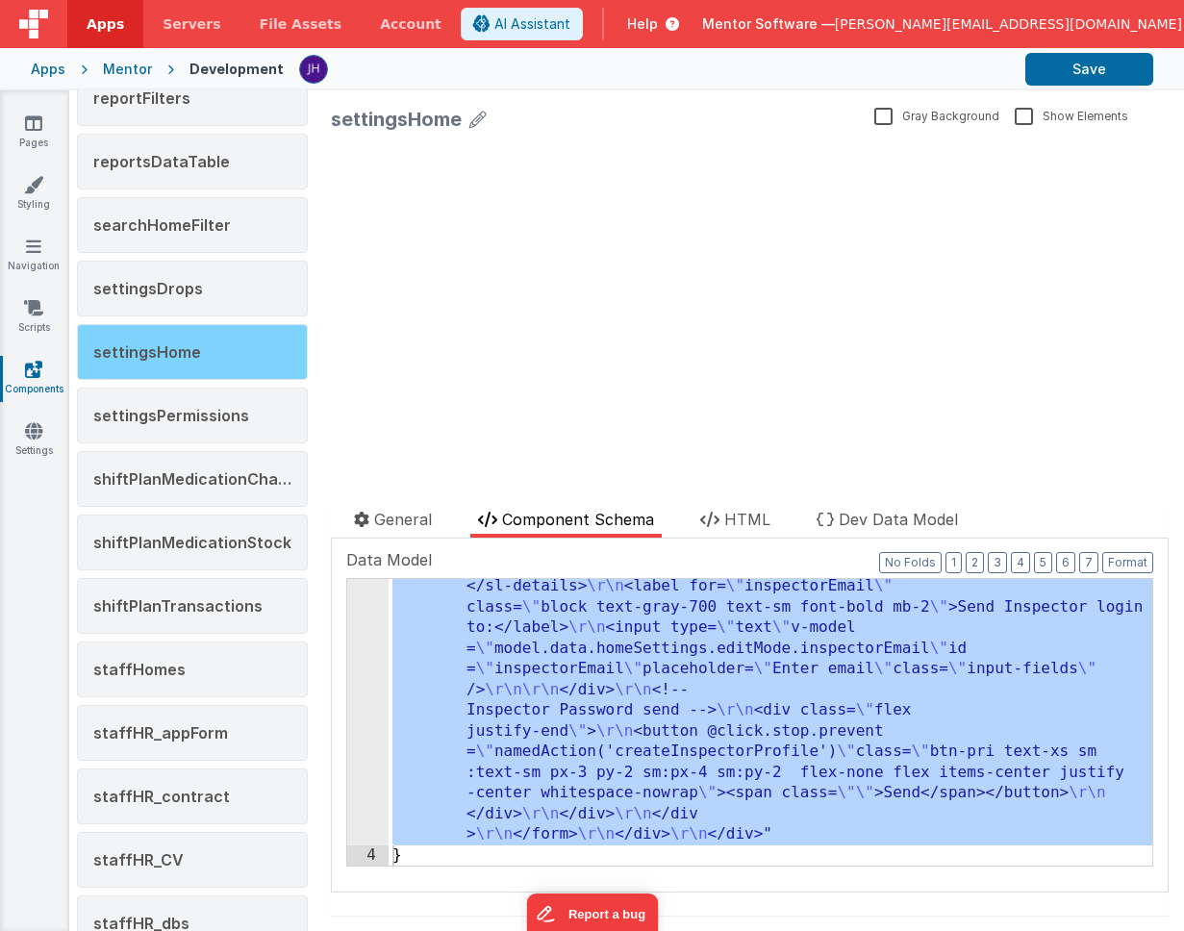
click at [194, 362] on div "settingsHome" at bounding box center [192, 352] width 231 height 56
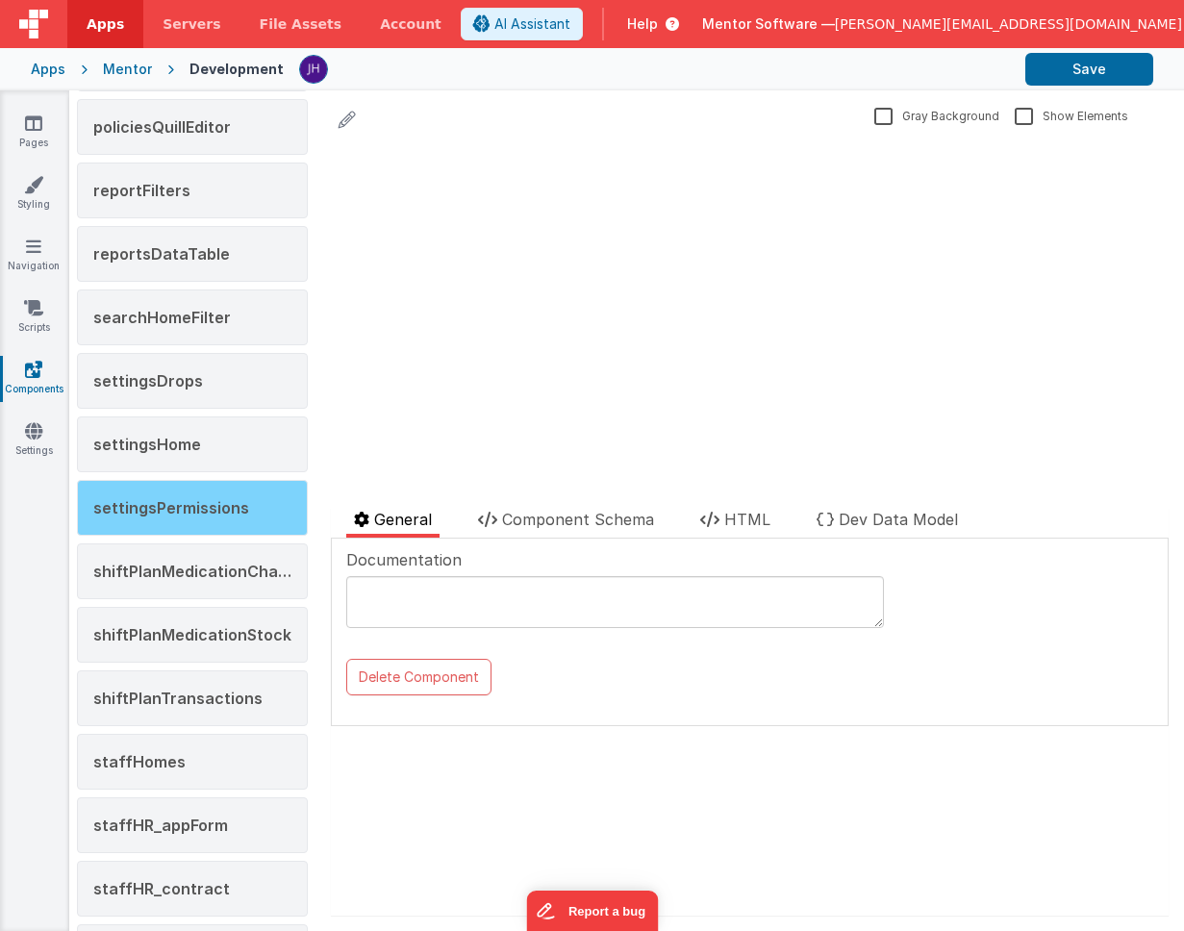
scroll to position [1699, 0]
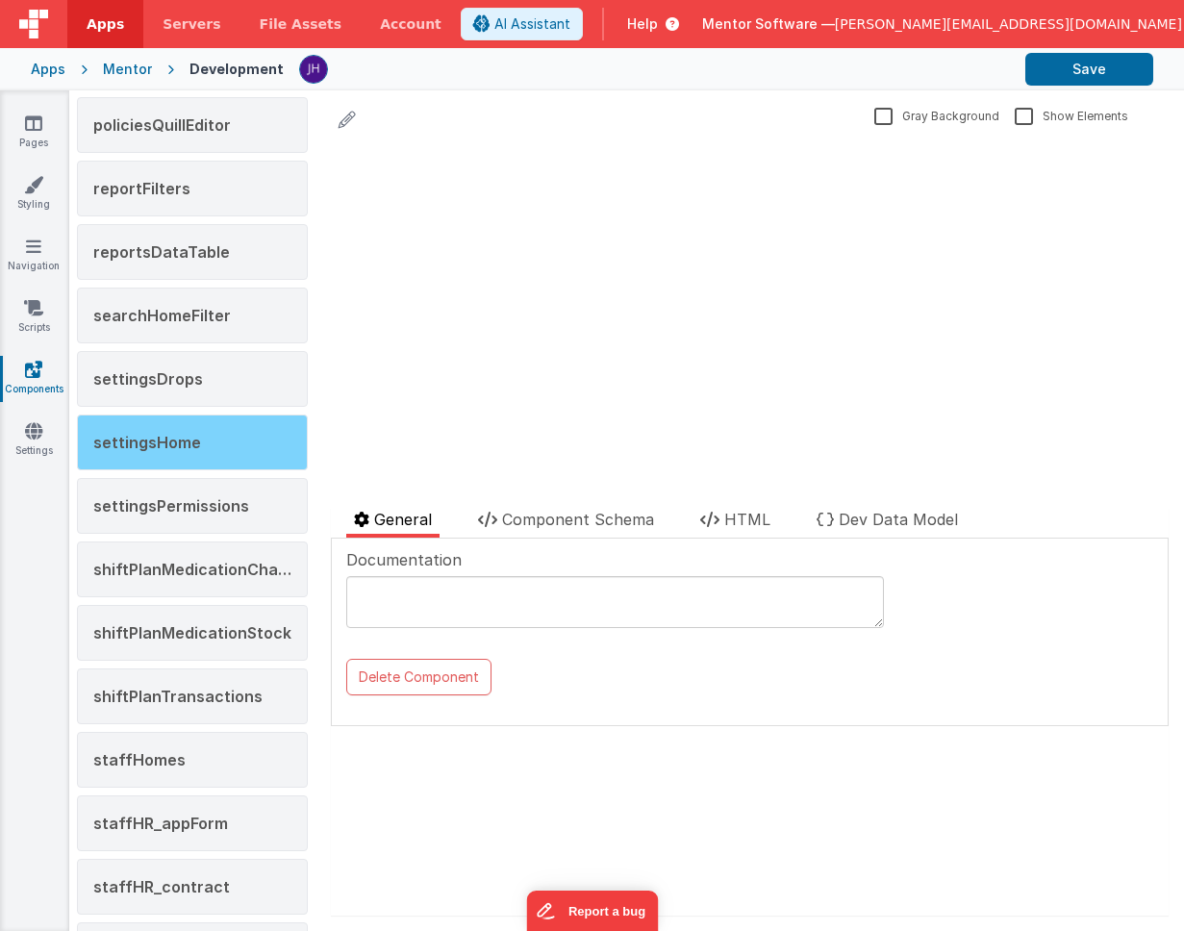
click at [196, 452] on div "settingsHome" at bounding box center [192, 442] width 231 height 56
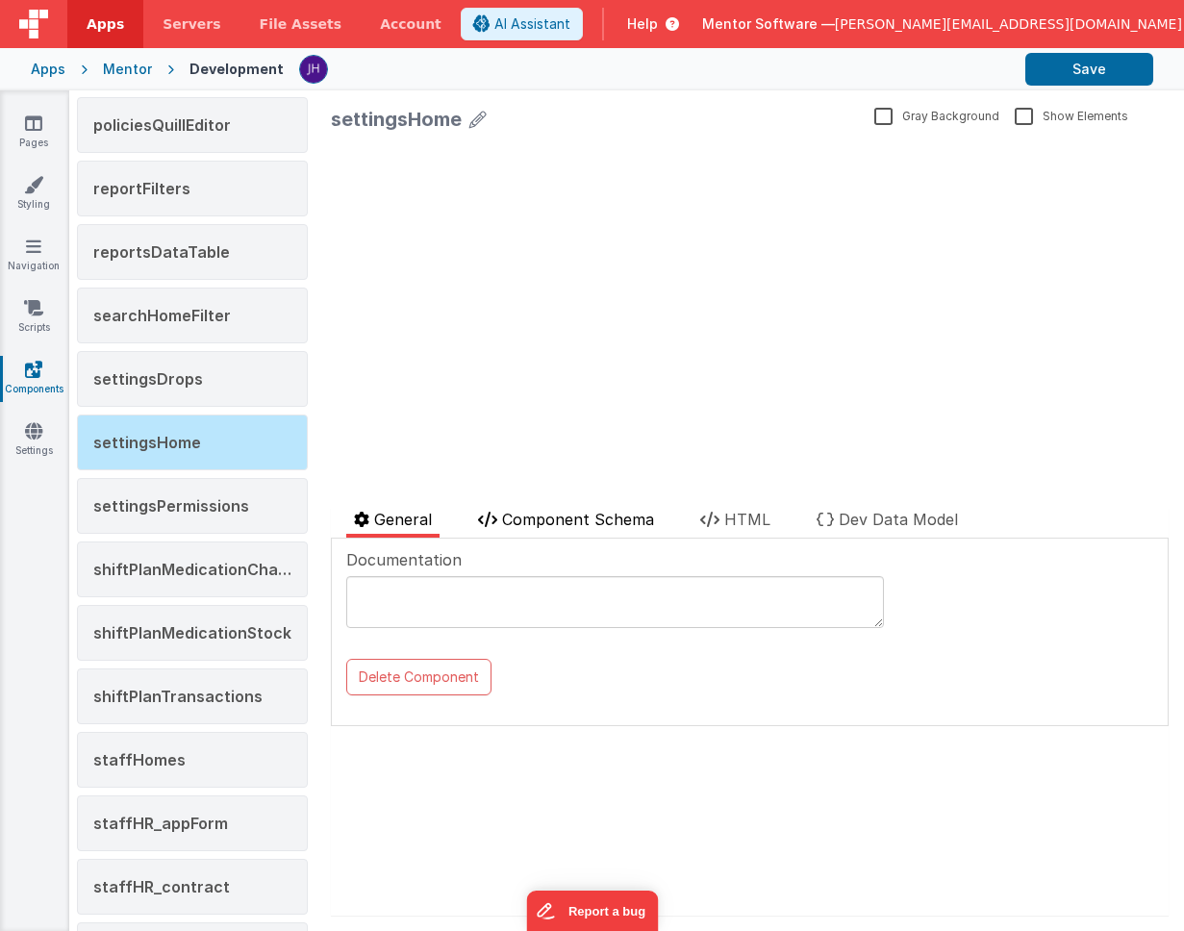
click at [545, 517] on span "Component Schema" at bounding box center [578, 519] width 152 height 19
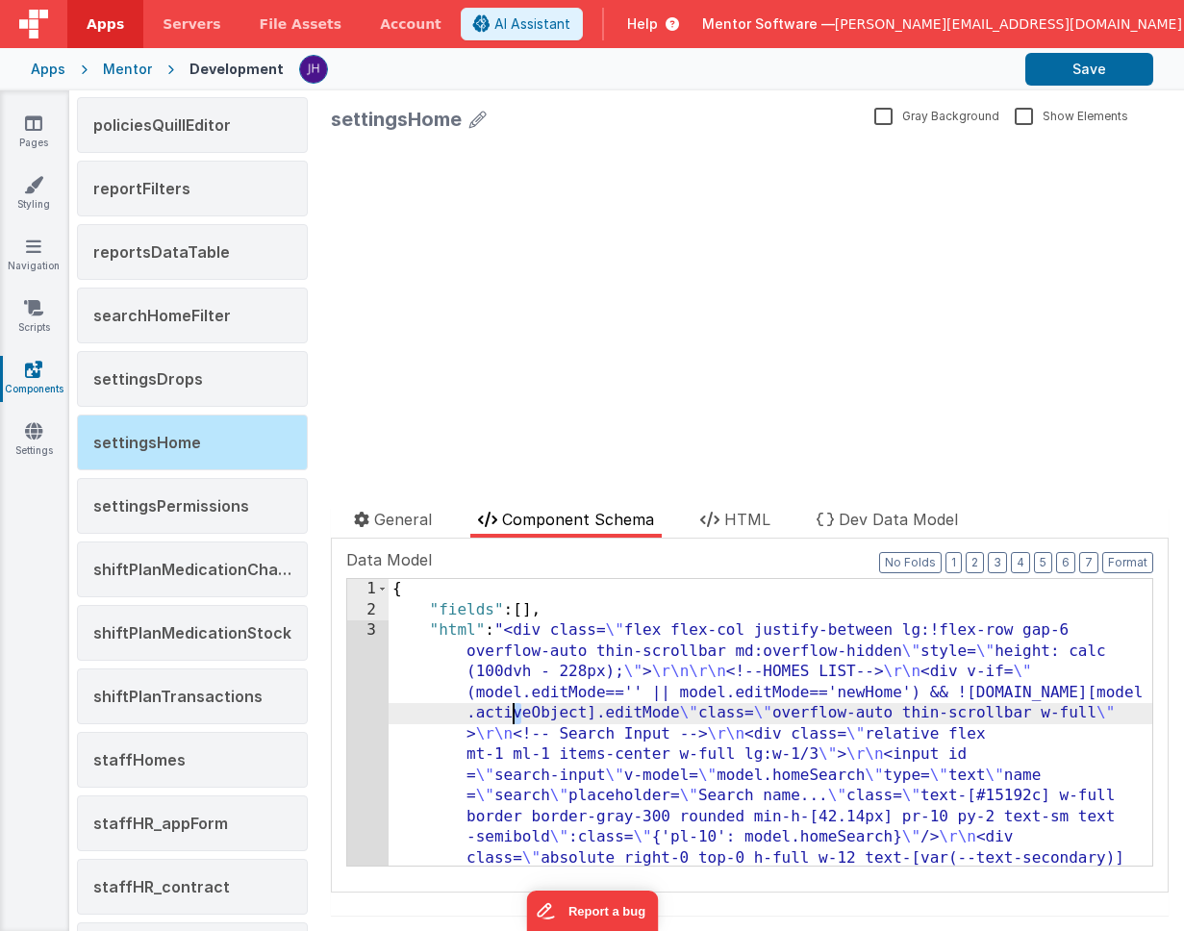
click at [339, 684] on div "Documentation Delete Component Data Model Format 7 6 5 4 3 2 1 No Folds 1 2 3 {…" at bounding box center [749, 715] width 837 height 354
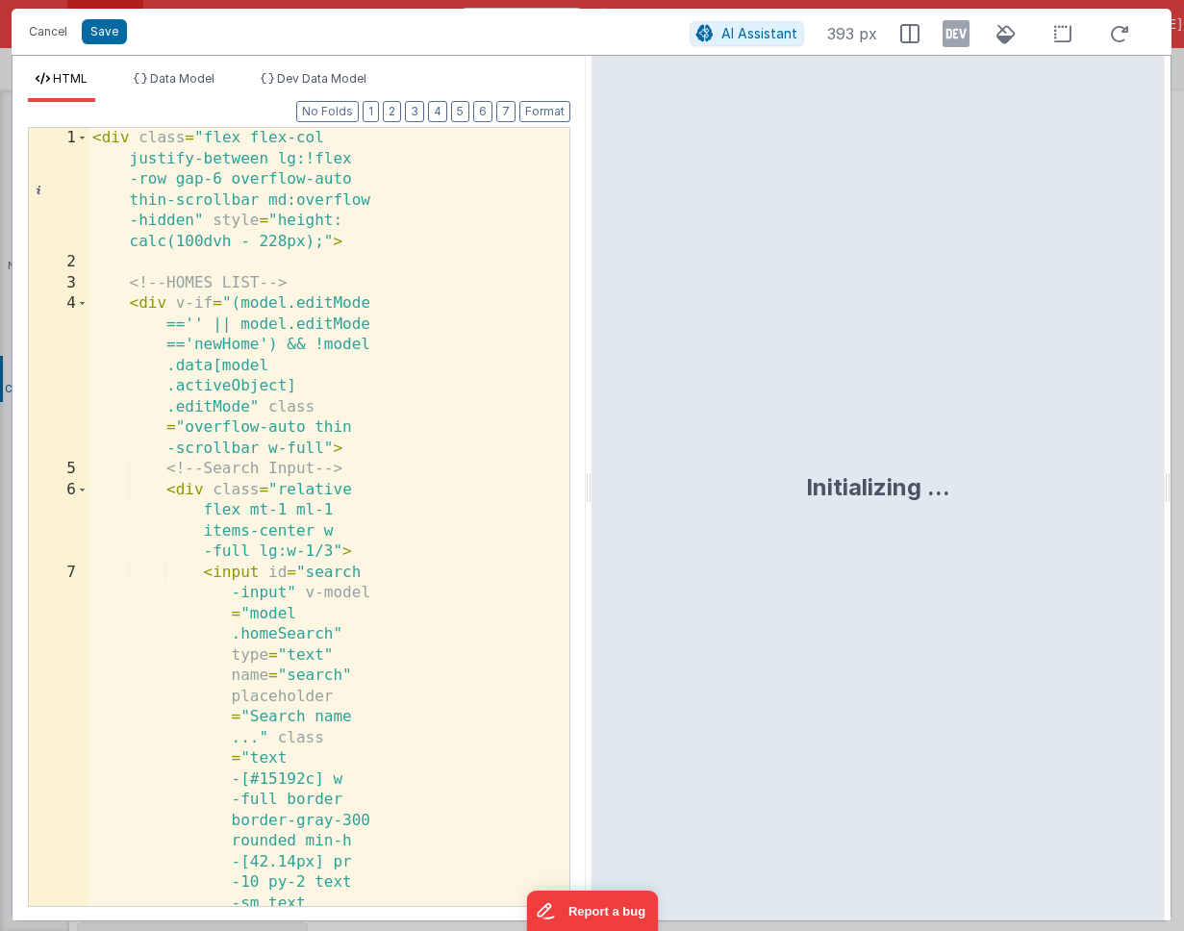
click at [413, 488] on div "< div class = "flex flex-col justify-between lg:!flex -row gap-6 overflow-auto …" at bounding box center [328, 806] width 481 height 1357
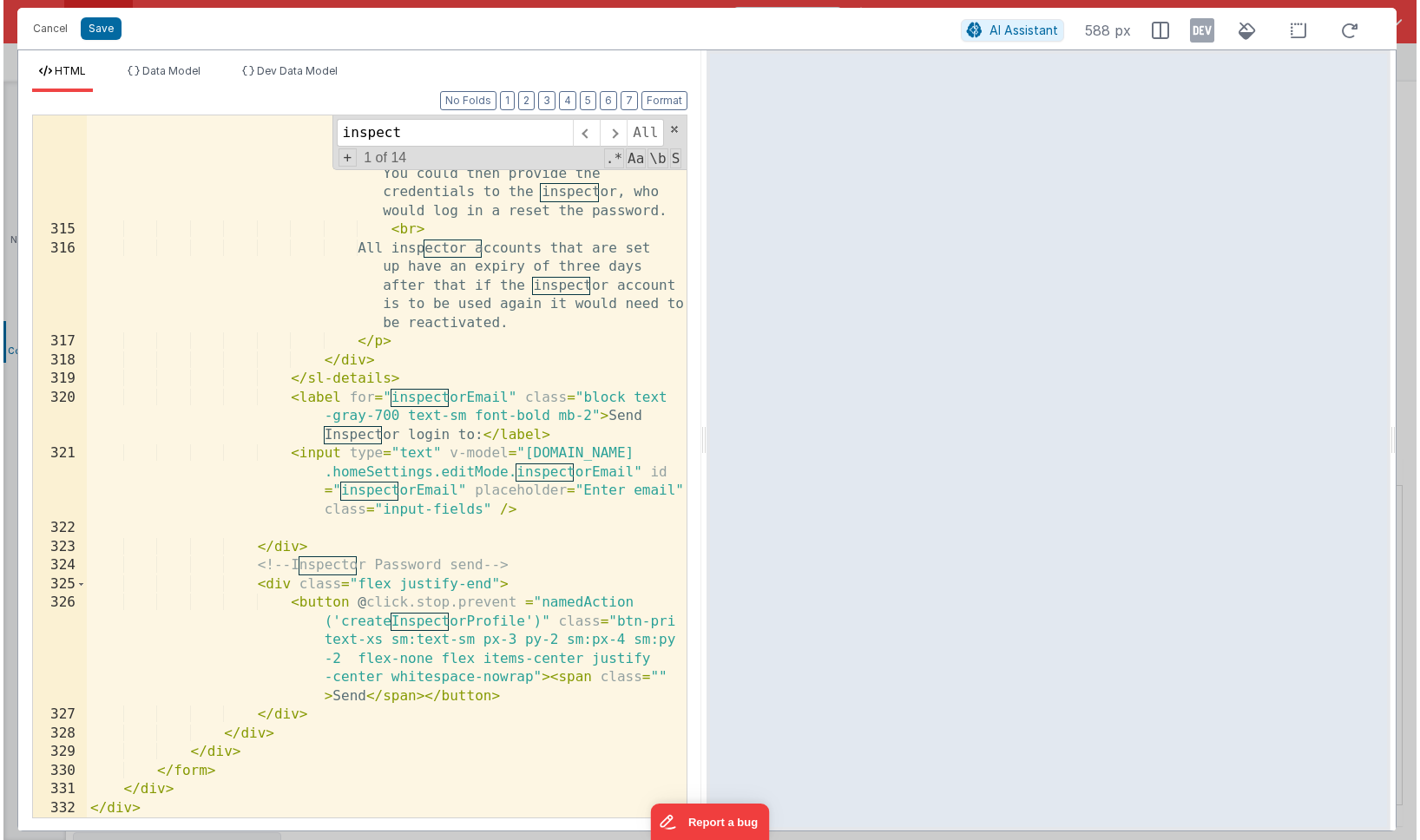
scroll to position [11645, 0]
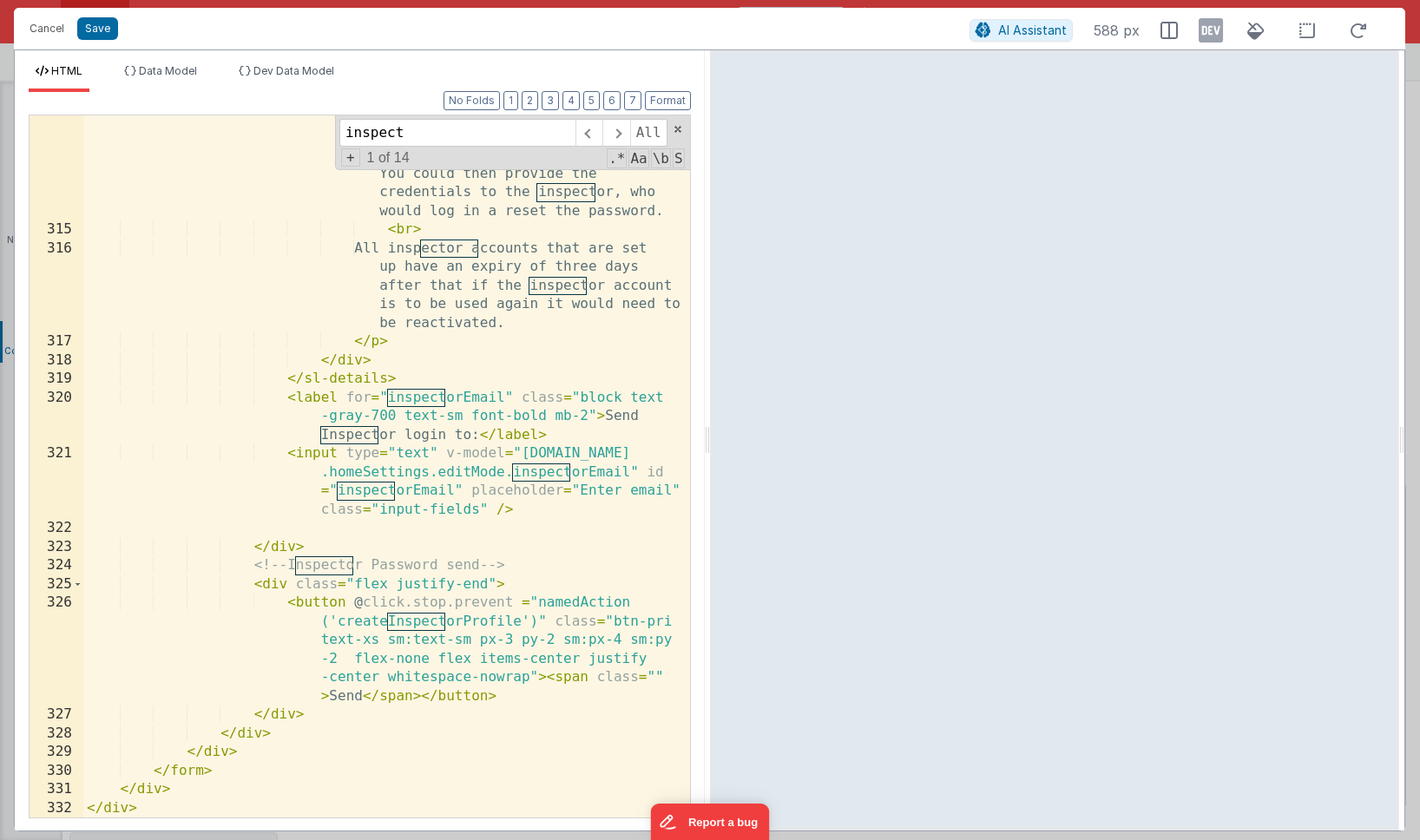
type input "inspect"
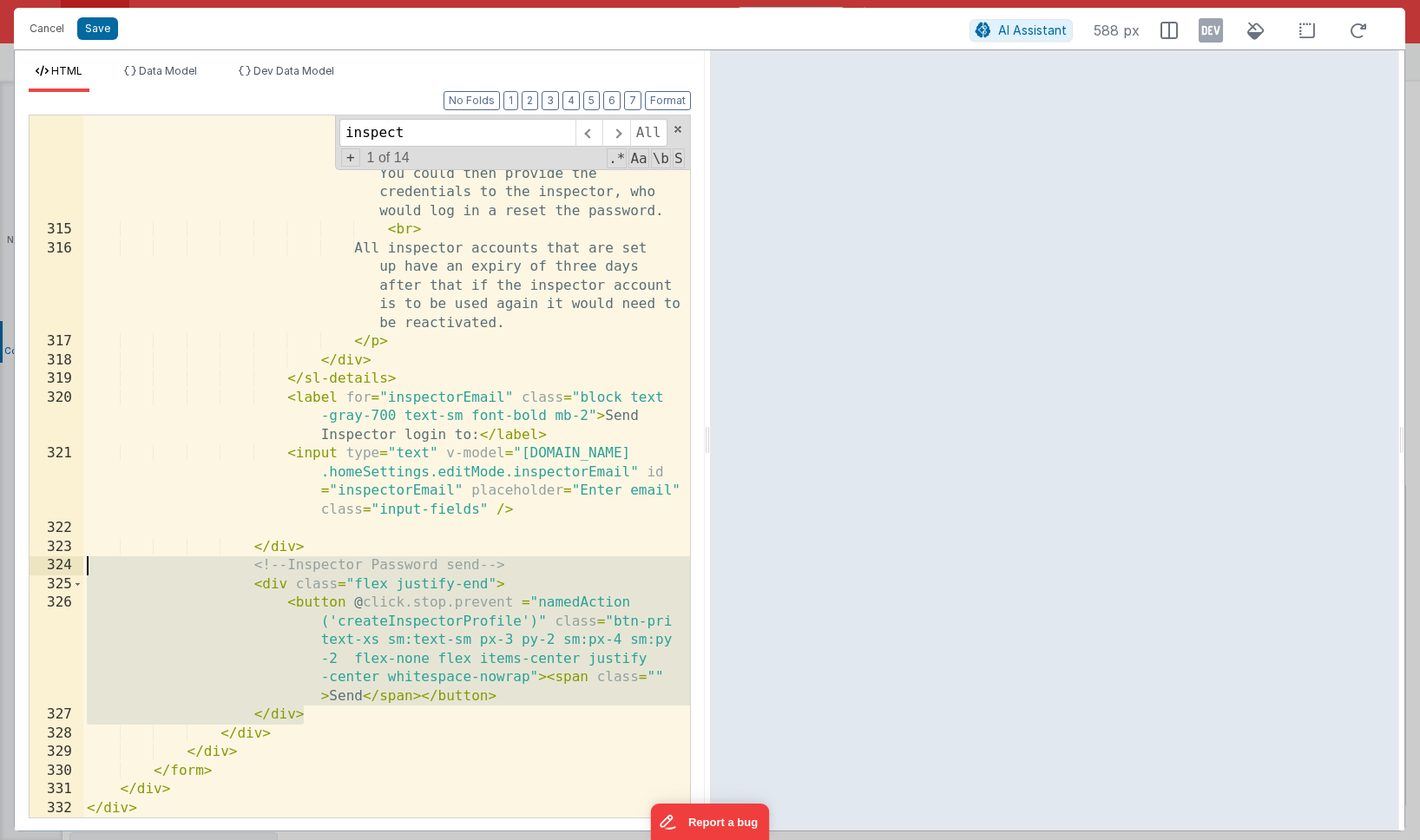
drag, startPoint x: 306, startPoint y: 715, endPoint x: 76, endPoint y: 564, distance: 275.1
click at [76, 564] on div "314 315 316 317 318 319 320 321 322 323 324 325 326 327 328 329 330 331 332 For…" at bounding box center [360, 466] width 663 height 704
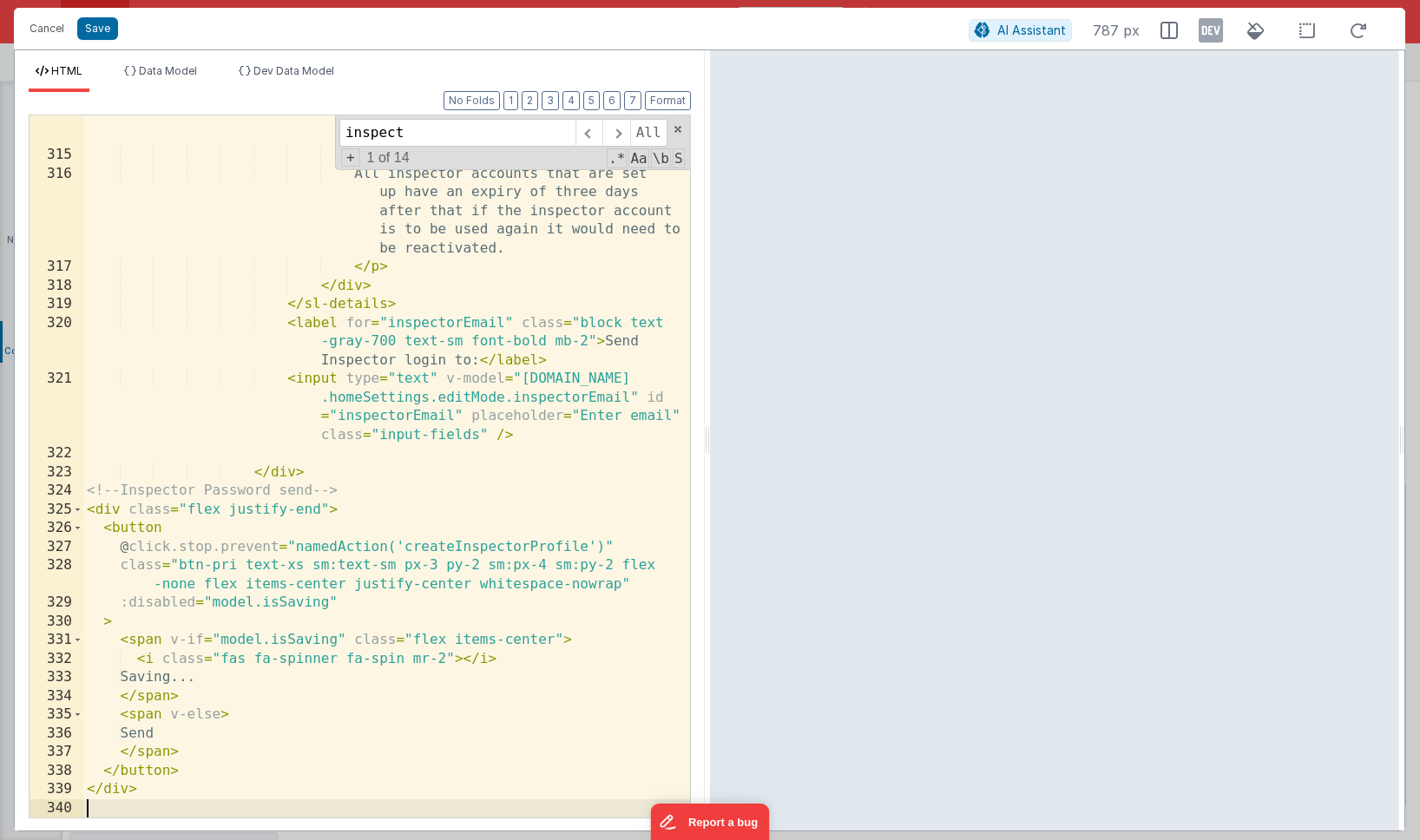
scroll to position [11720, 0]
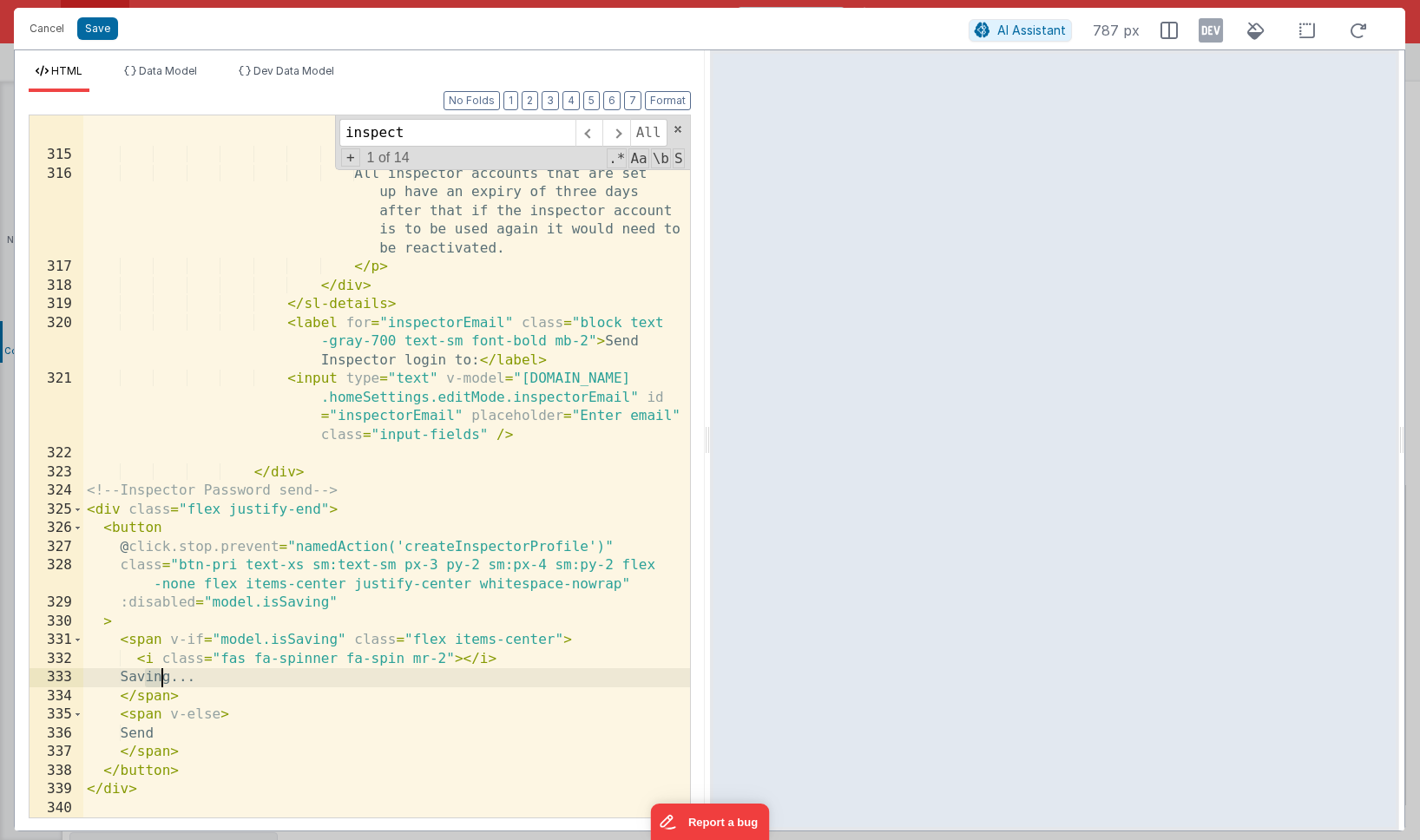
drag, startPoint x: 146, startPoint y: 679, endPoint x: 162, endPoint y: 681, distance: 16.1
click at [162, 681] on div "For example, if your email address was < b > [PERSON_NAME][EMAIL_ADDRESS][DOMAI…" at bounding box center [386, 337] width 607 height 1057
click at [95, 31] on button "Save" at bounding box center [97, 28] width 41 height 23
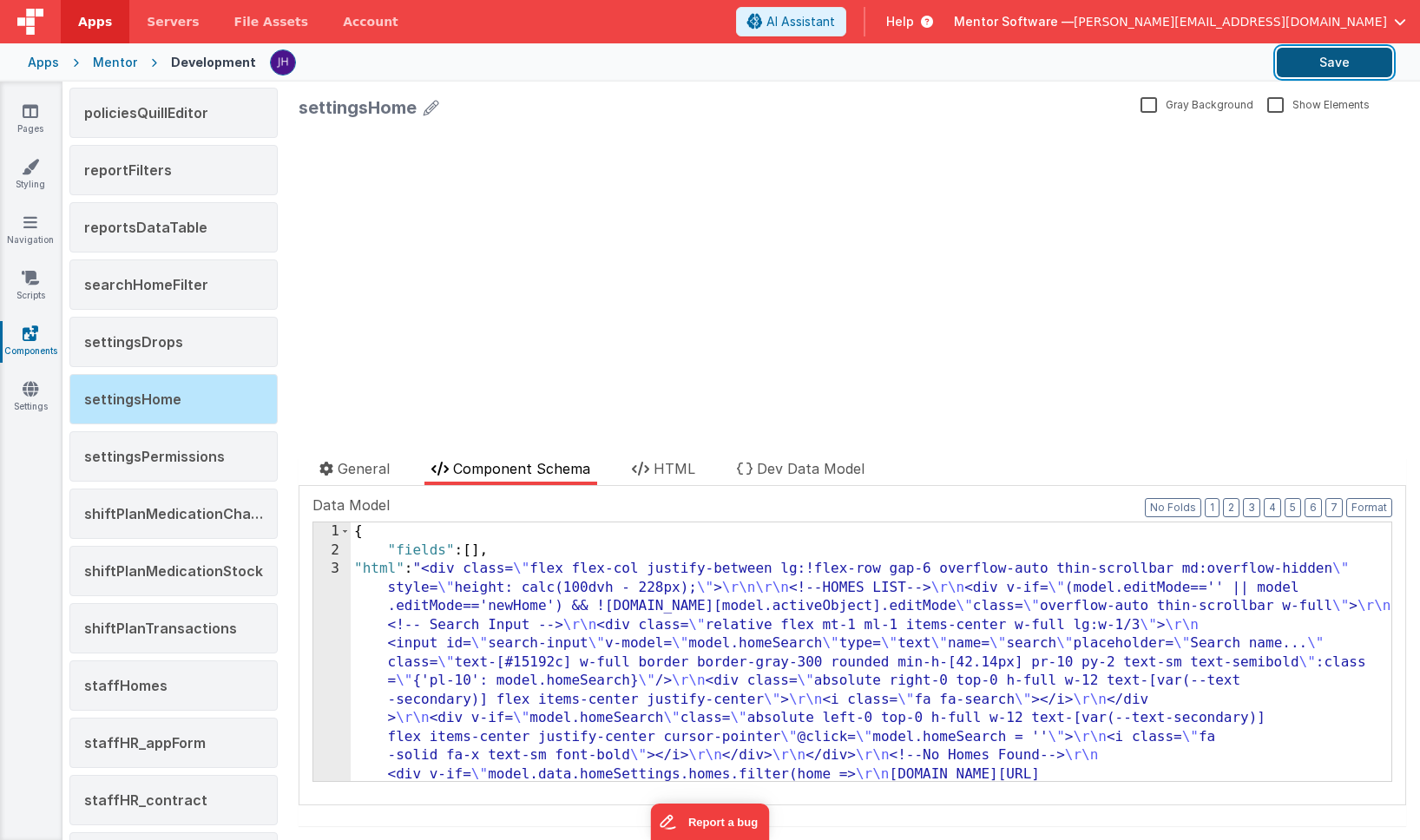
click at [1068, 64] on button "Save" at bounding box center [1334, 62] width 116 height 30
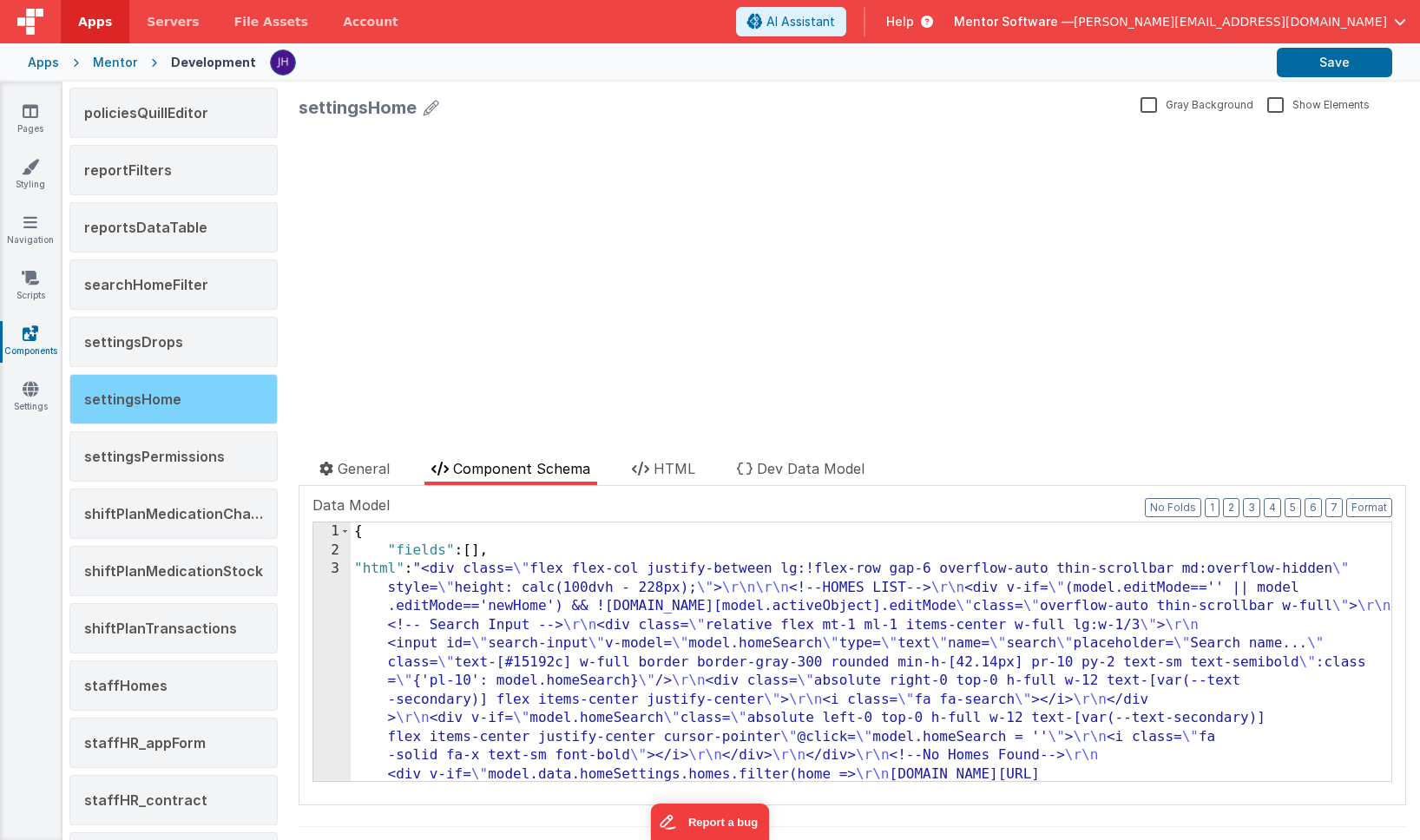
click at [178, 398] on div "settingsHome" at bounding box center [173, 399] width 209 height 51
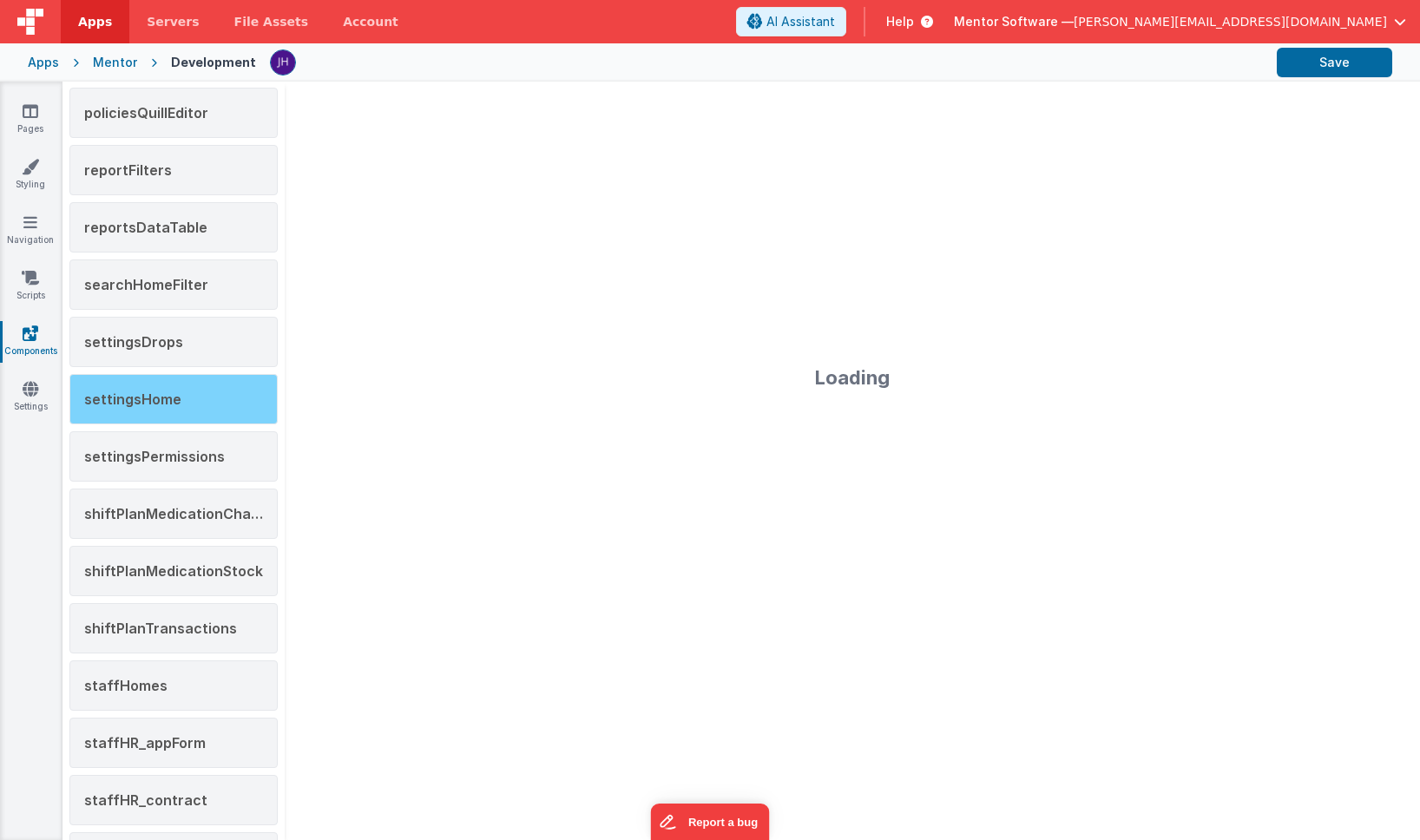
click at [158, 402] on span "settingsHome" at bounding box center [133, 399] width 97 height 17
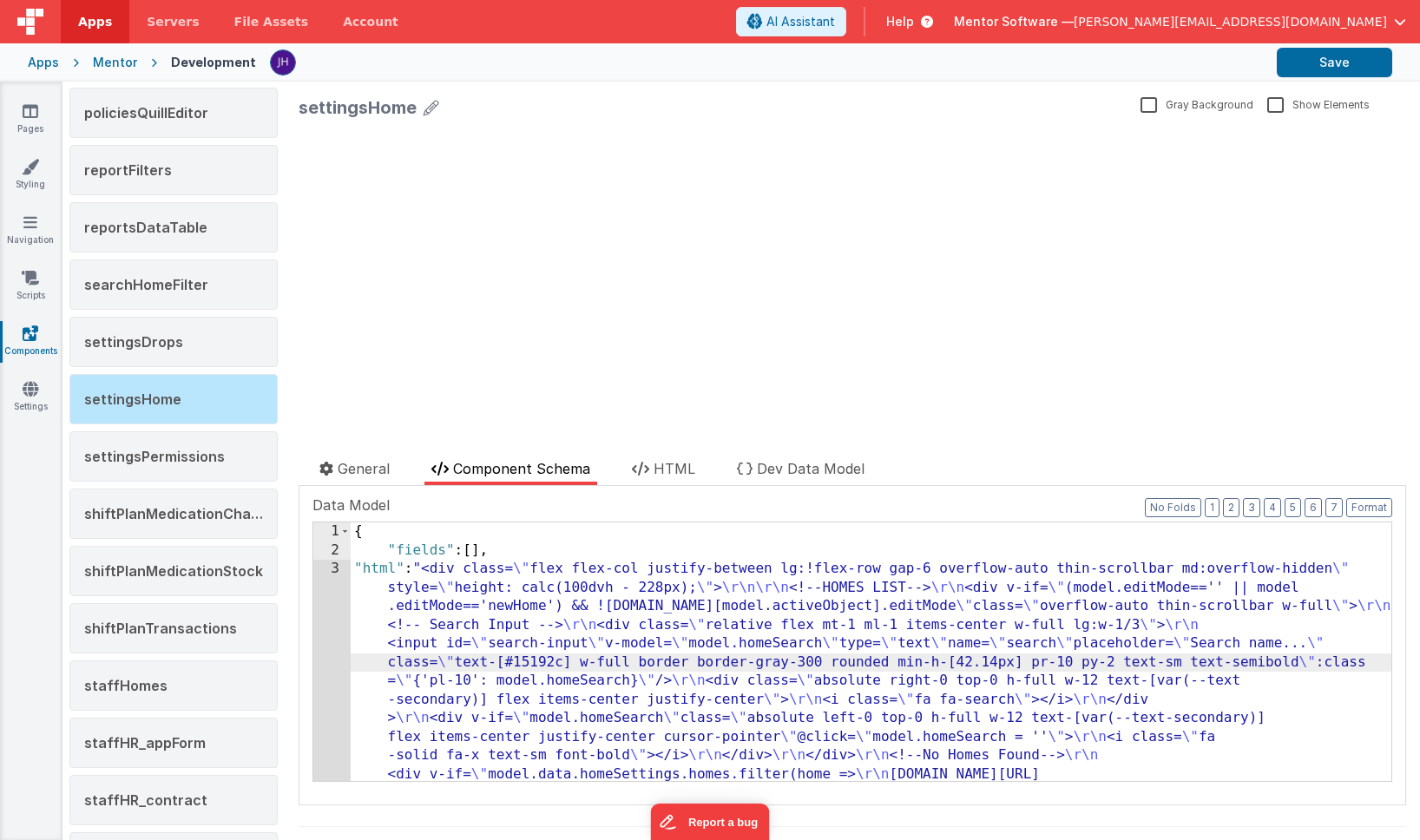
scroll to position [4218, 0]
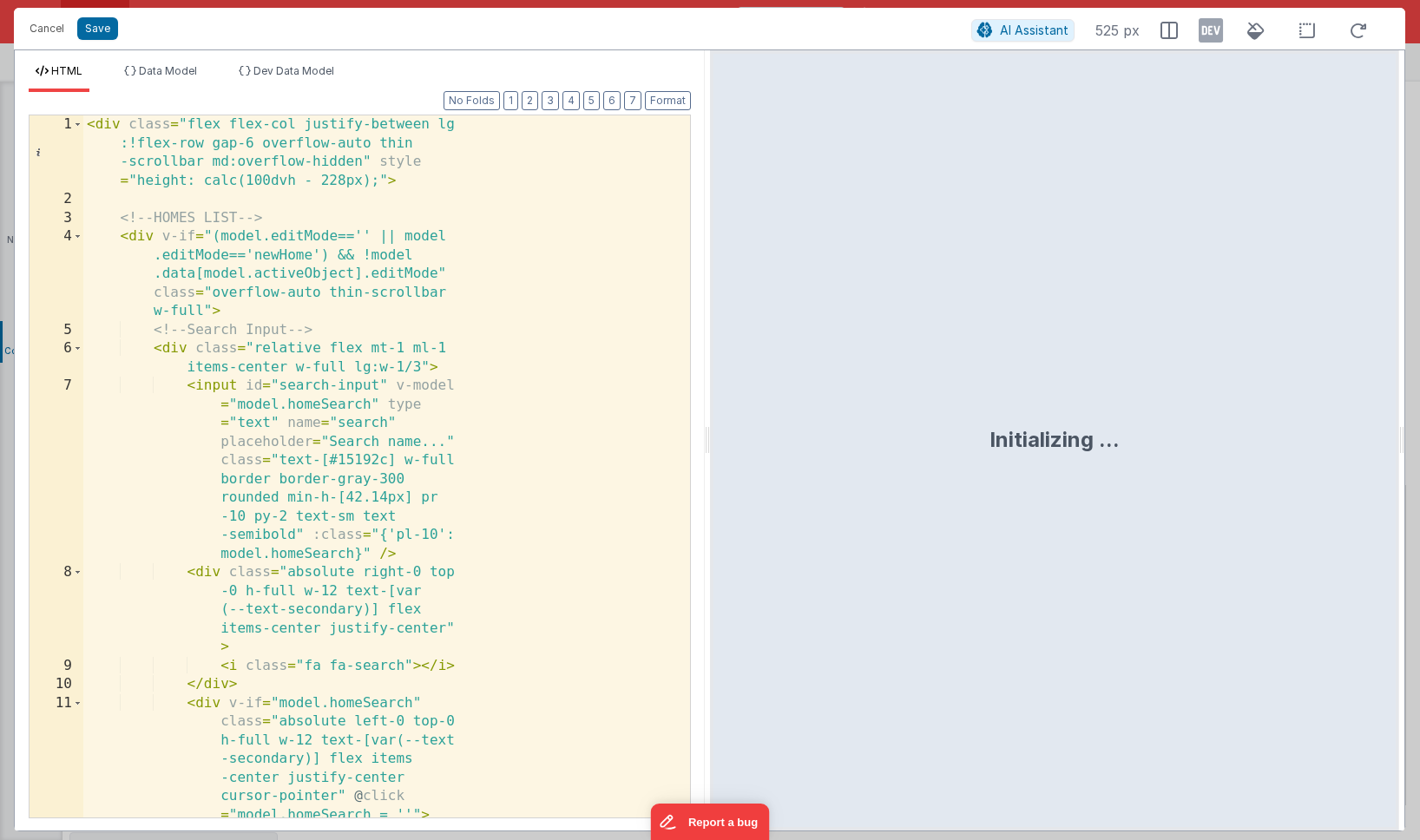
click at [484, 462] on div "< div class = "flex flex-col justify-between lg :!flex-row gap-6 overflow-auto …" at bounding box center [386, 522] width 607 height 814
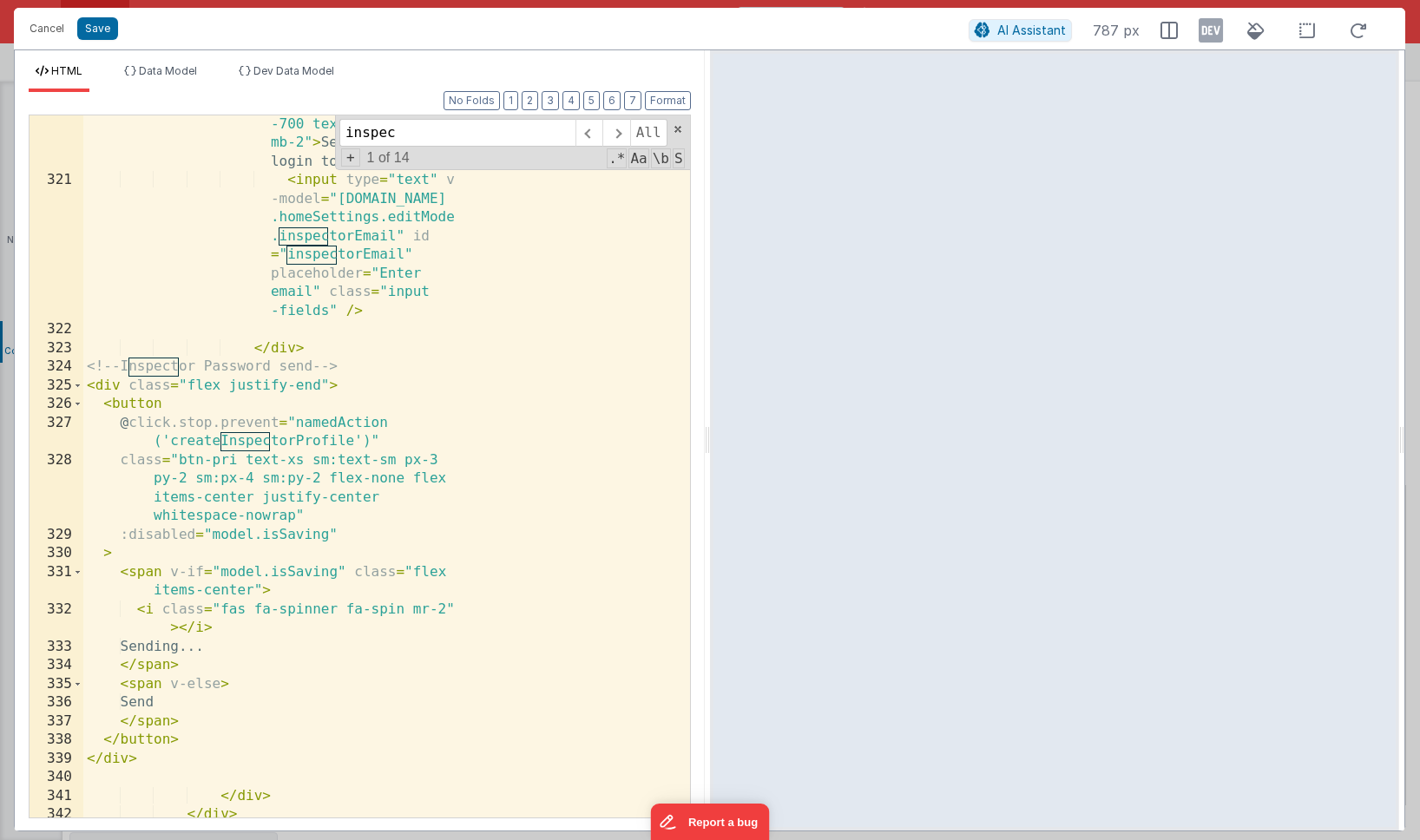
scroll to position [20708, 0]
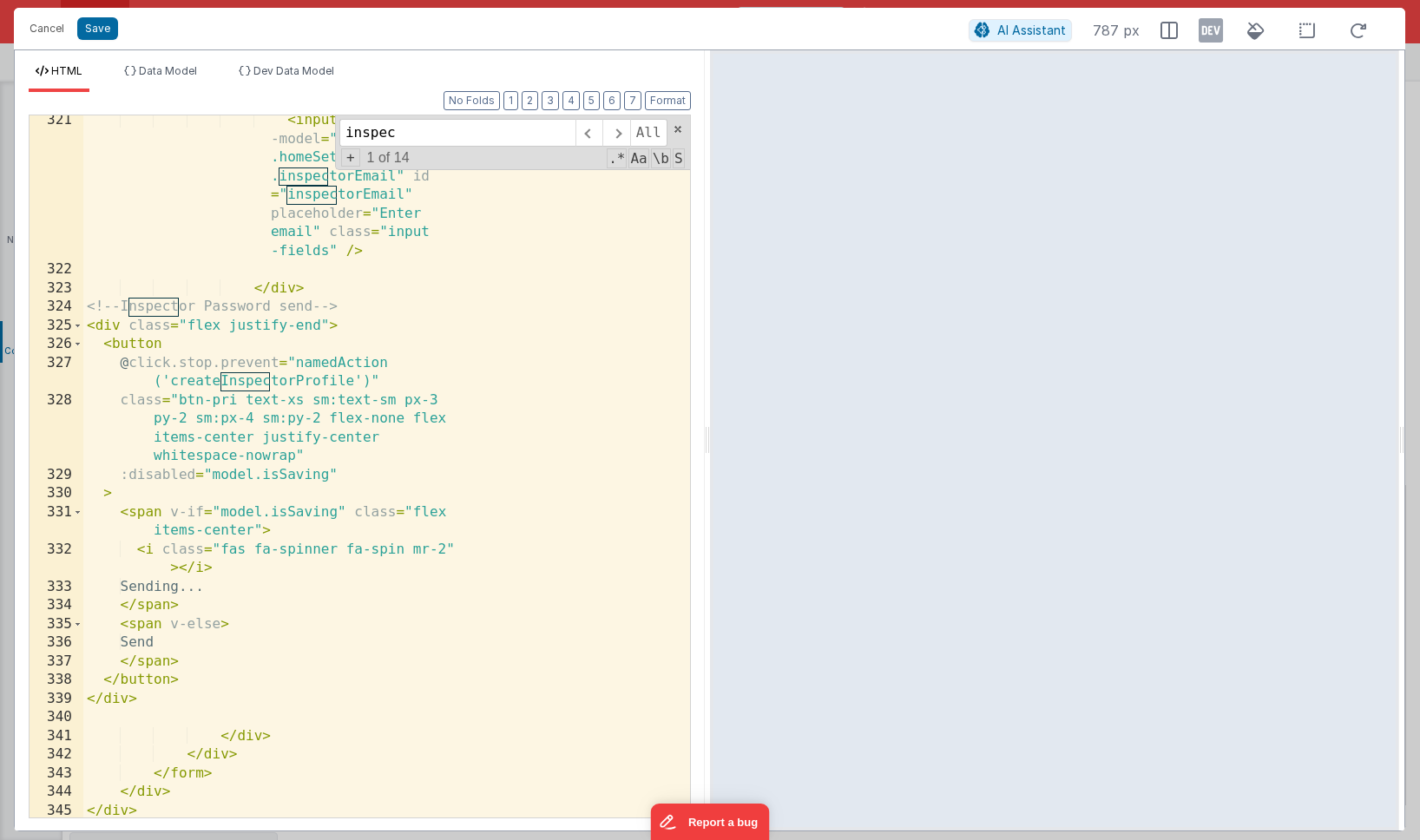
type input "inspec"
click at [294, 361] on div "< input type = "text" v -model = "[DOMAIN_NAME] .homeSettings.editMode .inspect…" at bounding box center [386, 546] width 607 height 870
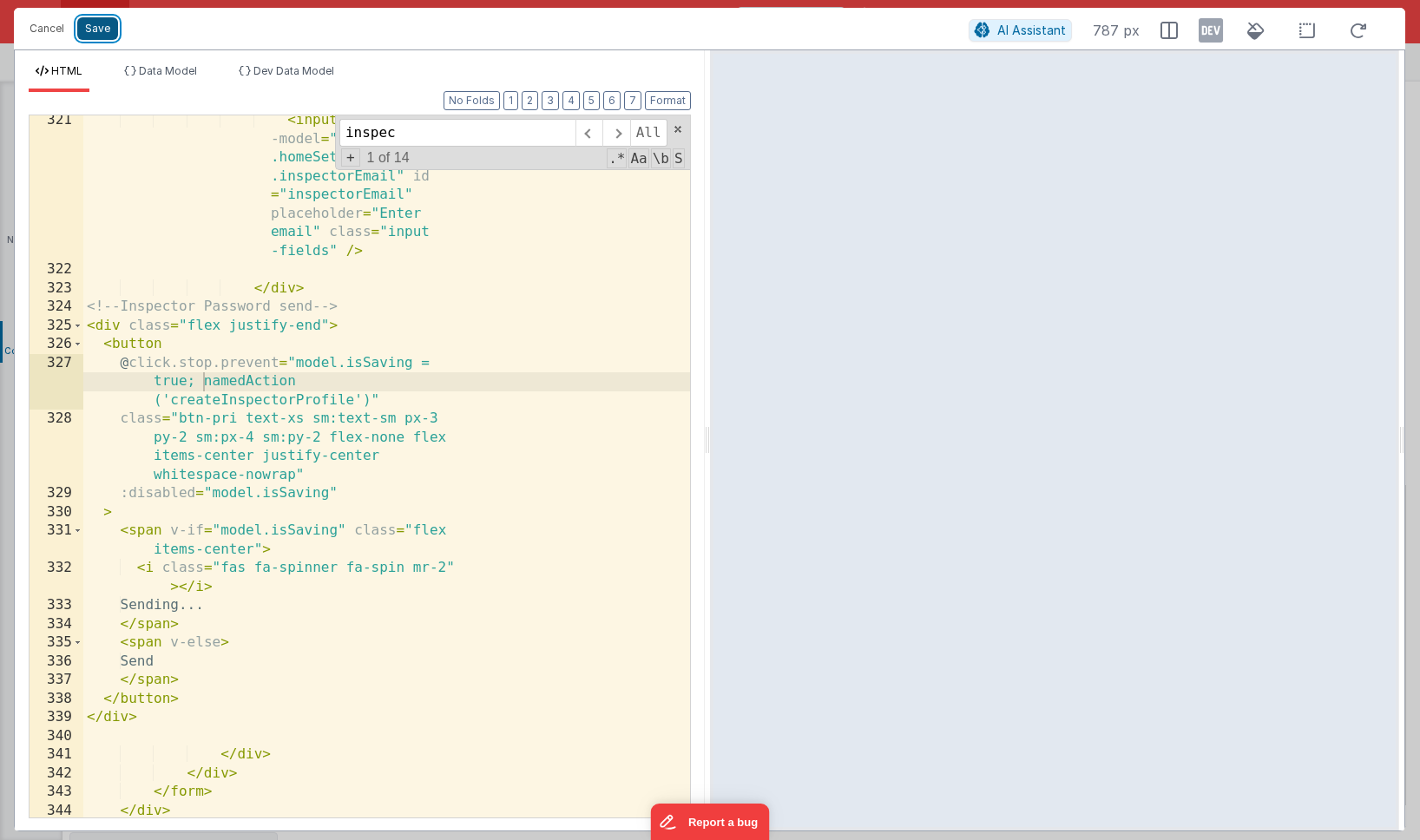
click at [101, 26] on button "Save" at bounding box center [97, 28] width 41 height 23
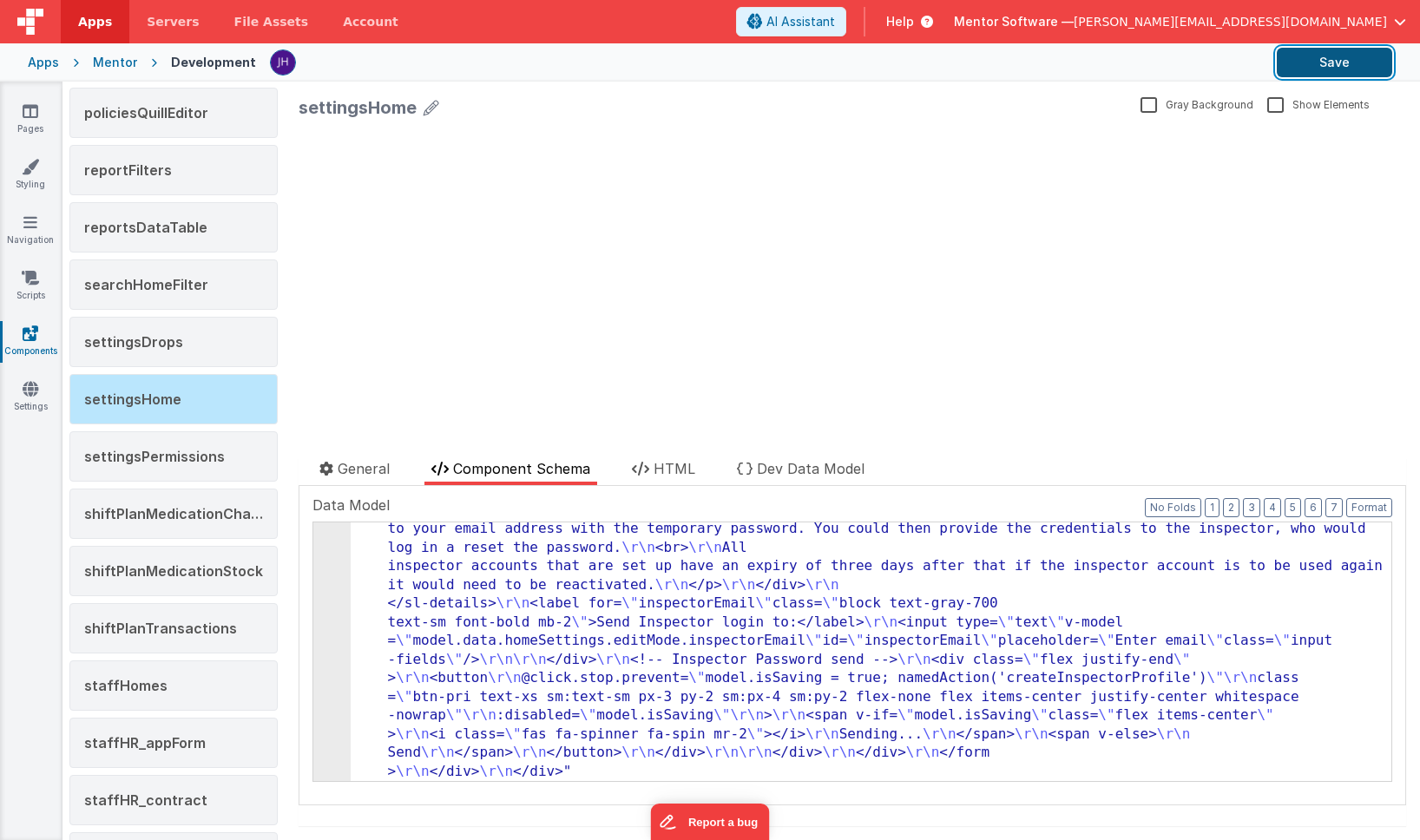
click at [1068, 59] on button "Save" at bounding box center [1334, 62] width 116 height 30
click at [37, 115] on link "Pages" at bounding box center [30, 119] width 62 height 34
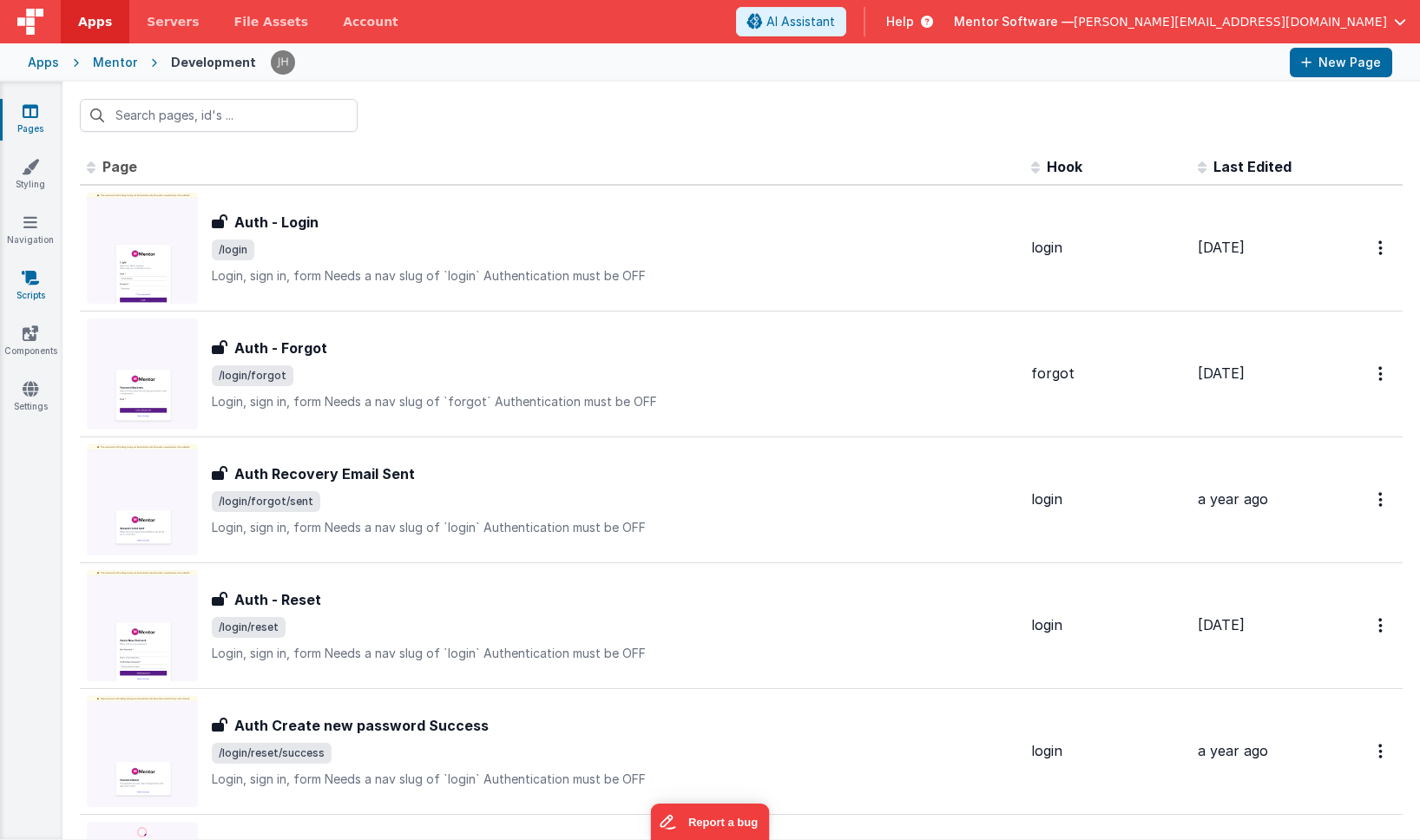
click at [37, 276] on icon at bounding box center [30, 277] width 17 height 17
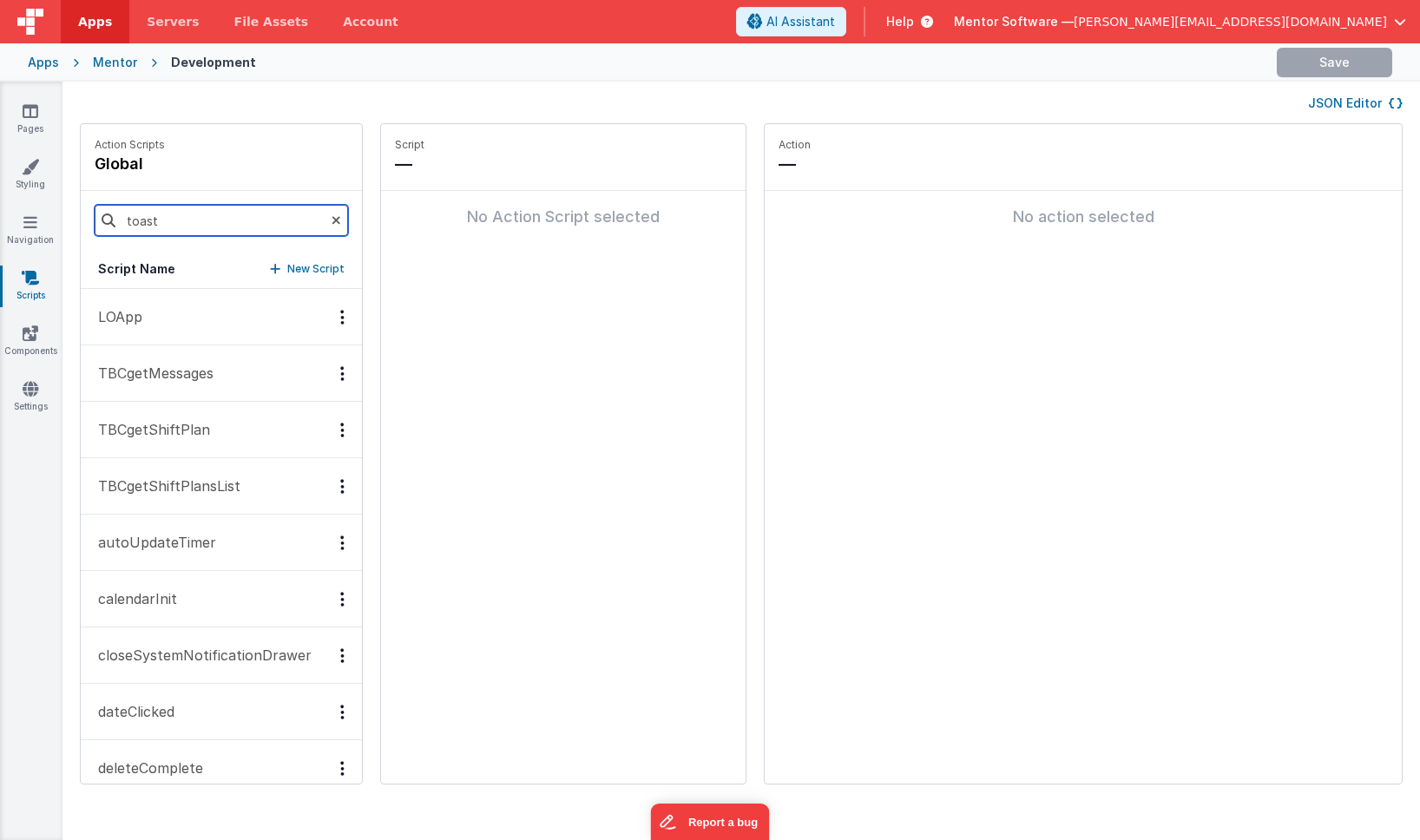
click at [183, 218] on input "toast" at bounding box center [221, 220] width 254 height 32
type input "toast"
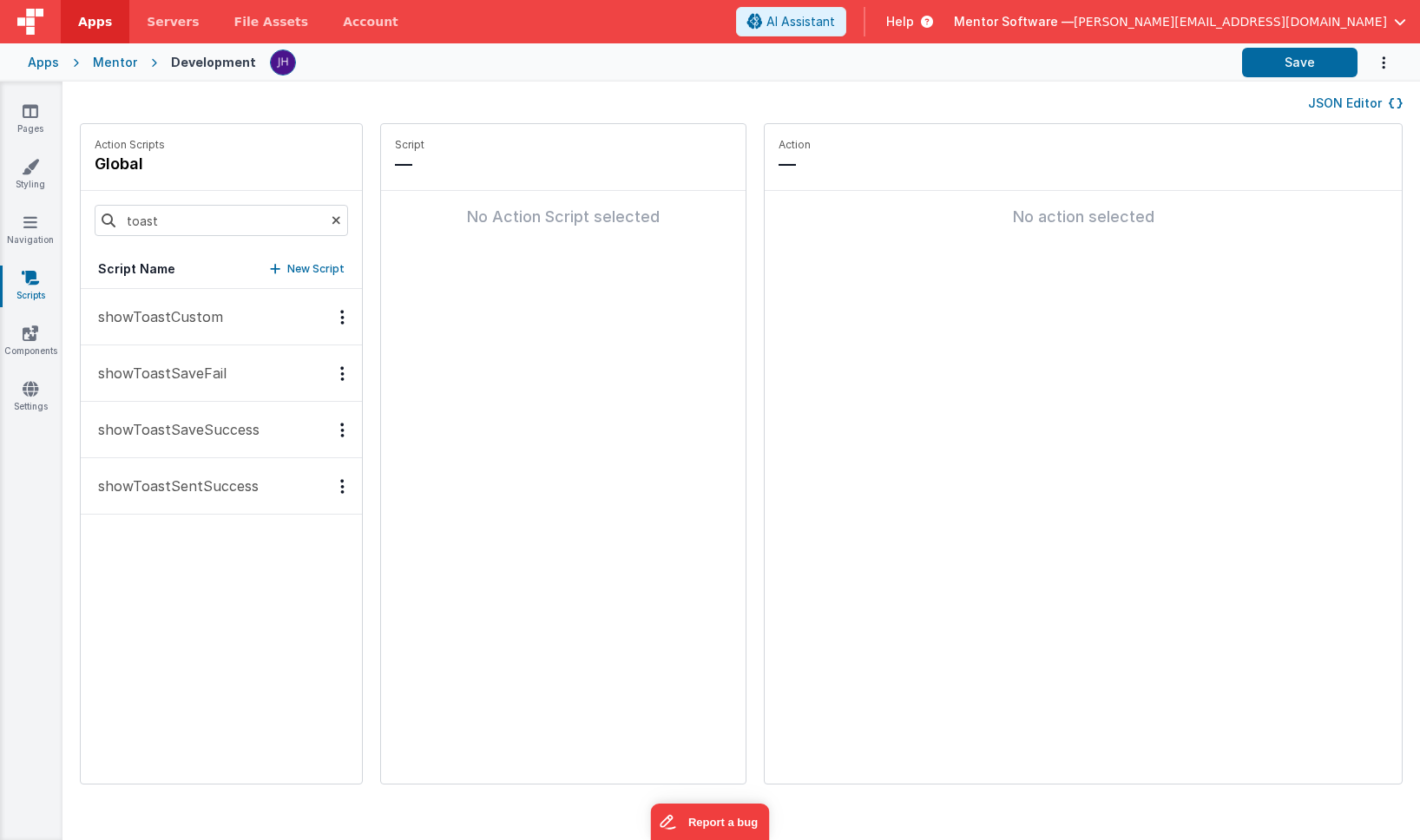
click at [180, 482] on p "showToastSentSuccess" at bounding box center [172, 485] width 171 height 21
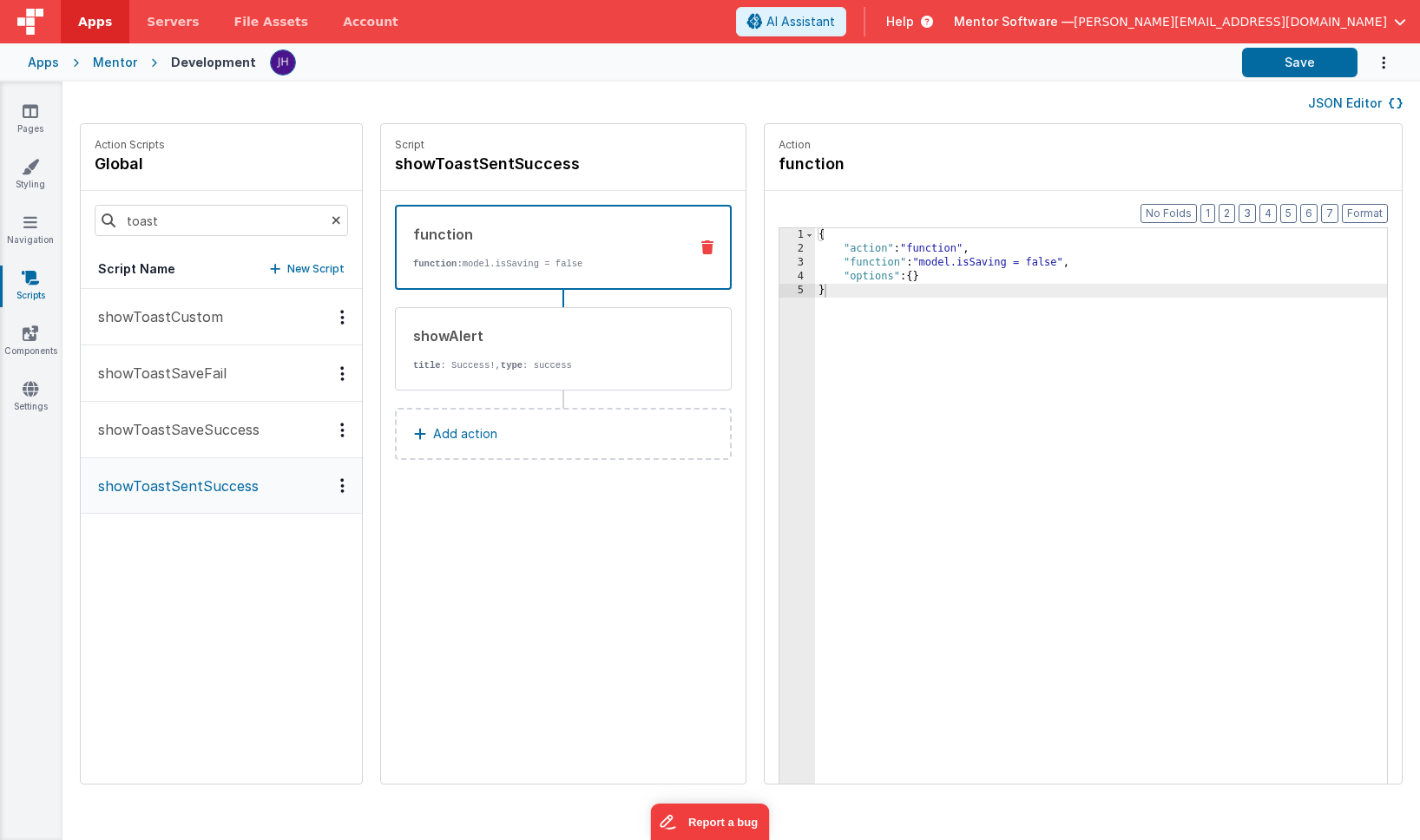
click at [522, 245] on div "function function: model.isSaving = false" at bounding box center [535, 247] width 278 height 47
click at [529, 351] on div "showAlert title : Success!, type : success" at bounding box center [535, 349] width 280 height 47
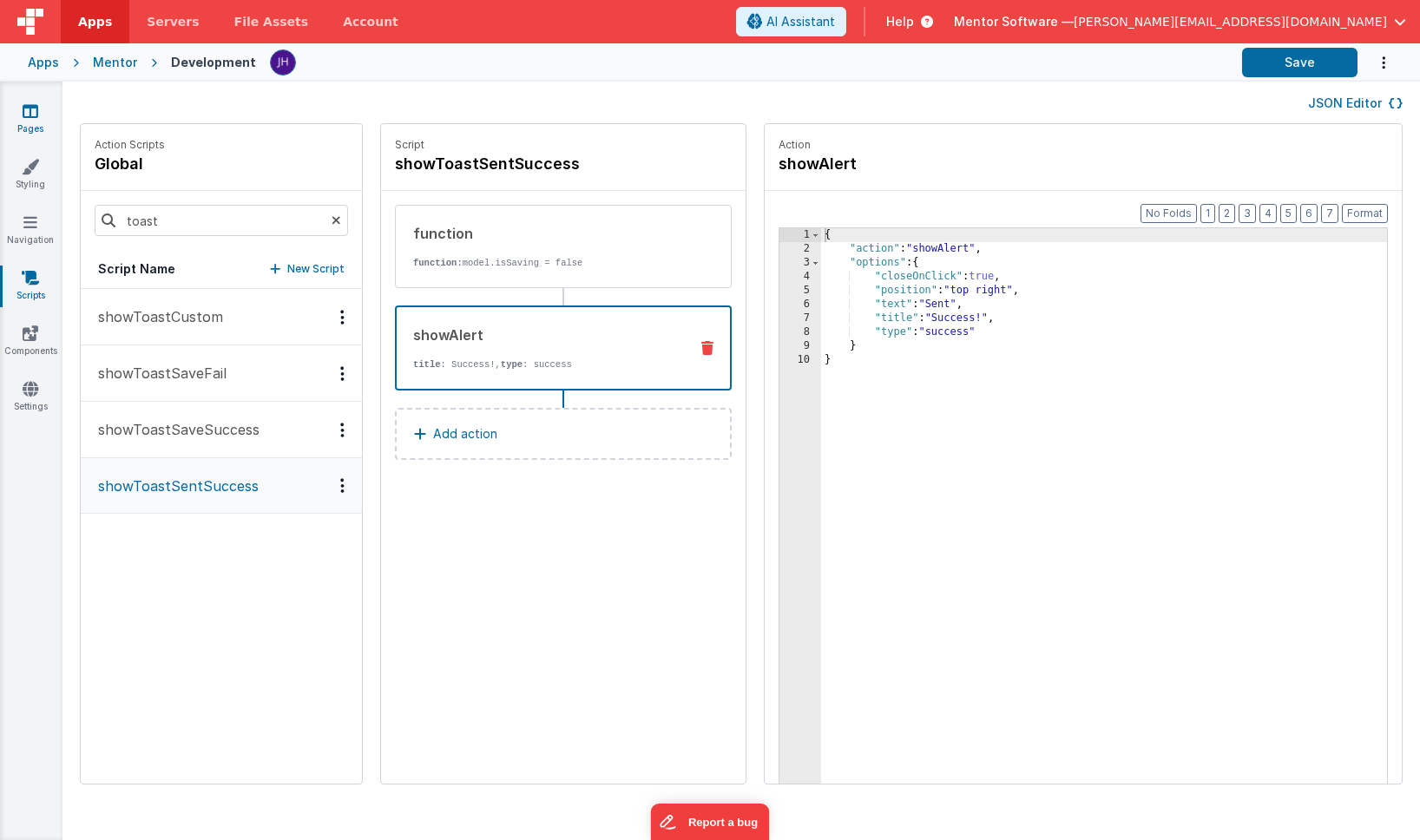
click at [32, 113] on icon at bounding box center [30, 110] width 15 height 17
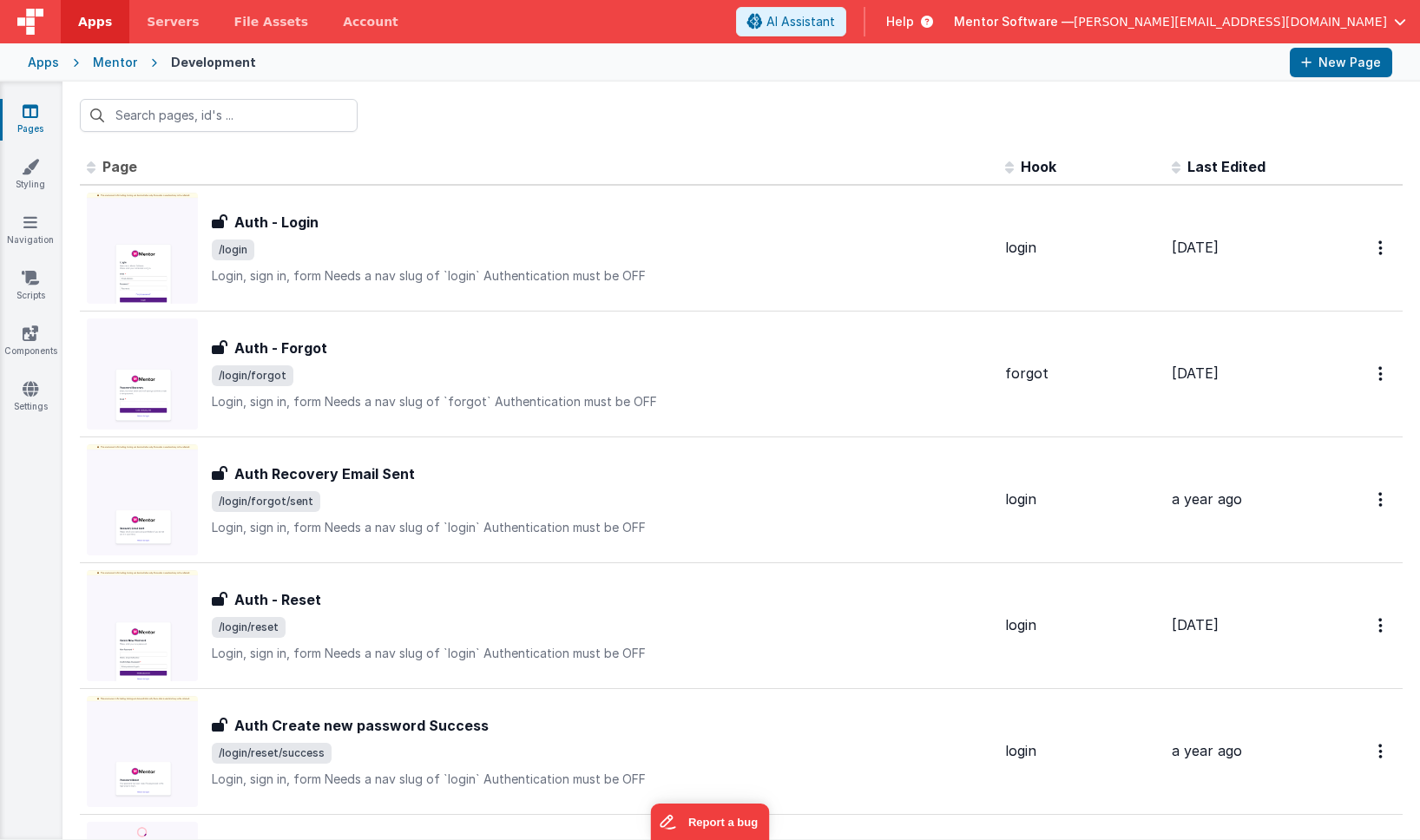
click at [717, 145] on div at bounding box center [741, 115] width 1358 height 68
click at [32, 337] on icon at bounding box center [30, 333] width 15 height 17
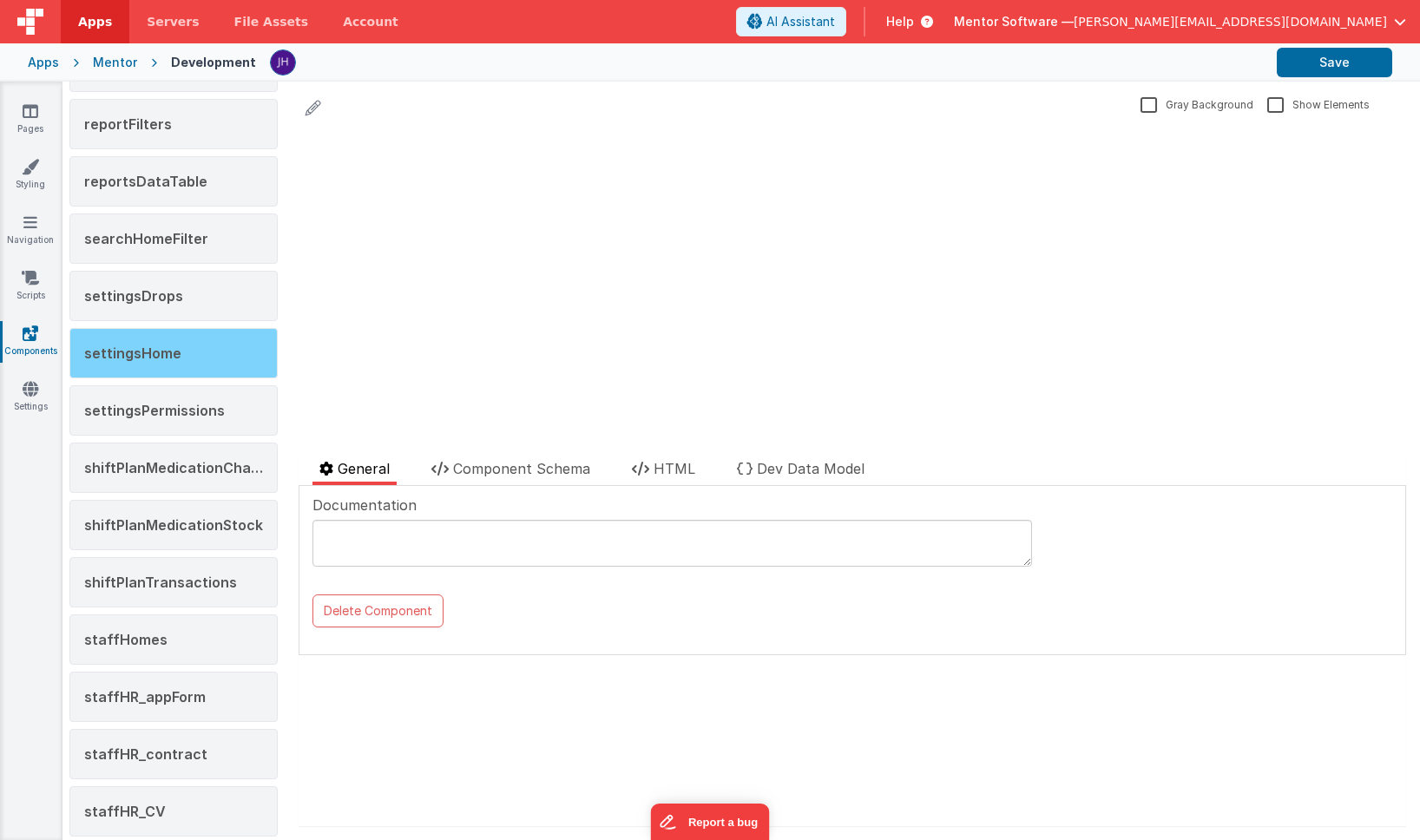
scroll to position [1584, 0]
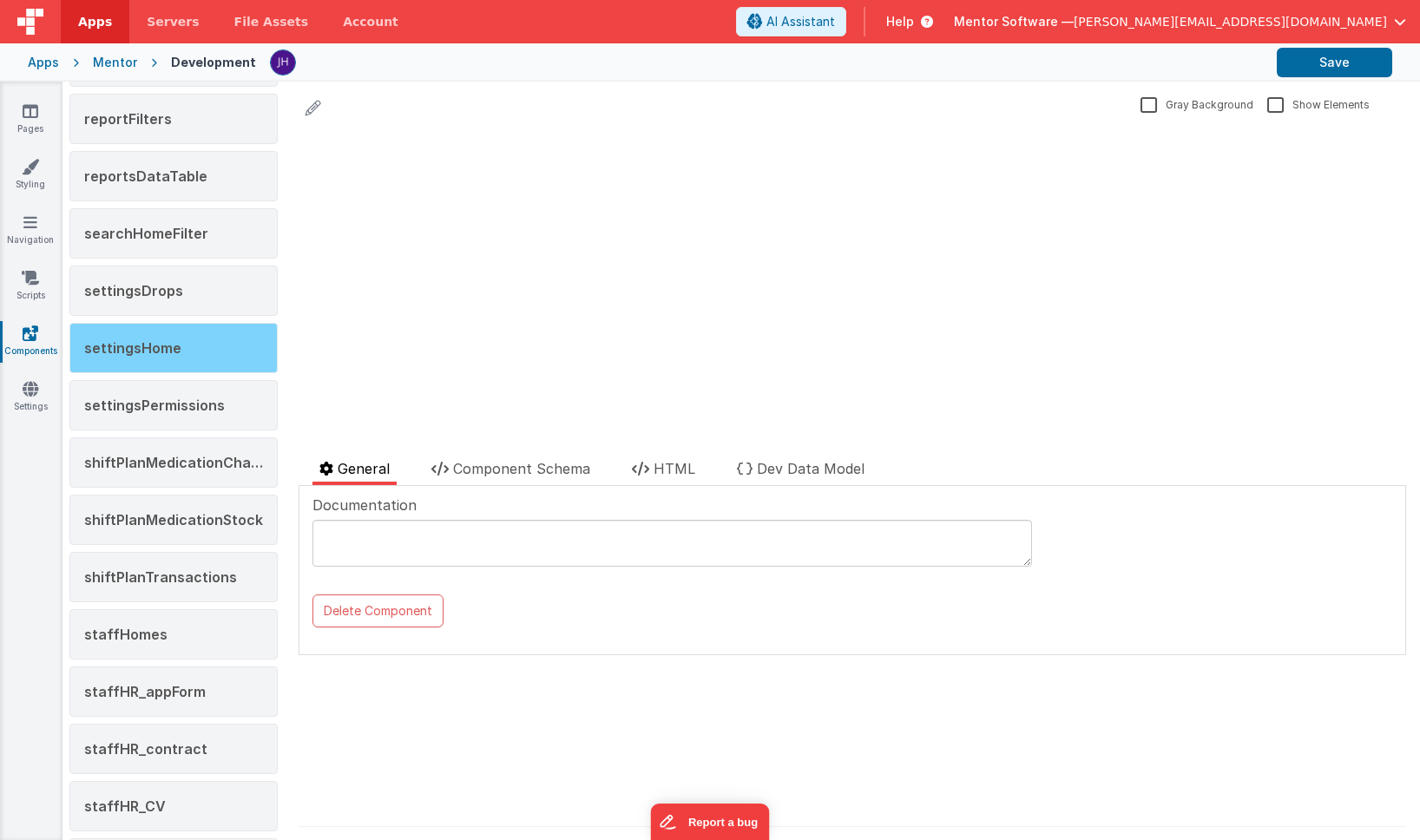
click at [162, 339] on span "settingsHome" at bounding box center [133, 347] width 97 height 17
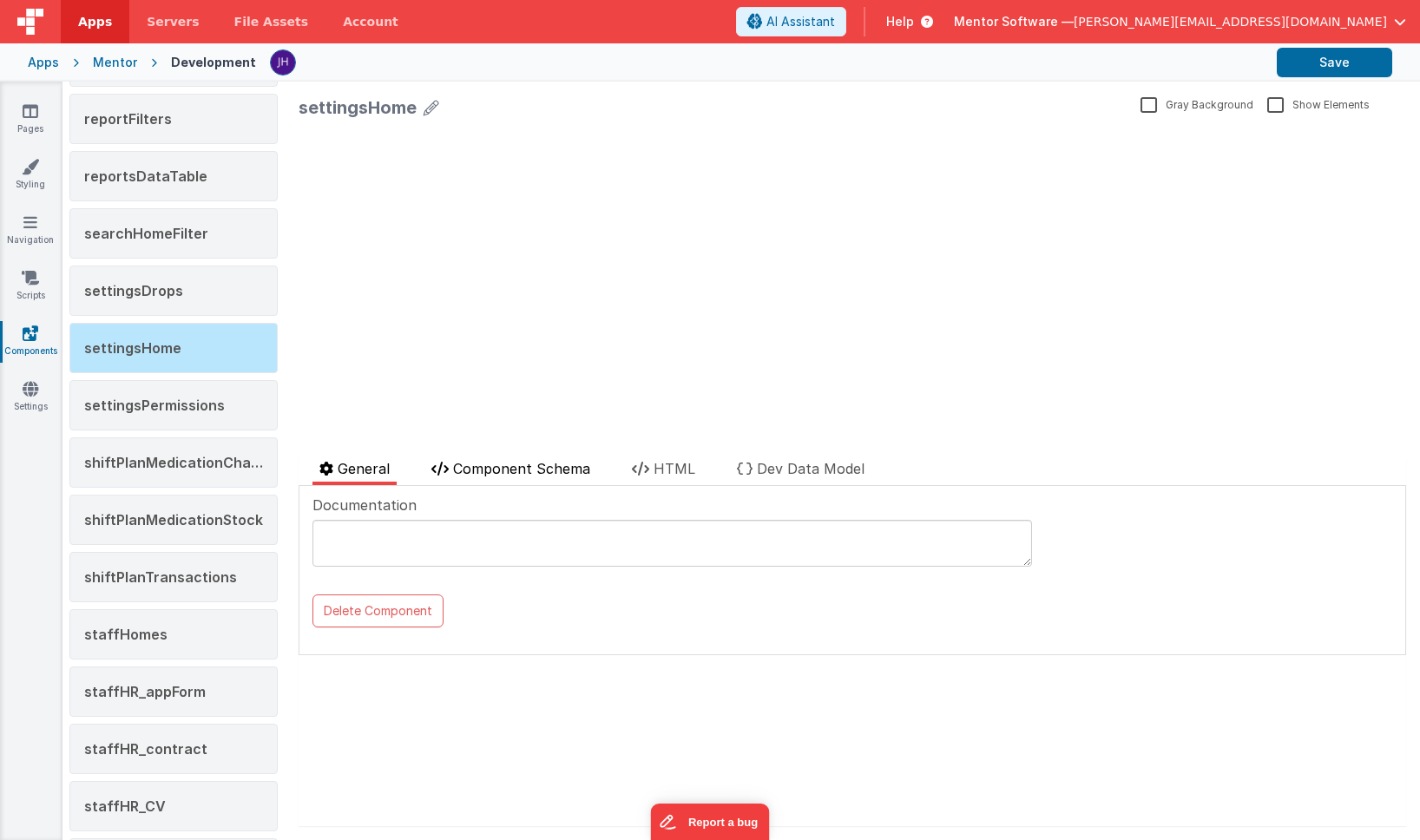
click at [526, 463] on span "Component Schema" at bounding box center [522, 468] width 137 height 17
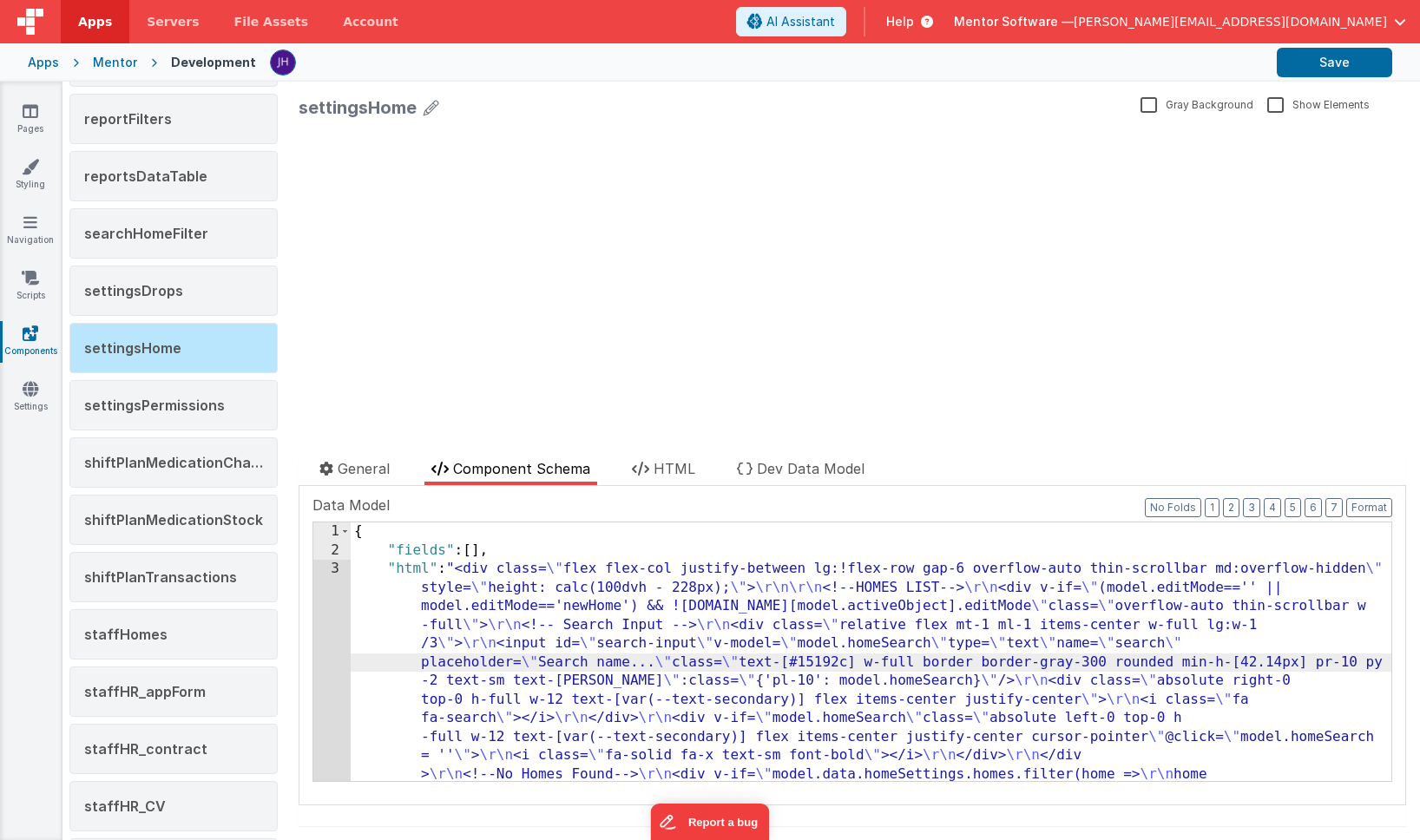
scroll to position [4367, 0]
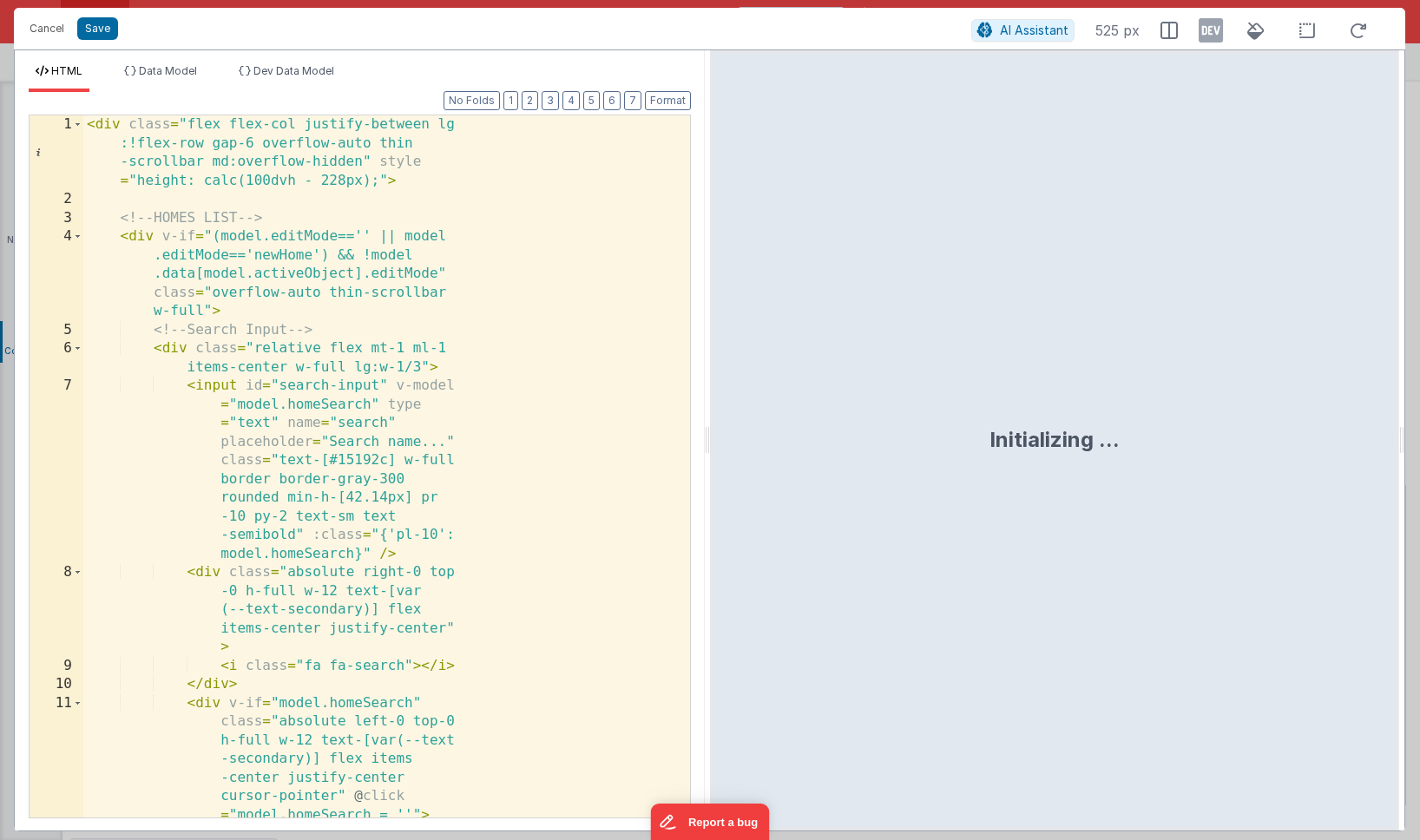
scroll to position [0, 0]
click at [558, 368] on div "< div class = "flex flex-col justify-between lg :!flex-row gap-6 overflow-auto …" at bounding box center [386, 522] width 607 height 814
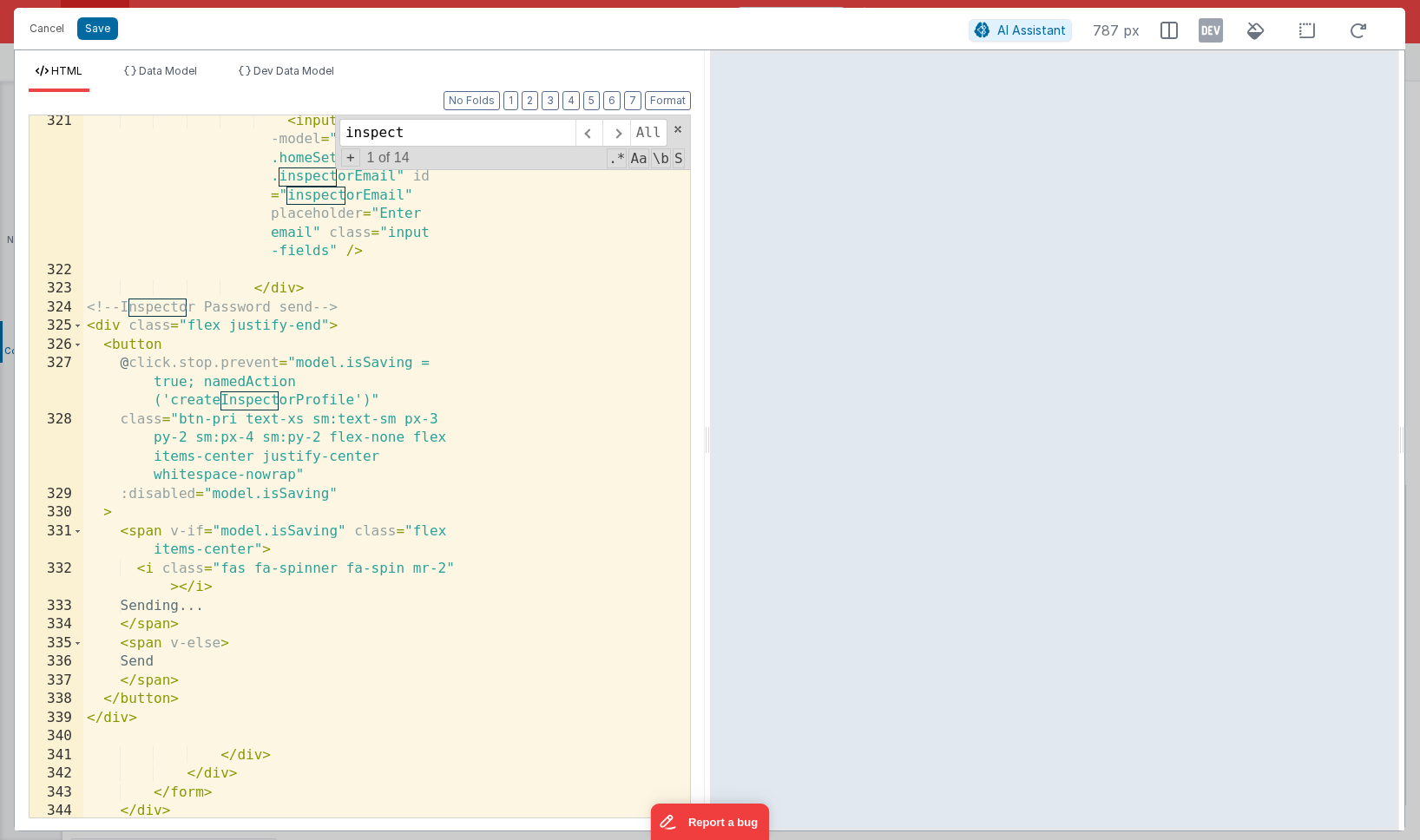
scroll to position [20728, 0]
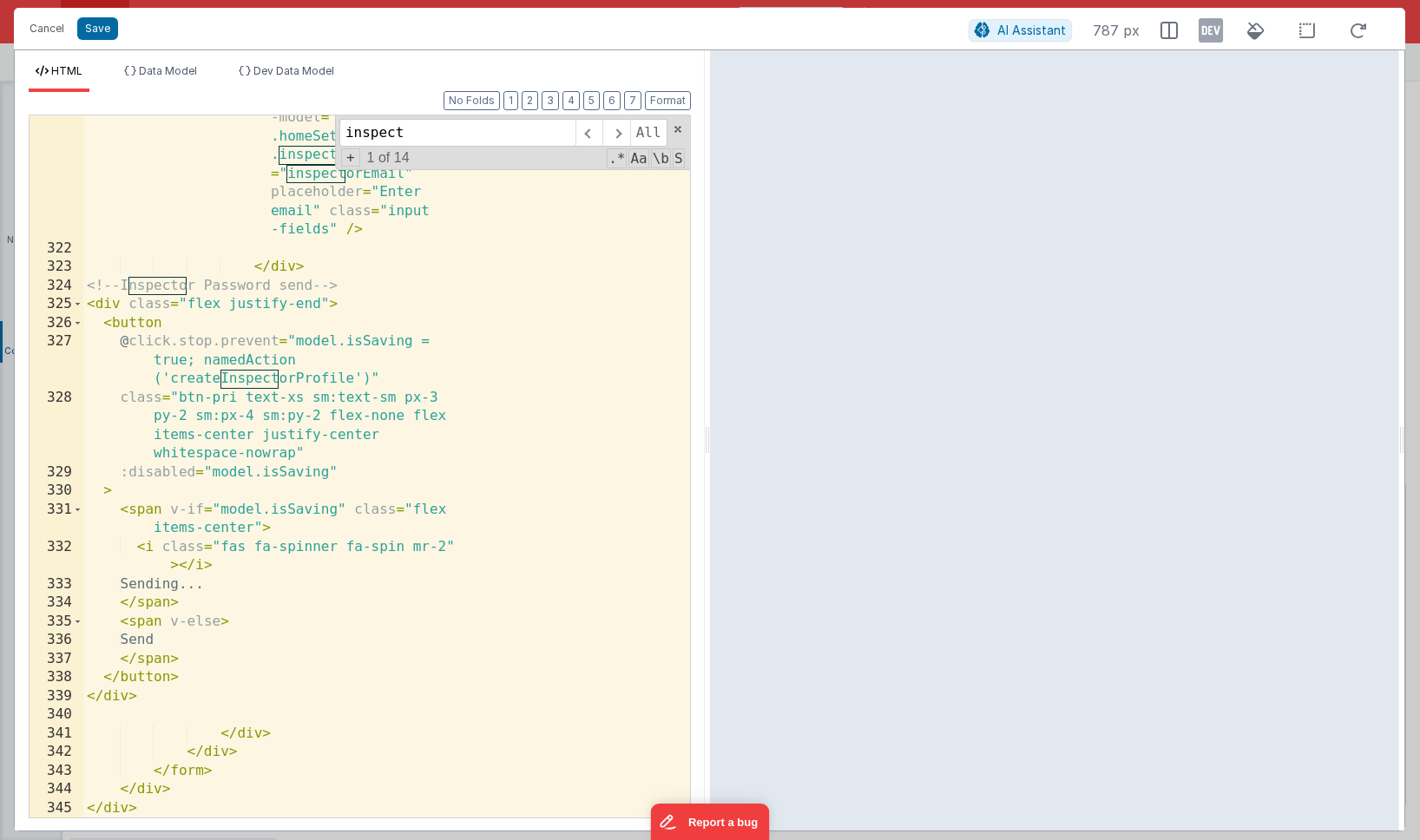
type input "inspect"
click at [221, 687] on div "< input type = "text" v -model = "[DOMAIN_NAME] .homeSettings.editMode .inspect…" at bounding box center [386, 525] width 607 height 870
click at [121, 696] on div "< input type = "text" v -model = "[DOMAIN_NAME] .homeSettings.editMode .inspect…" at bounding box center [386, 525] width 607 height 870
click at [200, 695] on div "< input type = "text" v -model = "[DOMAIN_NAME] .homeSettings.editMode .inspect…" at bounding box center [386, 525] width 607 height 870
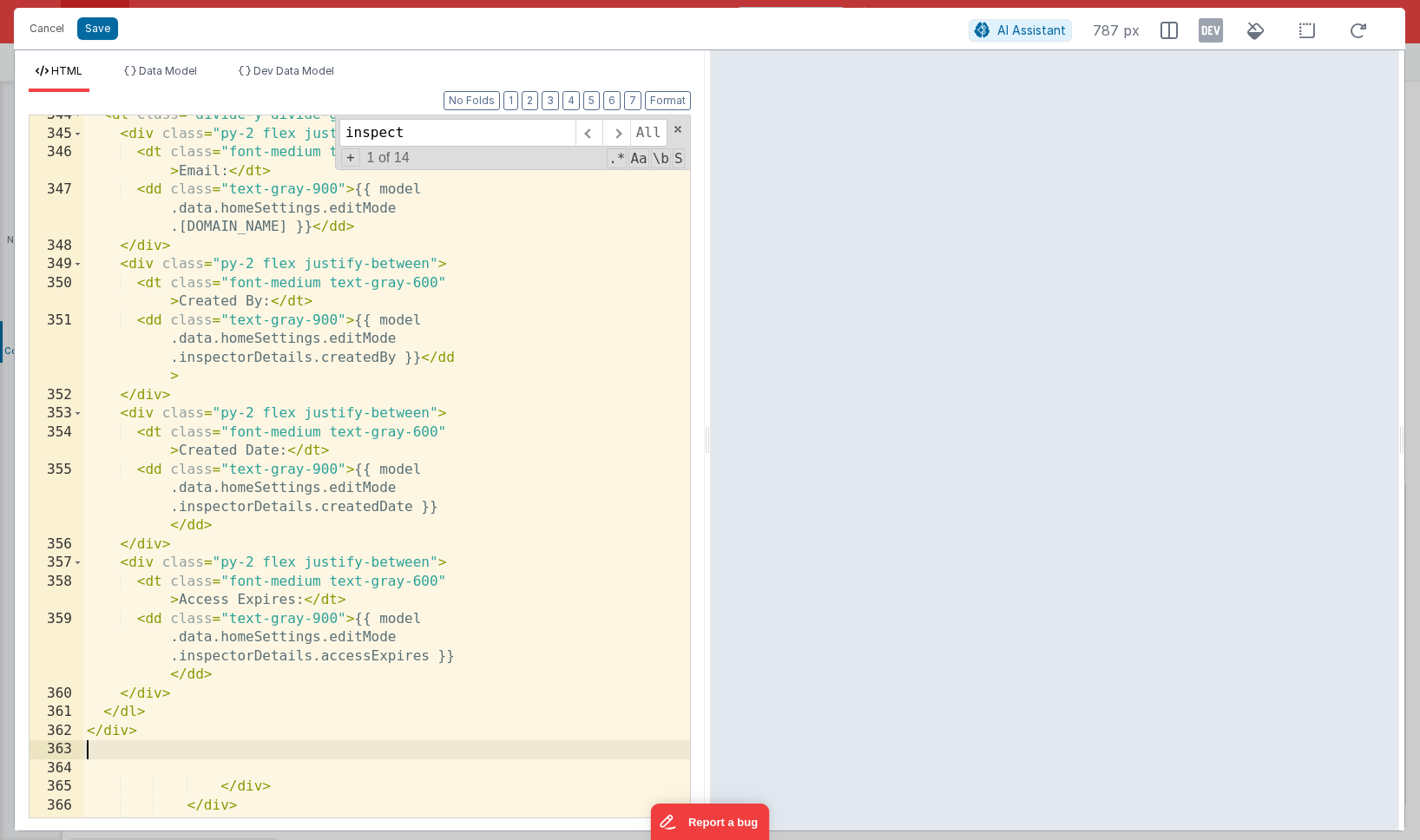
scroll to position [21466, 0]
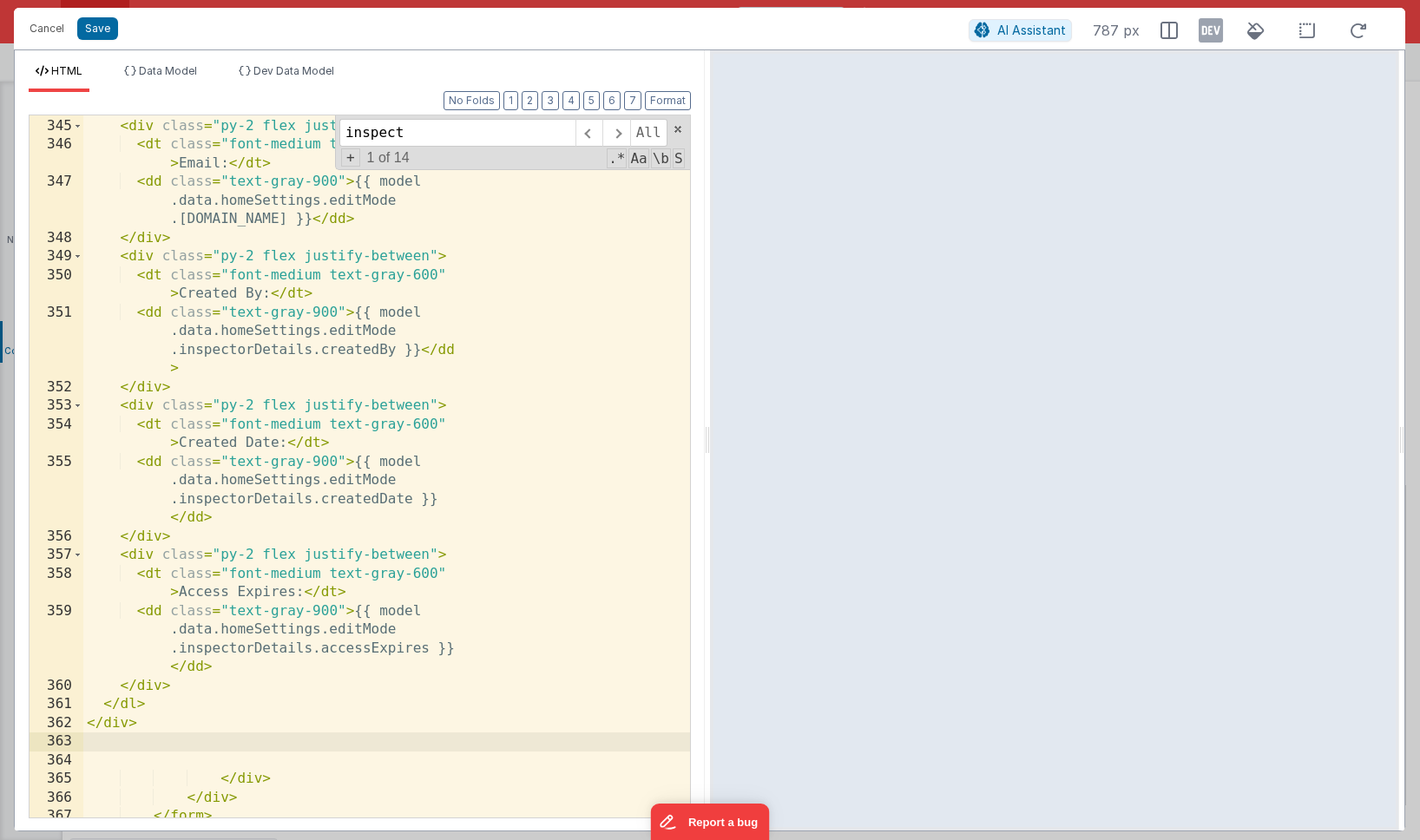
click at [202, 444] on div "< dl class = "divide-y divide-gray-200" > < div class = "py-2 flex justify-betw…" at bounding box center [386, 467] width 607 height 739
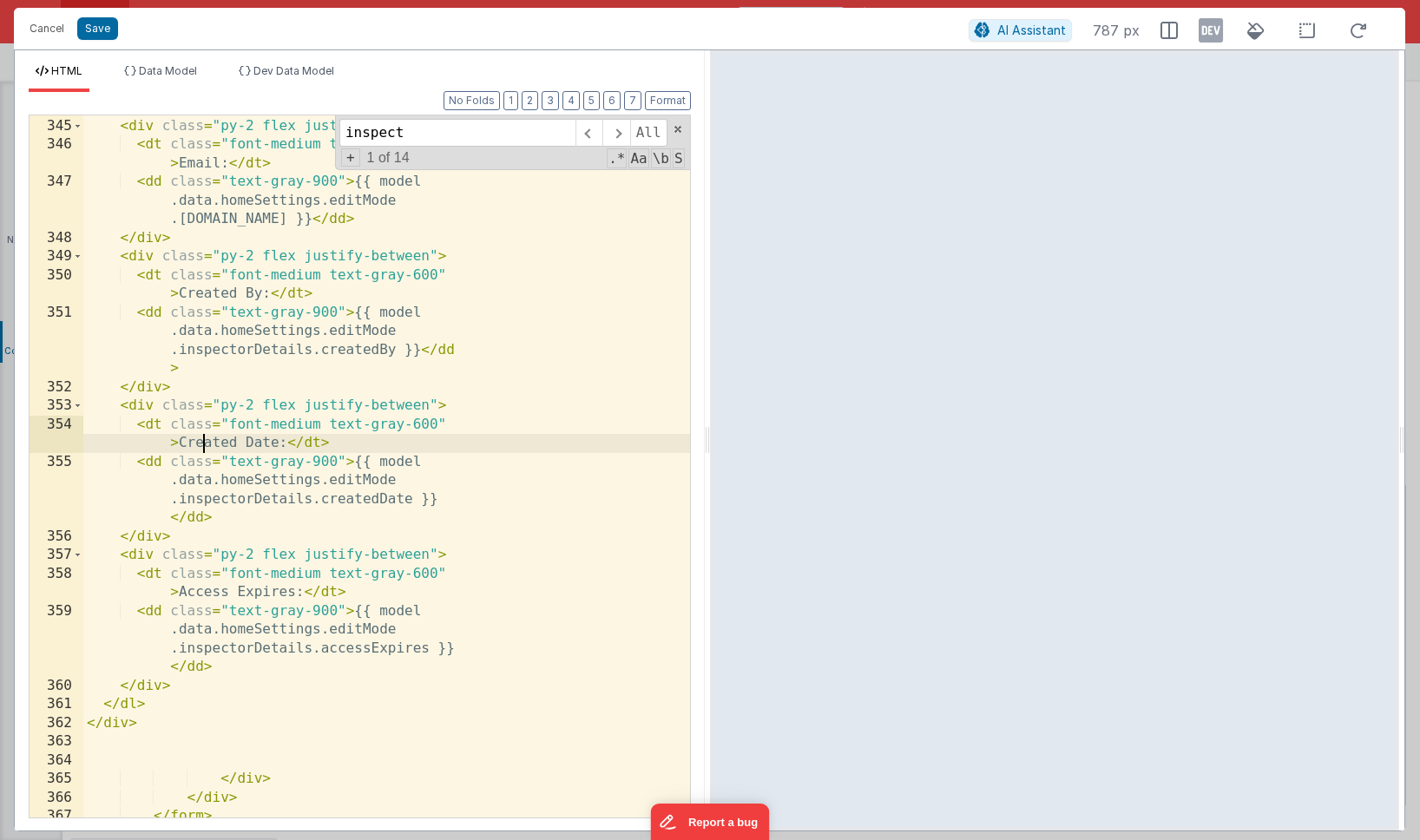
click at [202, 444] on div "< dl class = "divide-y divide-gray-200" > < div class = "py-2 flex justify-betw…" at bounding box center [386, 467] width 607 height 739
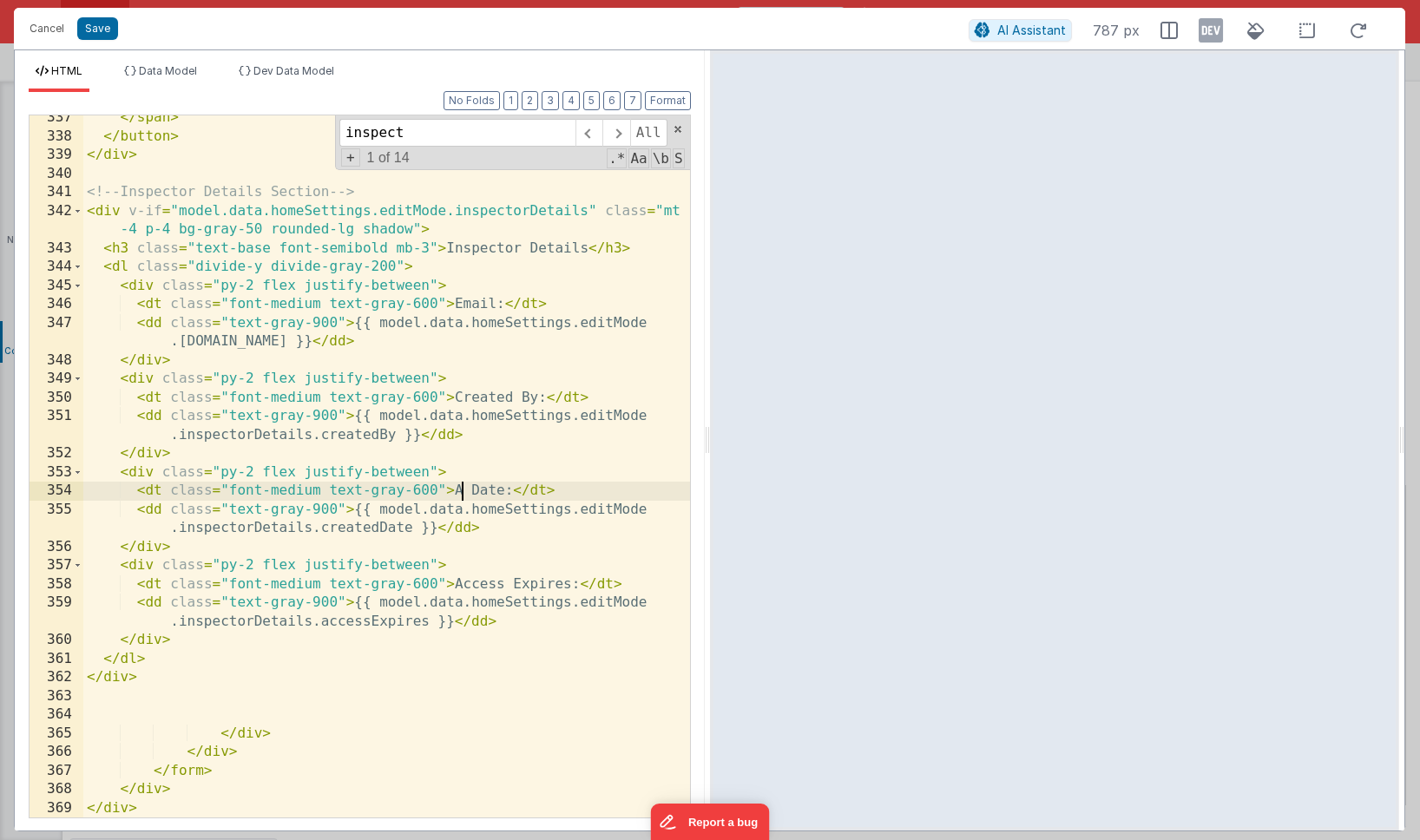
scroll to position [12373, 0]
click at [526, 486] on div "</ span > </ button > </ div > <!-- Inspector Details Section --> < div v-if = …" at bounding box center [386, 477] width 607 height 739
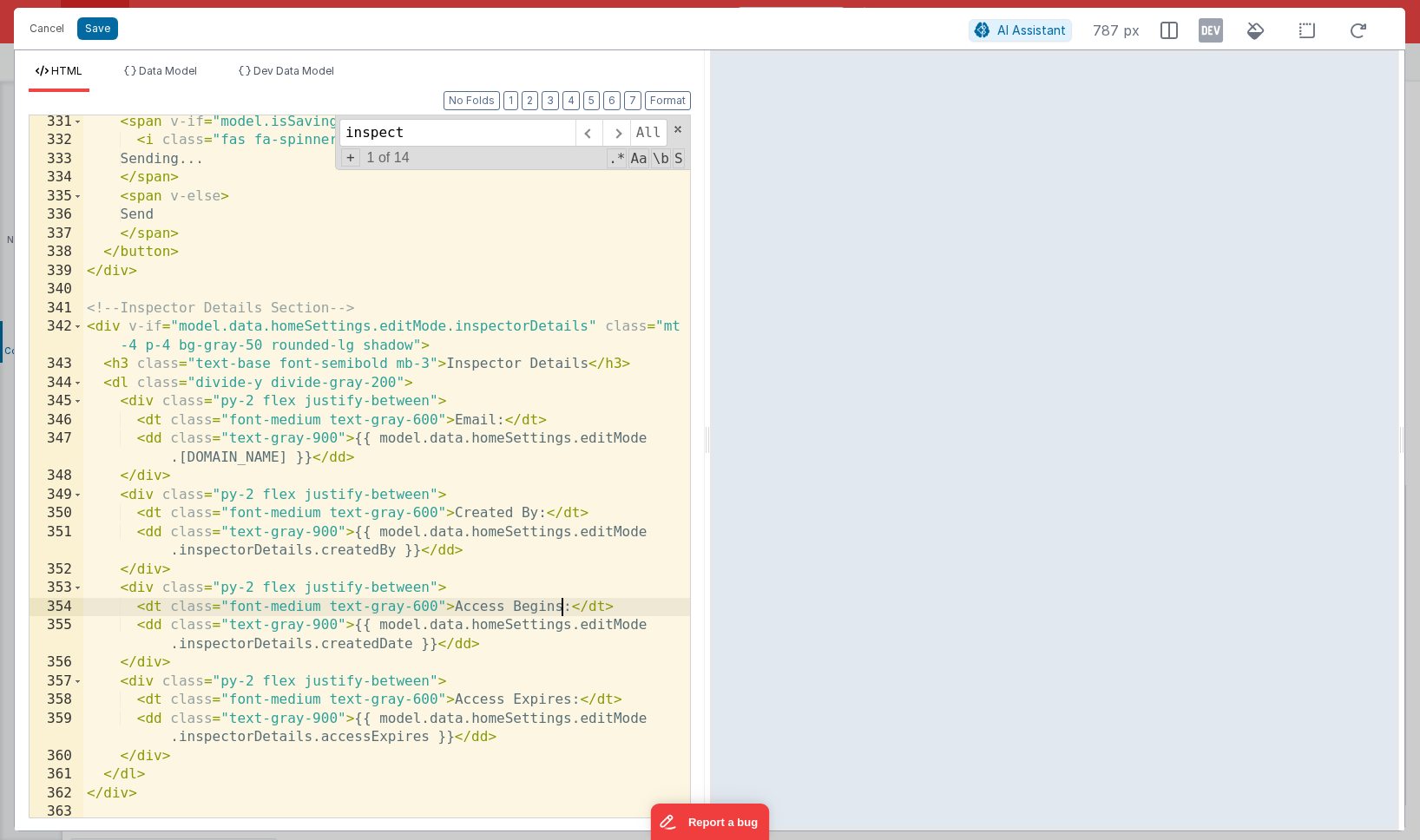
scroll to position [12221, 0]
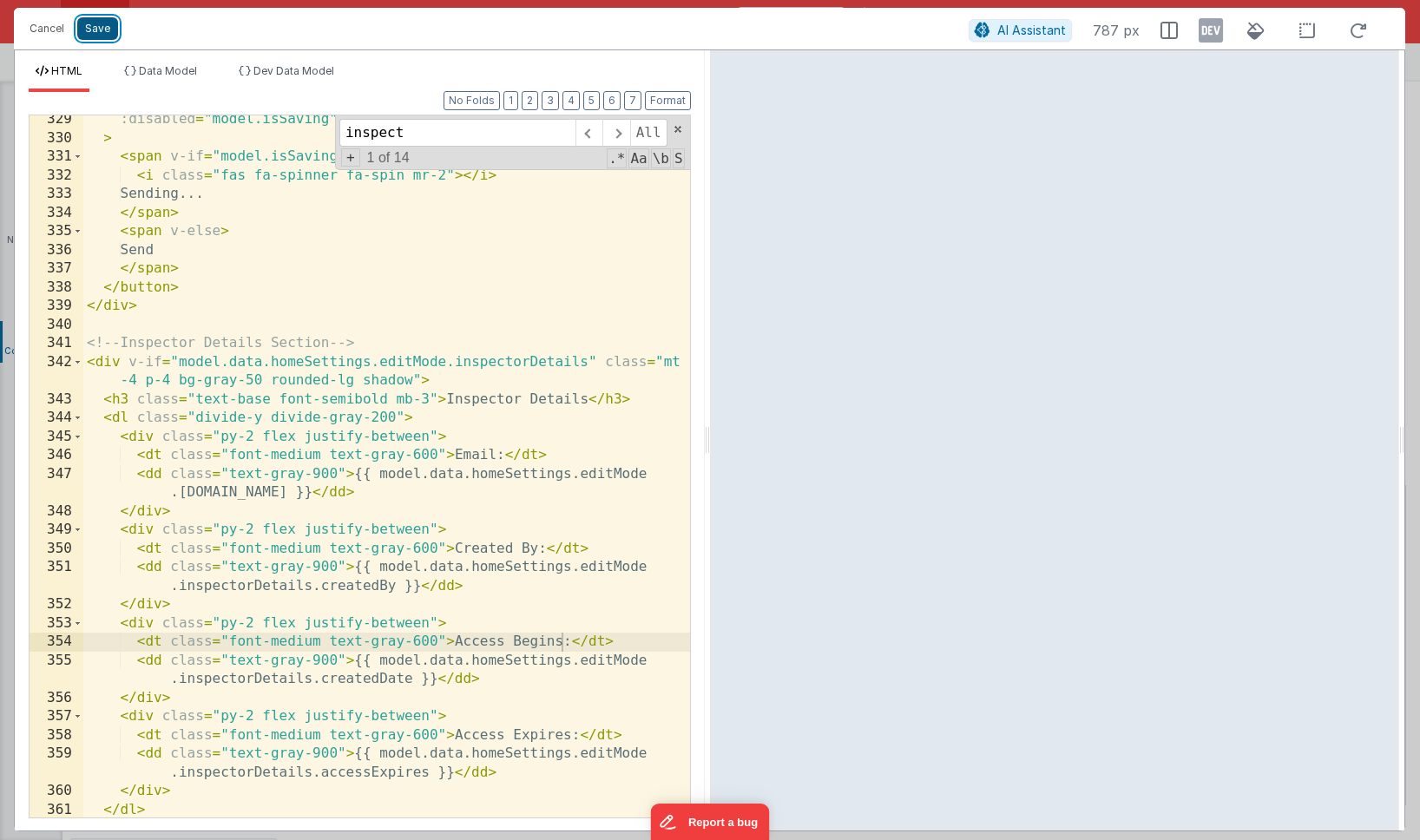
click at [93, 28] on button "Save" at bounding box center [97, 28] width 41 height 23
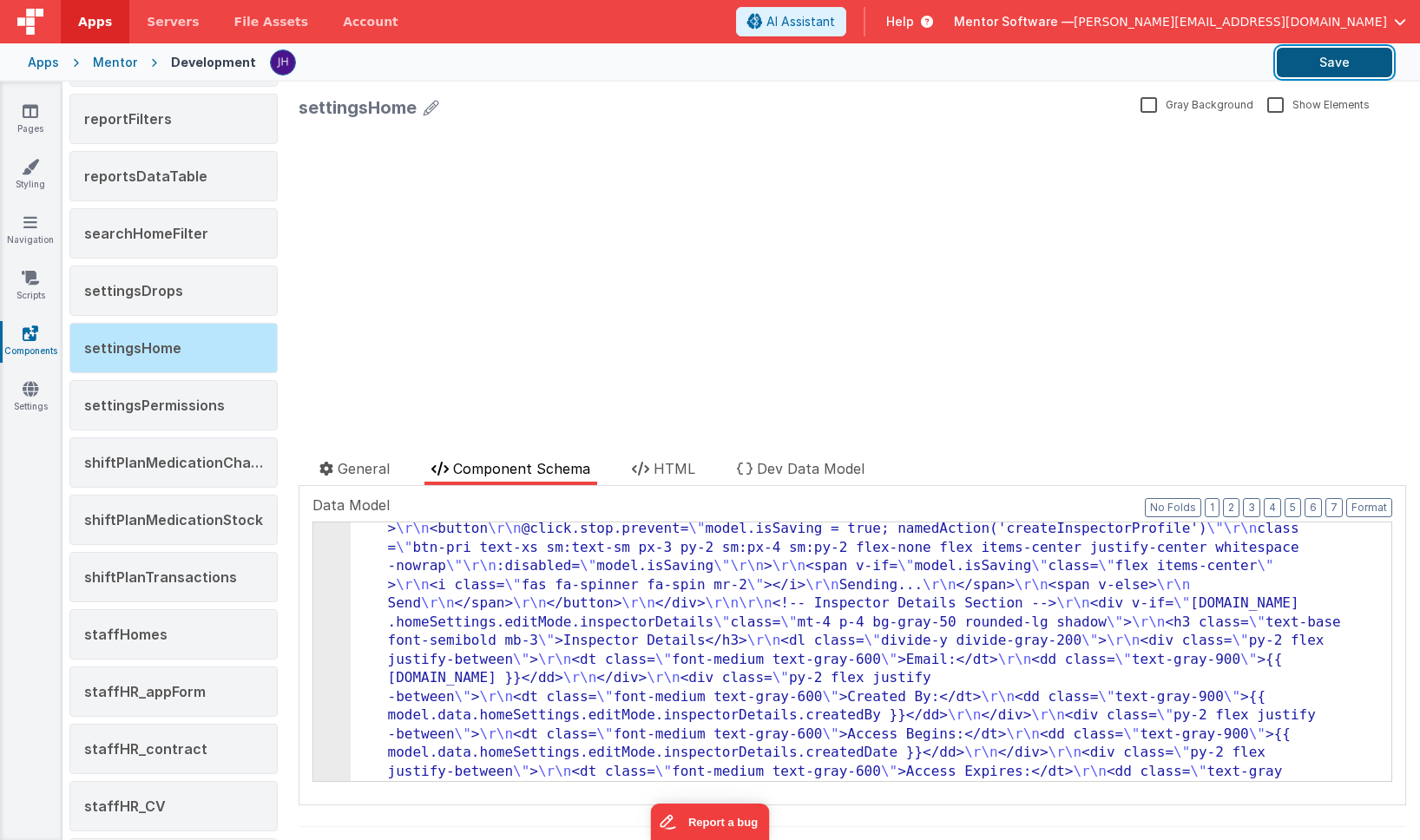
click at [1068, 68] on button "Save" at bounding box center [1334, 62] width 116 height 30
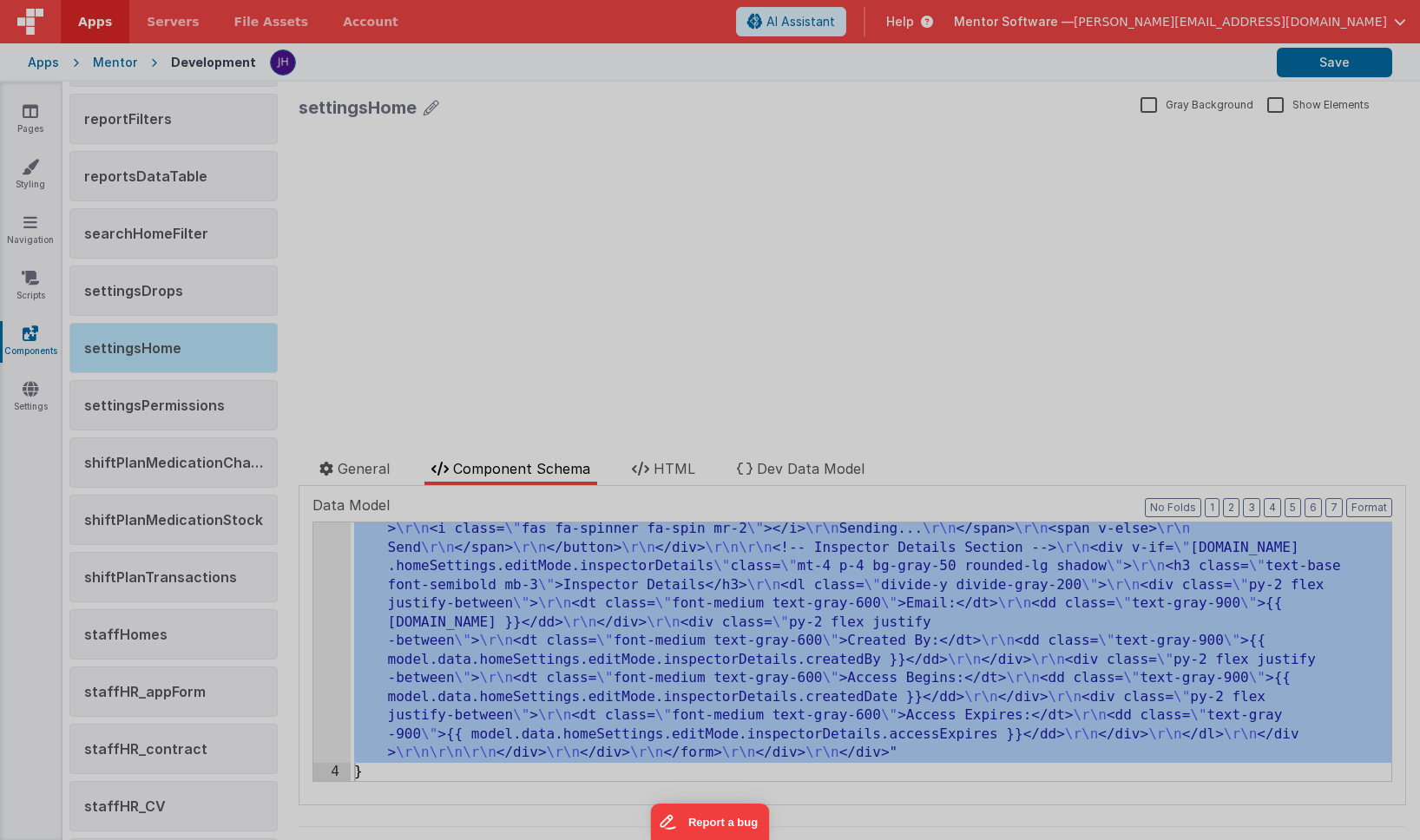
scroll to position [4423, 0]
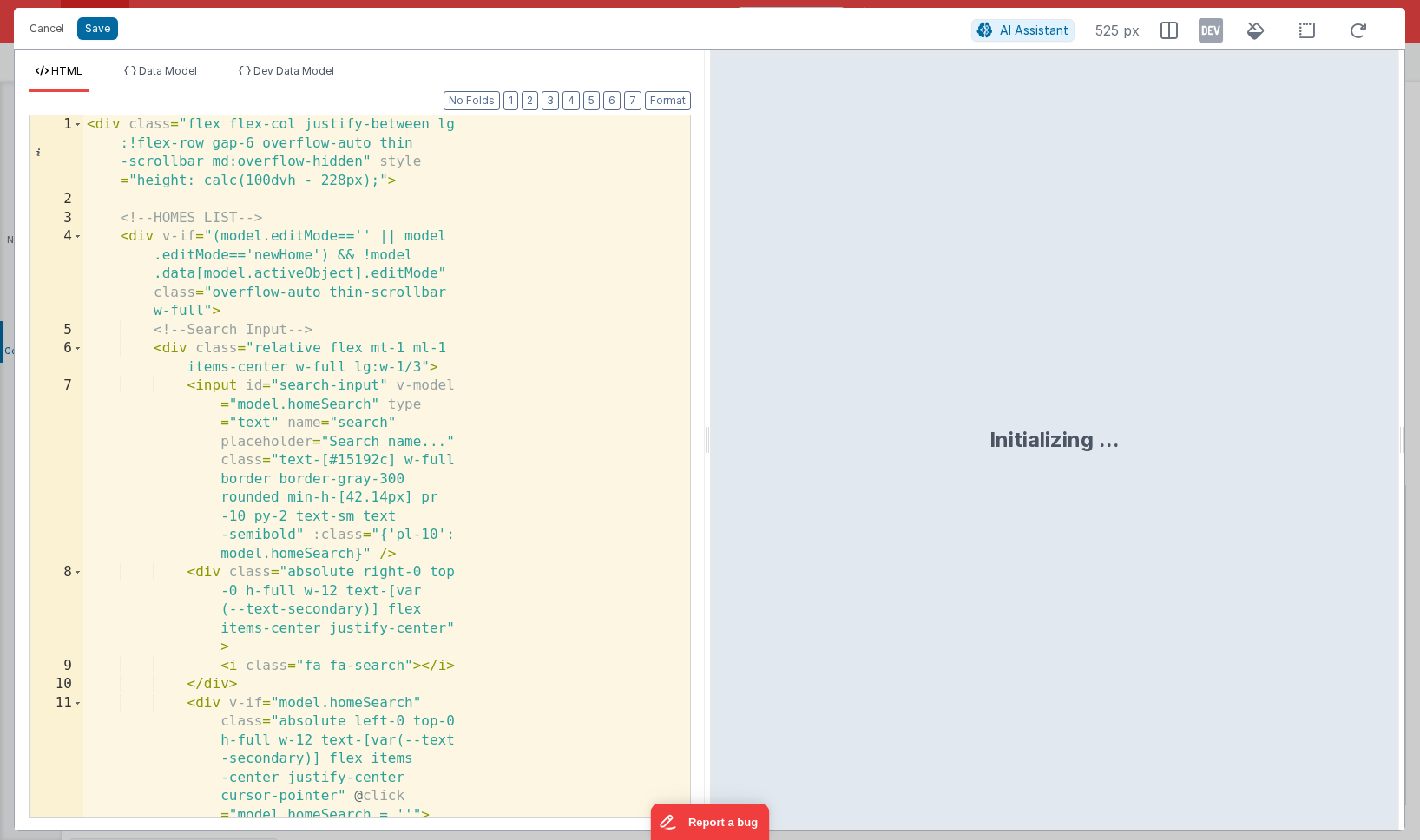
click at [509, 470] on div "< div class = "flex flex-col justify-between lg :!flex-row gap-6 overflow-auto …" at bounding box center [386, 522] width 607 height 814
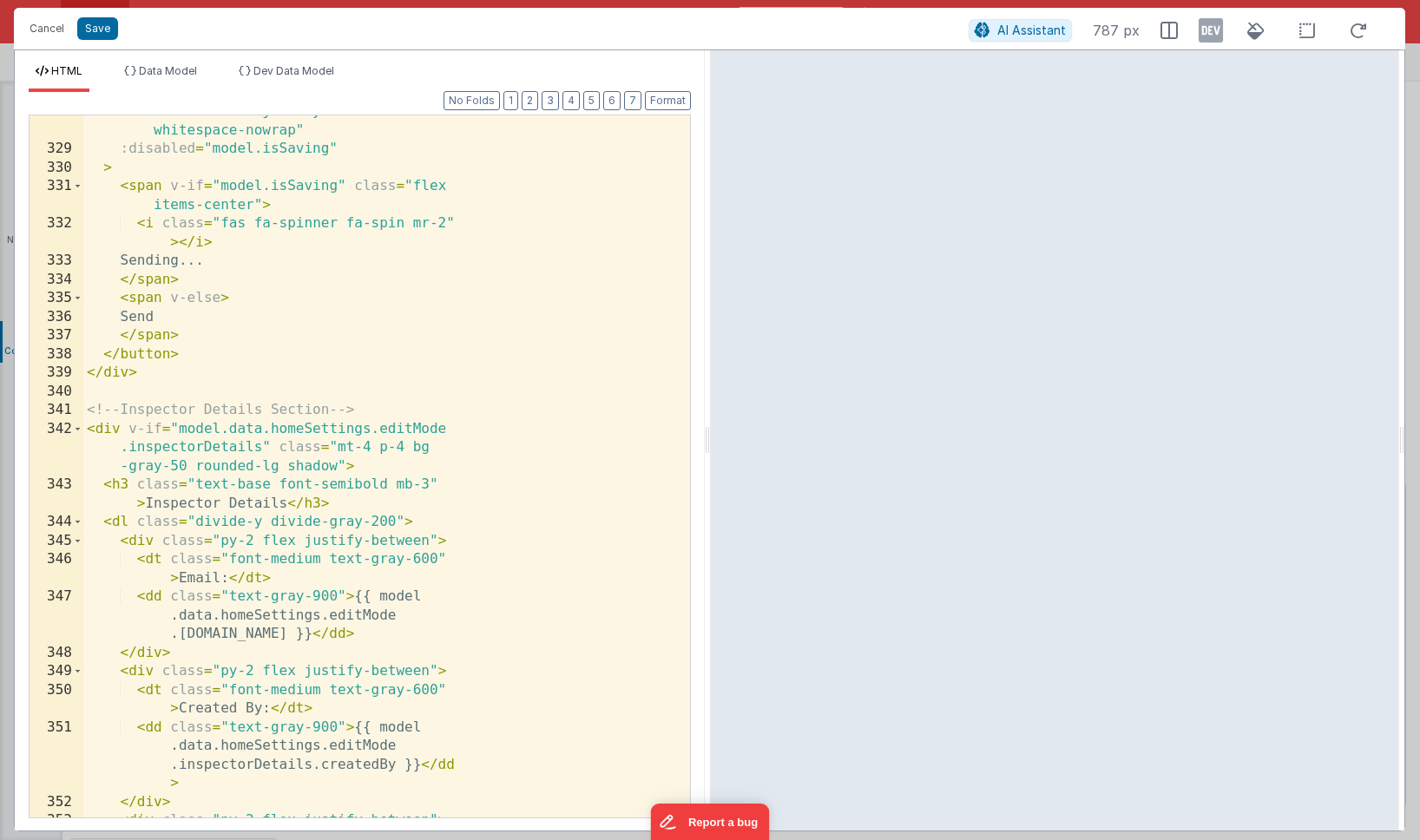
scroll to position [21052, 0]
click at [77, 424] on span at bounding box center [78, 429] width 10 height 19
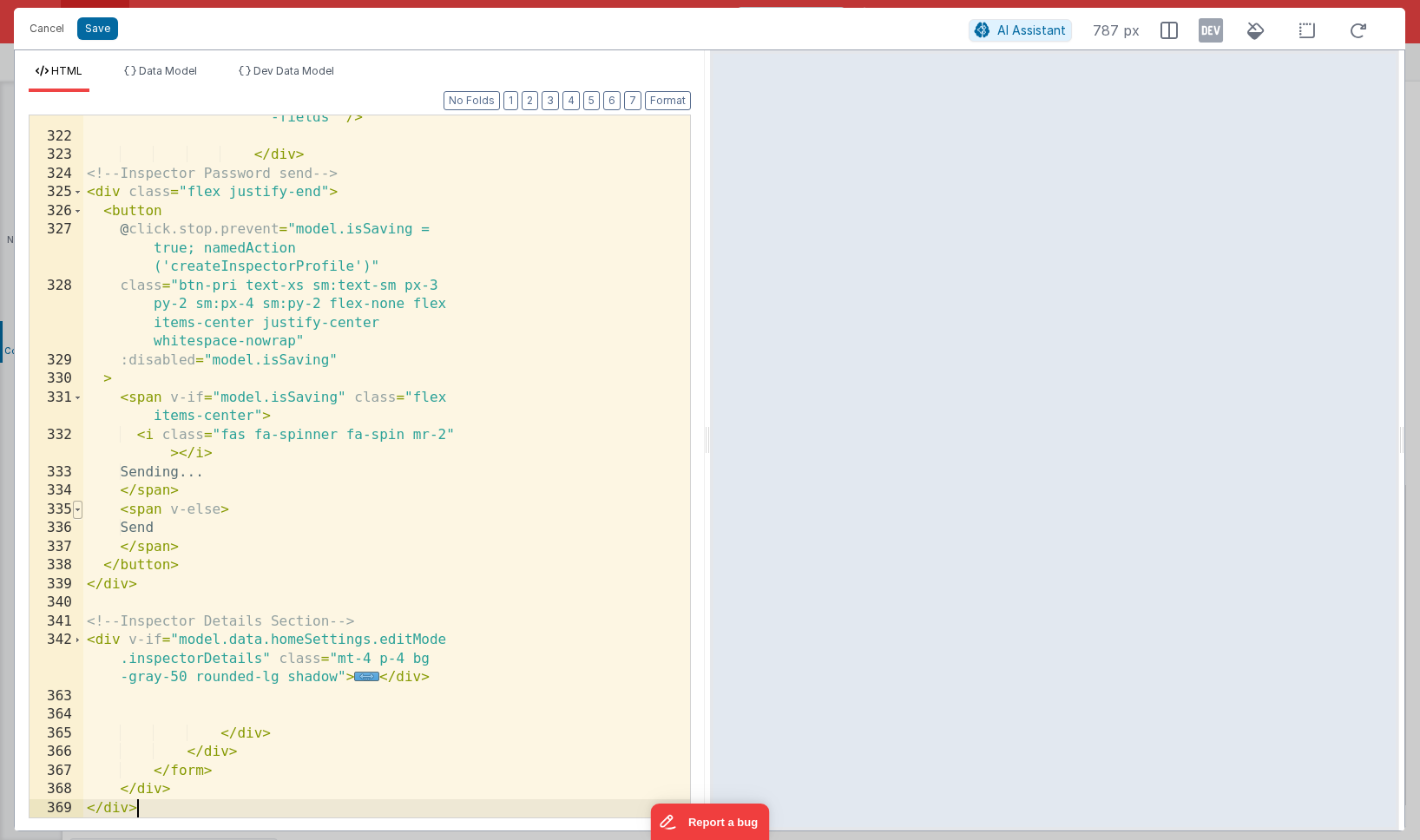
scroll to position [20840, 0]
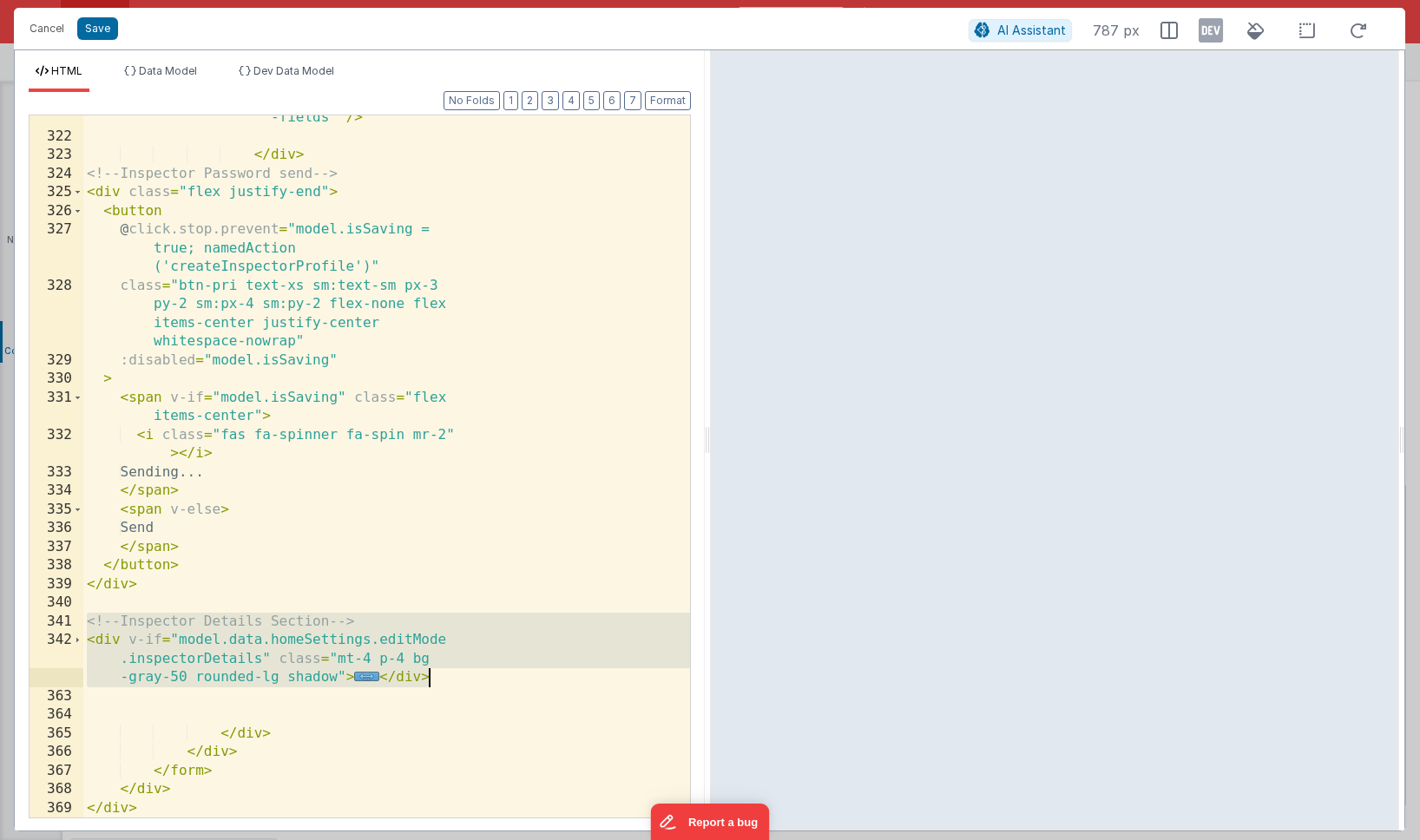
drag, startPoint x: 88, startPoint y: 623, endPoint x: 450, endPoint y: 675, distance: 365.7
click at [450, 675] on div "< input type = "text" v -model = "[DOMAIN_NAME] .homeSettings.editMode .inspect…" at bounding box center [386, 413] width 607 height 870
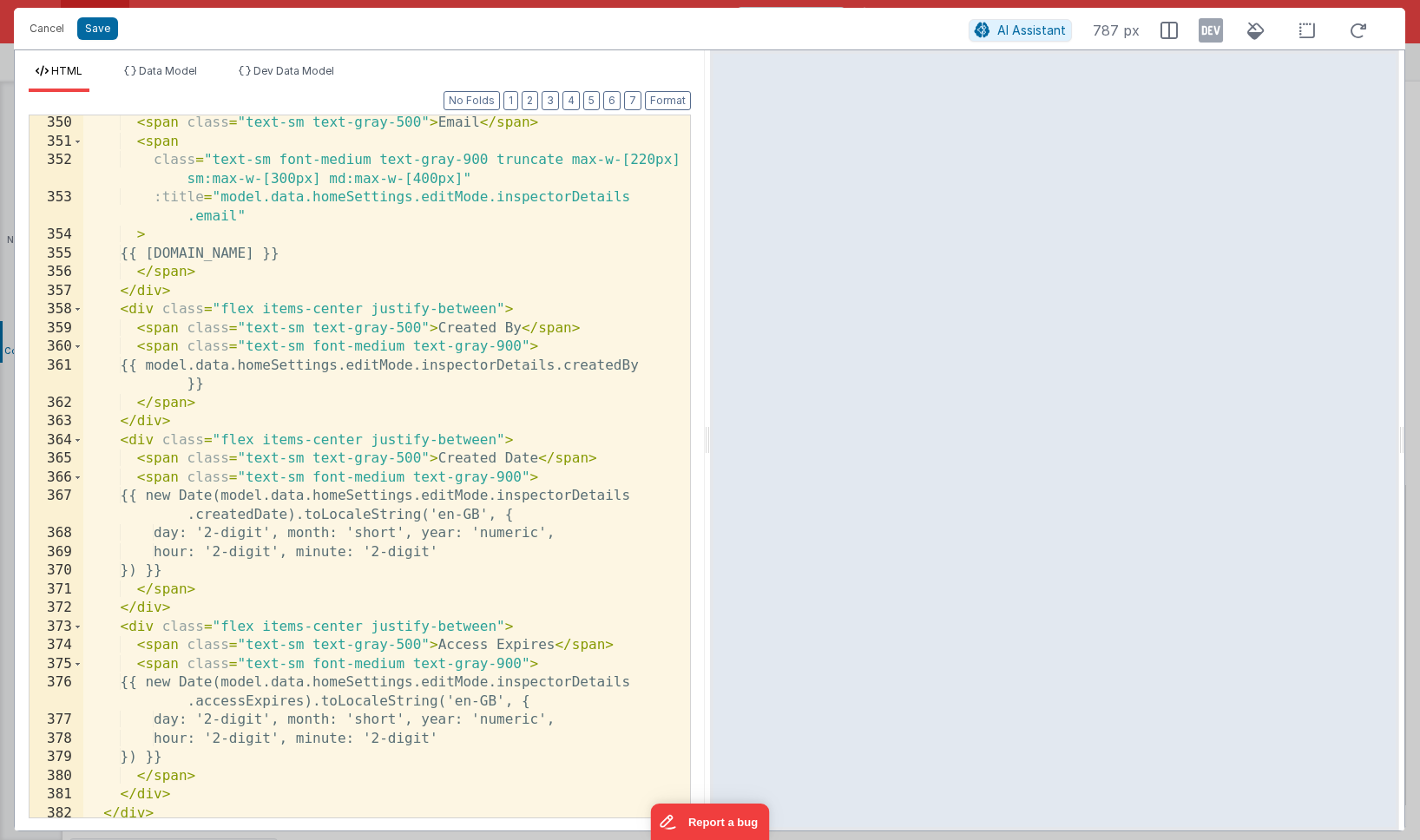
scroll to position [12656, 0]
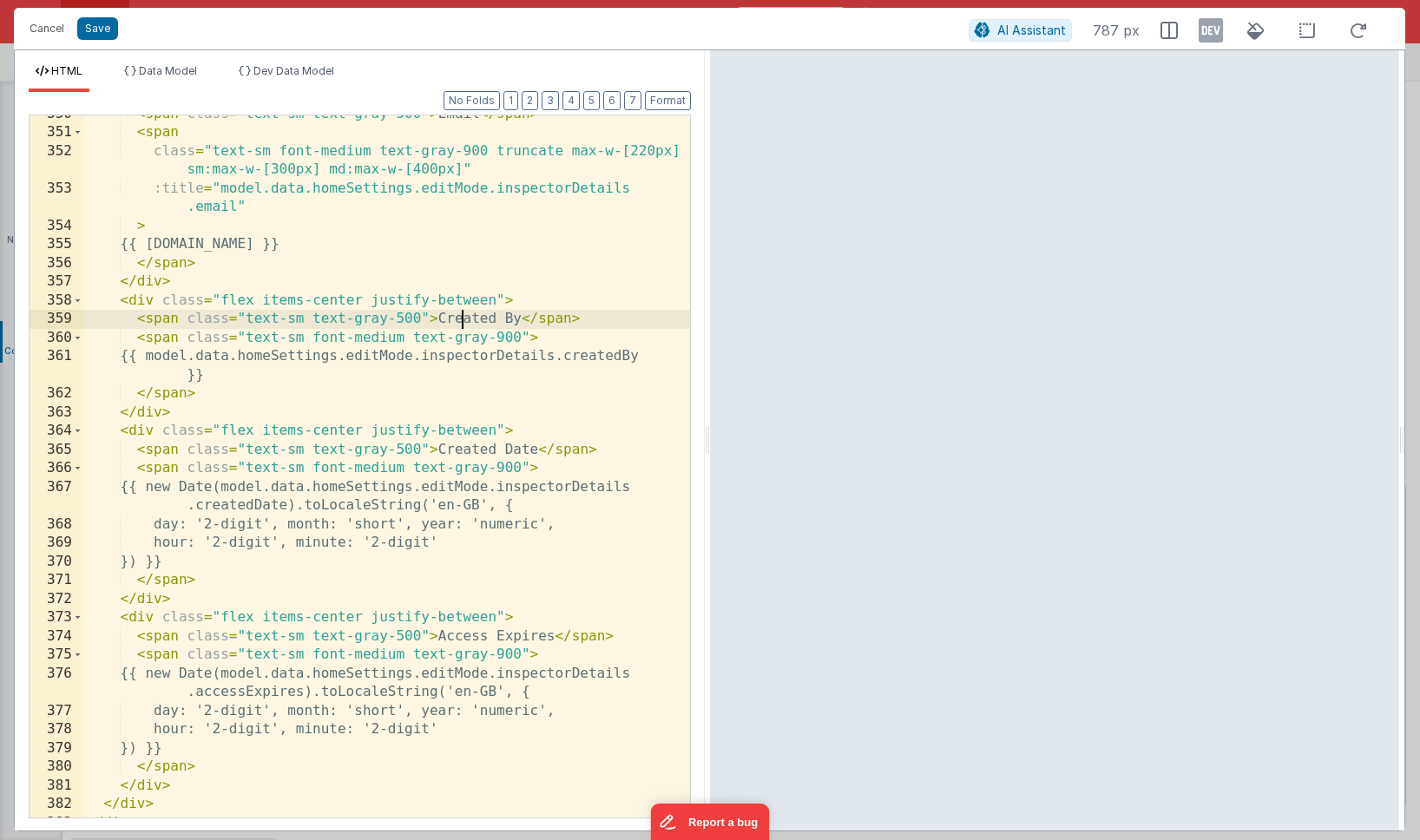
click at [464, 322] on div "< span class = "text-sm text-gray-500" > Email </ span > < span class = "text-s…" at bounding box center [386, 474] width 607 height 739
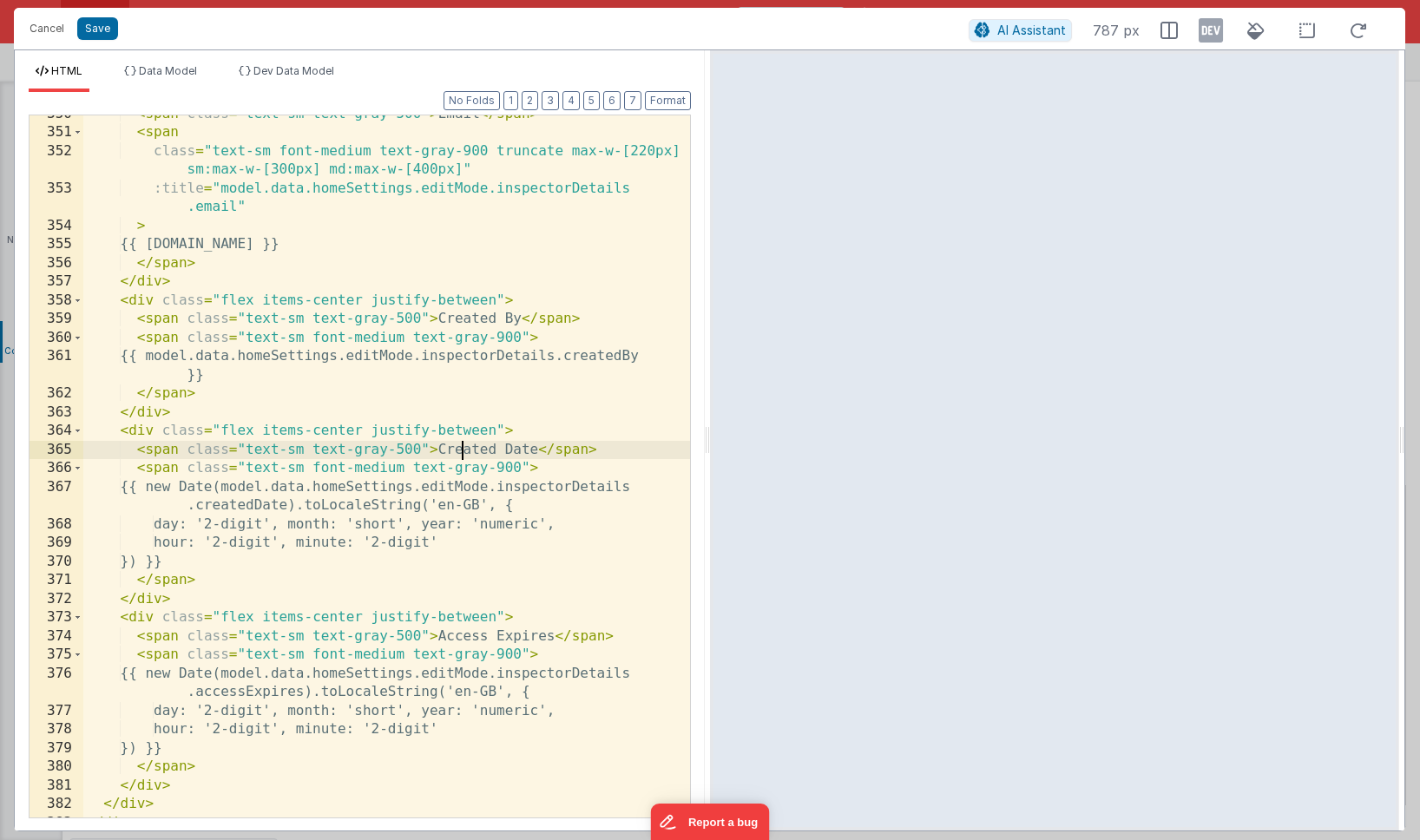
click at [462, 450] on div "< span class = "text-sm text-gray-500" > Email </ span > < span class = "text-s…" at bounding box center [386, 474] width 607 height 739
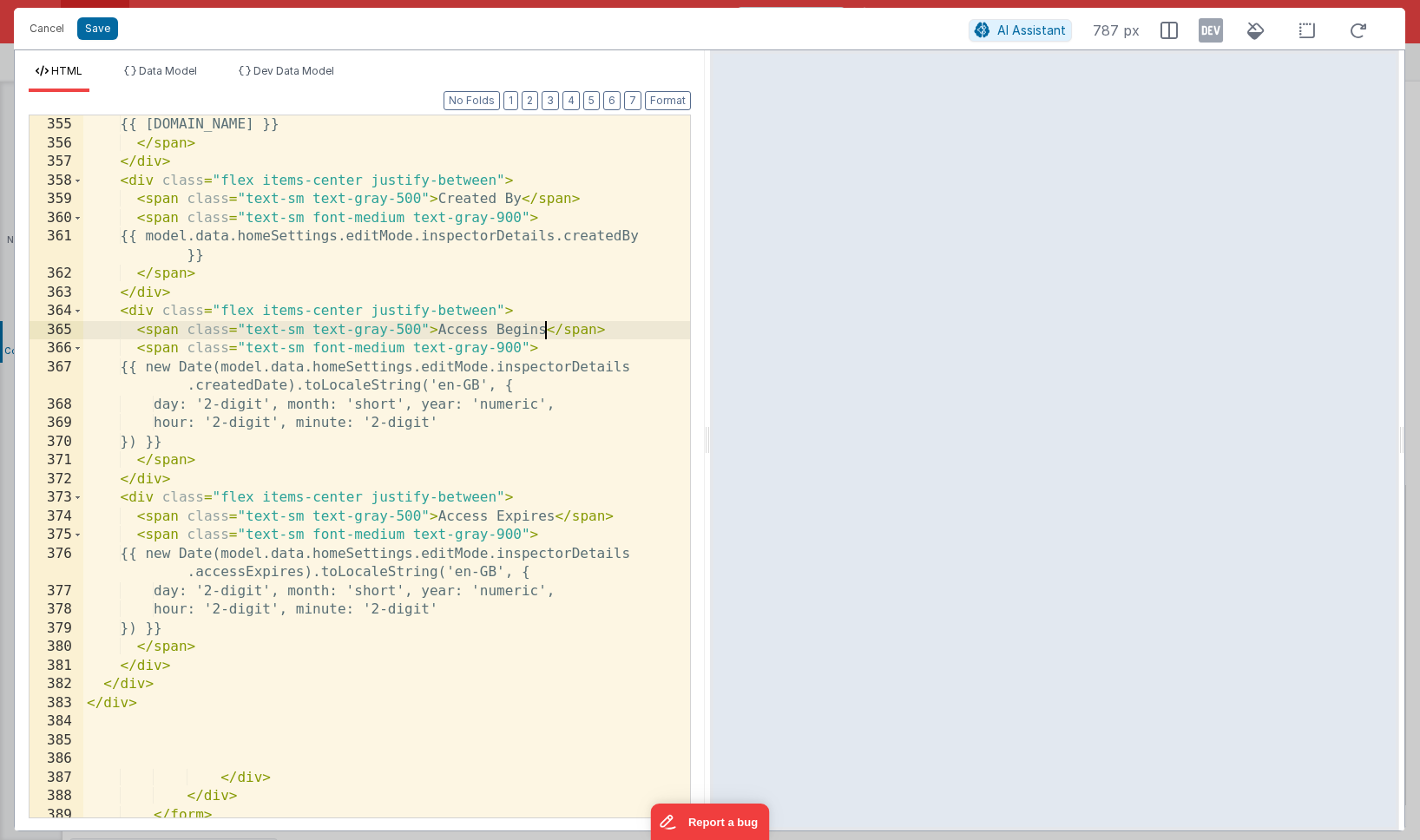
scroll to position [12820, 0]
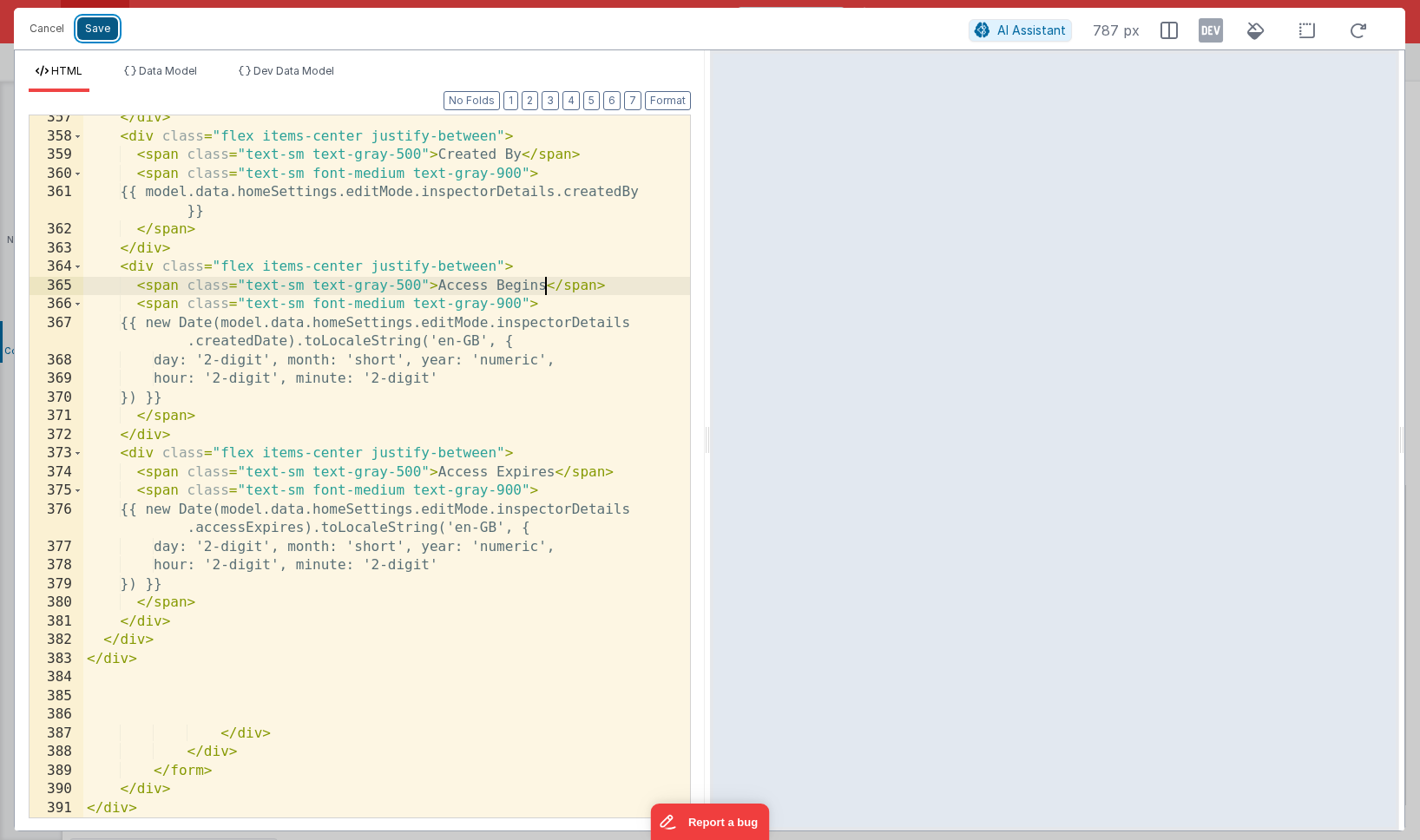
click at [96, 32] on button "Save" at bounding box center [97, 28] width 41 height 23
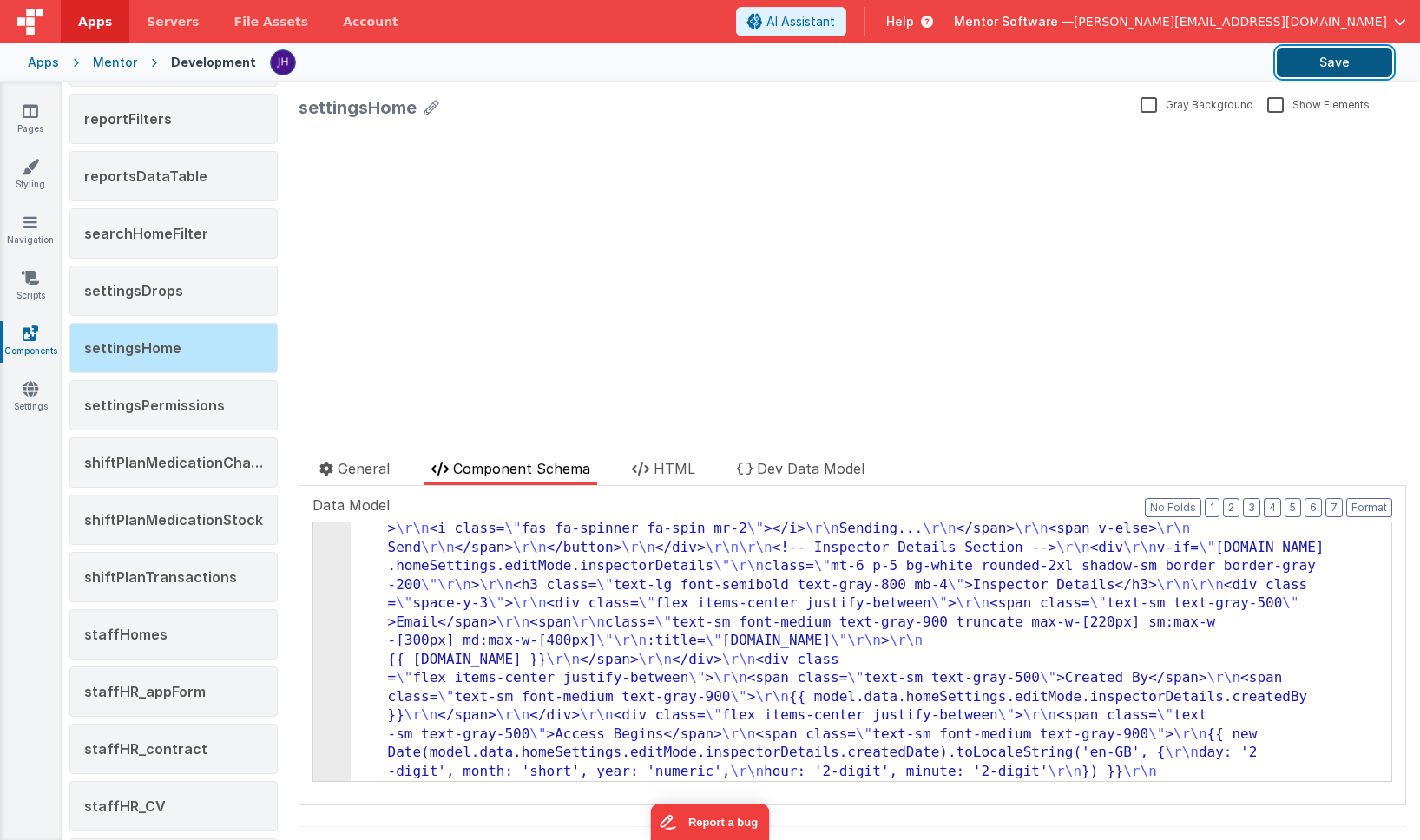
click at [1068, 60] on button "Save" at bounding box center [1334, 62] width 116 height 30
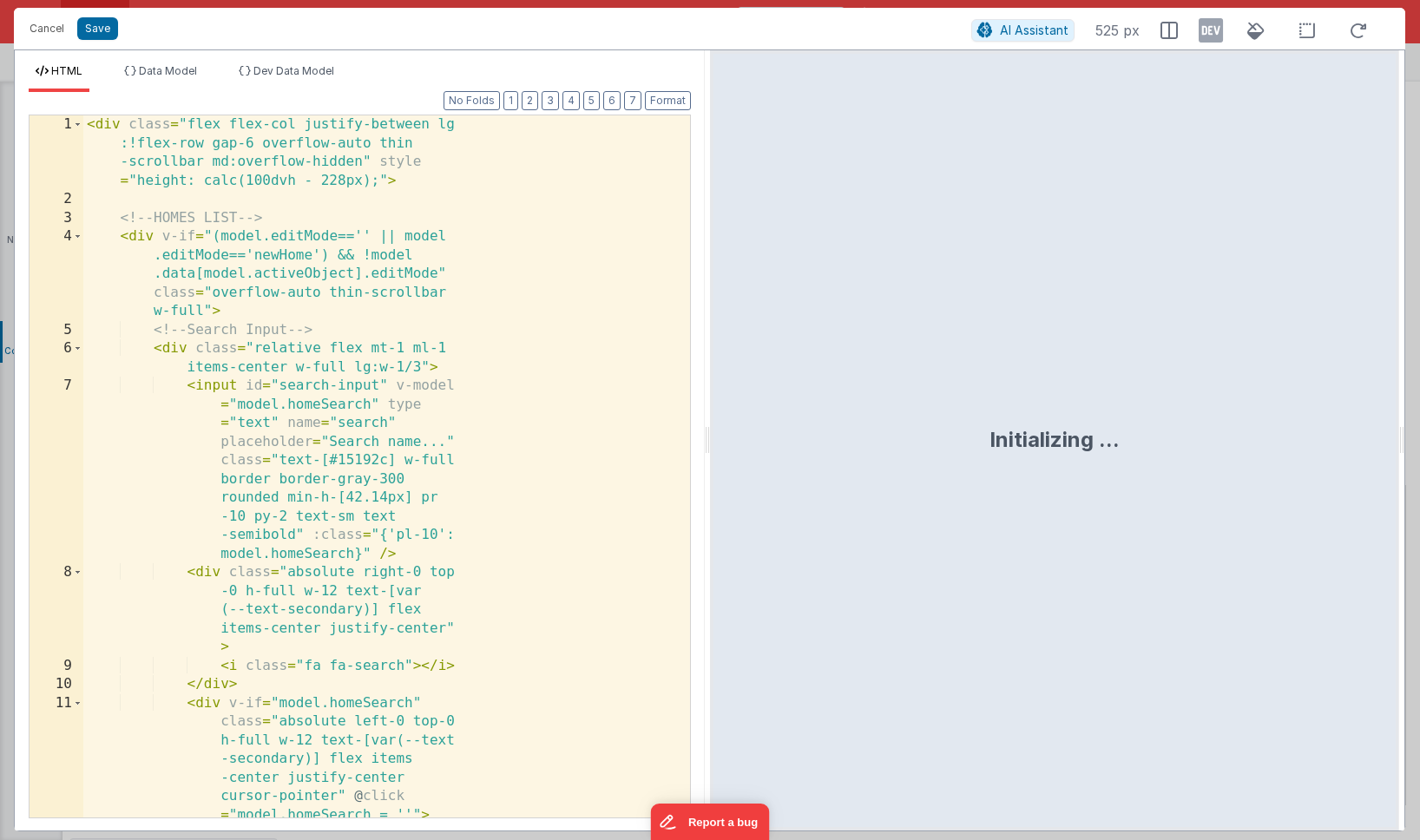
scroll to position [4554, 0]
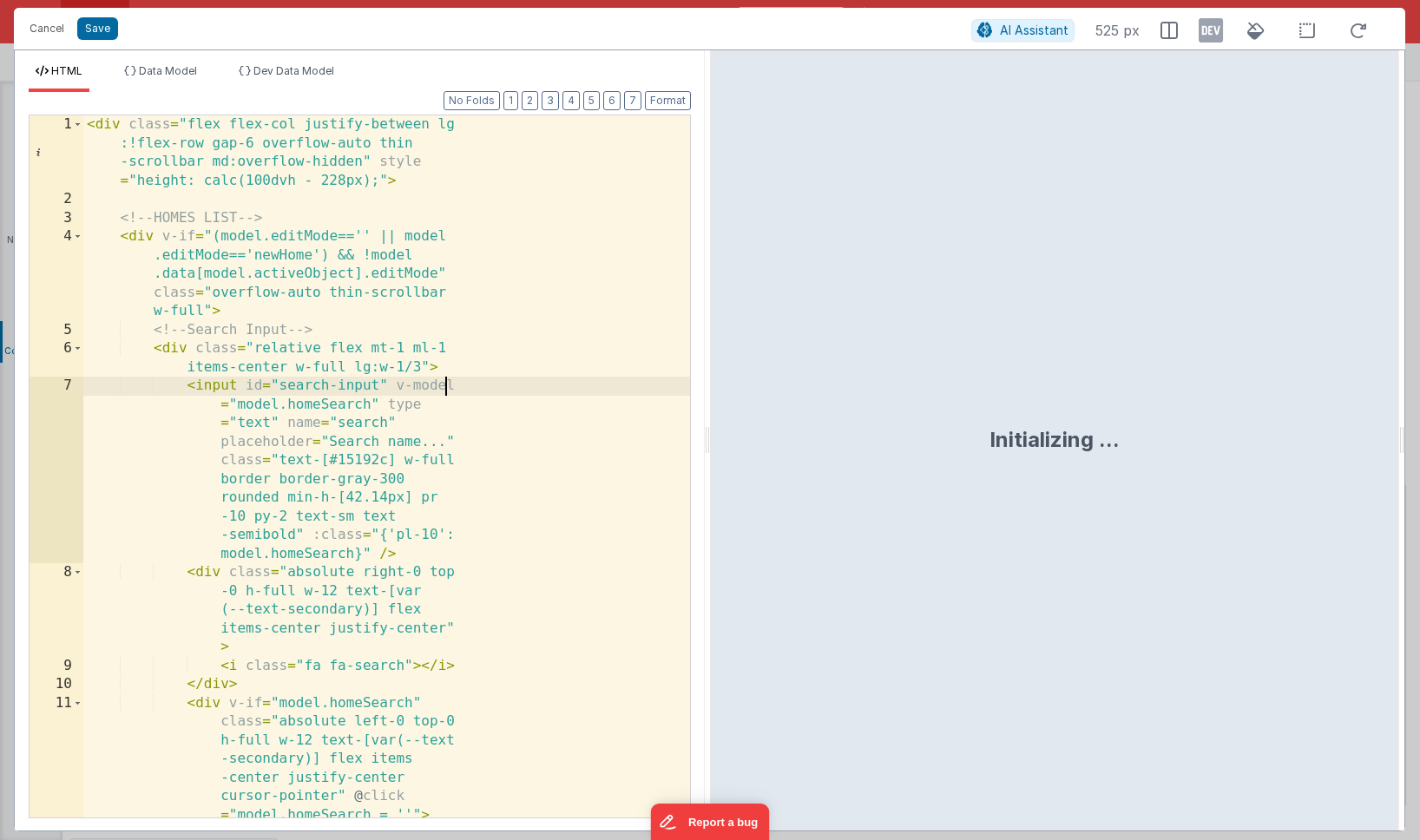
click at [476, 389] on div "< div class = "flex flex-col justify-between lg :!flex-row gap-6 overflow-auto …" at bounding box center [386, 522] width 607 height 814
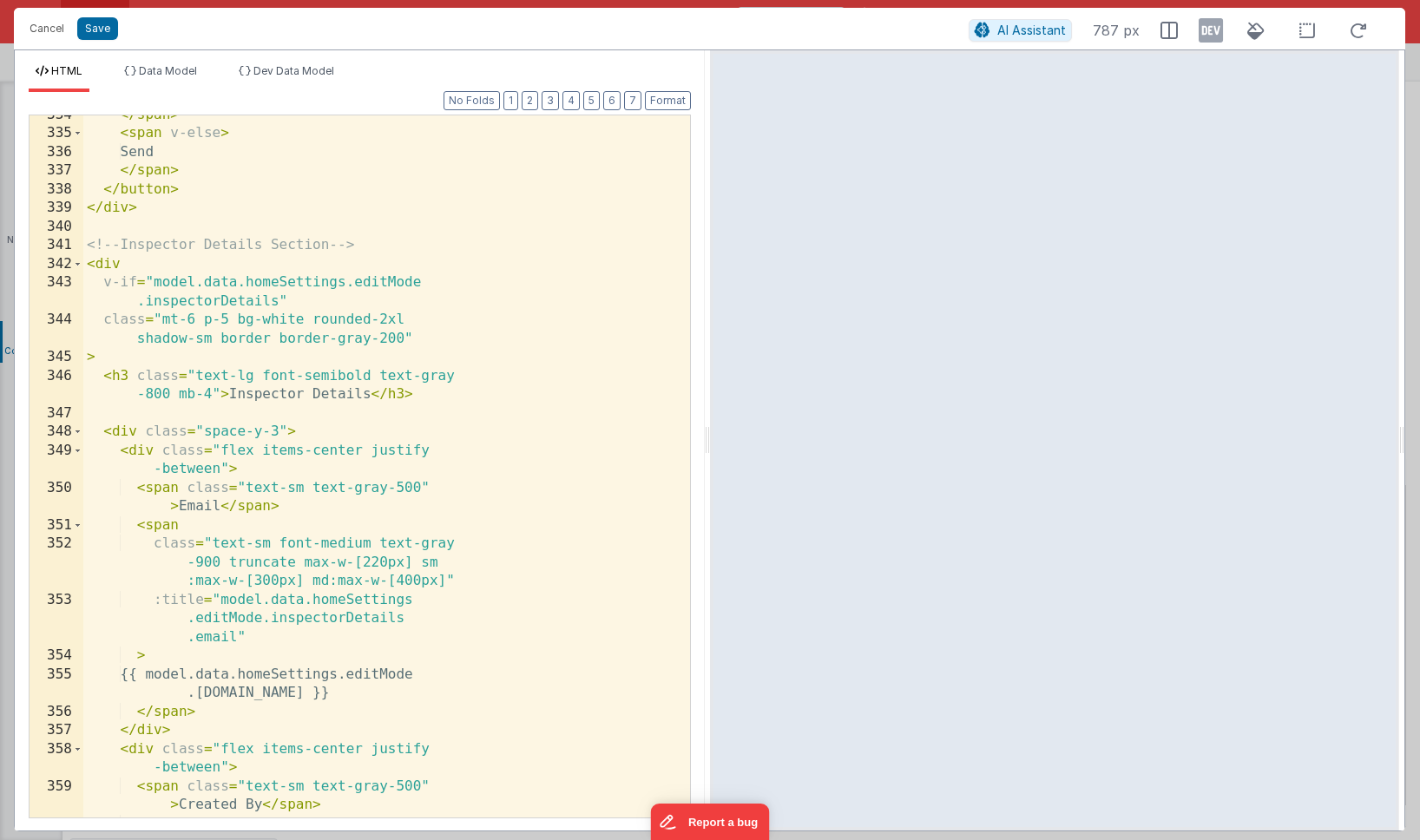
scroll to position [21225, 0]
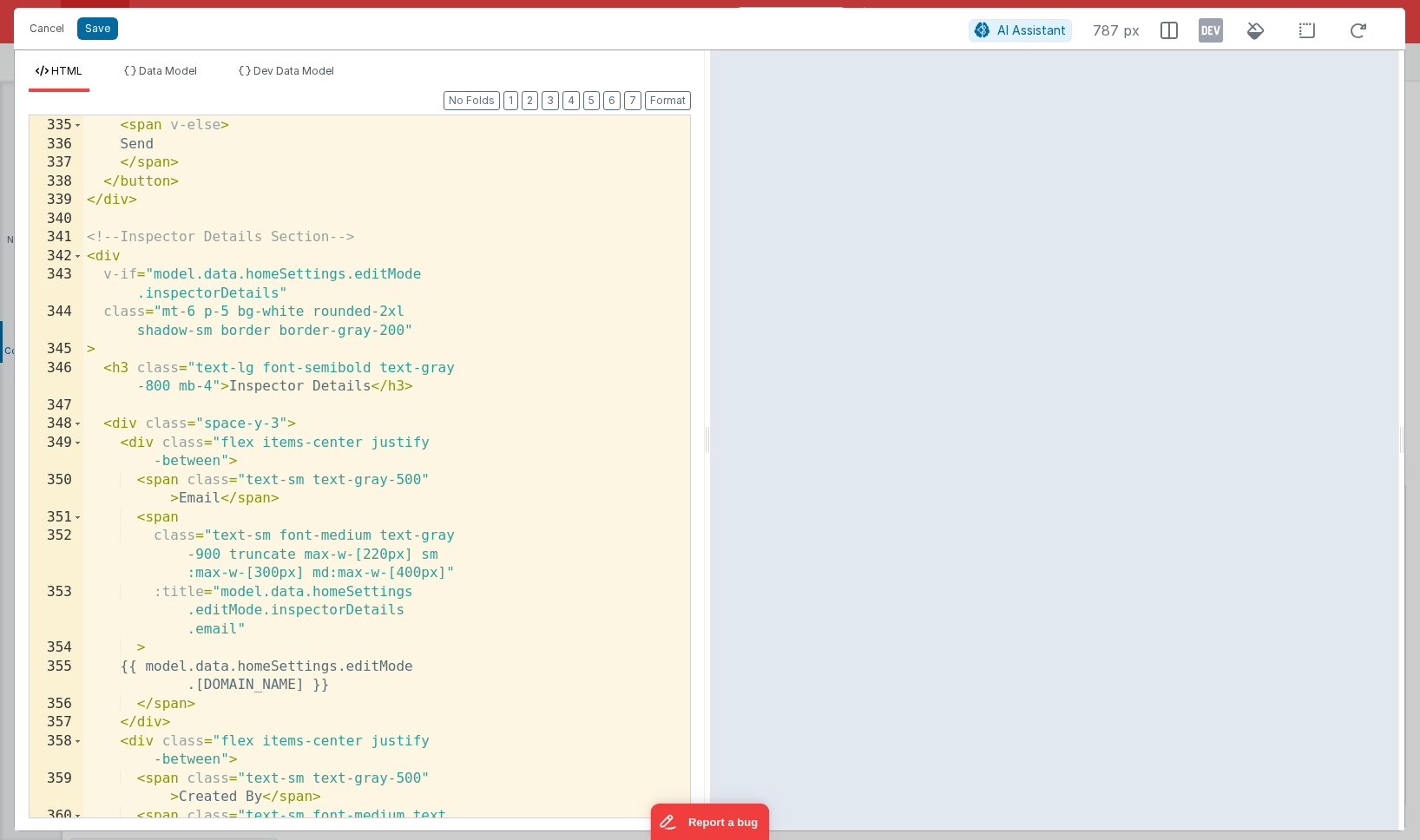
click at [225, 314] on div "</ span > < span v-else > Send </ span > </ button > </ div > <!-- Inspector De…" at bounding box center [386, 477] width 607 height 758
click at [402, 310] on div "</ span > < span v-else > Send </ span > </ button > </ div > <!-- Inspector De…" at bounding box center [386, 477] width 607 height 758
drag, startPoint x: 379, startPoint y: 311, endPoint x: 453, endPoint y: 310, distance: 74.0
click at [453, 310] on div "</ span > < span v-else > Send </ span > </ button > </ div > <!-- Inspector De…" at bounding box center [386, 477] width 607 height 758
click at [244, 332] on div "</ span > < span v-else > Send </ span > </ button > </ div > <!-- Inspector De…" at bounding box center [386, 477] width 607 height 758
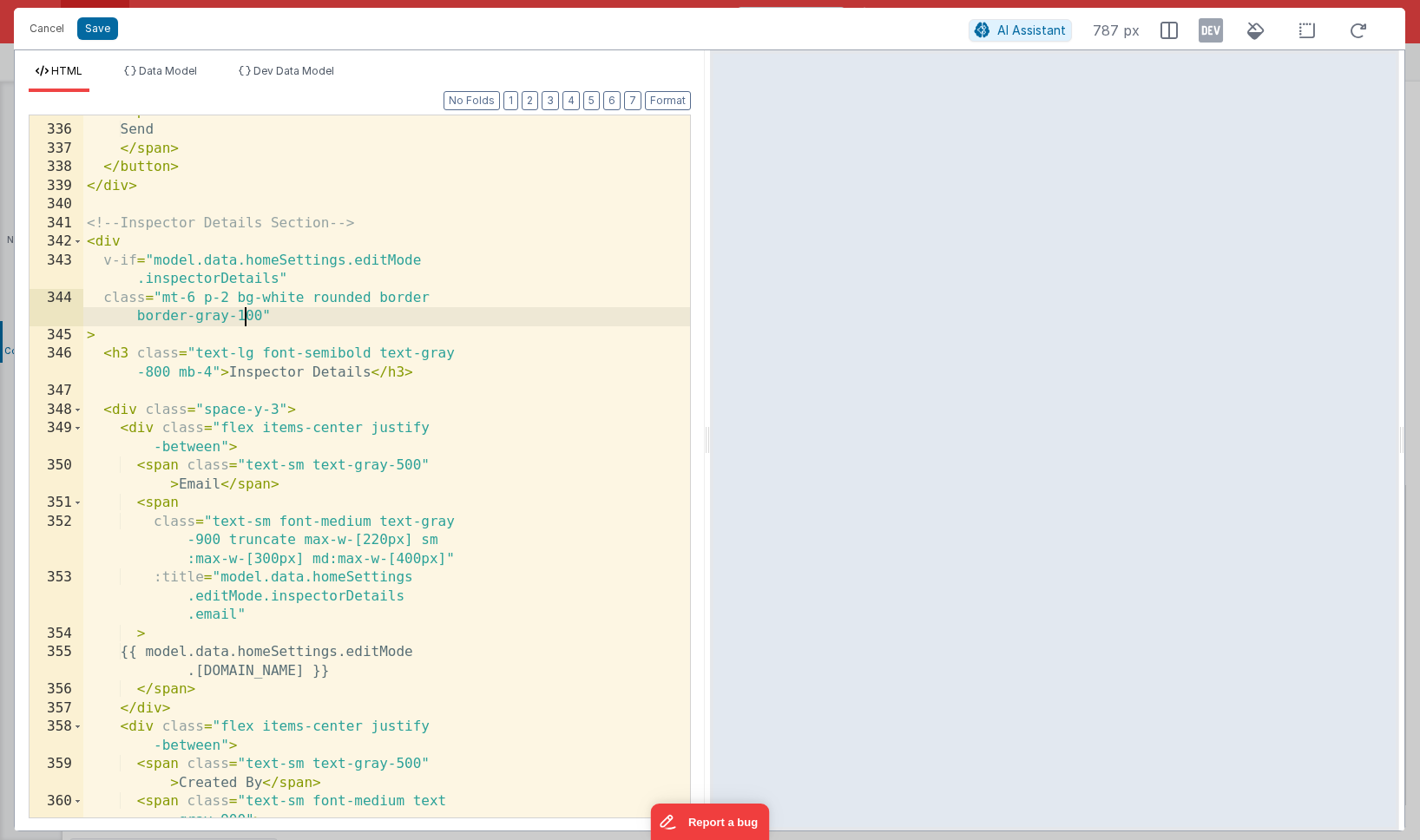
scroll to position [21274, 0]
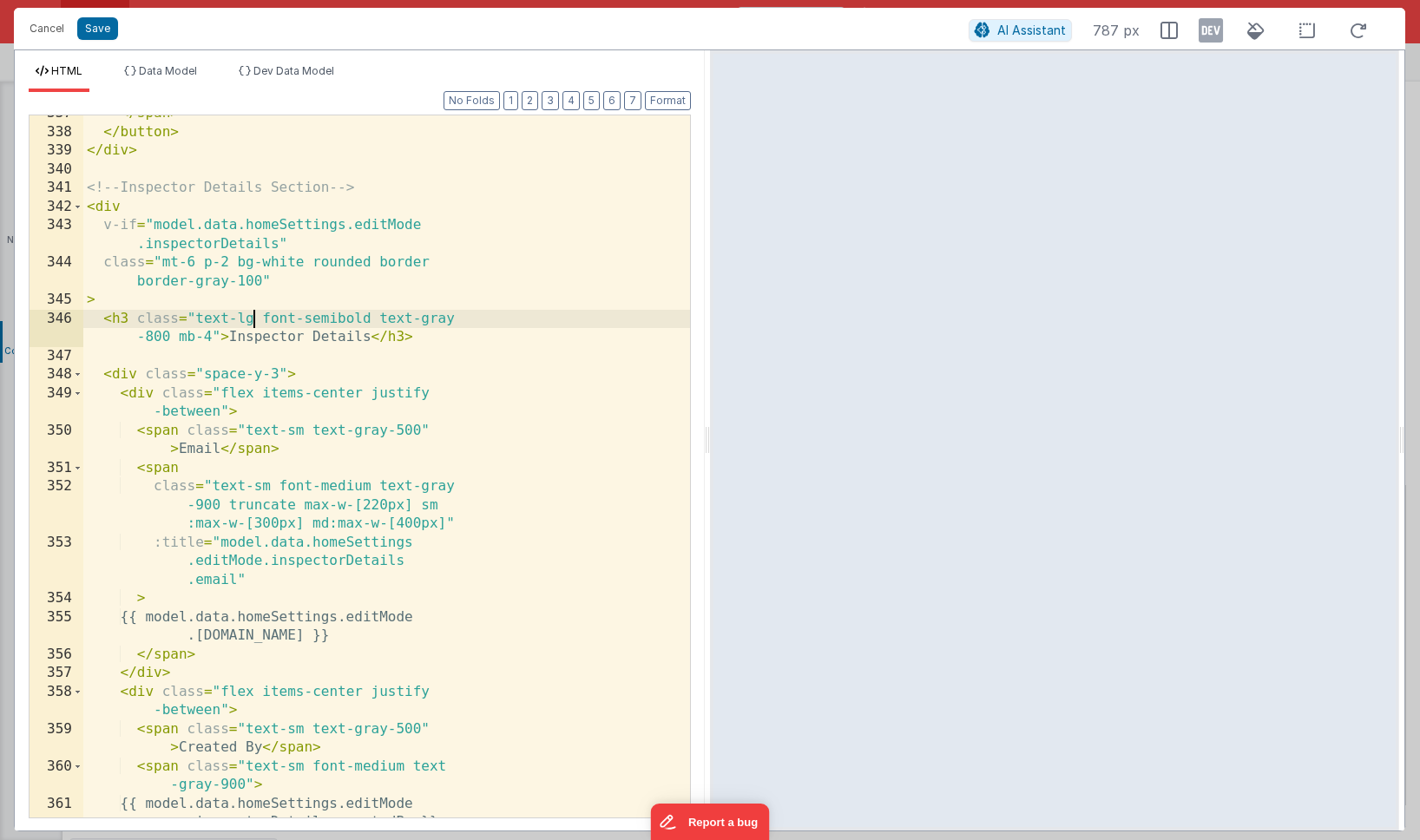
click at [252, 321] on div "</ span > </ button > </ div > <!-- Inspector Details Section --> < div v-if = …" at bounding box center [386, 483] width 607 height 758
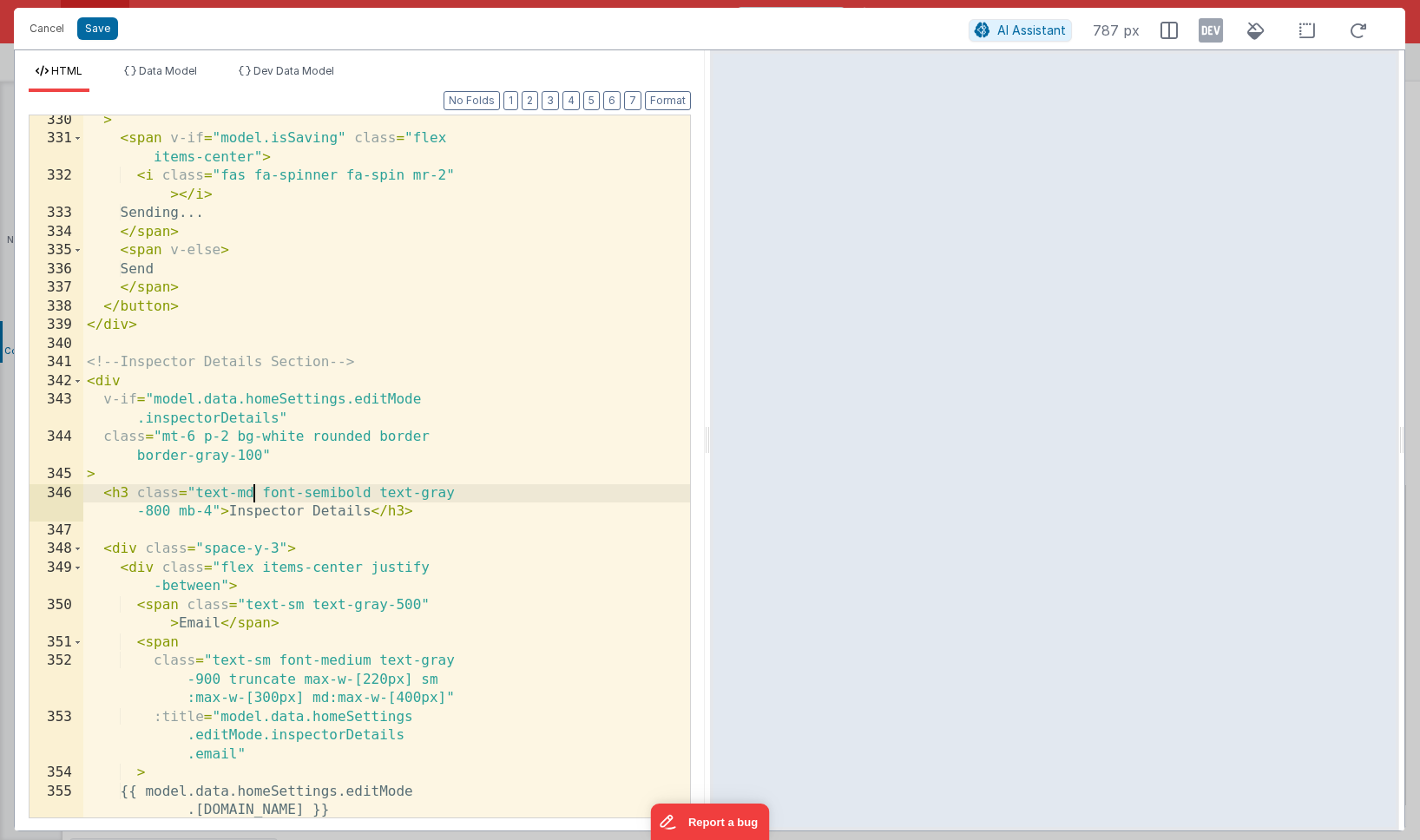
scroll to position [21099, 0]
click at [79, 383] on span at bounding box center [78, 381] width 10 height 19
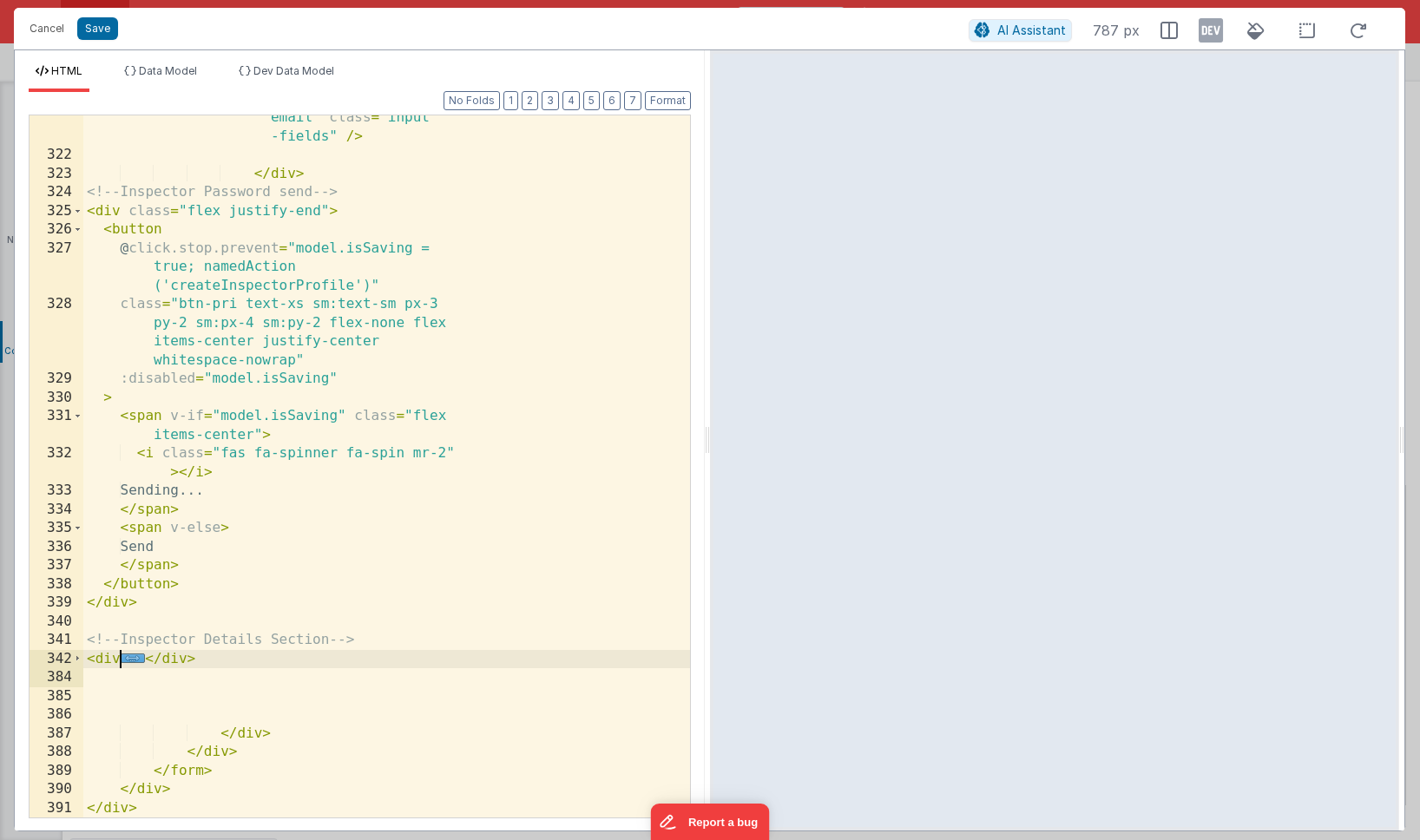
scroll to position [20822, 0]
drag, startPoint x: 209, startPoint y: 665, endPoint x: 59, endPoint y: 639, distance: 152.2
click at [58, 639] on div "321 322 323 324 325 326 327 328 329 330 331 332 333 334 335 336 337 338 339 340…" at bounding box center [360, 466] width 663 height 704
click at [252, 660] on div "< input type = "text" v -model = "[DOMAIN_NAME] .homeSettings.editMode .inspect…" at bounding box center [386, 431] width 607 height 870
drag, startPoint x: 203, startPoint y: 661, endPoint x: 51, endPoint y: 646, distance: 152.7
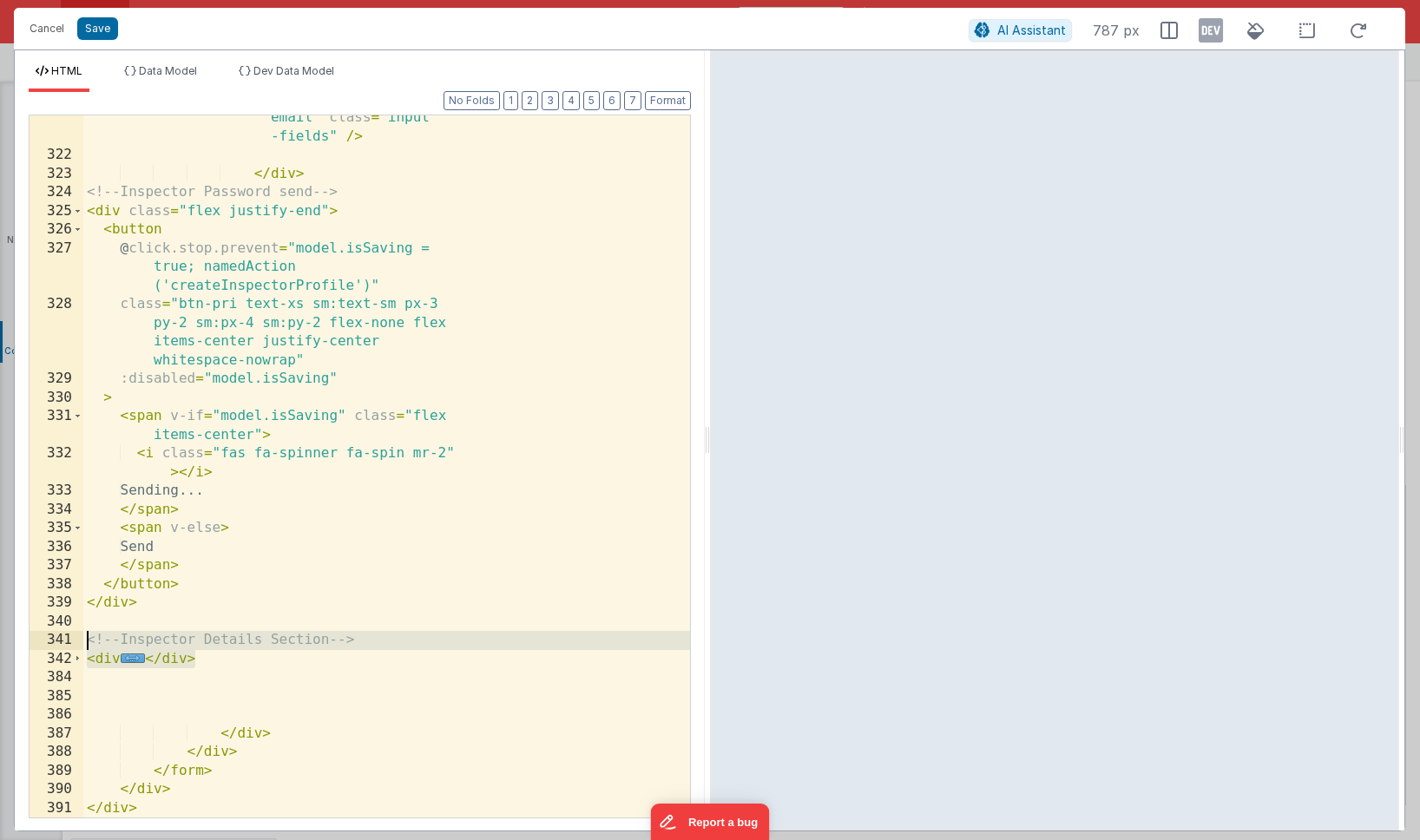
click at [51, 646] on div "321 322 323 324 325 326 327 328 329 330 331 332 333 334 335 336 337 338 339 340…" at bounding box center [360, 466] width 663 height 704
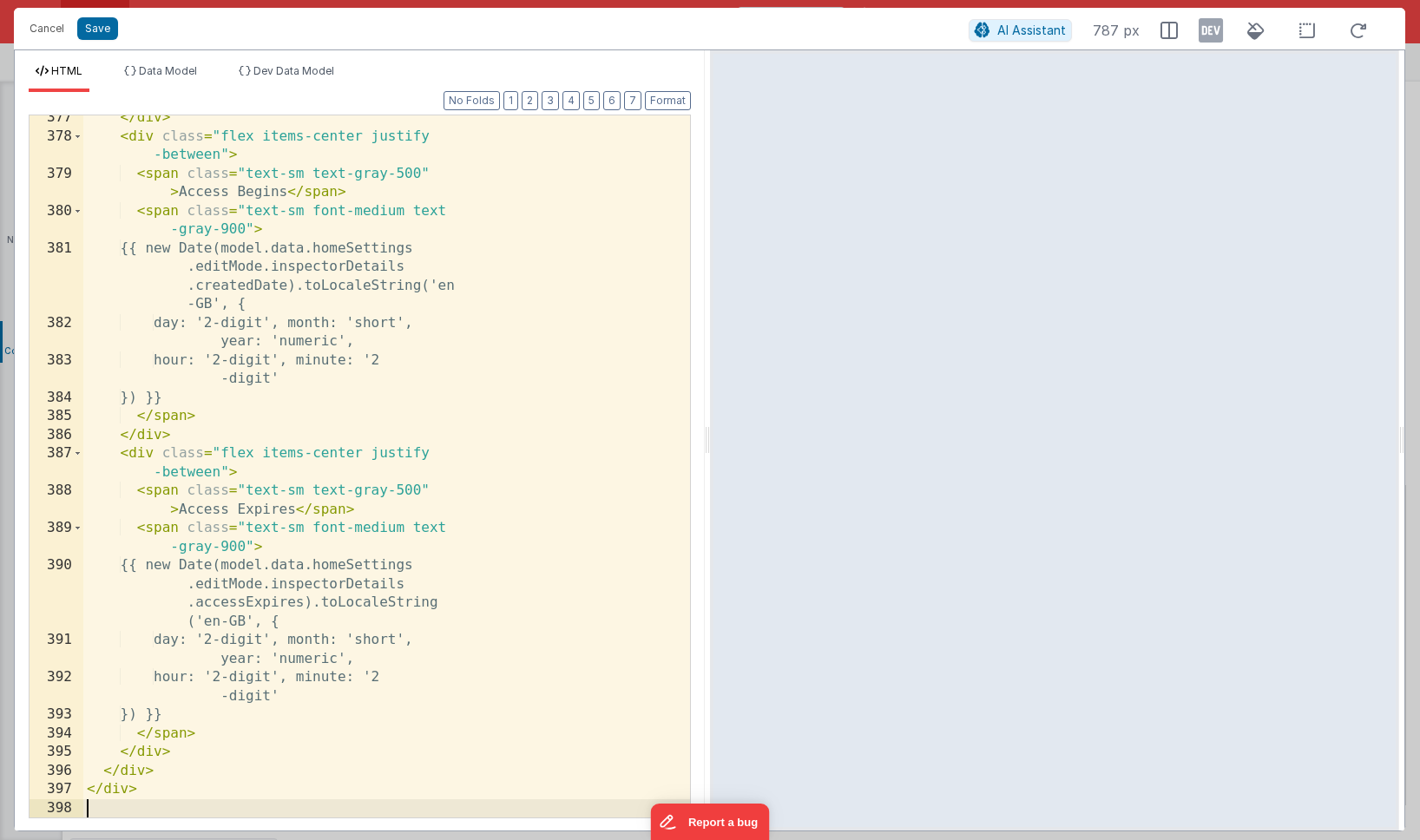
scroll to position [22426, 0]
click at [92, 27] on button "Save" at bounding box center [97, 28] width 41 height 23
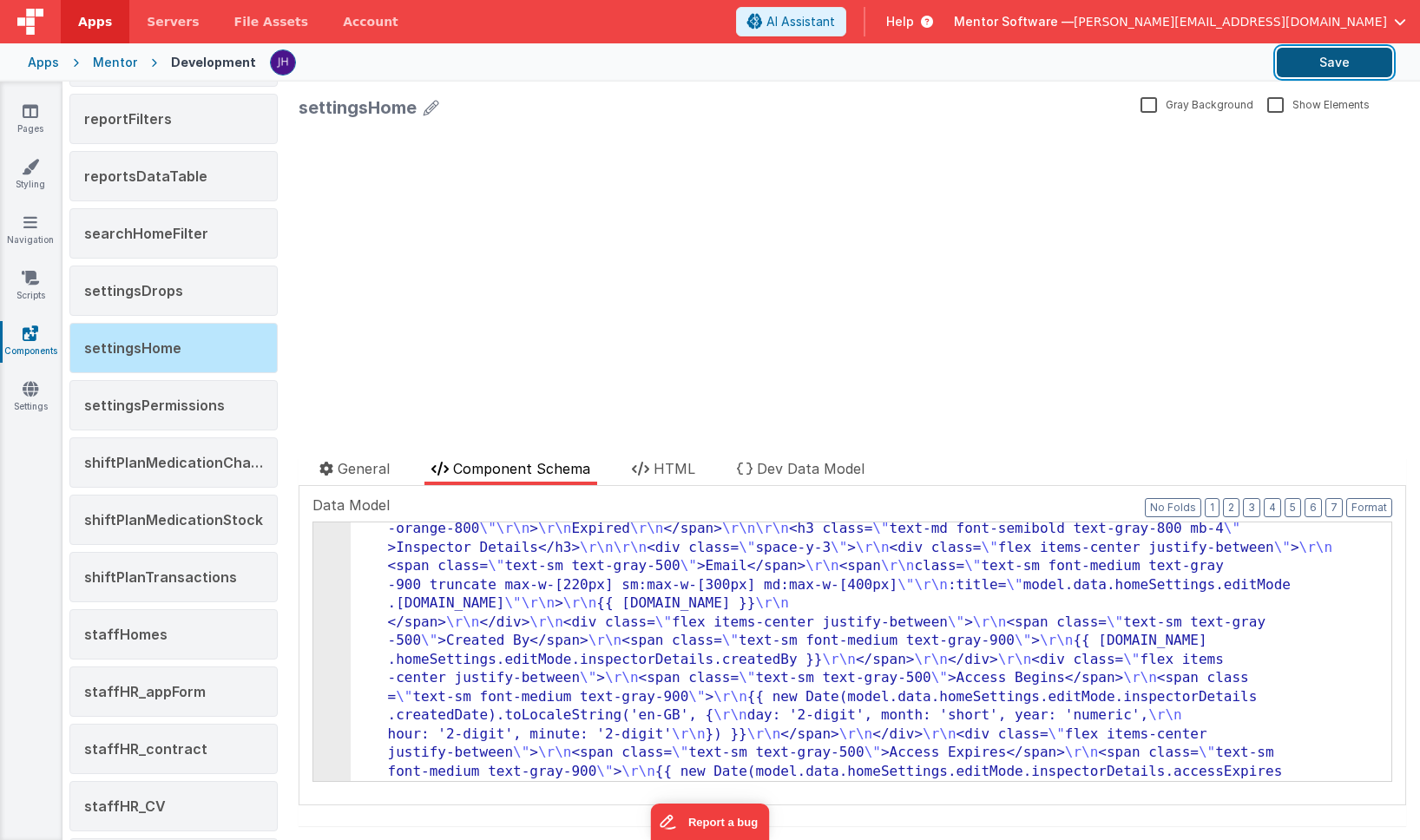
click at [1068, 56] on button "Save" at bounding box center [1334, 62] width 116 height 30
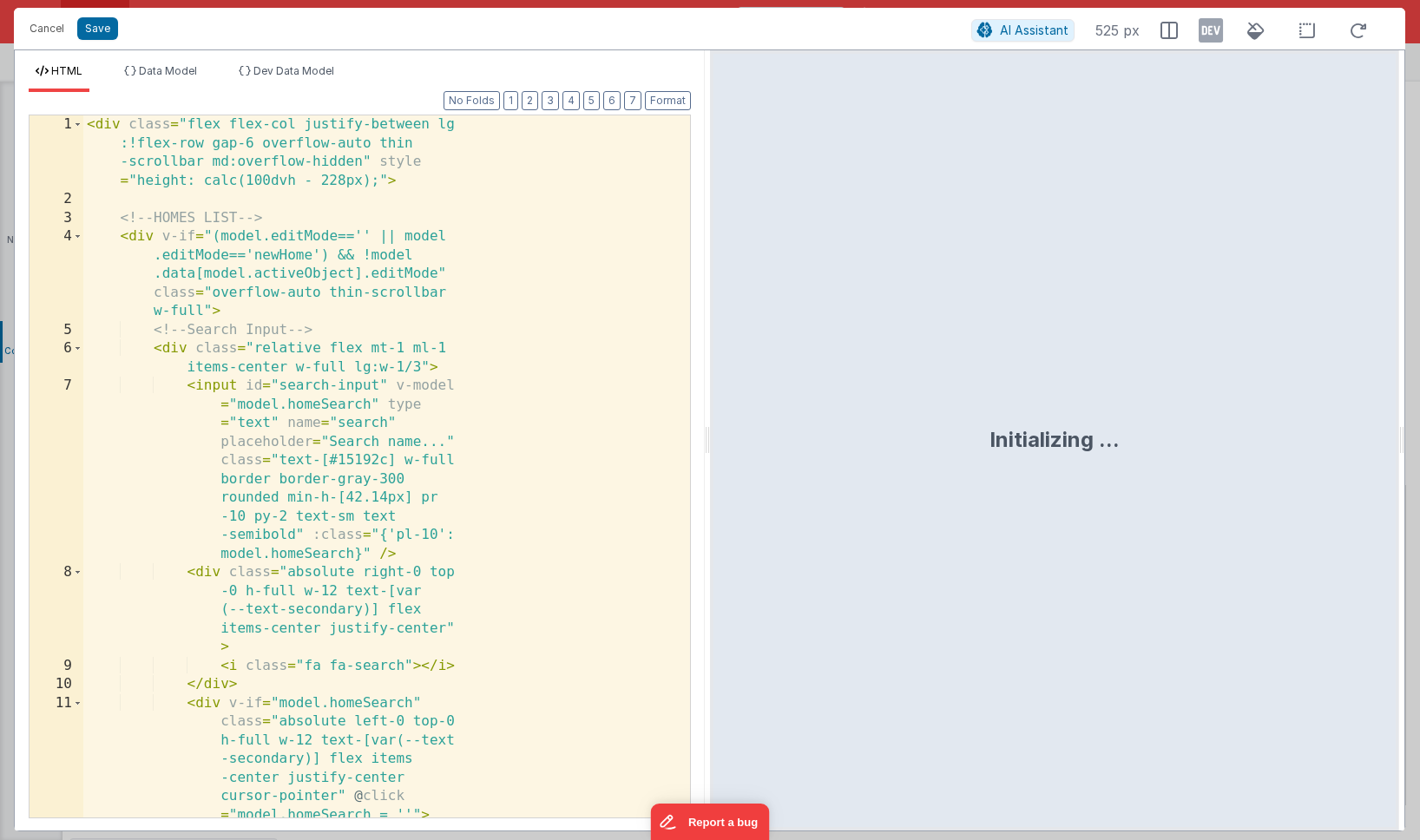
scroll to position [4629, 0]
click at [558, 359] on div "< div class = "flex flex-col justify-between lg :!flex-row gap-6 overflow-auto …" at bounding box center [386, 522] width 607 height 814
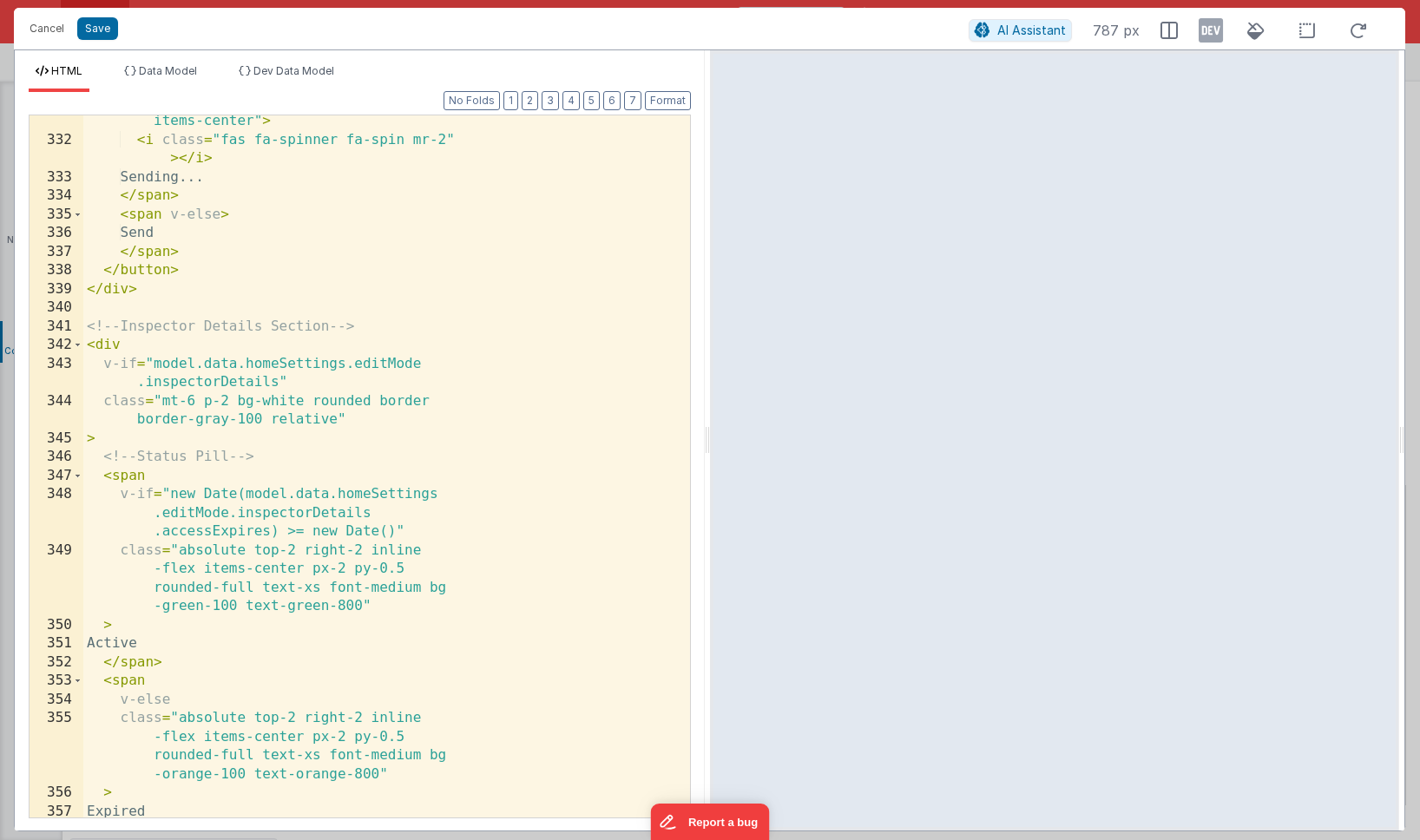
scroll to position [21135, 0]
click at [226, 402] on div "< span v-if = "model.isSaving" class = "flex items-center" > < i class = "fas f…" at bounding box center [386, 473] width 607 height 758
click at [104, 32] on button "Save" at bounding box center [97, 28] width 41 height 23
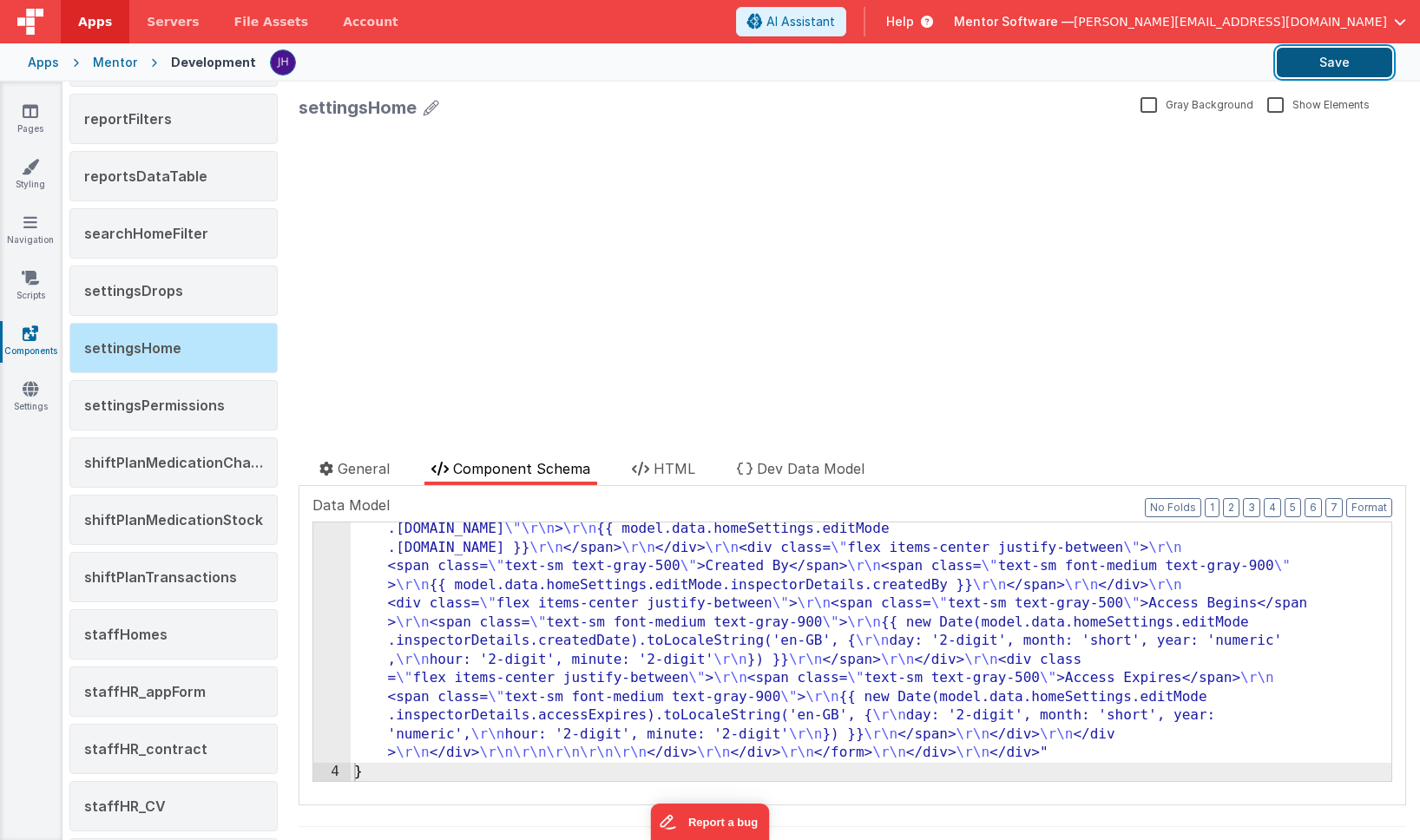
click at [1068, 71] on button "Save" at bounding box center [1334, 62] width 116 height 30
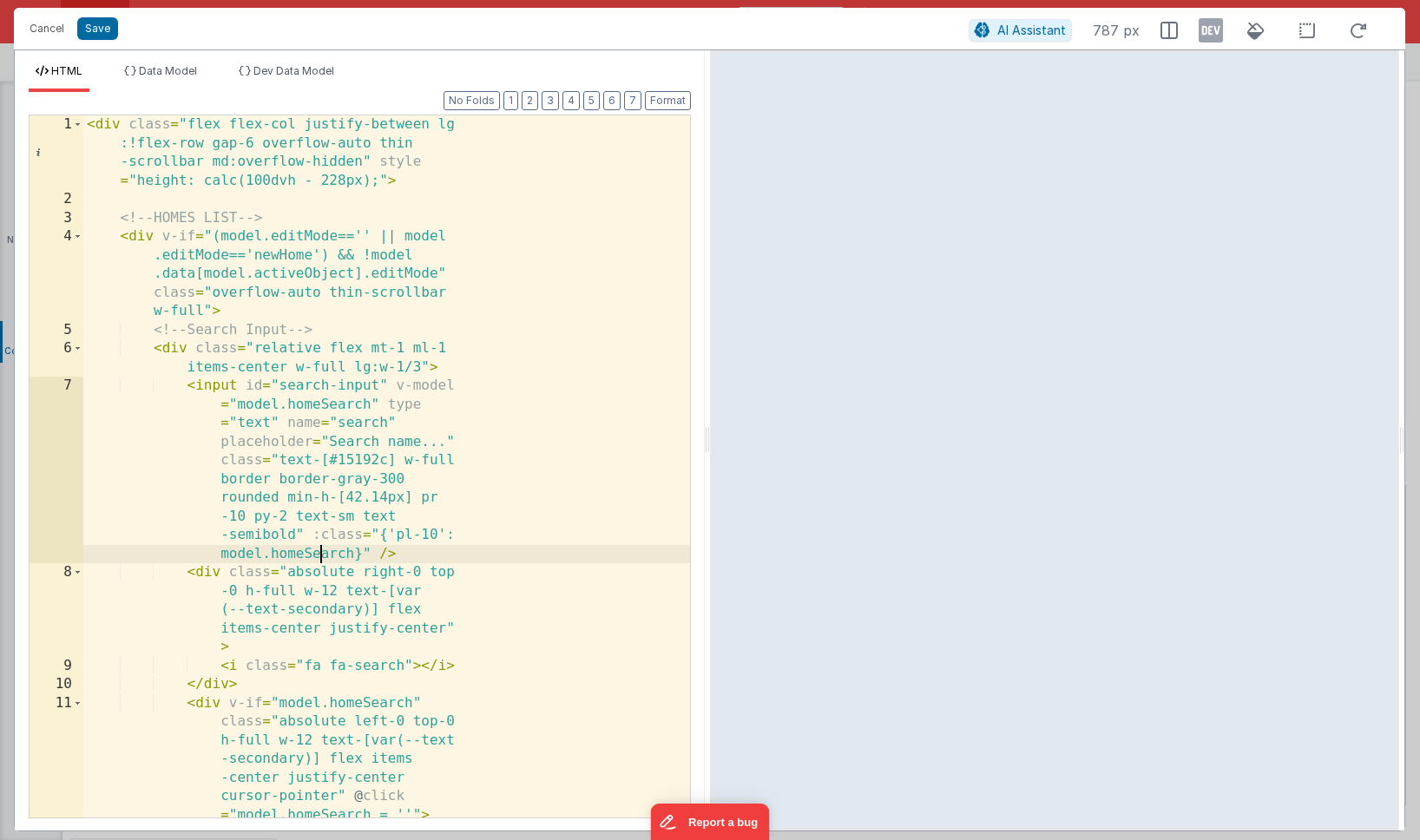
click at [324, 548] on div "< div class = "flex flex-col justify-between lg :!flex-row gap-6 overflow-auto …" at bounding box center [386, 522] width 607 height 814
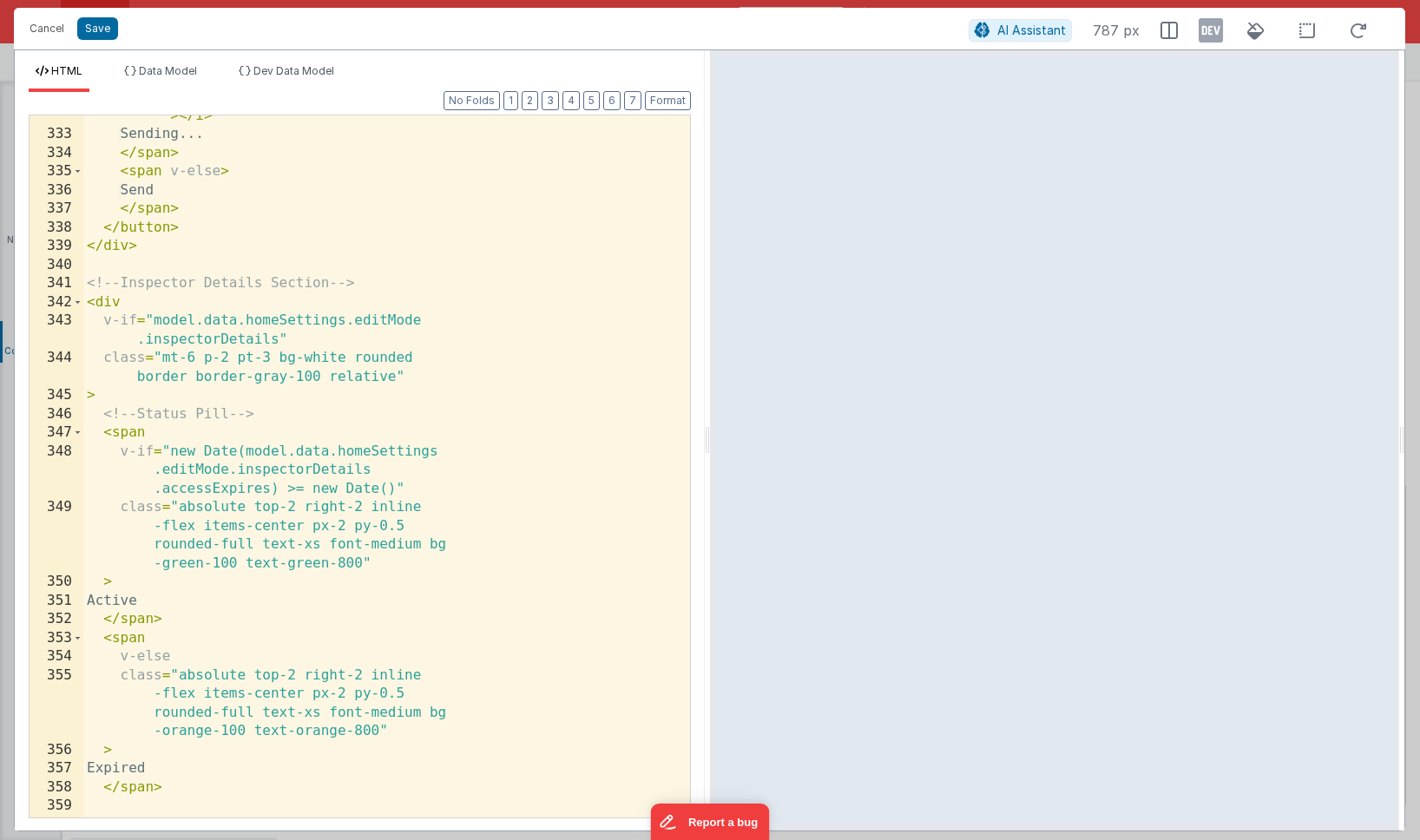
scroll to position [21185, 0]
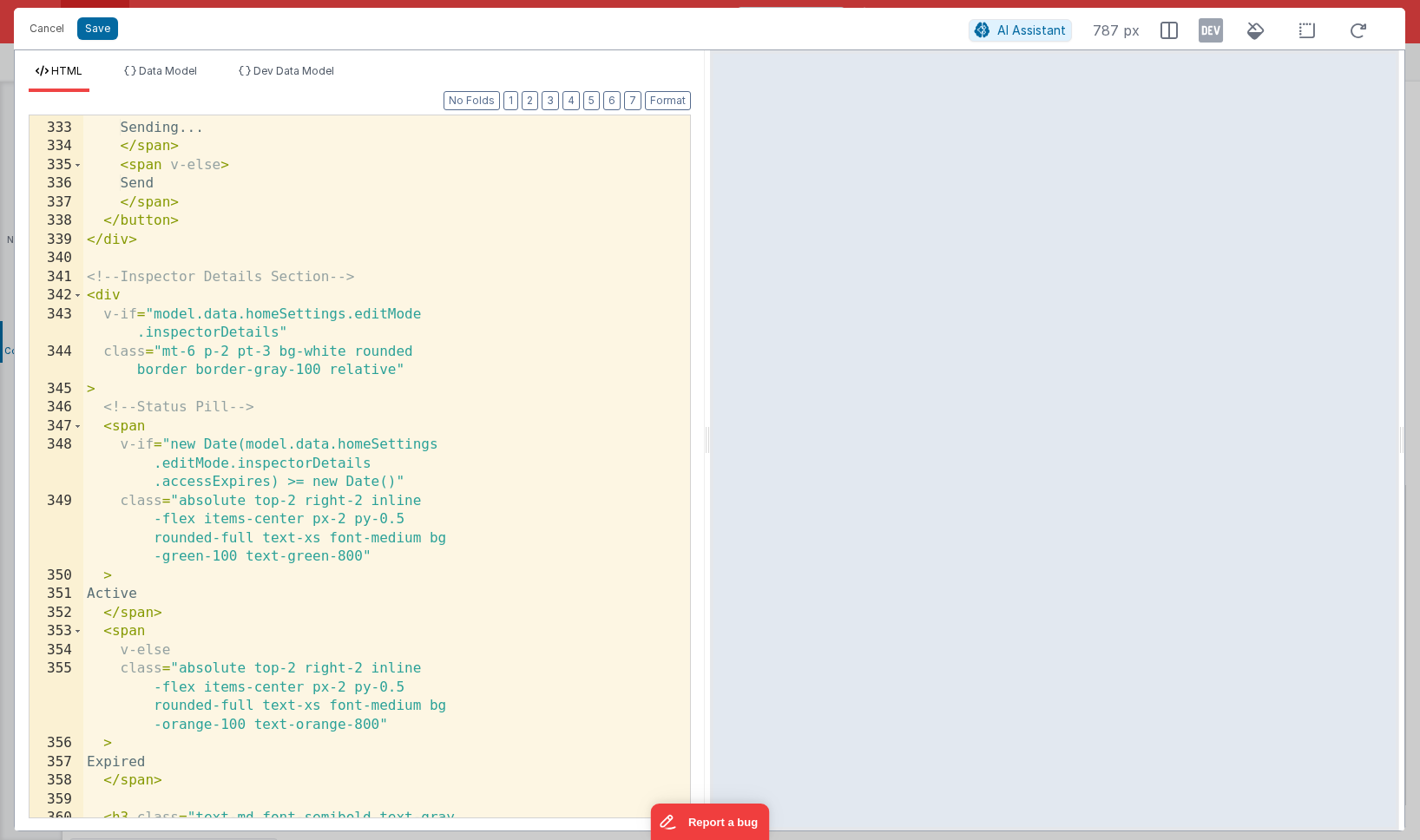
click at [420, 352] on div "< i class = "fas fa-spinner fa-spin mr-2" > </ i > Sending... </ span > < span …" at bounding box center [386, 469] width 607 height 777
click at [109, 33] on button "Save" at bounding box center [97, 28] width 41 height 23
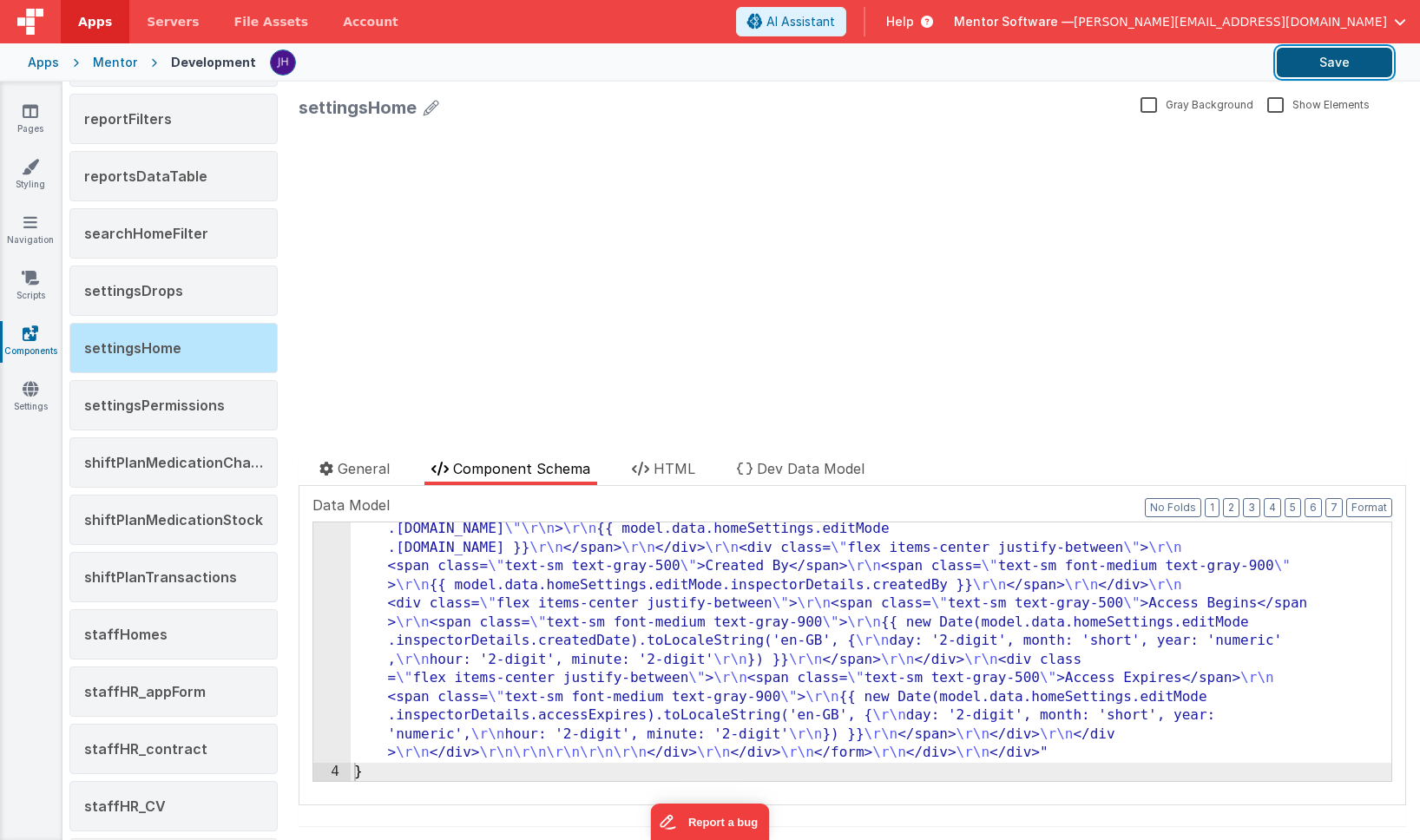
click at [1068, 70] on button "Save" at bounding box center [1334, 62] width 116 height 30
click at [26, 394] on icon at bounding box center [30, 388] width 15 height 17
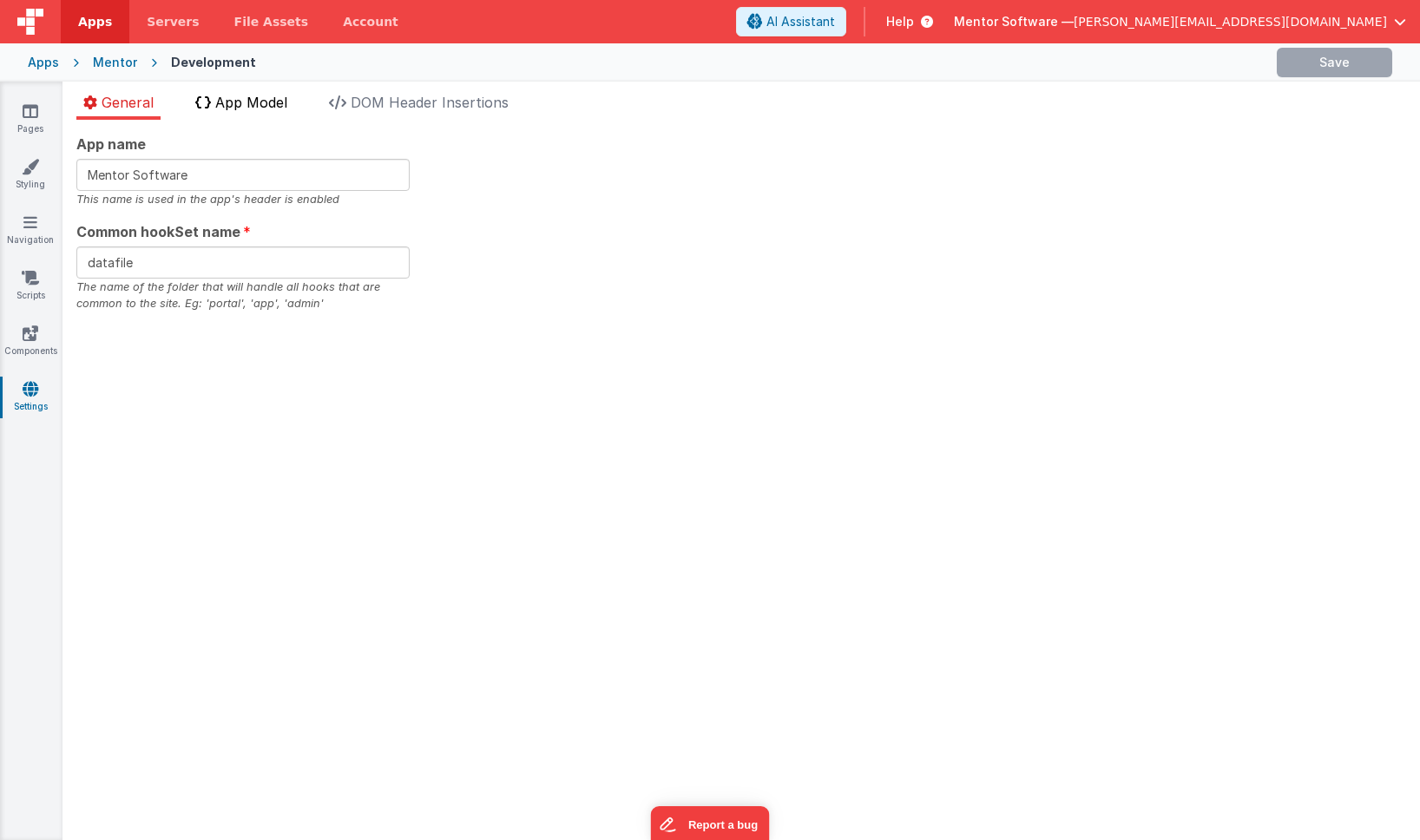
click at [253, 102] on span "App Model" at bounding box center [251, 102] width 72 height 17
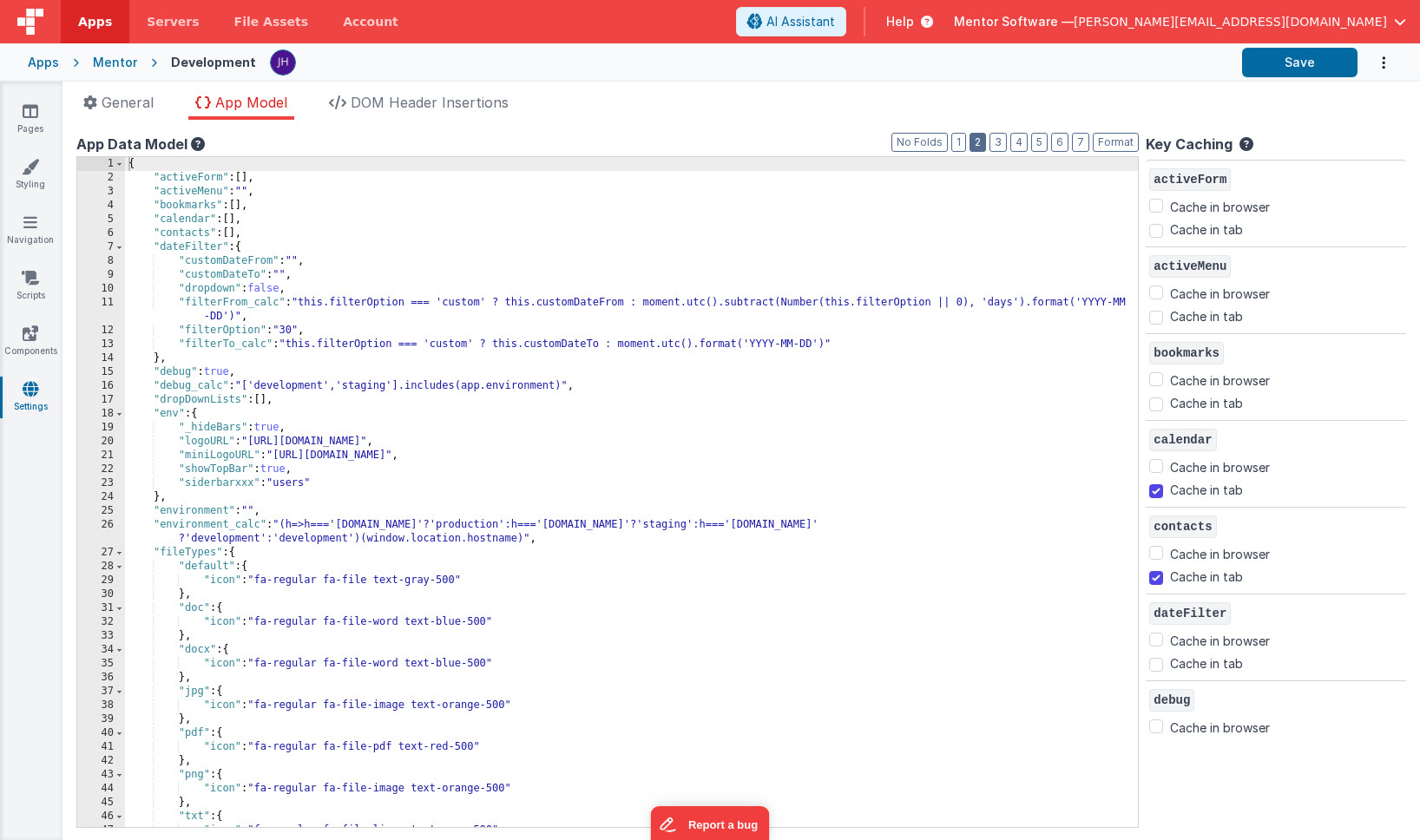
click at [981, 142] on button "2" at bounding box center [978, 142] width 16 height 19
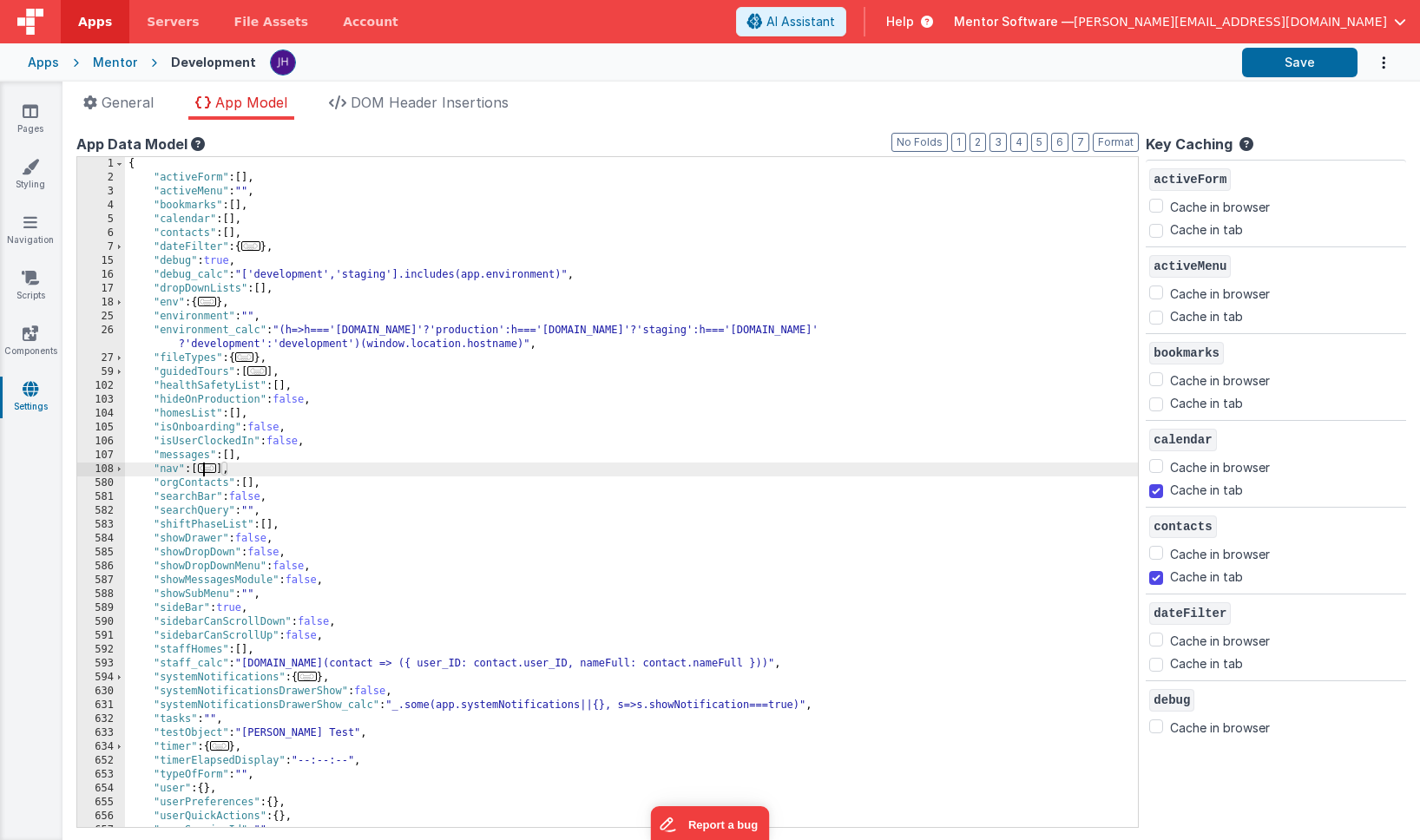
click at [216, 471] on span "..." at bounding box center [207, 467] width 19 height 10
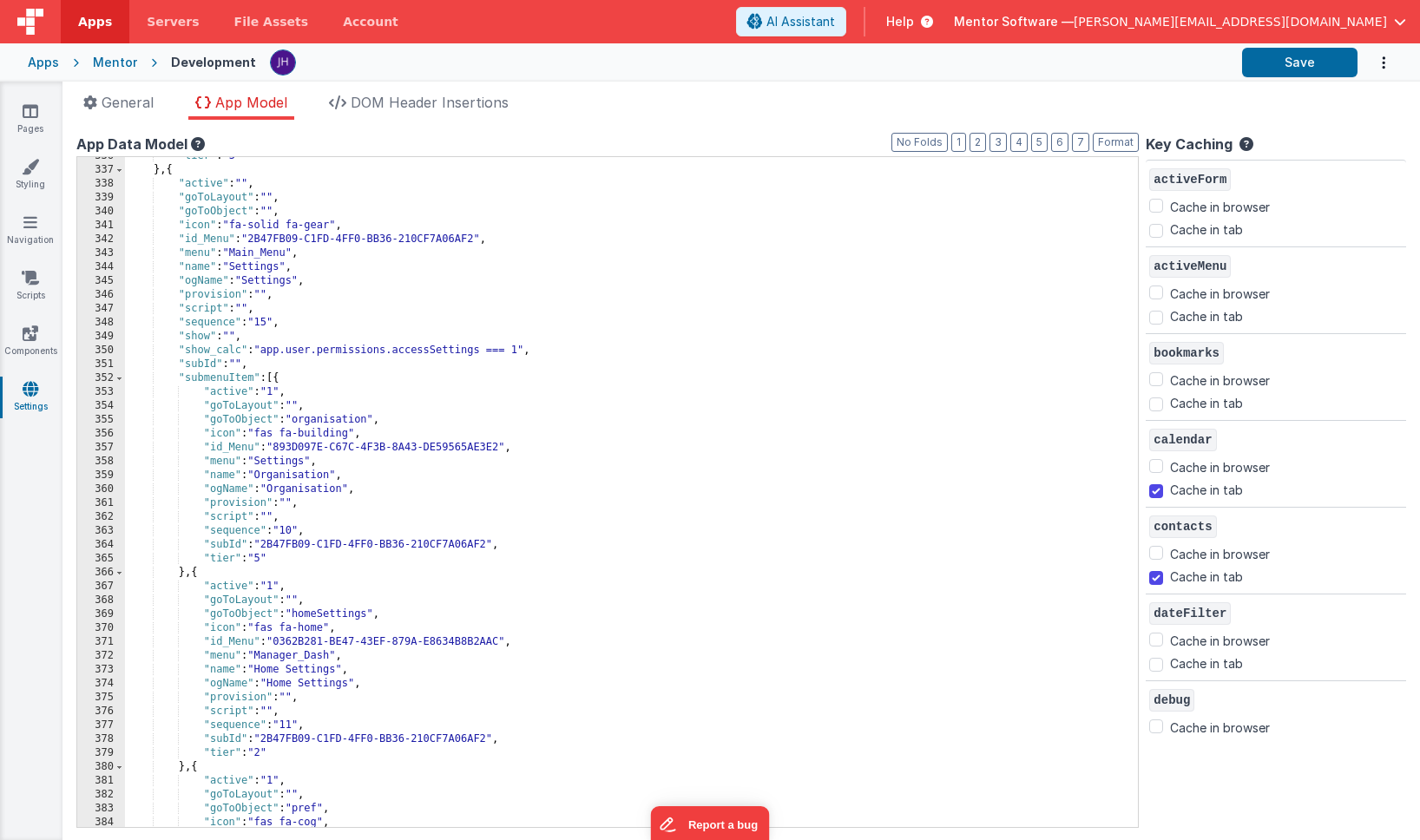
scroll to position [3494, 0]
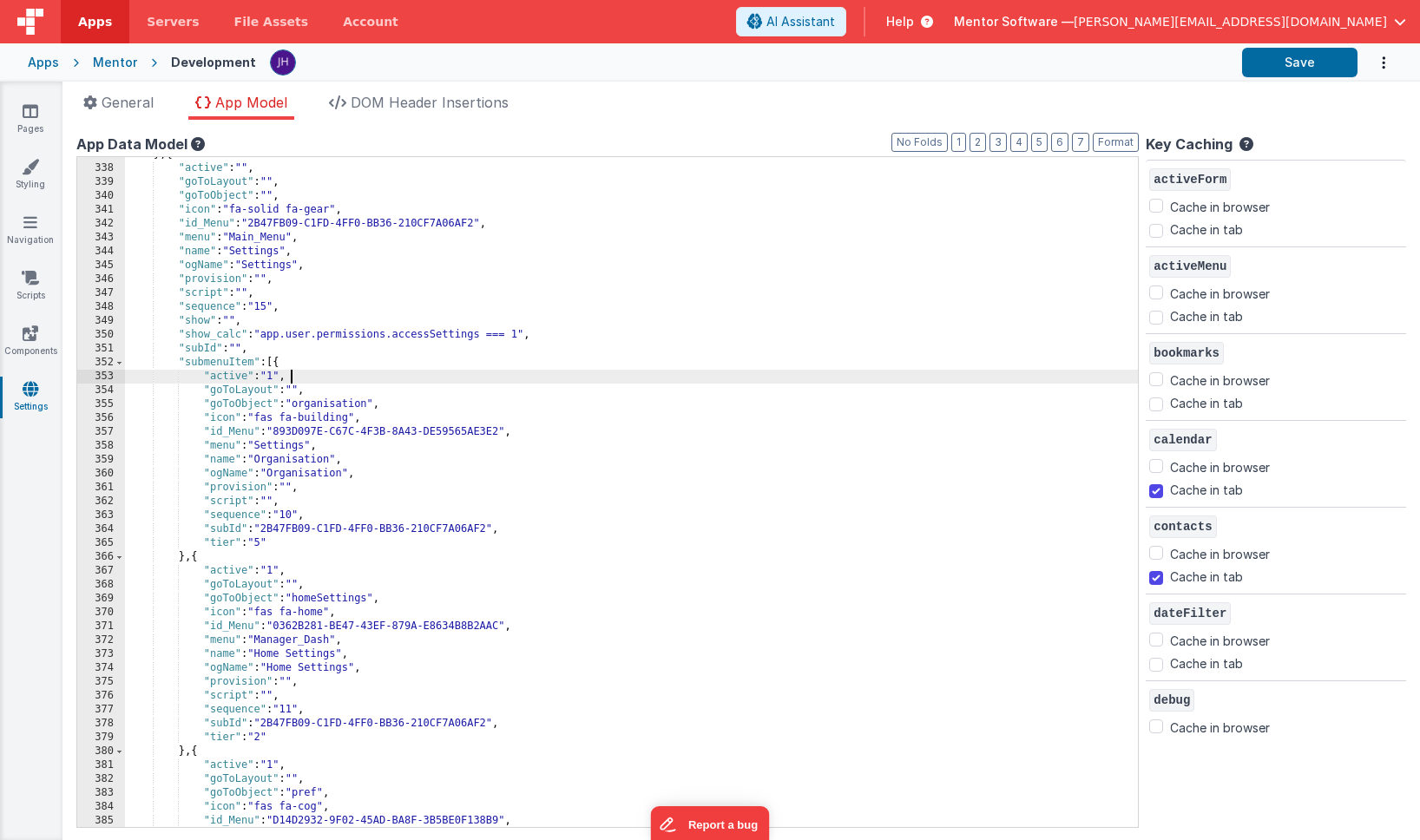
click at [325, 374] on div "} , { "active" : "" , "goToLayout" : "" , "goToObject" : "" , "icon" : "fa-soli…" at bounding box center [631, 495] width 1013 height 697
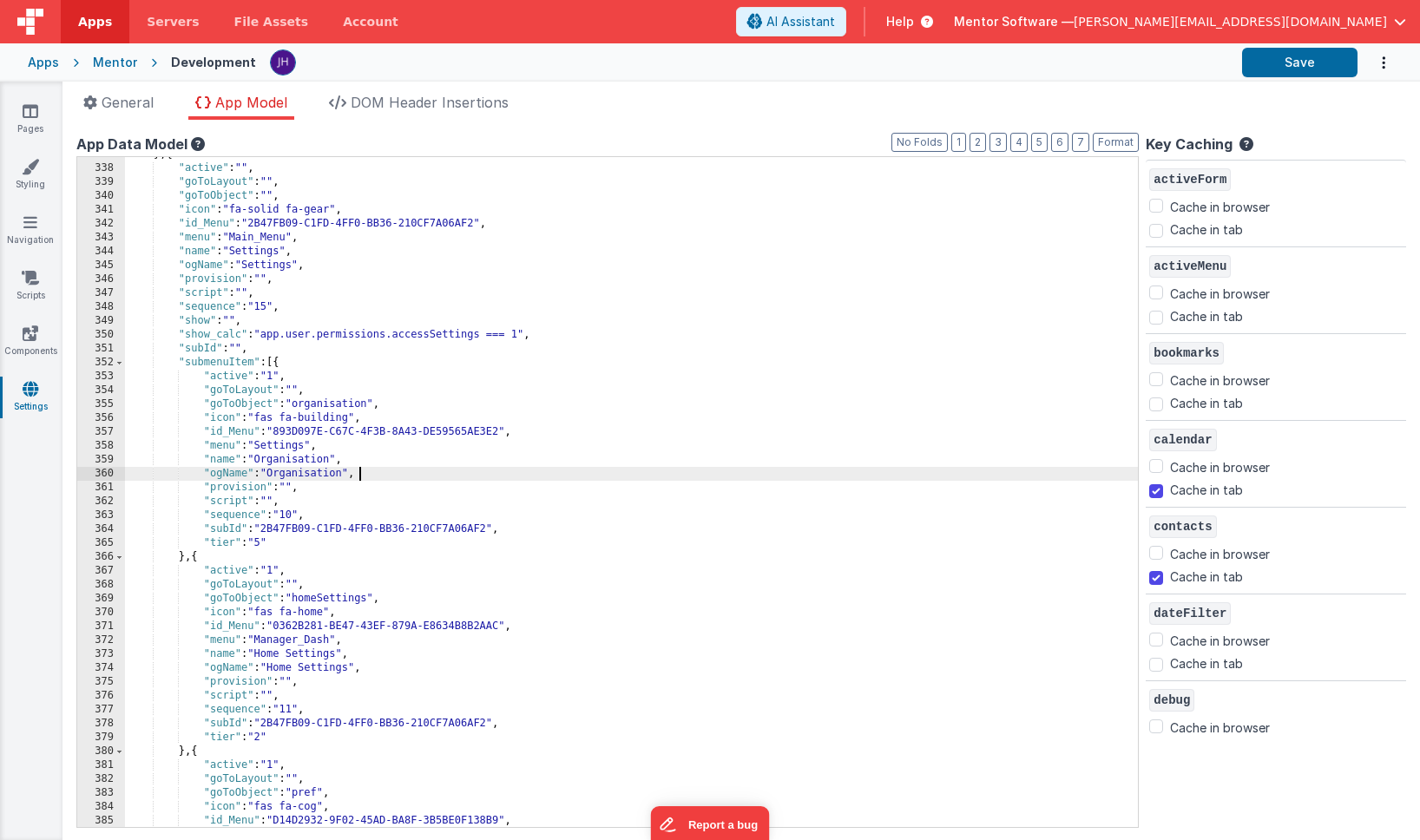
click at [372, 476] on div "} , { "active" : "" , "goToLayout" : "" , "goToObject" : "" , "icon" : "fa-soli…" at bounding box center [631, 495] width 1013 height 697
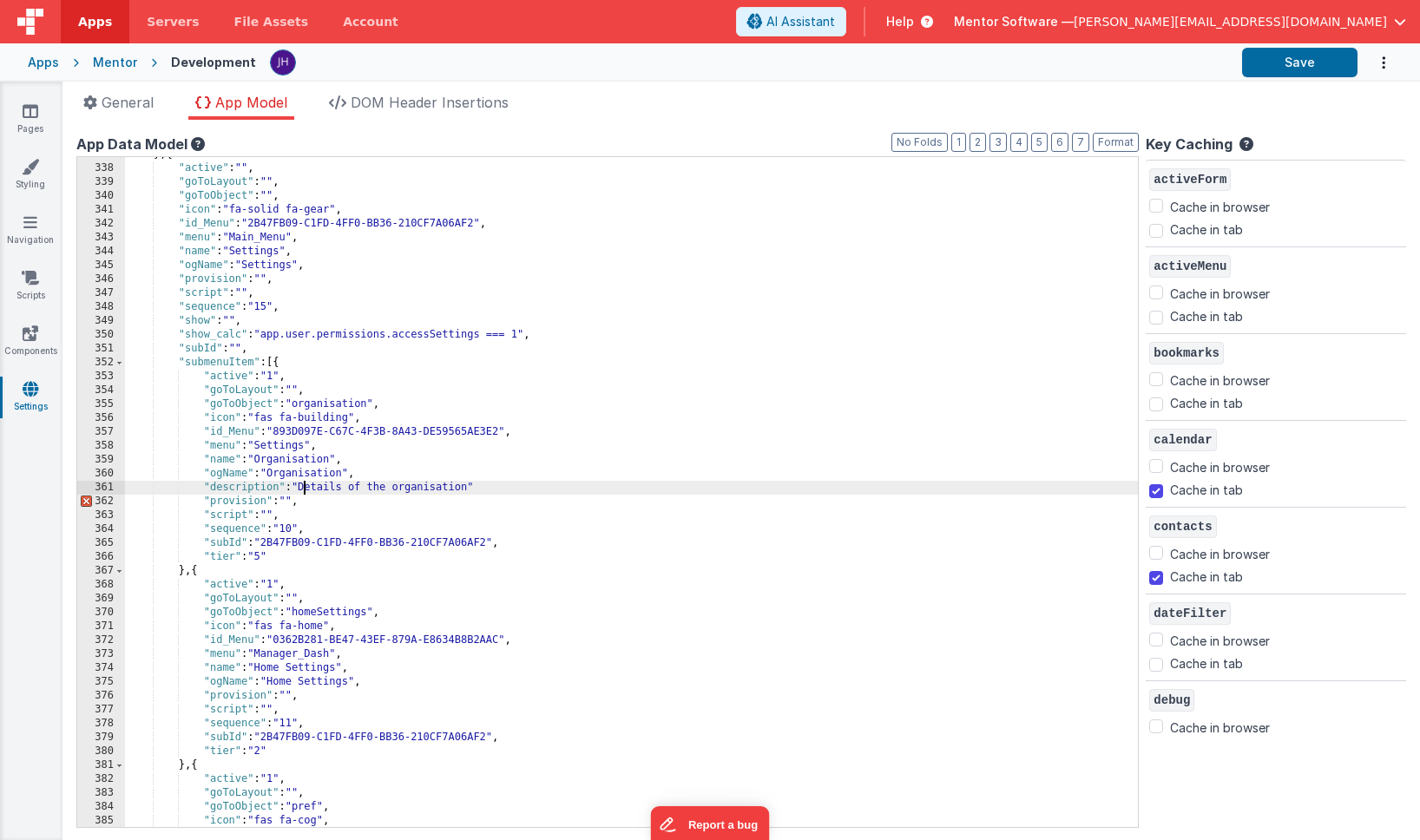
click at [303, 486] on div "} , { "active" : "" , "goToLayout" : "" , "goToObject" : "" , "icon" : "fa-soli…" at bounding box center [631, 495] width 1013 height 697
click at [544, 488] on div "} , { "active" : "" , "goToLayout" : "" , "goToObject" : "" , "icon" : "fa-soli…" at bounding box center [631, 495] width 1013 height 697
drag, startPoint x: 540, startPoint y: 486, endPoint x: 203, endPoint y: 486, distance: 337.0
click at [203, 486] on div "} , { "active" : "" , "goToLayout" : "" , "goToObject" : "" , "icon" : "fa-soli…" at bounding box center [631, 495] width 1013 height 697
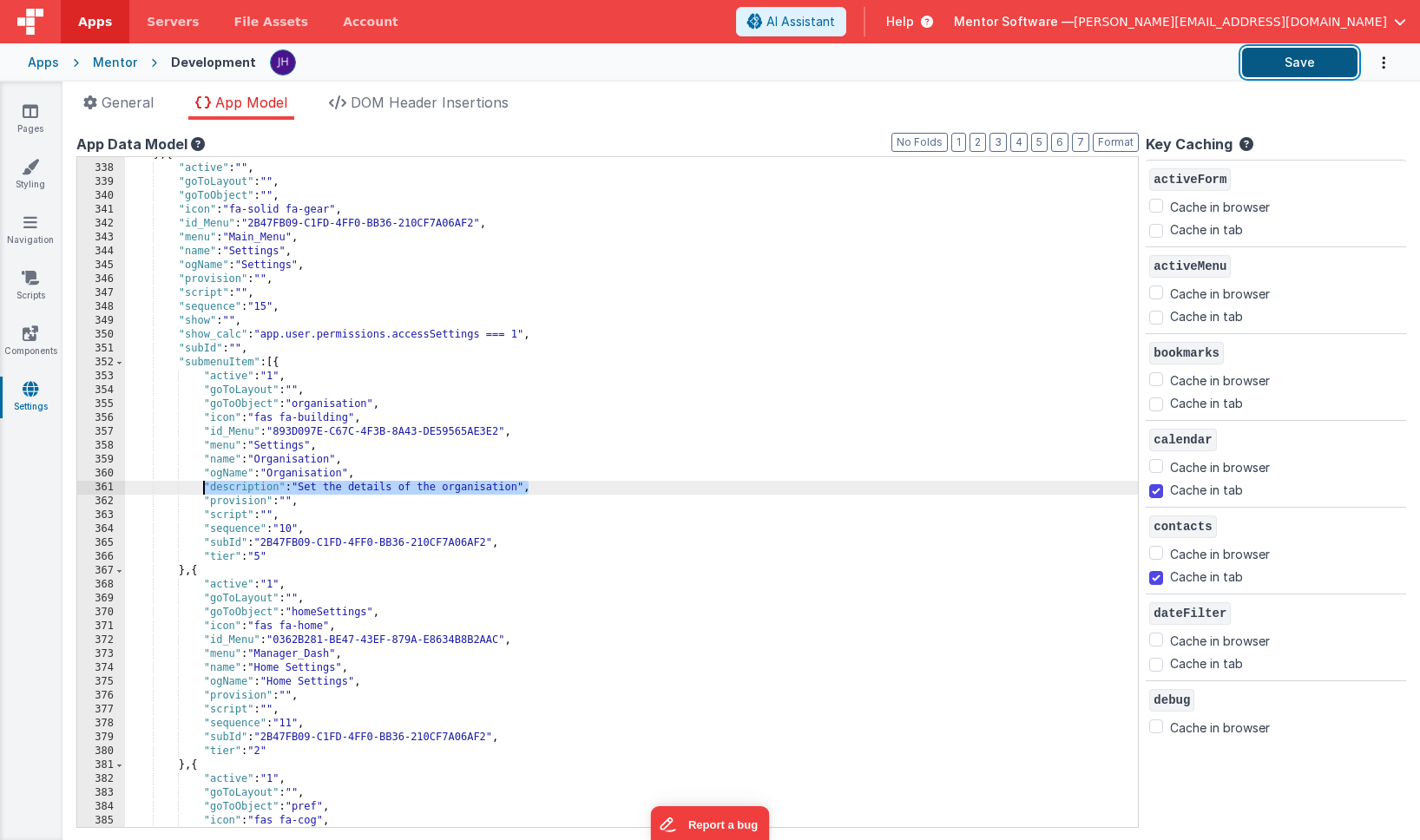
click at [1068, 60] on button "Save" at bounding box center [1300, 62] width 116 height 30
click at [754, 104] on ul "General App Model DOM Header Insertions" at bounding box center [741, 106] width 1358 height 28
click at [701, 60] on div at bounding box center [748, 62] width 958 height 30
